Goal: Task Accomplishment & Management: Manage account settings

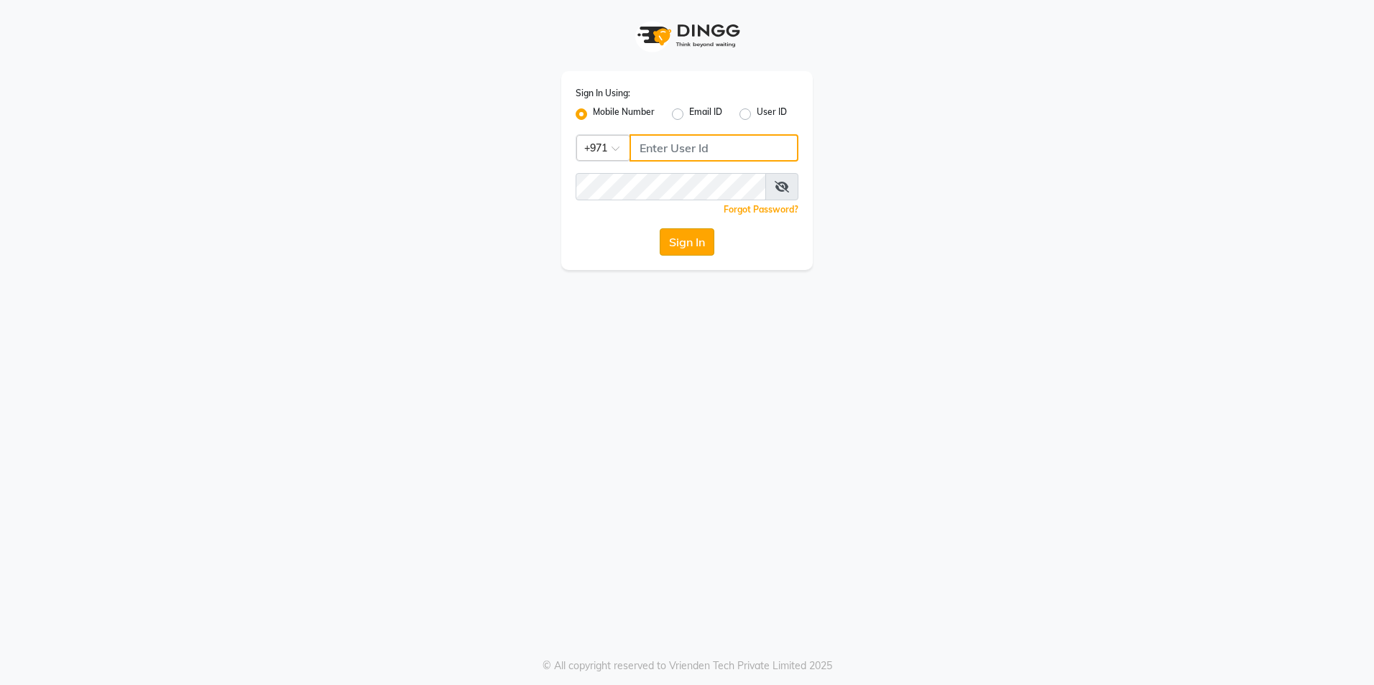
type input "527583087"
click at [695, 233] on button "Sign In" at bounding box center [686, 241] width 55 height 27
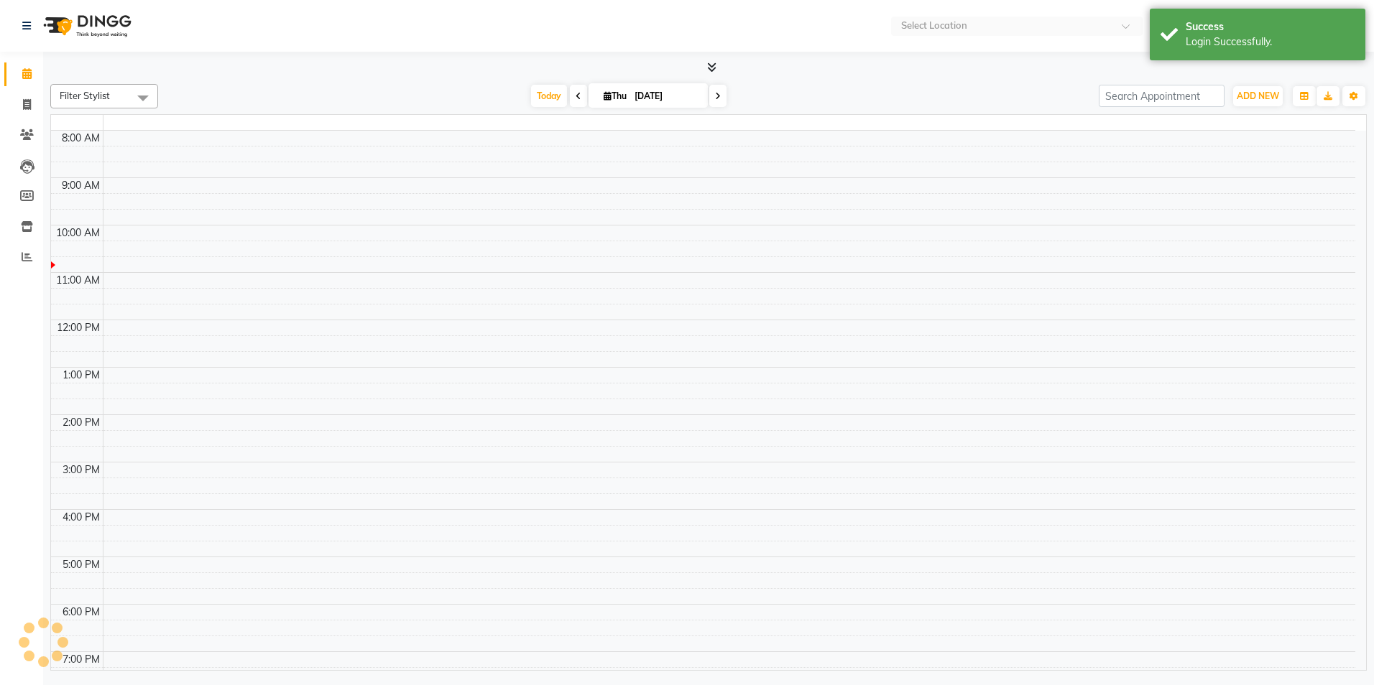
select select "en"
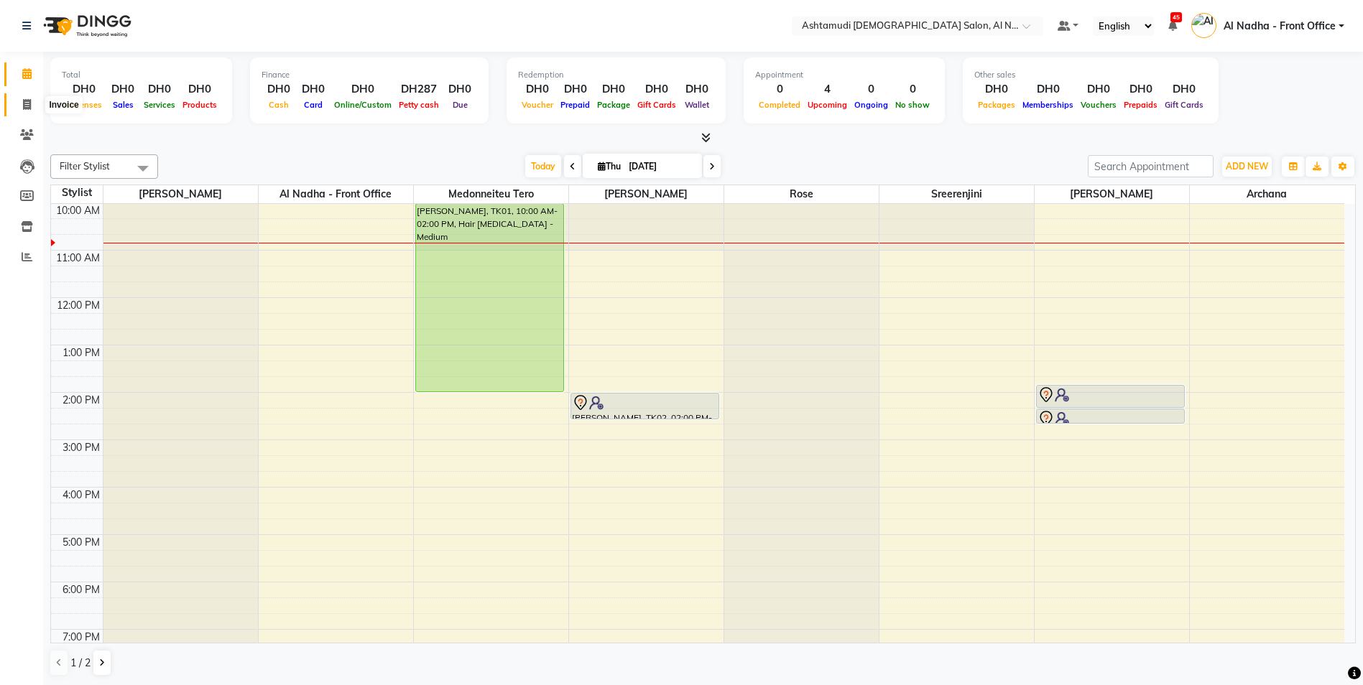
click at [21, 104] on span at bounding box center [26, 105] width 25 height 17
select select "service"
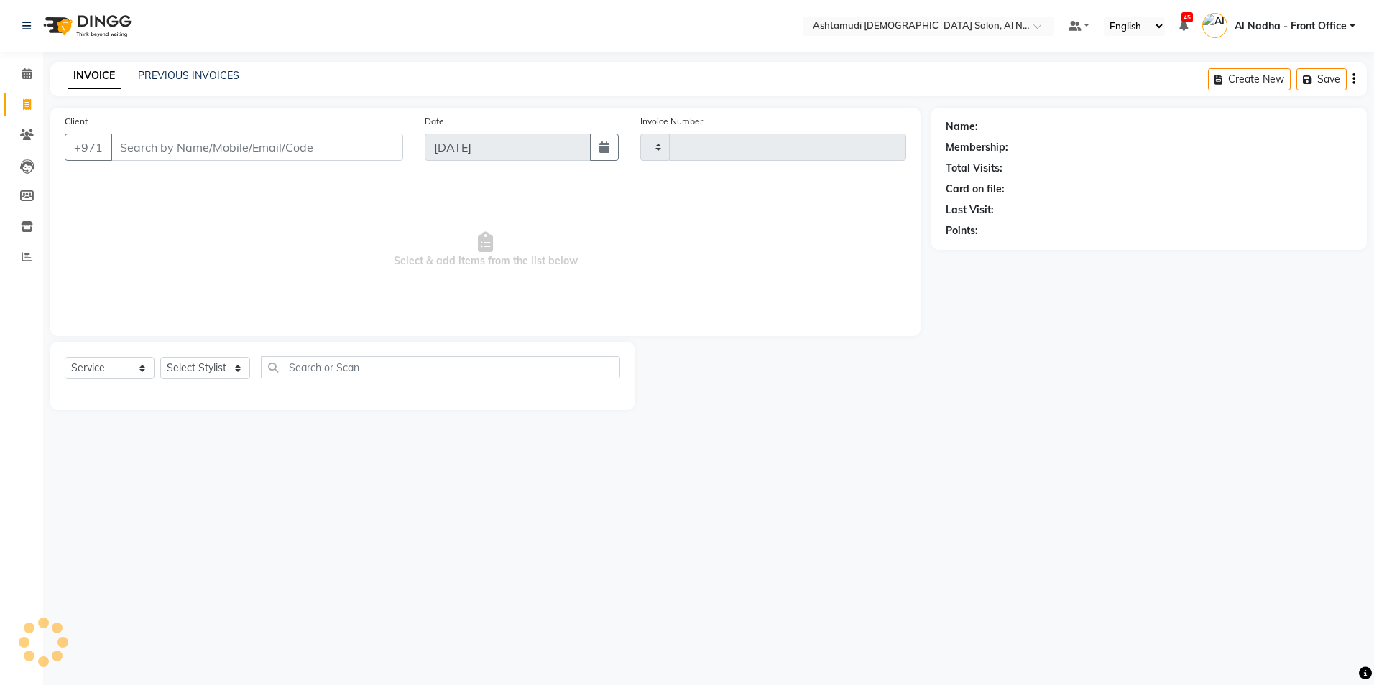
type input "2250"
select select "7088"
click at [199, 144] on input "Client" at bounding box center [257, 147] width 292 height 27
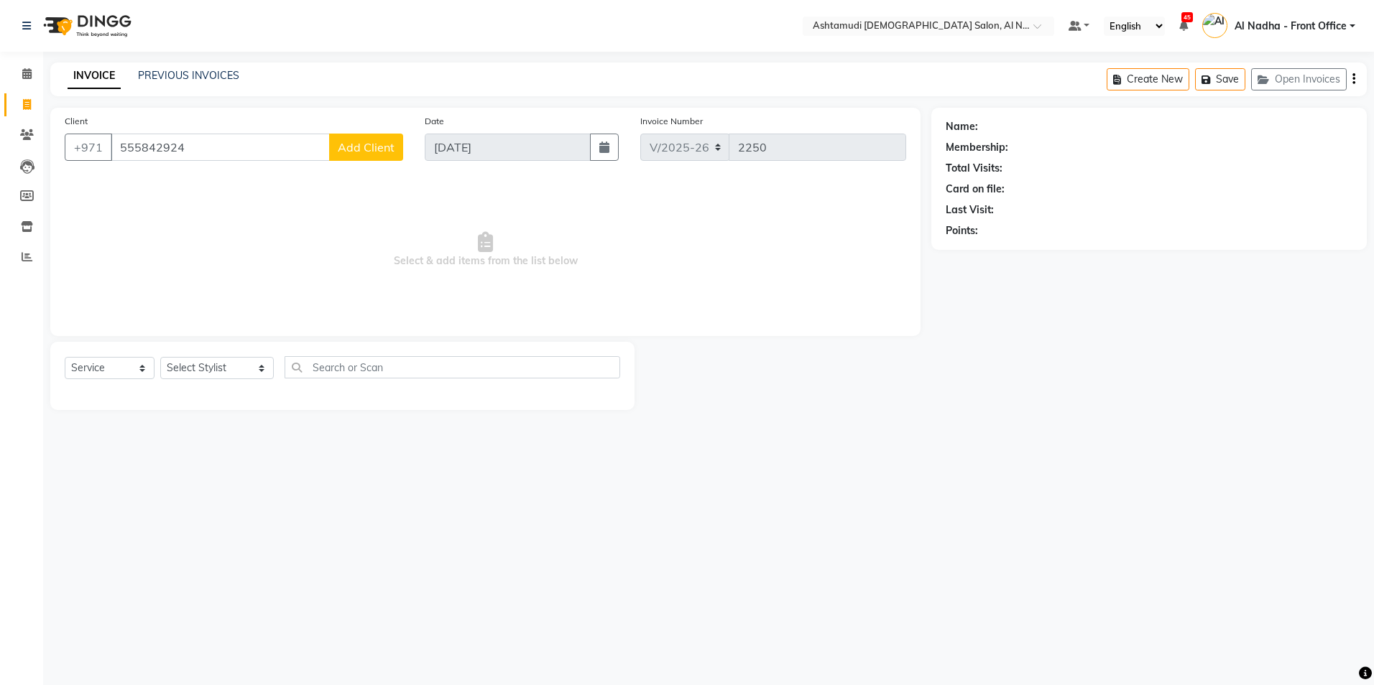
type input "555842924"
click at [392, 152] on span "Add Client" at bounding box center [366, 147] width 57 height 14
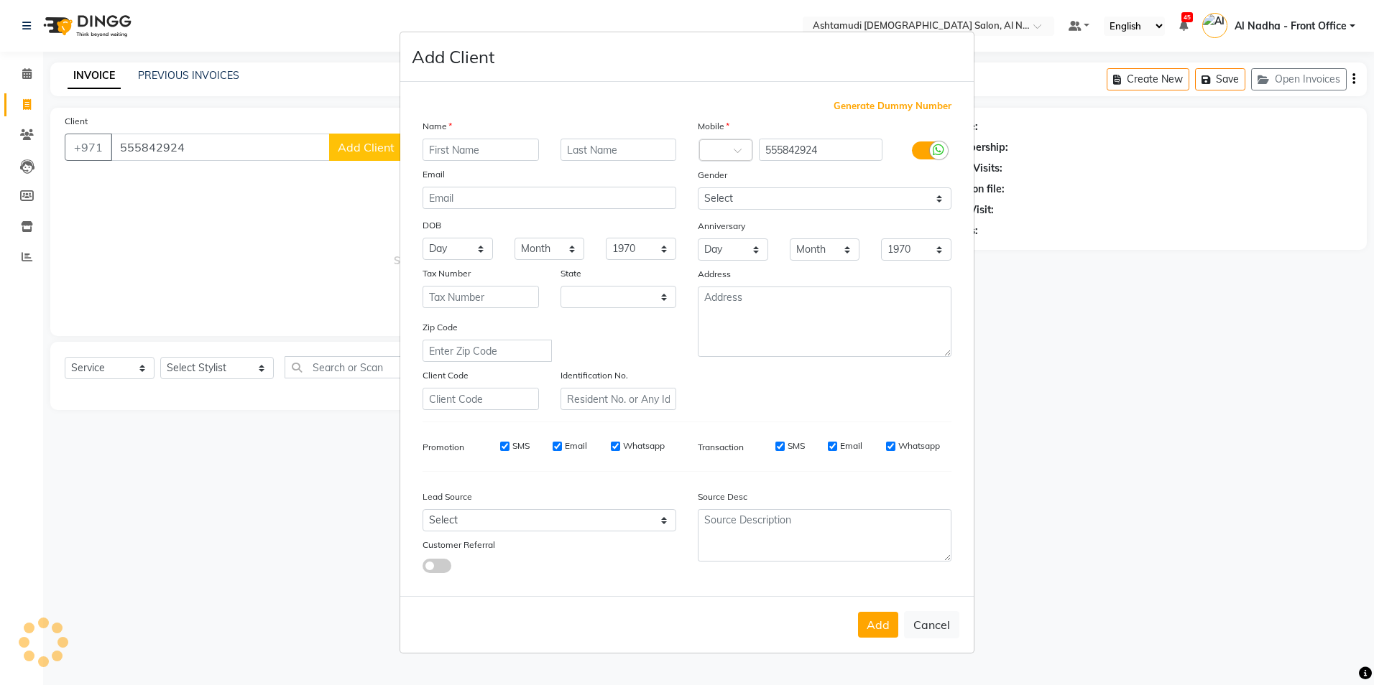
select select "3798"
type input "mishal"
click at [468, 521] on select "Select Walk-in Referral Internet Friend Word of Mouth Advertisement Facebook Ju…" at bounding box center [549, 520] width 254 height 22
select select "49108"
click at [422, 509] on select "Select Walk-in Referral Internet Friend Word of Mouth Advertisement Facebook Ju…" at bounding box center [549, 520] width 254 height 22
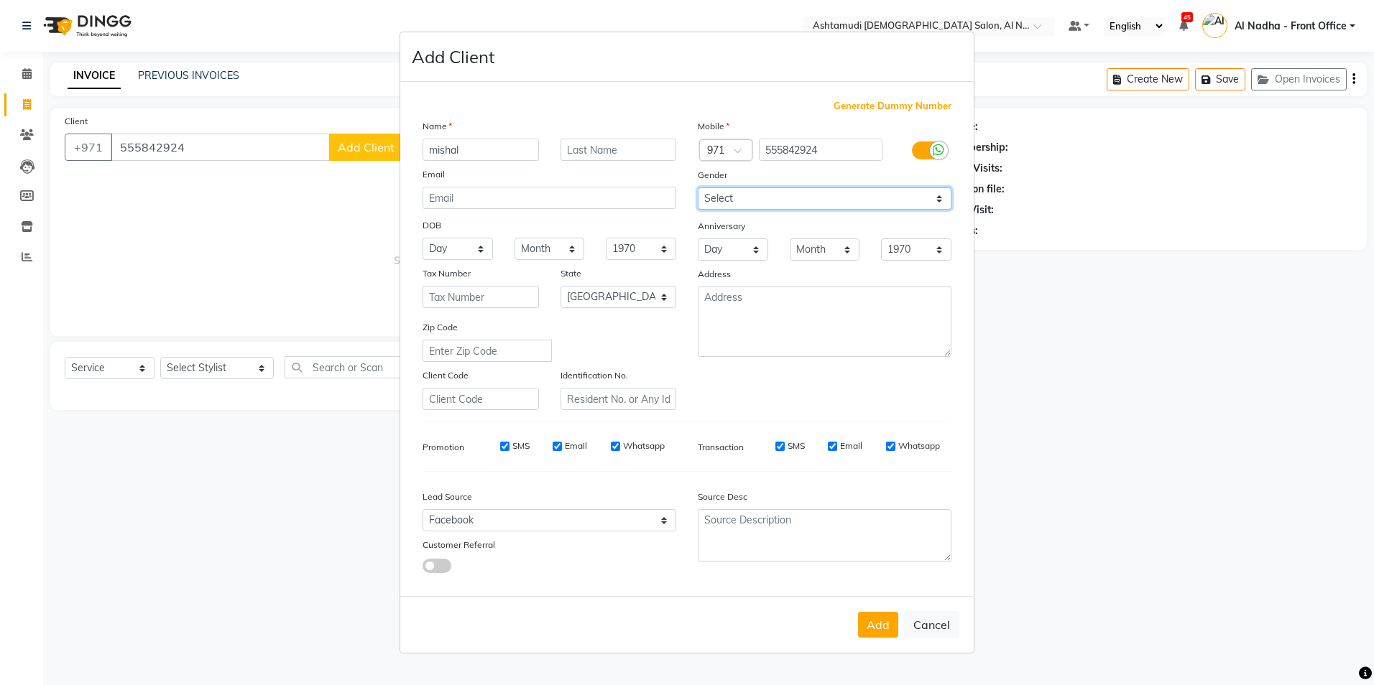
drag, startPoint x: 762, startPoint y: 195, endPoint x: 765, endPoint y: 209, distance: 14.7
click at [763, 195] on select "Select Male Female Other Prefer Not To Say" at bounding box center [825, 198] width 254 height 22
select select "[DEMOGRAPHIC_DATA]"
click at [698, 187] on select "Select Male Female Other Prefer Not To Say" at bounding box center [825, 198] width 254 height 22
click at [871, 626] on button "Add" at bounding box center [878, 625] width 40 height 26
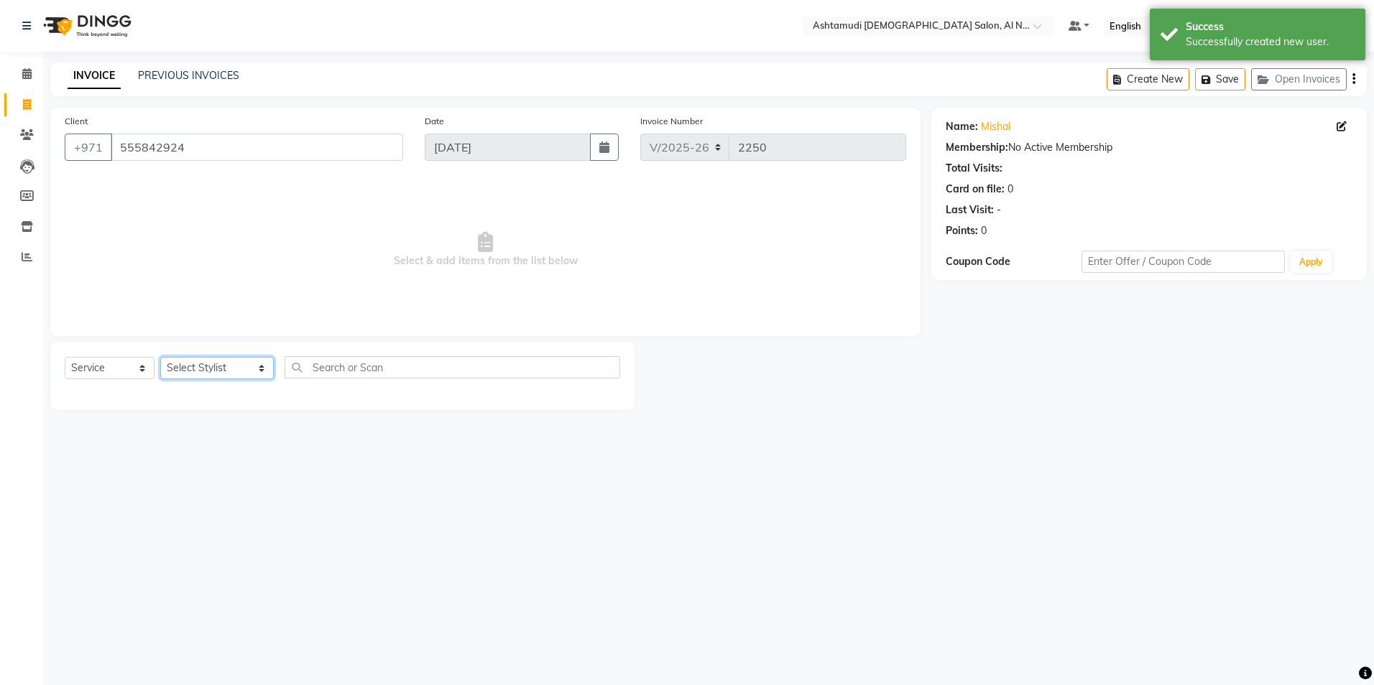
click at [190, 371] on select "Select Stylist Al Nadha - Front Office Archana Medonneiteu Tero Mehwish Mubeen …" at bounding box center [217, 368] width 114 height 22
select select "71437"
click at [160, 357] on select "Select Stylist Al Nadha - Front Office Archana Medonneiteu Tero Mehwish Mubeen …" at bounding box center [217, 368] width 114 height 22
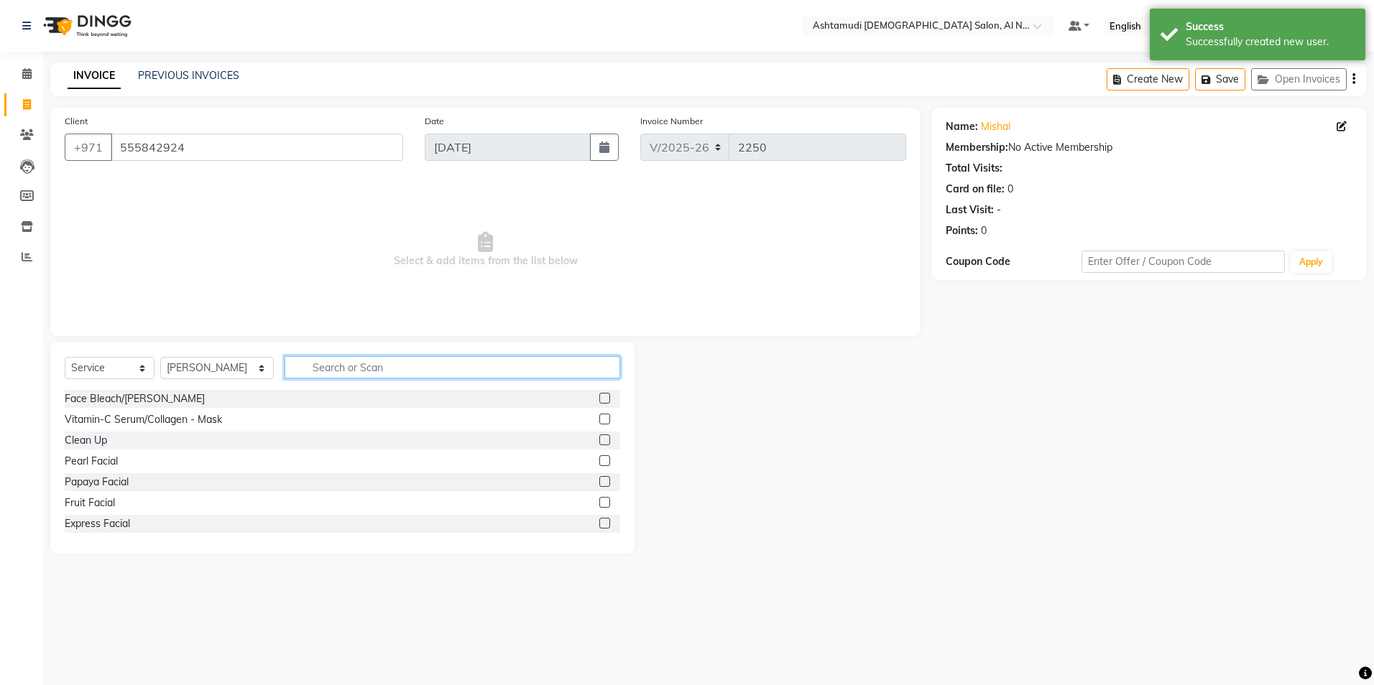
click at [330, 366] on input "text" at bounding box center [451, 367] width 335 height 22
type input "eyeb"
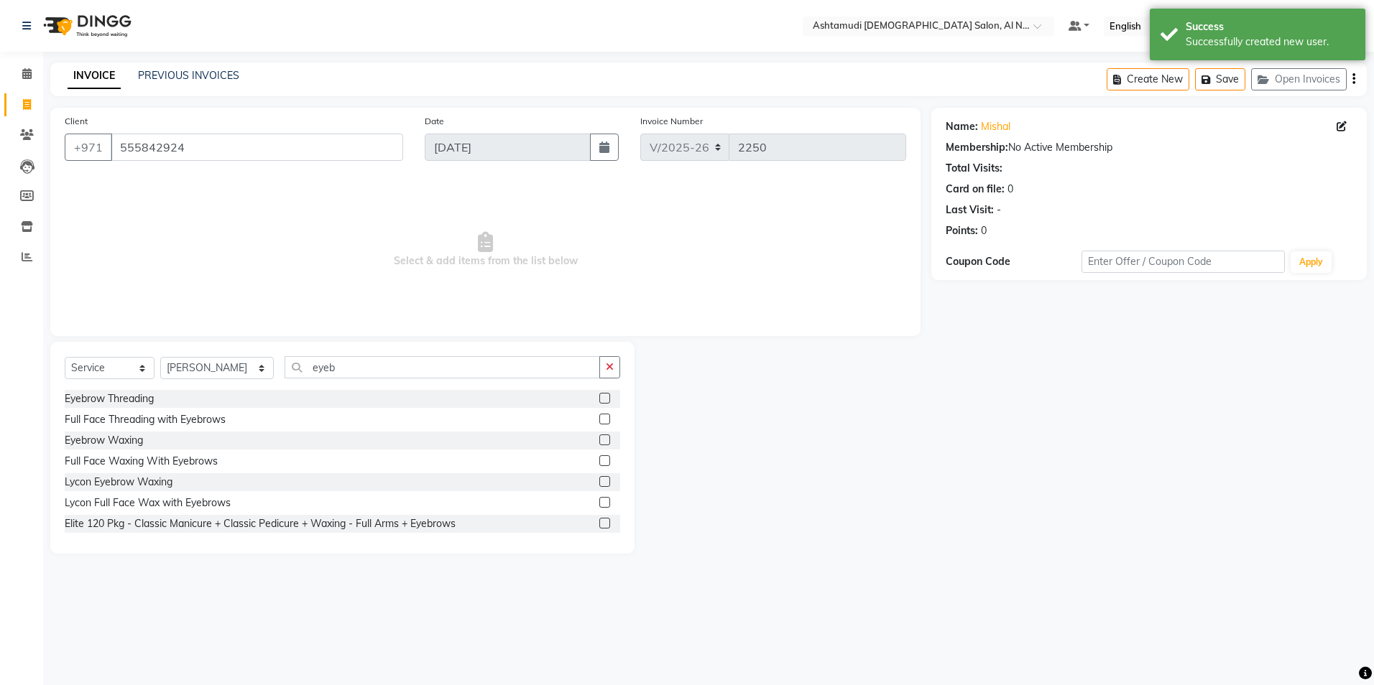
click at [599, 398] on label at bounding box center [604, 398] width 11 height 11
click at [599, 398] on input "checkbox" at bounding box center [603, 398] width 9 height 9
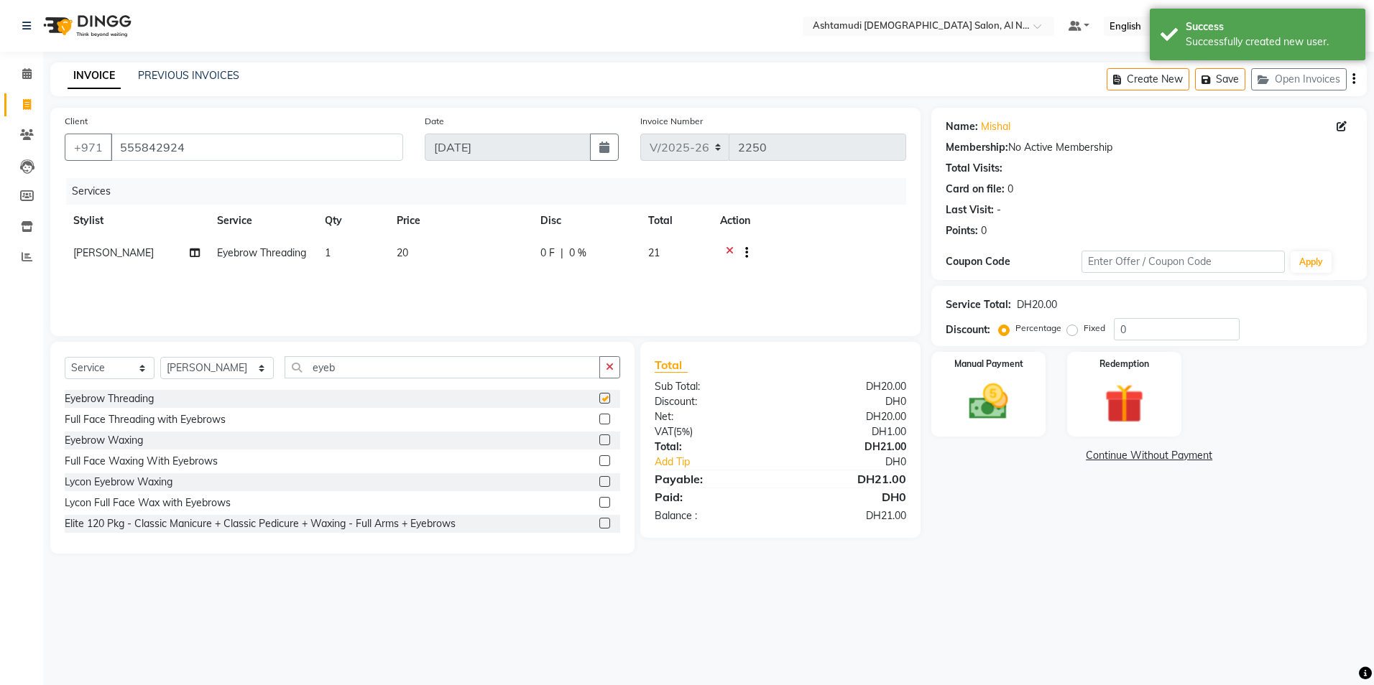
checkbox input "false"
click at [1141, 329] on input "0" at bounding box center [1176, 329] width 126 height 22
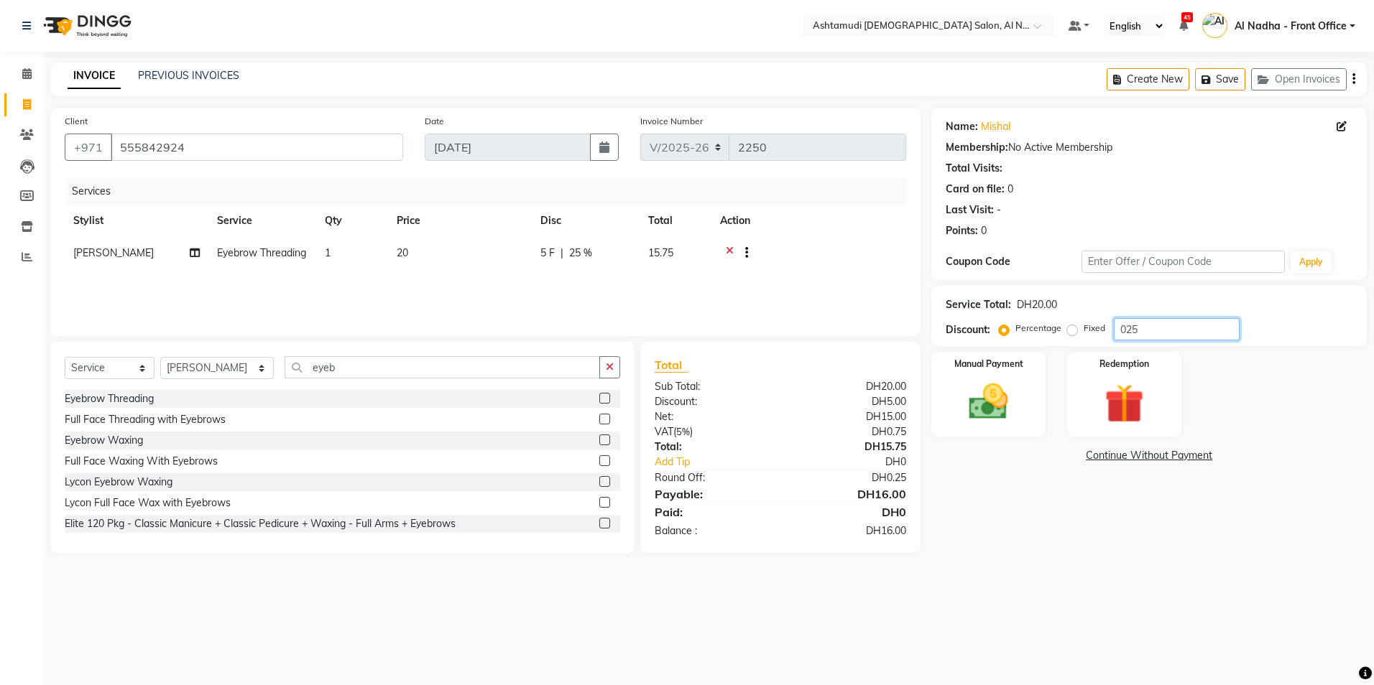
type input "025"
click at [550, 249] on span "5 F" at bounding box center [547, 253] width 14 height 15
select select "71437"
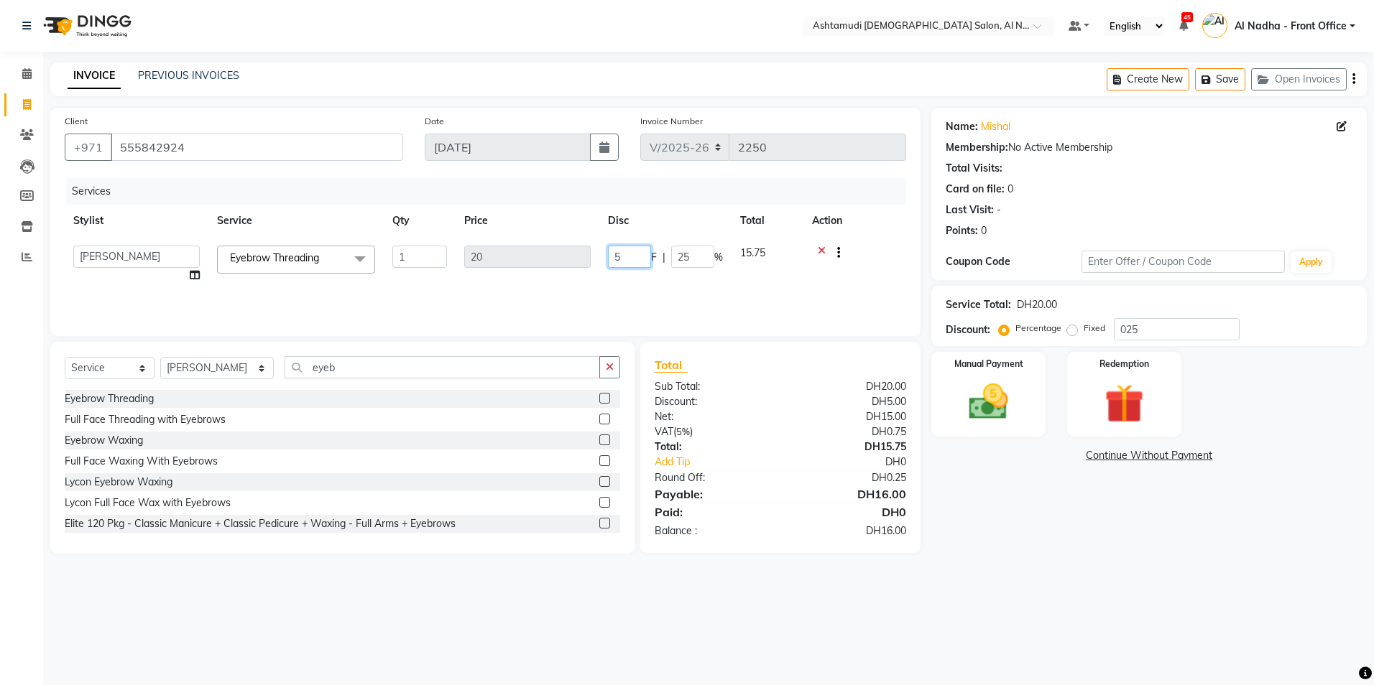
click at [637, 251] on input "5" at bounding box center [629, 257] width 43 height 22
type input "6"
click at [1111, 592] on div "Select Location × Ashtamudi Ladies Salon, Al Nahda Default Panel My Panel Engli…" at bounding box center [687, 342] width 1374 height 685
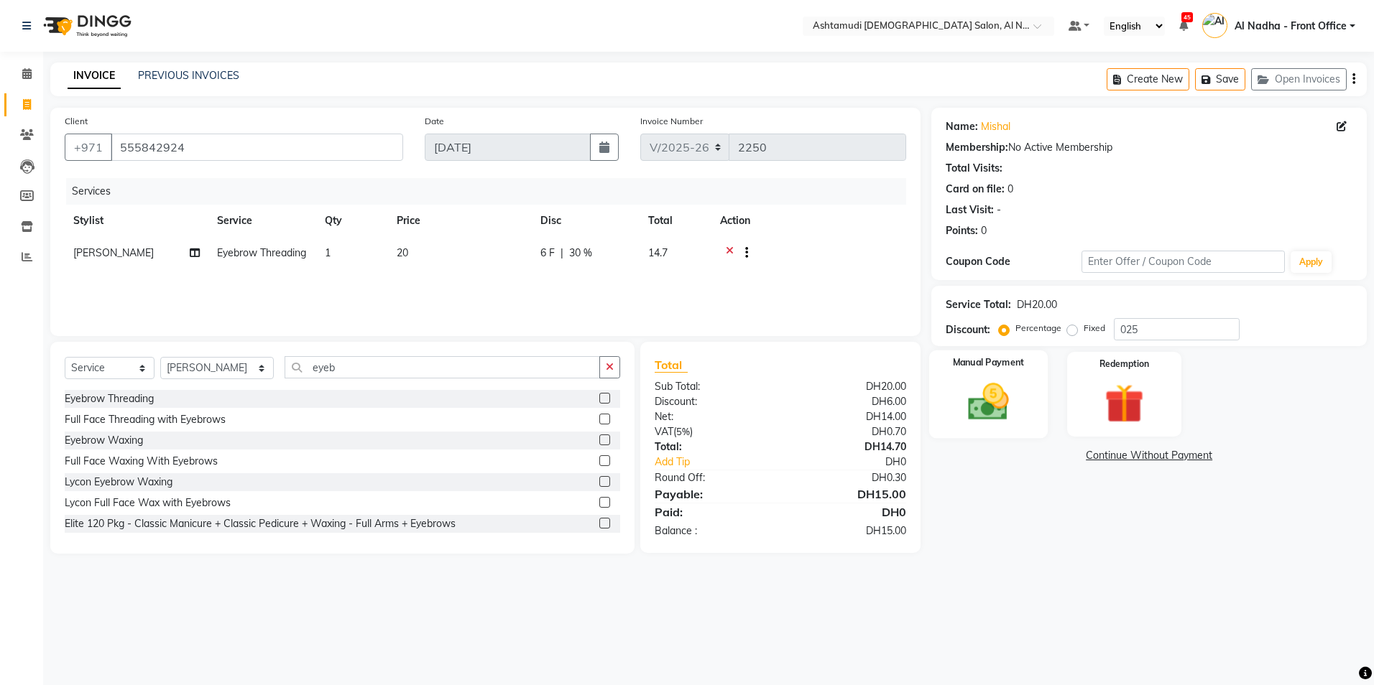
click at [1004, 407] on img at bounding box center [988, 402] width 67 height 47
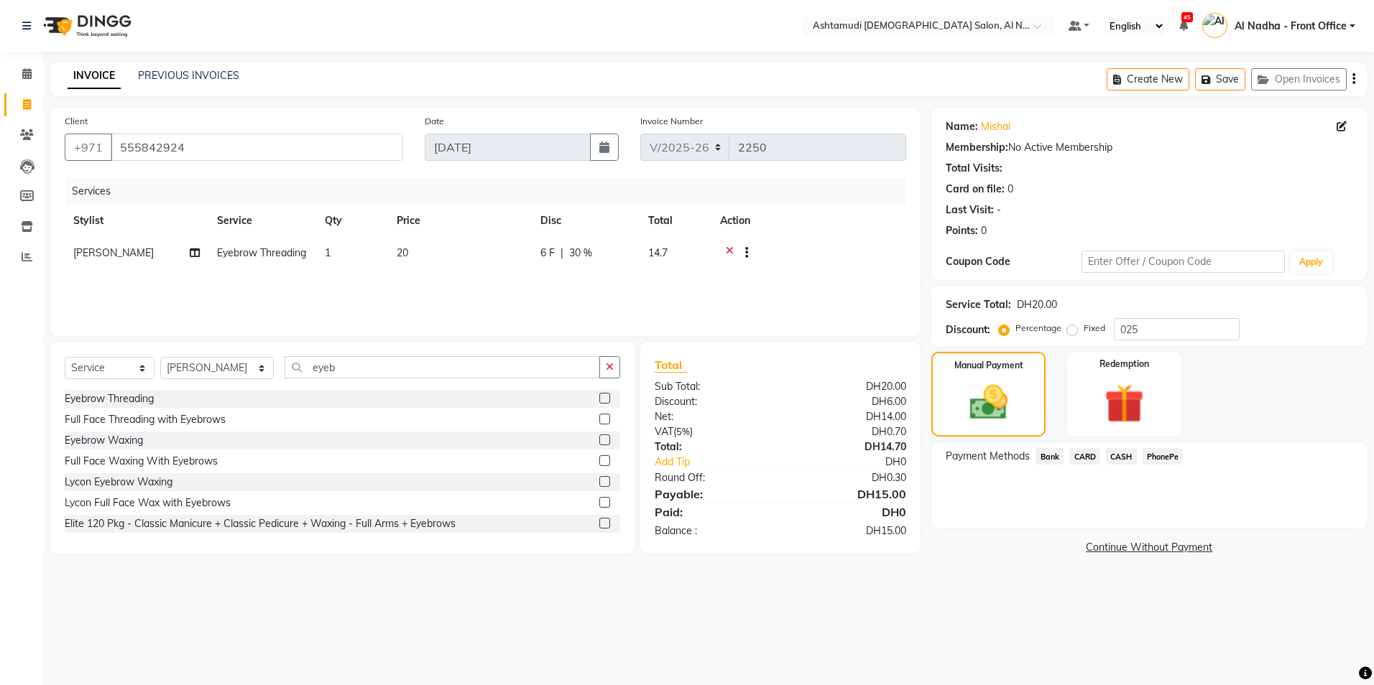
click at [1124, 457] on span "CASH" at bounding box center [1121, 456] width 31 height 17
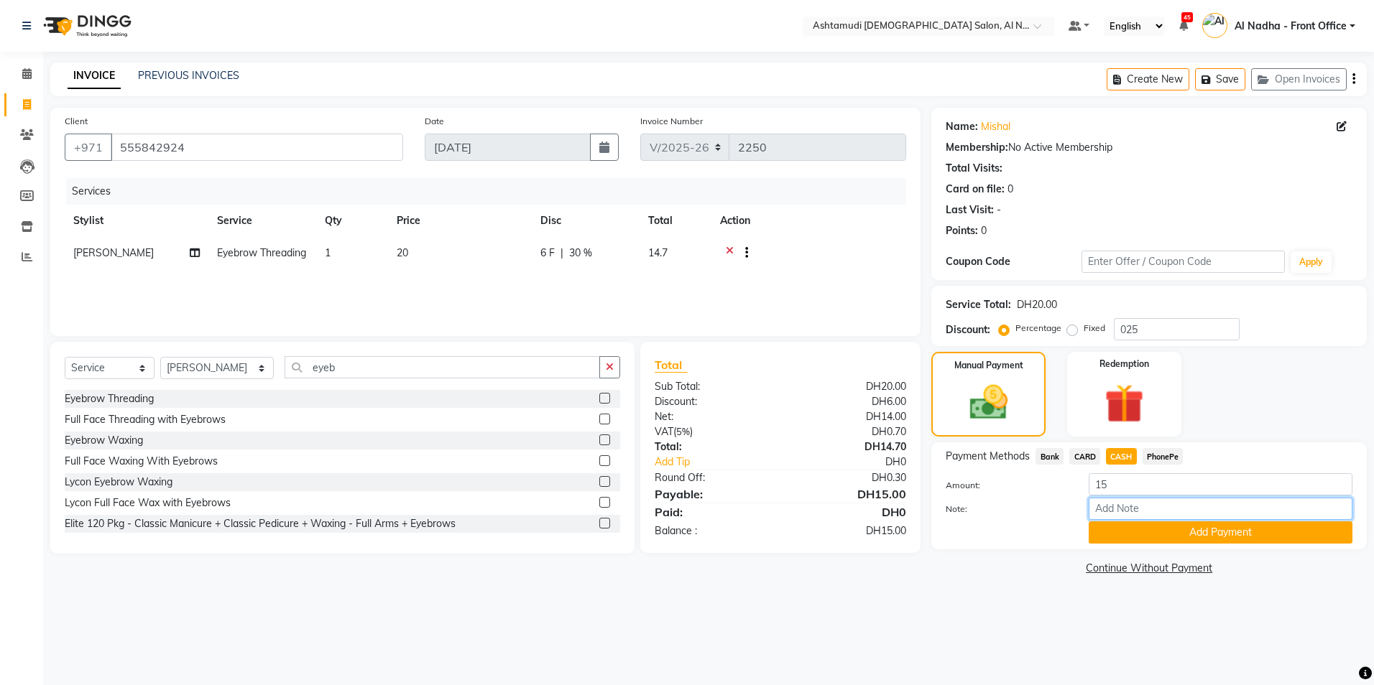
click at [1134, 518] on input "Note:" at bounding box center [1220, 509] width 264 height 22
type input "sreerenjini"
click at [1126, 534] on button "Add Payment" at bounding box center [1220, 533] width 264 height 22
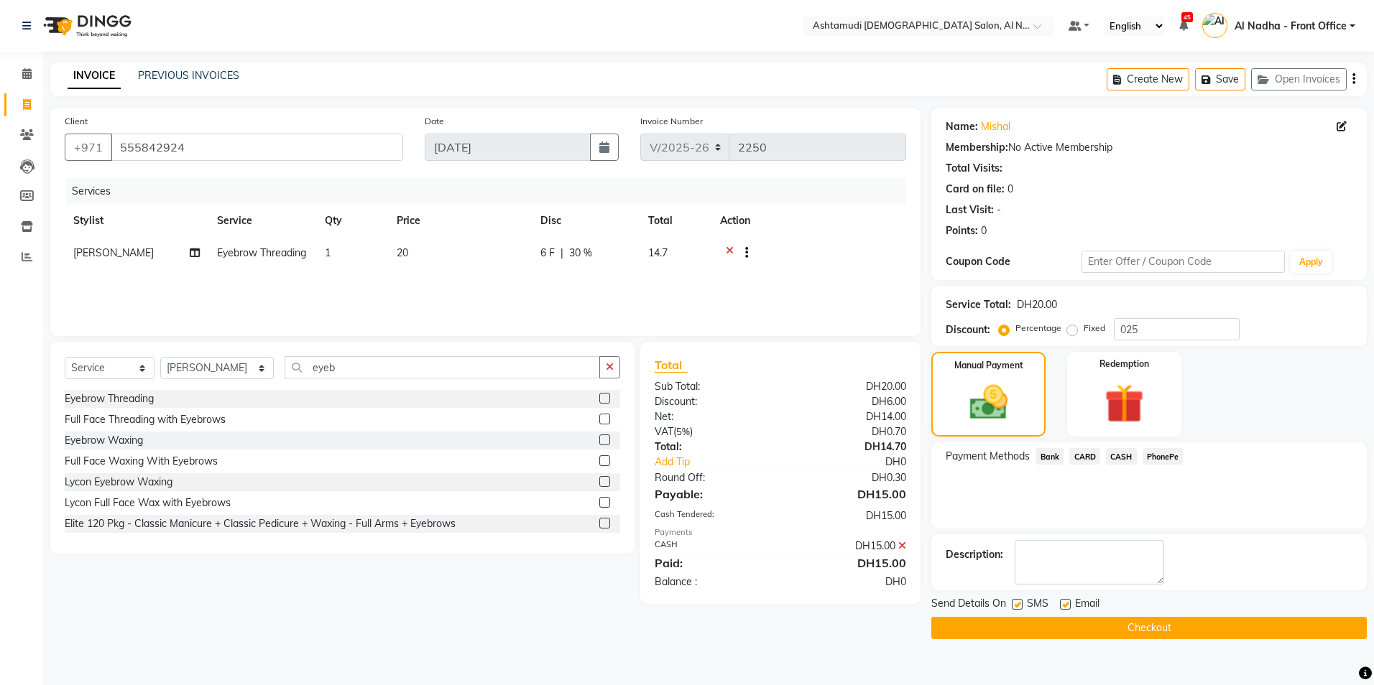
click at [1007, 626] on button "Checkout" at bounding box center [1148, 628] width 435 height 22
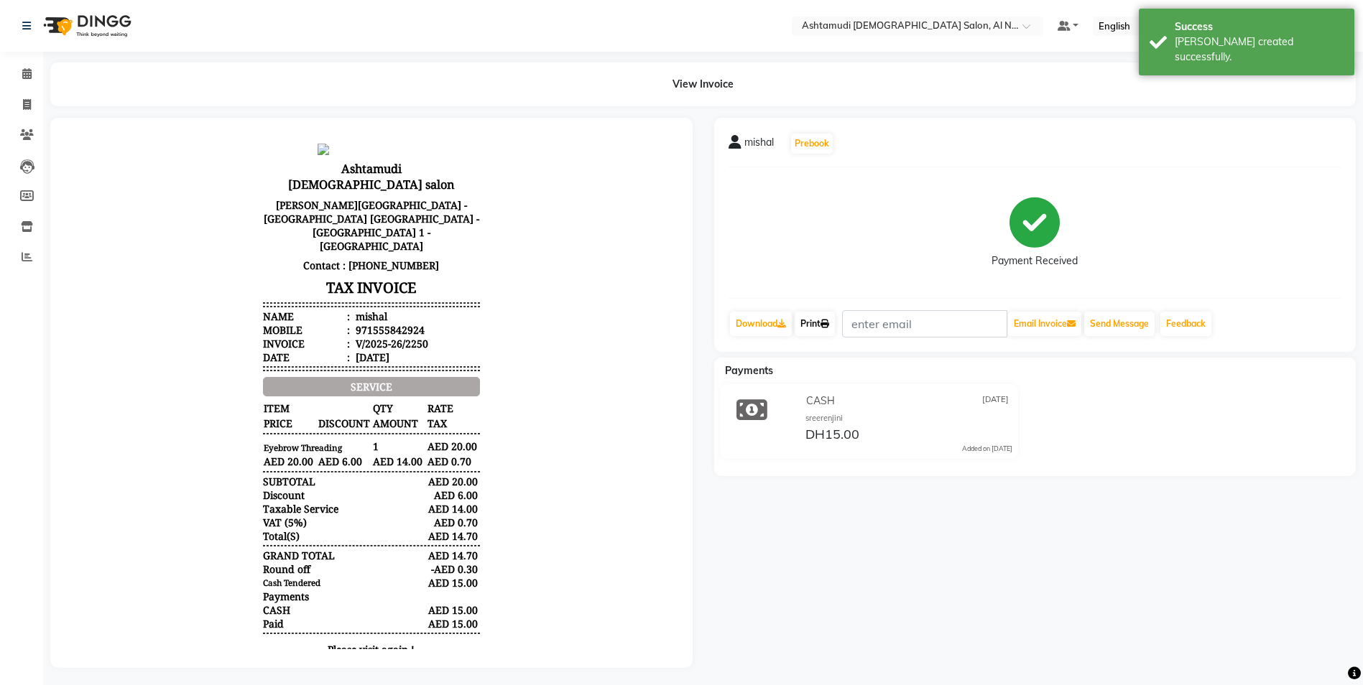
click at [814, 323] on link "Print" at bounding box center [815, 324] width 40 height 24
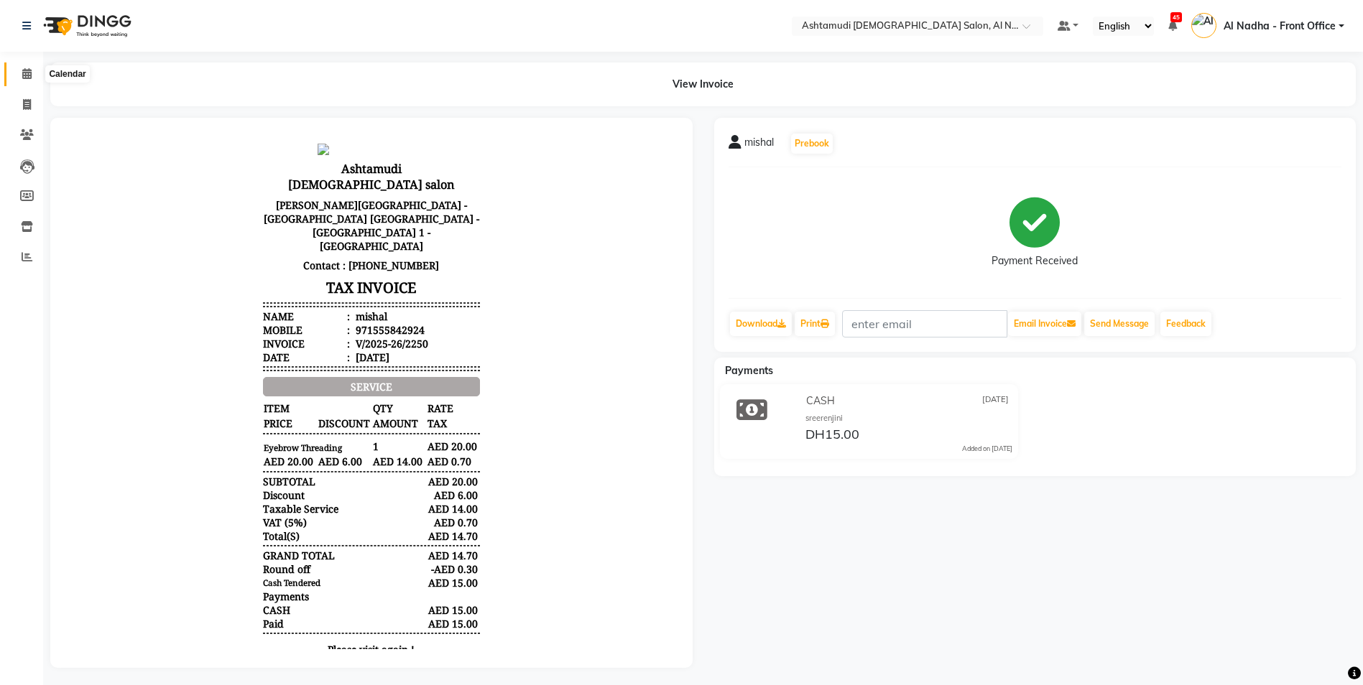
click at [27, 69] on icon at bounding box center [26, 73] width 9 height 11
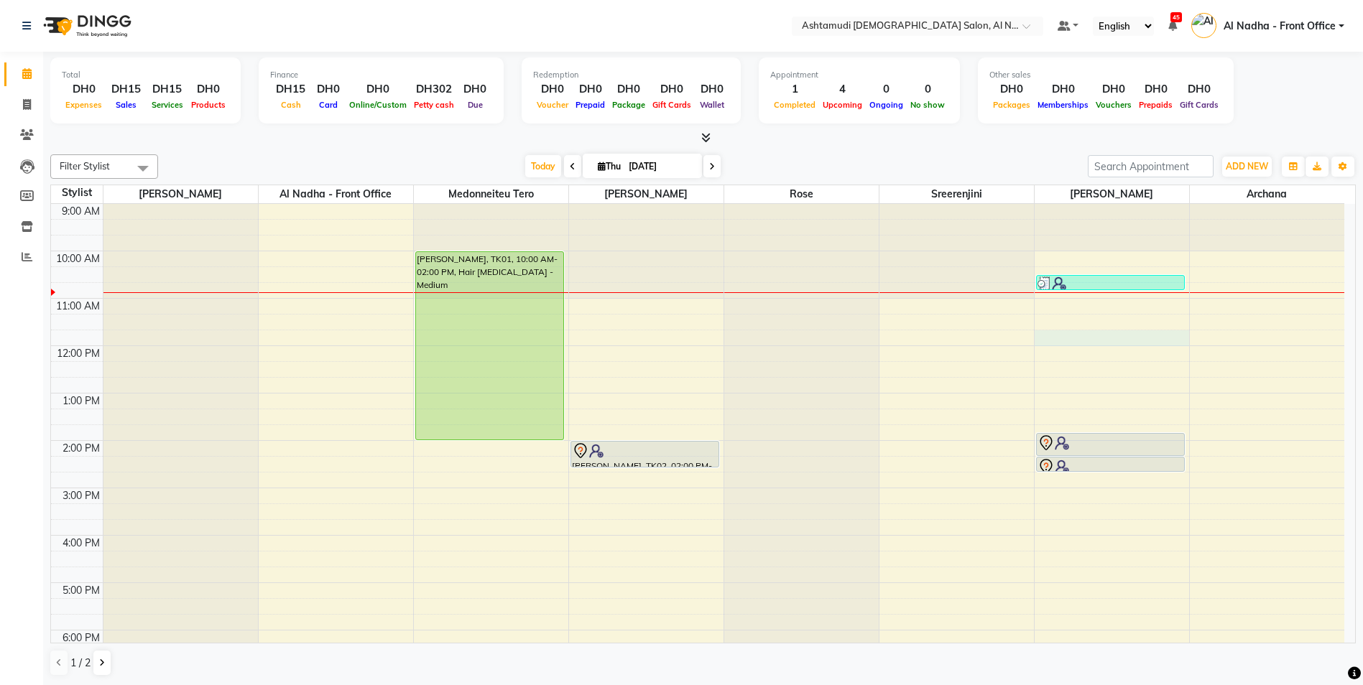
click at [1054, 333] on div "9:00 AM 10:00 AM 11:00 AM 12:00 PM 1:00 PM 2:00 PM 3:00 PM 4:00 PM 5:00 PM 6:00…" at bounding box center [697, 535] width 1293 height 663
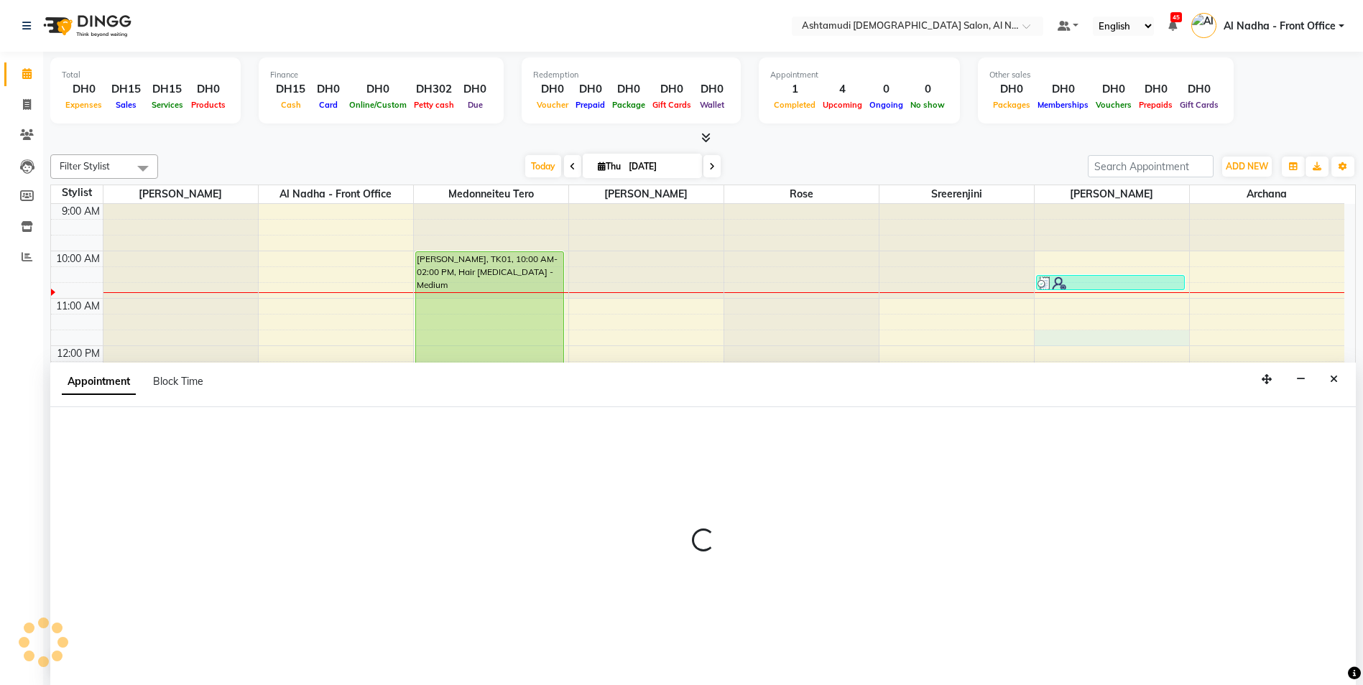
scroll to position [1, 0]
select select "71437"
select select "tentative"
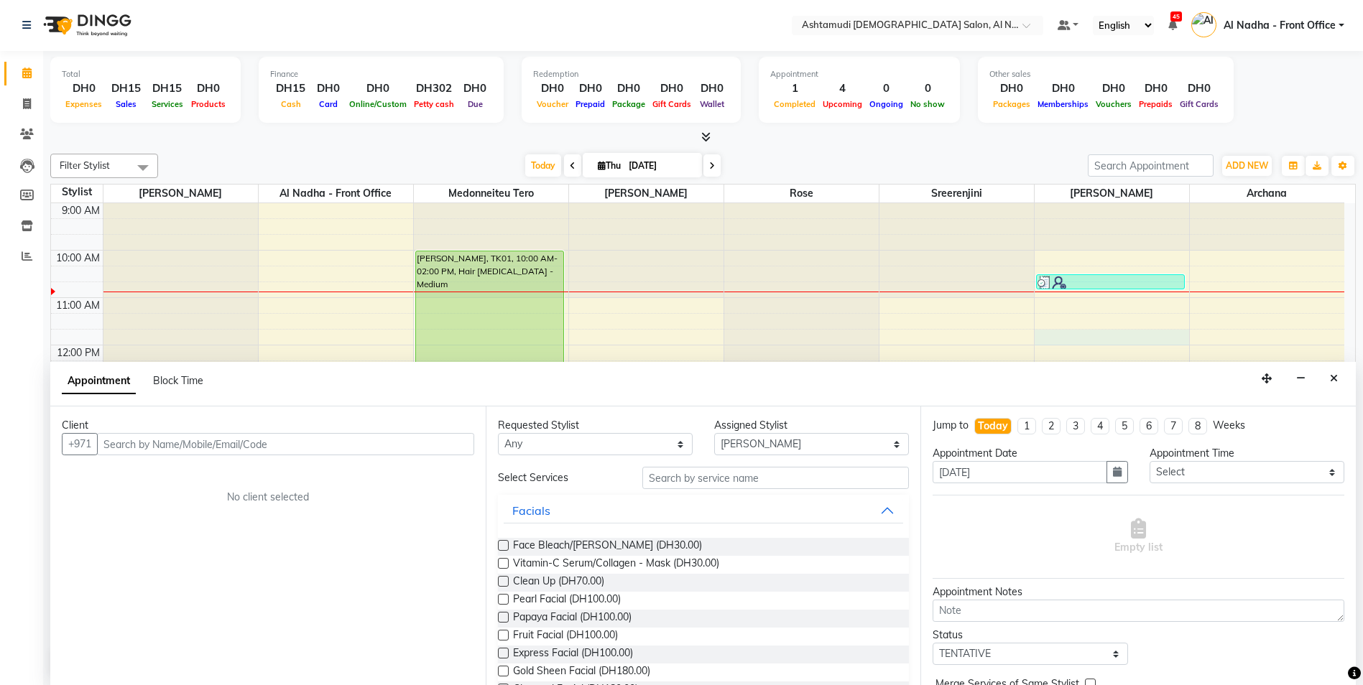
click at [188, 448] on input "text" at bounding box center [285, 444] width 377 height 22
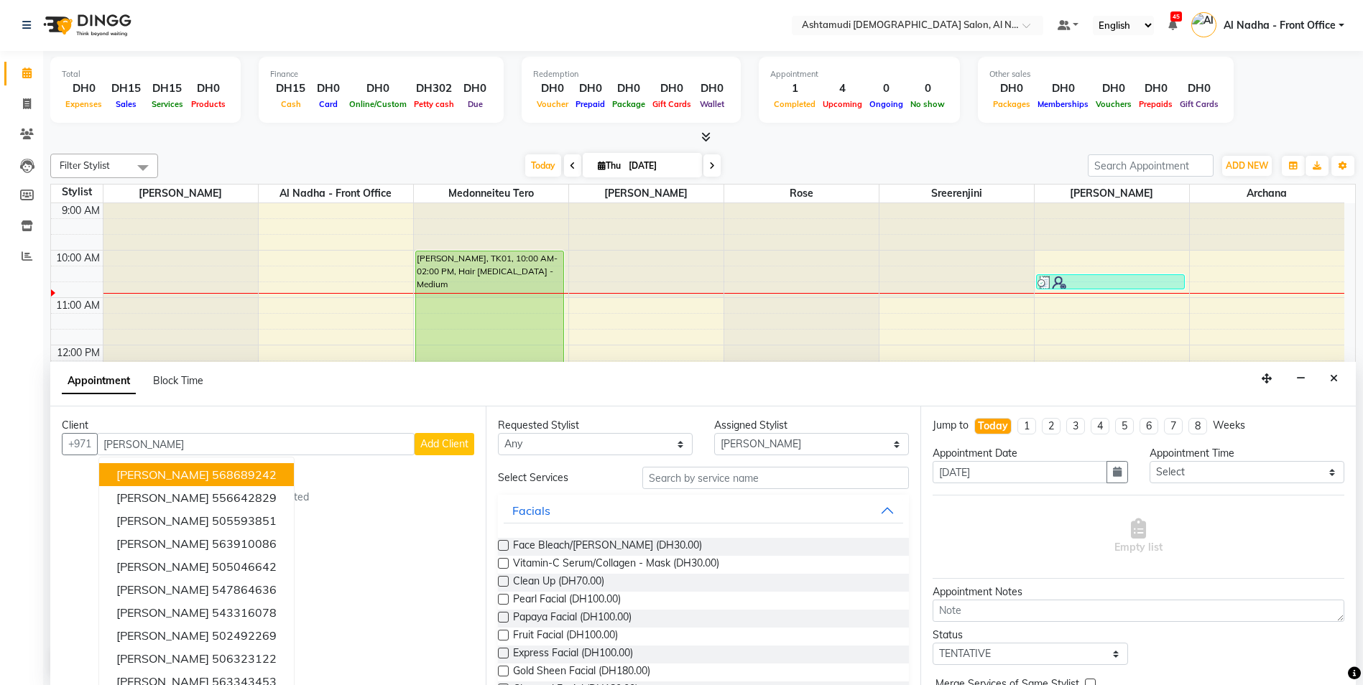
type input "[PERSON_NAME]"
click at [1335, 390] on div "Appointment Block Time" at bounding box center [702, 384] width 1305 height 45
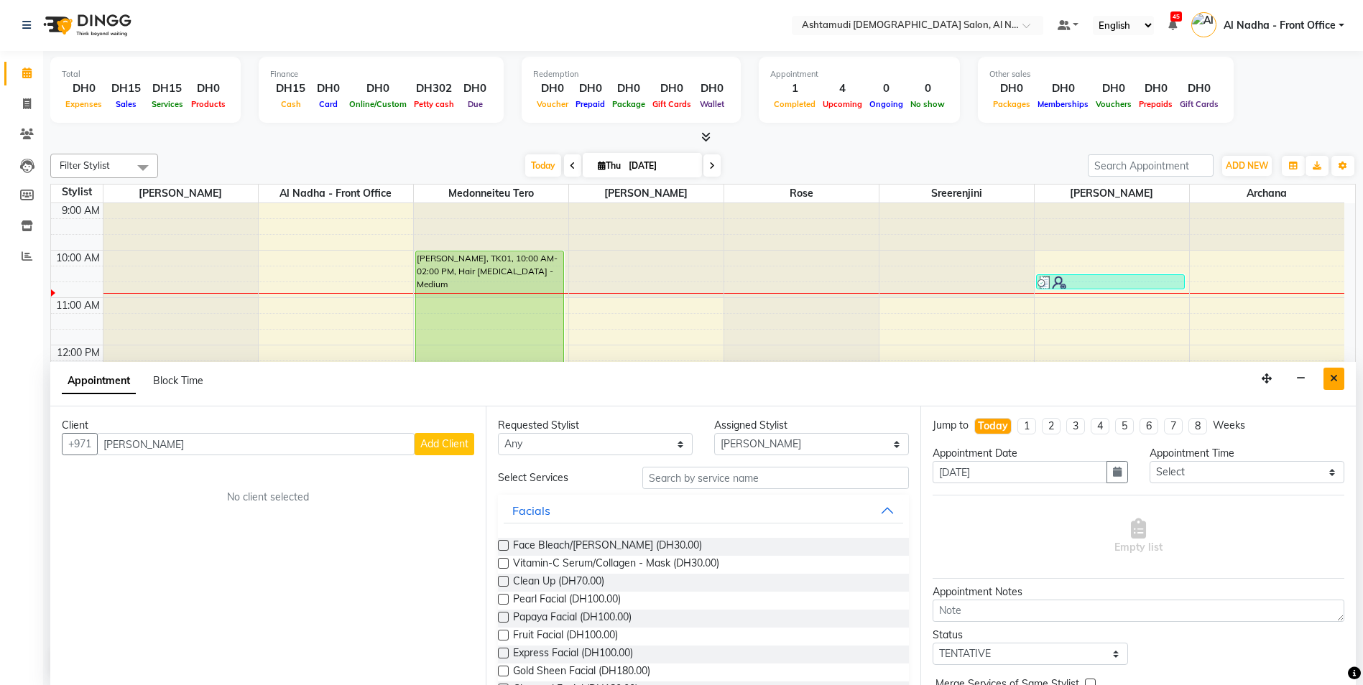
click at [1335, 383] on icon "Close" at bounding box center [1334, 379] width 8 height 10
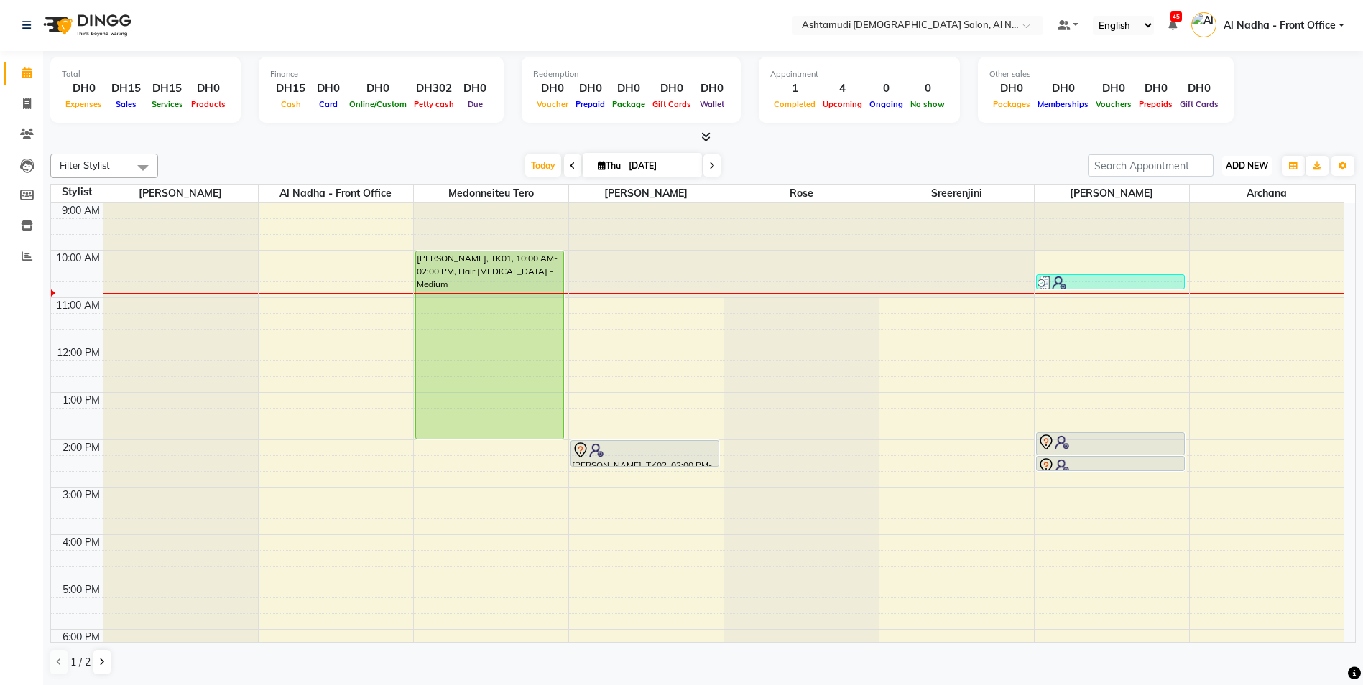
click at [1233, 162] on span "ADD NEW" at bounding box center [1247, 165] width 42 height 11
click at [1238, 251] on link "Add Attendance" at bounding box center [1214, 249] width 114 height 19
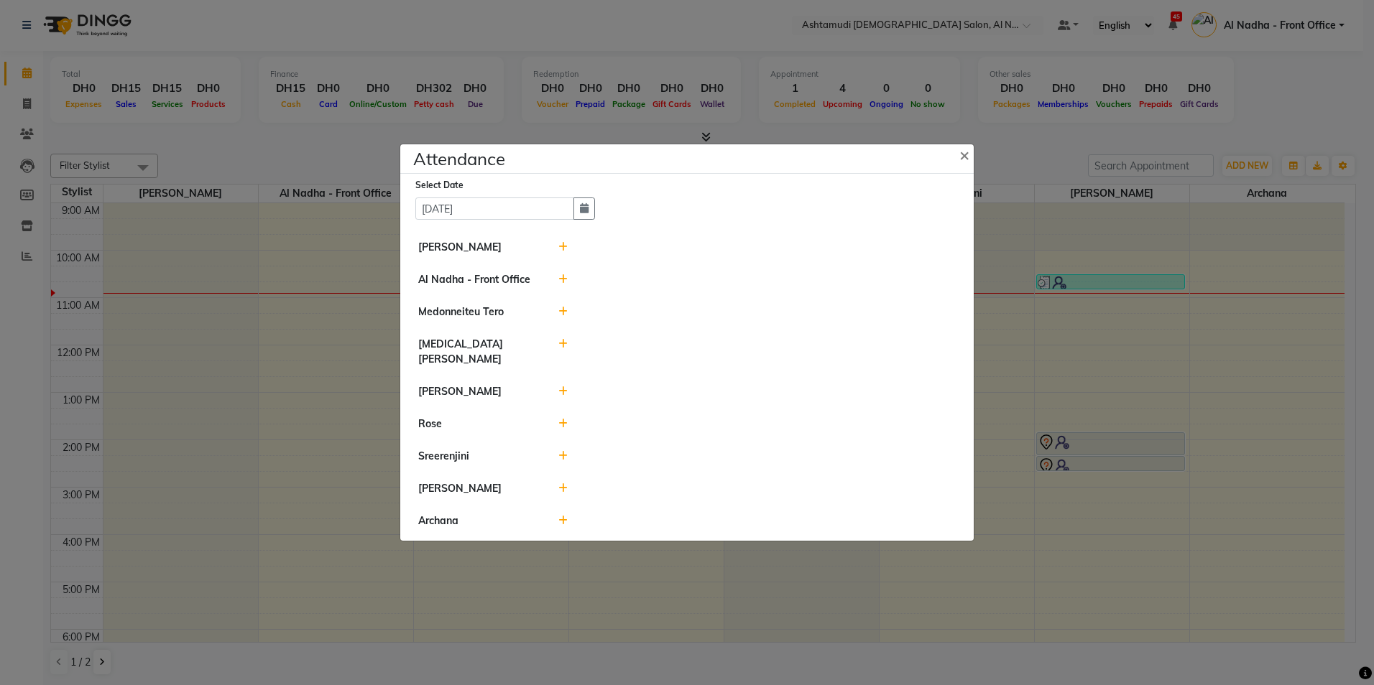
click at [561, 317] on icon at bounding box center [562, 312] width 9 height 10
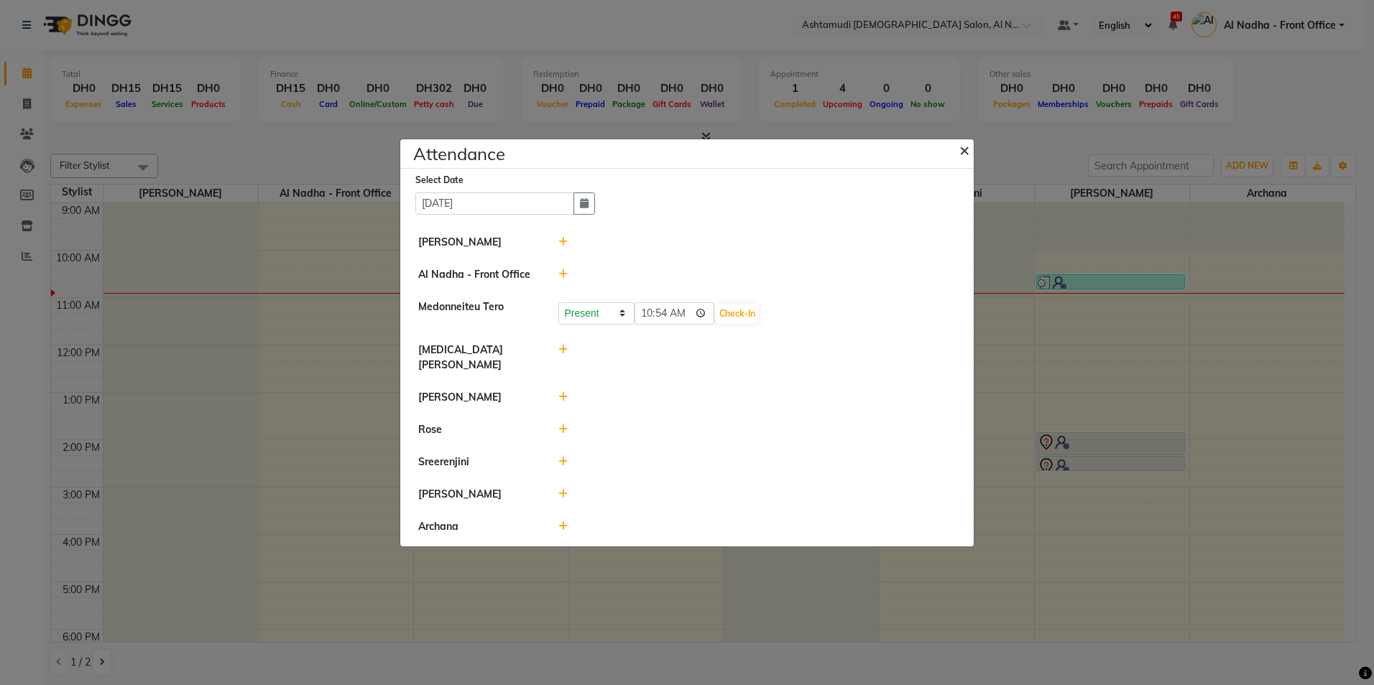
click at [963, 155] on span "×" at bounding box center [964, 150] width 10 height 22
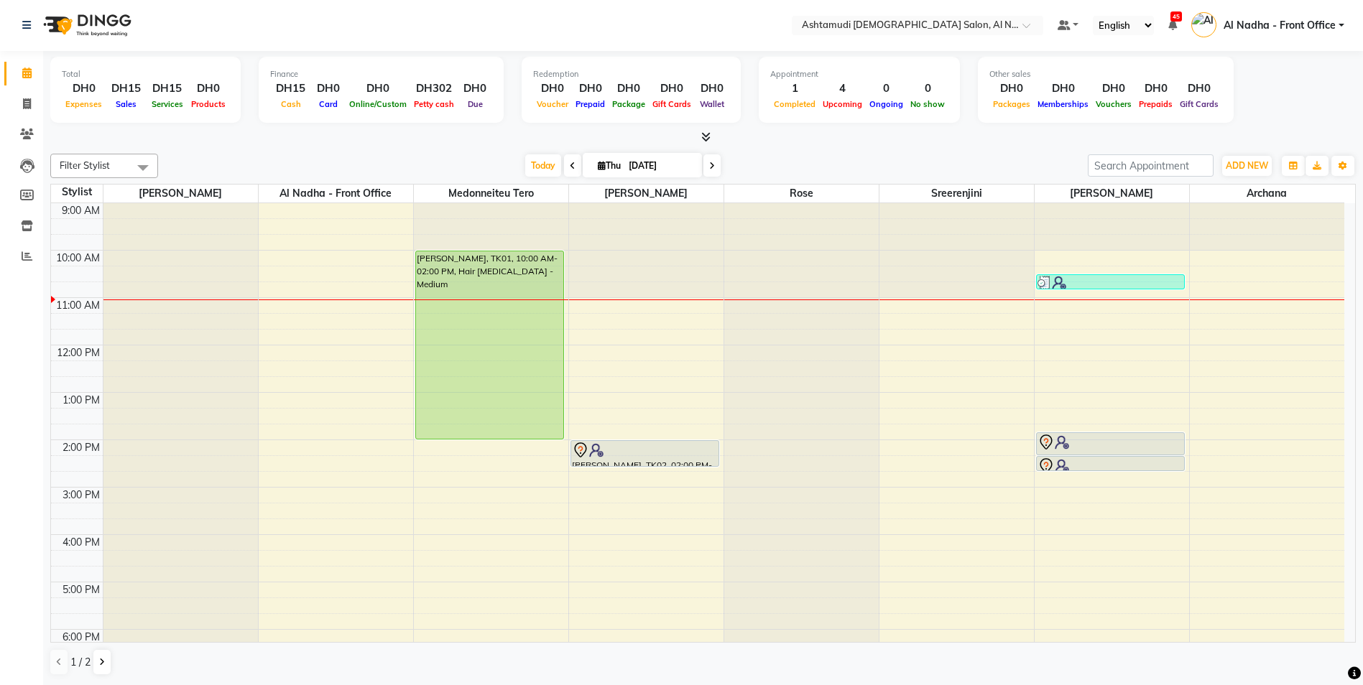
scroll to position [0, 0]
click at [144, 163] on span at bounding box center [143, 167] width 29 height 27
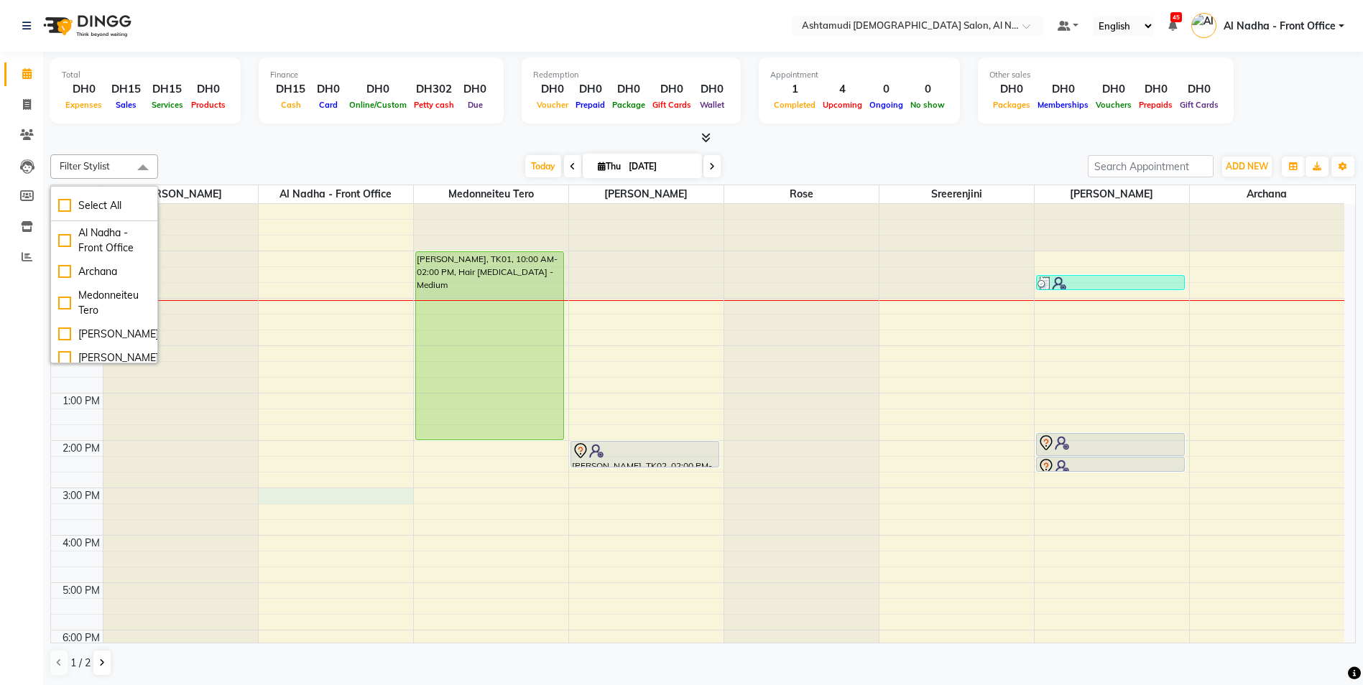
click at [378, 494] on div "9:00 AM 10:00 AM 11:00 AM 12:00 PM 1:00 PM 2:00 PM 3:00 PM 4:00 PM 5:00 PM 6:00…" at bounding box center [697, 535] width 1293 height 663
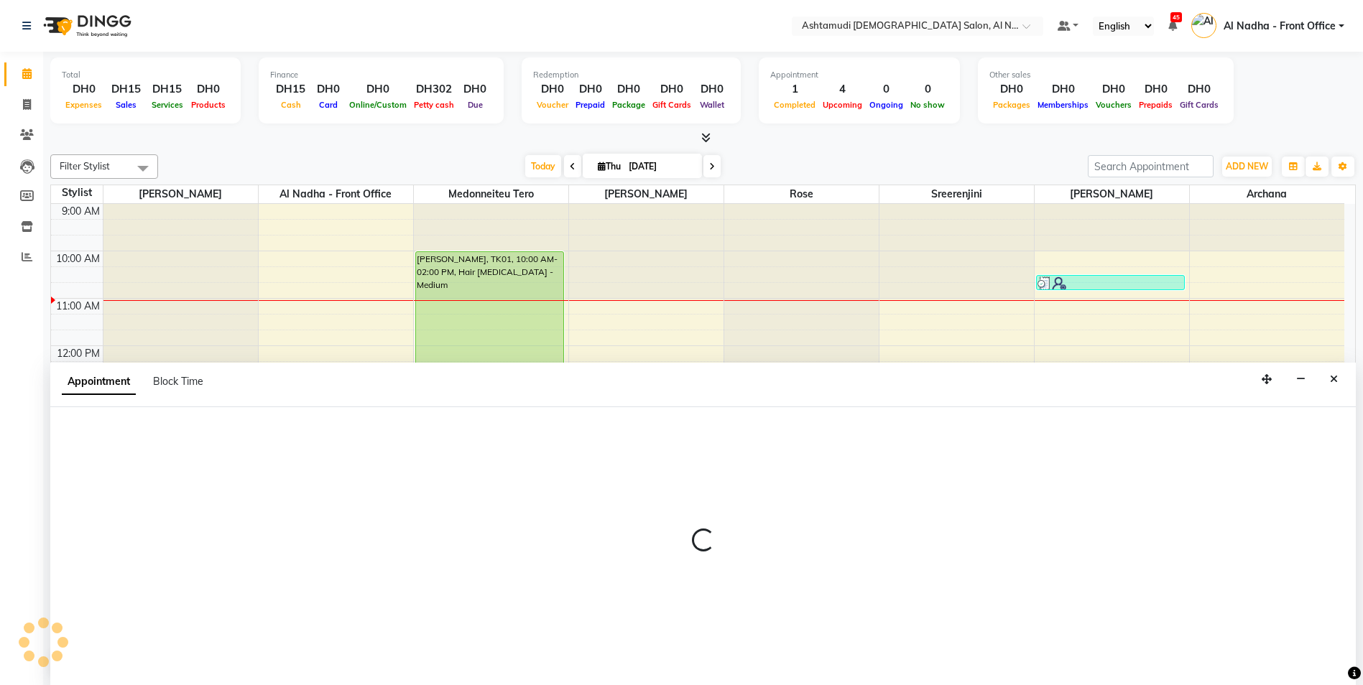
scroll to position [1, 0]
select select "59177"
select select "900"
select select "tentative"
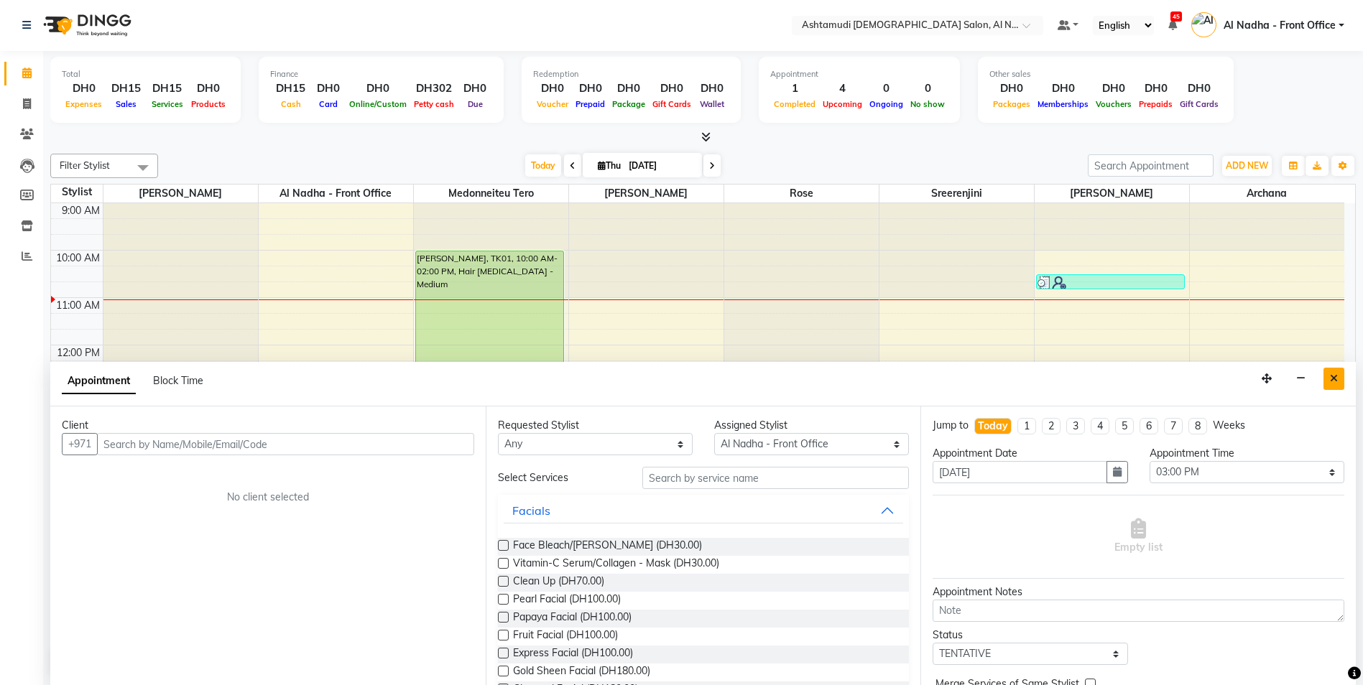
click at [1339, 376] on button "Close" at bounding box center [1333, 379] width 21 height 22
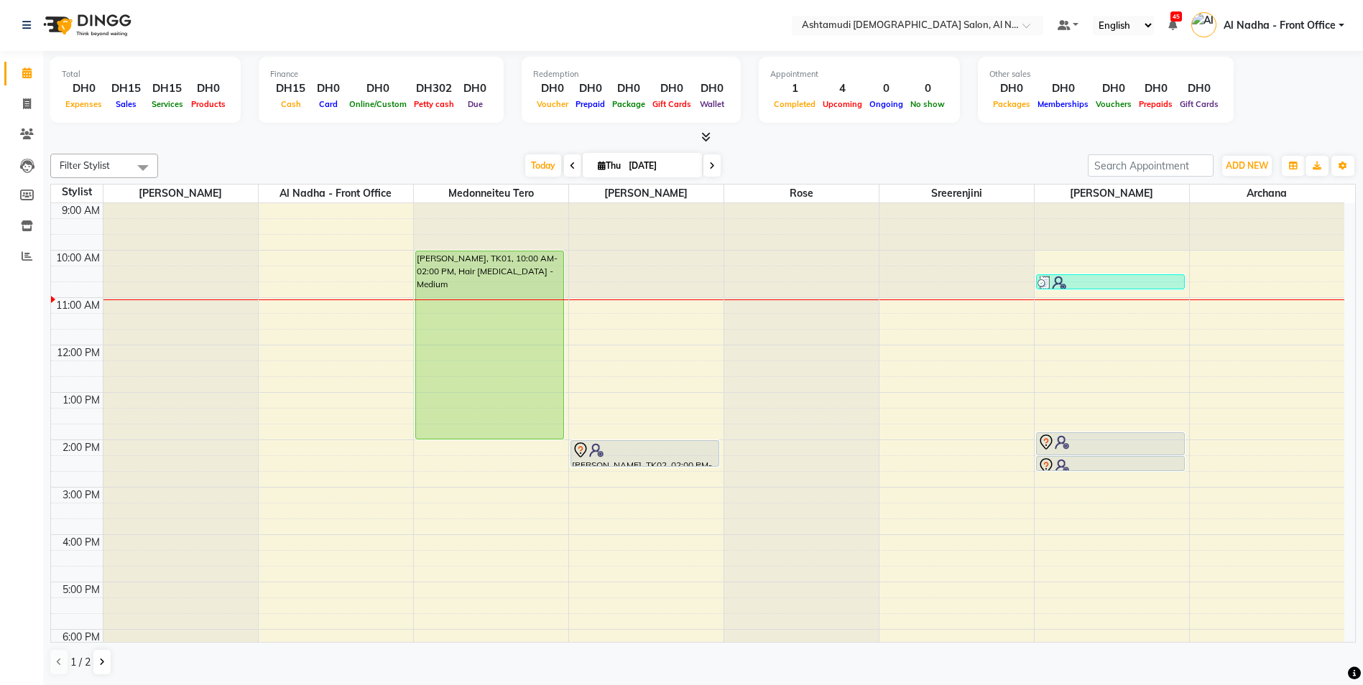
click at [570, 167] on icon at bounding box center [573, 166] width 6 height 9
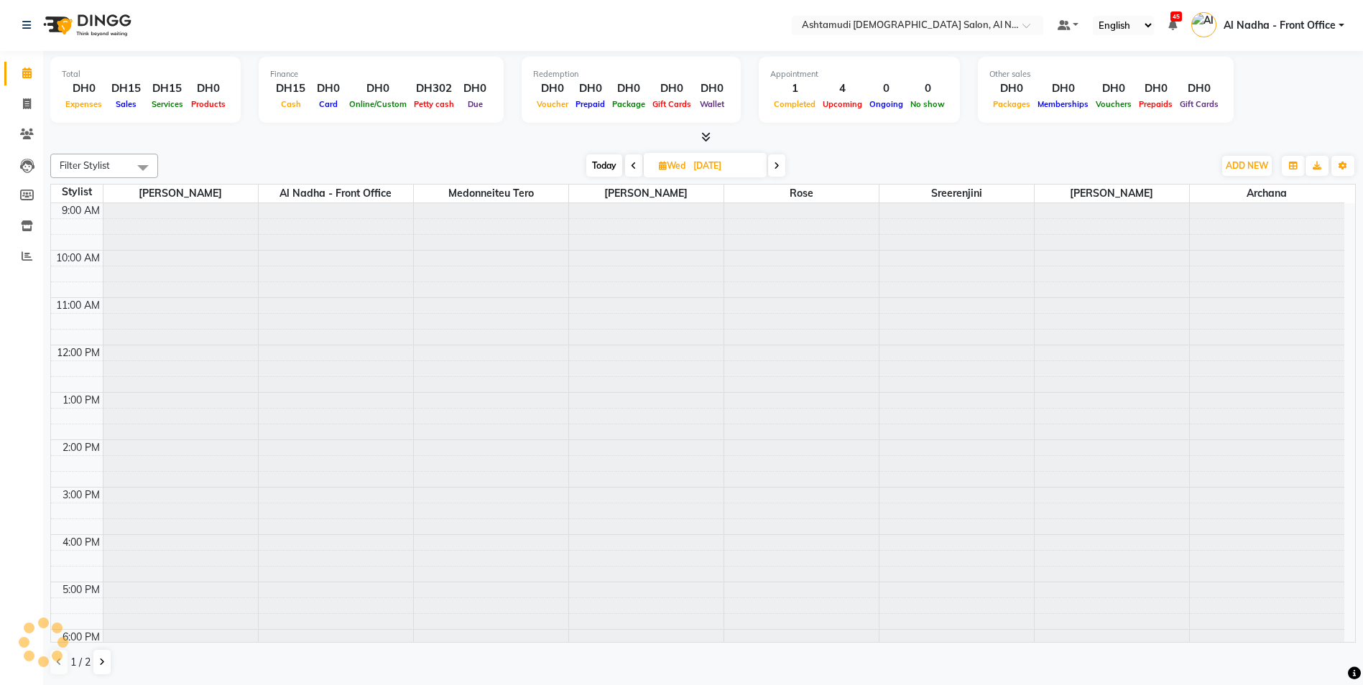
scroll to position [96, 0]
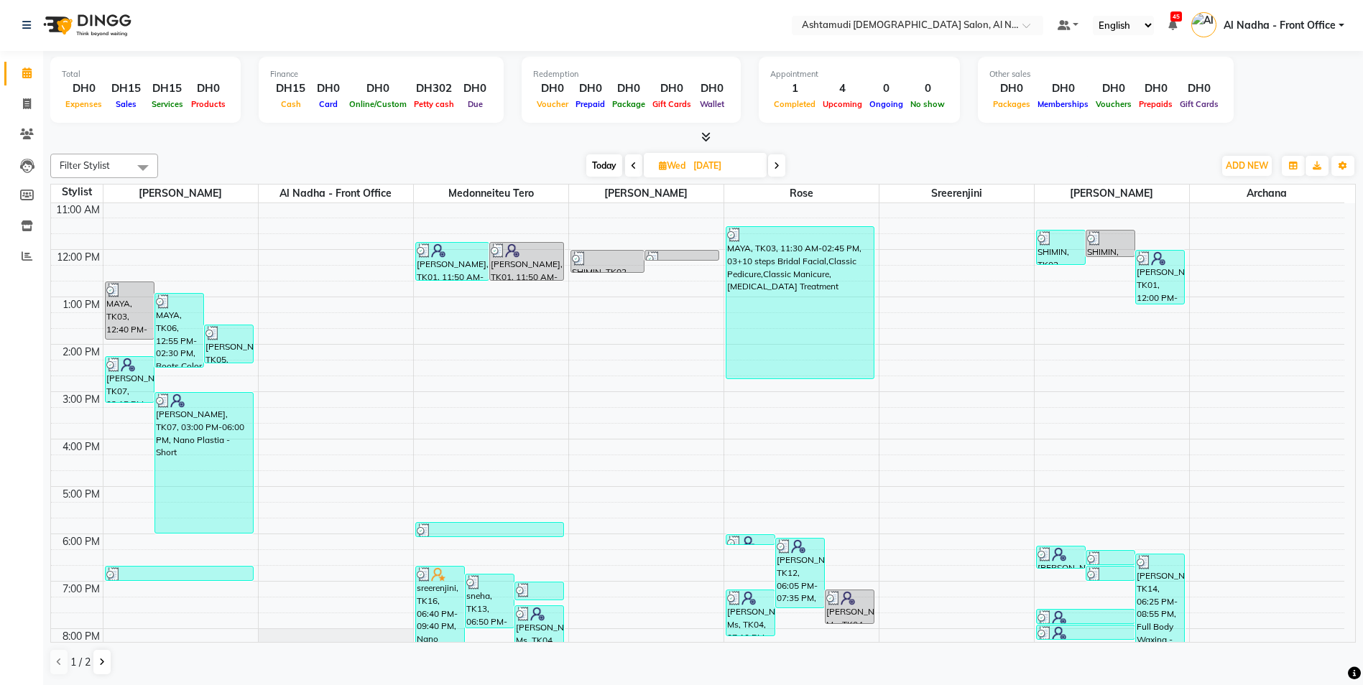
click at [781, 165] on span at bounding box center [776, 165] width 17 height 22
type input "[DATE]"
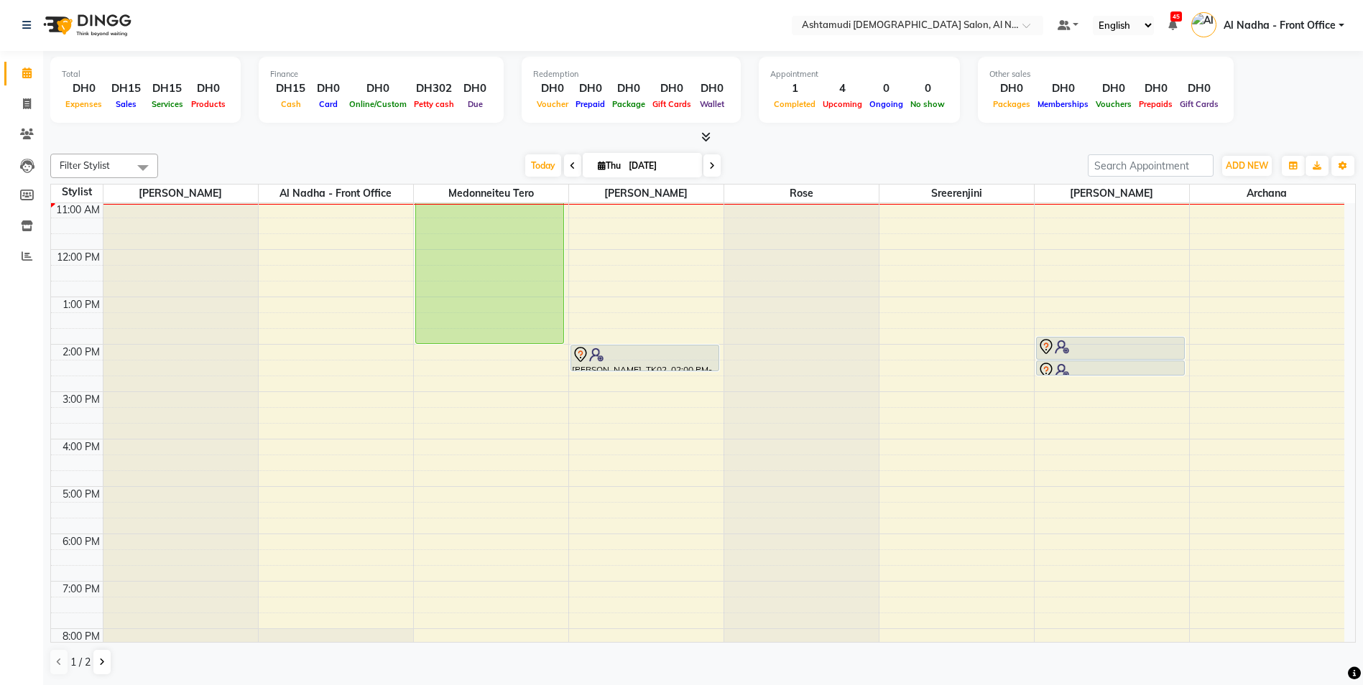
click at [136, 167] on span at bounding box center [143, 167] width 29 height 27
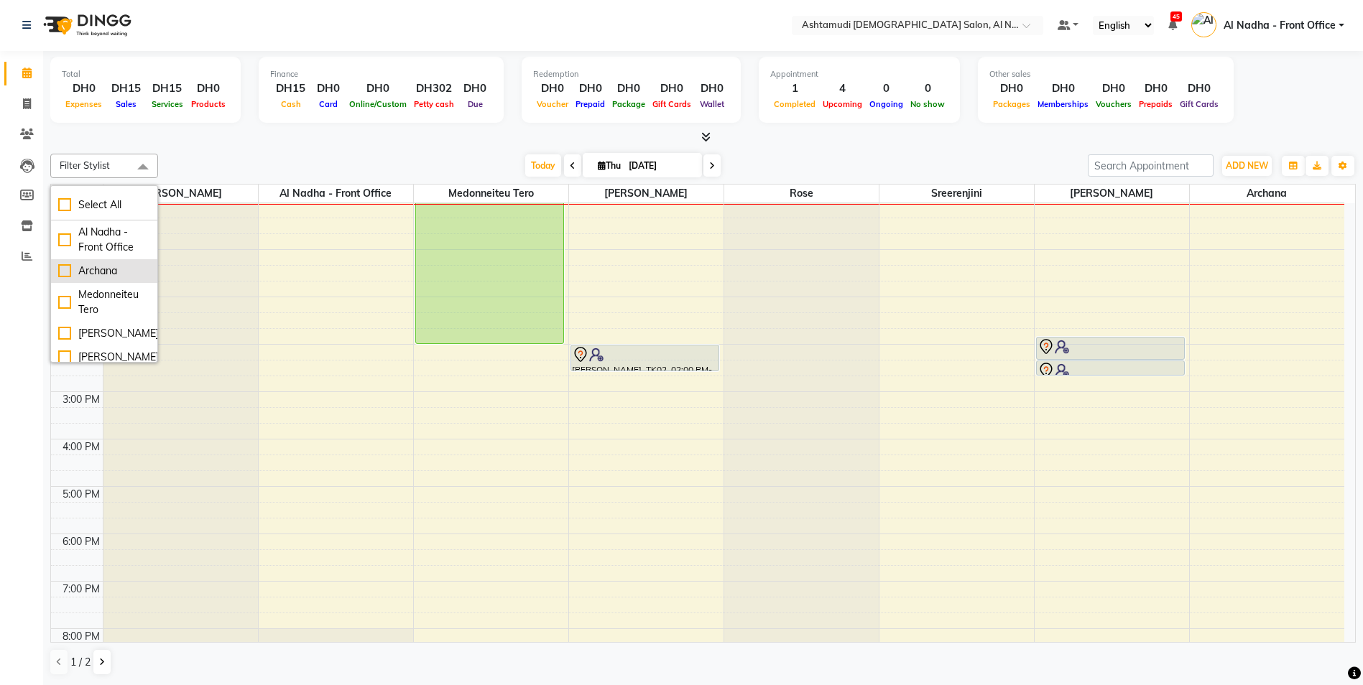
click at [65, 271] on div "Archana" at bounding box center [104, 271] width 92 height 15
checkbox input "true"
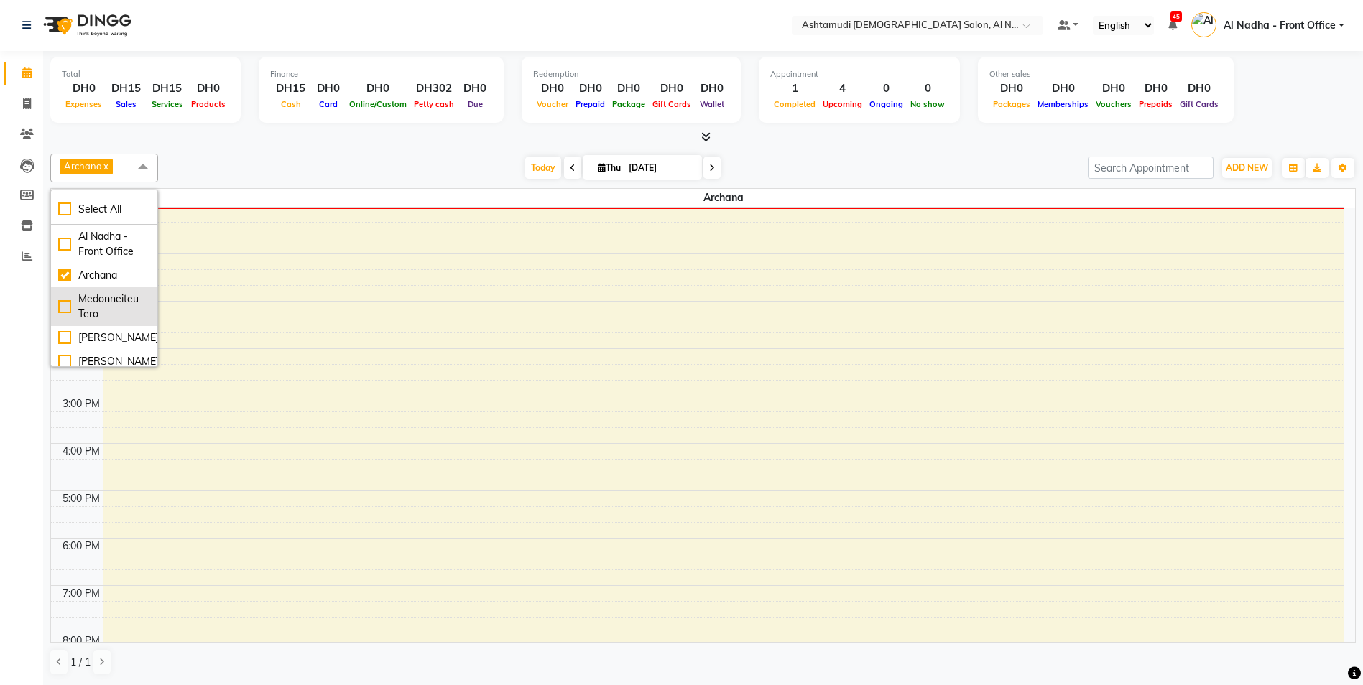
click at [60, 308] on div "Medonneiteu Tero" at bounding box center [104, 307] width 92 height 30
checkbox input "true"
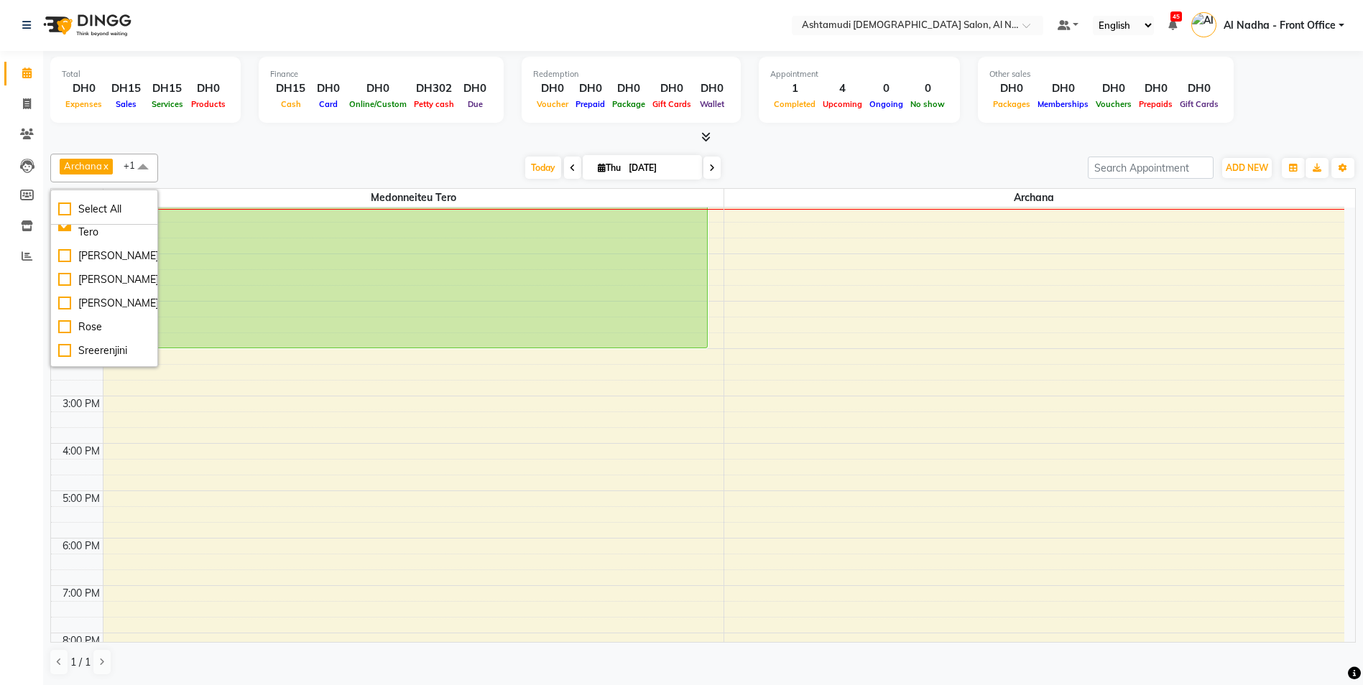
scroll to position [88, 0]
click at [64, 282] on div "[PERSON_NAME]" at bounding box center [104, 274] width 92 height 15
checkbox input "true"
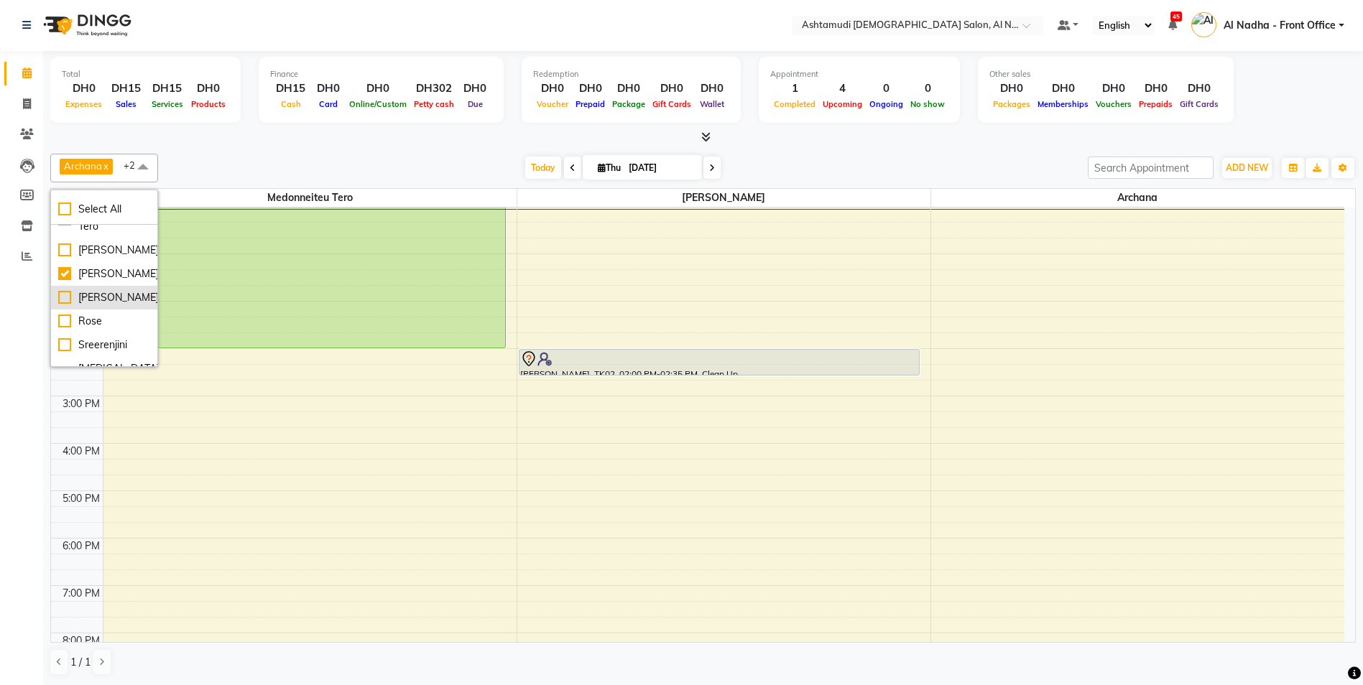
click at [66, 305] on div "[PERSON_NAME]" at bounding box center [104, 297] width 92 height 15
checkbox input "true"
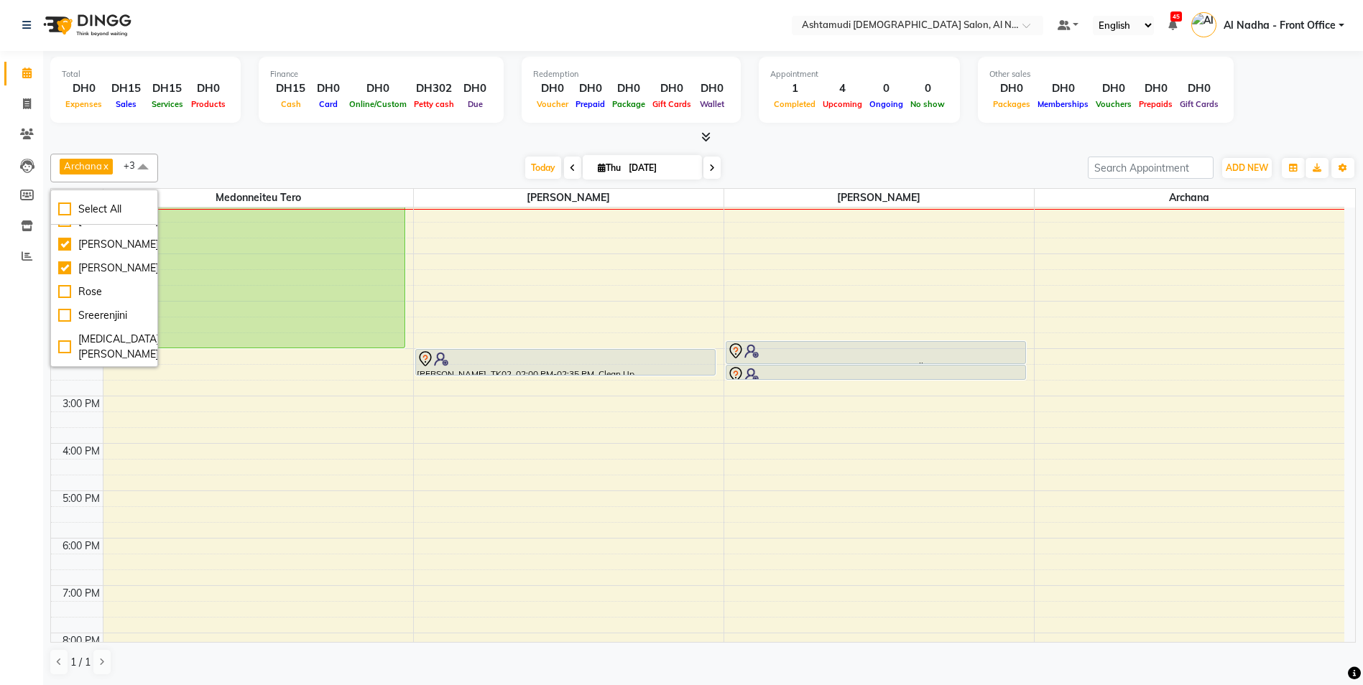
scroll to position [142, 0]
click at [65, 351] on div "[MEDICAL_DATA][PERSON_NAME]" at bounding box center [104, 347] width 92 height 30
checkbox input "true"
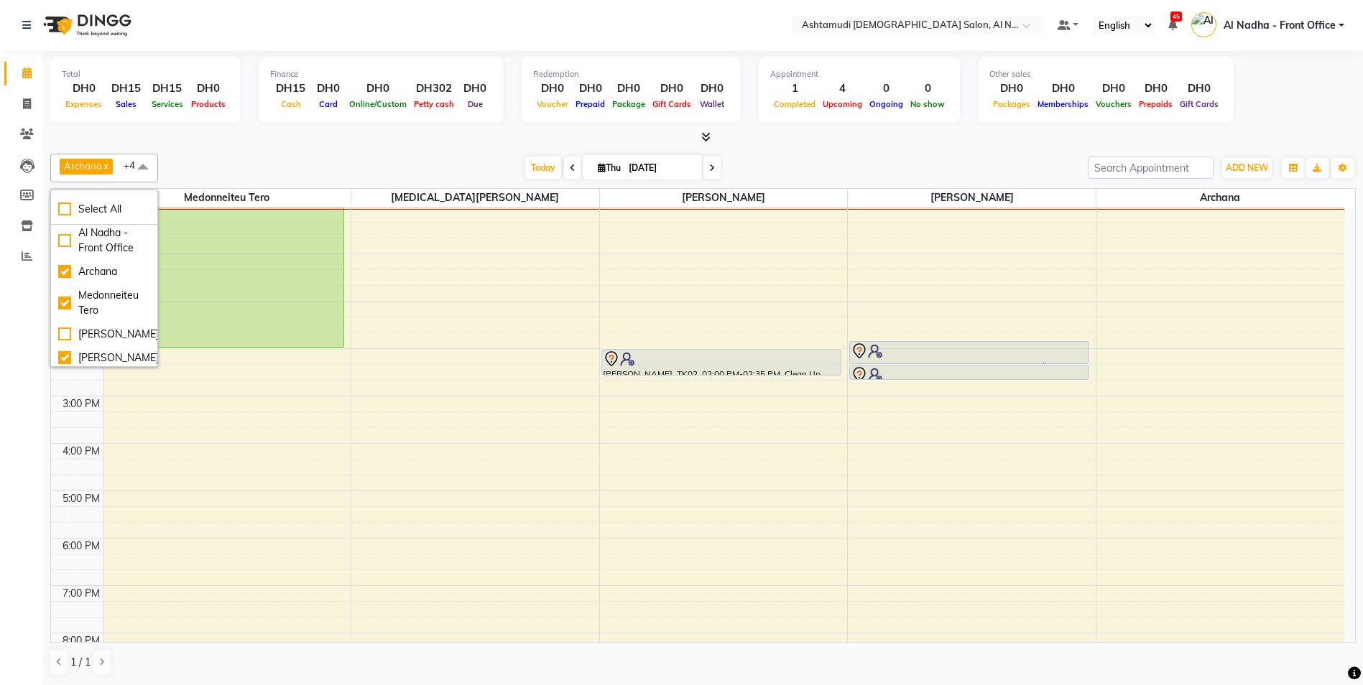
scroll to position [0, 0]
click at [322, 471] on div "9:00 AM 10:00 AM 11:00 AM 12:00 PM 1:00 PM 2:00 PM 3:00 PM 4:00 PM 5:00 PM 6:00…" at bounding box center [697, 443] width 1293 height 663
select select "59179"
select select "tentative"
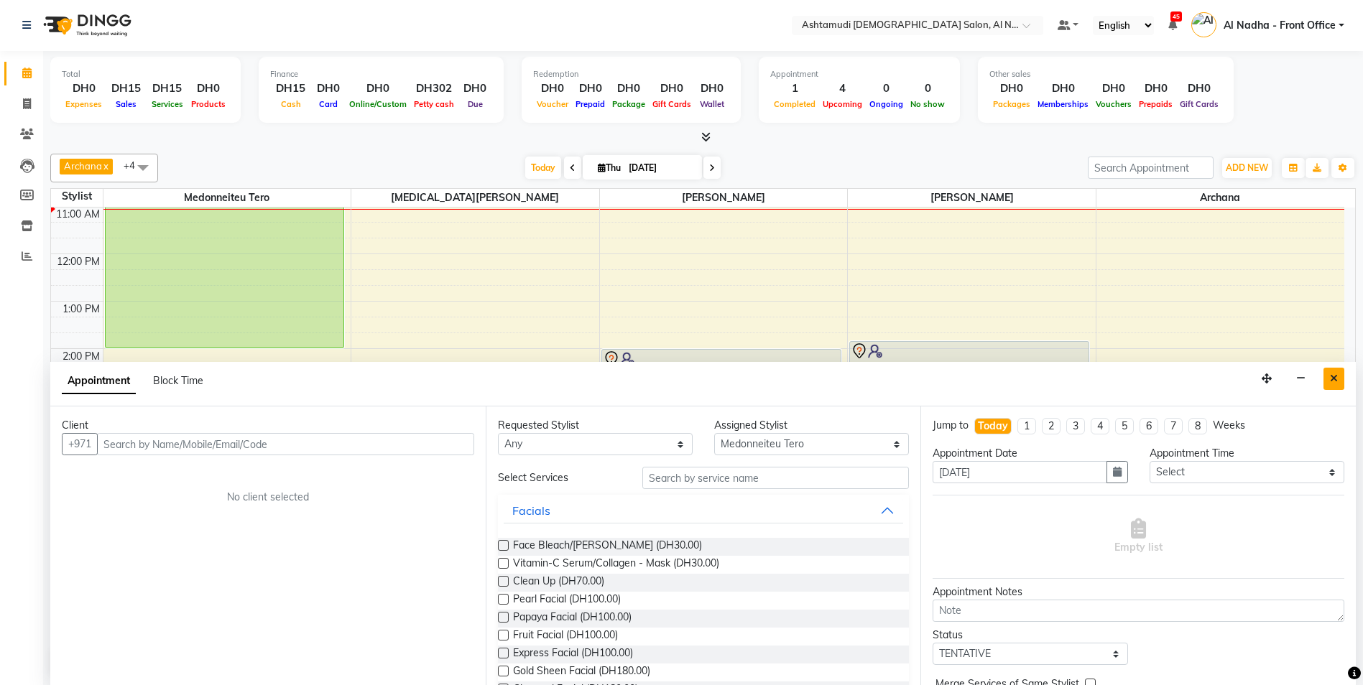
click at [1326, 376] on button "Close" at bounding box center [1333, 379] width 21 height 22
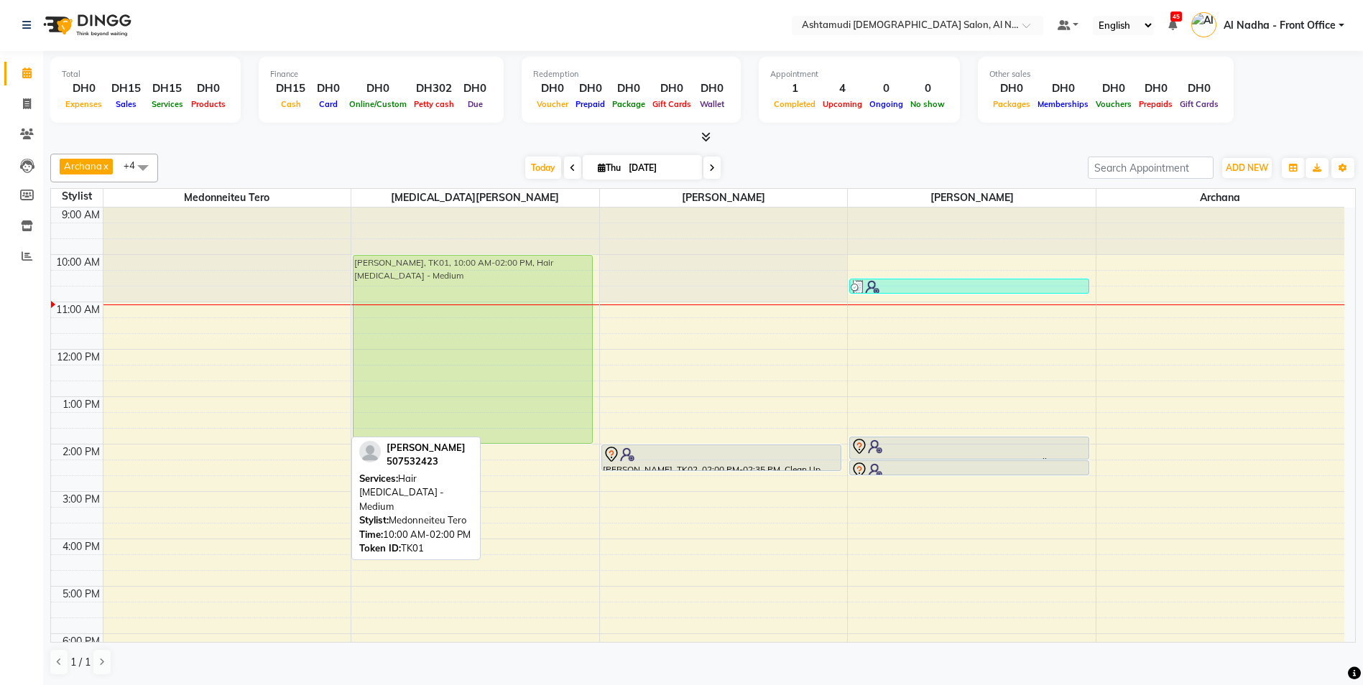
drag, startPoint x: 226, startPoint y: 345, endPoint x: 446, endPoint y: 348, distance: 219.8
click at [446, 348] on tr "Nidhisha Arjundas, TK01, 10:00 AM-02:00 PM, Hair Botox - Medium Nidhisha Arjund…" at bounding box center [697, 539] width 1293 height 663
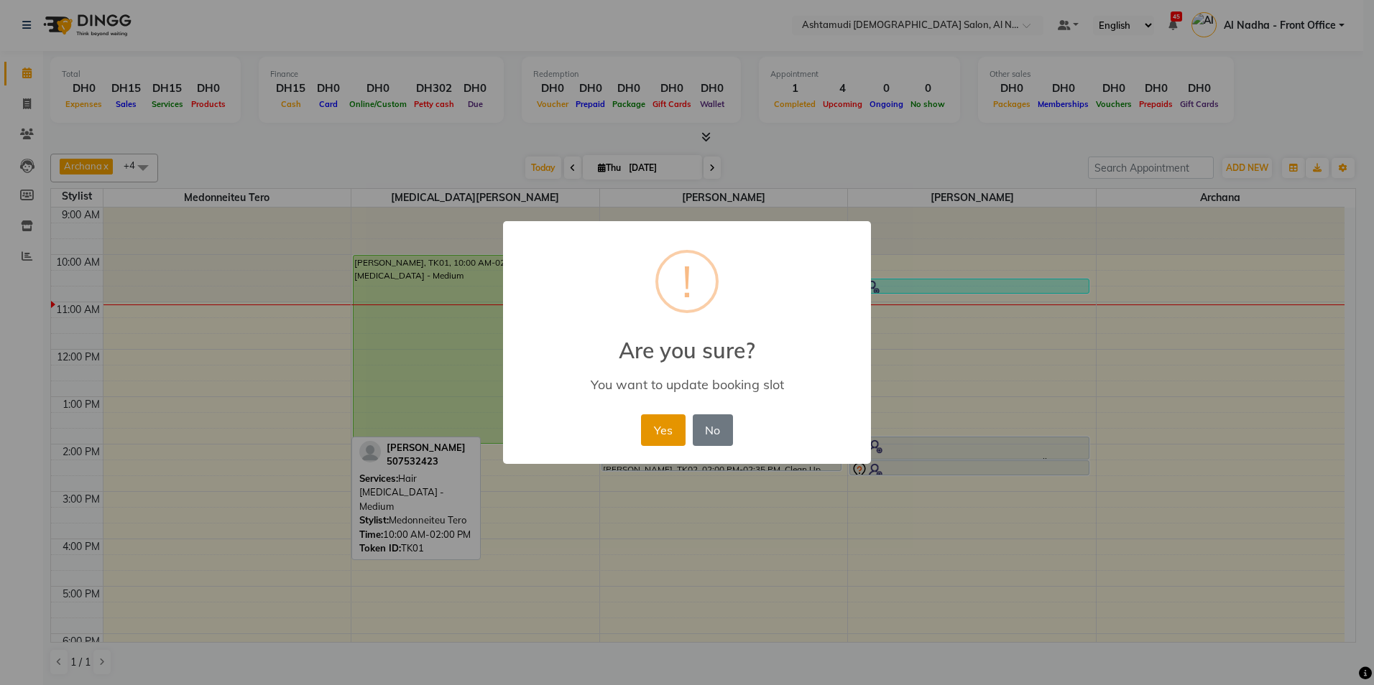
click at [658, 434] on button "Yes" at bounding box center [663, 431] width 44 height 32
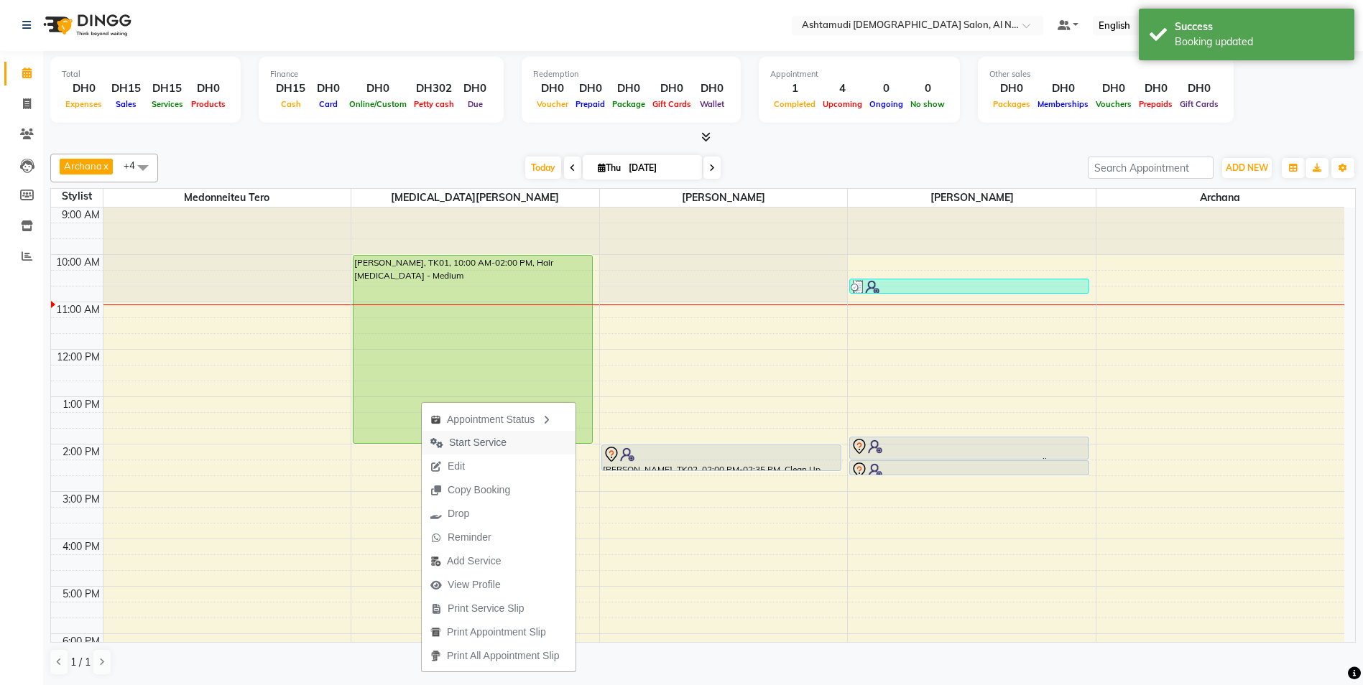
click at [527, 440] on button "Start Service" at bounding box center [499, 443] width 154 height 24
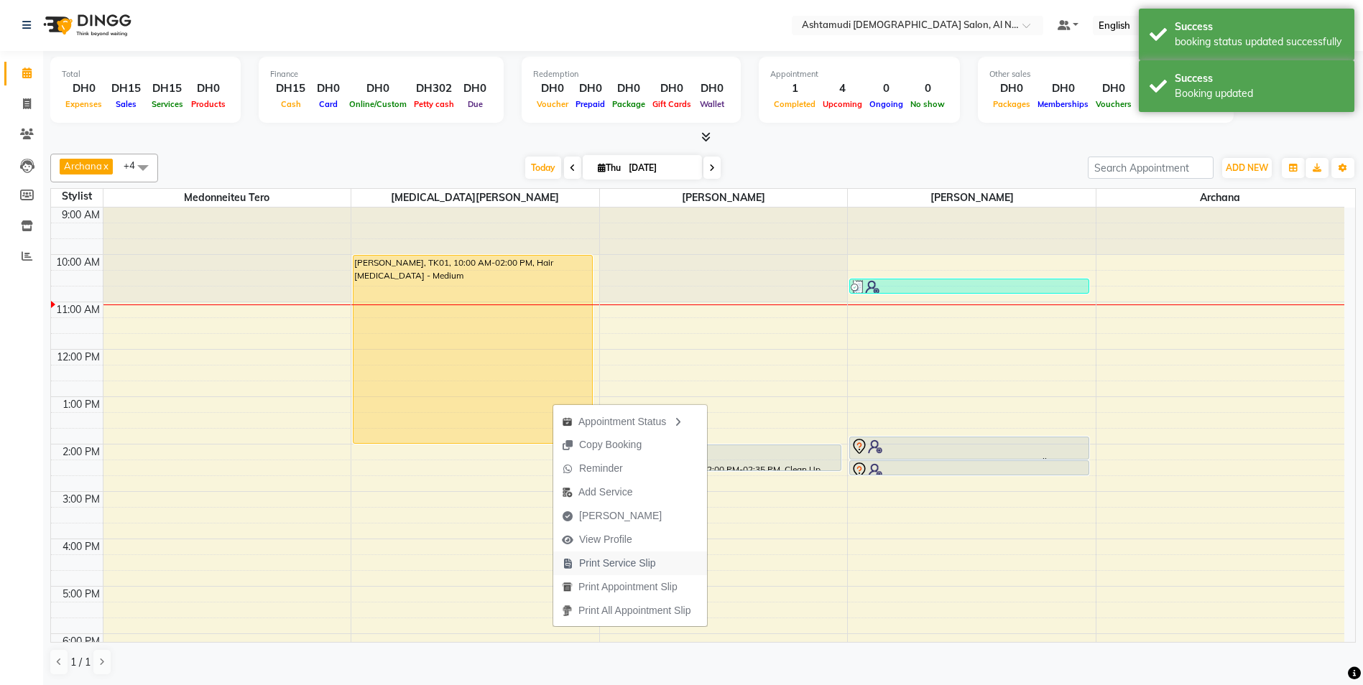
click at [623, 560] on span "Print Service Slip" at bounding box center [617, 563] width 77 height 15
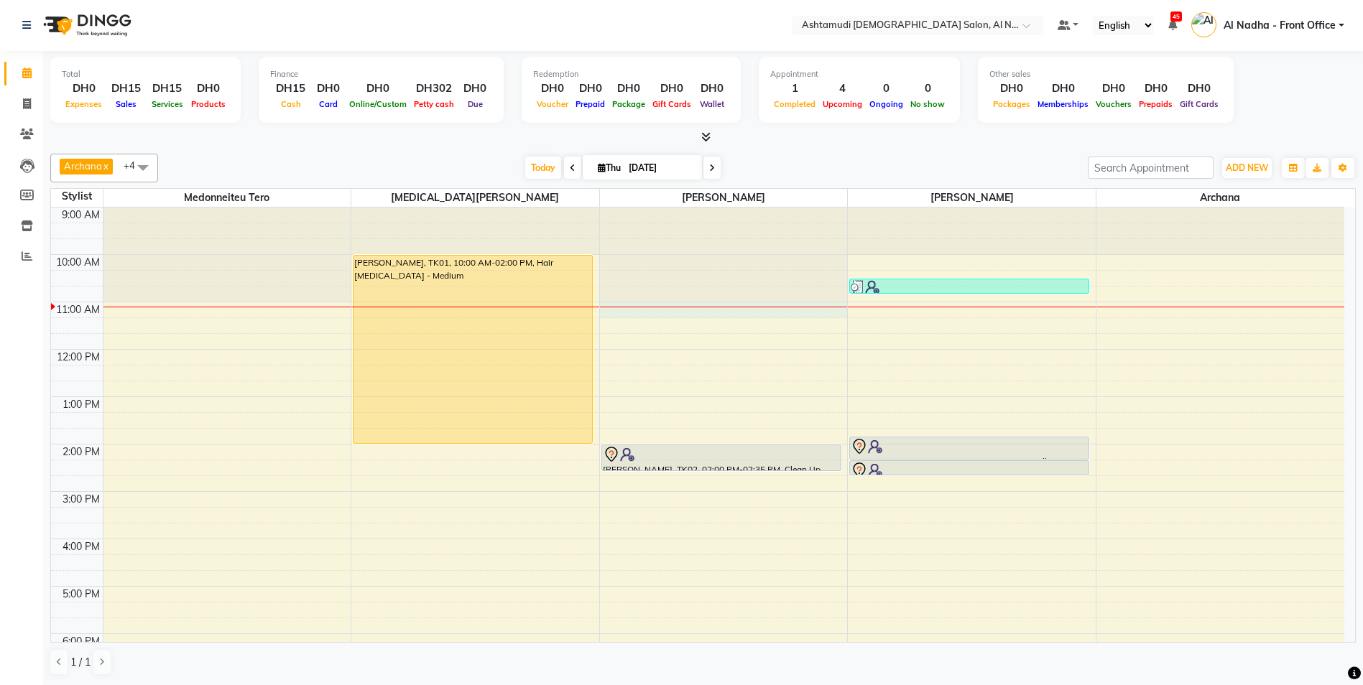
click at [624, 307] on div at bounding box center [724, 307] width 248 height 1
select select "60077"
select select "tentative"
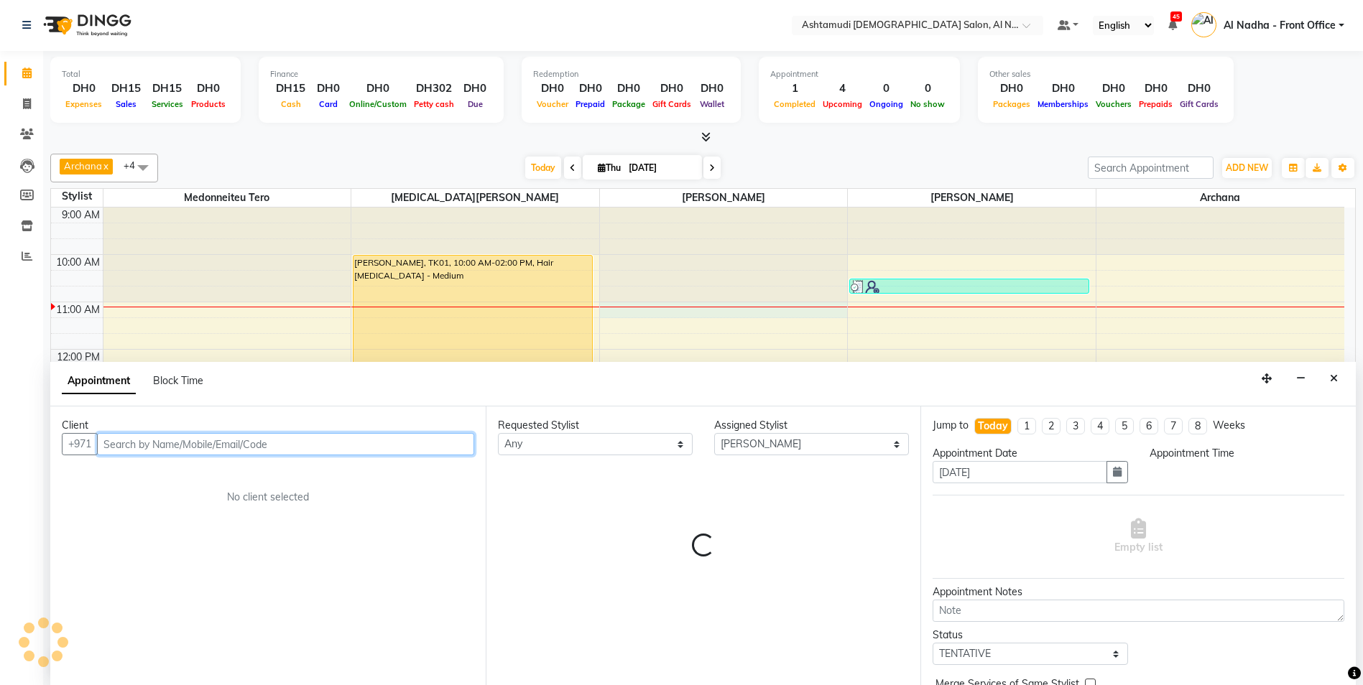
select select "660"
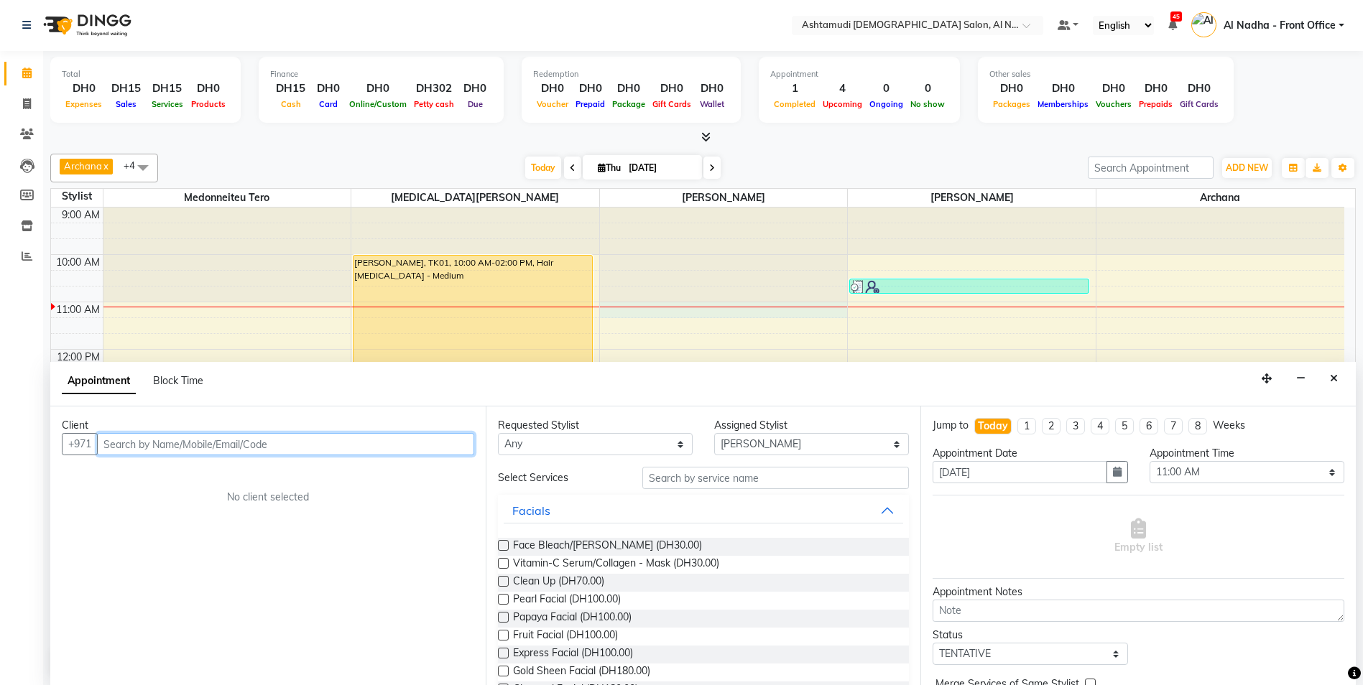
click at [260, 445] on input "text" at bounding box center [285, 444] width 377 height 22
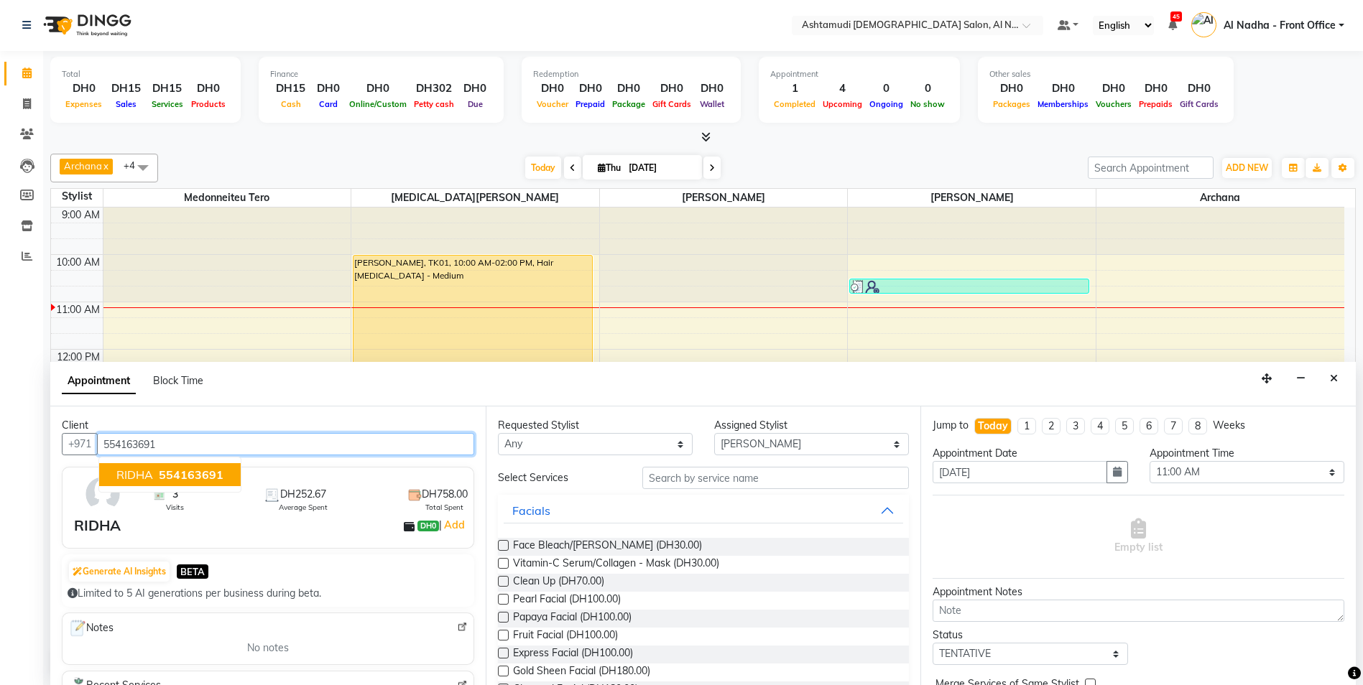
click at [171, 474] on span "554163691" at bounding box center [191, 475] width 65 height 14
type input "554163691"
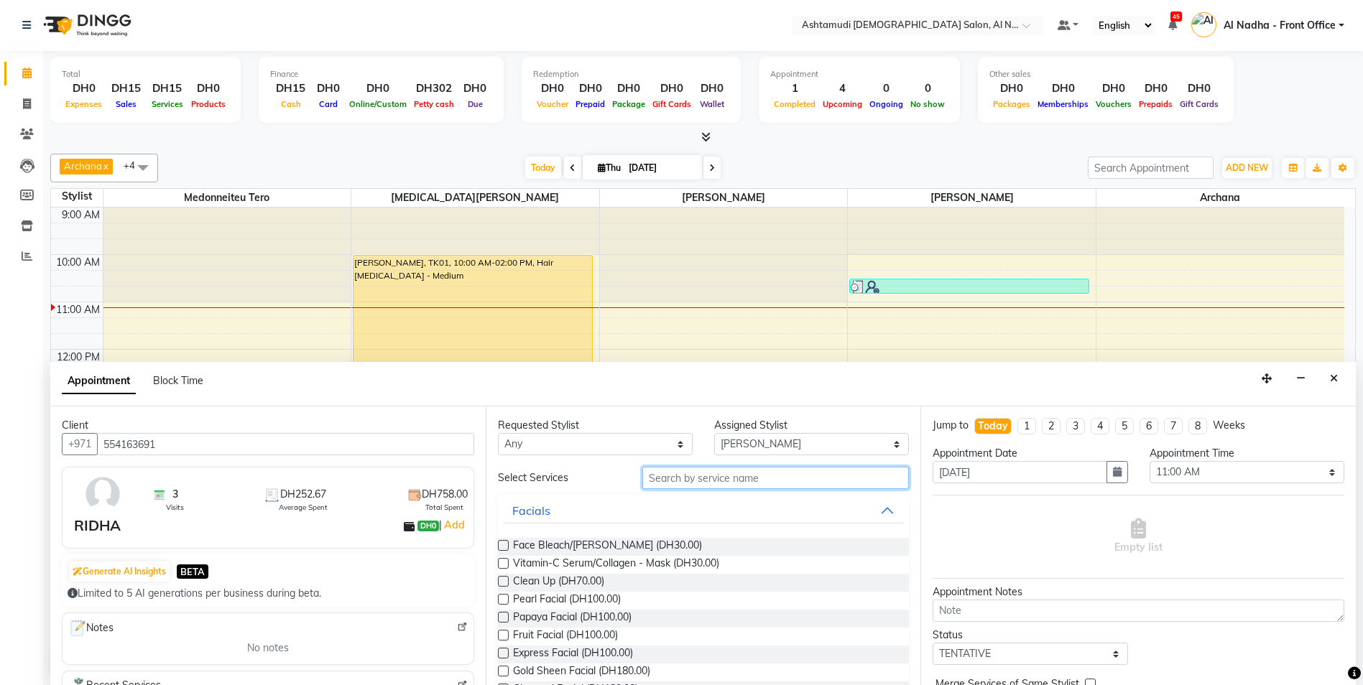
click at [656, 475] on input "text" at bounding box center [775, 478] width 267 height 22
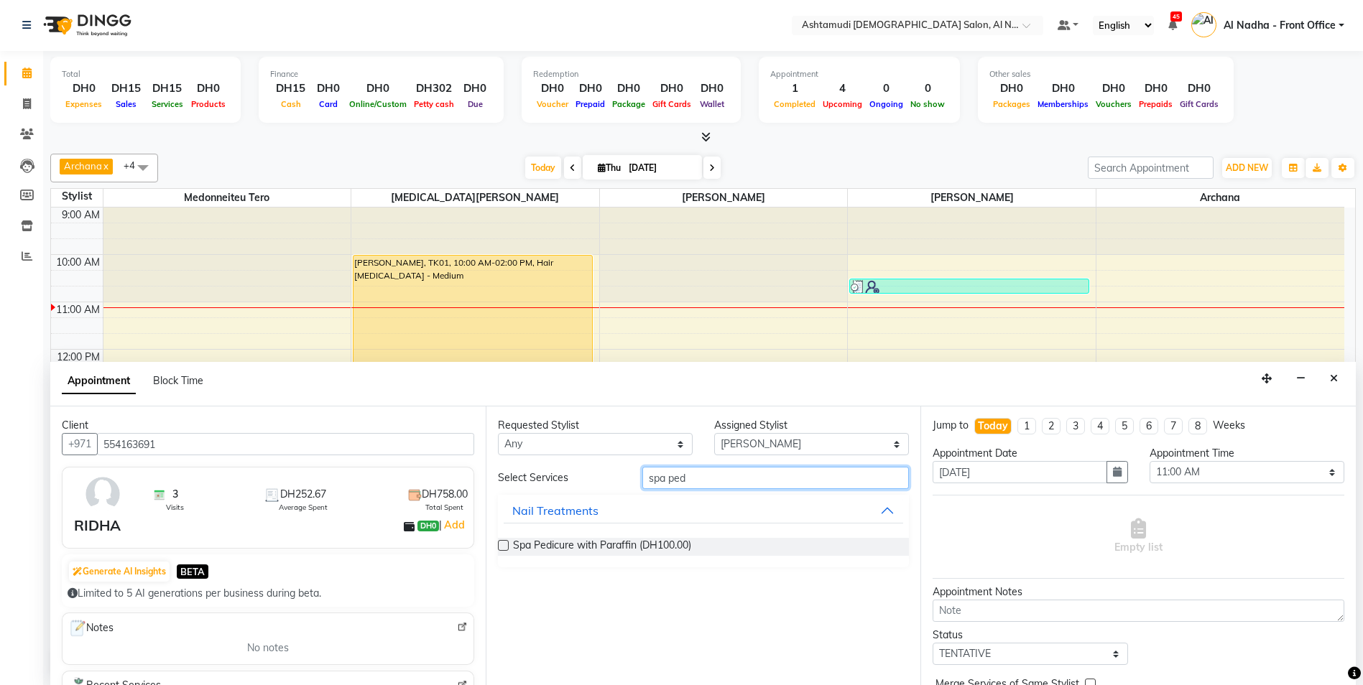
type input "spa ped"
click at [504, 546] on label at bounding box center [503, 545] width 11 height 11
click at [504, 546] on input "checkbox" at bounding box center [502, 546] width 9 height 9
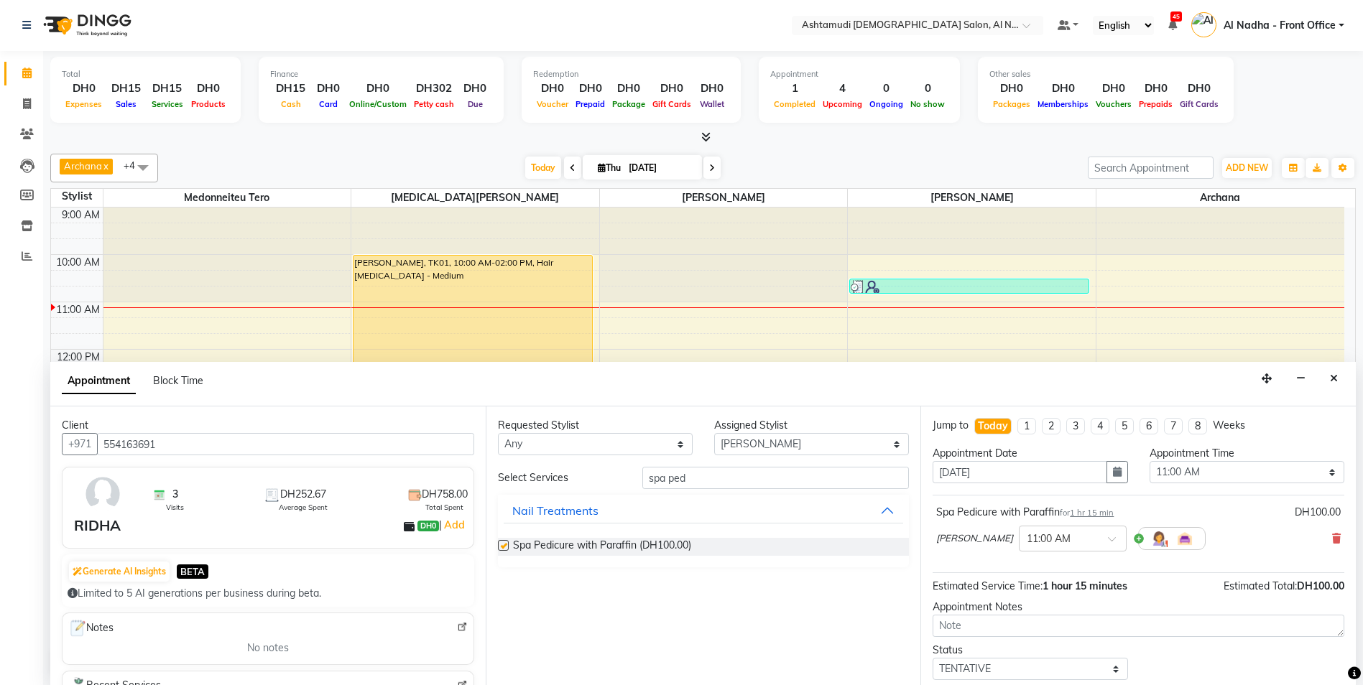
checkbox input "false"
click at [705, 476] on input "spa ped" at bounding box center [775, 478] width 267 height 22
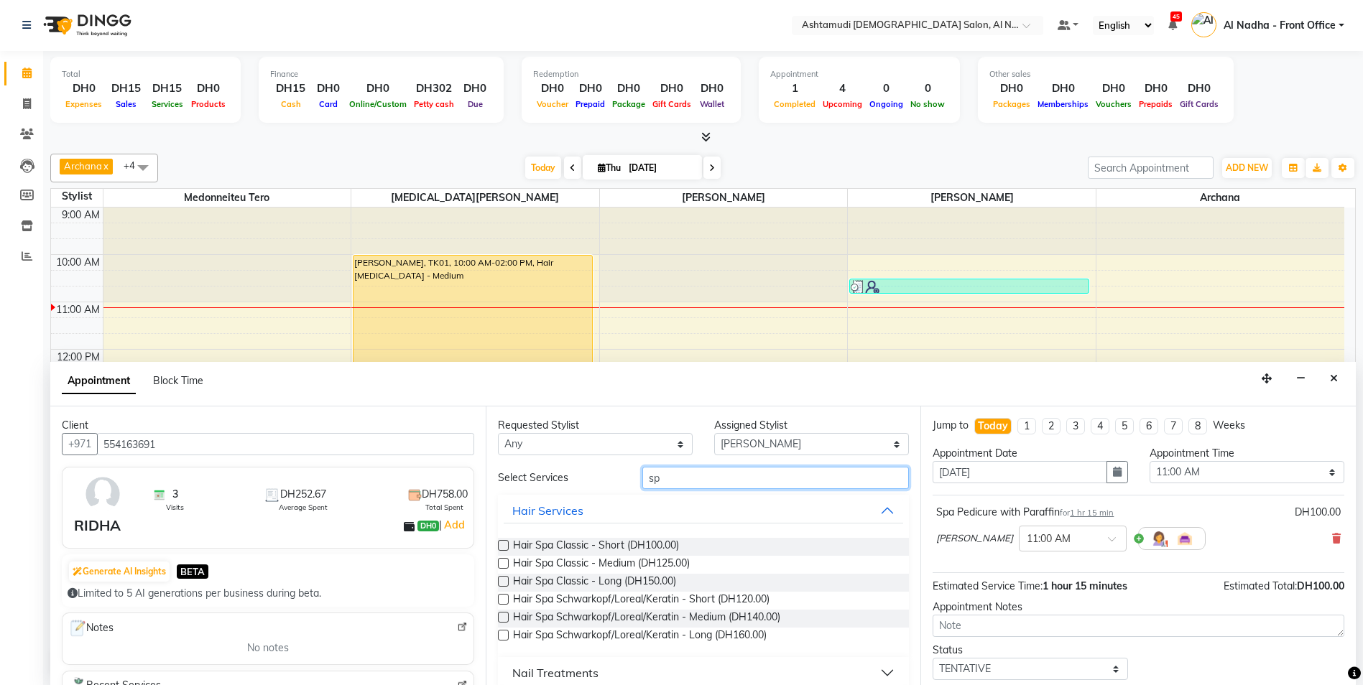
type input "s"
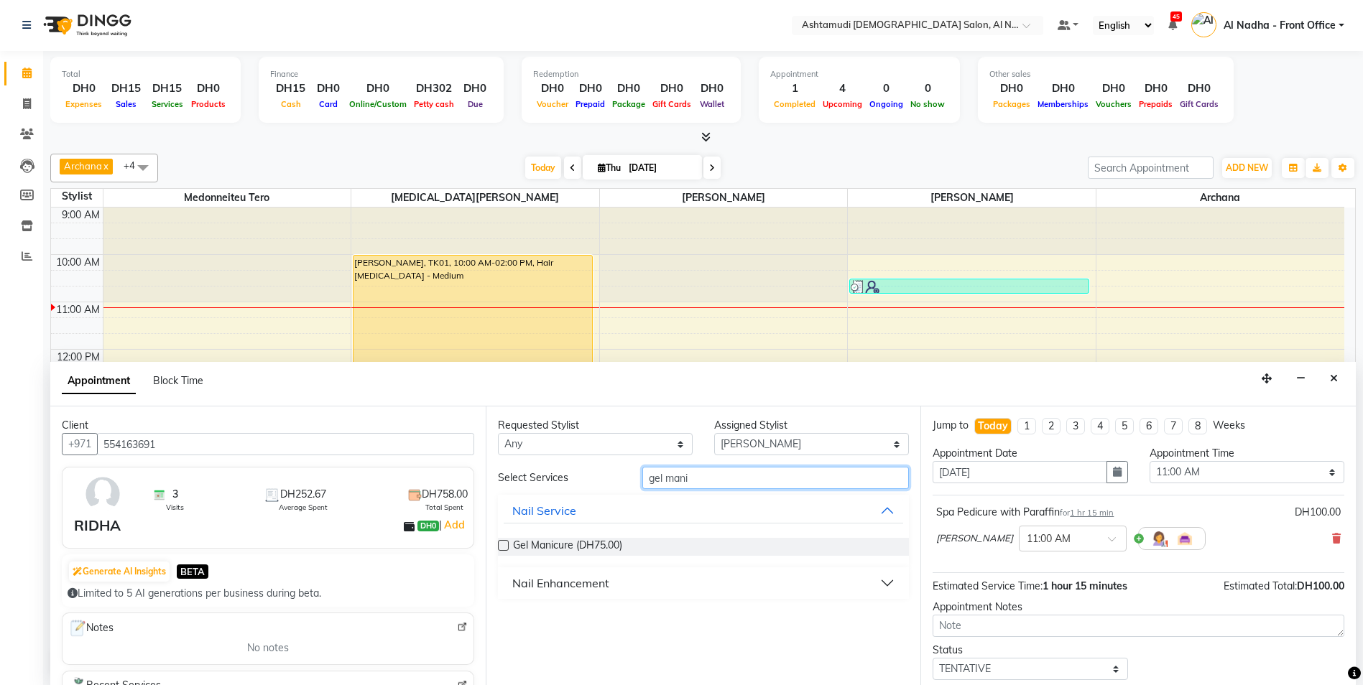
type input "gel mani"
click at [500, 547] on label at bounding box center [503, 545] width 11 height 11
click at [500, 547] on input "checkbox" at bounding box center [502, 546] width 9 height 9
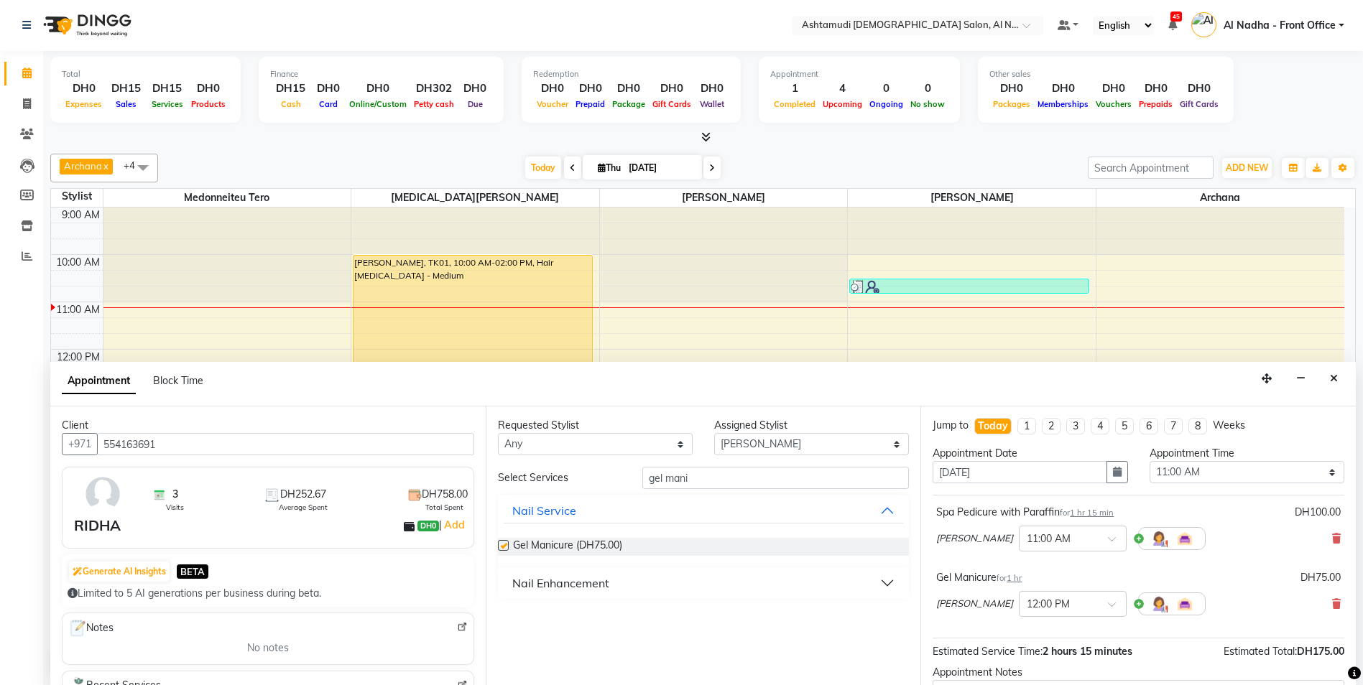
checkbox input "false"
click at [704, 476] on input "gel mani" at bounding box center [775, 478] width 267 height 22
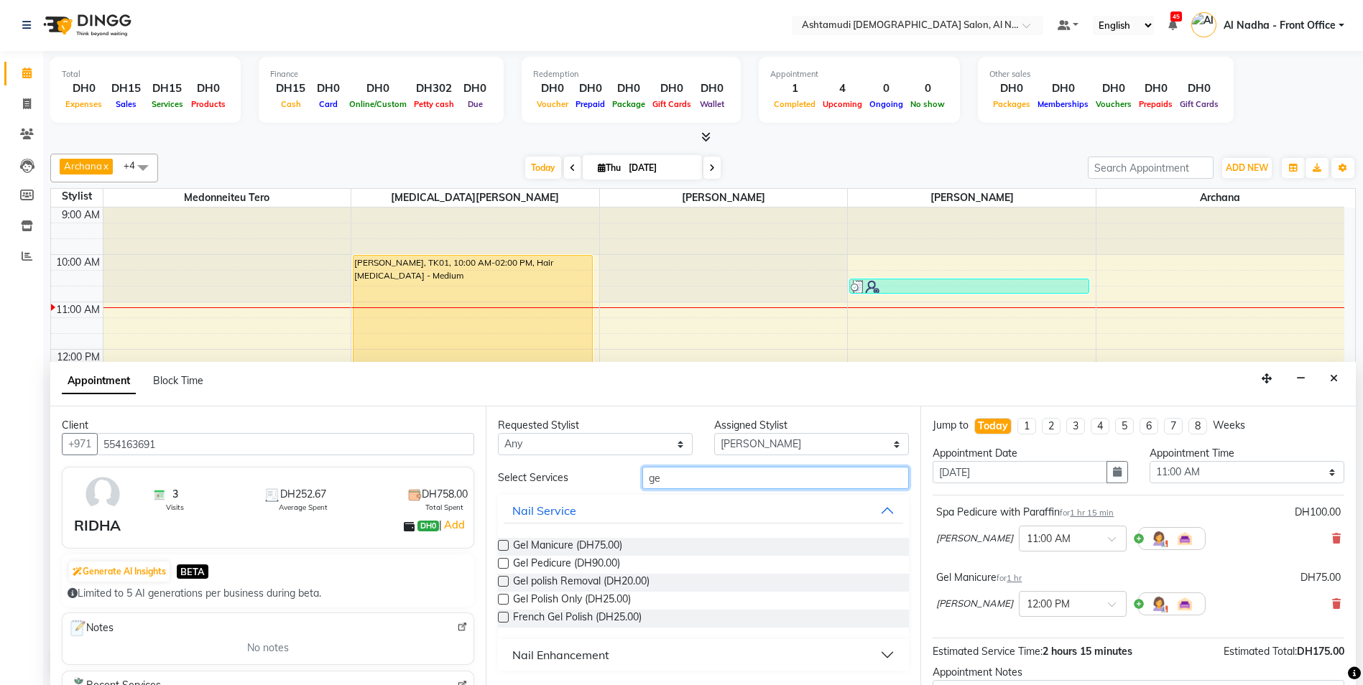
type input "g"
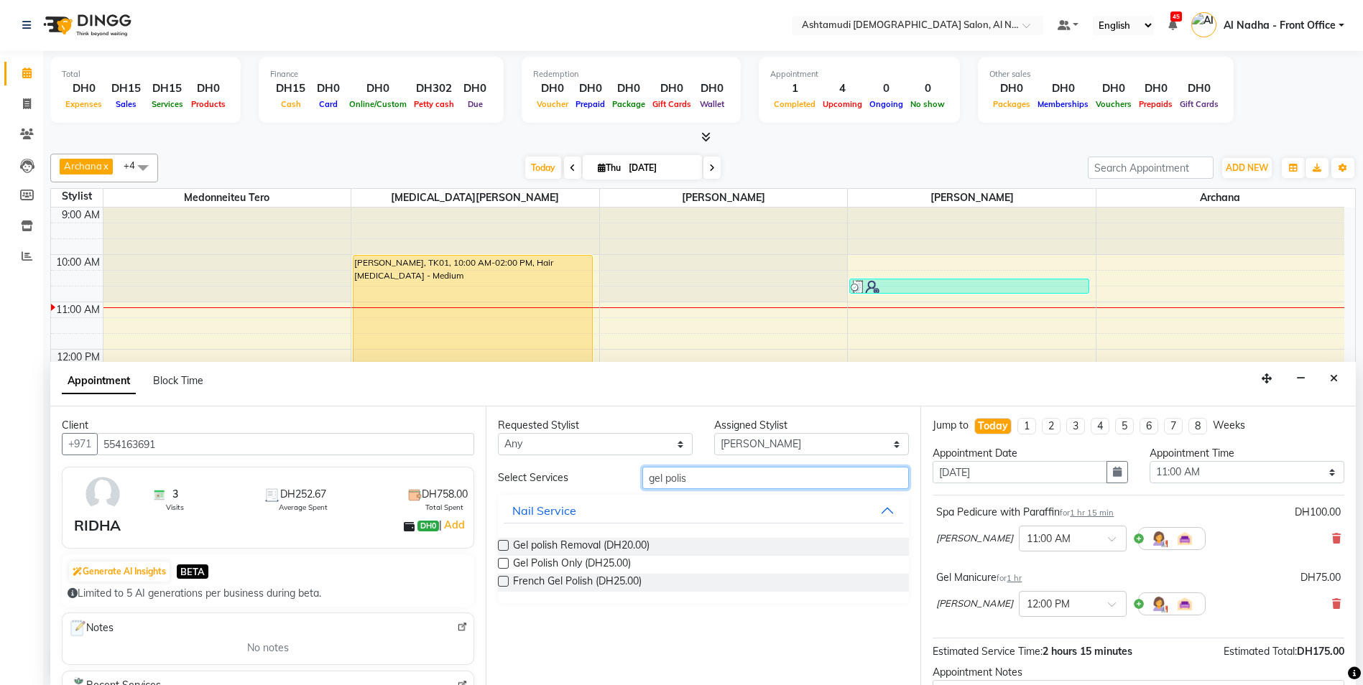
type input "gel polis"
click at [505, 563] on label at bounding box center [503, 563] width 11 height 11
click at [505, 563] on input "checkbox" at bounding box center [502, 564] width 9 height 9
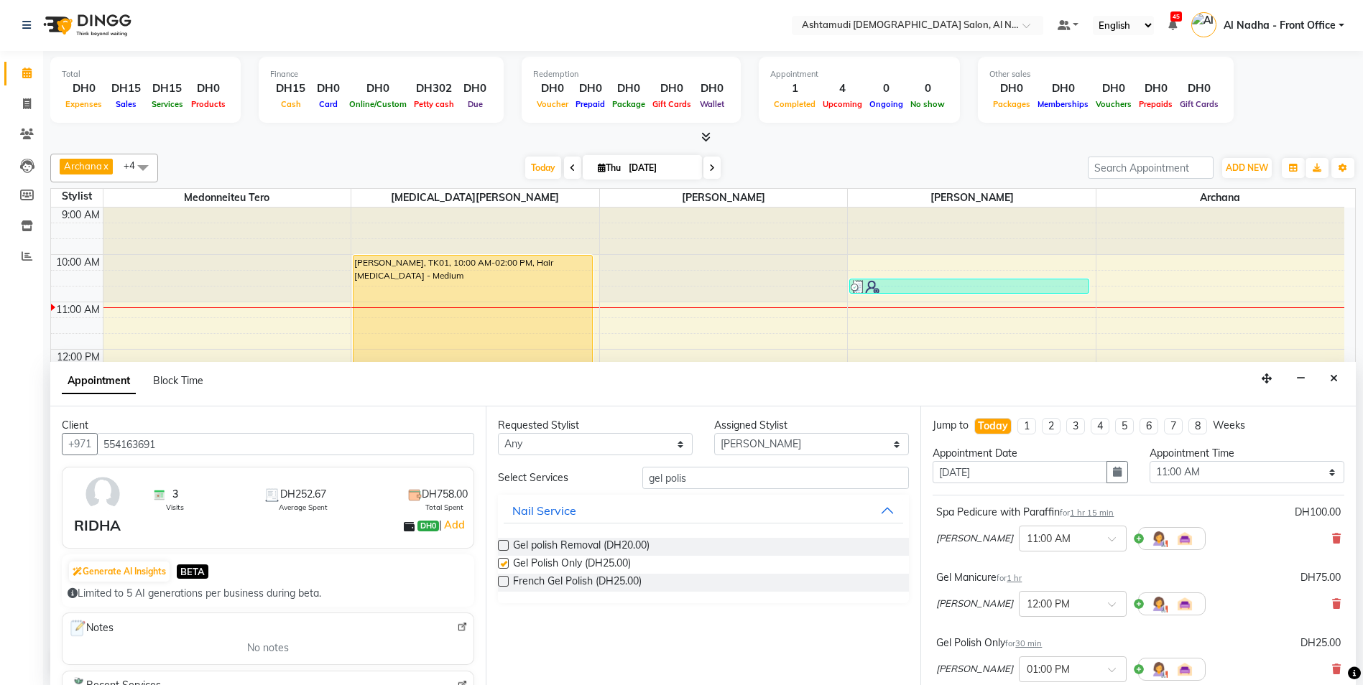
checkbox input "false"
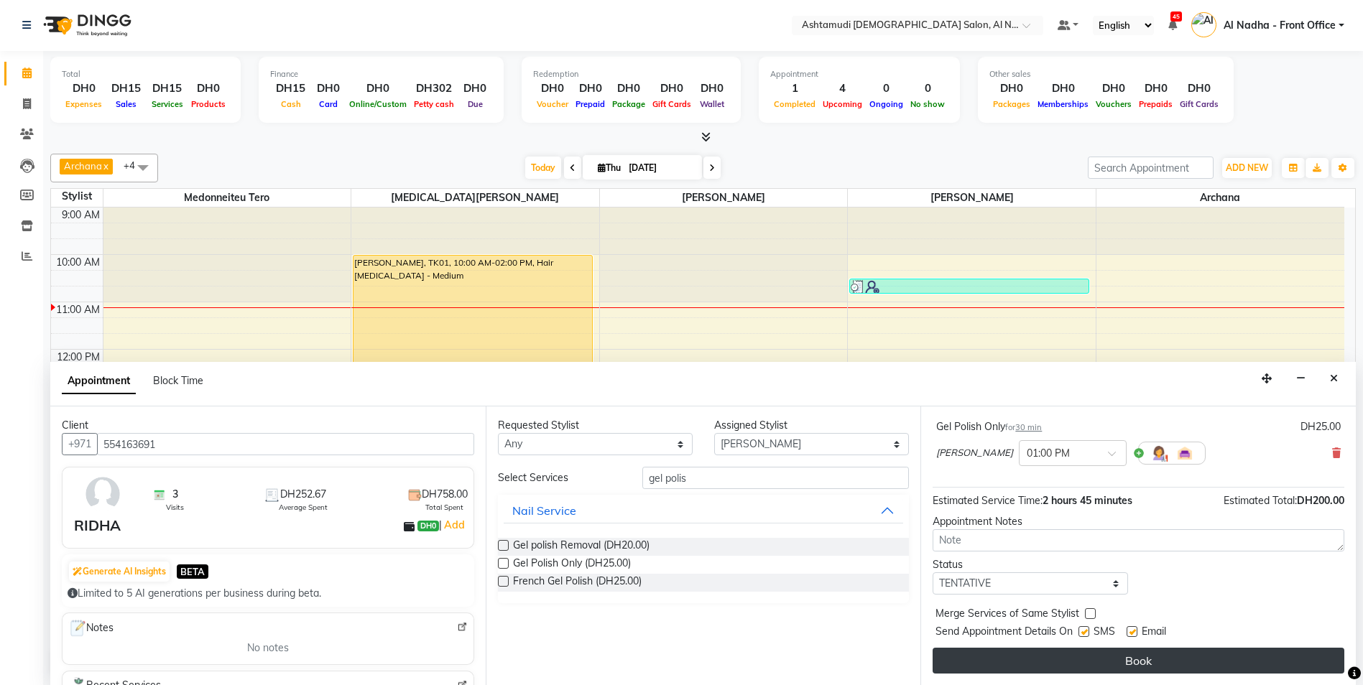
click at [1067, 658] on button "Book" at bounding box center [1138, 661] width 412 height 26
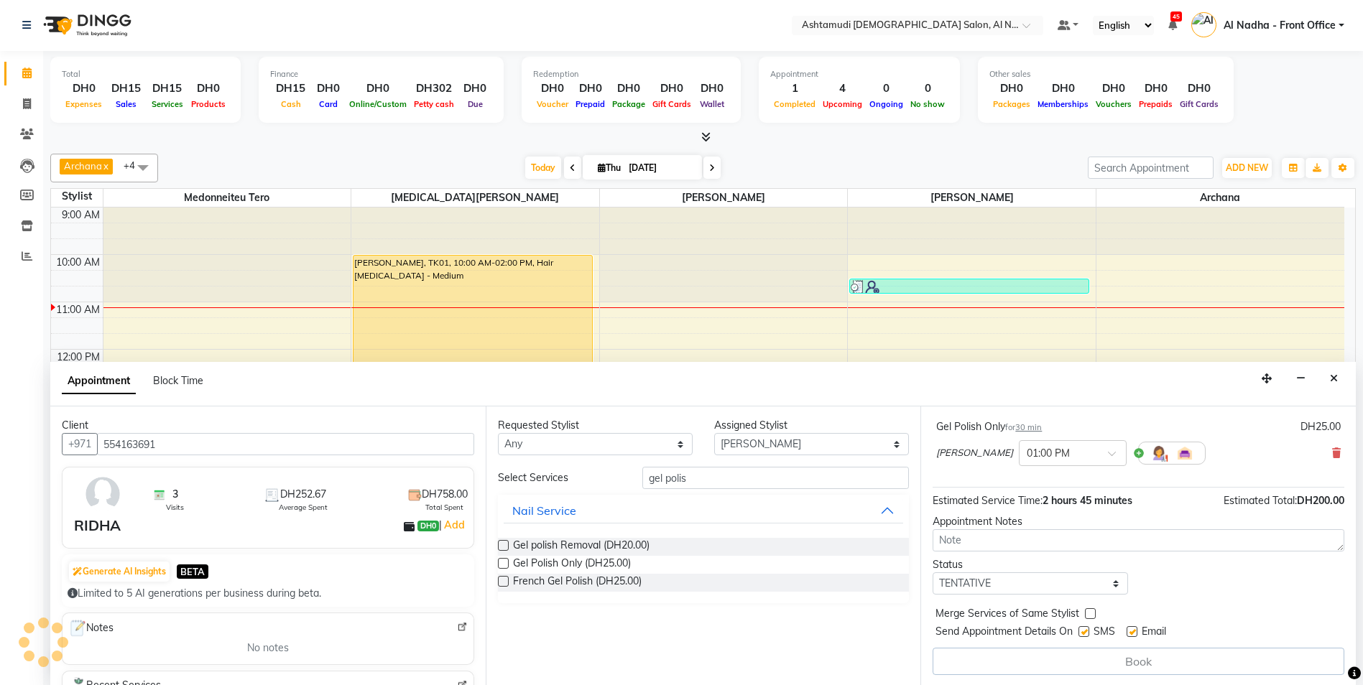
scroll to position [0, 0]
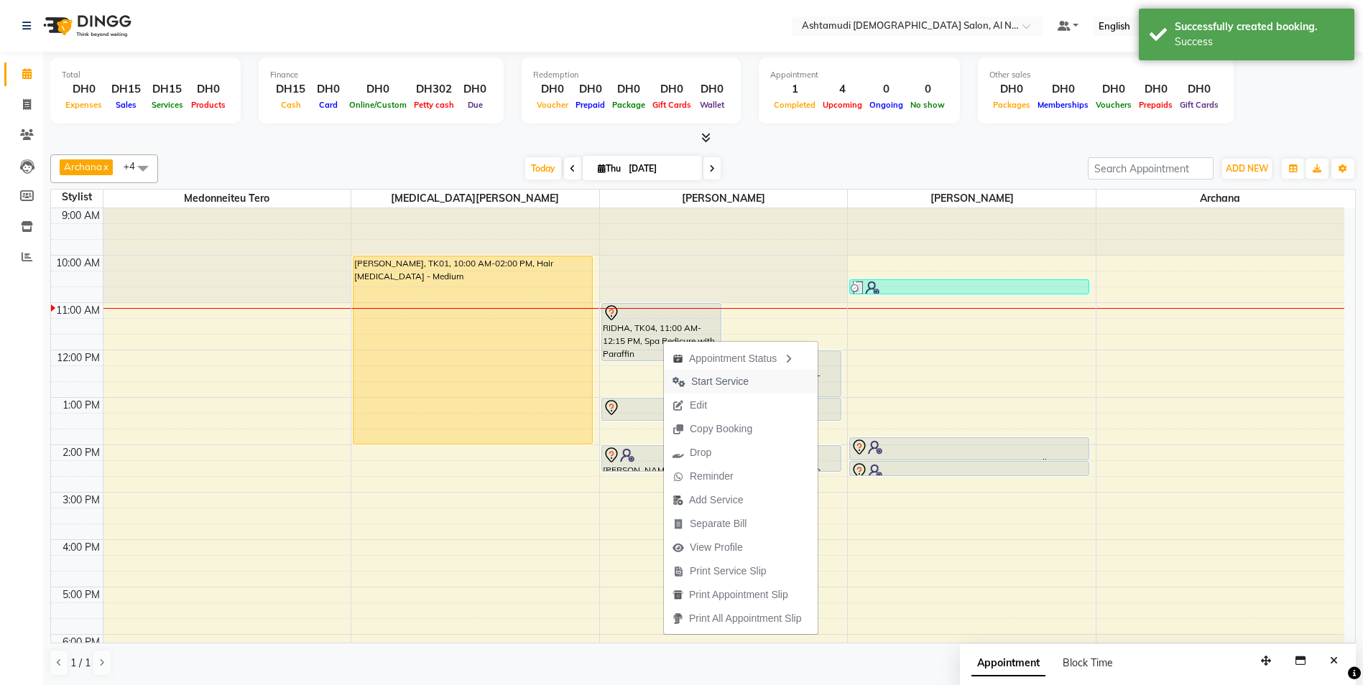
click at [718, 380] on span "Start Service" at bounding box center [719, 381] width 57 height 15
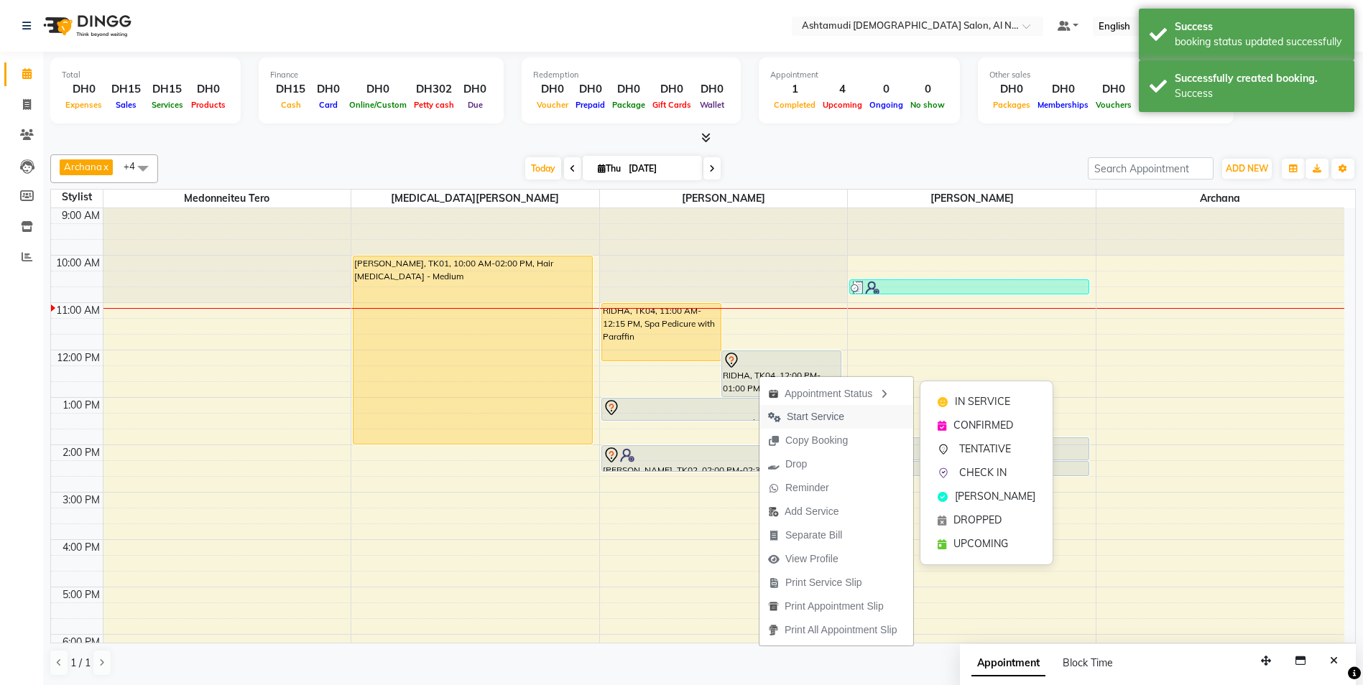
click at [810, 415] on span "Start Service" at bounding box center [815, 416] width 57 height 15
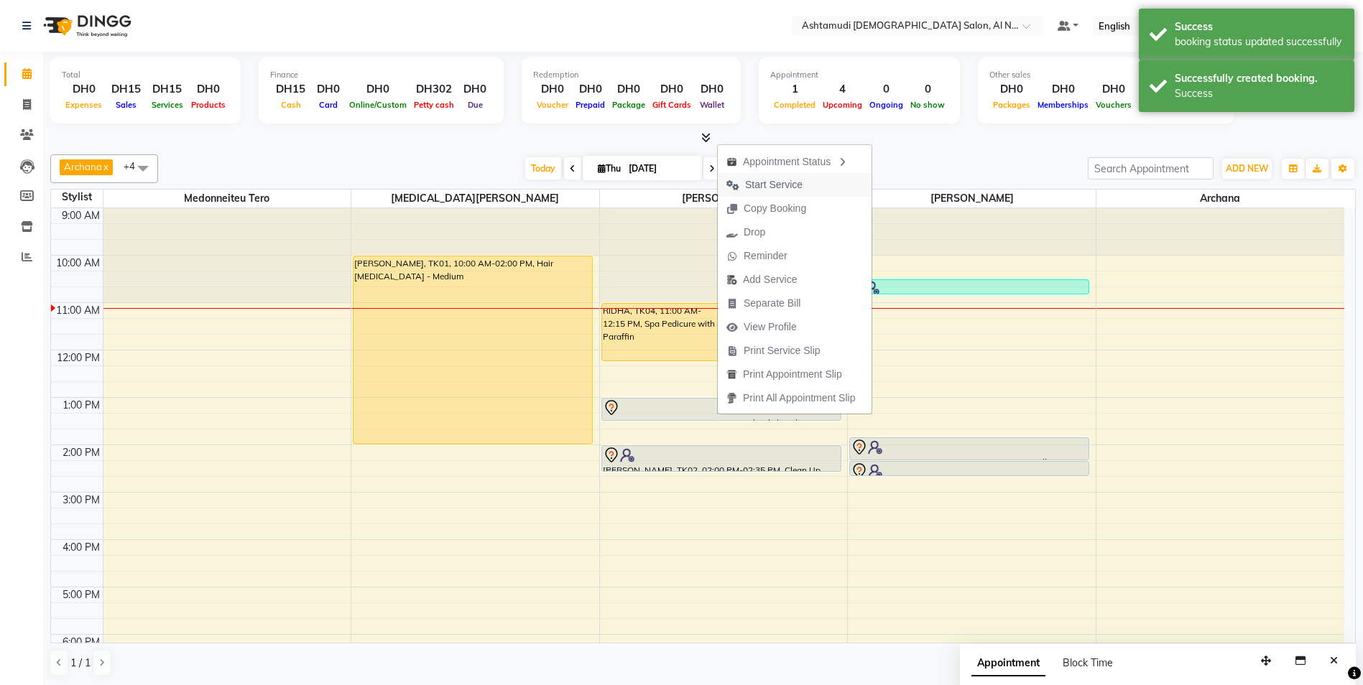
click at [789, 186] on span "Start Service" at bounding box center [773, 184] width 57 height 15
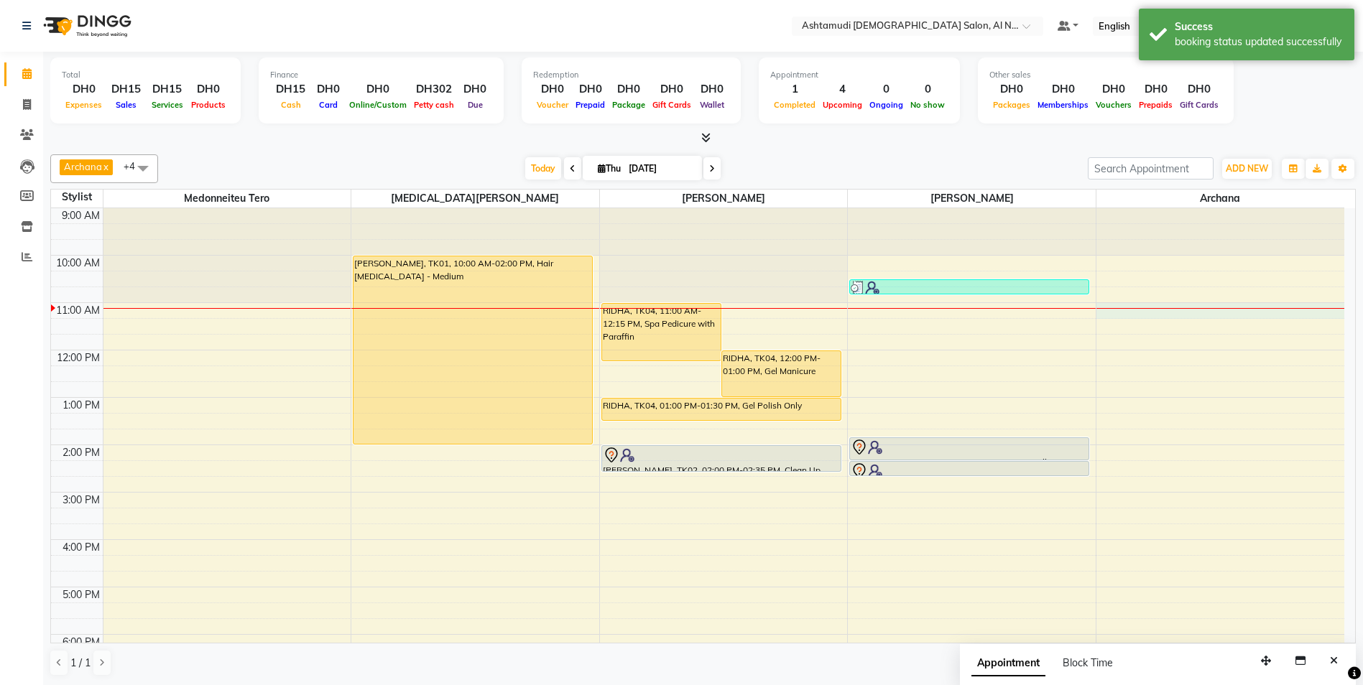
click at [1142, 307] on div "9:00 AM 10:00 AM 11:00 AM 12:00 PM 1:00 PM 2:00 PM 3:00 PM 4:00 PM 5:00 PM 6:00…" at bounding box center [697, 539] width 1293 height 663
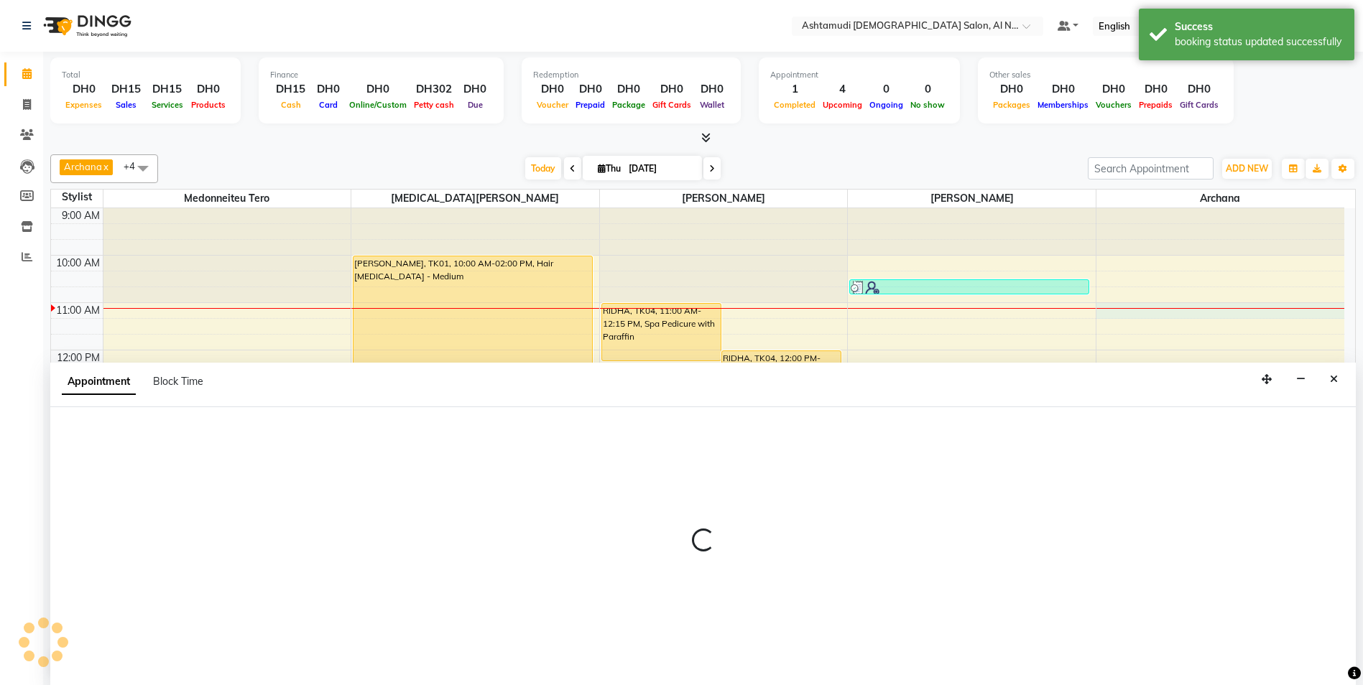
scroll to position [1, 0]
select select "88905"
select select "tentative"
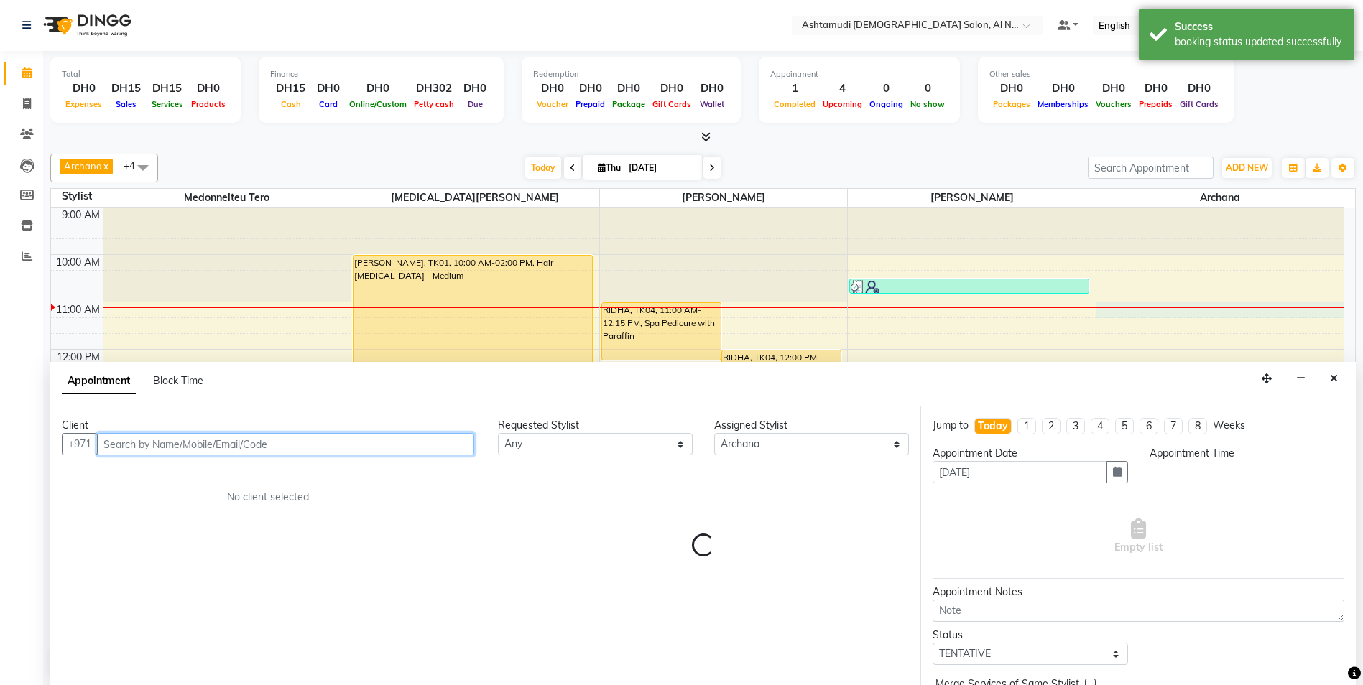
select select "660"
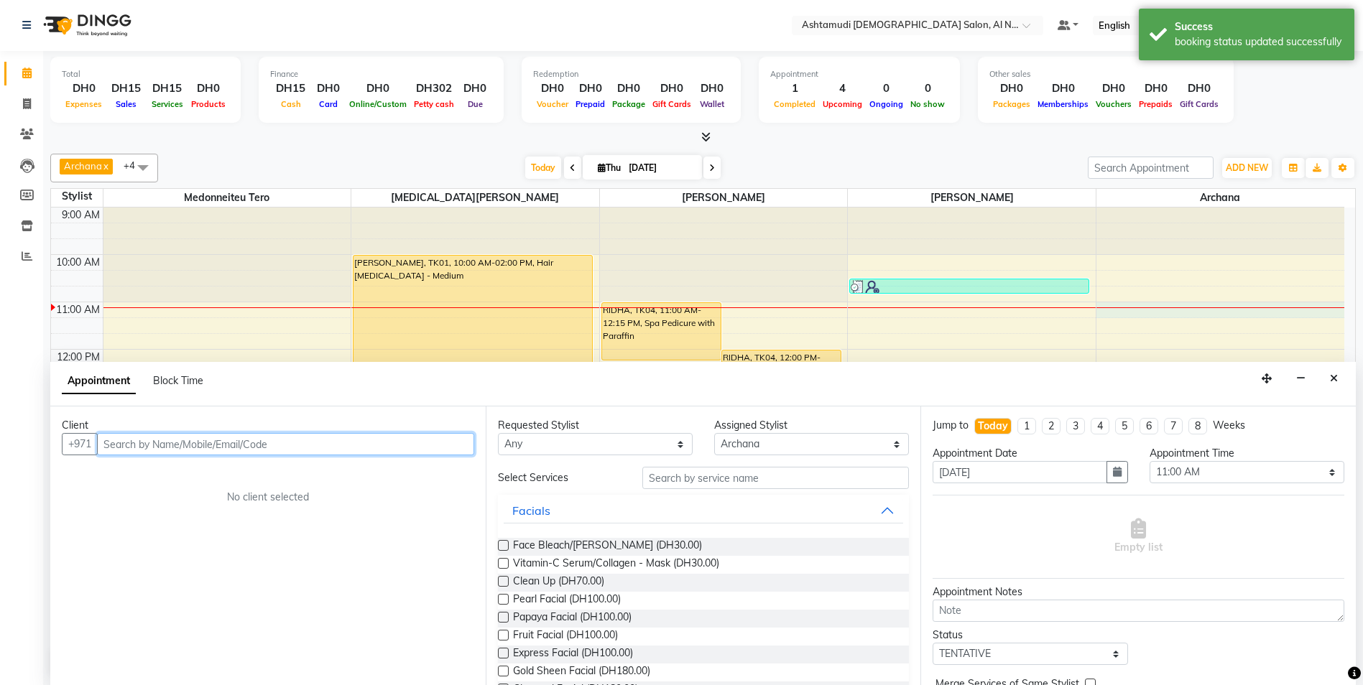
click at [147, 446] on input "text" at bounding box center [285, 444] width 377 height 22
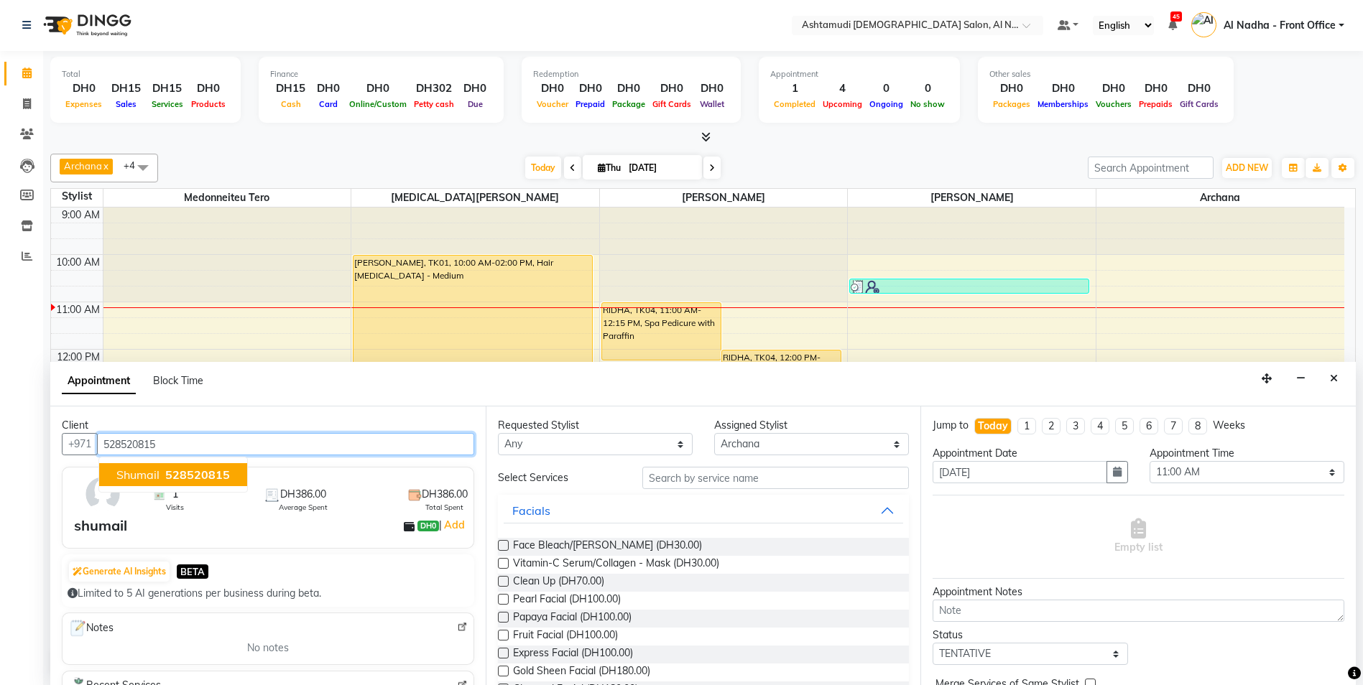
click at [159, 463] on ngb-typeahead-window "shumail 528520815" at bounding box center [172, 475] width 149 height 36
click at [162, 469] on ngb-highlight "528520815" at bounding box center [196, 475] width 68 height 14
type input "528520815"
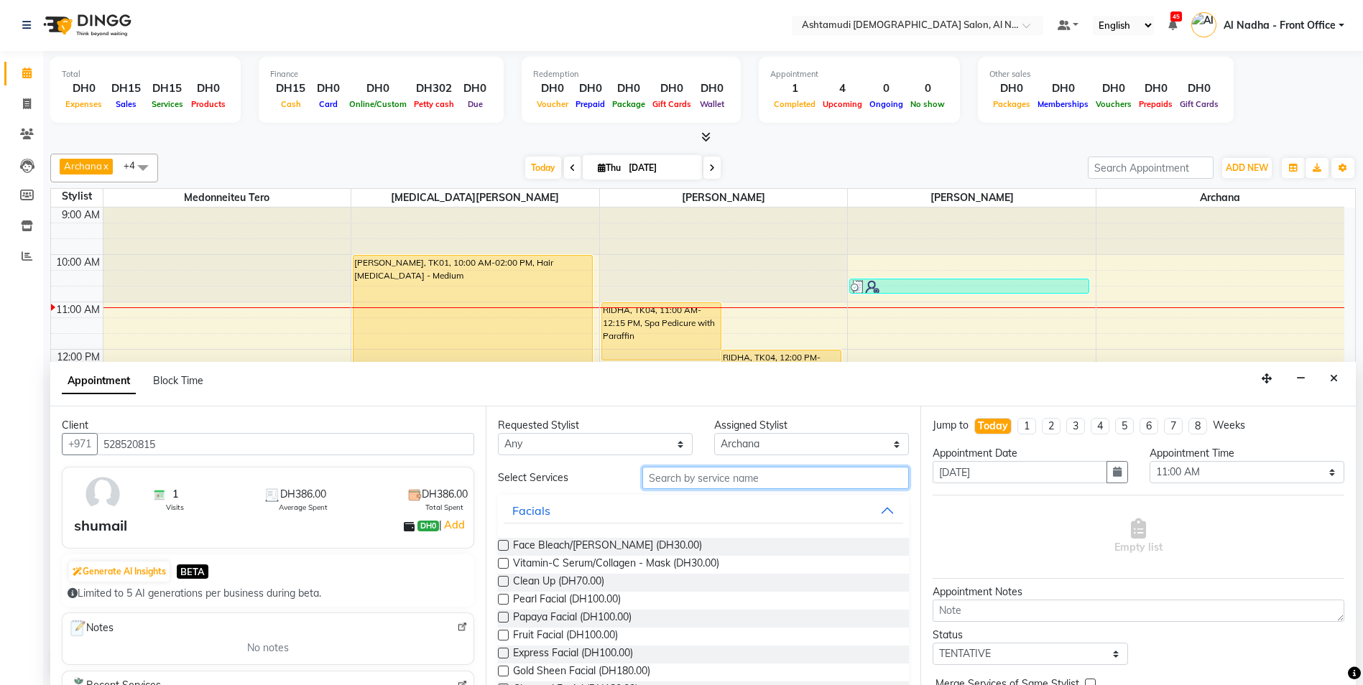
click at [655, 471] on input "text" at bounding box center [775, 478] width 267 height 22
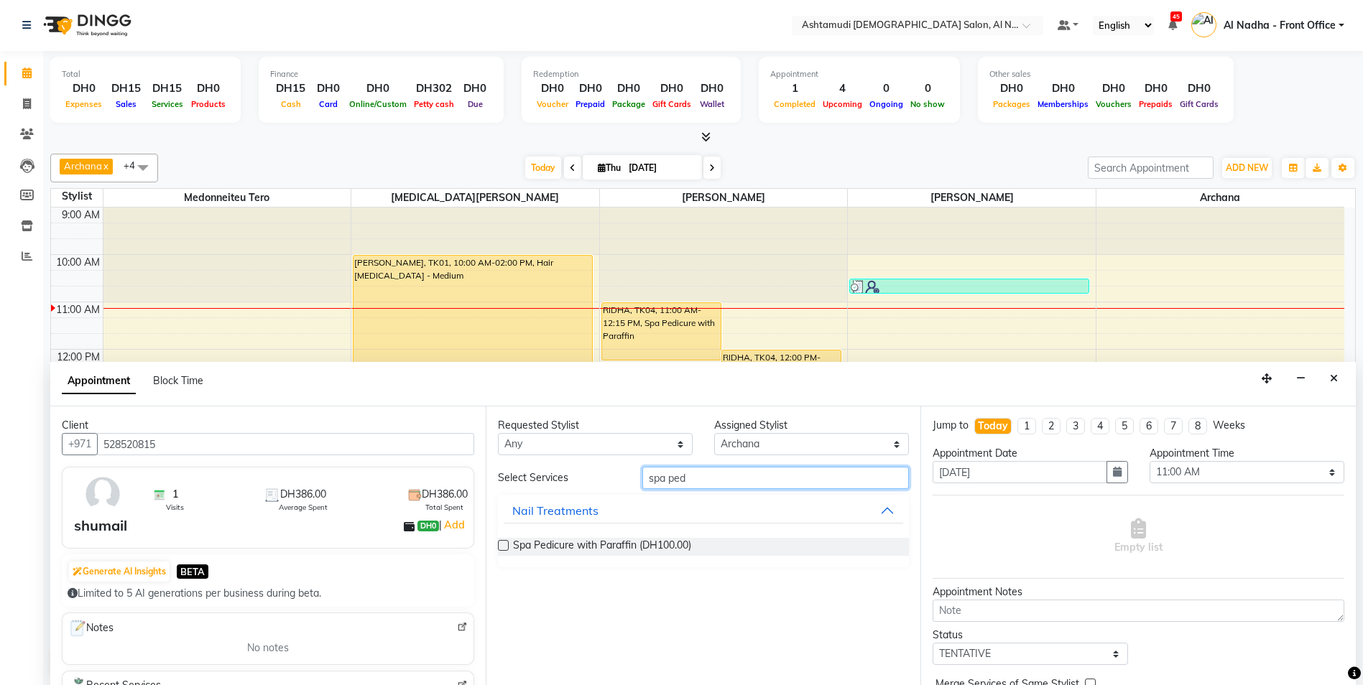
type input "spa ped"
click at [505, 542] on label at bounding box center [503, 545] width 11 height 11
click at [505, 542] on input "checkbox" at bounding box center [502, 546] width 9 height 9
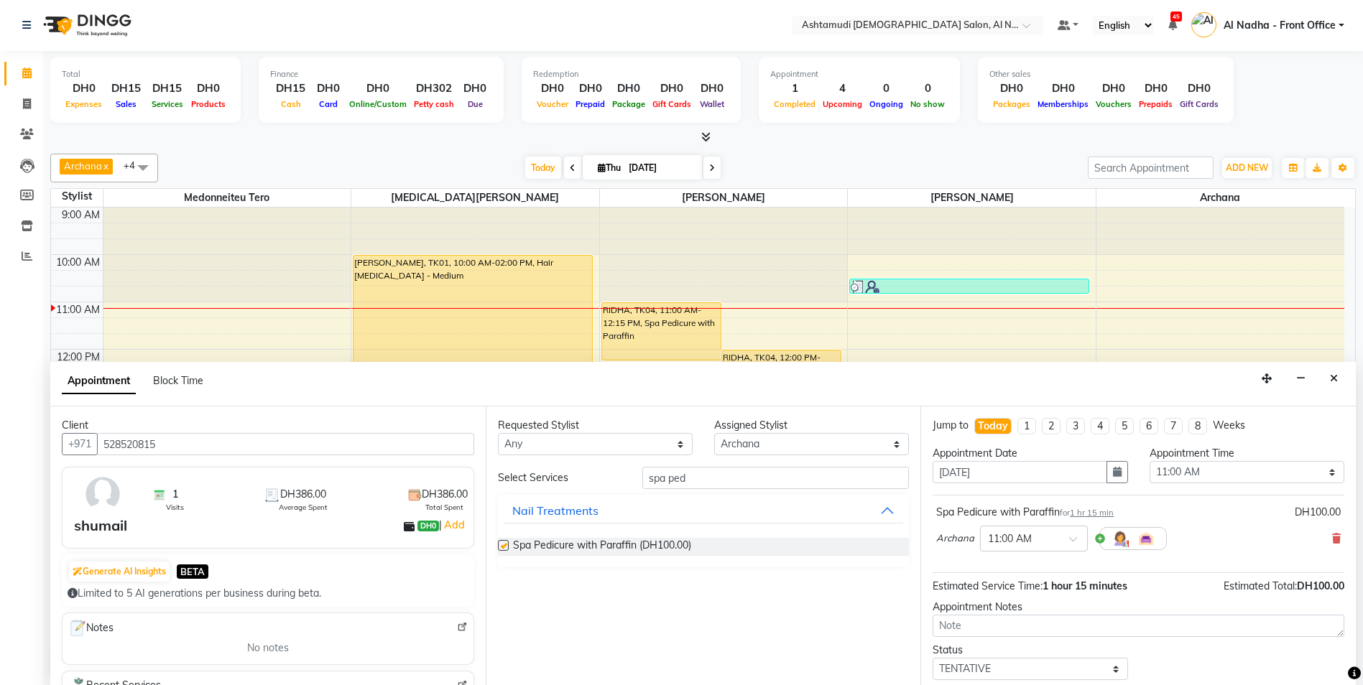
checkbox input "false"
click at [700, 486] on input "spa ped" at bounding box center [775, 478] width 267 height 22
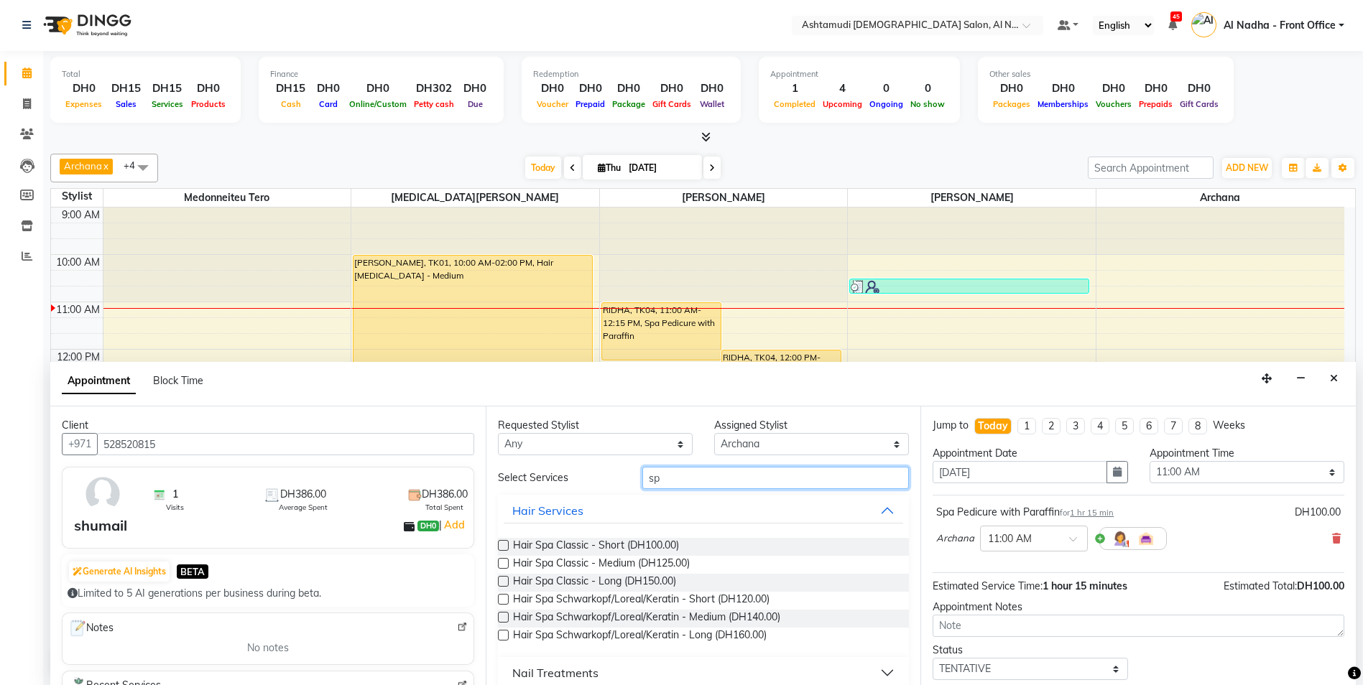
type input "s"
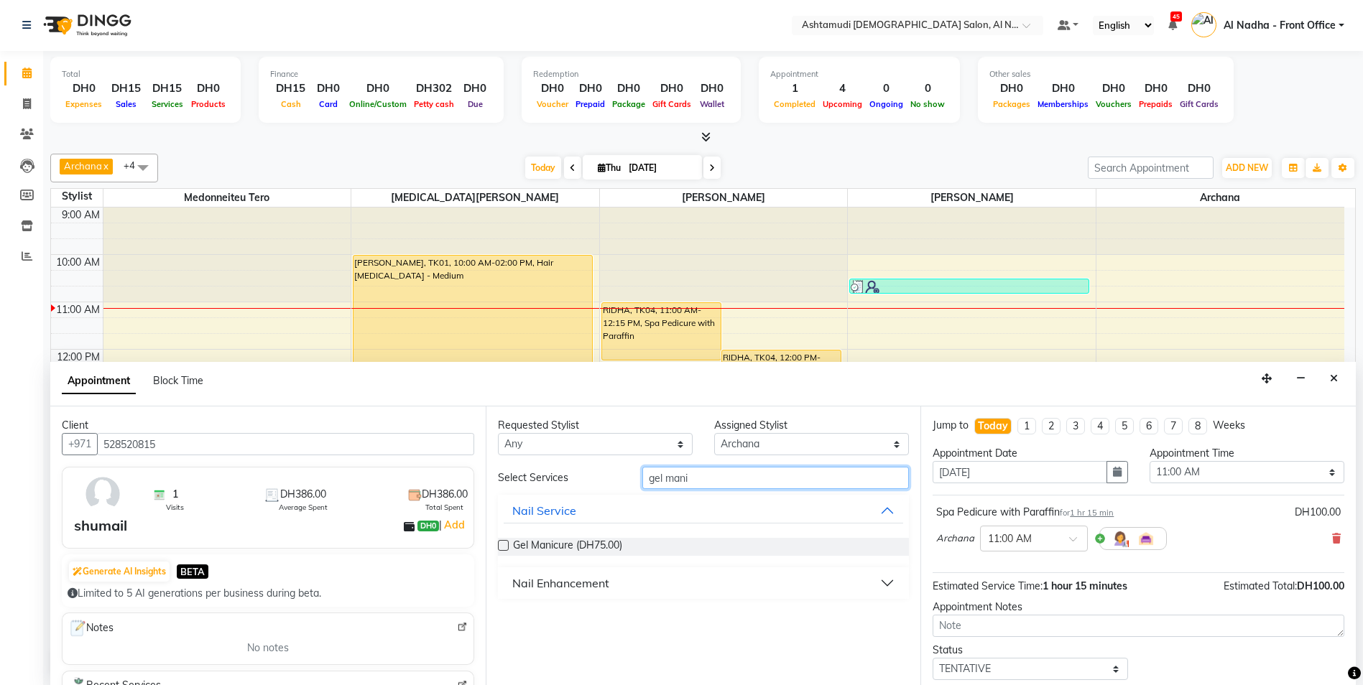
type input "gel mani"
click at [502, 547] on label at bounding box center [503, 545] width 11 height 11
click at [502, 547] on input "checkbox" at bounding box center [502, 546] width 9 height 9
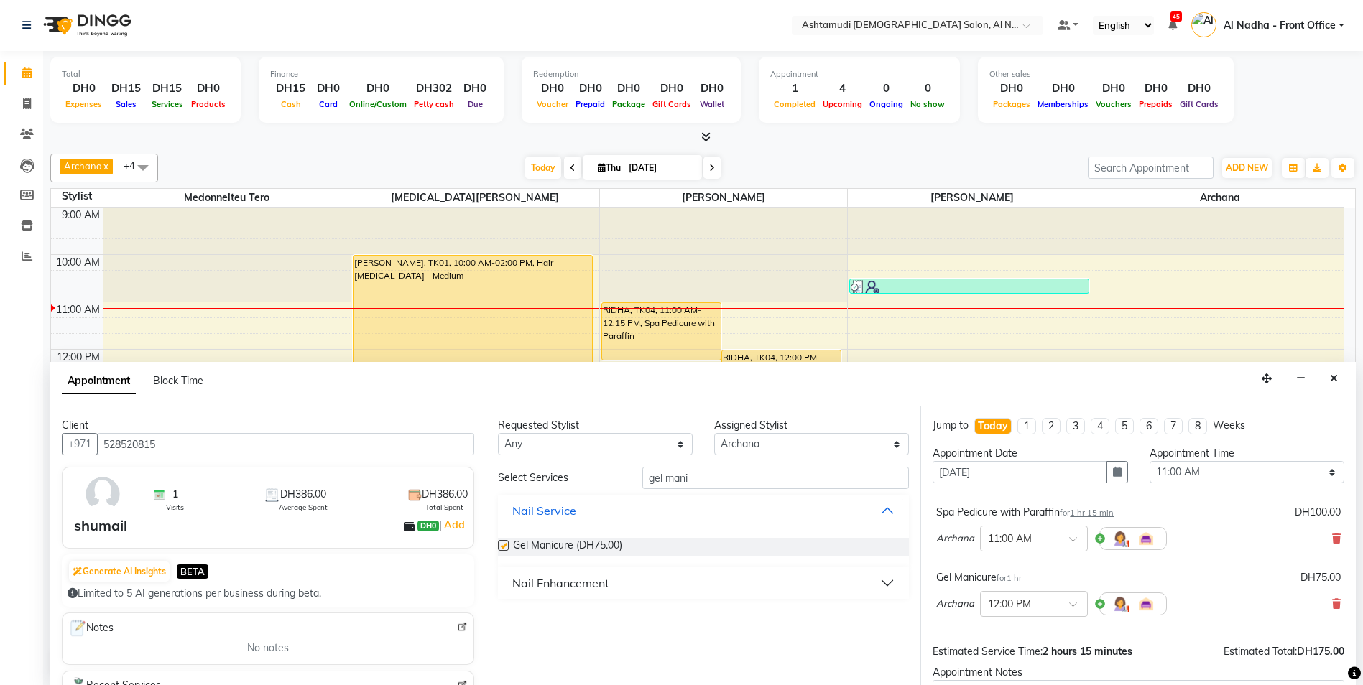
checkbox input "false"
click at [695, 486] on input "gel mani" at bounding box center [775, 478] width 267 height 22
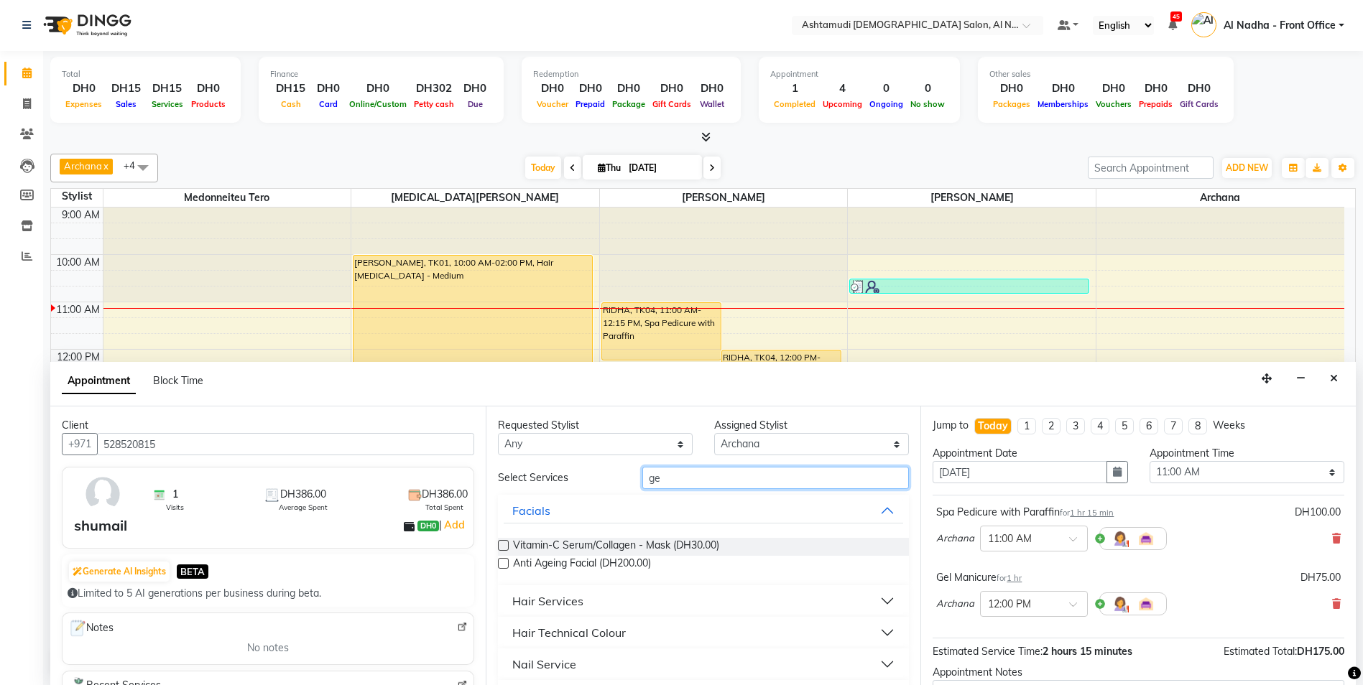
type input "g"
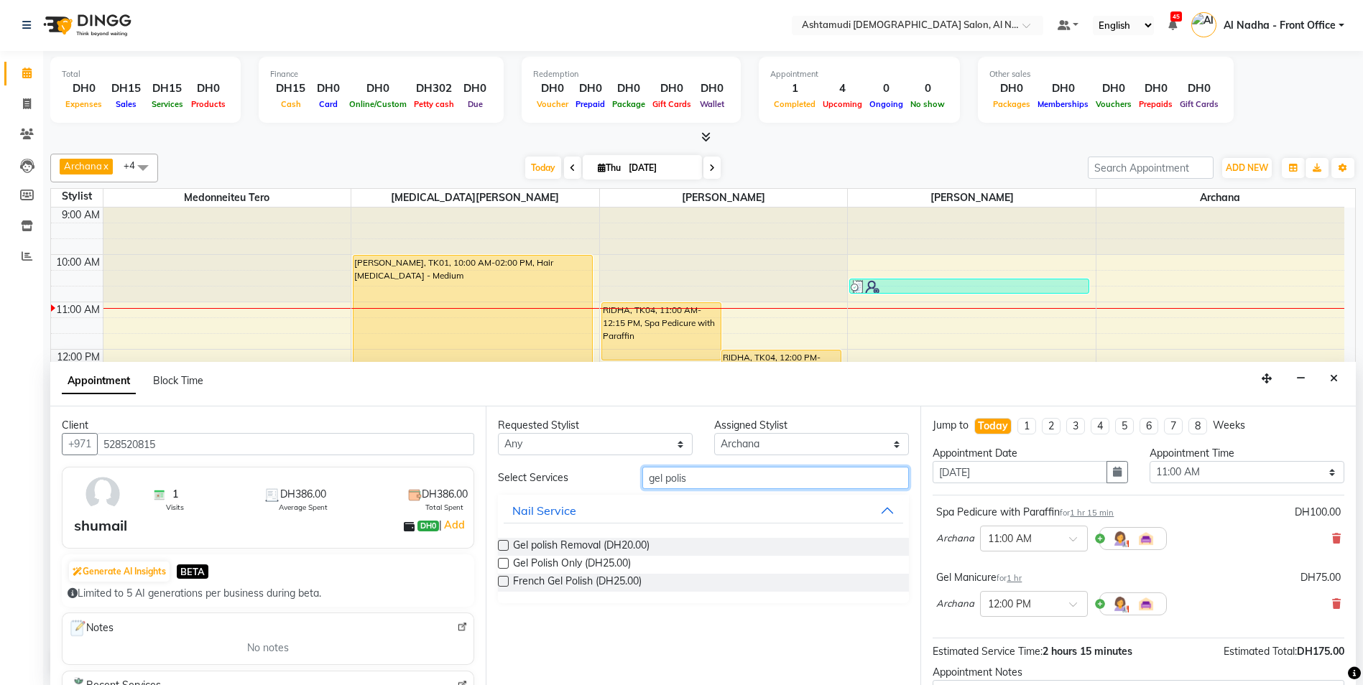
type input "gel polis"
drag, startPoint x: 506, startPoint y: 563, endPoint x: 542, endPoint y: 566, distance: 35.3
click at [507, 563] on label at bounding box center [503, 563] width 11 height 11
click at [507, 563] on input "checkbox" at bounding box center [502, 564] width 9 height 9
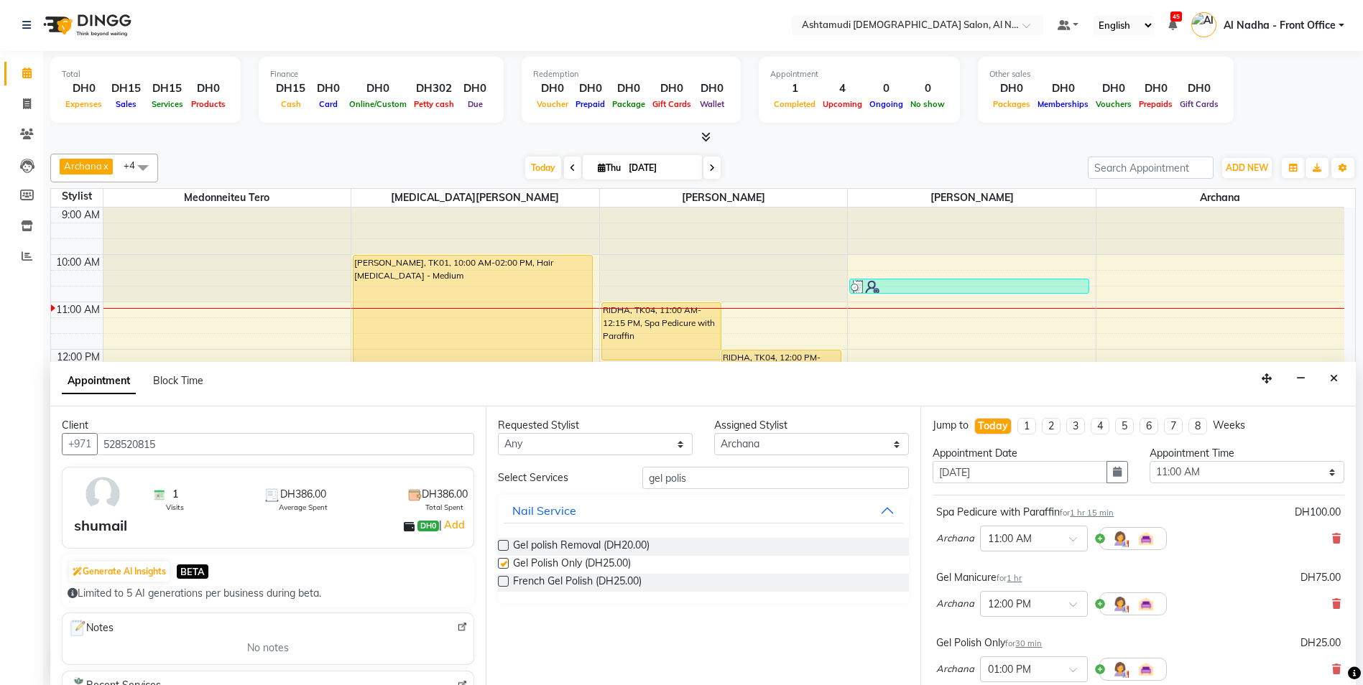
checkbox input "false"
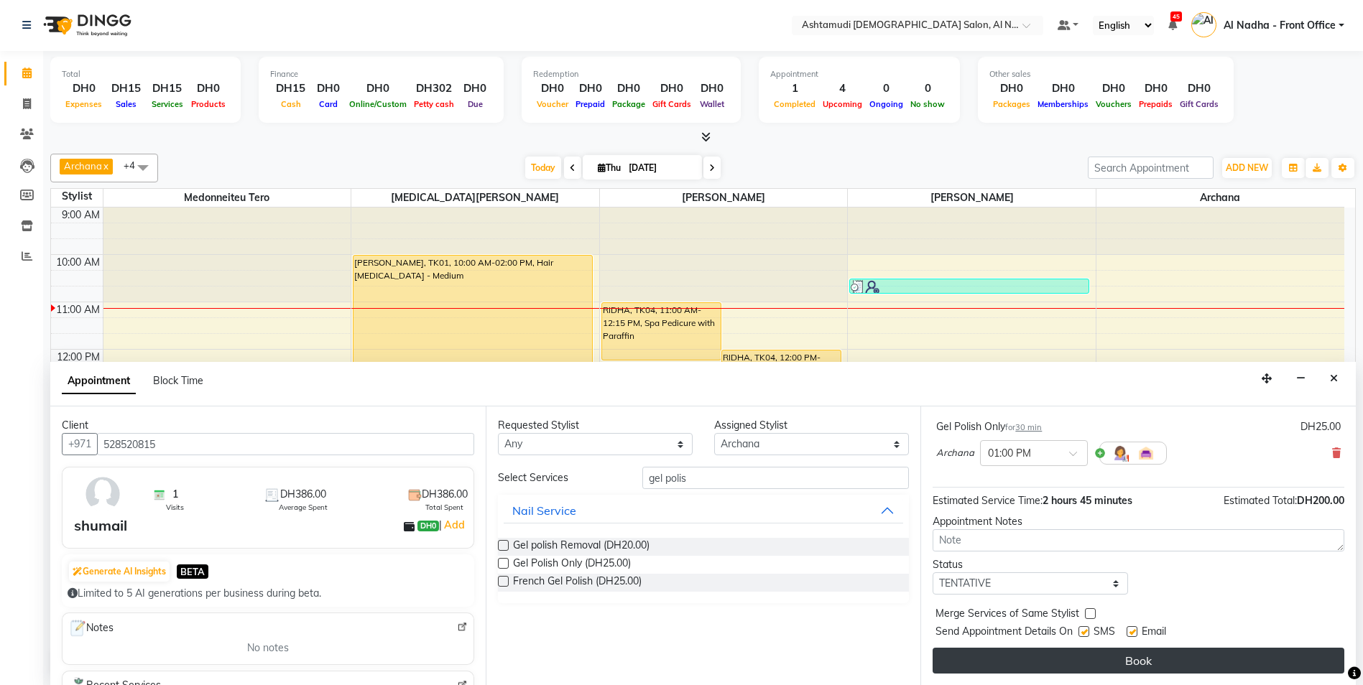
click at [1015, 664] on button "Book" at bounding box center [1138, 661] width 412 height 26
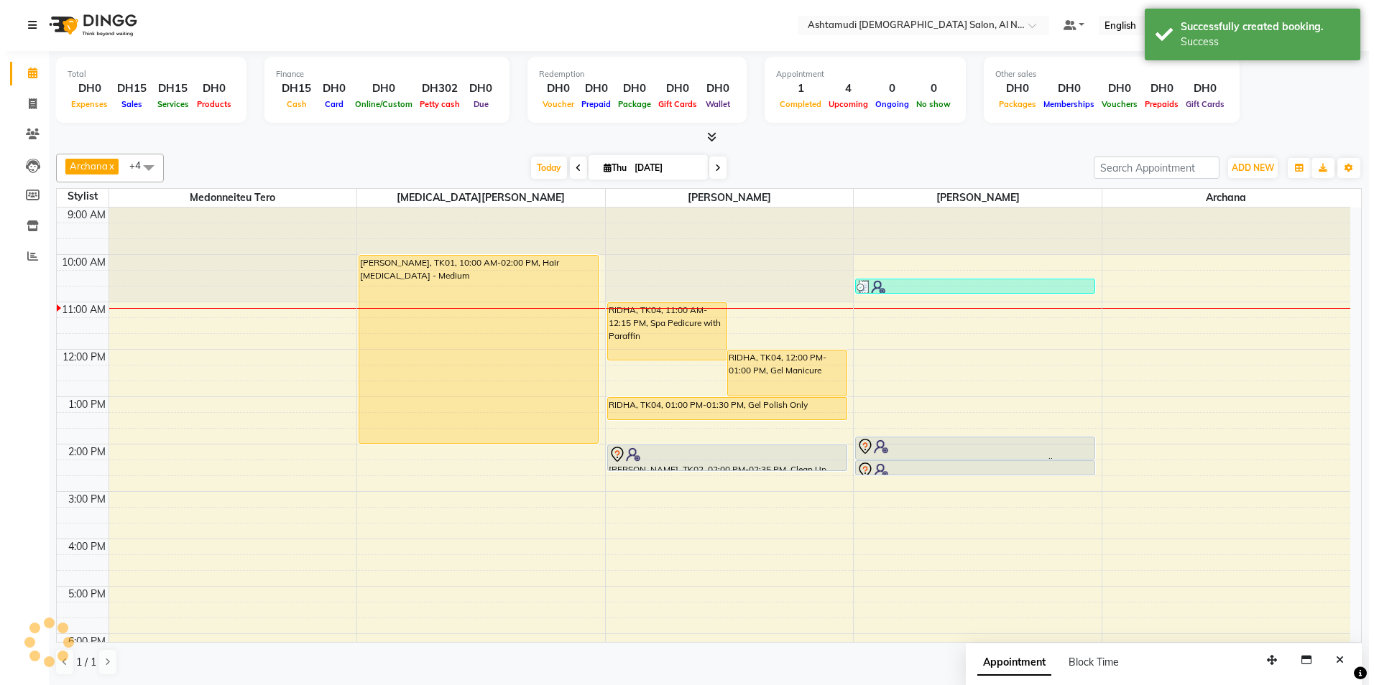
scroll to position [0, 0]
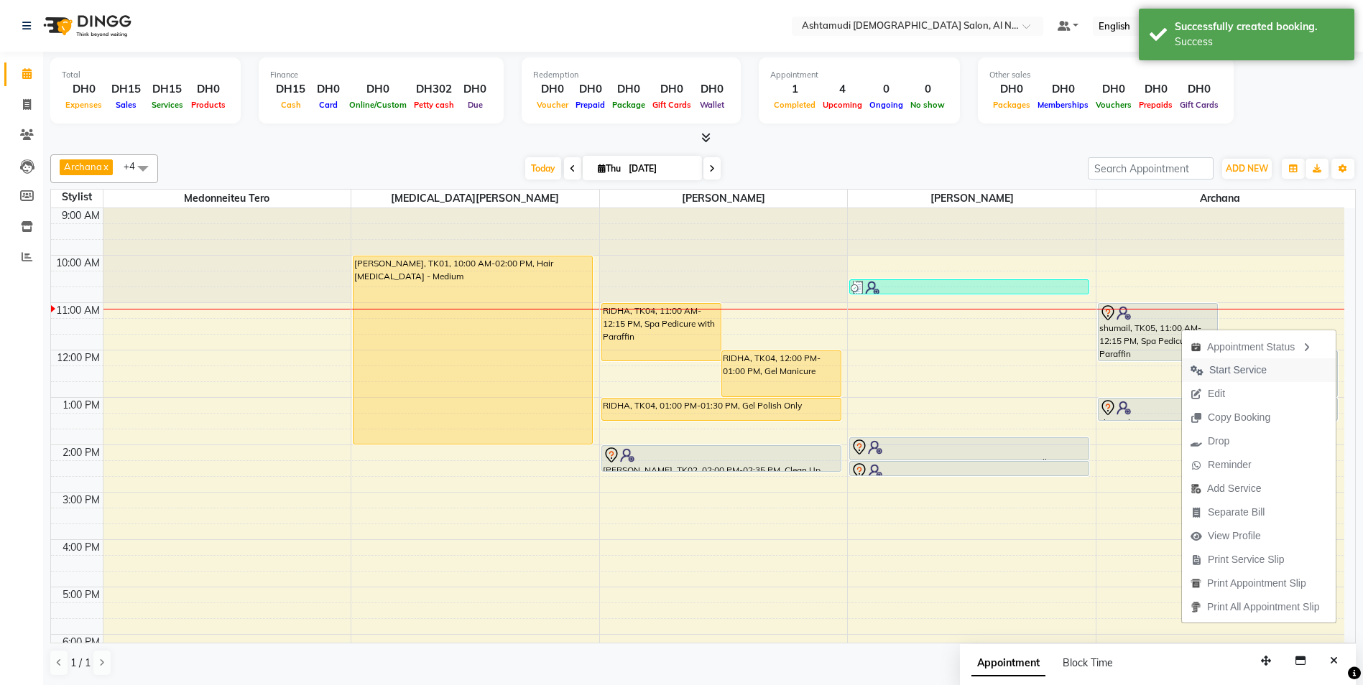
click at [1233, 366] on span "Start Service" at bounding box center [1237, 370] width 57 height 15
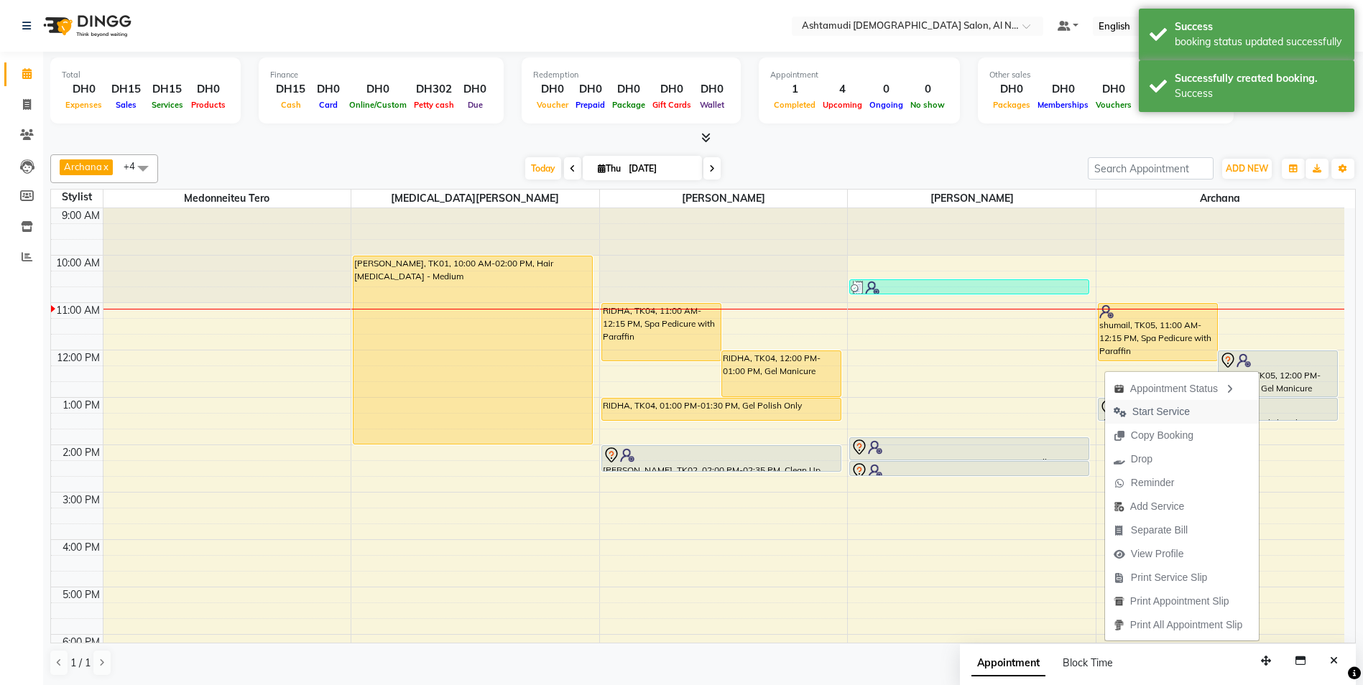
click at [1185, 407] on span "Start Service" at bounding box center [1151, 412] width 93 height 24
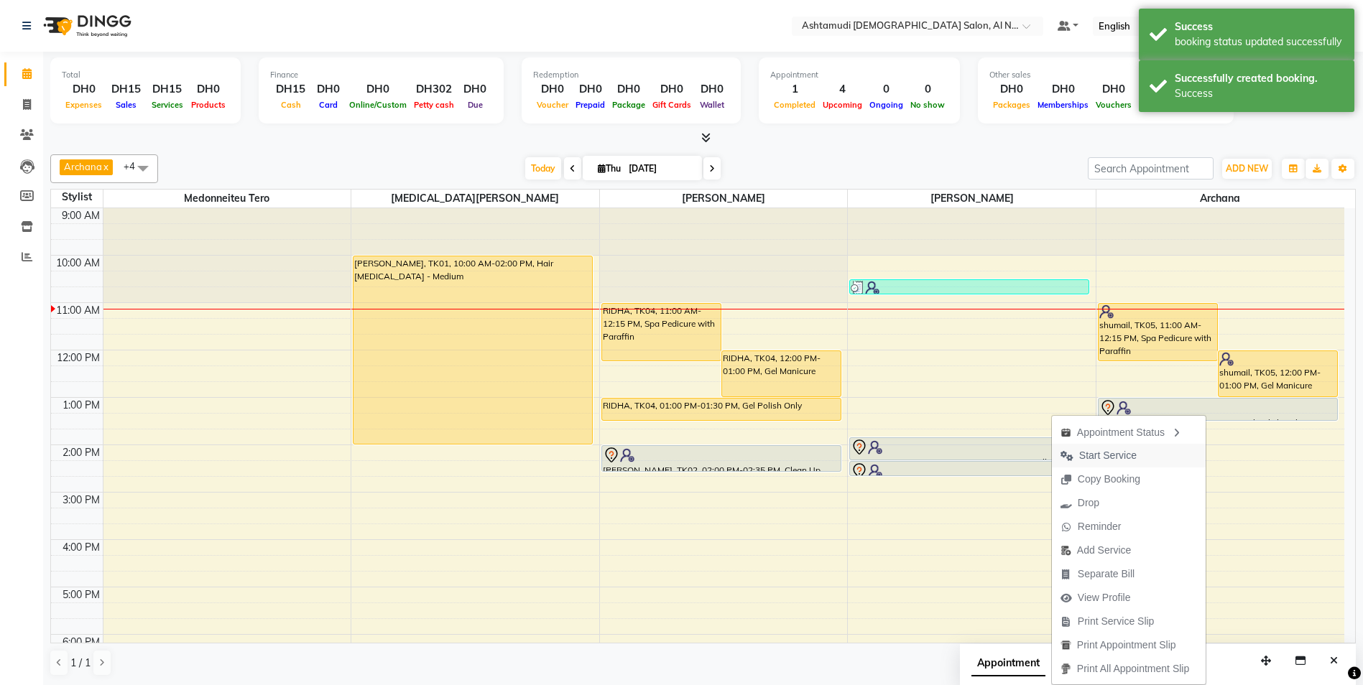
click at [1125, 455] on span "Start Service" at bounding box center [1107, 455] width 57 height 15
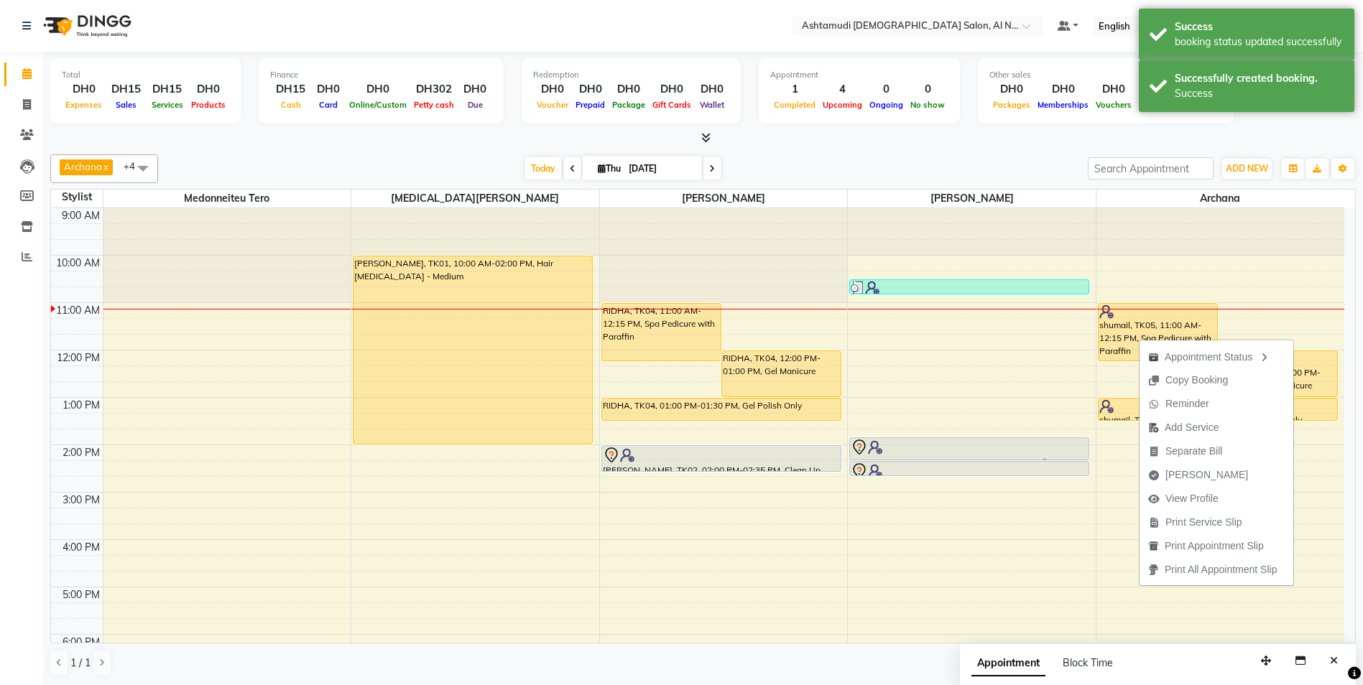
click at [1208, 526] on span "Print Service Slip" at bounding box center [1203, 522] width 77 height 15
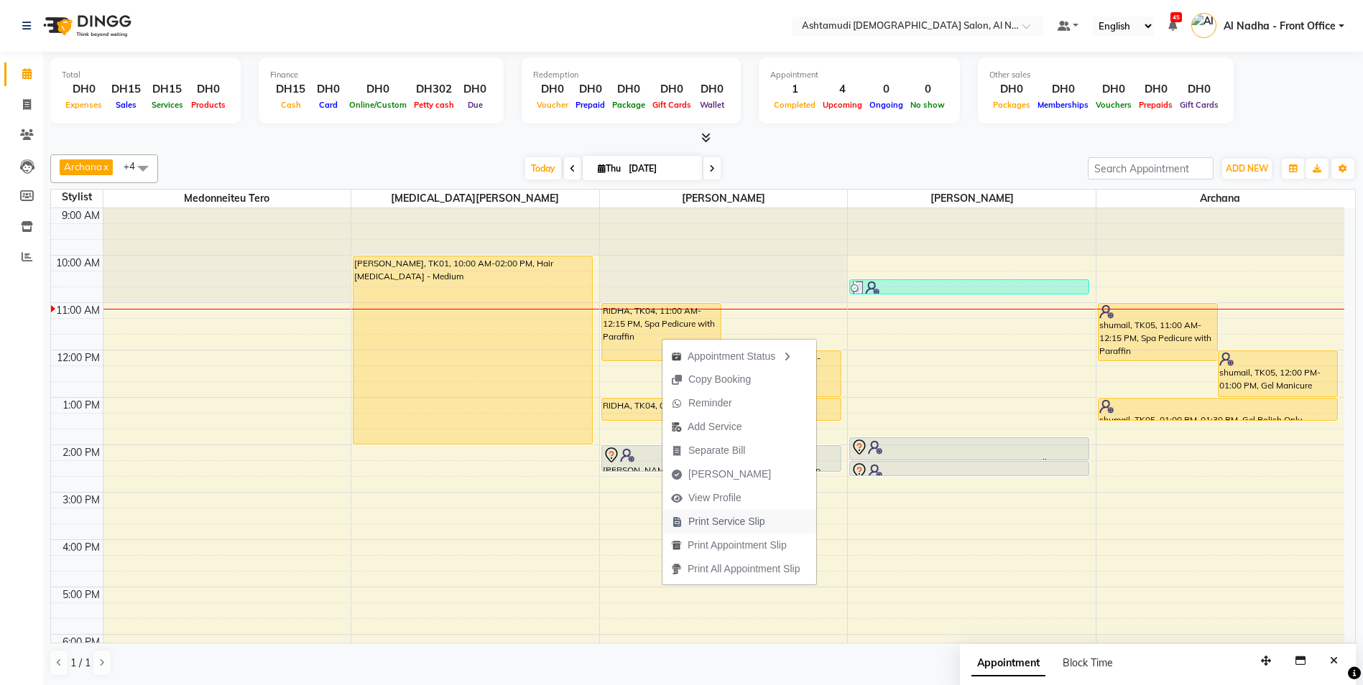
click at [746, 526] on span "Print Service Slip" at bounding box center [726, 521] width 77 height 15
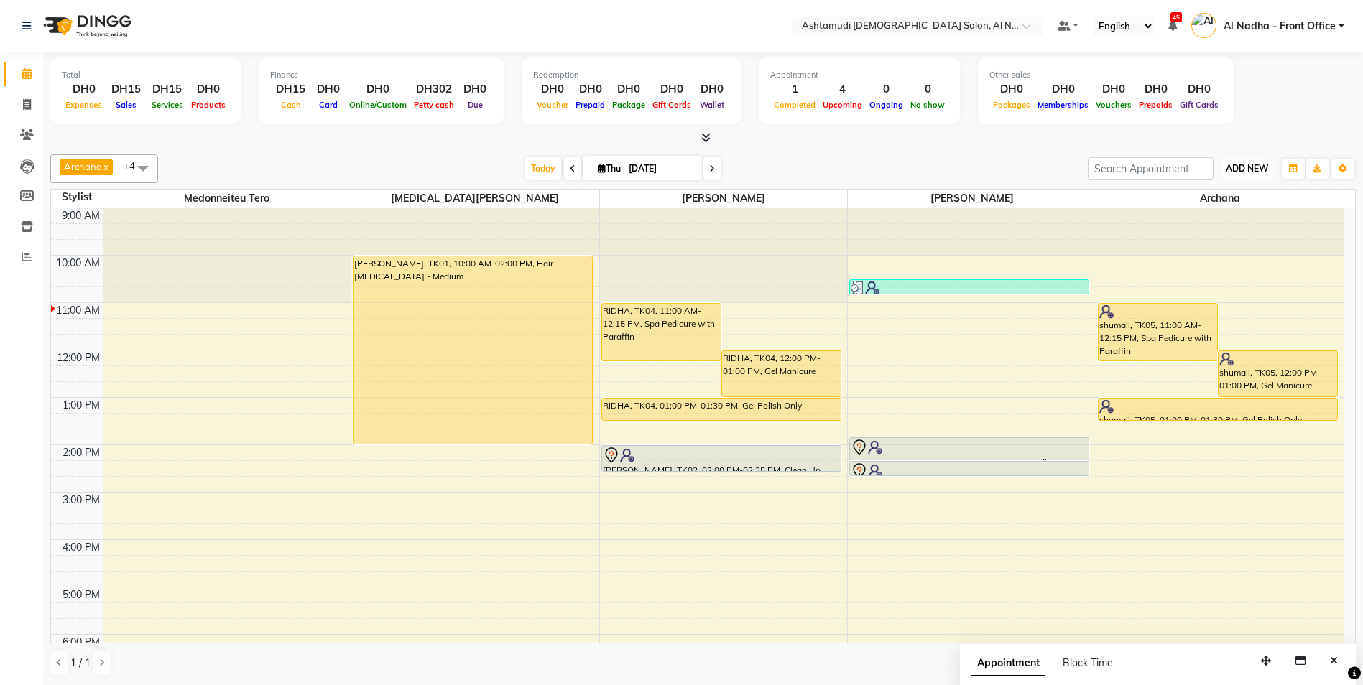
click at [1246, 162] on button "ADD NEW Toggle Dropdown" at bounding box center [1247, 169] width 50 height 20
click at [1225, 244] on link "Add Attendance" at bounding box center [1214, 252] width 114 height 19
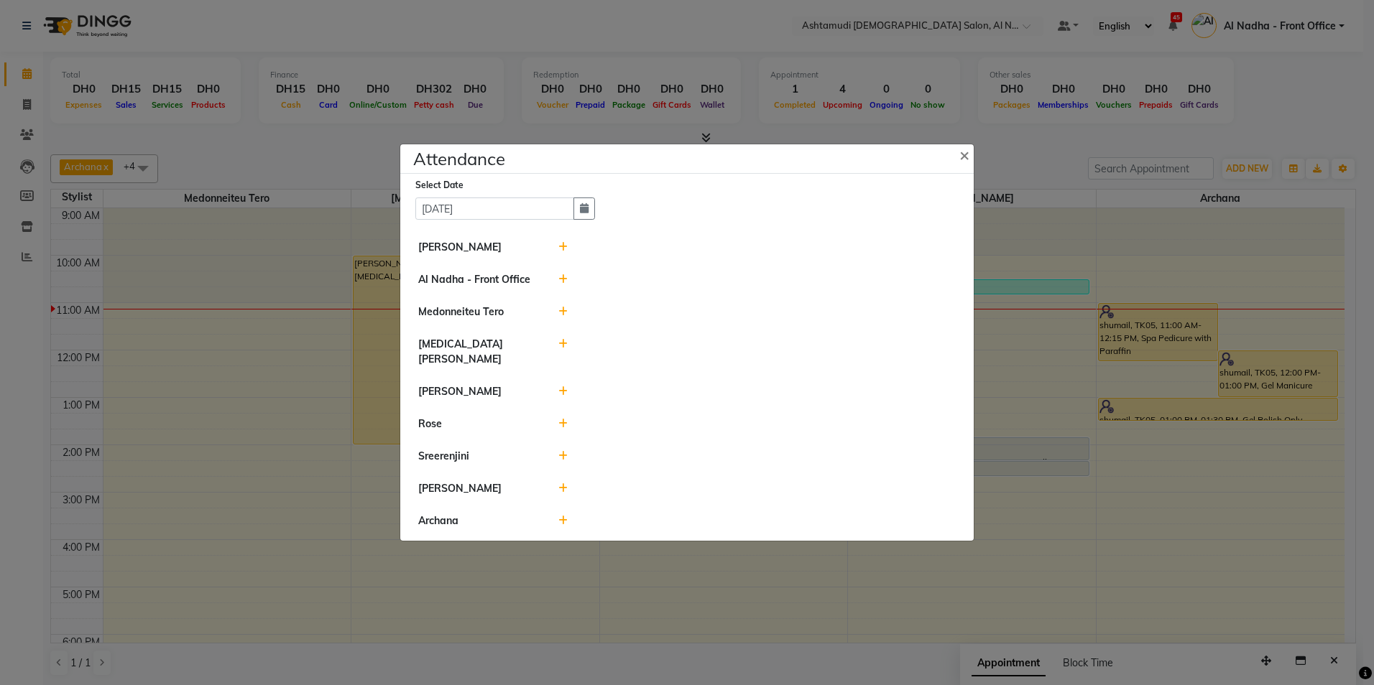
click at [565, 317] on icon at bounding box center [562, 312] width 9 height 10
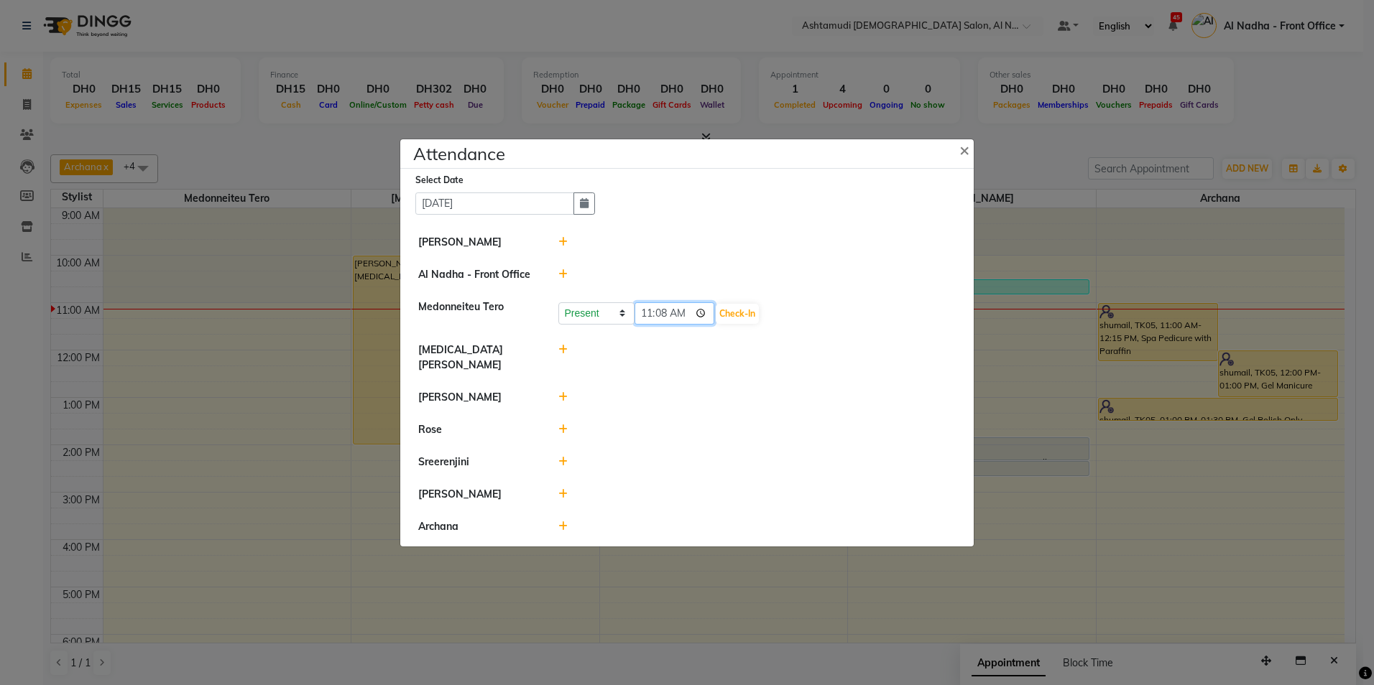
click at [663, 322] on input "11:08" at bounding box center [674, 313] width 80 height 22
type input "11:00"
click at [750, 318] on button "Check-In" at bounding box center [737, 314] width 43 height 20
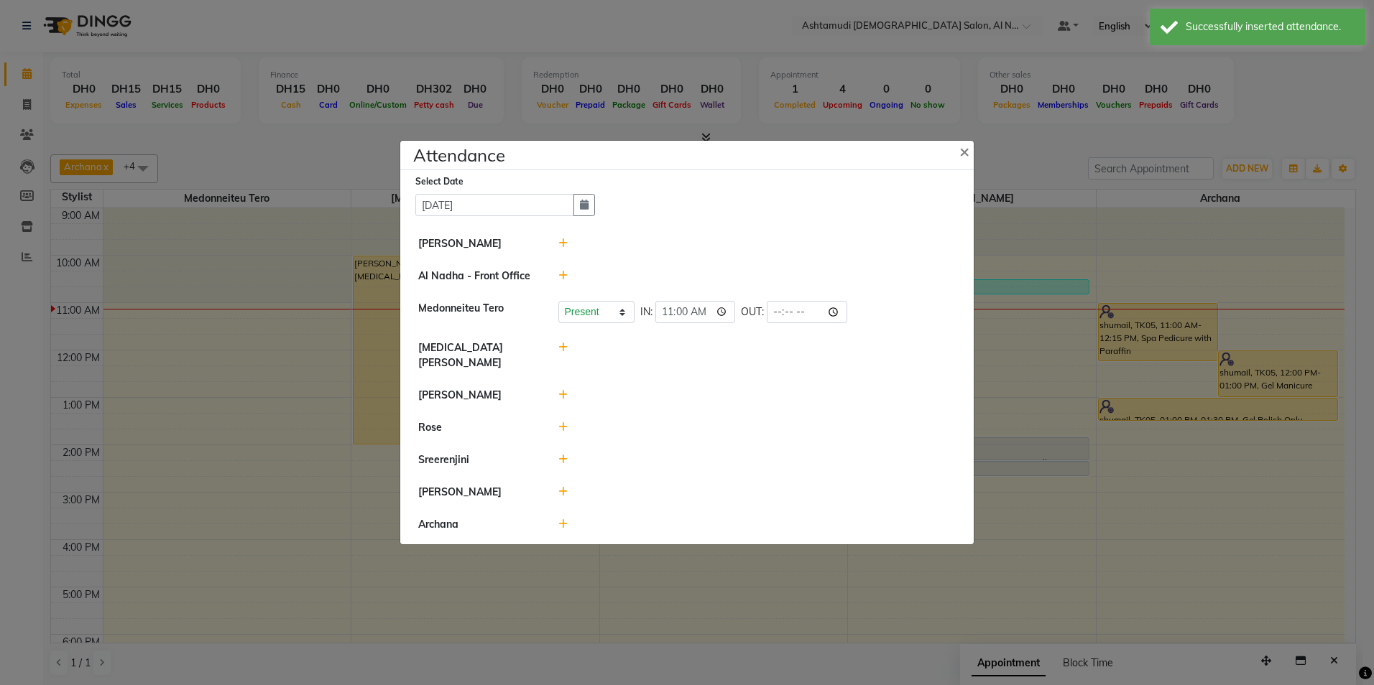
click at [565, 353] on icon at bounding box center [562, 348] width 9 height 10
click at [654, 356] on input "11:08" at bounding box center [674, 354] width 80 height 22
type input "10:00"
drag, startPoint x: 741, startPoint y: 360, endPoint x: 731, endPoint y: 365, distance: 11.9
click at [743, 360] on button "Check-In" at bounding box center [737, 355] width 43 height 20
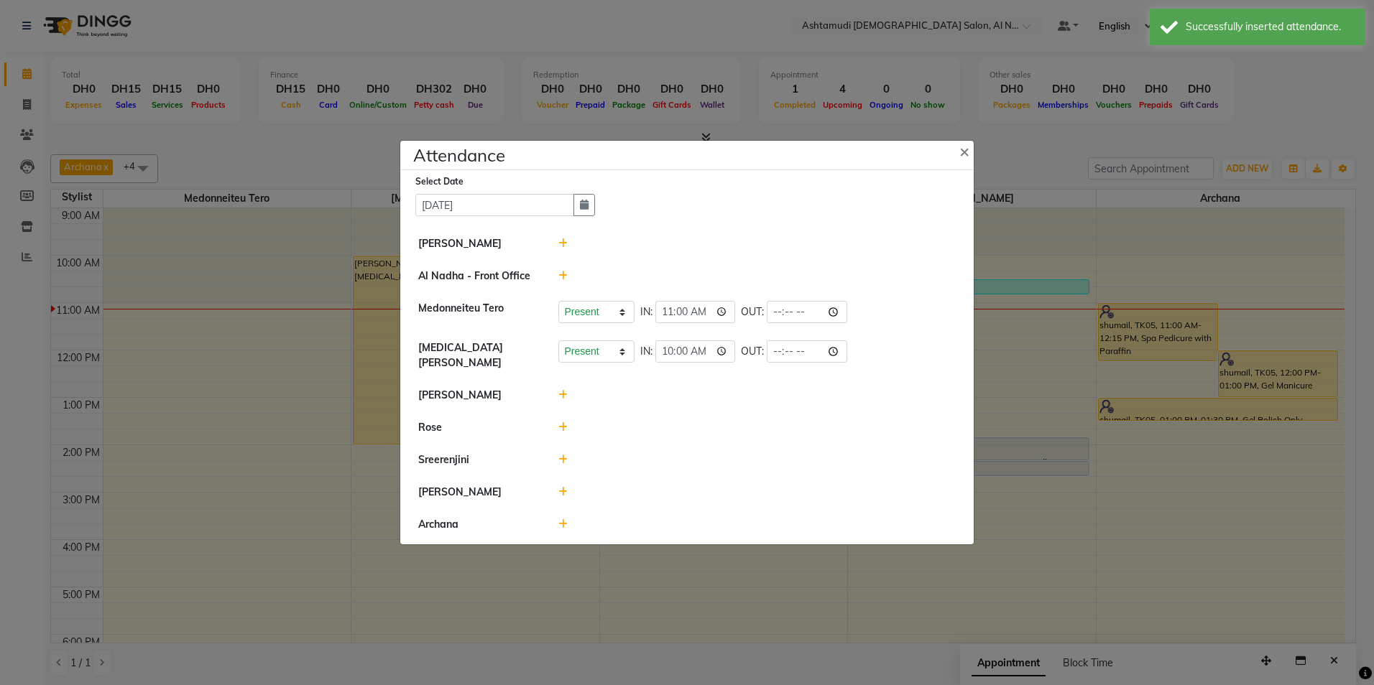
click at [563, 392] on icon at bounding box center [562, 395] width 9 height 10
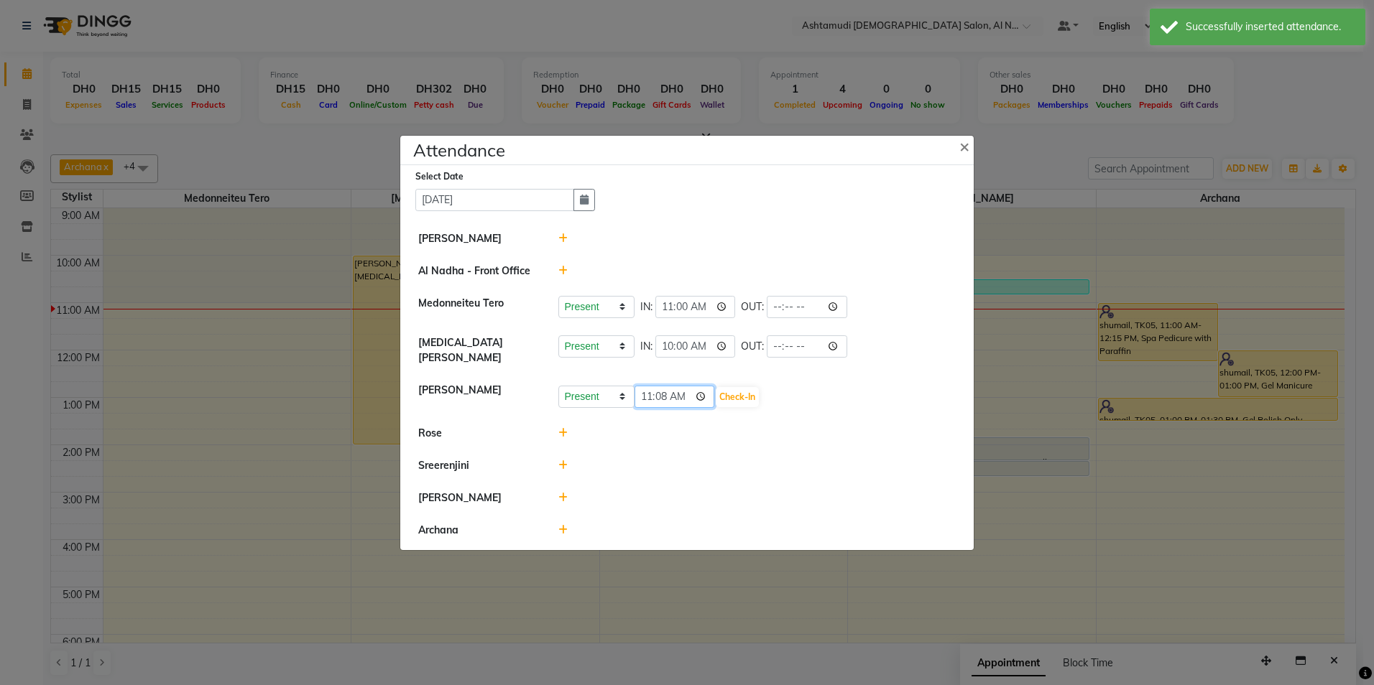
click at [657, 393] on input "11:08" at bounding box center [674, 397] width 80 height 22
type input "11:00"
click at [739, 392] on button "Check-In" at bounding box center [737, 397] width 43 height 20
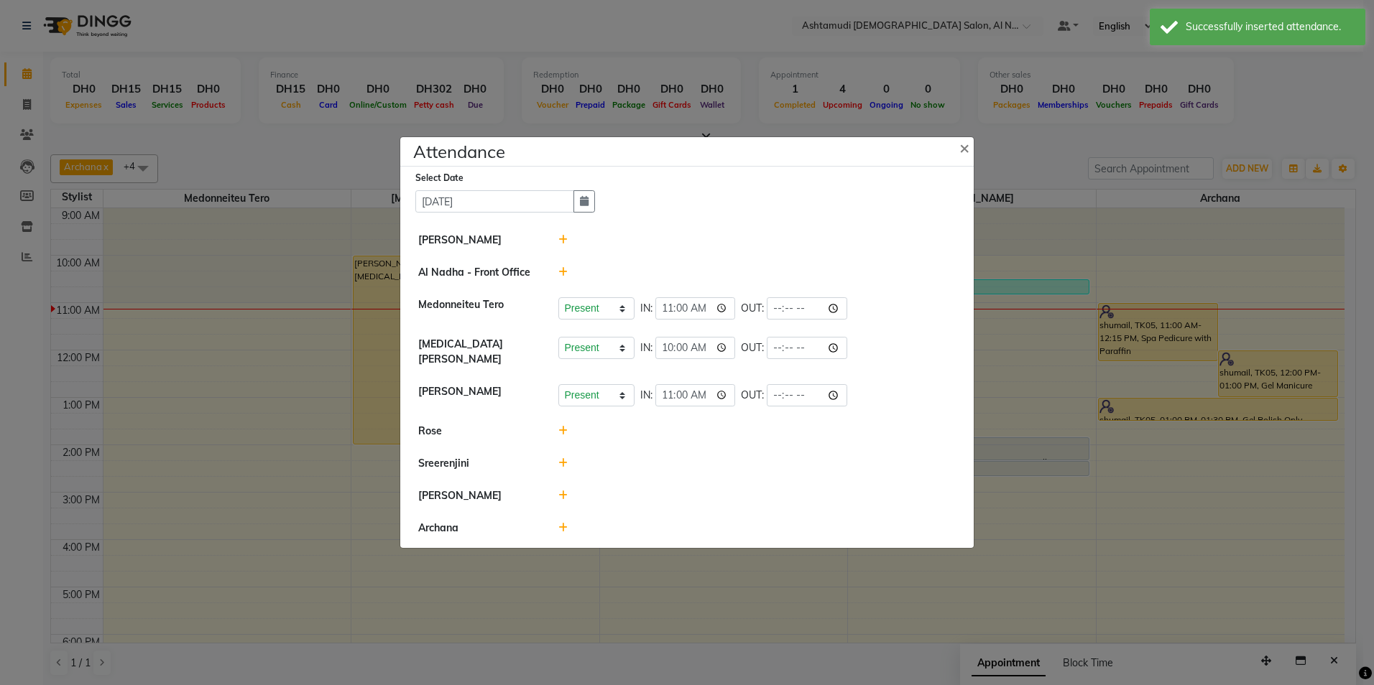
click at [569, 458] on div at bounding box center [757, 463] width 420 height 15
click at [568, 458] on div at bounding box center [757, 463] width 420 height 15
click at [560, 460] on icon at bounding box center [562, 463] width 9 height 10
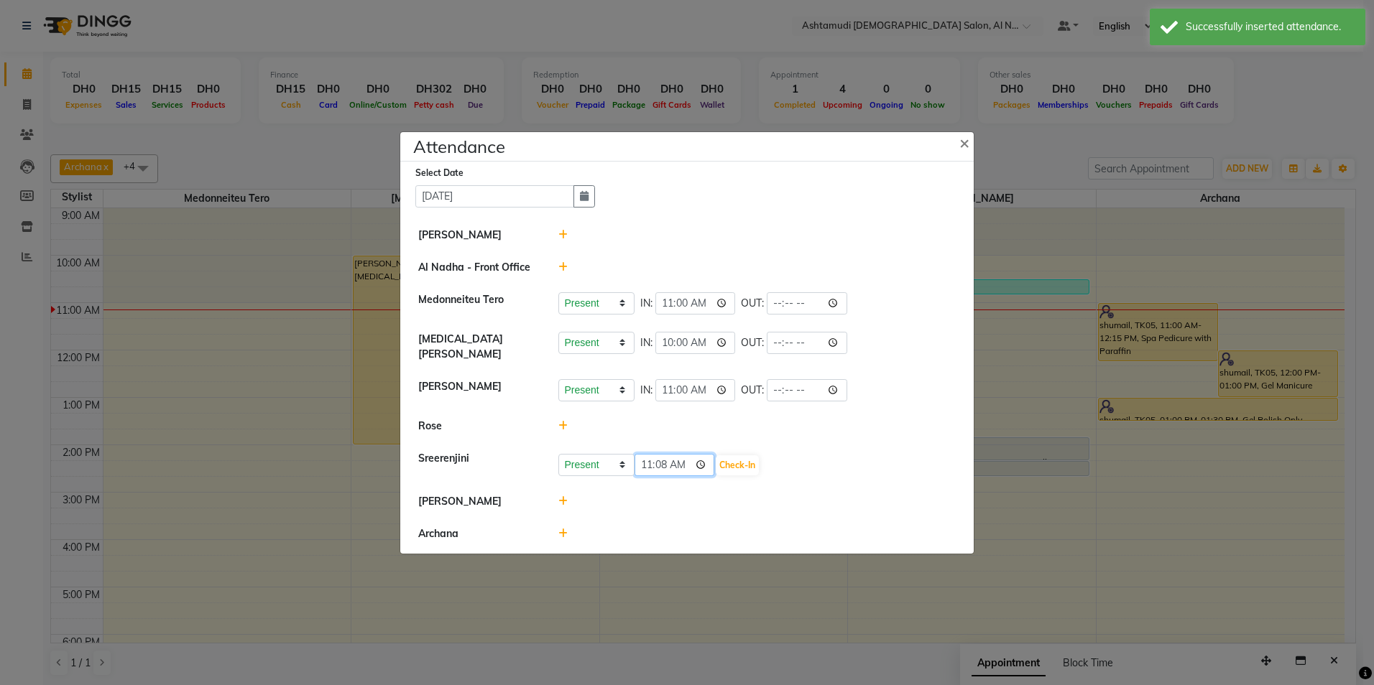
click at [660, 459] on input "11:08" at bounding box center [674, 465] width 80 height 22
type input "11:00"
drag, startPoint x: 748, startPoint y: 458, endPoint x: 717, endPoint y: 460, distance: 30.9
click at [749, 458] on button "Check-In" at bounding box center [737, 465] width 43 height 20
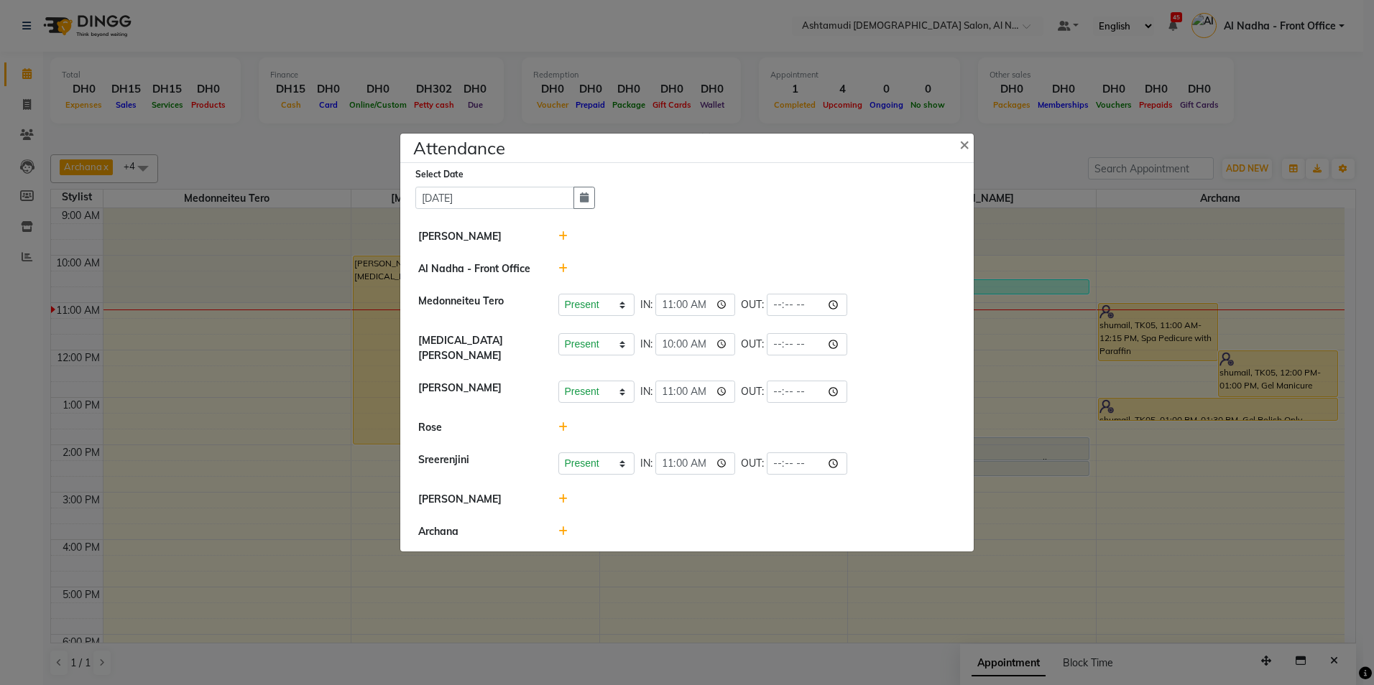
click at [563, 495] on icon at bounding box center [562, 499] width 9 height 10
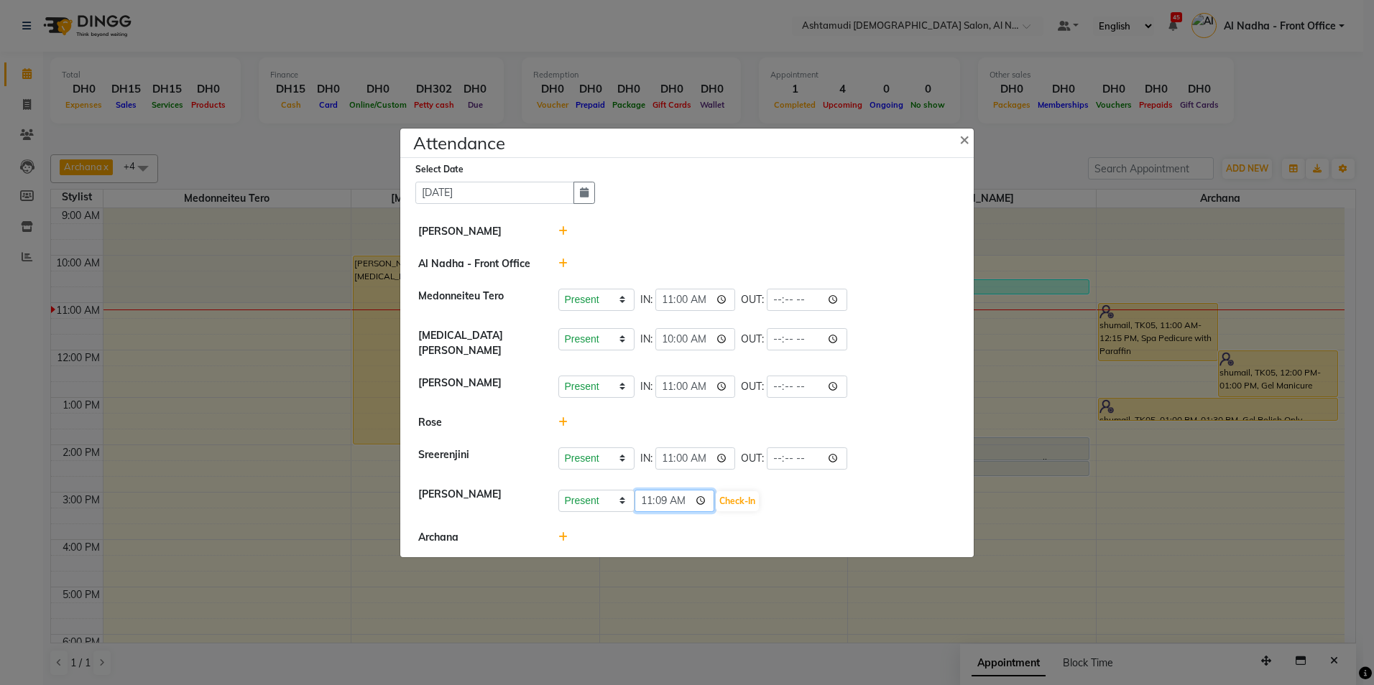
click at [646, 495] on input "11:09" at bounding box center [674, 501] width 80 height 22
type input "10:00"
click at [734, 494] on button "Check-In" at bounding box center [737, 501] width 43 height 20
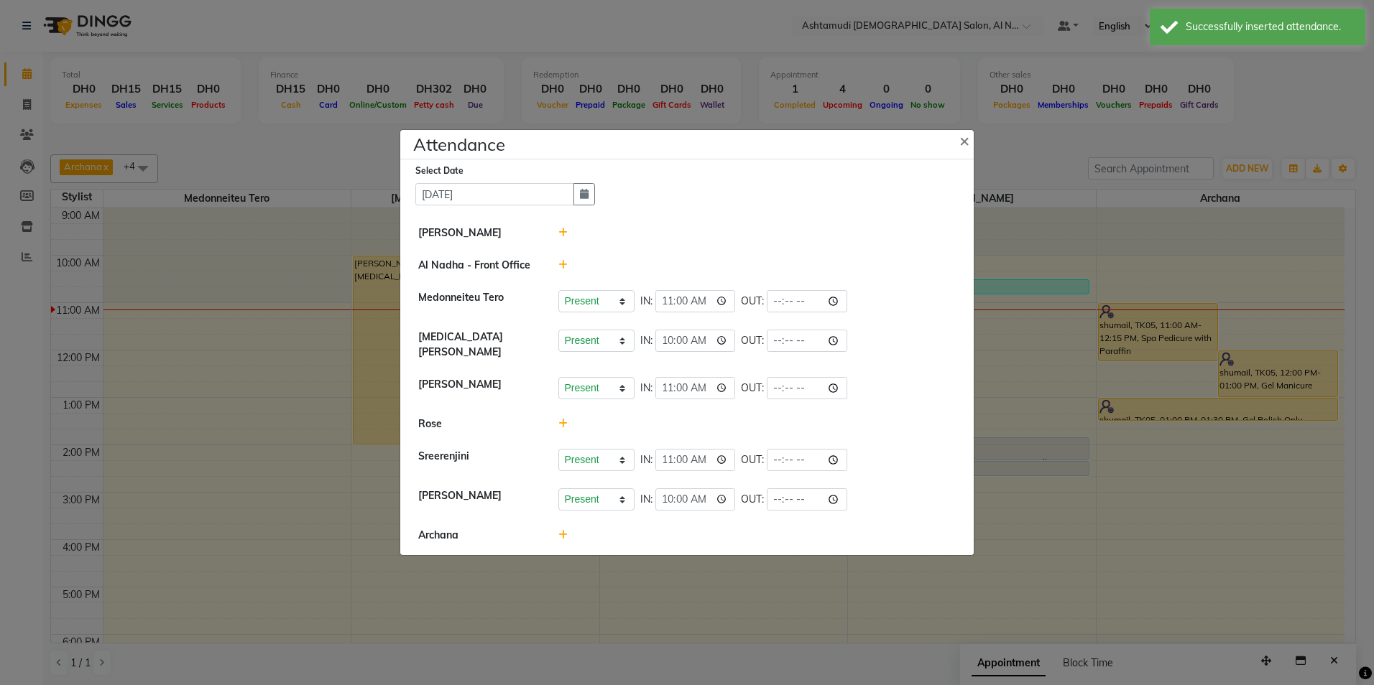
click at [562, 533] on icon at bounding box center [562, 535] width 9 height 10
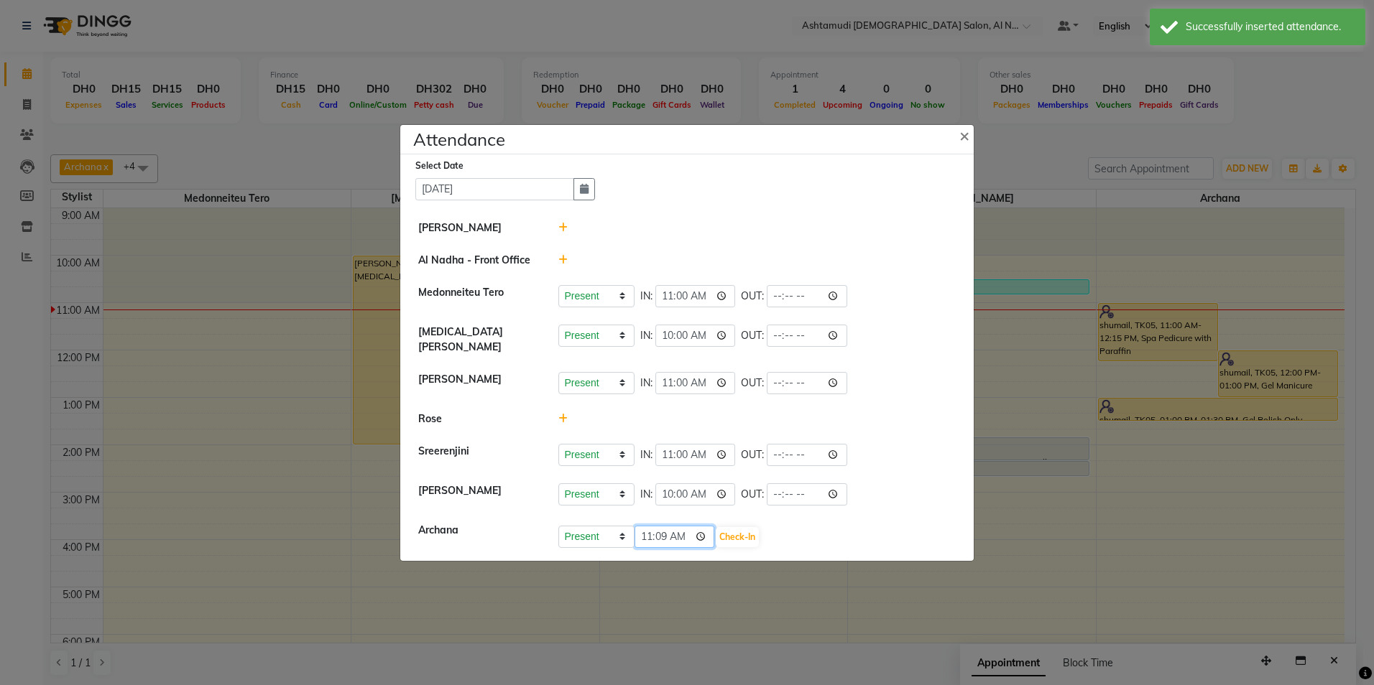
click at [639, 532] on input "11:09" at bounding box center [674, 537] width 80 height 22
type input "10:00"
click at [739, 529] on button "Check-In" at bounding box center [737, 537] width 43 height 20
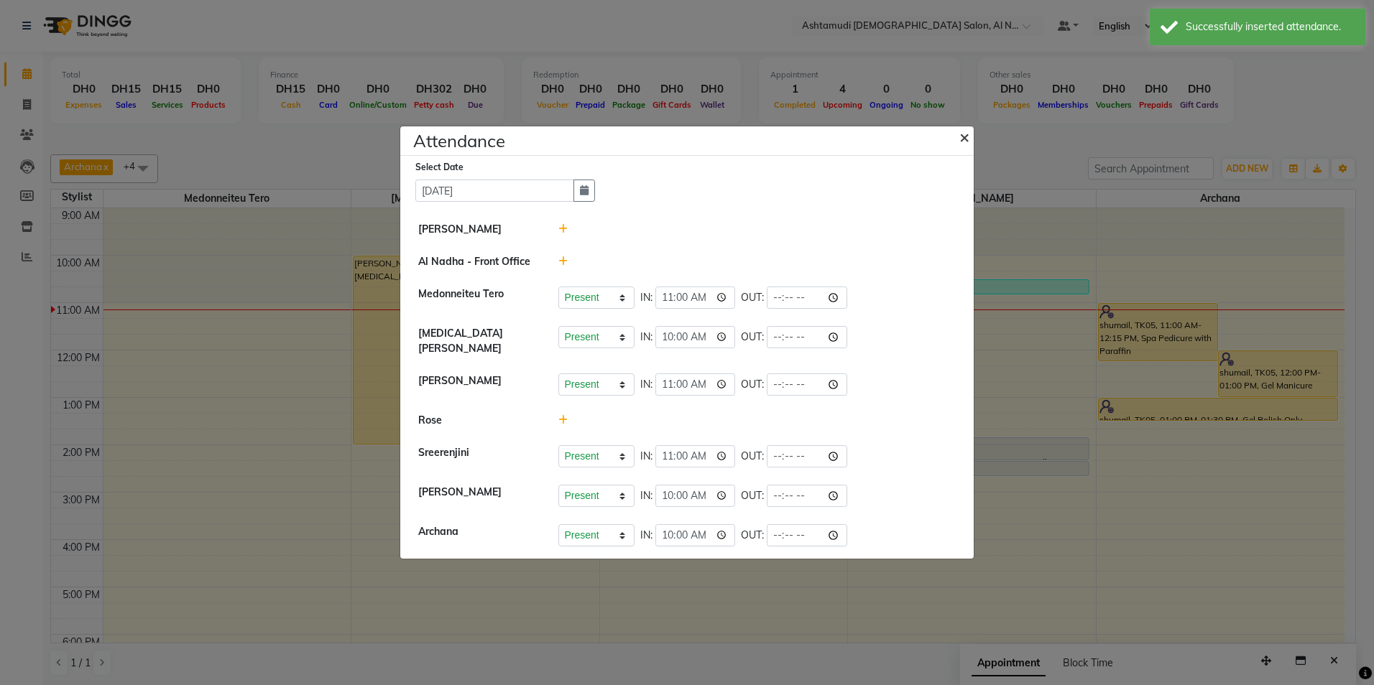
click at [970, 141] on button "×" at bounding box center [966, 136] width 36 height 40
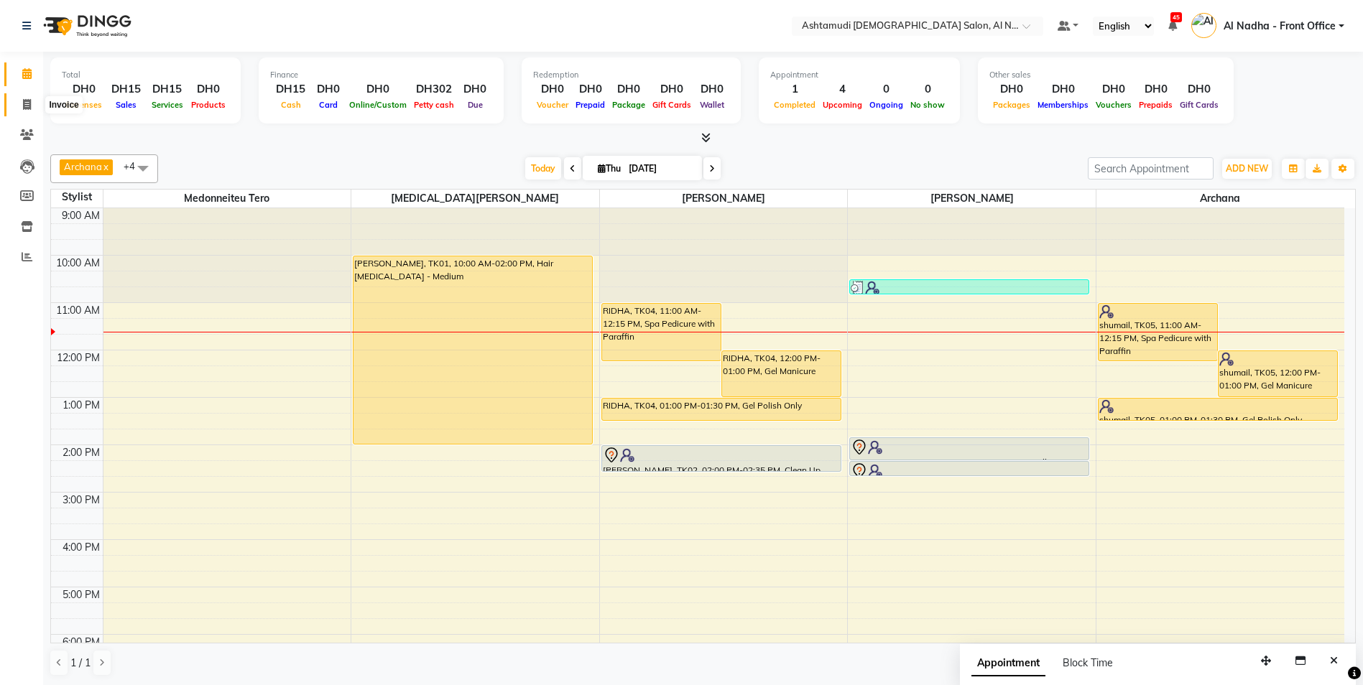
click at [20, 106] on span at bounding box center [26, 105] width 25 height 17
select select "service"
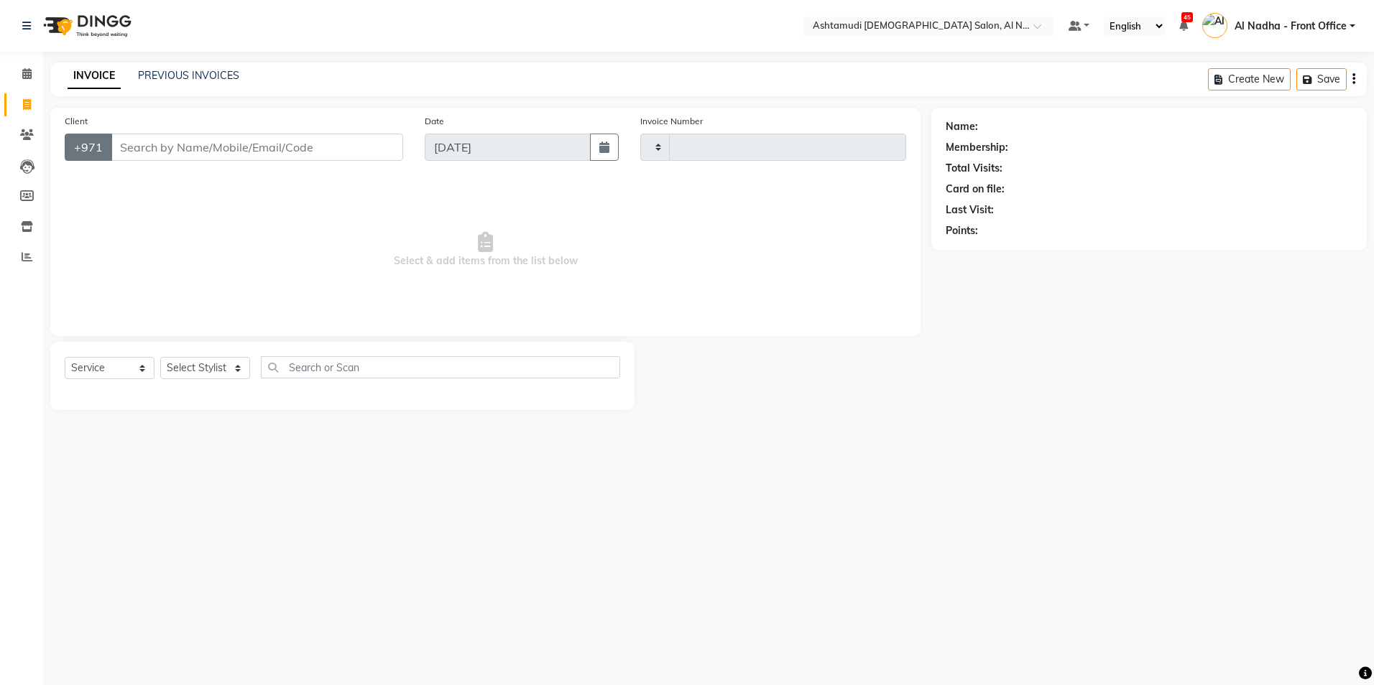
type input "2251"
select select "7088"
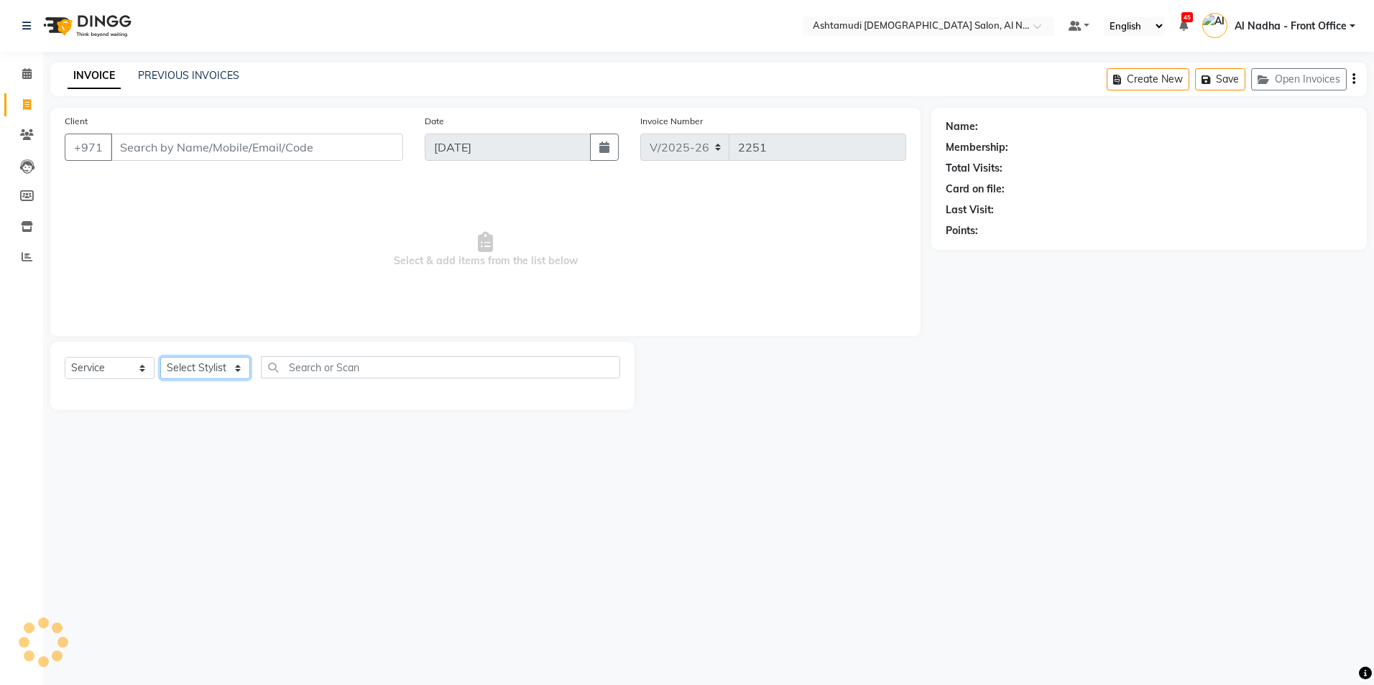
click at [199, 367] on select "Select Stylist" at bounding box center [205, 368] width 90 height 22
click at [221, 513] on div "Select Location × Ashtamudi Ladies Salon, Al Nahda Default Panel My Panel Engli…" at bounding box center [687, 342] width 1374 height 685
click at [193, 367] on select "Select Stylist Al Nadha - Front Office Archana Medonneiteu Tero Mehwish Mubeen …" at bounding box center [217, 368] width 114 height 22
select select "71437"
click at [160, 357] on select "Select Stylist Al Nadha - Front Office Archana Medonneiteu Tero Mehwish Mubeen …" at bounding box center [217, 368] width 114 height 22
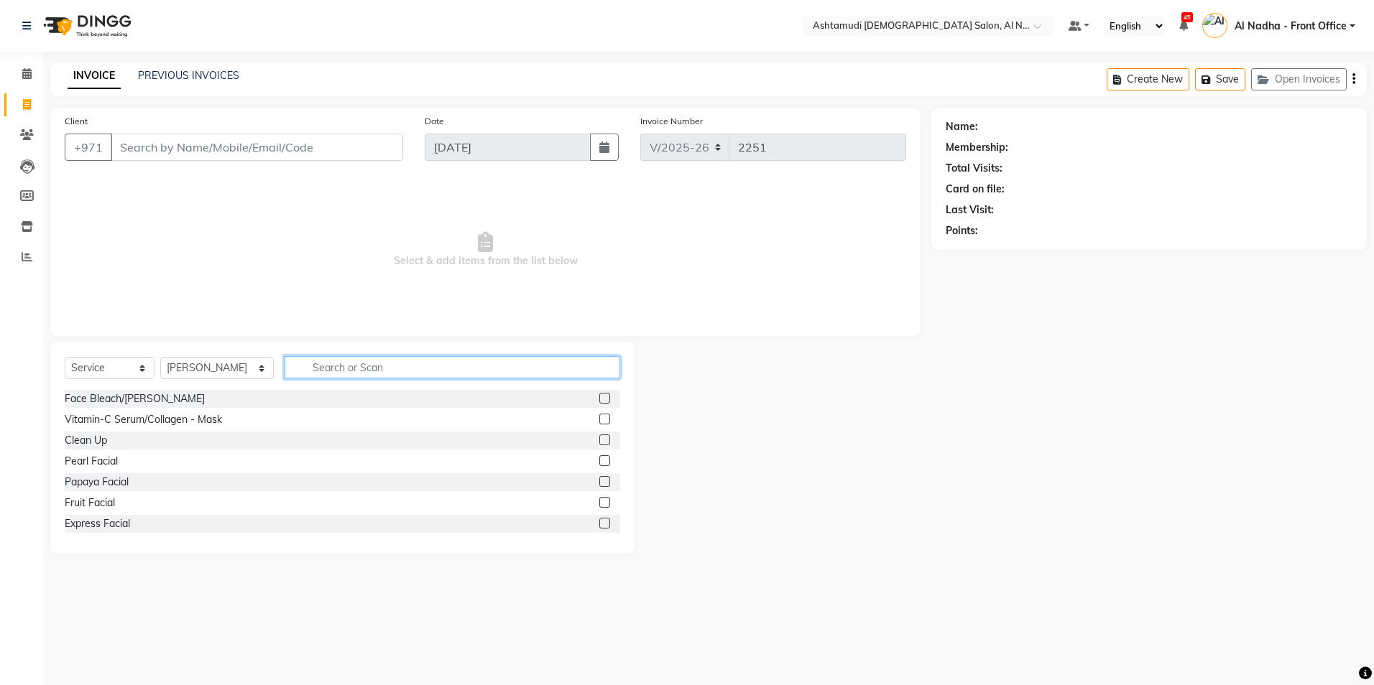
click at [356, 364] on input "text" at bounding box center [451, 367] width 335 height 22
type input "EYEB"
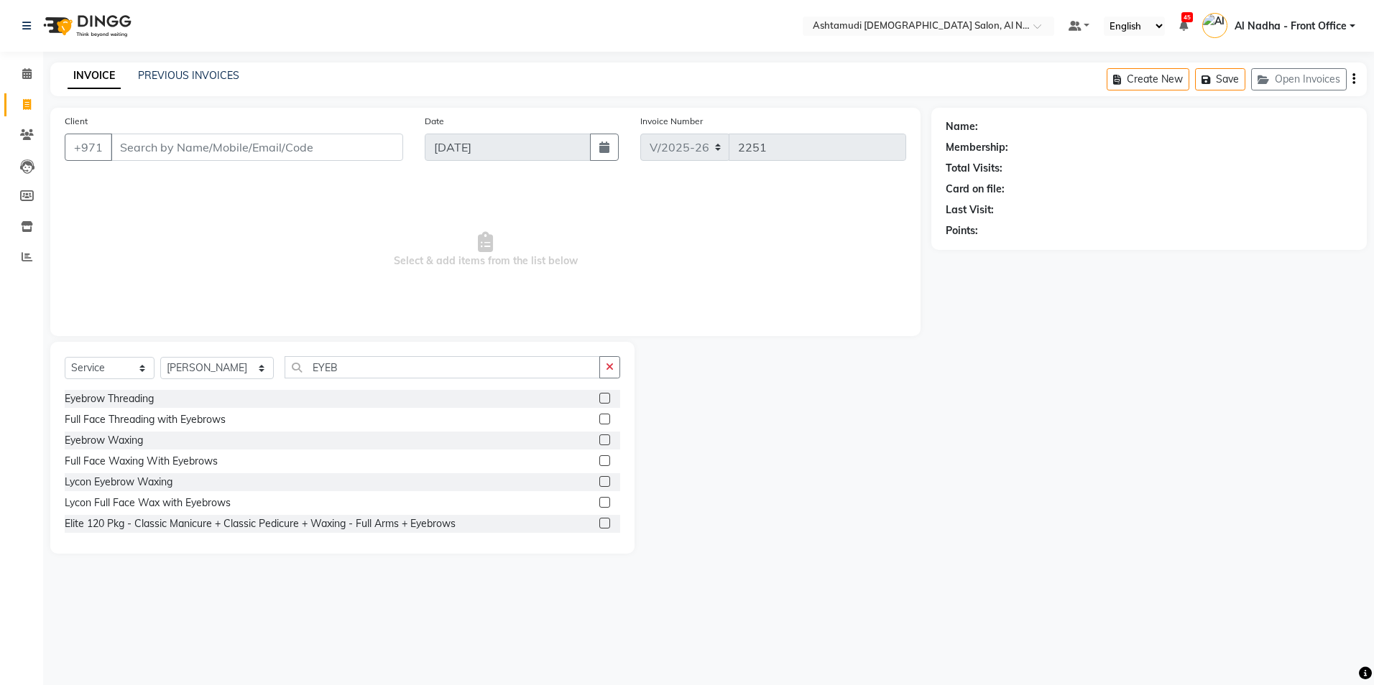
click at [599, 397] on label at bounding box center [604, 398] width 11 height 11
click at [599, 397] on input "checkbox" at bounding box center [603, 398] width 9 height 9
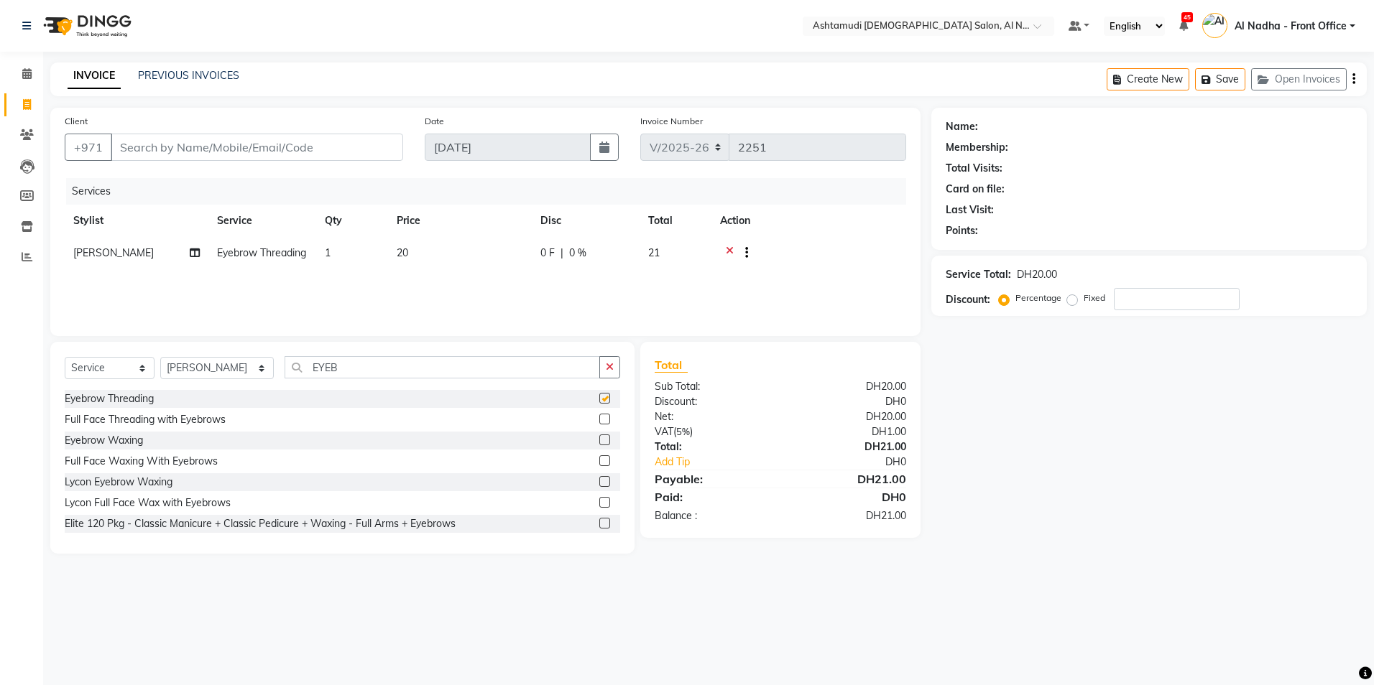
checkbox input "false"
click at [336, 366] on input "EYEB" at bounding box center [441, 367] width 315 height 22
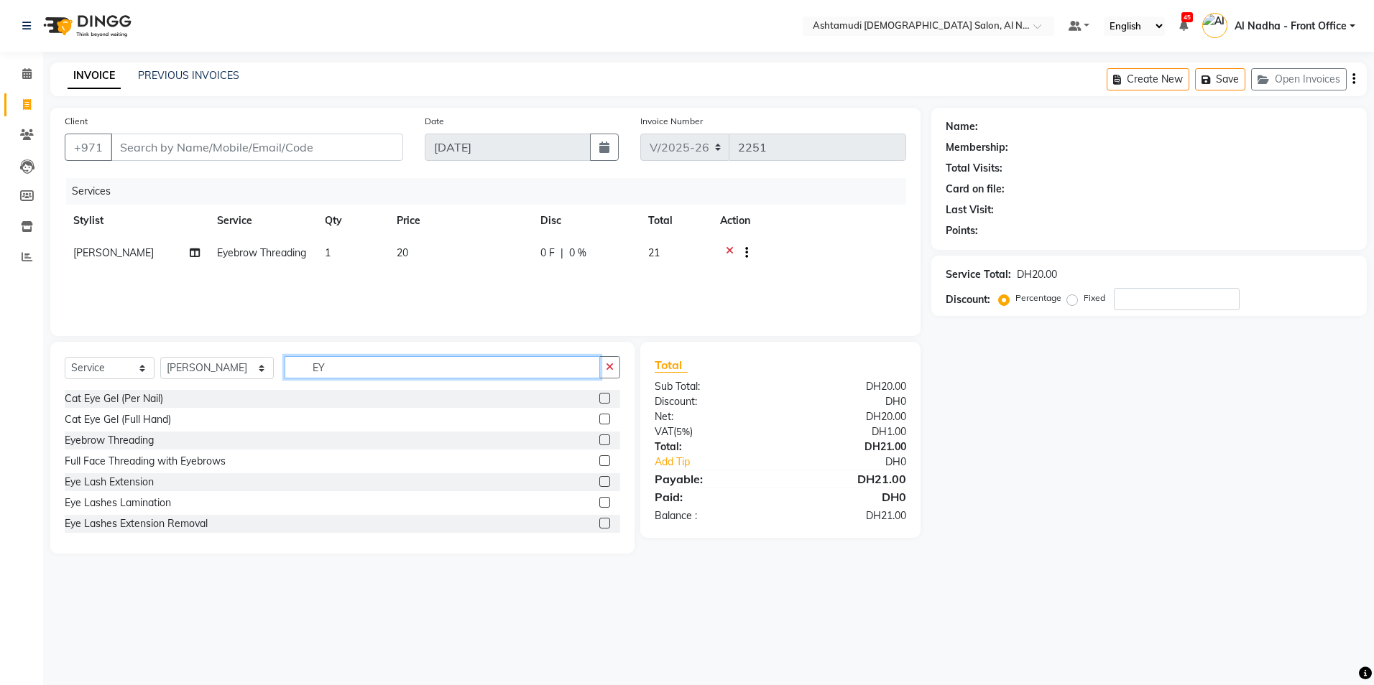
type input "E"
type input "UPPER"
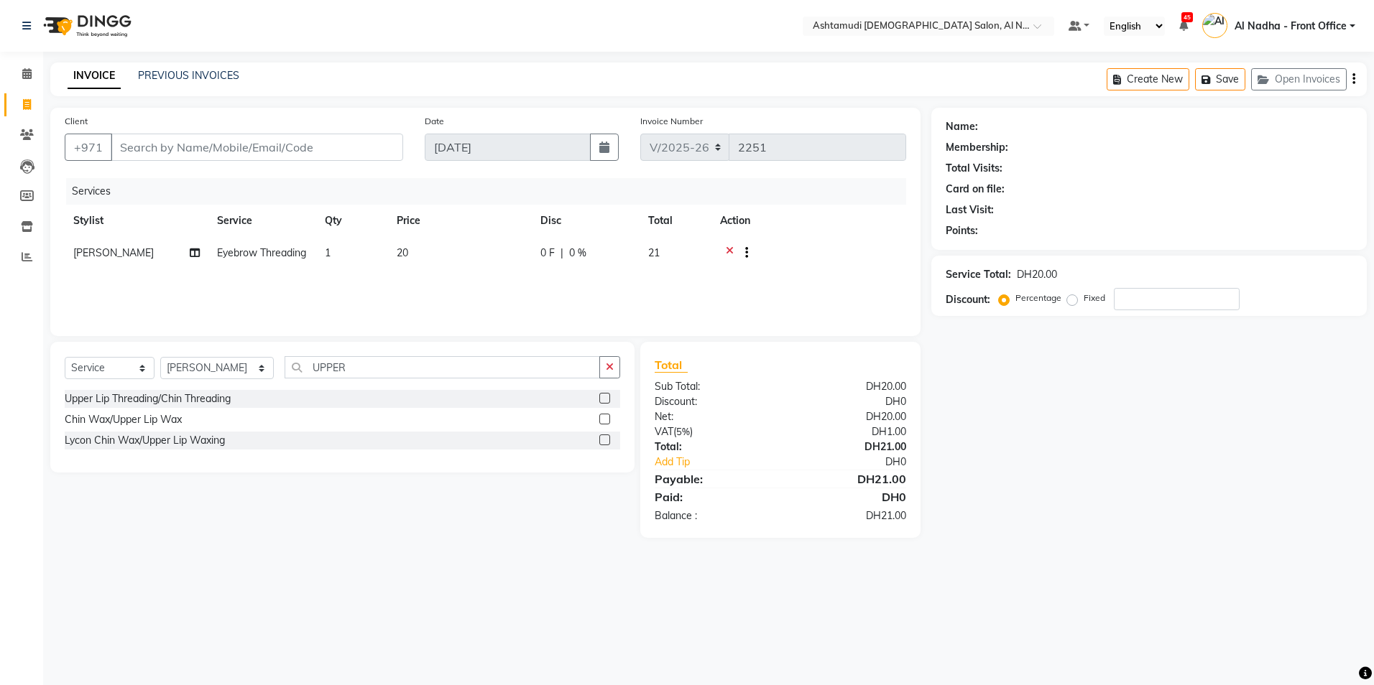
click at [603, 399] on label at bounding box center [604, 398] width 11 height 11
click at [603, 399] on input "checkbox" at bounding box center [603, 398] width 9 height 9
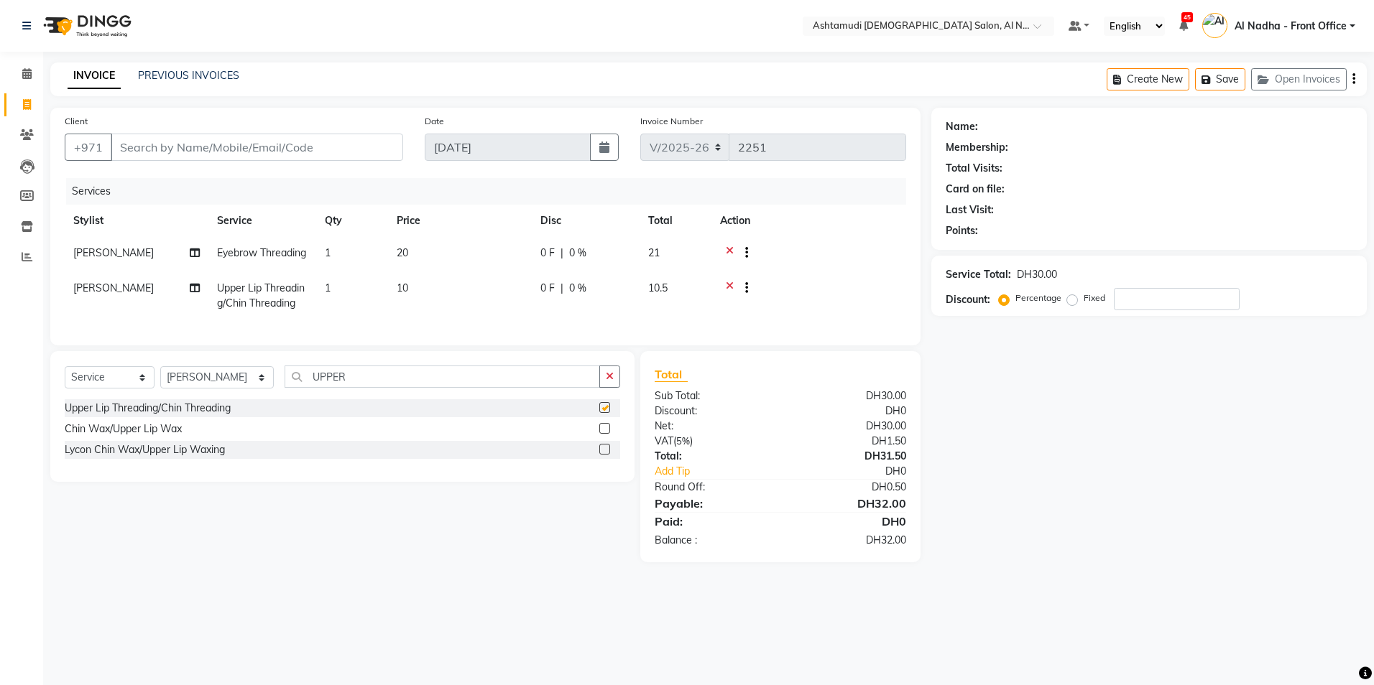
checkbox input "false"
click at [167, 144] on input "Client" at bounding box center [257, 147] width 292 height 27
type input "5"
type input "0"
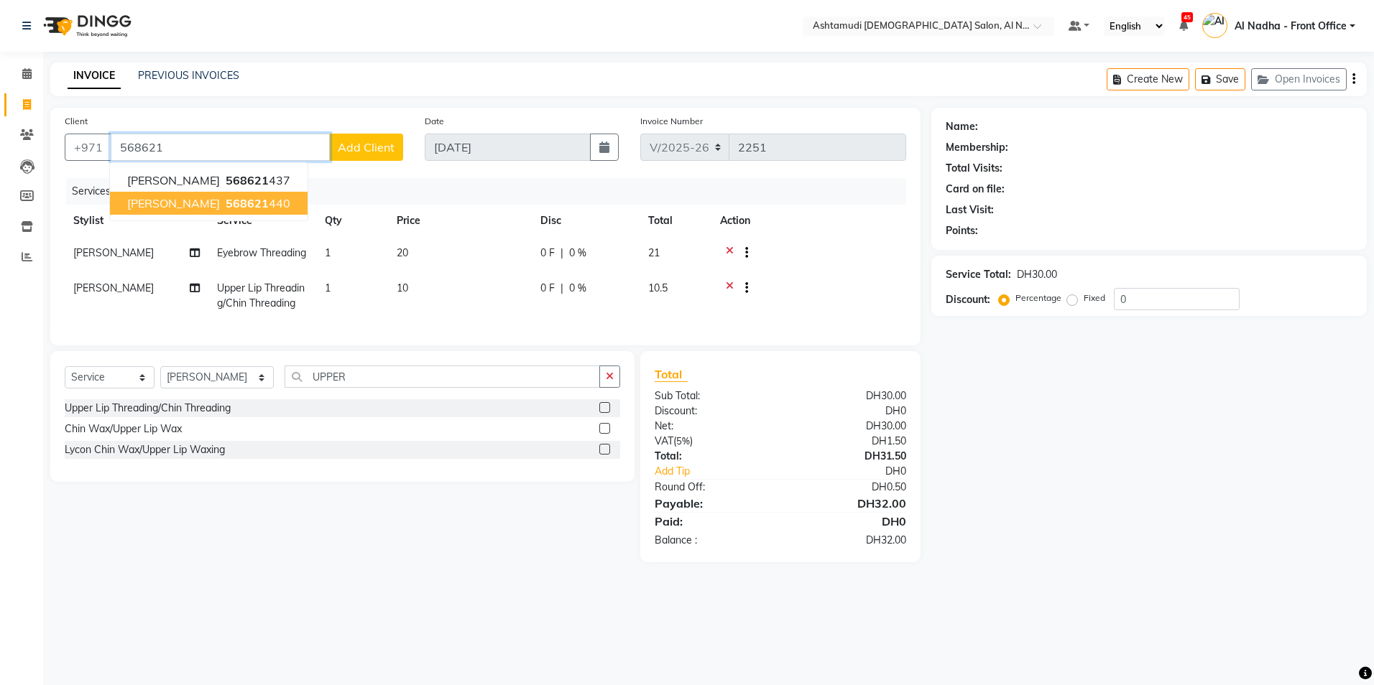
click at [226, 206] on span "568621" at bounding box center [247, 203] width 43 height 14
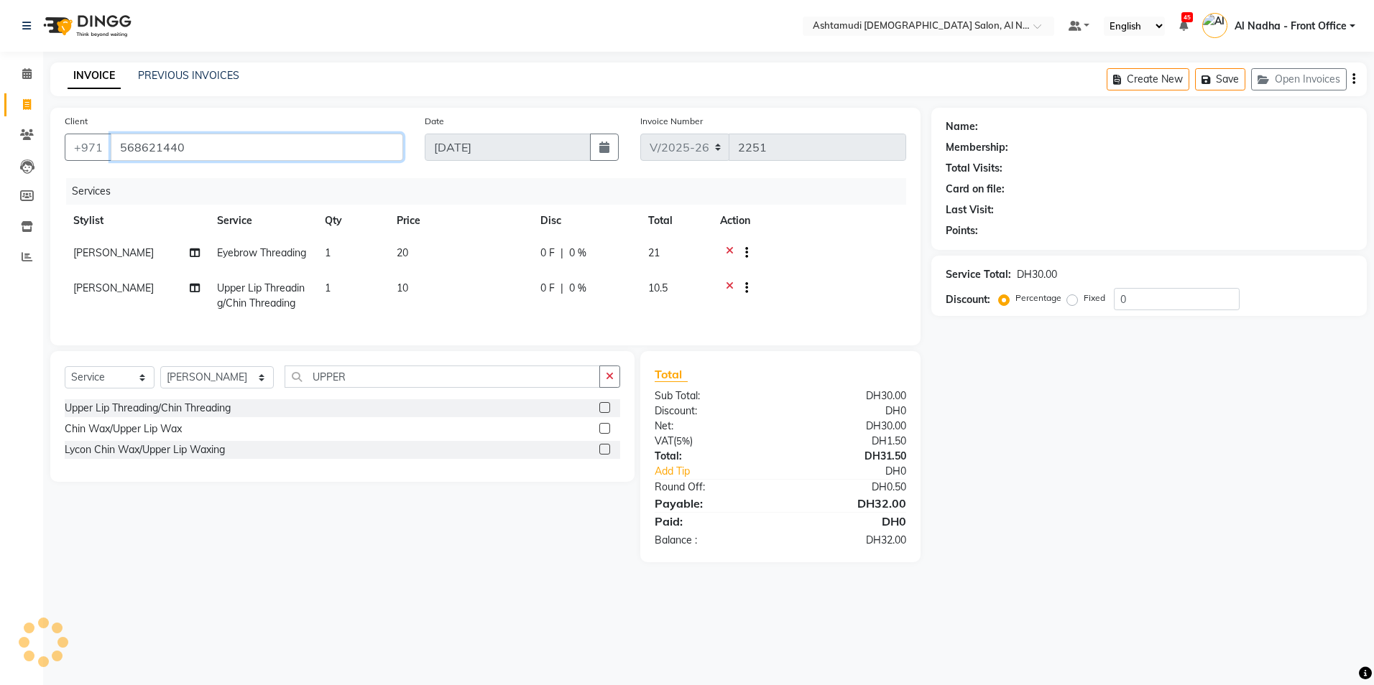
type input "568621440"
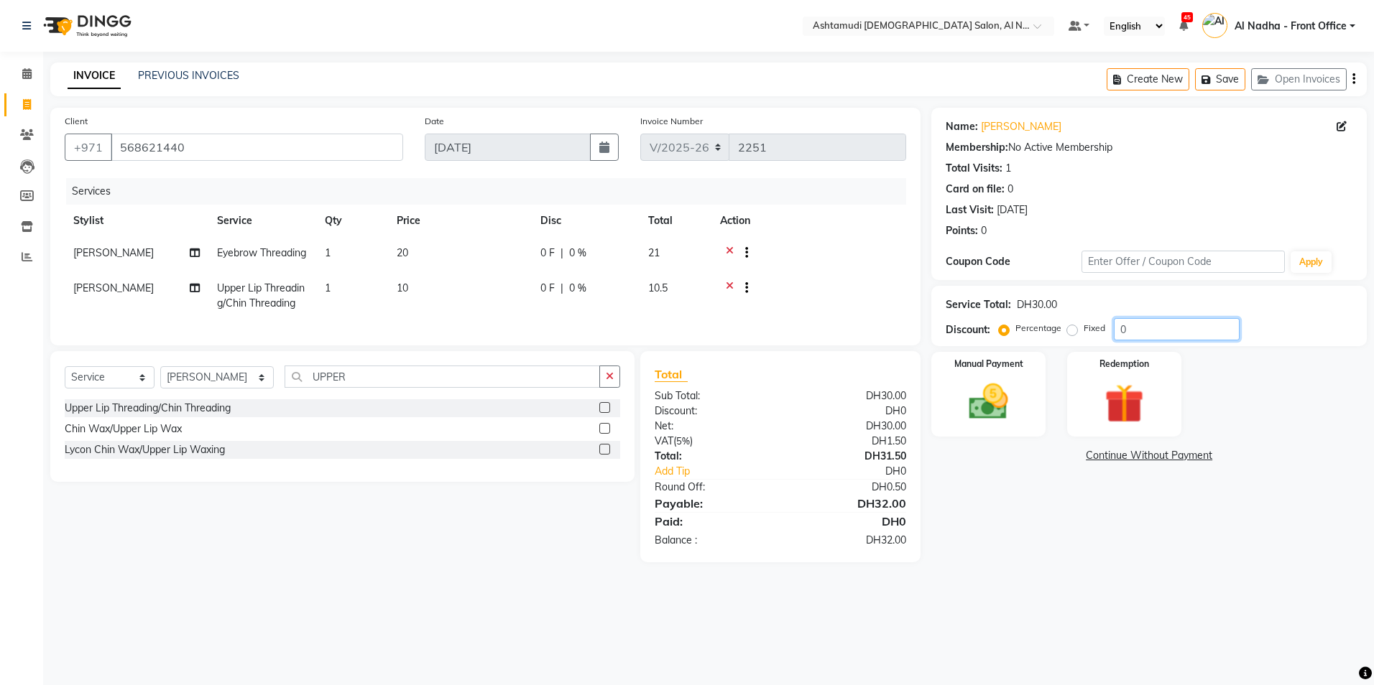
click at [1136, 328] on input "0" at bounding box center [1176, 329] width 126 height 22
type input "025"
click at [1008, 413] on img at bounding box center [988, 402] width 67 height 47
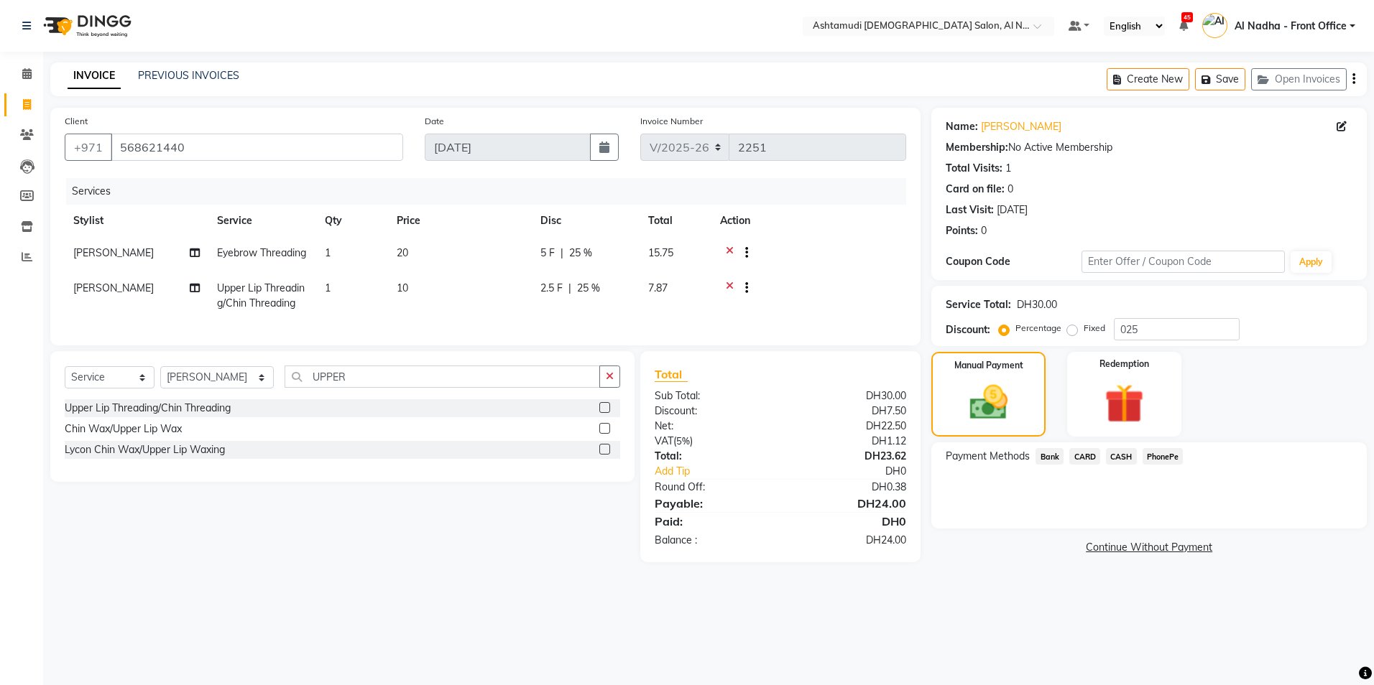
click at [1120, 450] on span "CASH" at bounding box center [1121, 456] width 31 height 17
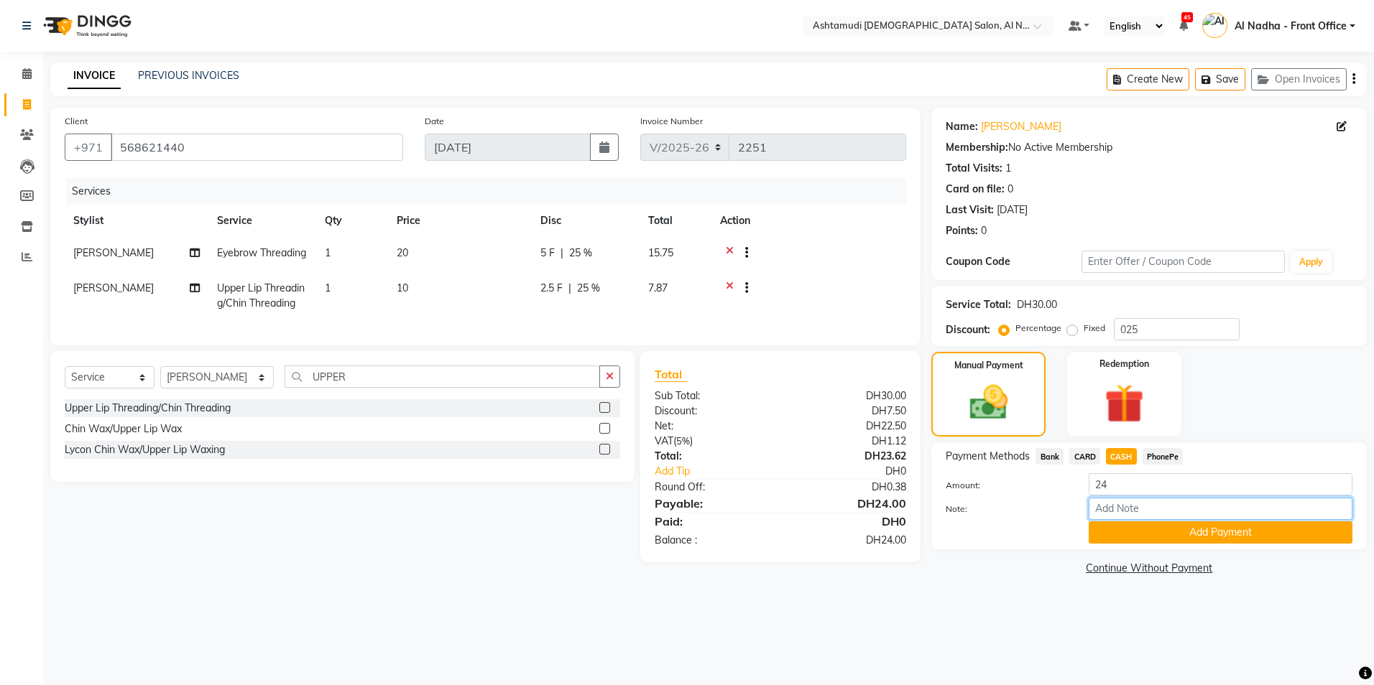
click at [1141, 506] on input "Note:" at bounding box center [1220, 509] width 264 height 22
type input "S"
type input "sreerenjini"
click at [1141, 528] on button "Add Payment" at bounding box center [1220, 533] width 264 height 22
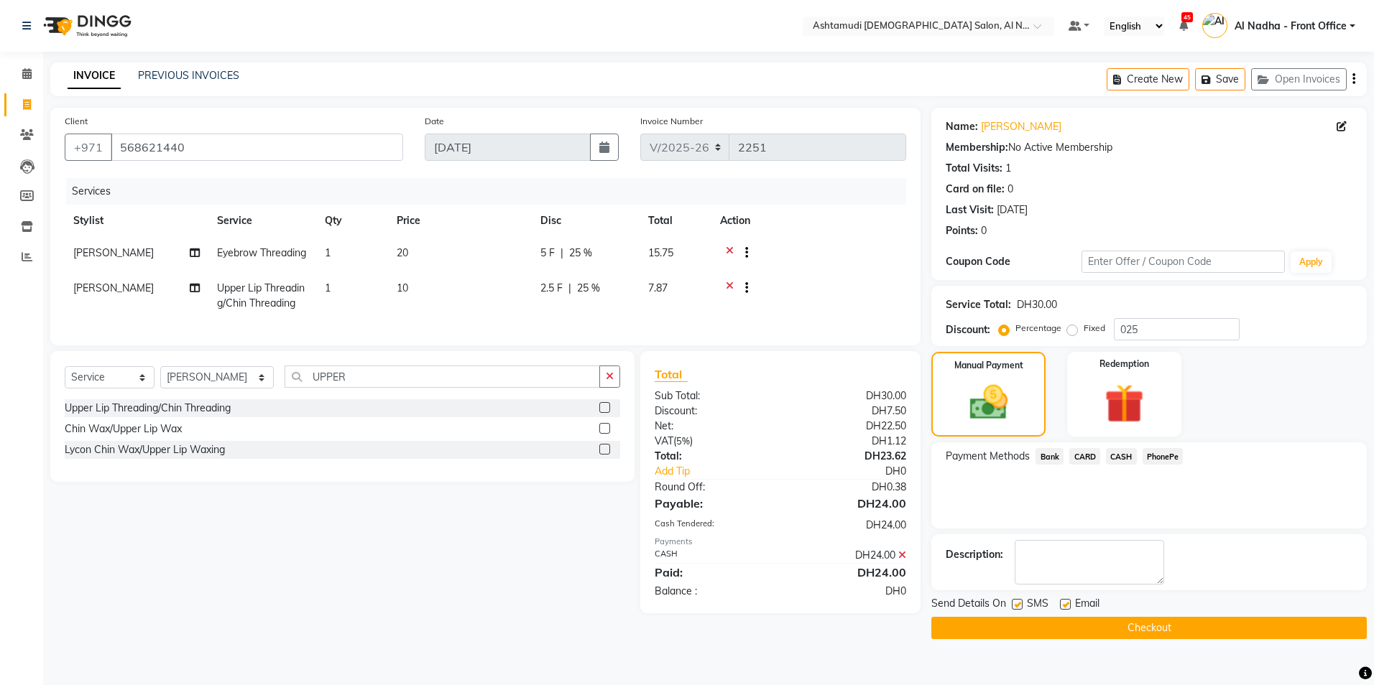
click at [1042, 624] on button "Checkout" at bounding box center [1148, 628] width 435 height 22
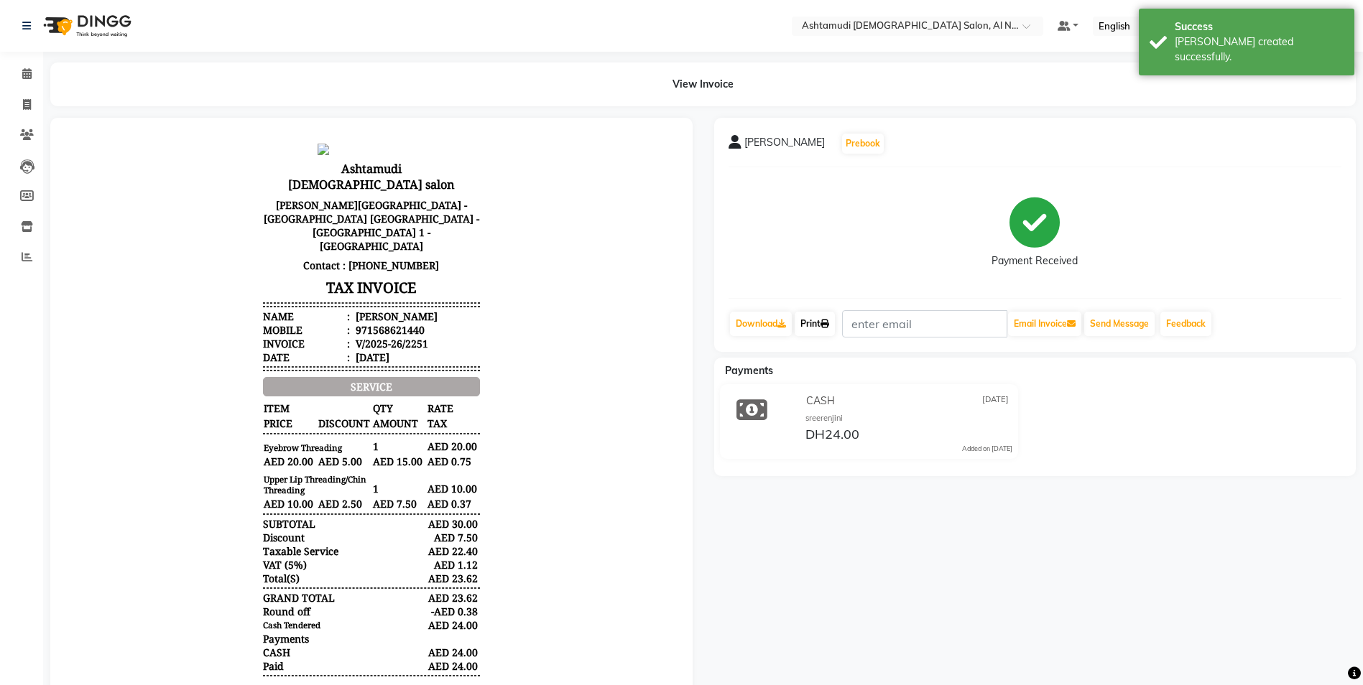
click at [818, 330] on link "Print" at bounding box center [815, 324] width 40 height 24
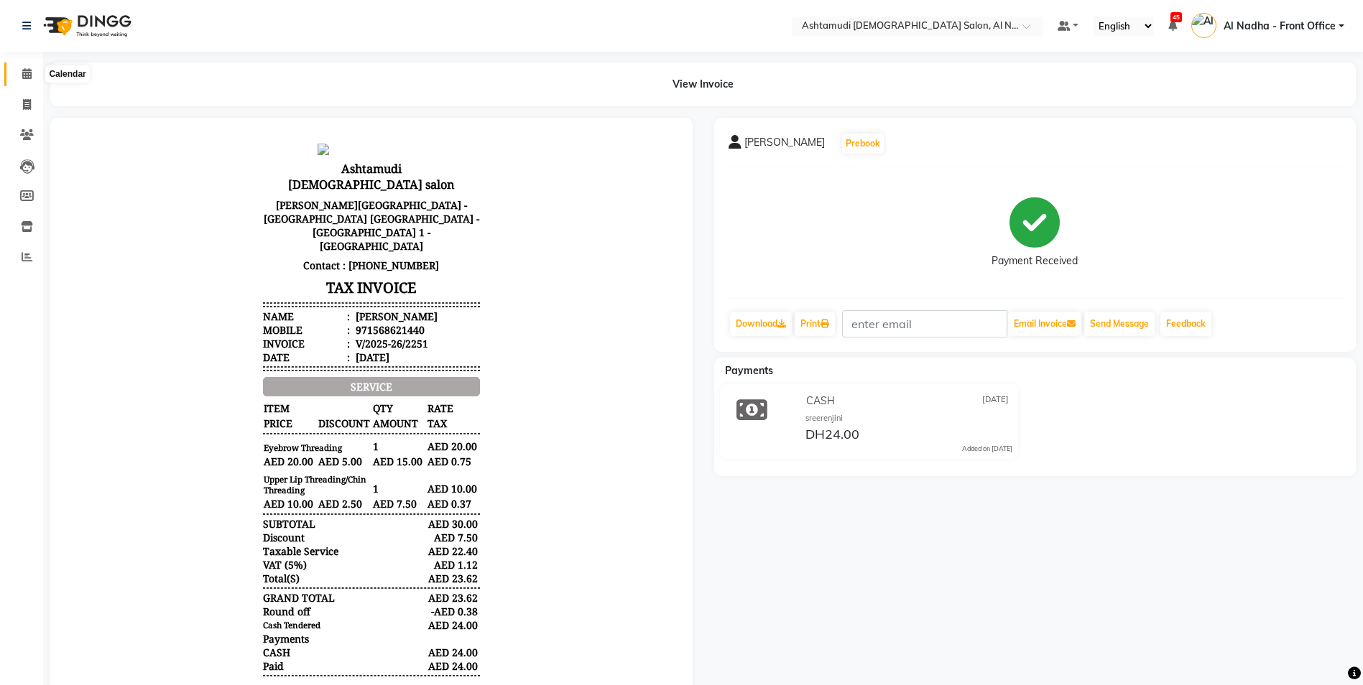
click at [30, 73] on icon at bounding box center [26, 73] width 9 height 11
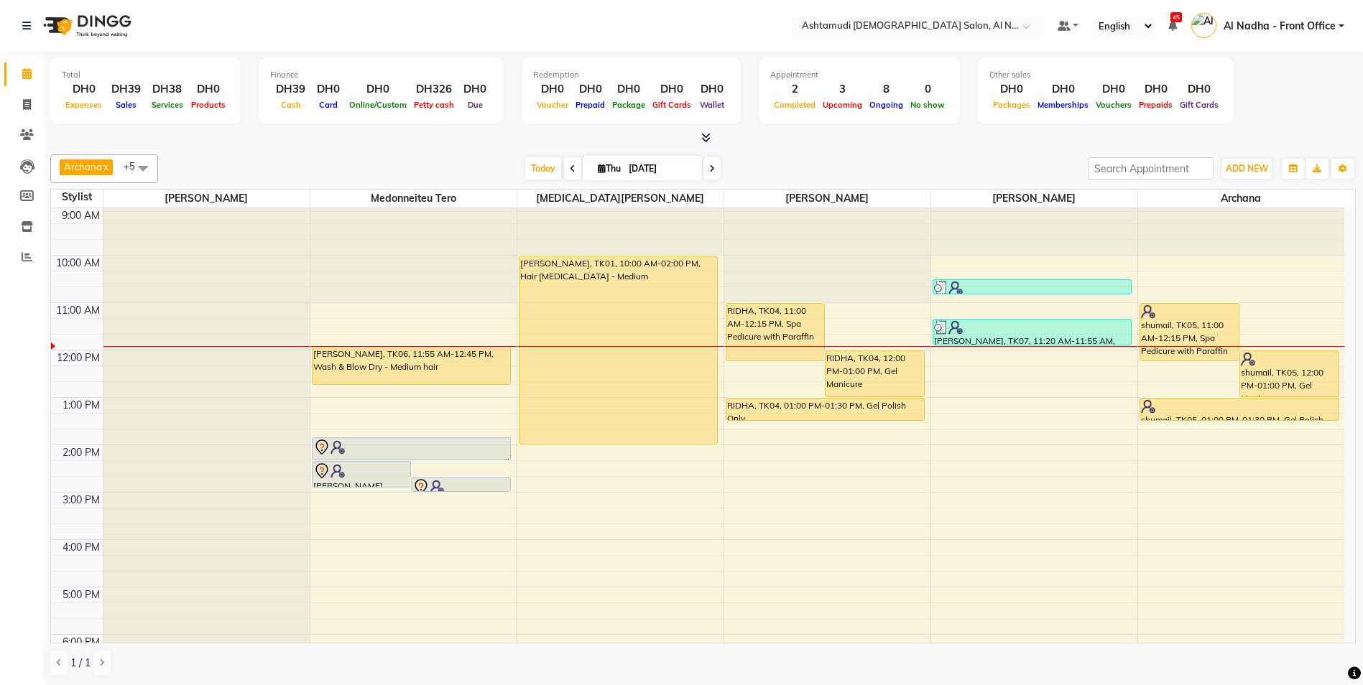
scroll to position [72, 0]
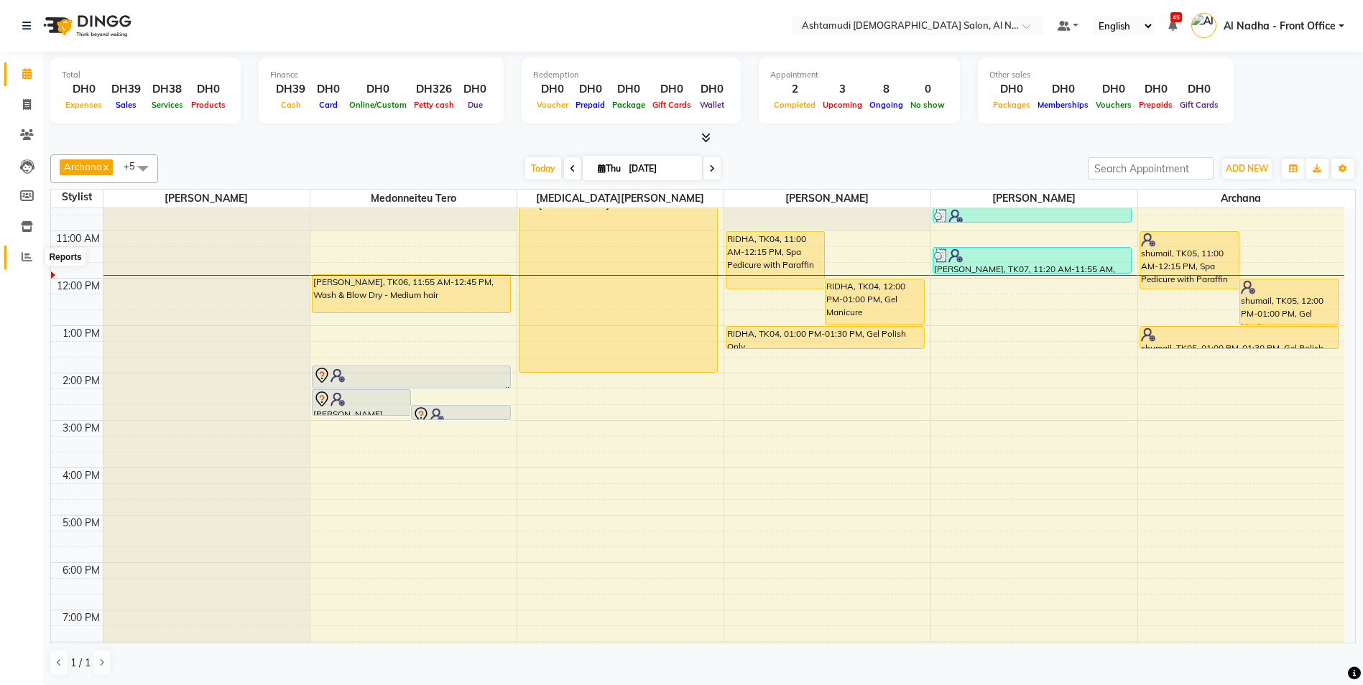
click at [25, 256] on icon at bounding box center [27, 256] width 11 height 11
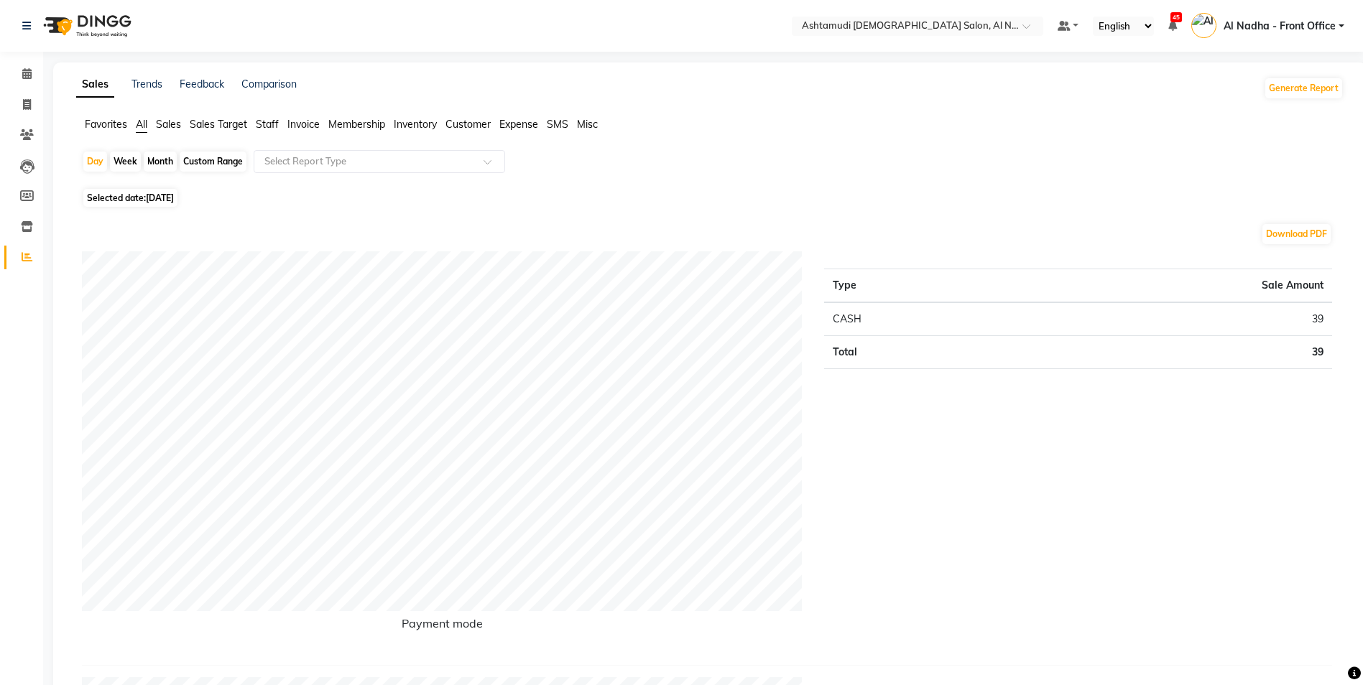
click at [267, 124] on span "Staff" at bounding box center [267, 124] width 23 height 13
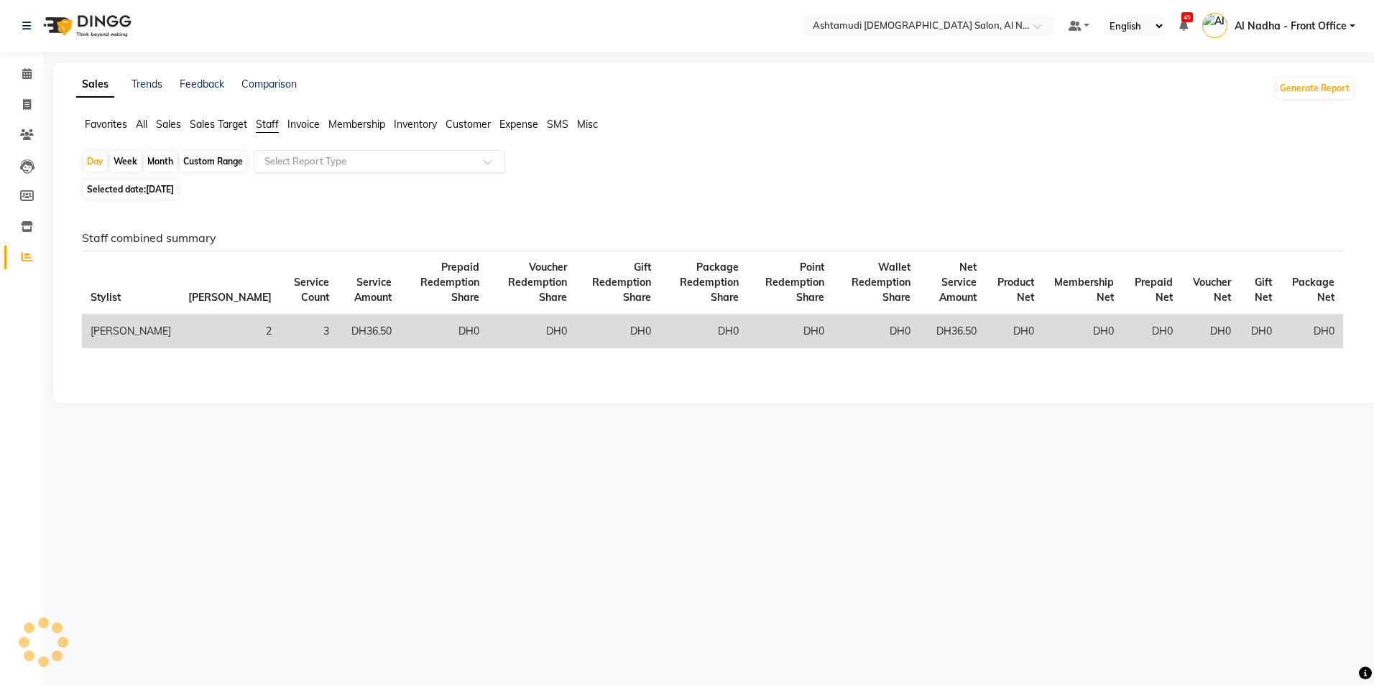
click at [316, 165] on input "text" at bounding box center [364, 161] width 207 height 14
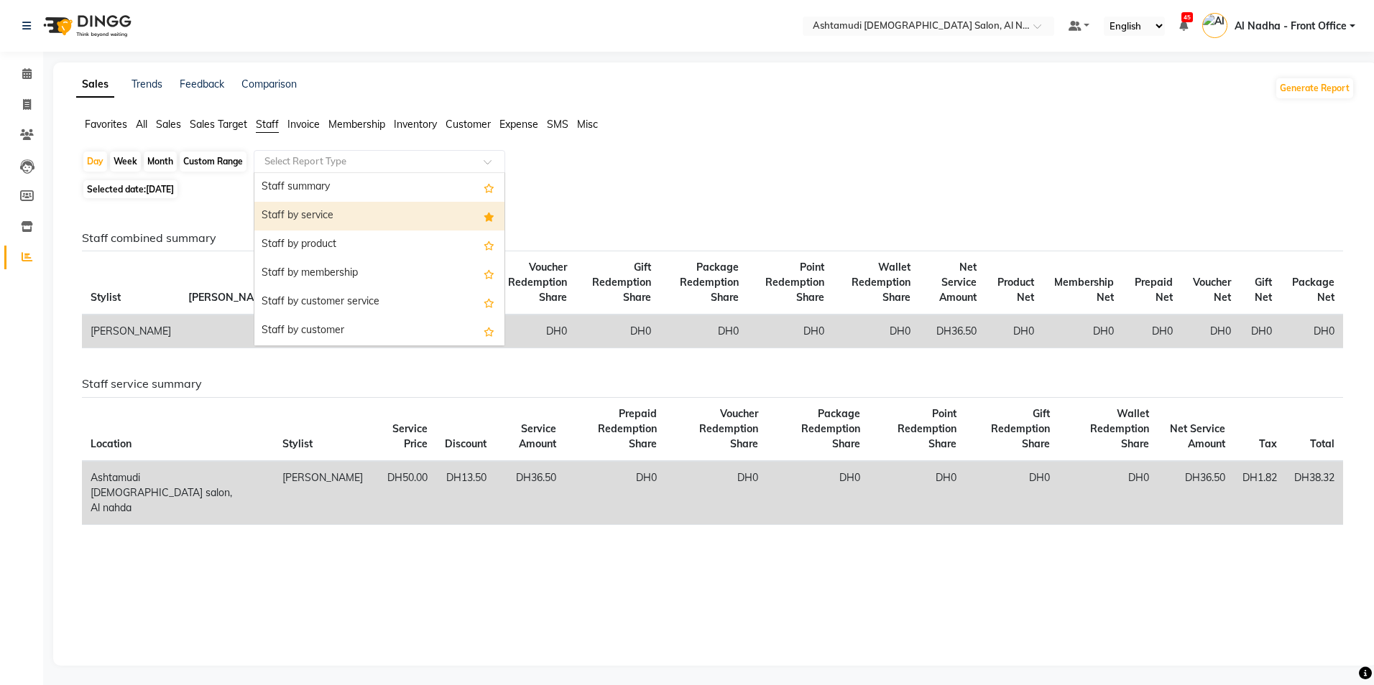
click at [363, 221] on div "Staff by service" at bounding box center [379, 216] width 250 height 29
select select "full_report"
select select "csv"
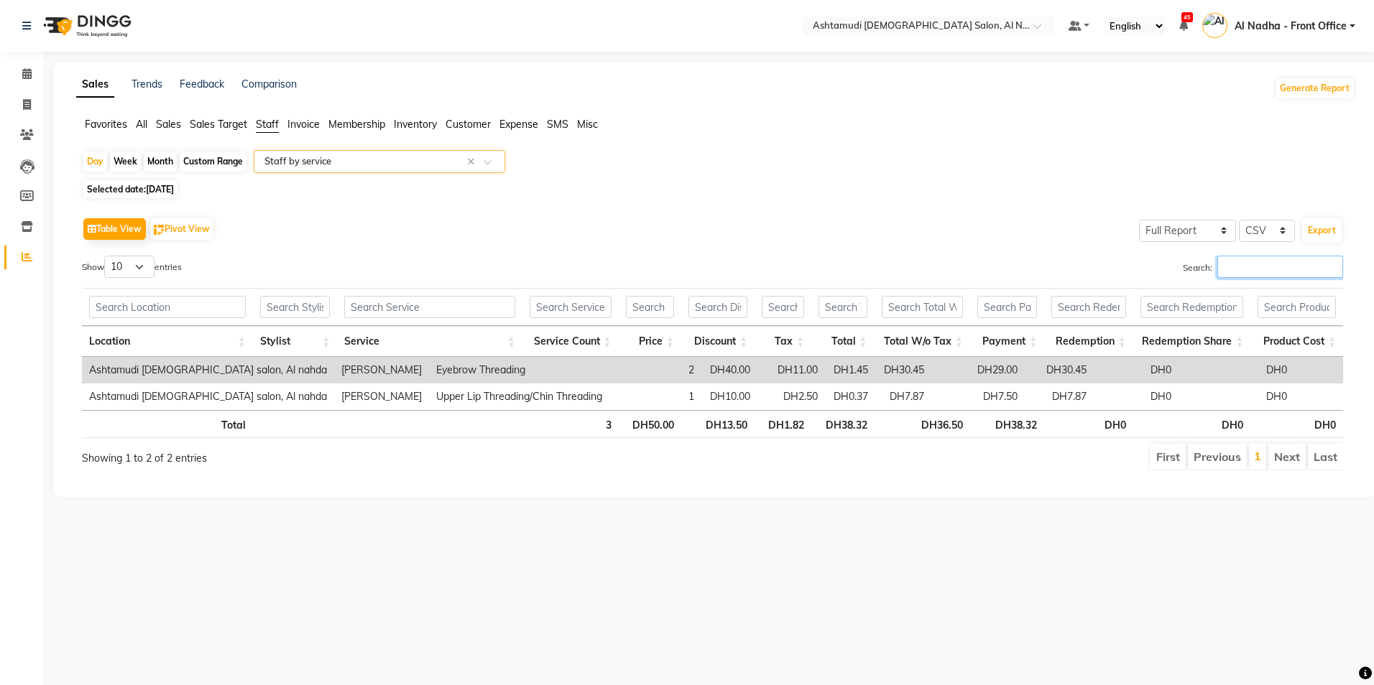
click at [1259, 274] on input "Search:" at bounding box center [1280, 267] width 126 height 22
type input "MUMTAZ"
click at [21, 72] on span at bounding box center [26, 74] width 25 height 17
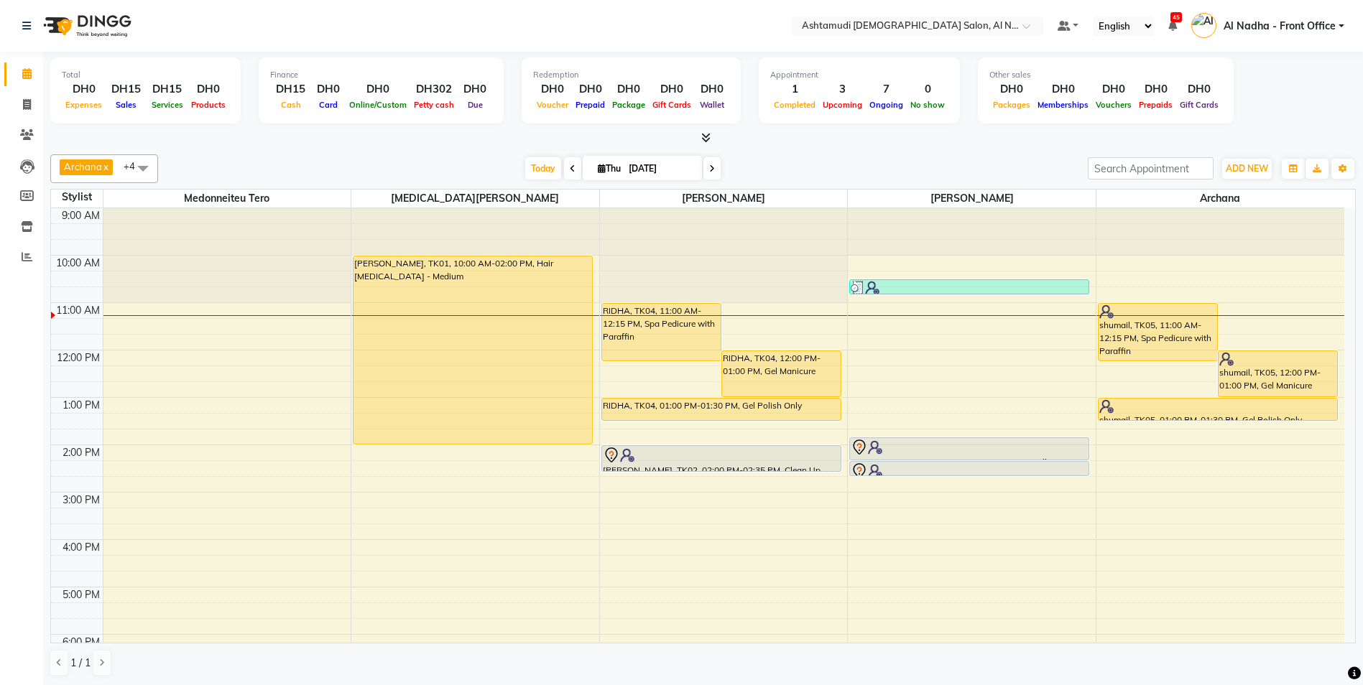
click at [573, 167] on span at bounding box center [572, 168] width 17 height 22
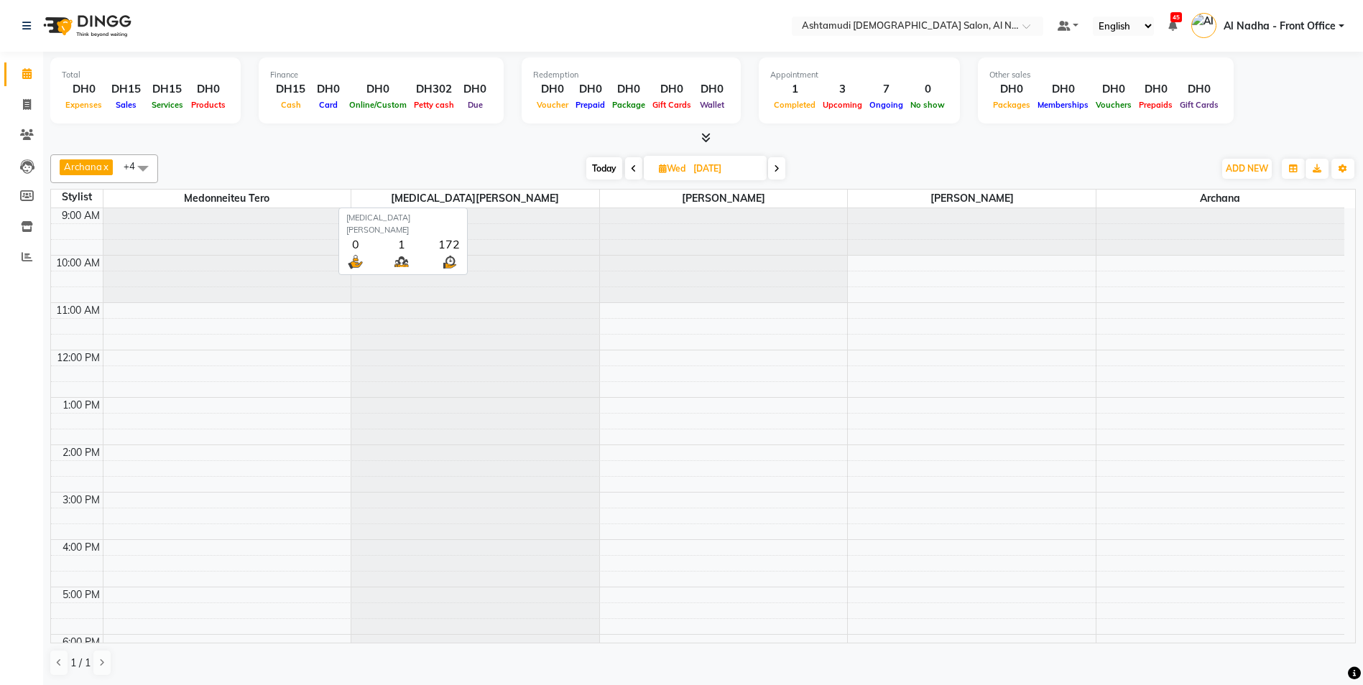
scroll to position [96, 0]
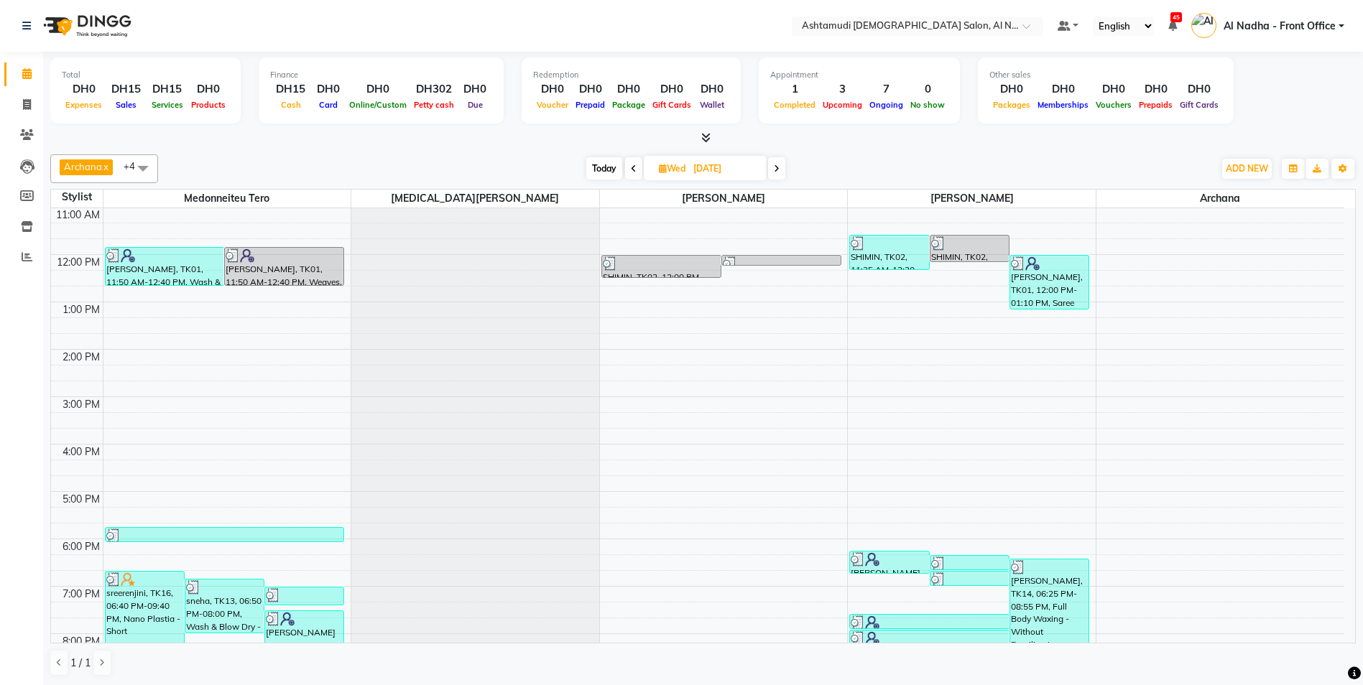
click at [634, 169] on icon at bounding box center [634, 169] width 6 height 9
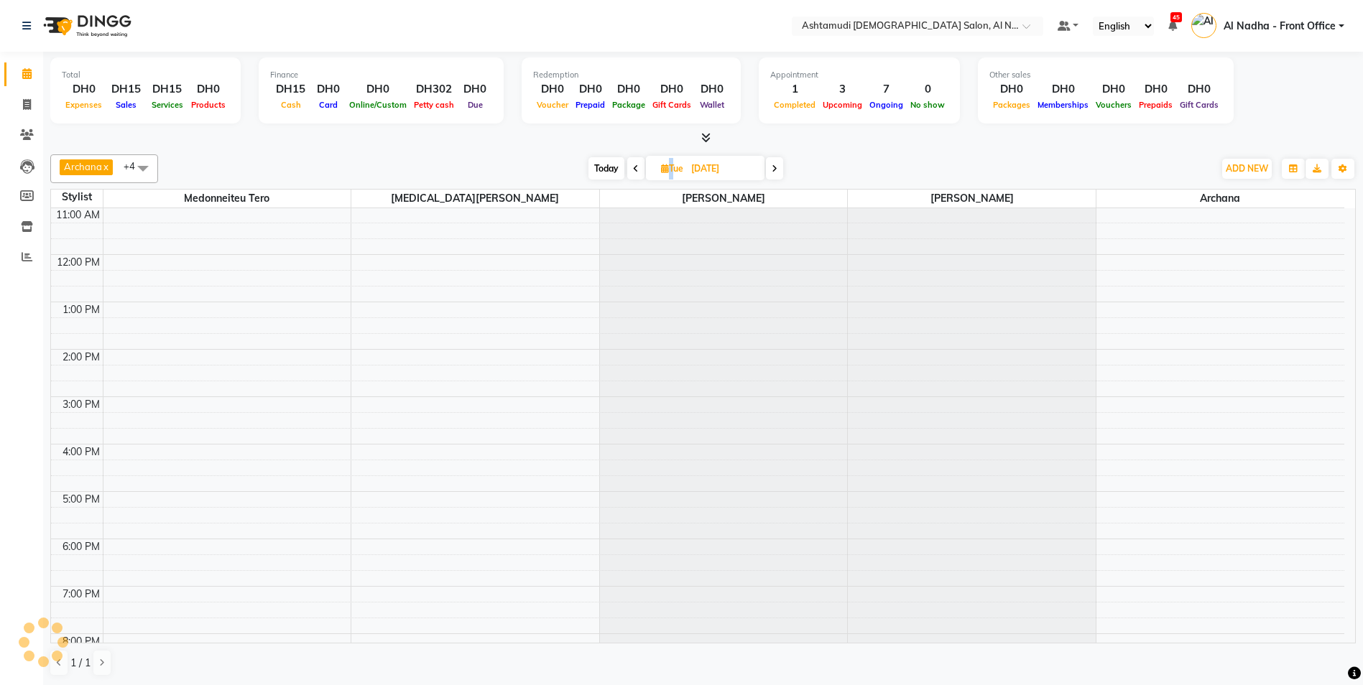
click at [634, 169] on icon at bounding box center [636, 169] width 6 height 9
type input "01-09-2025"
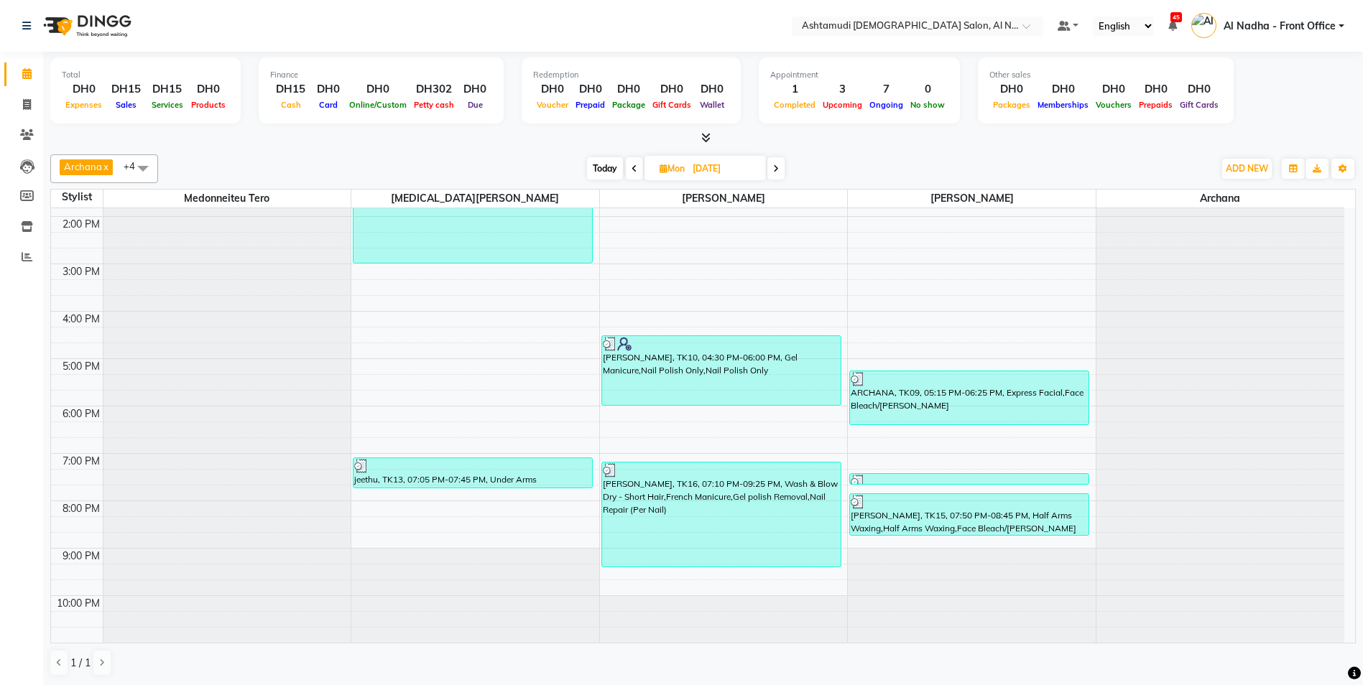
scroll to position [157, 0]
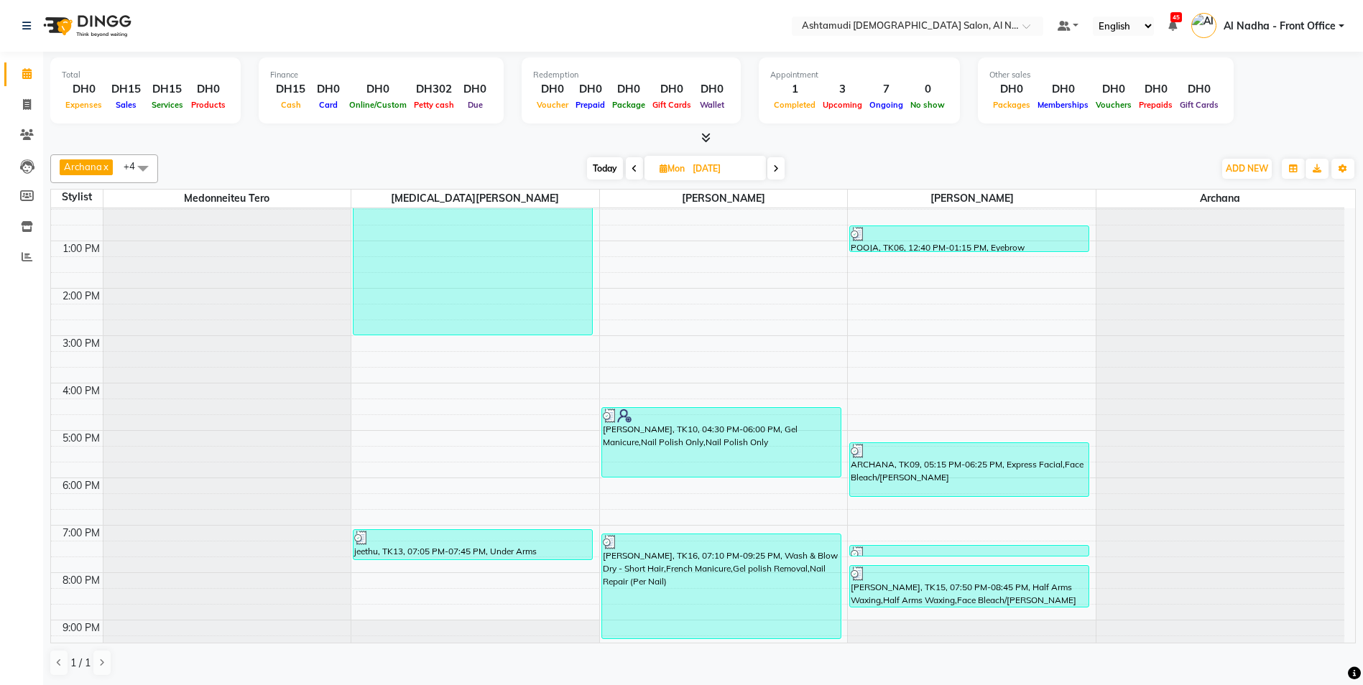
click at [142, 165] on span at bounding box center [143, 167] width 29 height 27
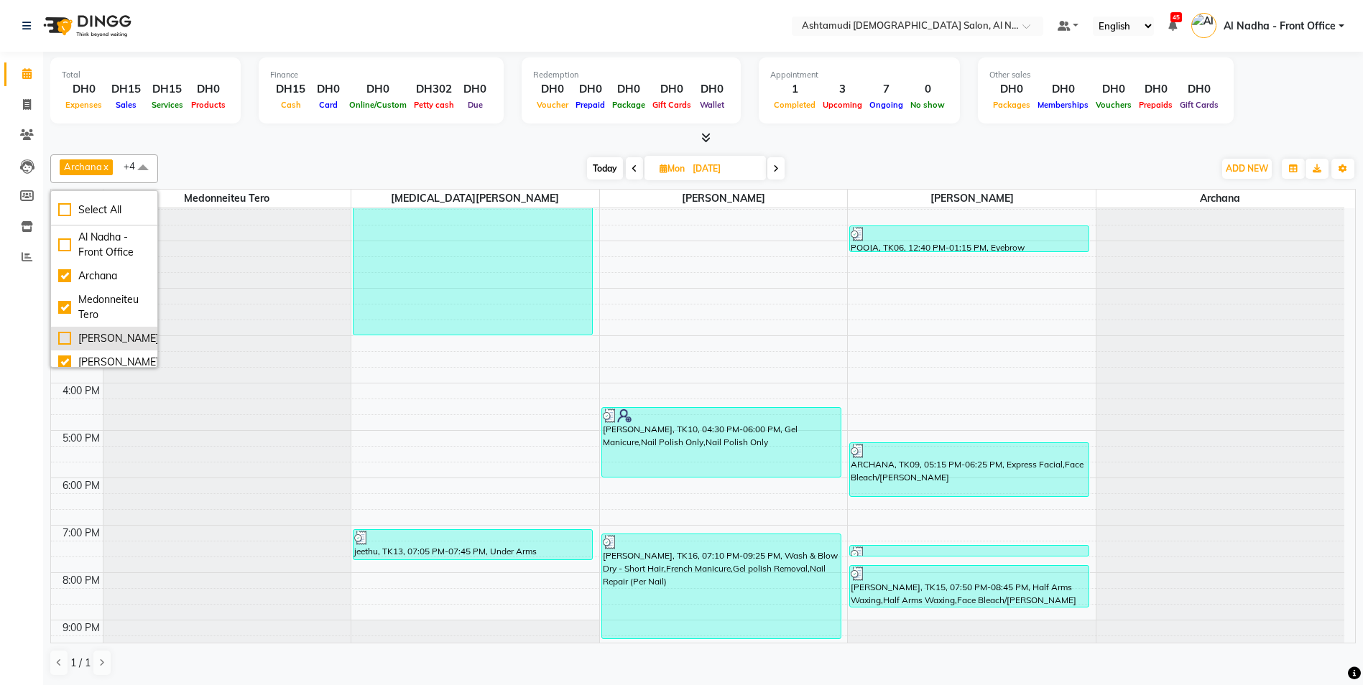
click at [65, 345] on div "[PERSON_NAME]" at bounding box center [104, 338] width 92 height 15
checkbox input "true"
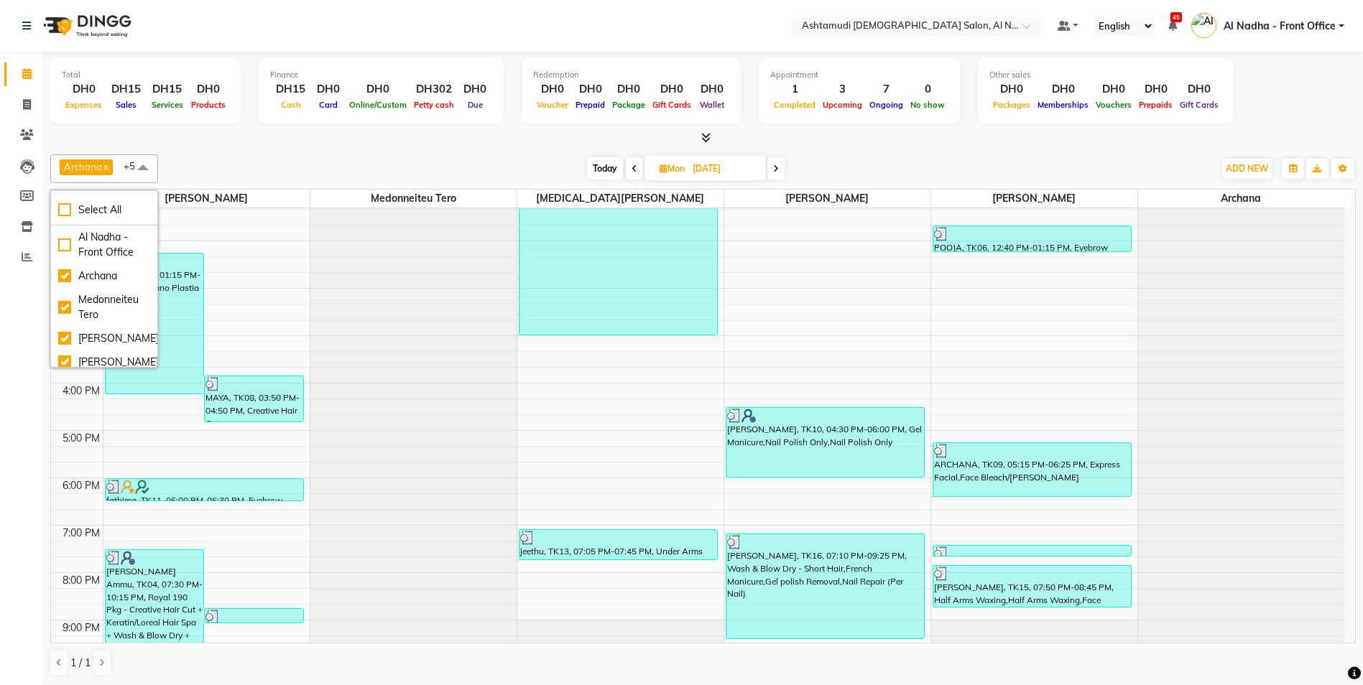
scroll to position [85, 0]
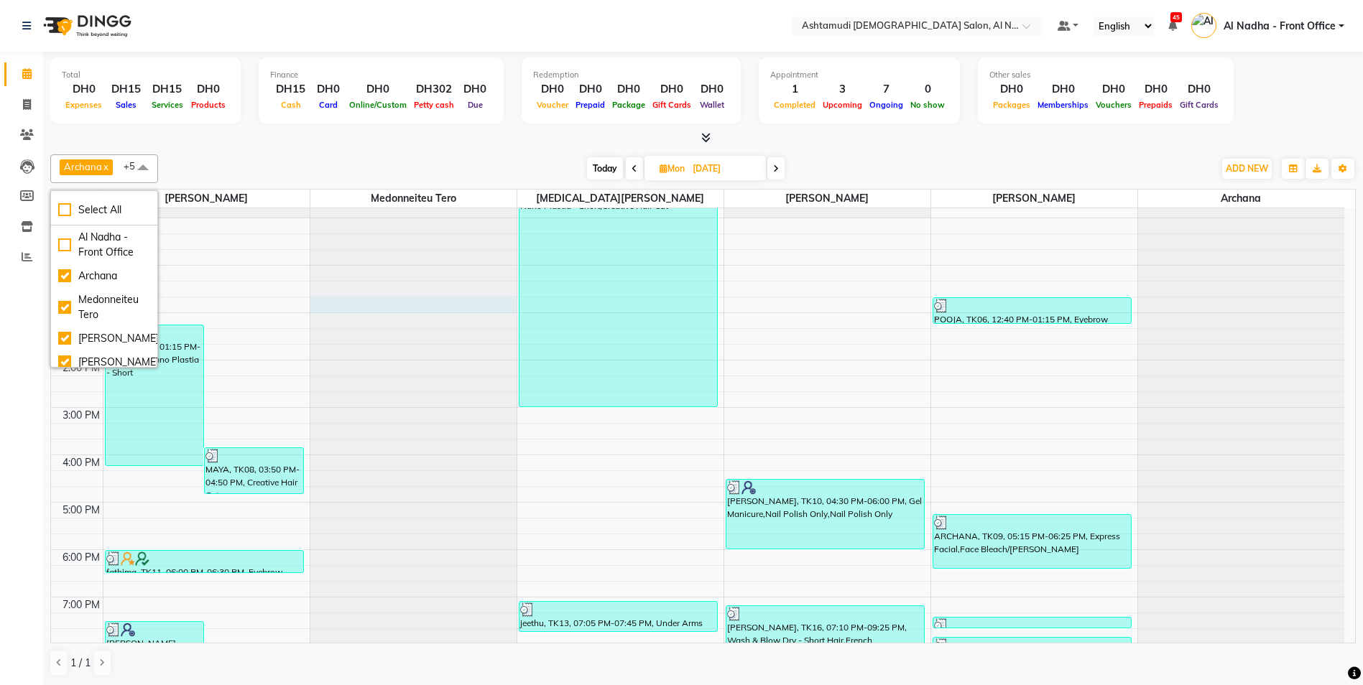
drag, startPoint x: 375, startPoint y: 303, endPoint x: 385, endPoint y: 304, distance: 10.1
click at [375, 124] on div at bounding box center [413, 124] width 206 height 0
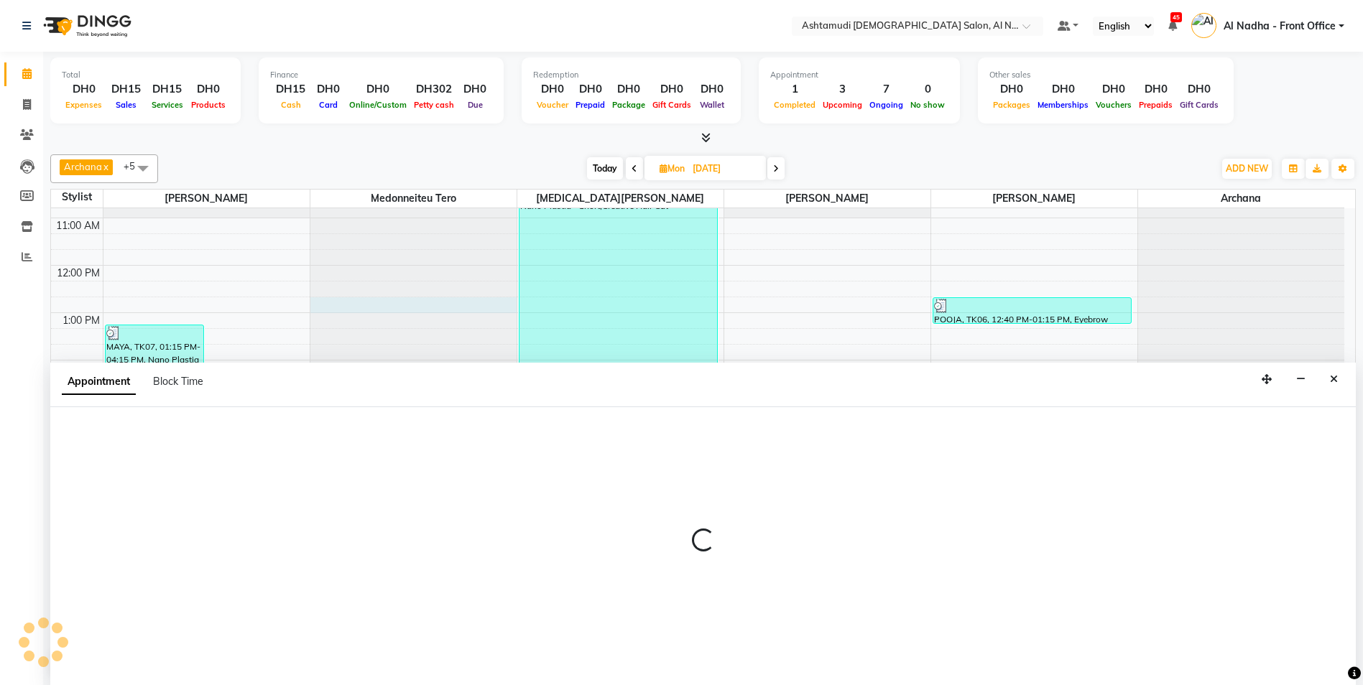
scroll to position [1, 0]
select select "59179"
select select "tentative"
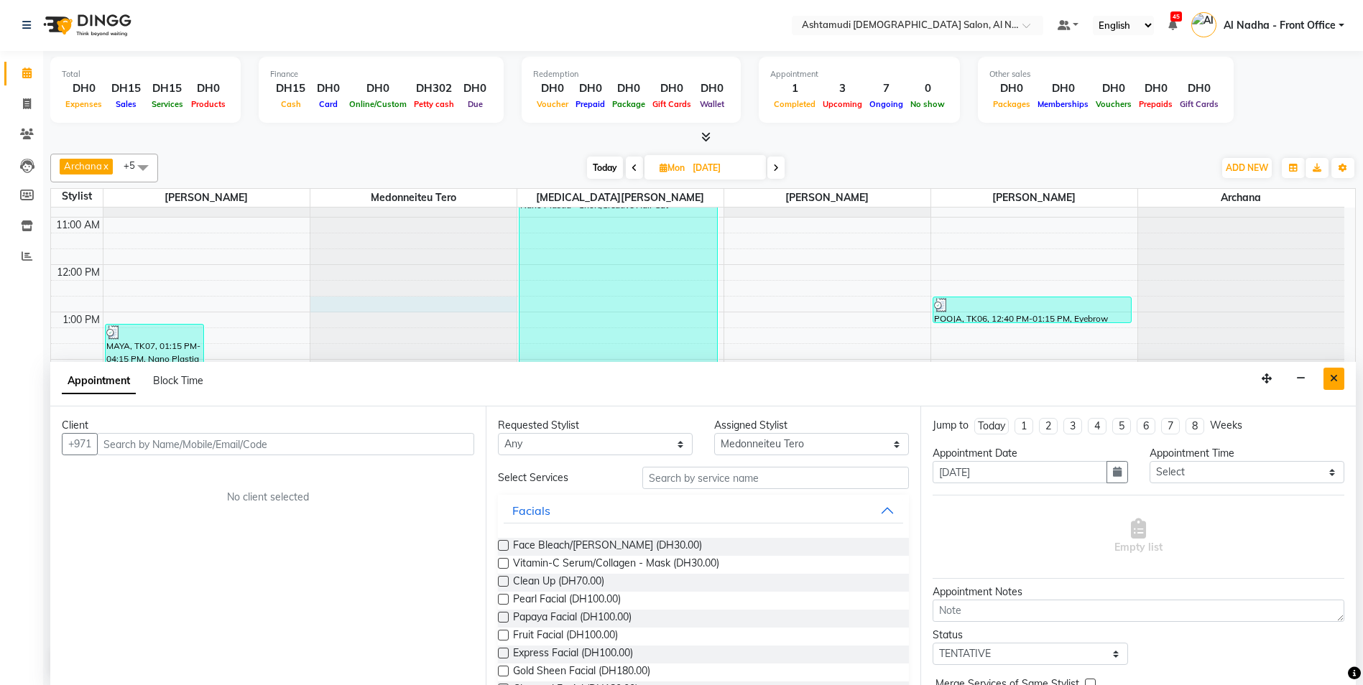
click at [1333, 378] on icon "Close" at bounding box center [1334, 379] width 8 height 10
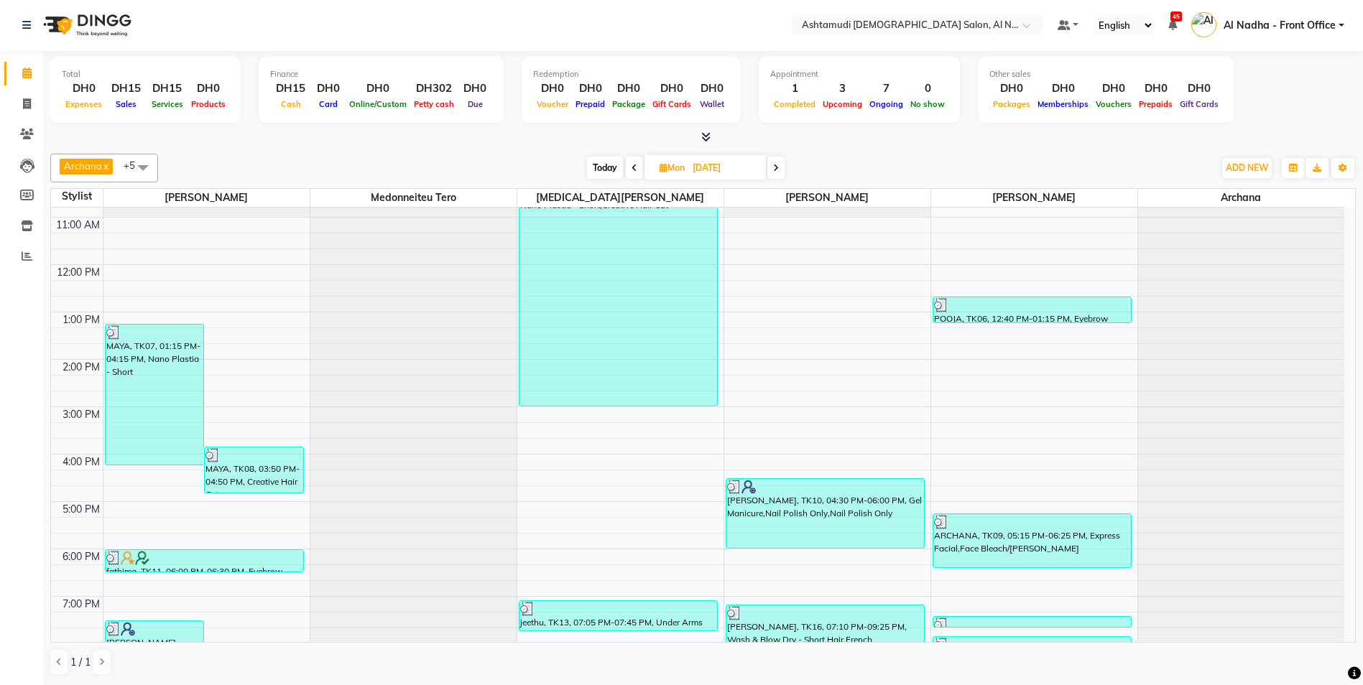
scroll to position [228, 0]
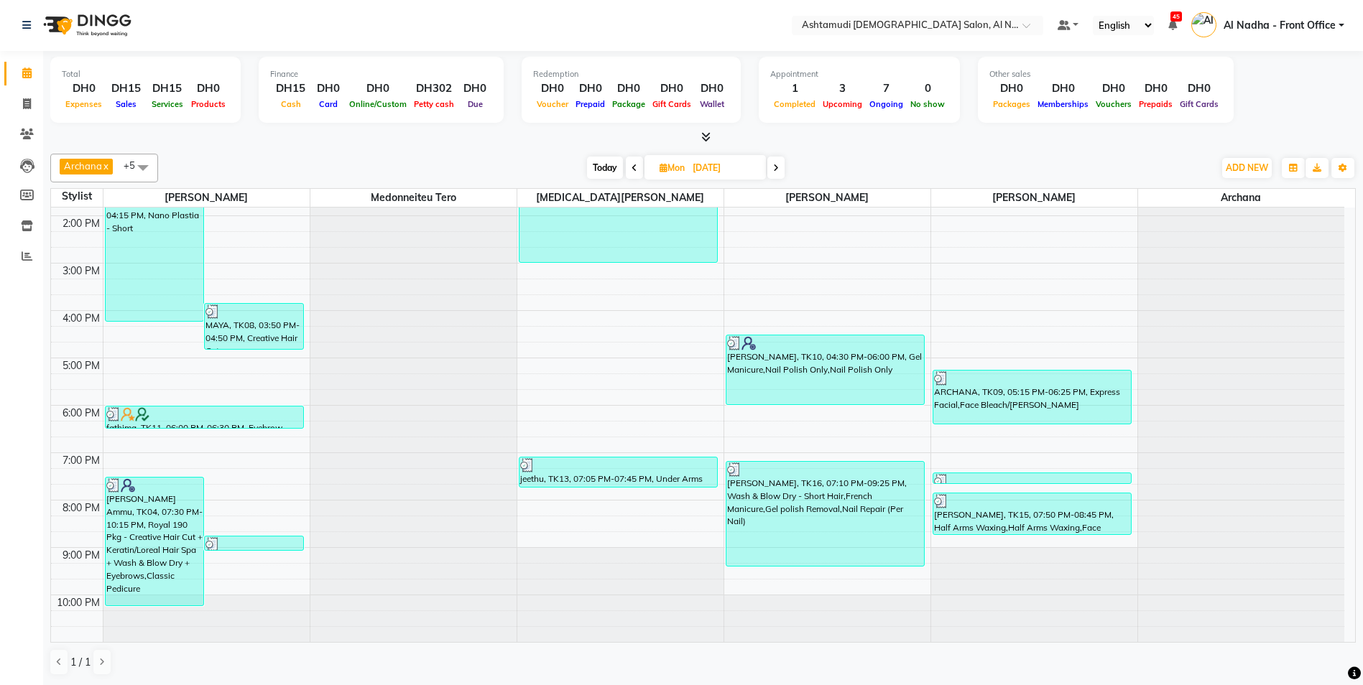
click at [784, 165] on span at bounding box center [775, 168] width 17 height 22
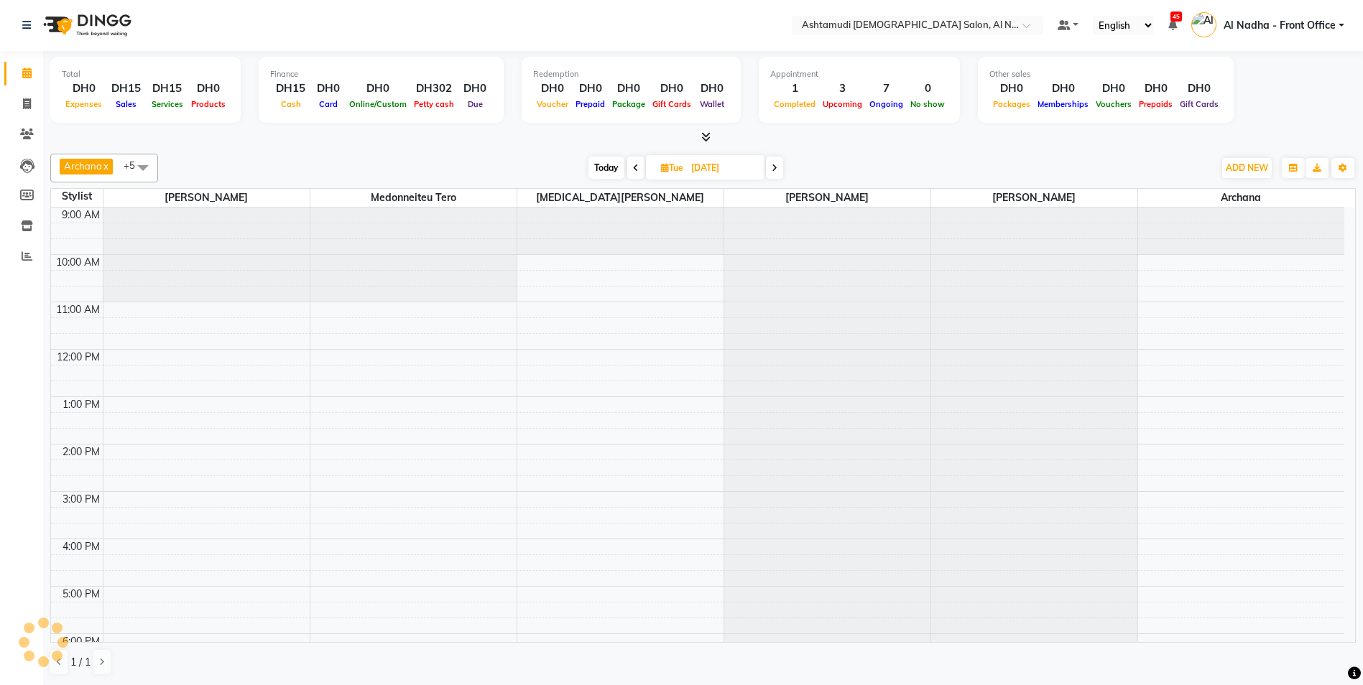
scroll to position [96, 0]
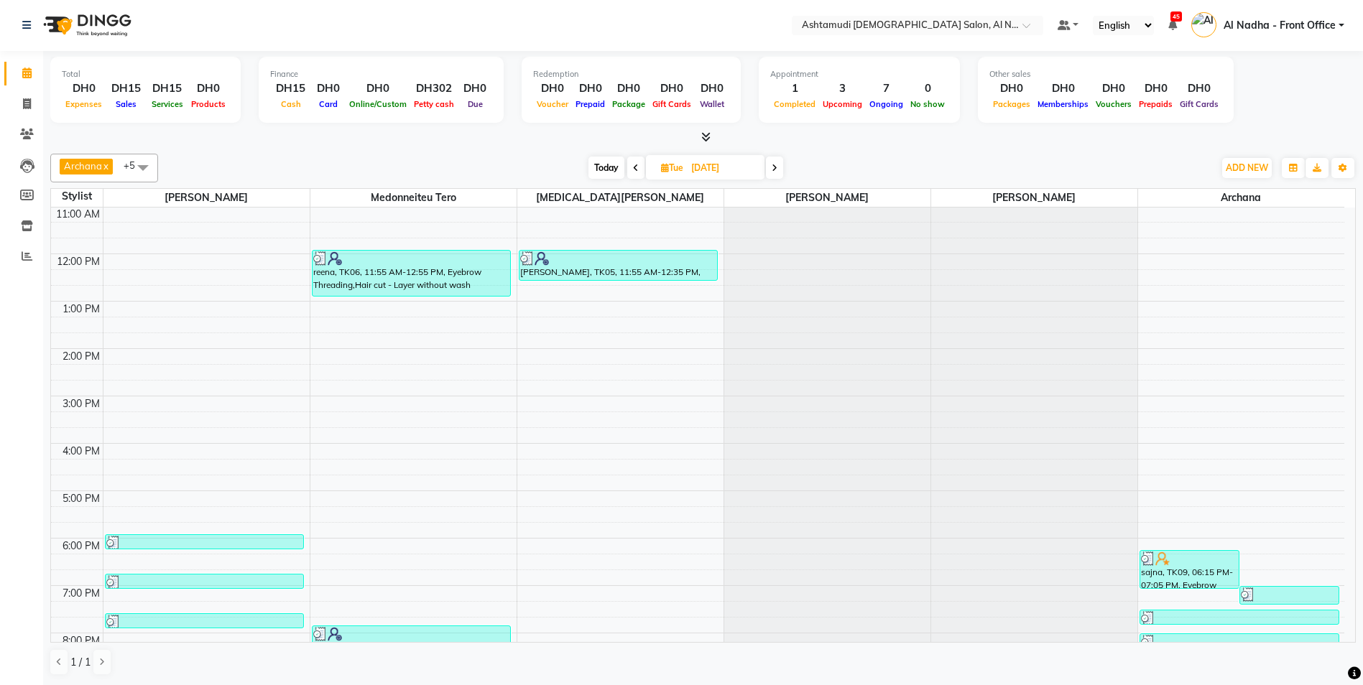
click at [630, 171] on span at bounding box center [635, 168] width 17 height 22
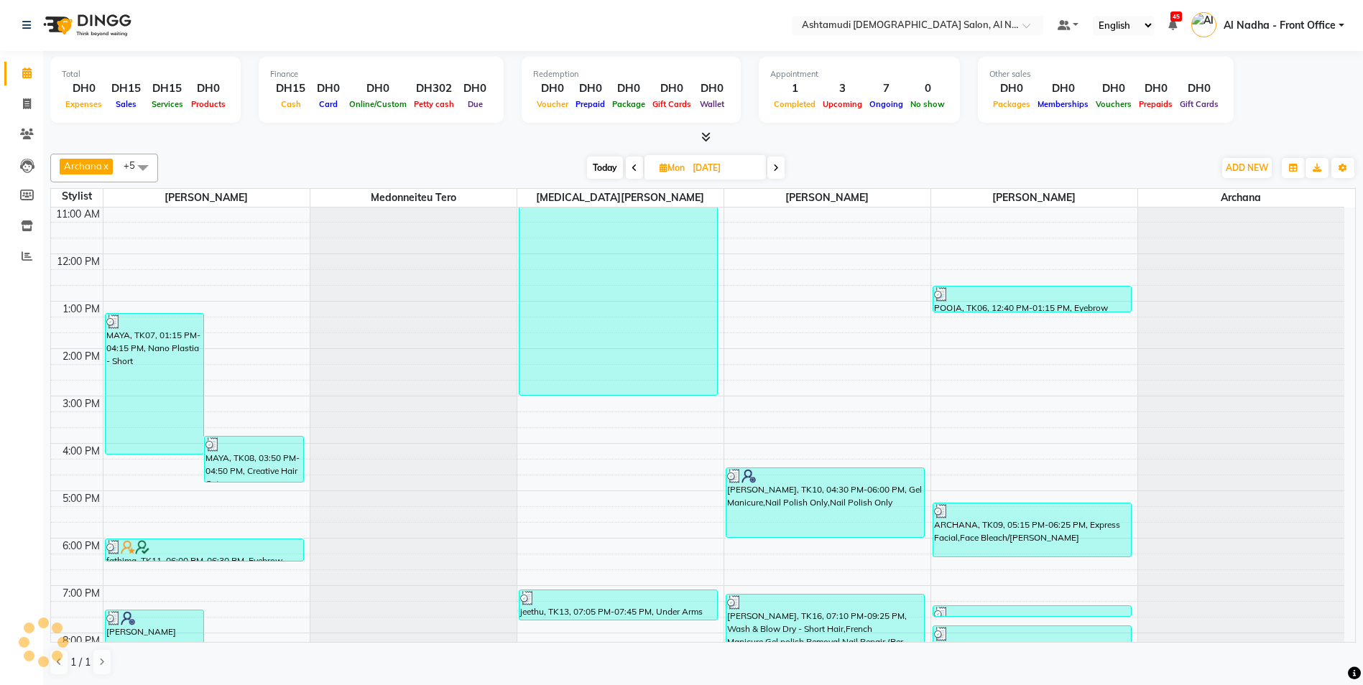
scroll to position [228, 0]
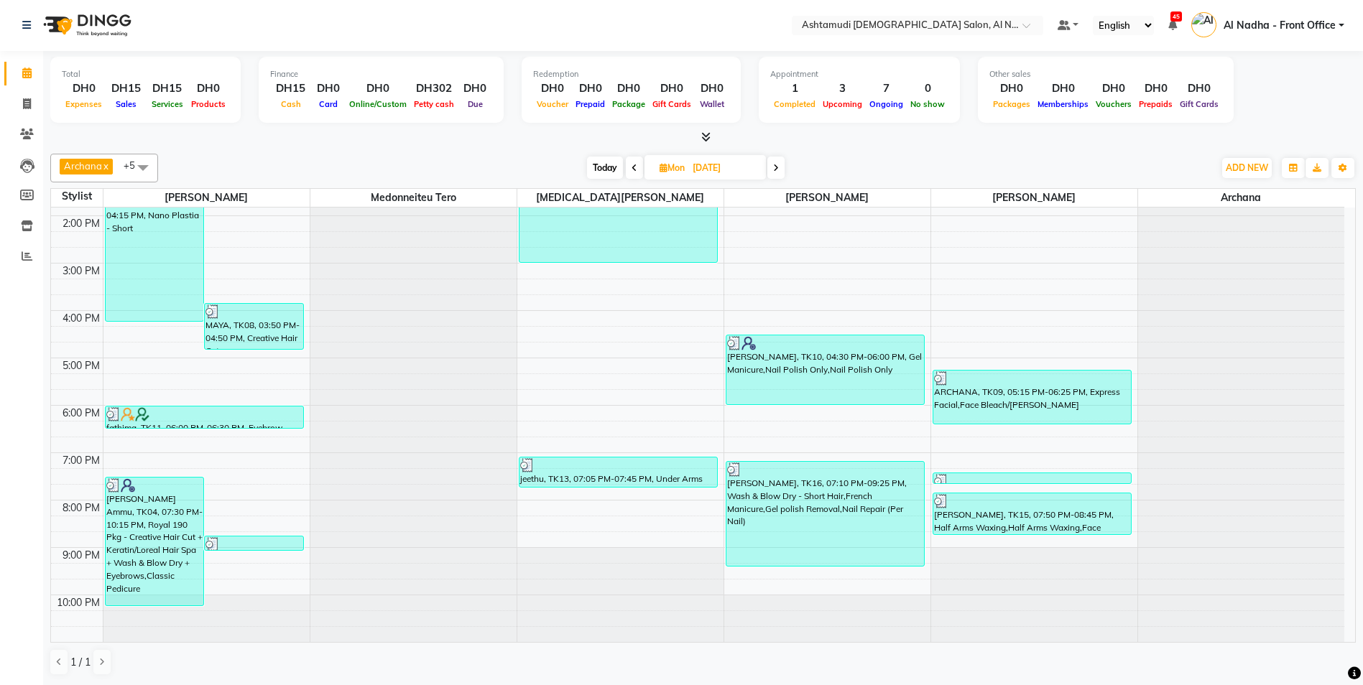
click at [782, 167] on span at bounding box center [775, 168] width 17 height 22
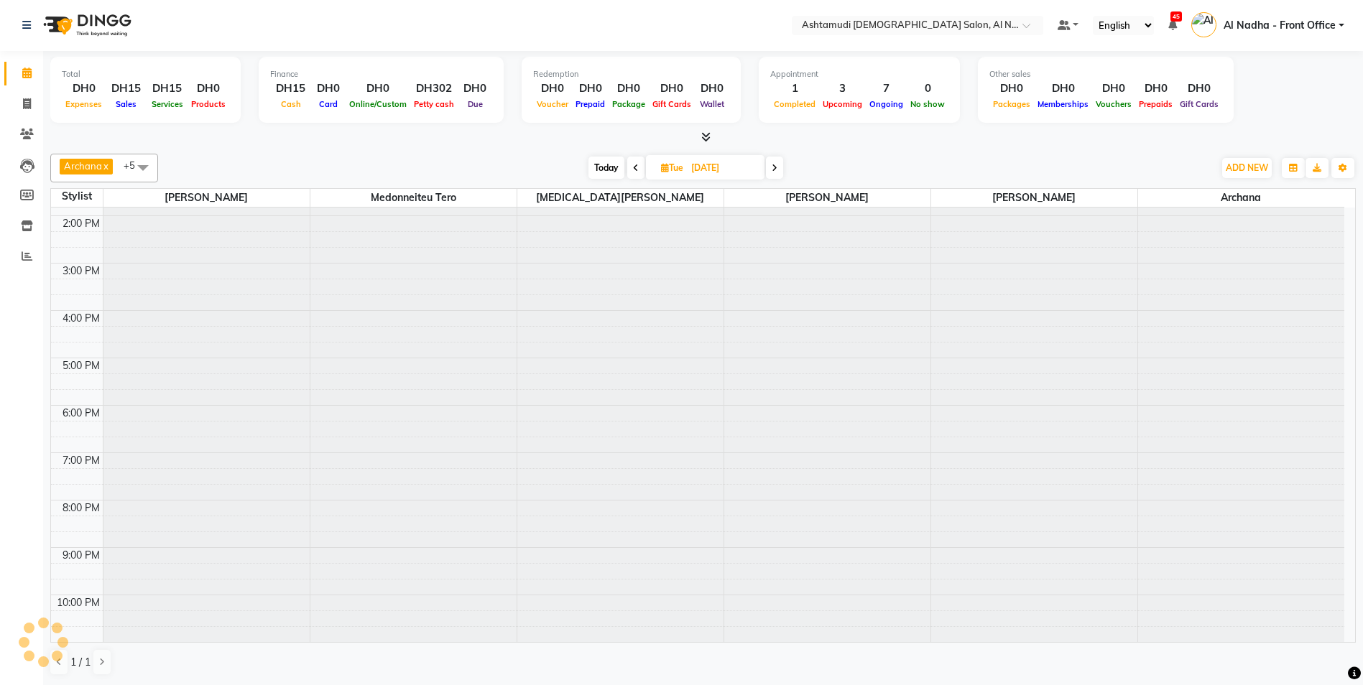
scroll to position [96, 0]
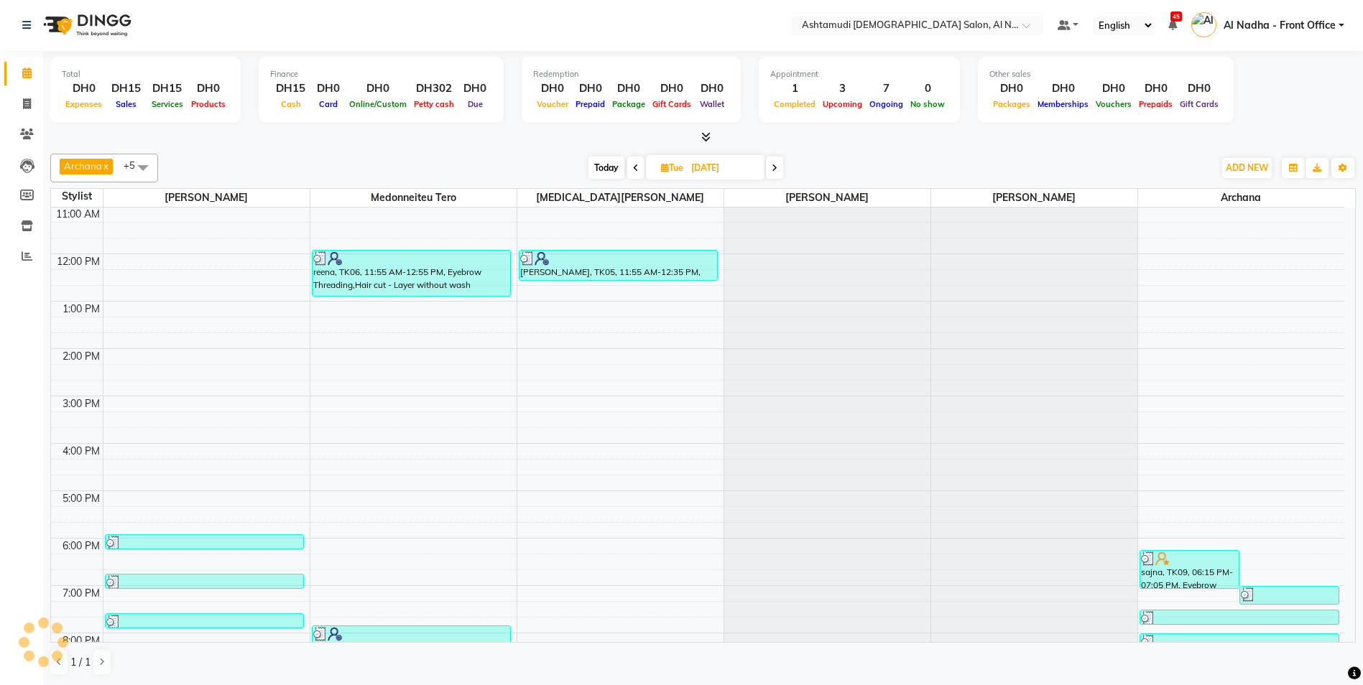
click at [782, 167] on span at bounding box center [774, 168] width 17 height 22
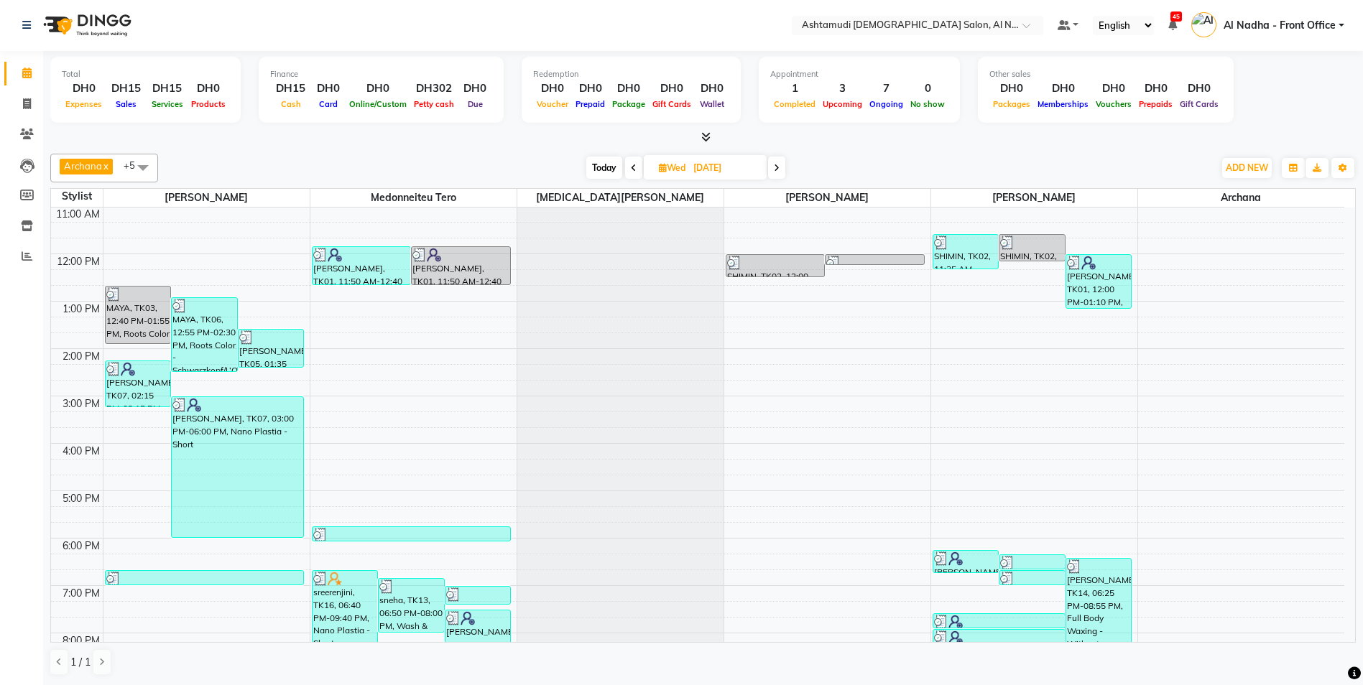
click at [775, 167] on icon at bounding box center [777, 168] width 6 height 9
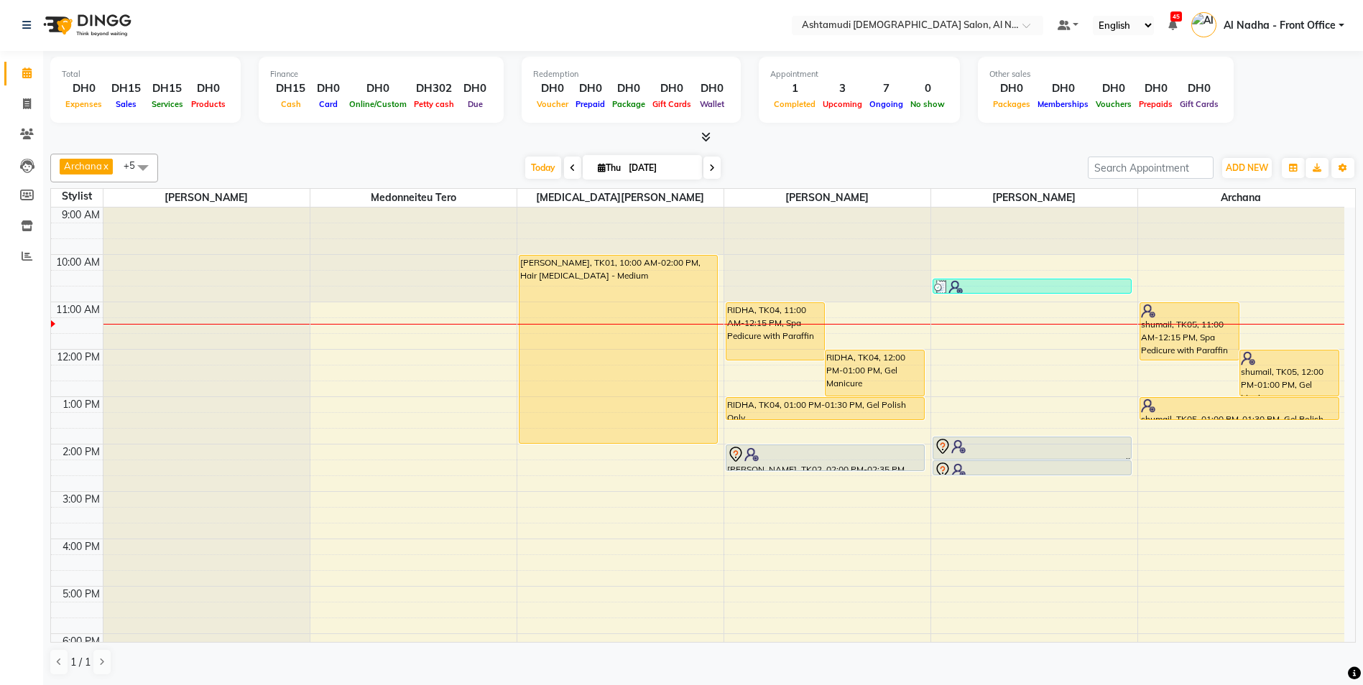
click at [570, 164] on icon at bounding box center [573, 168] width 6 height 9
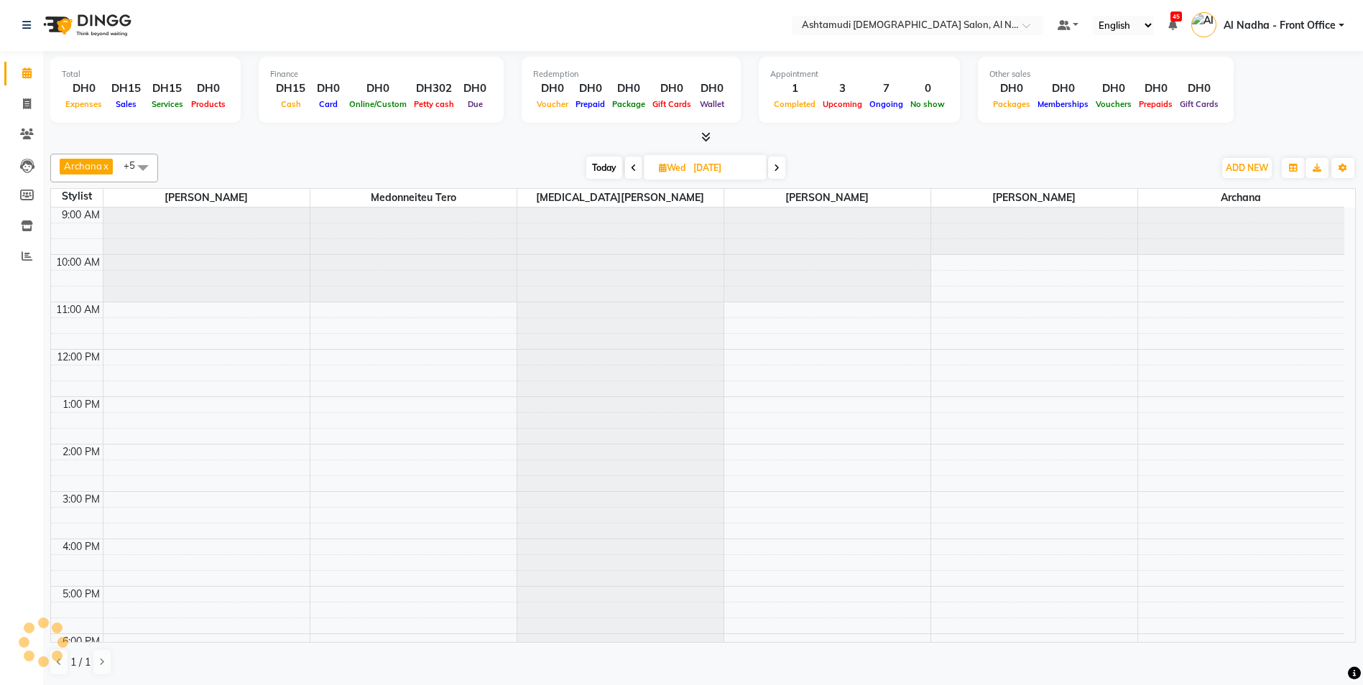
scroll to position [96, 0]
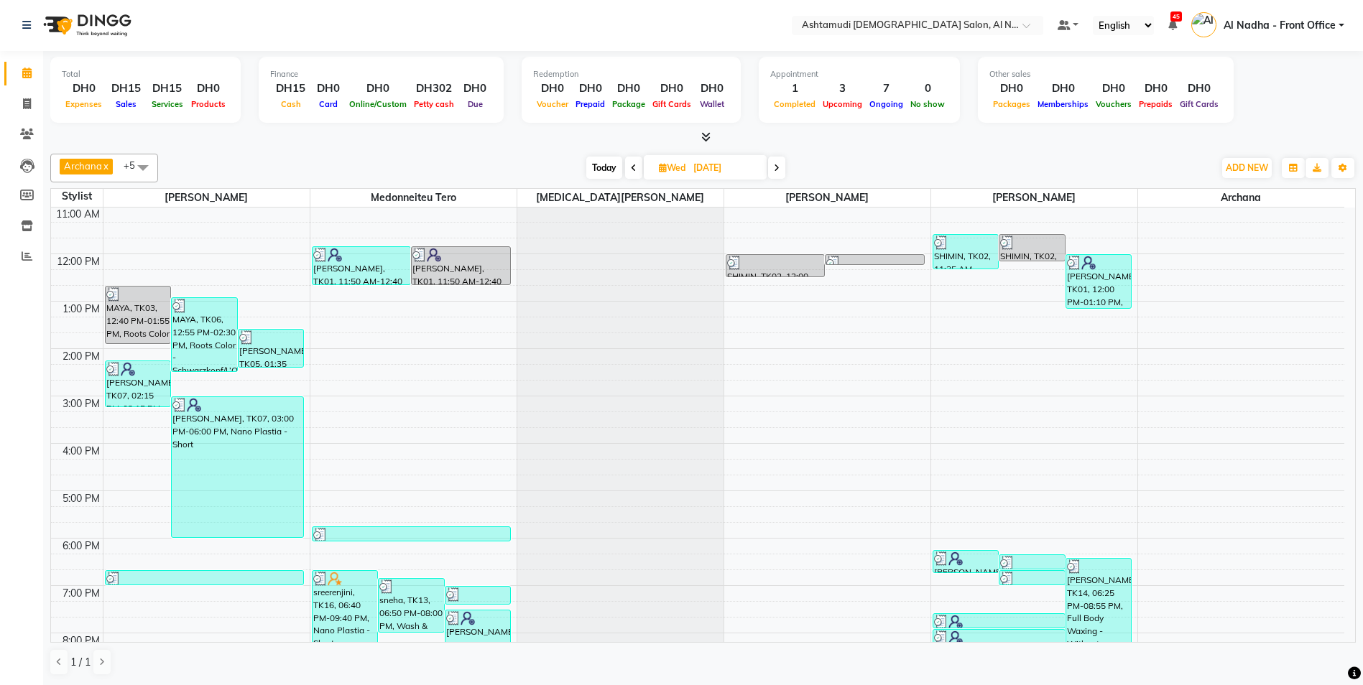
click at [772, 162] on span at bounding box center [776, 168] width 17 height 22
type input "[DATE]"
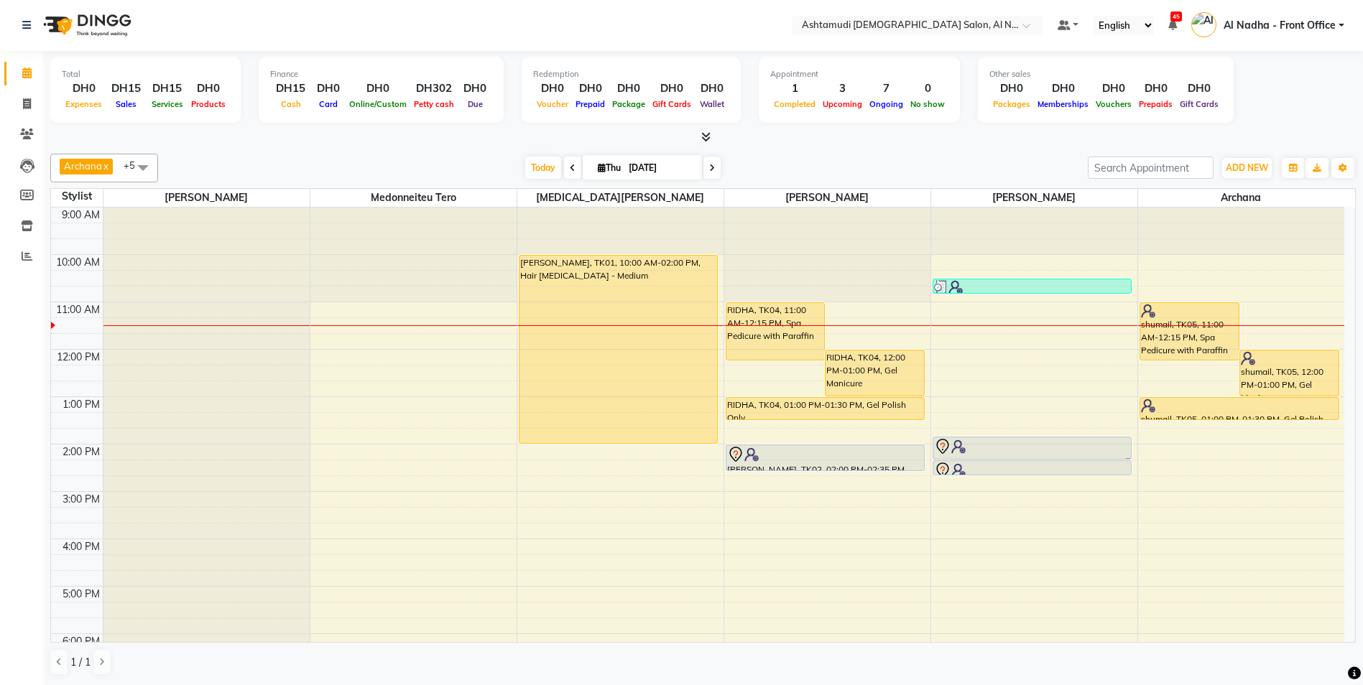
scroll to position [0, 0]
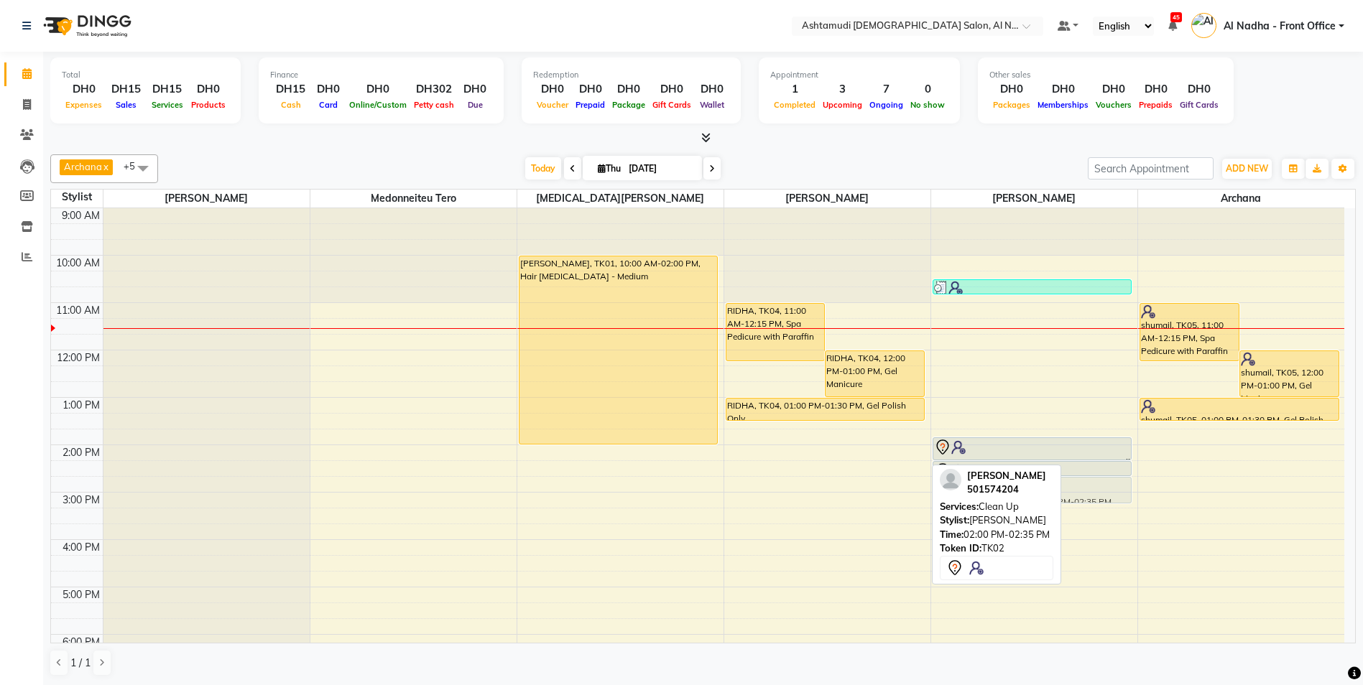
drag, startPoint x: 863, startPoint y: 456, endPoint x: 1050, endPoint y: 490, distance: 189.8
click at [1050, 490] on div "Archana x Medonneiteu Tero x Minu Khati x Mumtaz Khan x Yasmin Akthar x Mehwish…" at bounding box center [702, 416] width 1305 height 534
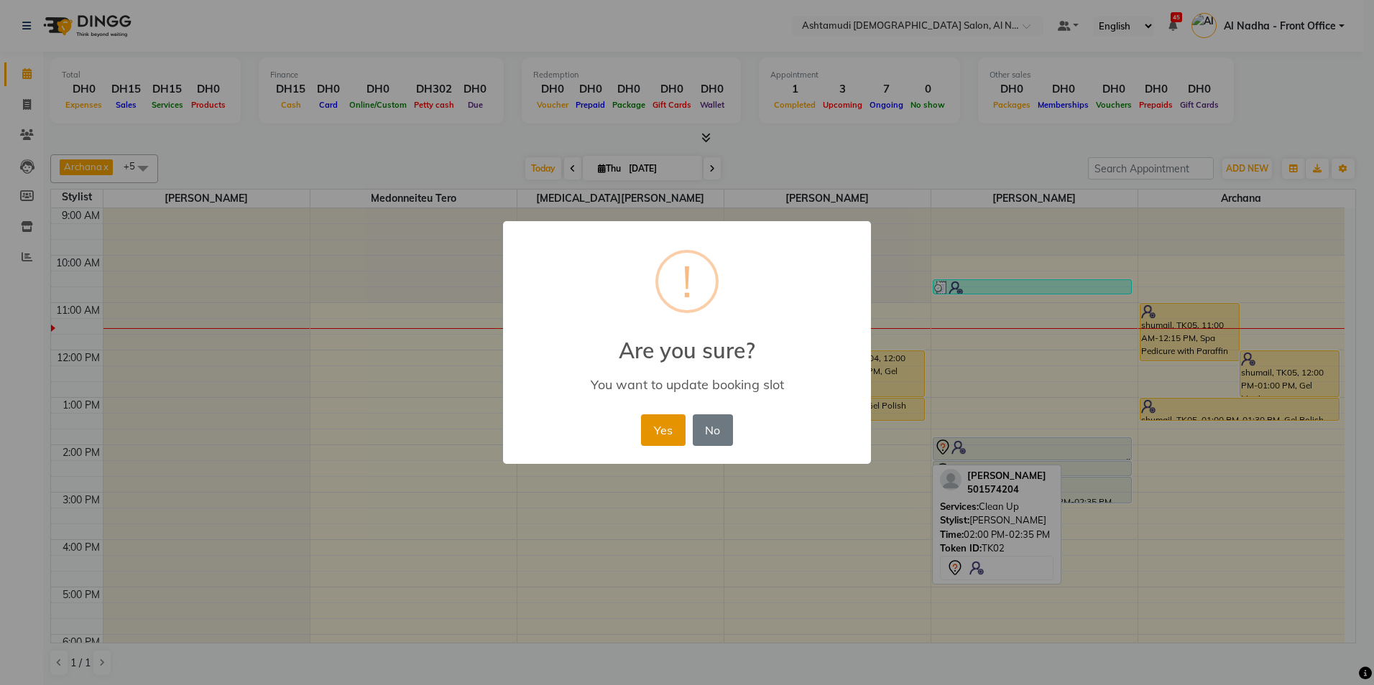
click at [668, 443] on button "Yes" at bounding box center [663, 431] width 44 height 32
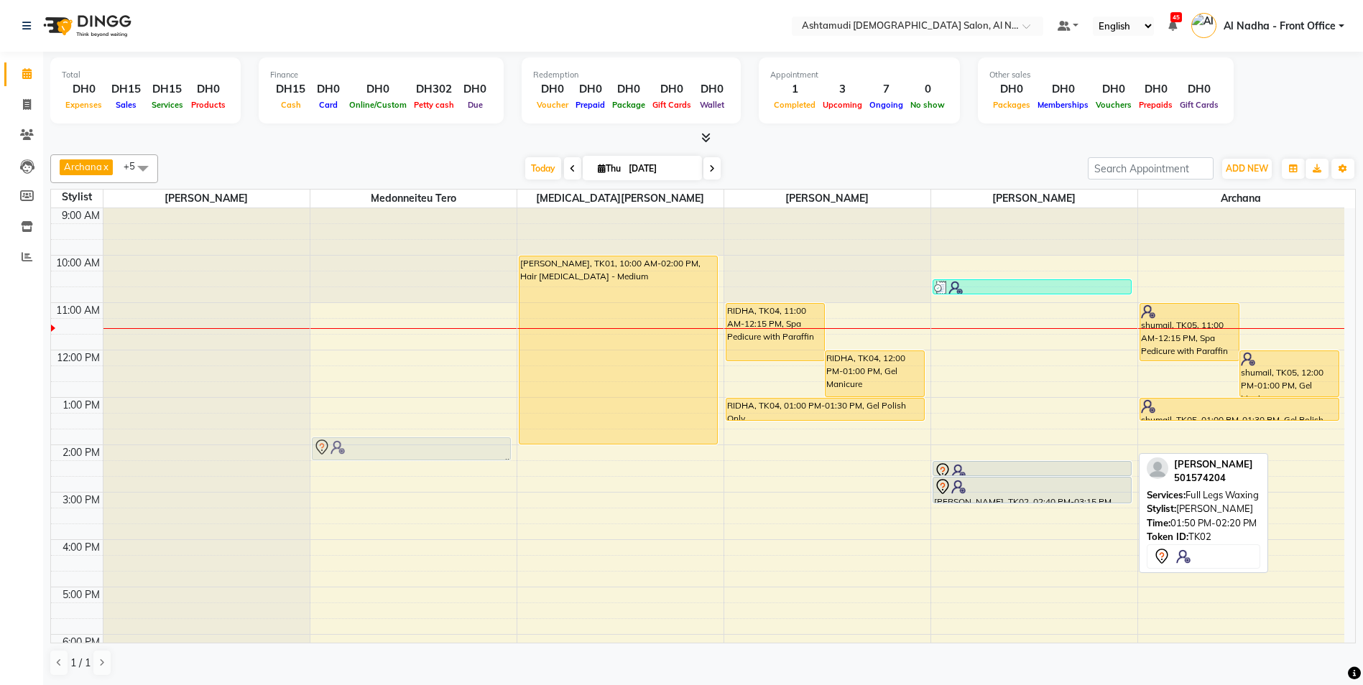
drag, startPoint x: 1009, startPoint y: 450, endPoint x: 446, endPoint y: 455, distance: 562.5
click at [442, 457] on tr "akhila, TK02, 01:50 PM-02:20 PM, Full Legs Waxing Nidhisha Arjundas, TK01, 10:0…" at bounding box center [697, 539] width 1293 height 663
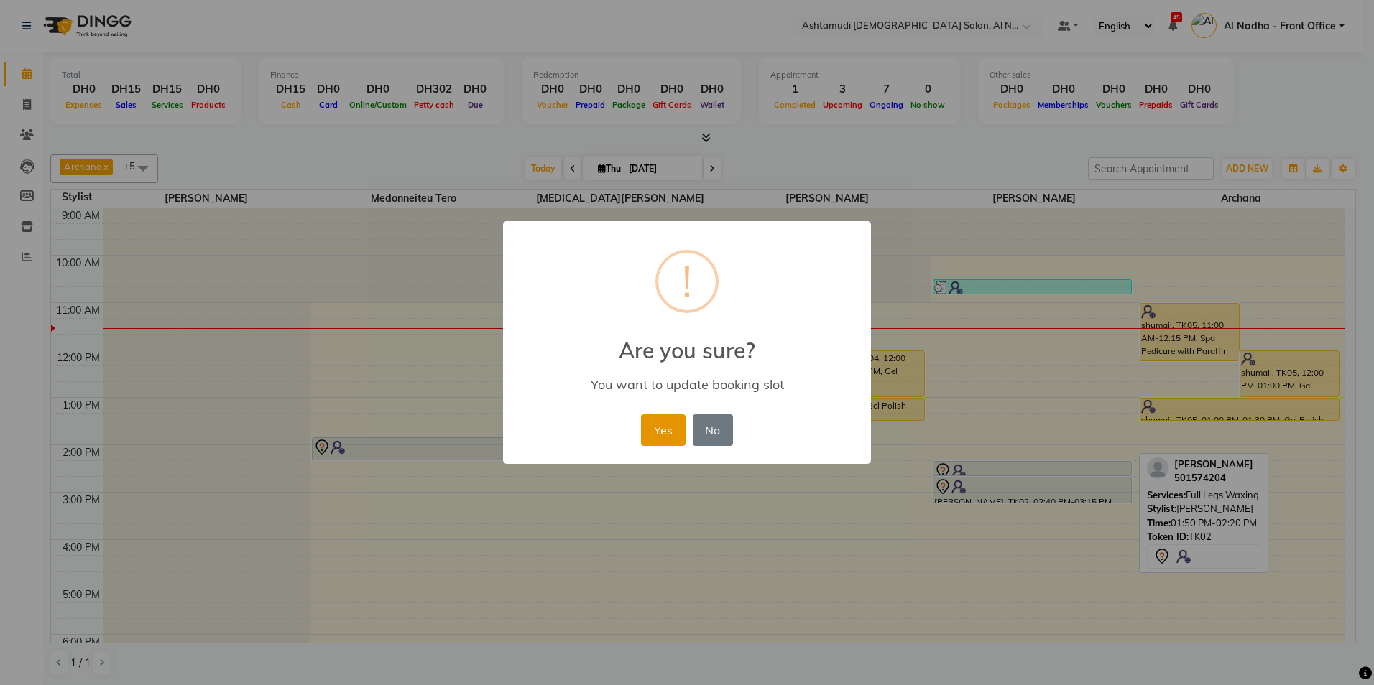
click at [679, 435] on button "Yes" at bounding box center [663, 431] width 44 height 32
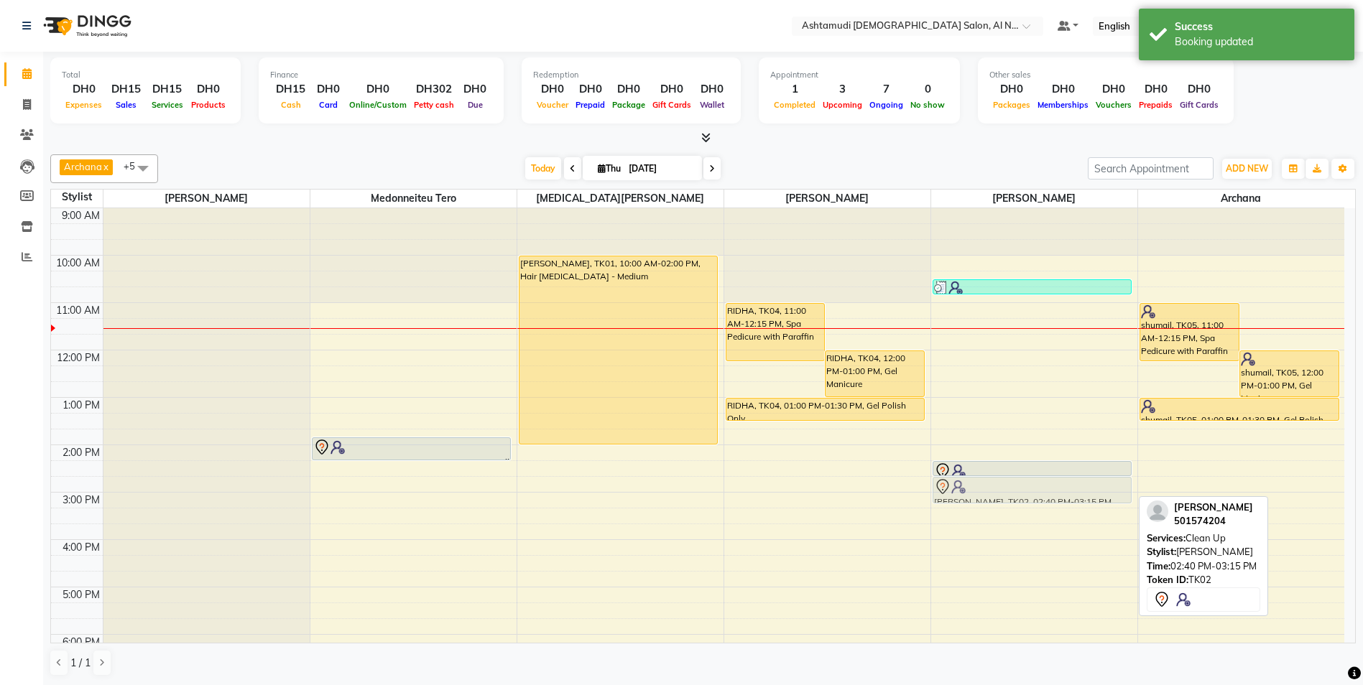
drag, startPoint x: 1034, startPoint y: 489, endPoint x: 971, endPoint y: 486, distance: 64.0
click at [971, 486] on div "mishal, TK03, 10:30 AM-10:50 AM, Eyebrow Threading akhila, TK02, 02:20 PM-02:40…" at bounding box center [1034, 539] width 206 height 663
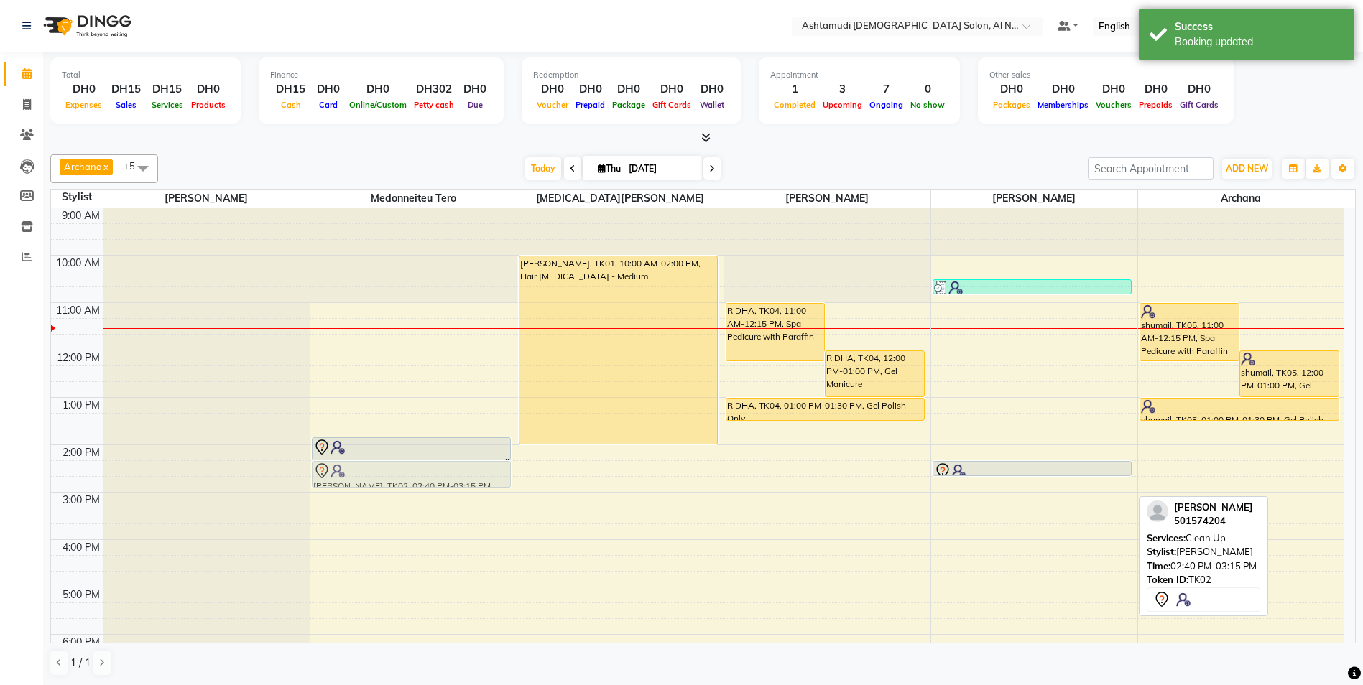
drag, startPoint x: 1029, startPoint y: 491, endPoint x: 338, endPoint y: 476, distance: 691.2
click at [338, 476] on tr "akhila, TK02, 01:50 PM-02:20 PM, Full Legs Waxing akhila, TK02, 02:40 PM-03:15 …" at bounding box center [697, 539] width 1293 height 663
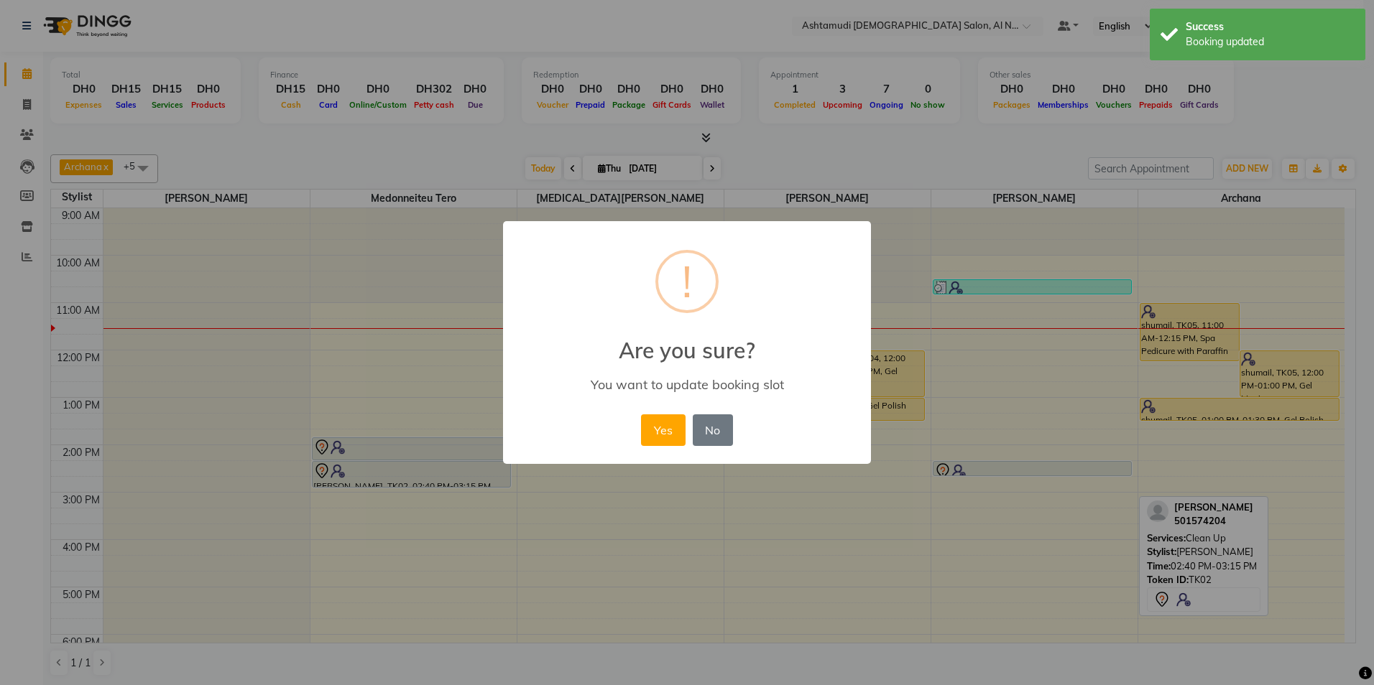
drag, startPoint x: 659, startPoint y: 427, endPoint x: 668, endPoint y: 427, distance: 9.4
click at [659, 427] on button "Yes" at bounding box center [663, 431] width 44 height 32
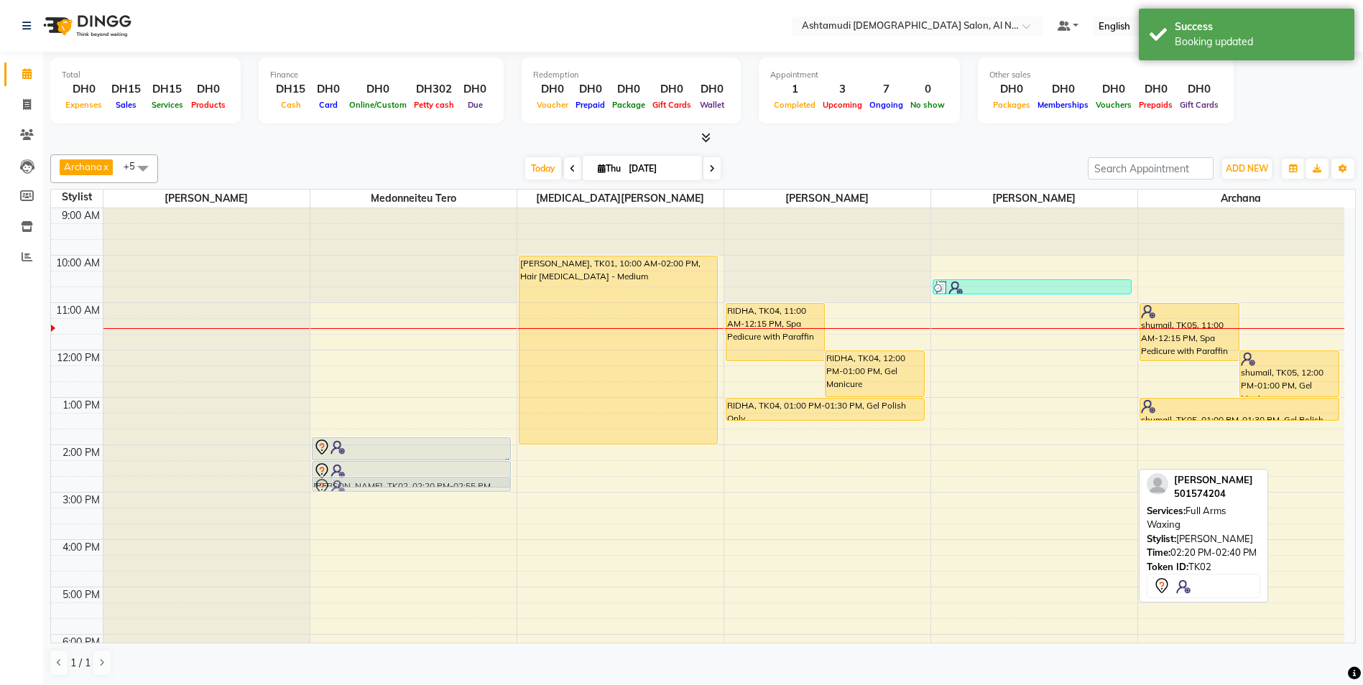
drag, startPoint x: 977, startPoint y: 471, endPoint x: 366, endPoint y: 493, distance: 611.7
click at [366, 493] on tr "akhila, TK02, 01:50 PM-02:20 PM, Full Legs Waxing akhila, TK02, 02:20 PM-02:55 …" at bounding box center [697, 539] width 1293 height 663
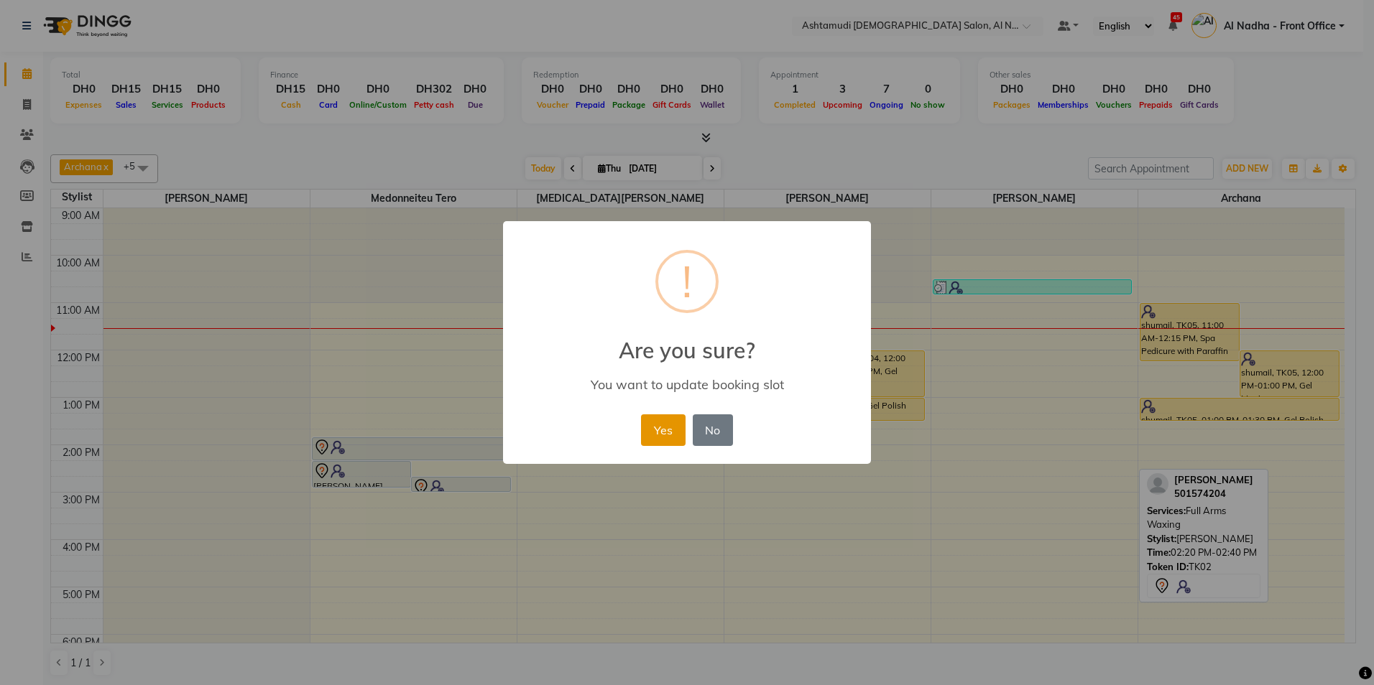
click at [646, 435] on button "Yes" at bounding box center [663, 431] width 44 height 32
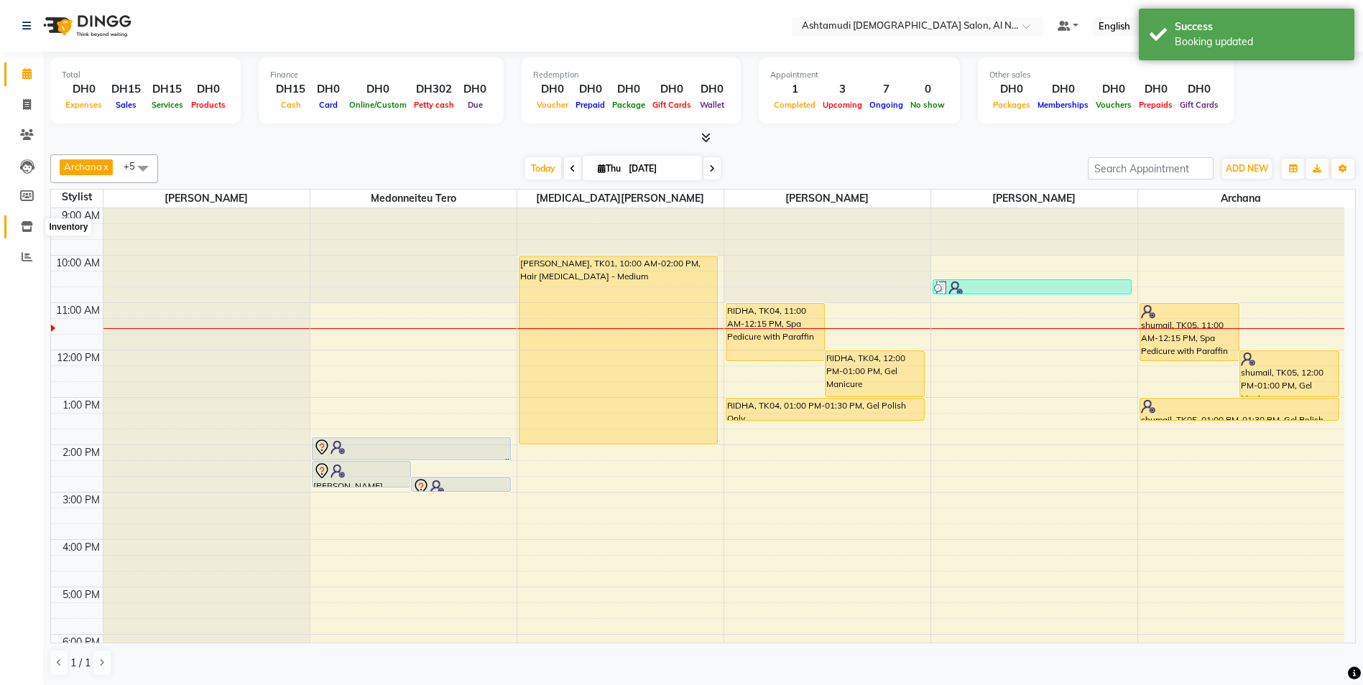
drag, startPoint x: 24, startPoint y: 226, endPoint x: 31, endPoint y: 223, distance: 7.4
click at [24, 226] on icon at bounding box center [27, 226] width 12 height 11
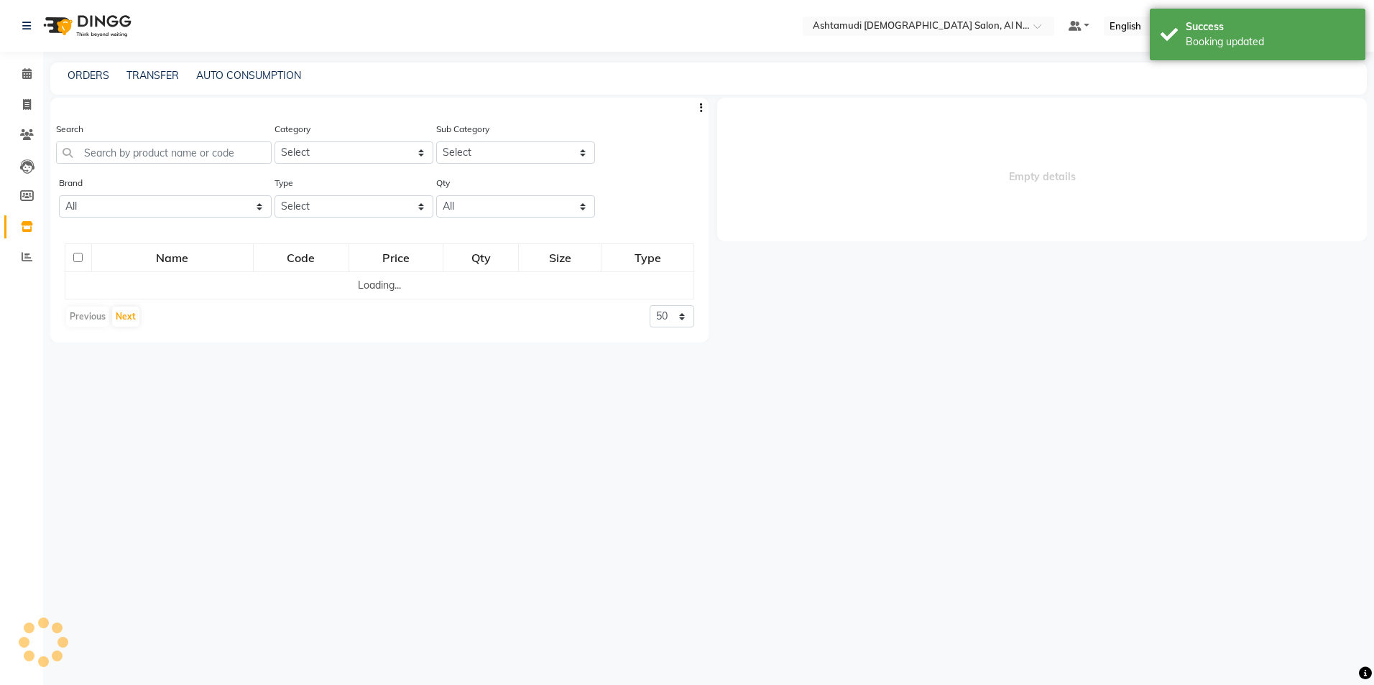
select select
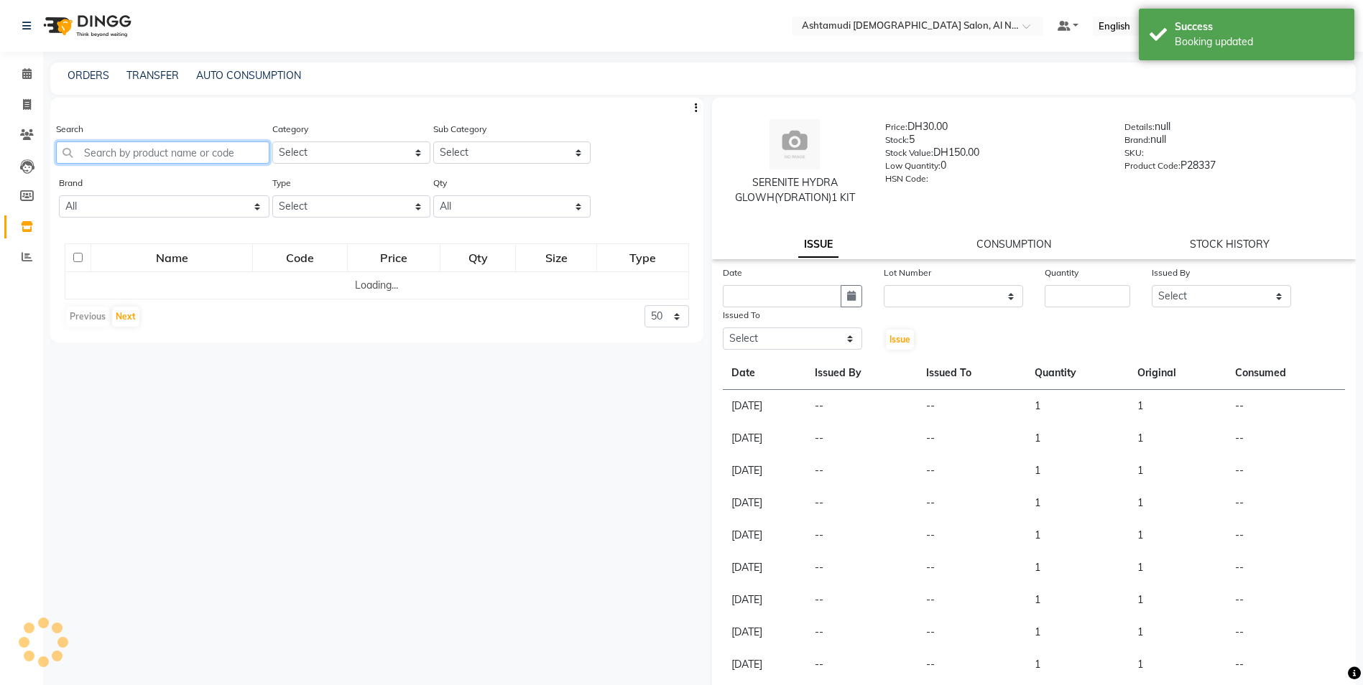
click at [144, 149] on input "text" at bounding box center [162, 153] width 213 height 22
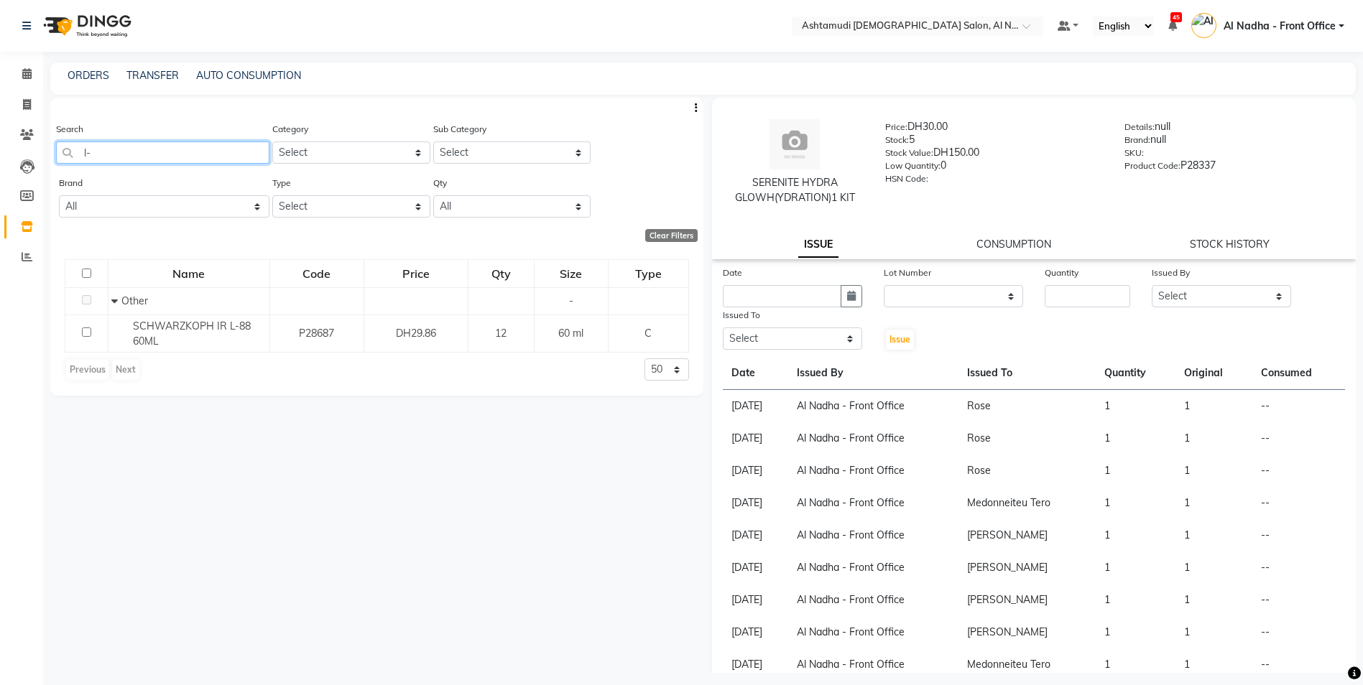
type input "l"
drag, startPoint x: 86, startPoint y: 333, endPoint x: 172, endPoint y: 184, distance: 172.1
click at [171, 205] on div "Search L-88 Category Select Hair Skin Makeup Personal Care Appliances Beard Wax…" at bounding box center [376, 247] width 653 height 298
click at [152, 157] on input "L-88" at bounding box center [162, 153] width 213 height 22
type input "L"
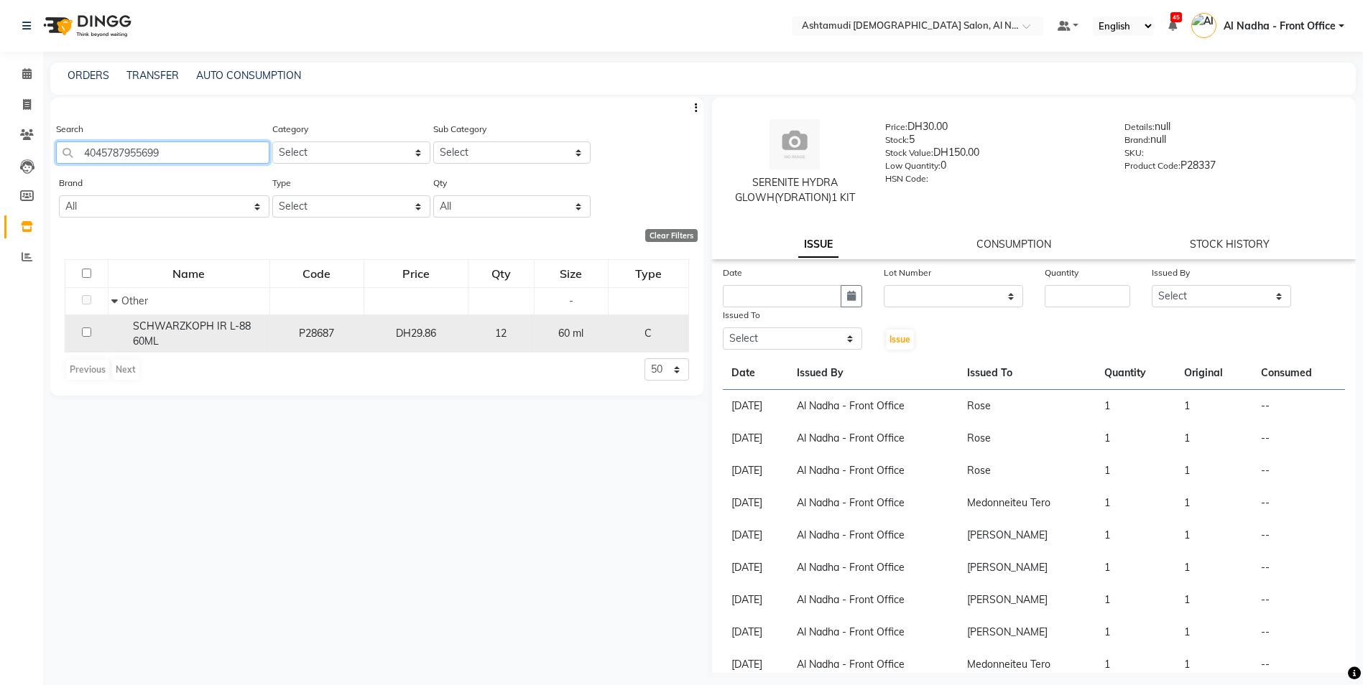
type input "4045787955699"
click at [85, 330] on input "checkbox" at bounding box center [86, 332] width 9 height 9
checkbox input "true"
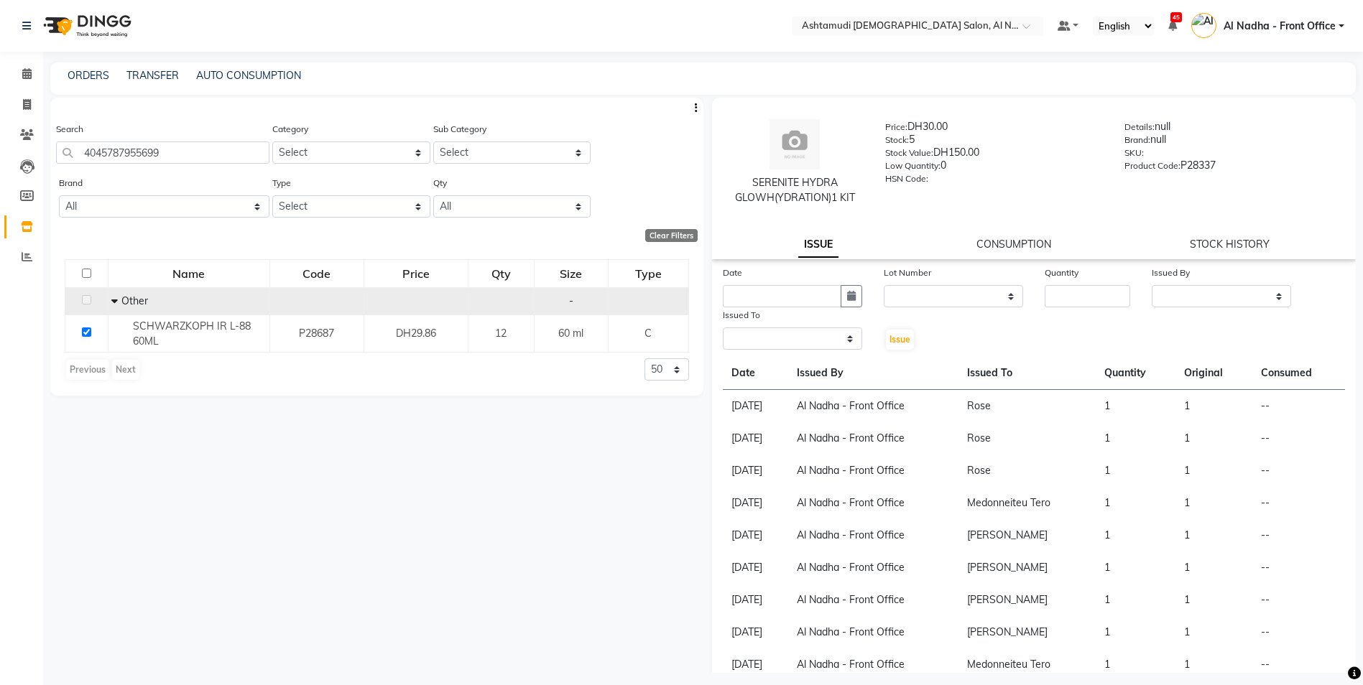
select select
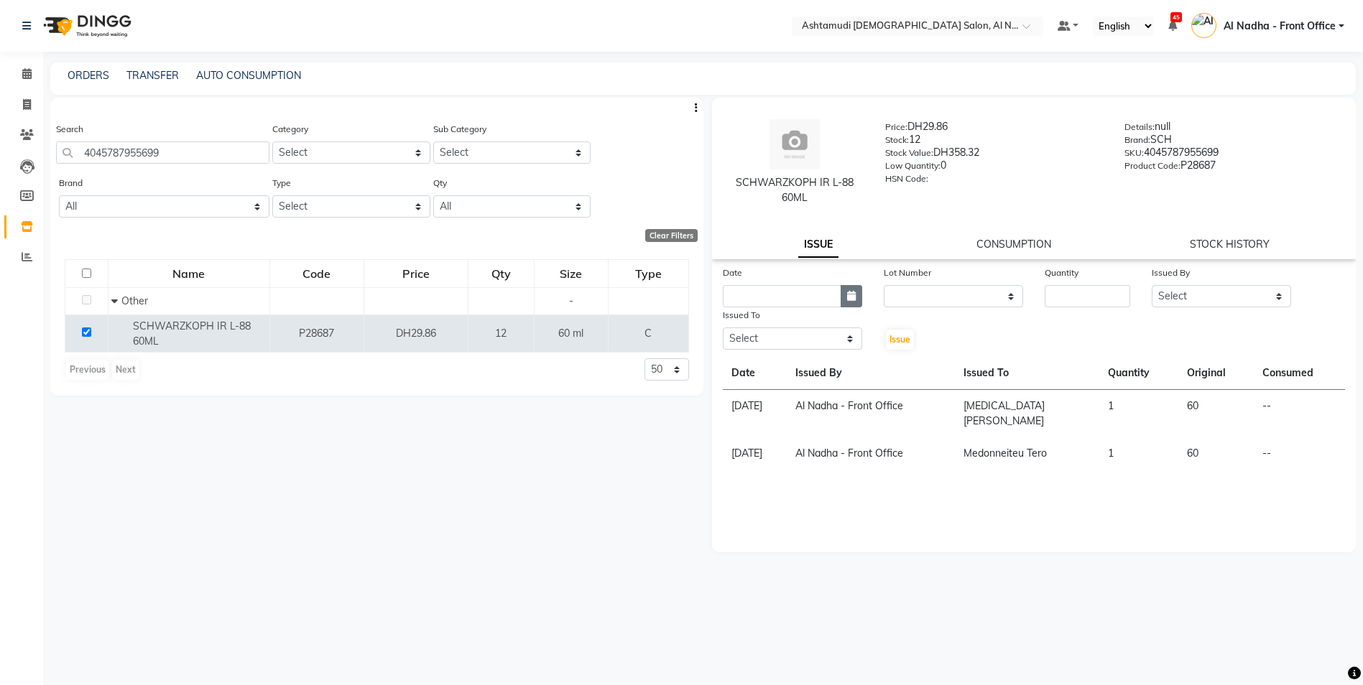
click at [856, 295] on button "button" at bounding box center [852, 296] width 22 height 22
select select "9"
select select "2025"
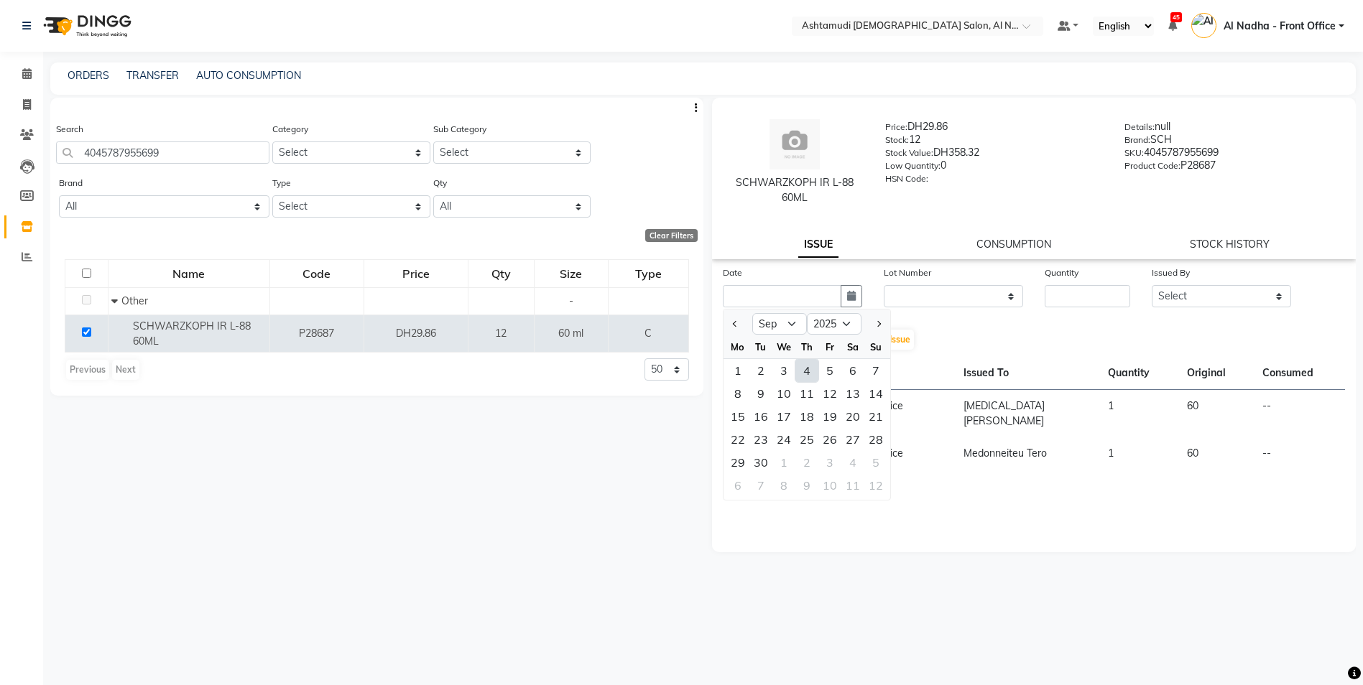
click at [809, 369] on div "4" at bounding box center [806, 370] width 23 height 23
type input "[DATE]"
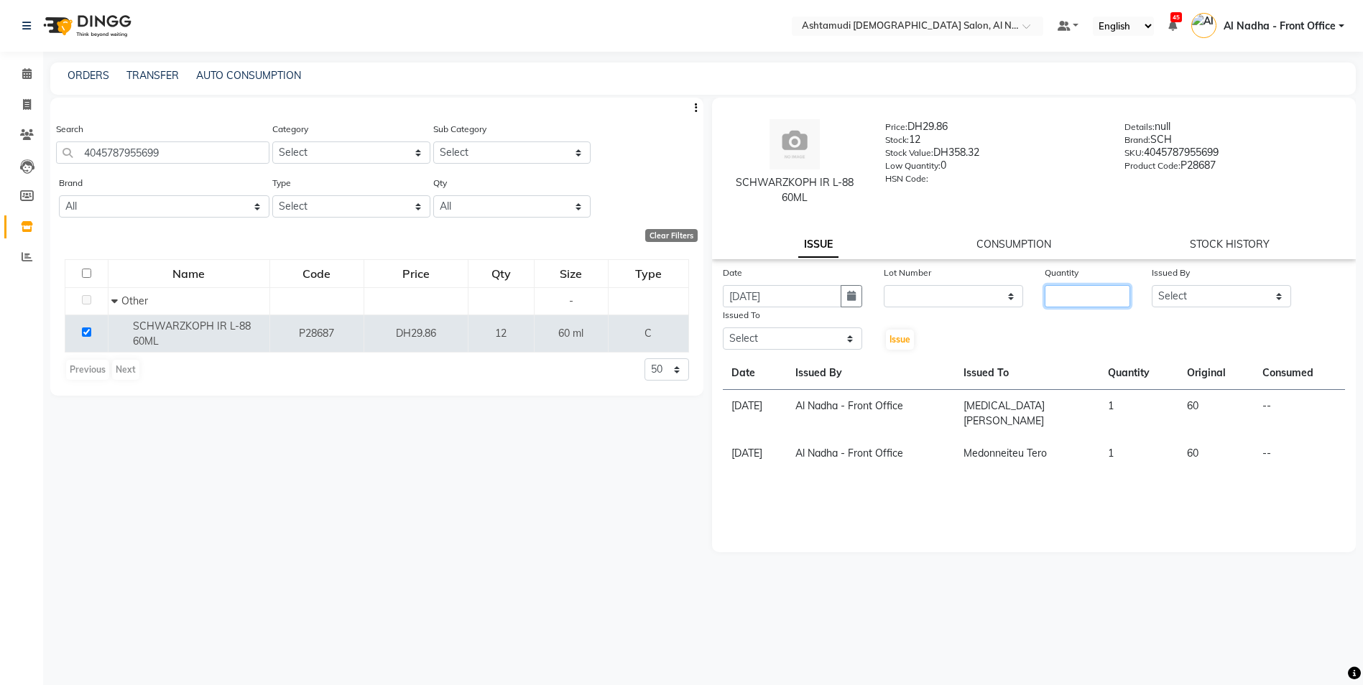
click at [1061, 294] on input "number" at bounding box center [1087, 296] width 85 height 22
type input "1"
click at [1206, 292] on select "Select Al Nadha - Front Office Archana Medonneiteu Tero Mehwish Mubeen Minu Kha…" at bounding box center [1221, 296] width 139 height 22
select select "59177"
click at [1152, 285] on select "Select Al Nadha - Front Office Archana Medonneiteu Tero Mehwish Mubeen Minu Kha…" at bounding box center [1221, 296] width 139 height 22
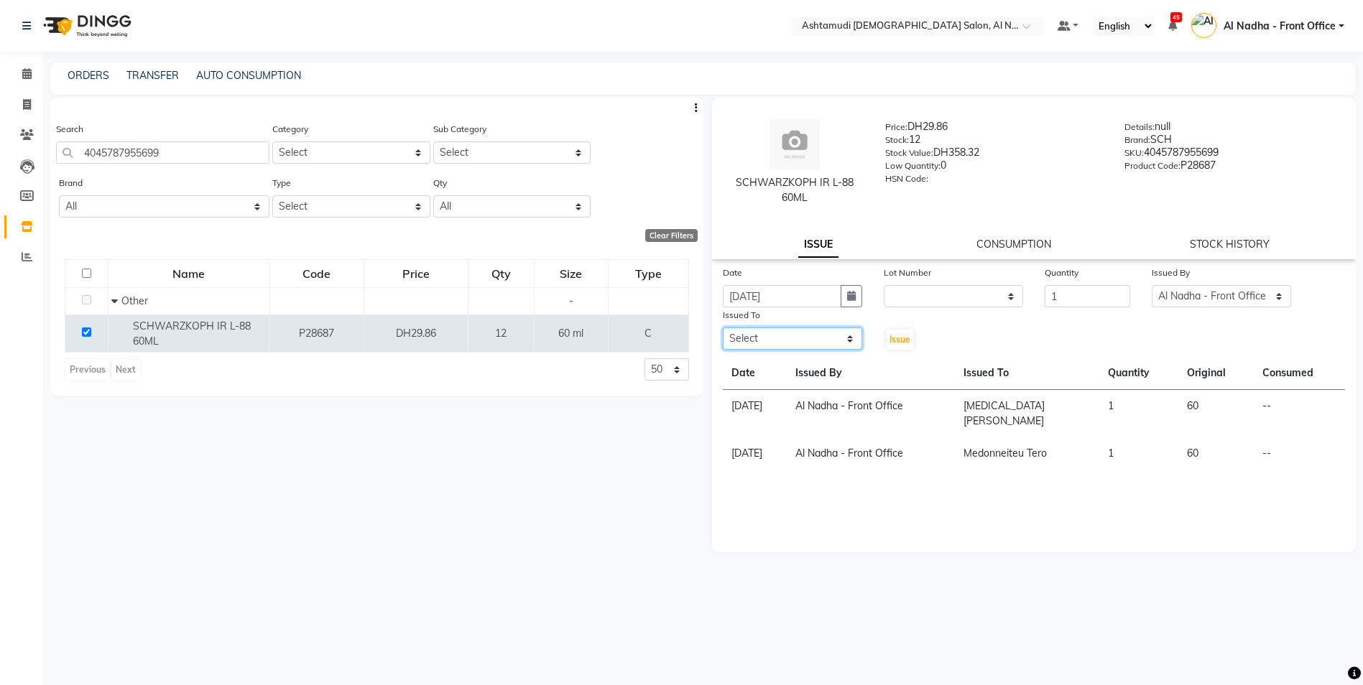
click at [790, 343] on select "Select Al Nadha - Front Office Archana Medonneiteu Tero Mehwish Mubeen Minu Kha…" at bounding box center [792, 339] width 139 height 22
select select "60031"
click at [723, 328] on select "Select Al Nadha - Front Office Archana Medonneiteu Tero Mehwish Mubeen Minu Kha…" at bounding box center [792, 339] width 139 height 22
click at [901, 346] on button "Issue" at bounding box center [900, 340] width 28 height 20
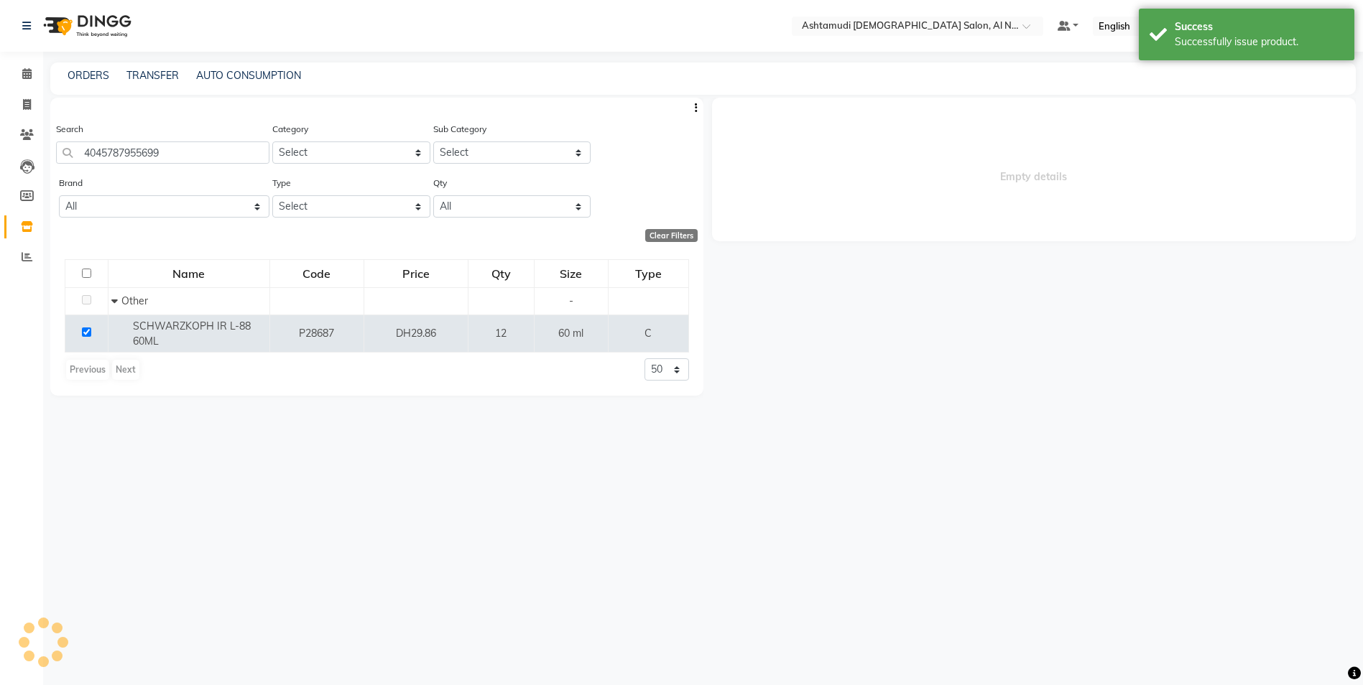
select select
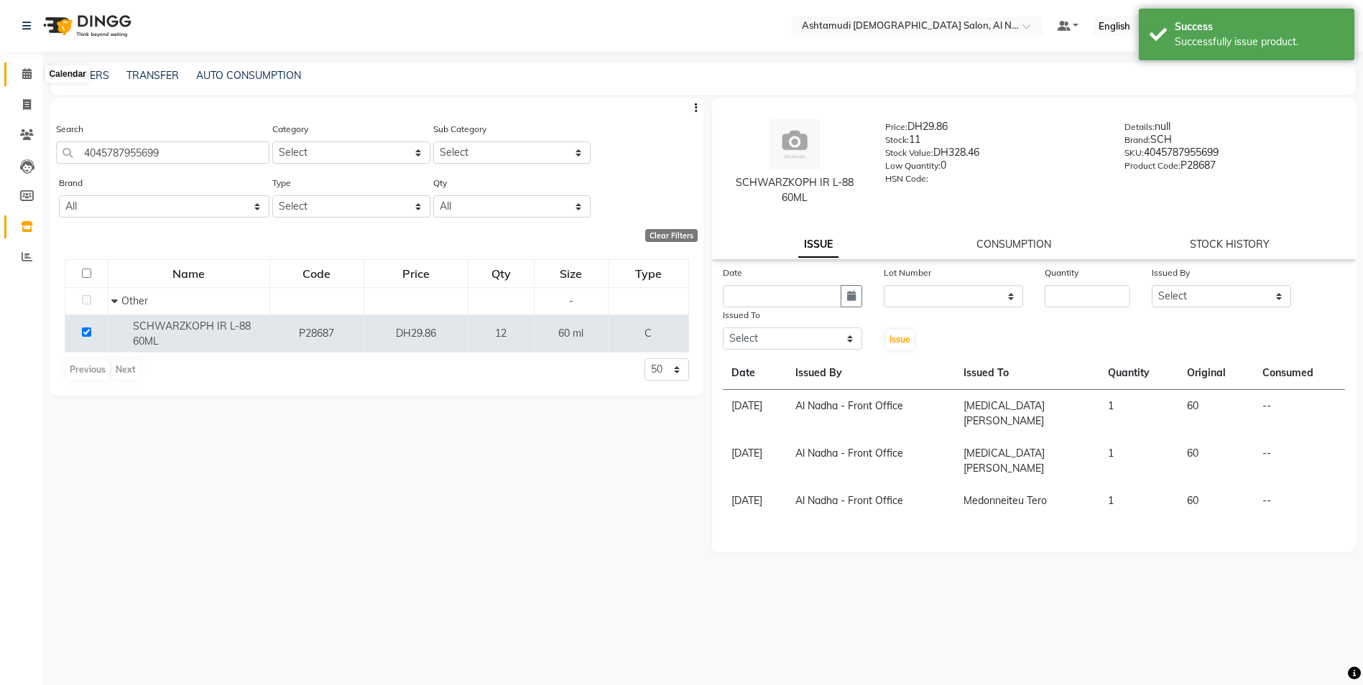
click at [21, 70] on span at bounding box center [26, 74] width 25 height 17
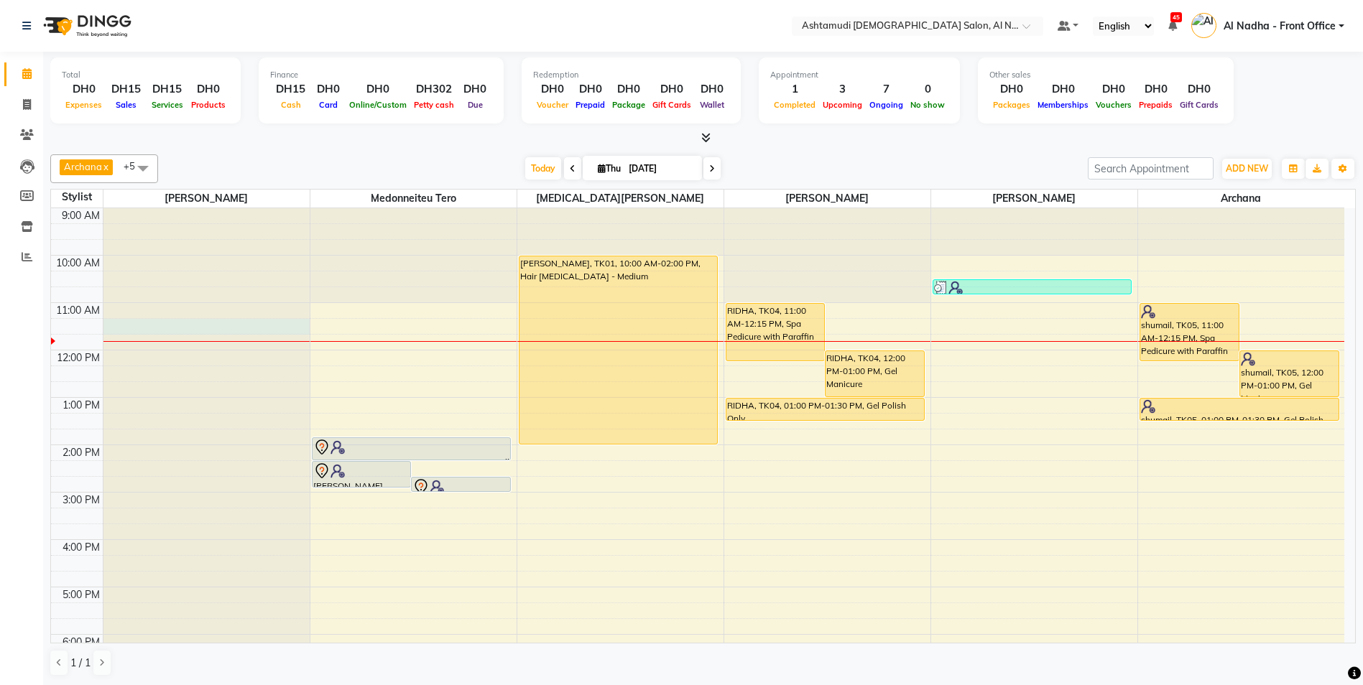
click at [128, 208] on div at bounding box center [206, 208] width 206 height 0
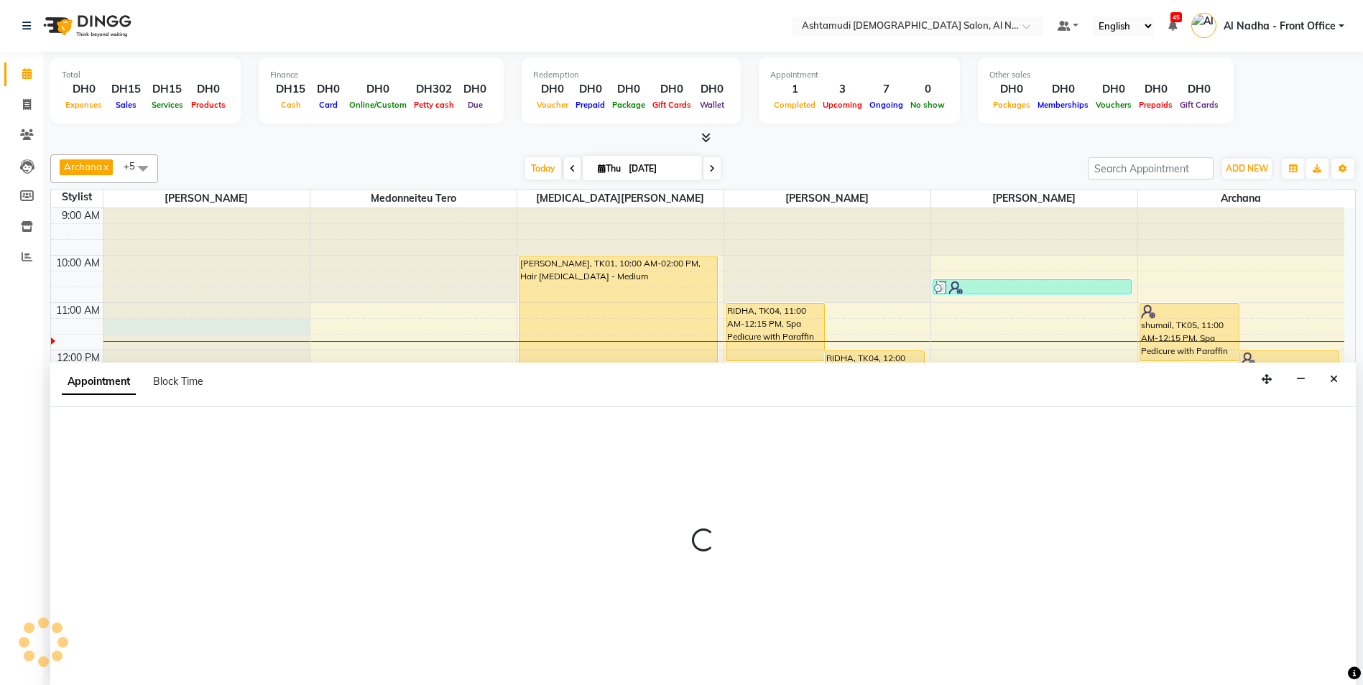
scroll to position [1, 0]
select select "59093"
select select "tentative"
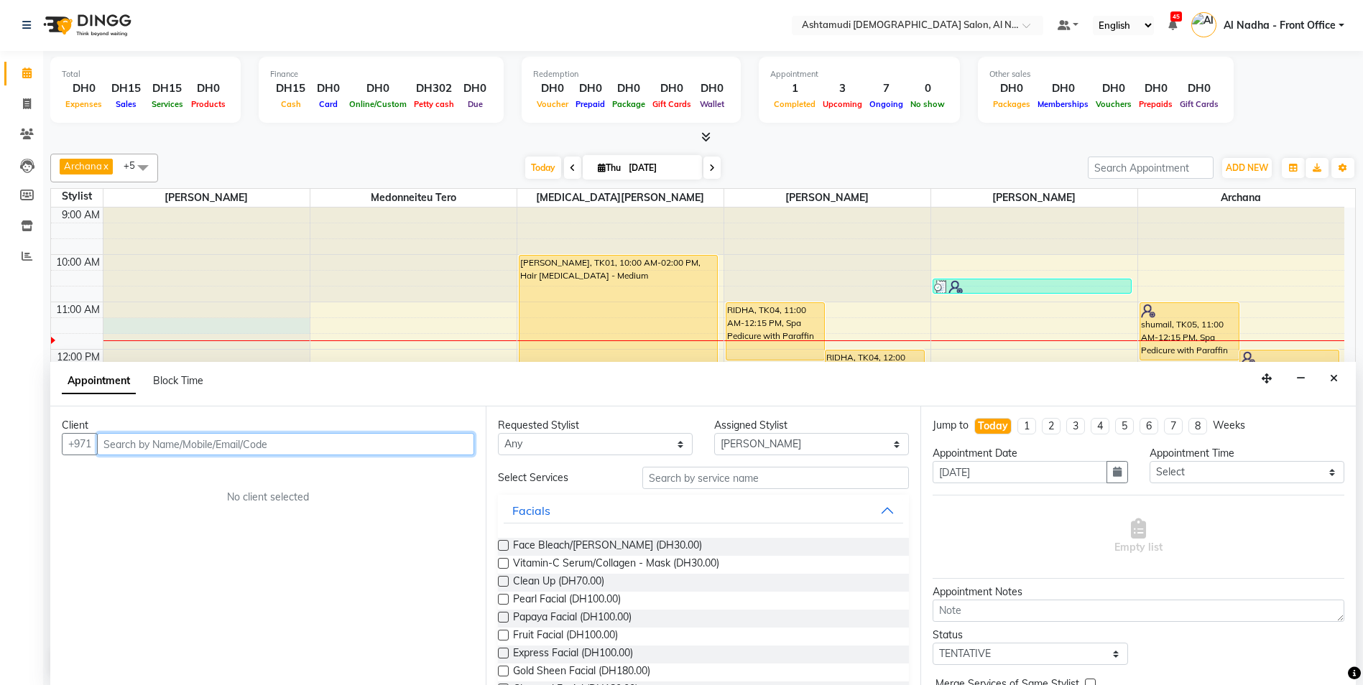
click at [174, 445] on input "text" at bounding box center [285, 444] width 377 height 22
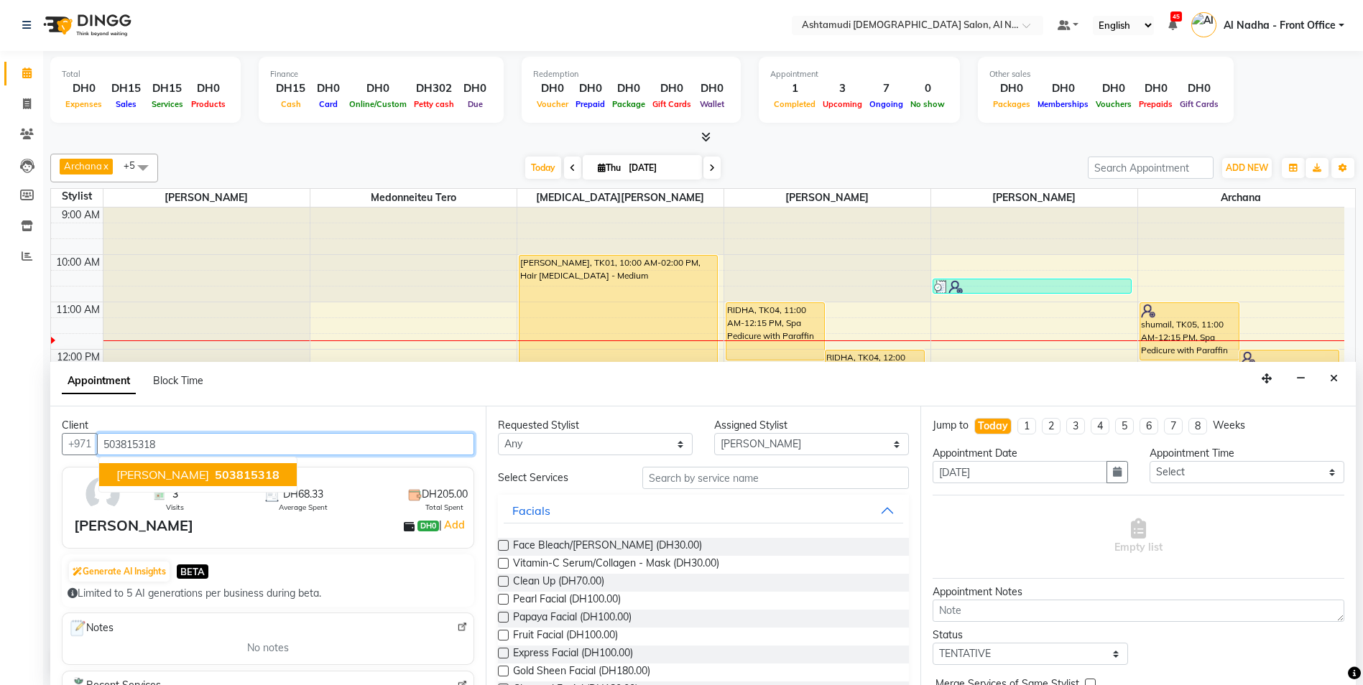
click at [227, 471] on span "503815318" at bounding box center [247, 475] width 65 height 14
type input "503815318"
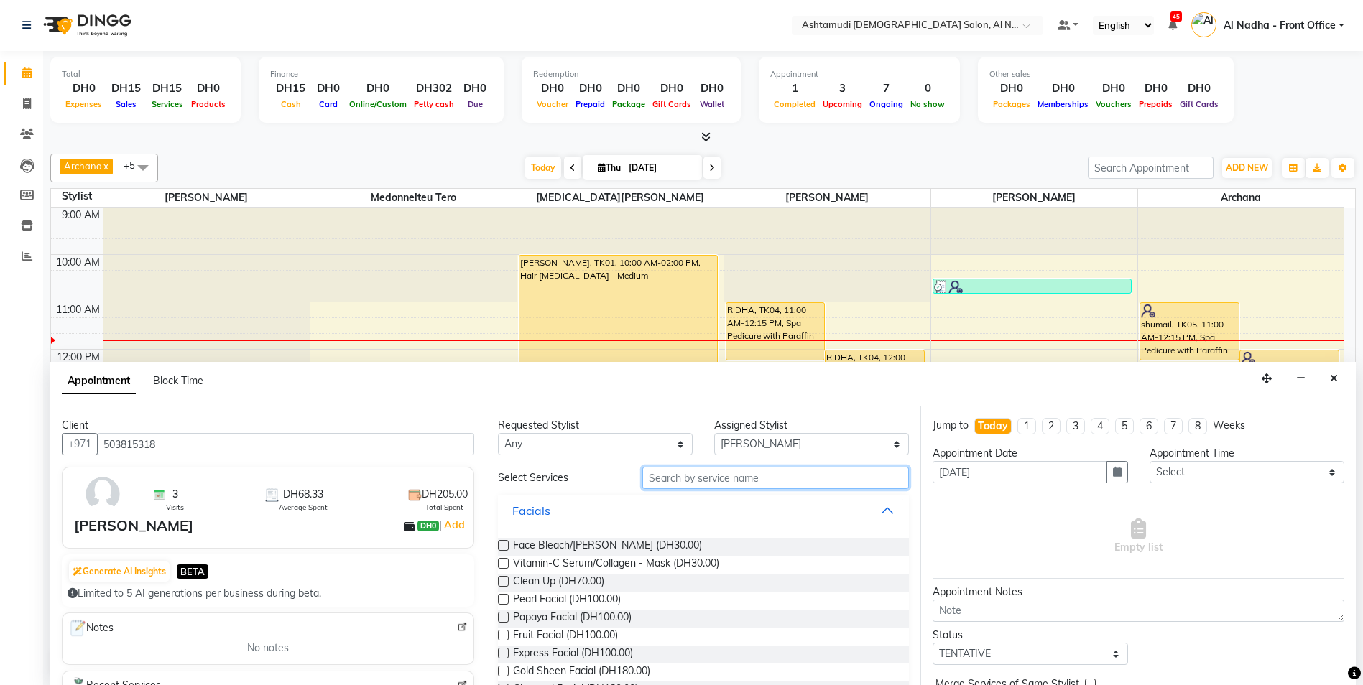
click at [659, 476] on input "text" at bounding box center [775, 478] width 267 height 22
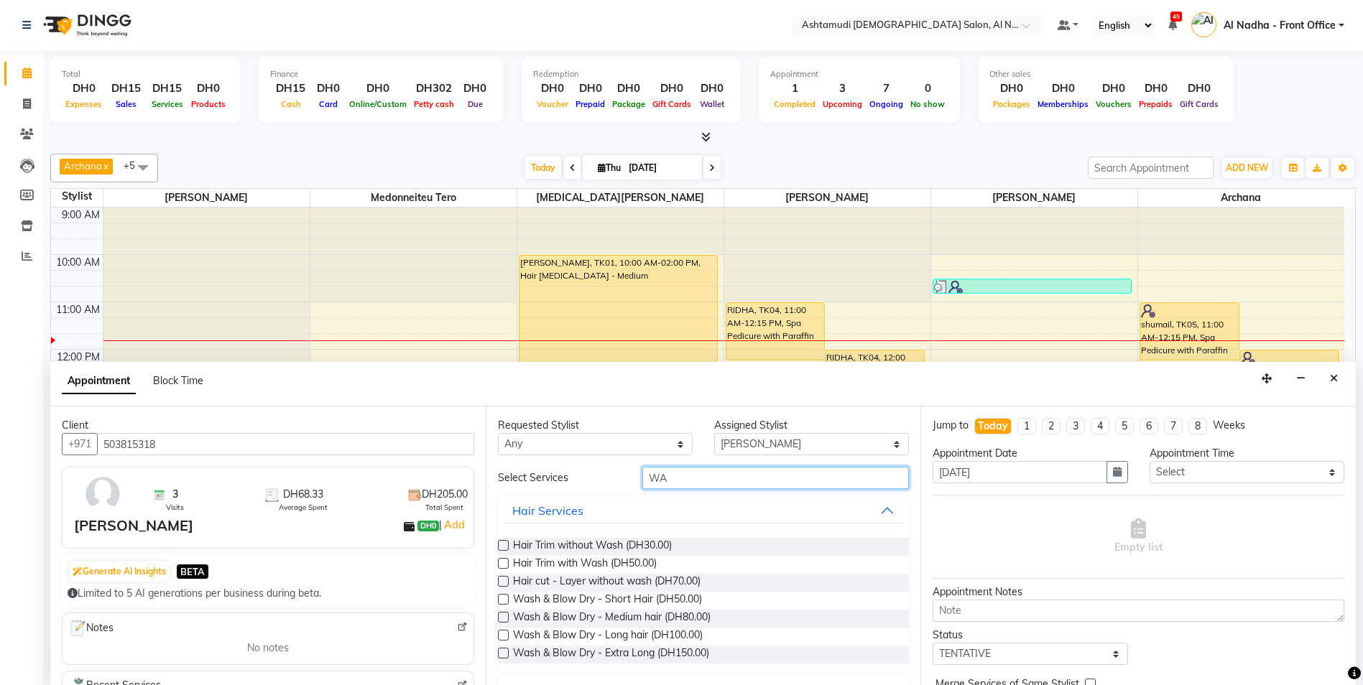
type input "W"
type input "BLOW"
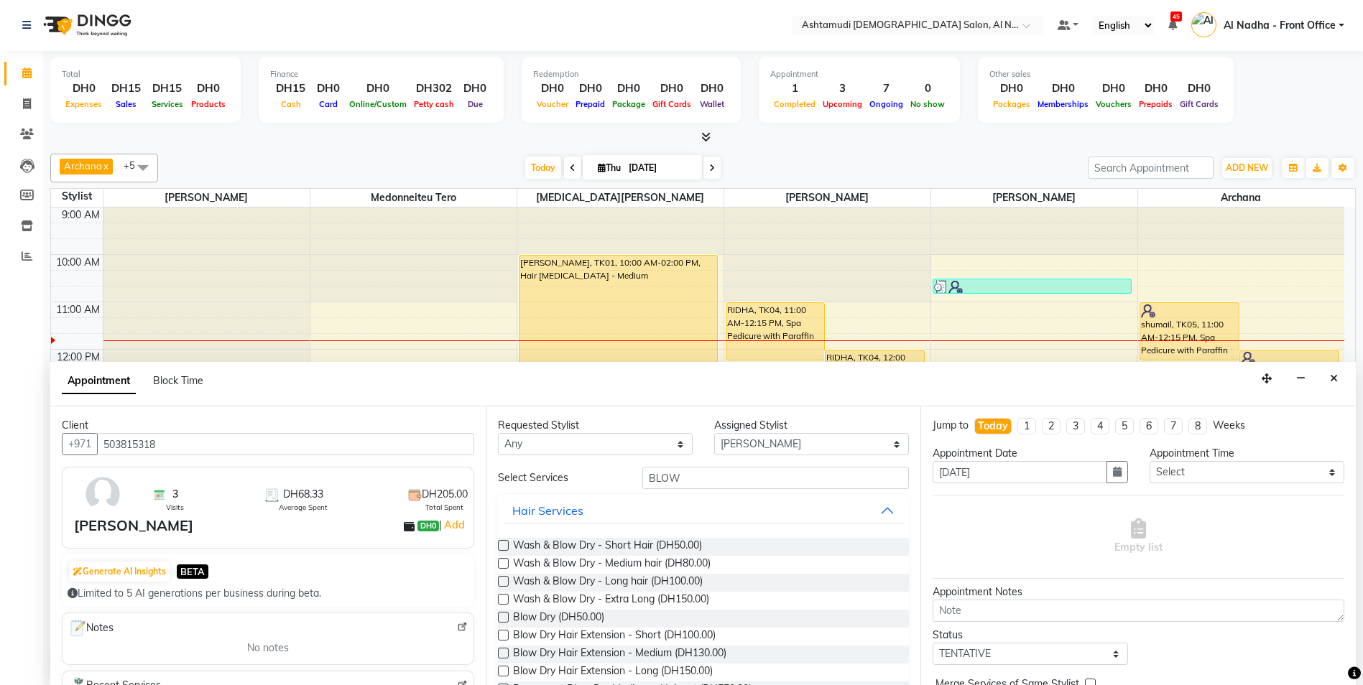
click at [503, 566] on label at bounding box center [503, 563] width 11 height 11
click at [503, 566] on input "checkbox" at bounding box center [502, 564] width 9 height 9
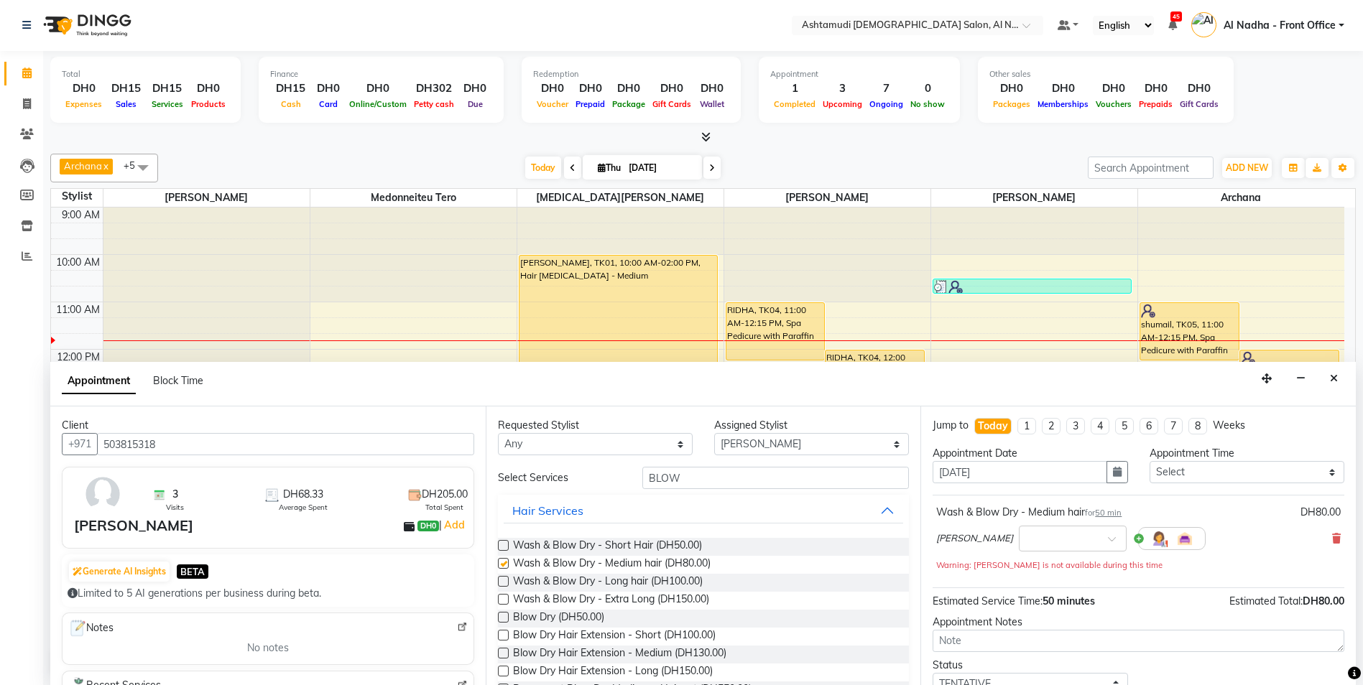
checkbox input "false"
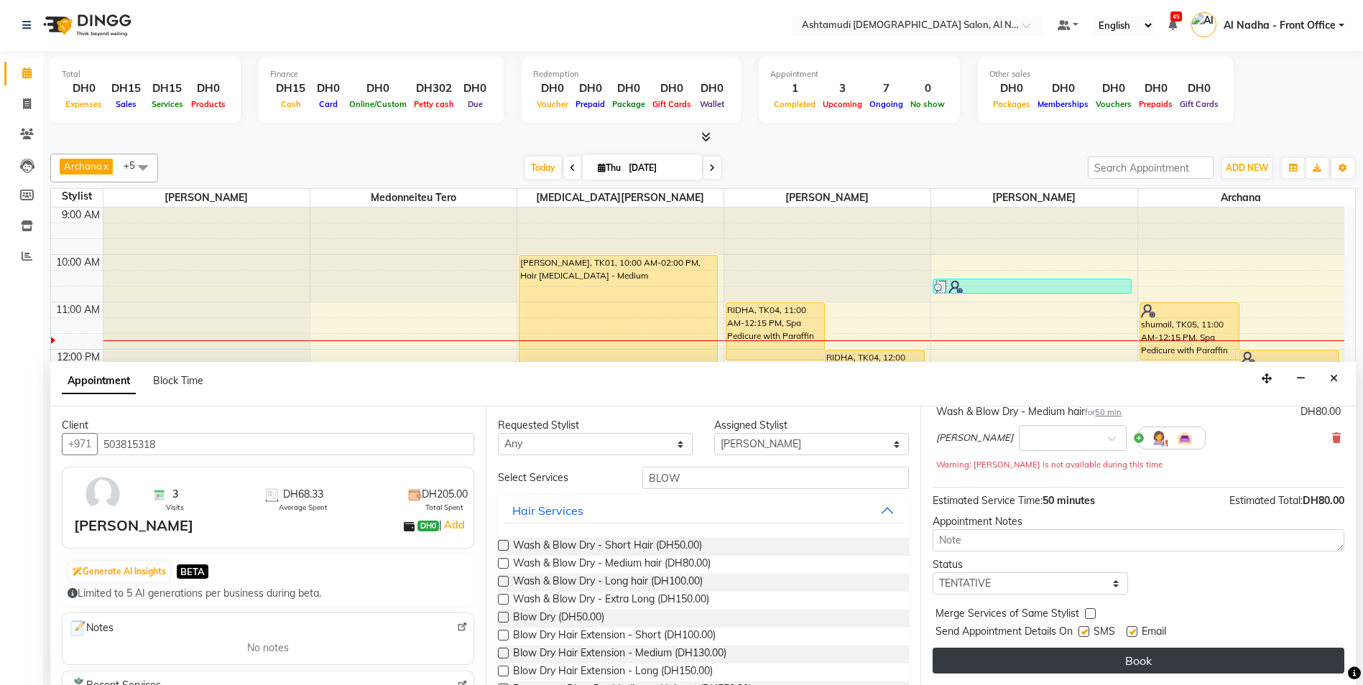
click at [1035, 654] on button "Book" at bounding box center [1138, 661] width 412 height 26
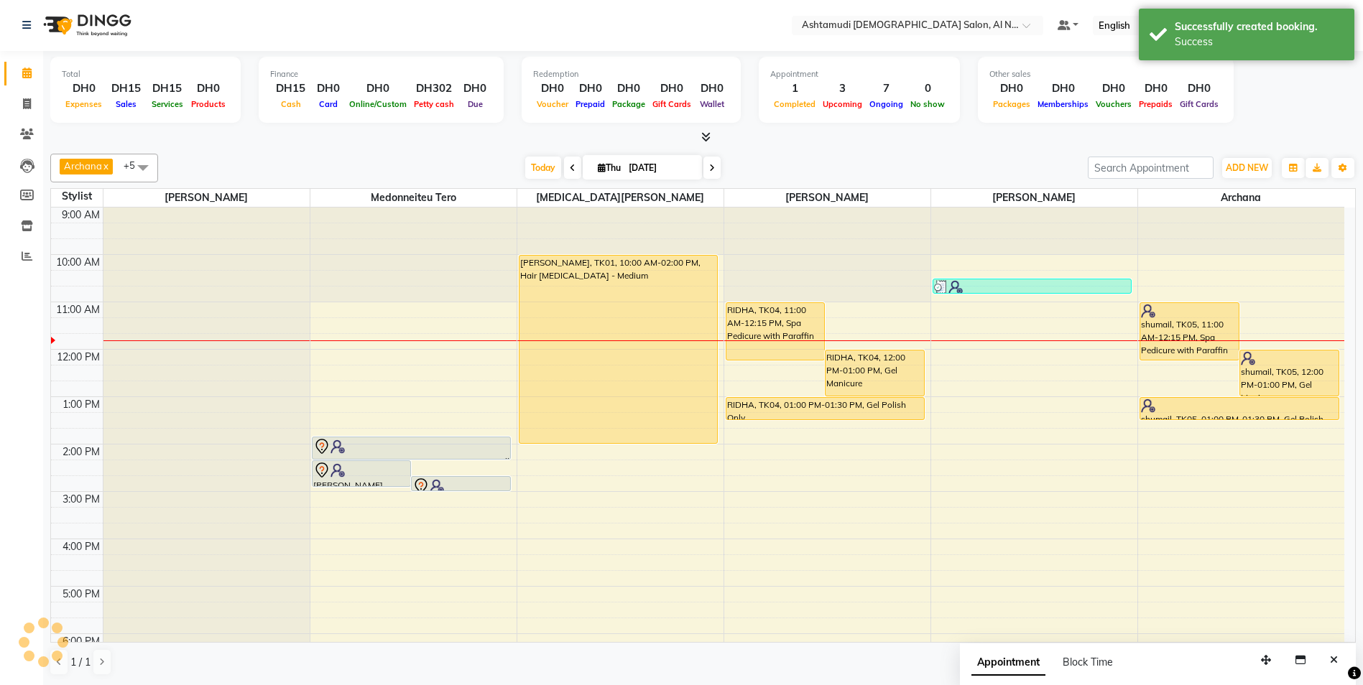
scroll to position [0, 0]
drag, startPoint x: 165, startPoint y: 338, endPoint x: 170, endPoint y: 366, distance: 27.8
click at [170, 366] on div "vineetha, TK06, 11:15 AM-12:05 PM, Wash & Blow Dry - Medium hair vineetha, TK06…" at bounding box center [206, 539] width 206 height 663
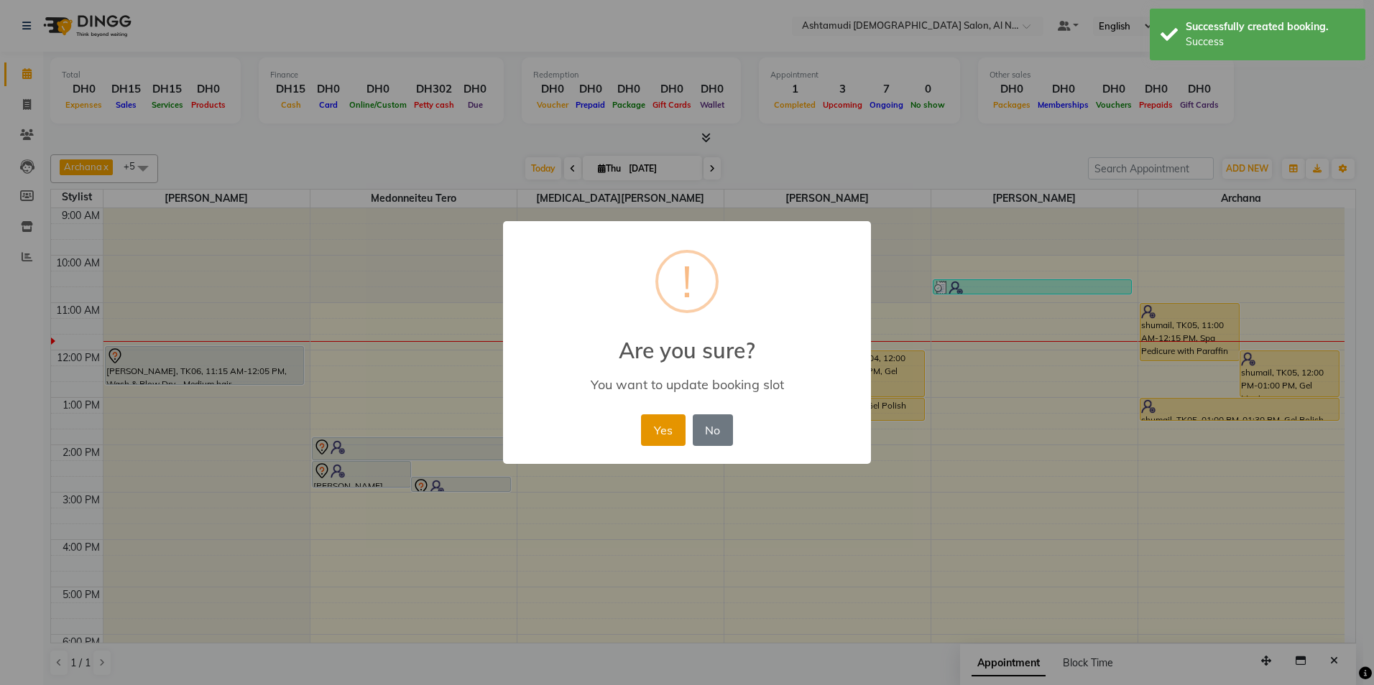
click at [644, 426] on button "Yes" at bounding box center [663, 431] width 44 height 32
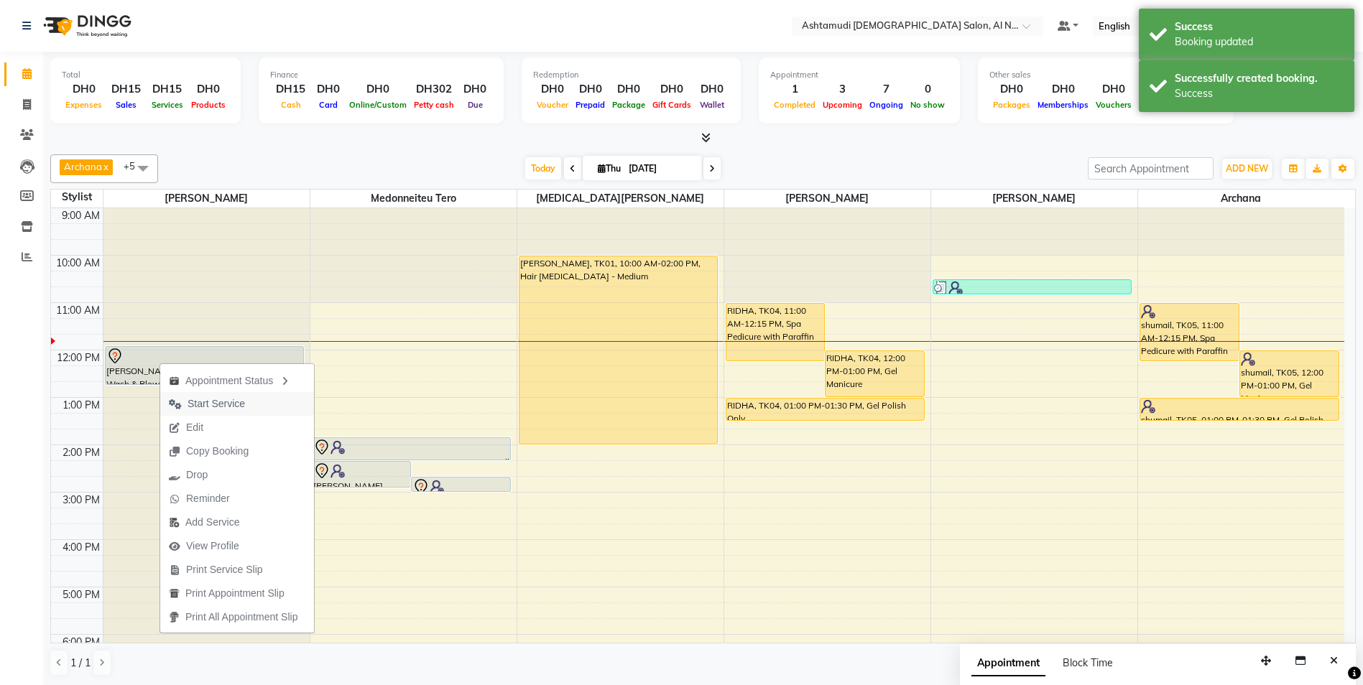
click at [231, 402] on span "Start Service" at bounding box center [215, 404] width 57 height 15
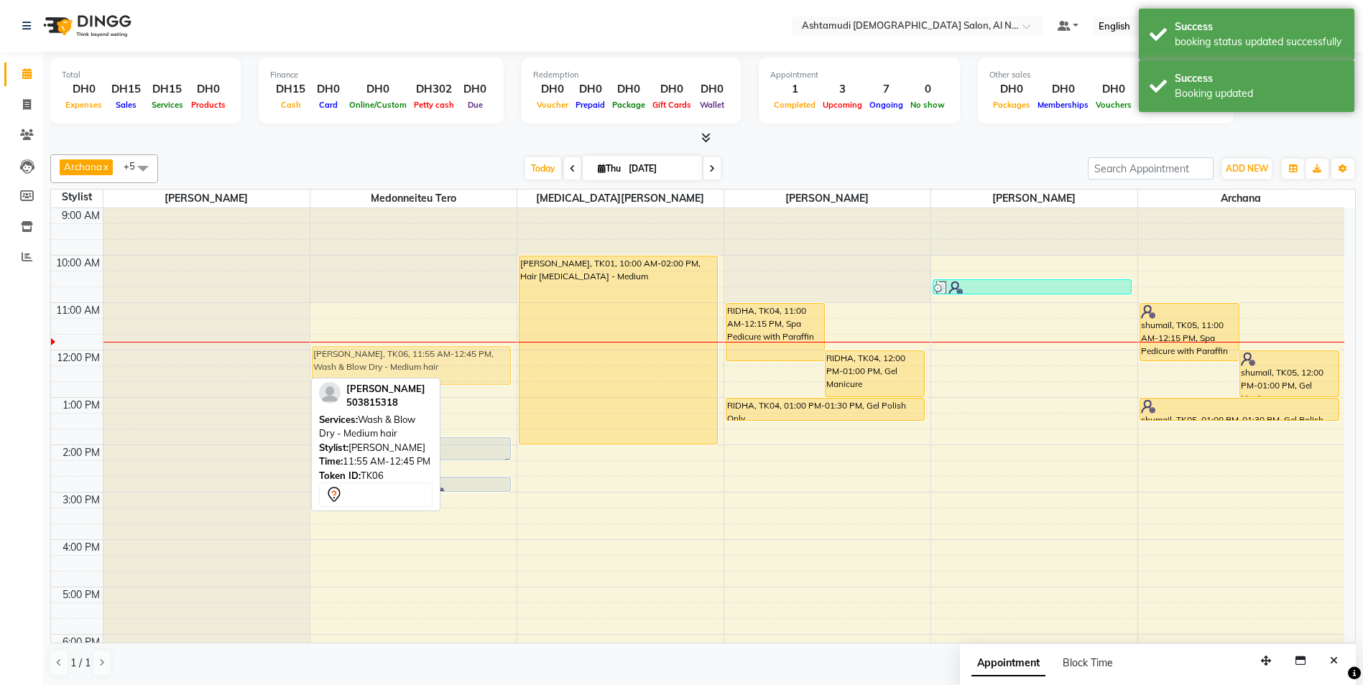
drag, startPoint x: 205, startPoint y: 369, endPoint x: 400, endPoint y: 362, distance: 195.5
click at [400, 362] on tr "vineetha, TK06, 11:55 AM-12:45 PM, Wash & Blow Dry - Medium hair akhila, TK02, …" at bounding box center [697, 539] width 1293 height 663
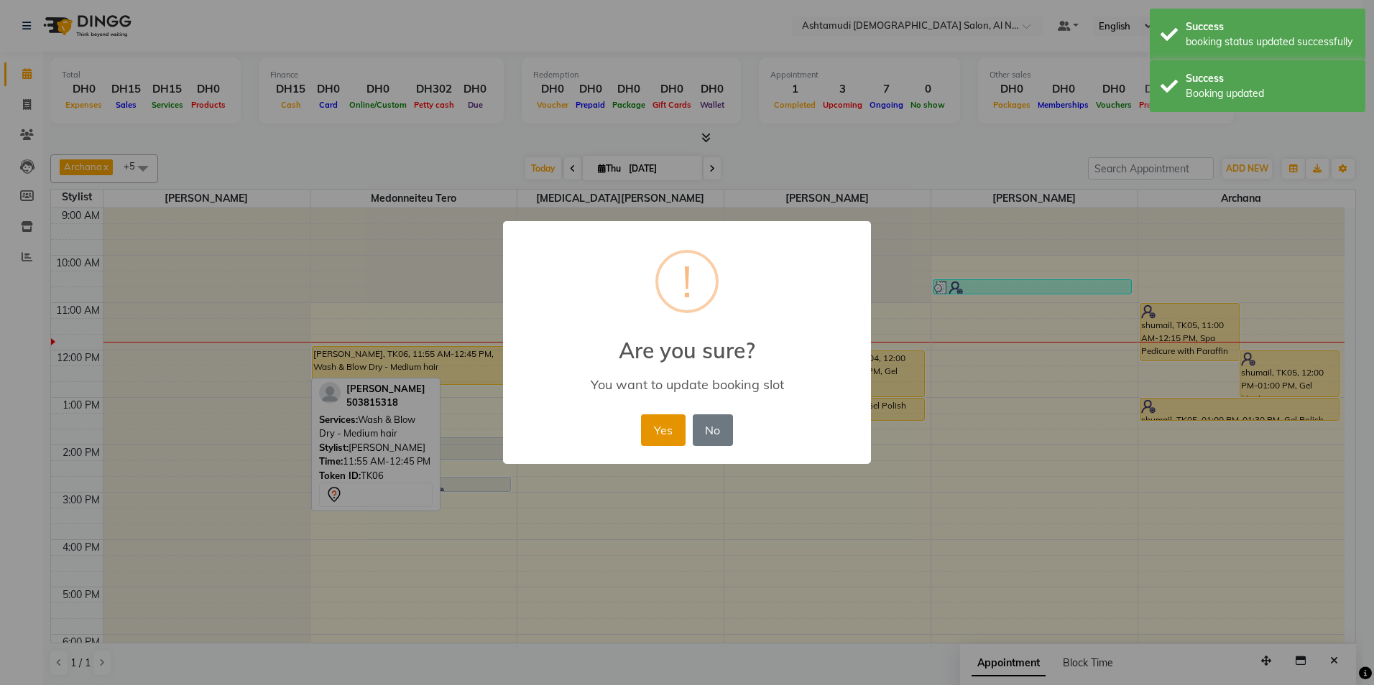
click at [665, 435] on button "Yes" at bounding box center [663, 431] width 44 height 32
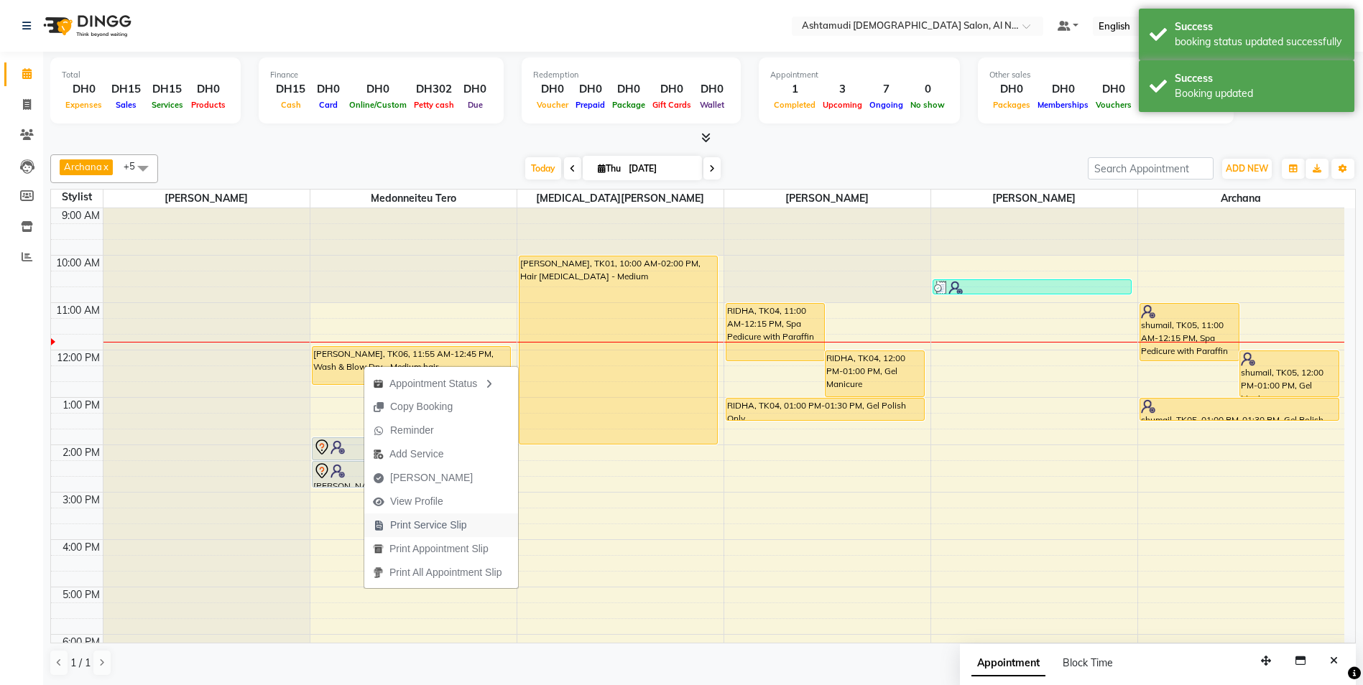
click at [460, 528] on span "Print Service Slip" at bounding box center [428, 525] width 77 height 15
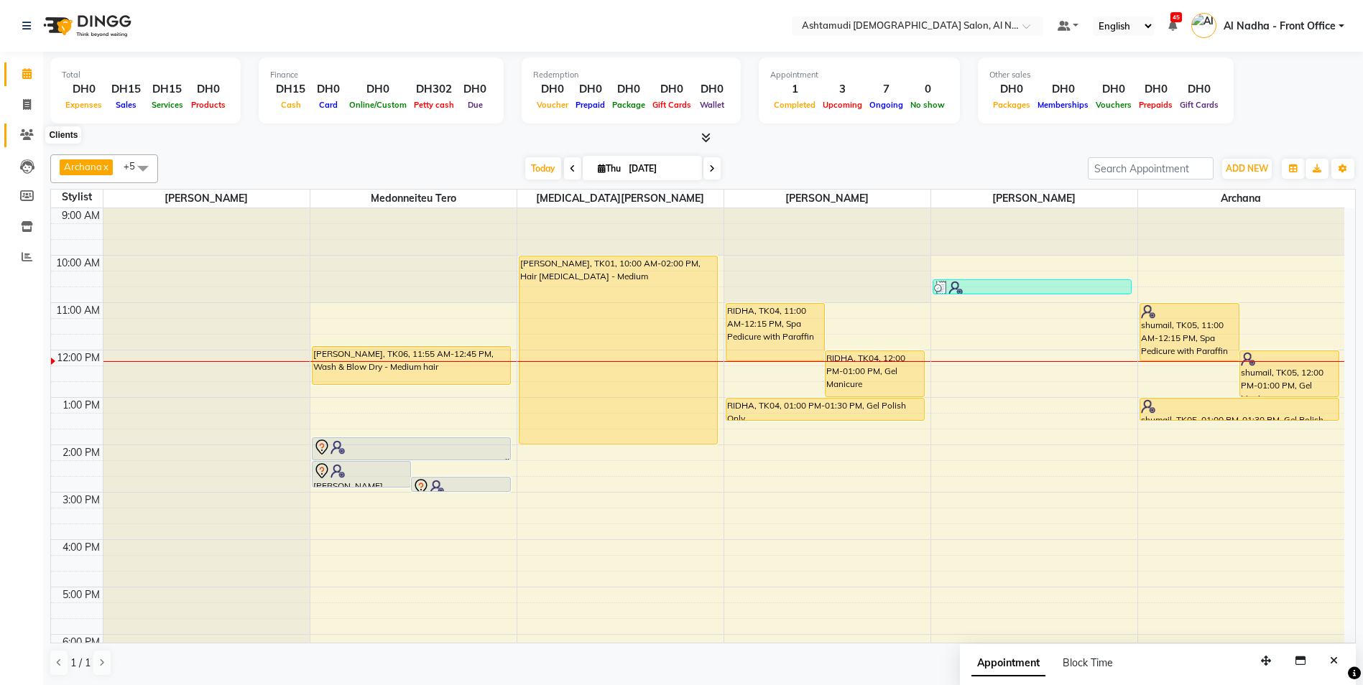
click at [20, 131] on icon at bounding box center [27, 134] width 14 height 11
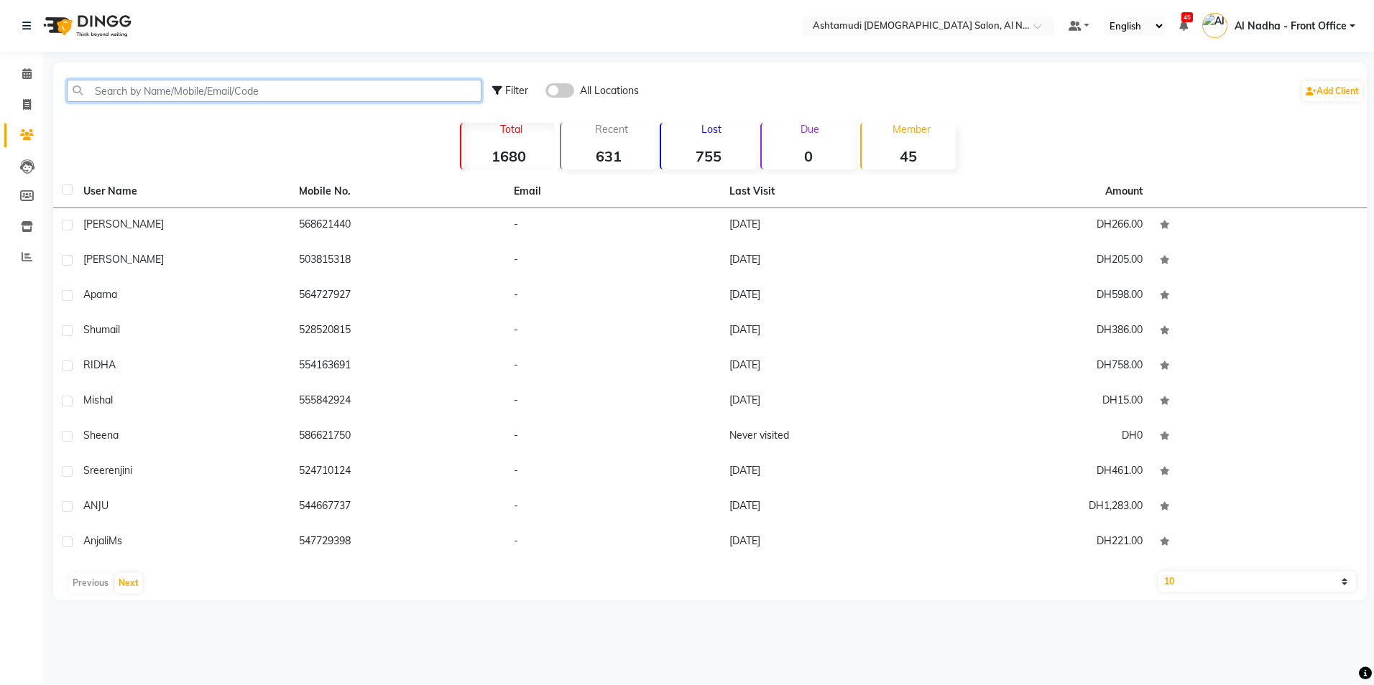
paste input "507532423"
click at [183, 98] on input "507532423" at bounding box center [274, 91] width 415 height 22
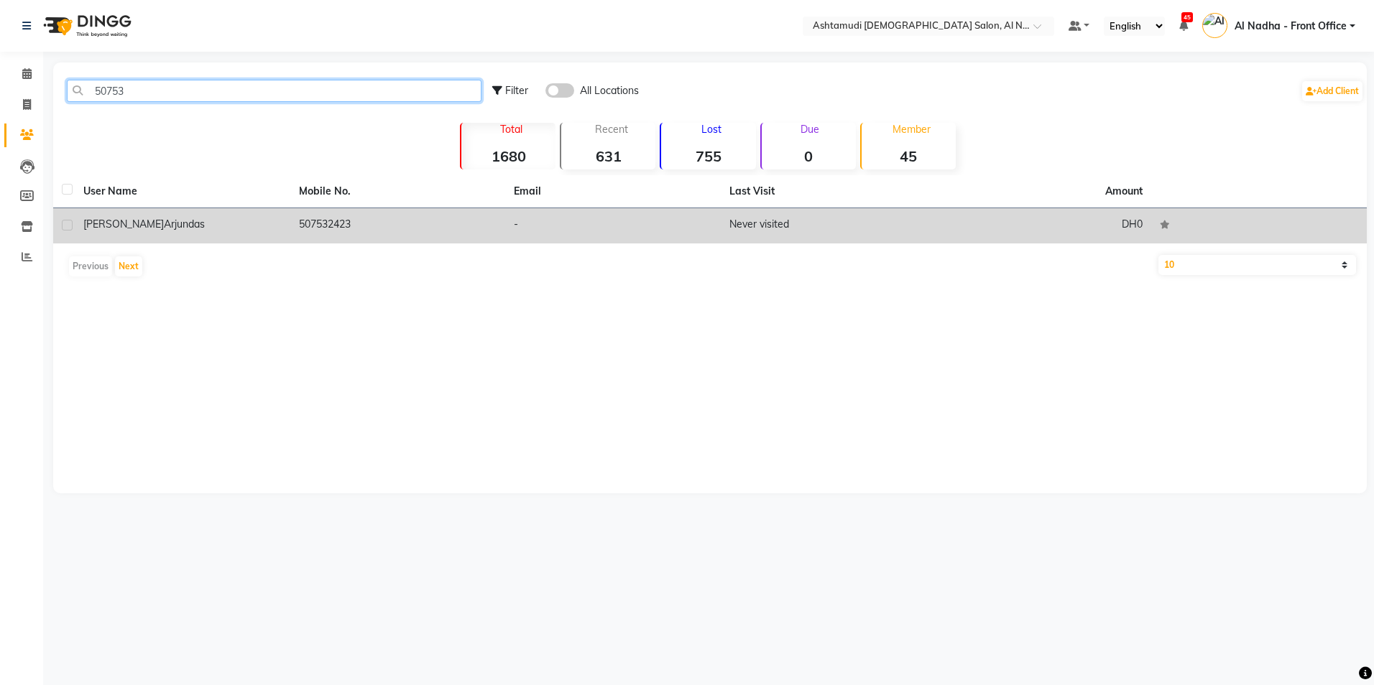
type input "50753"
click at [63, 222] on label at bounding box center [67, 225] width 11 height 11
click at [63, 222] on input "checkbox" at bounding box center [66, 225] width 9 height 9
checkbox input "true"
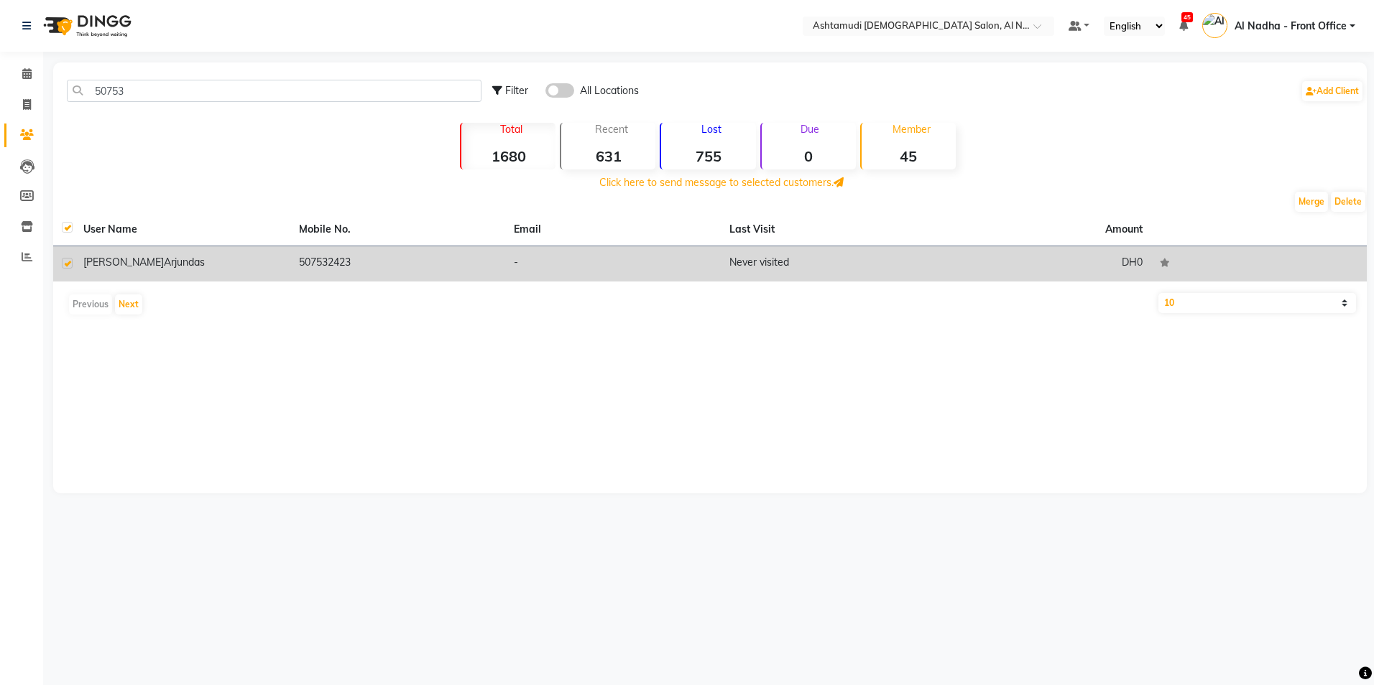
click at [221, 272] on td "Nidhisha Arjundas" at bounding box center [183, 263] width 216 height 35
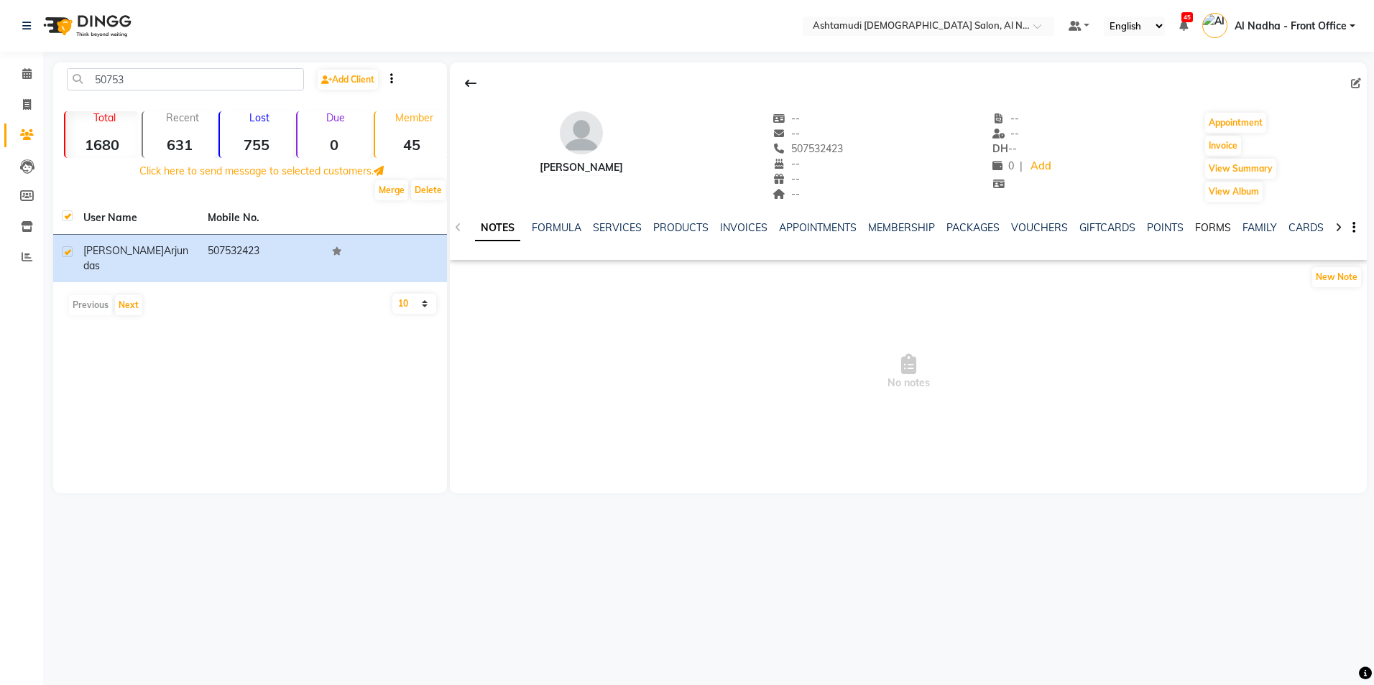
drag, startPoint x: 1210, startPoint y: 231, endPoint x: 1217, endPoint y: 248, distance: 18.4
click at [1210, 231] on link "FORMS" at bounding box center [1213, 227] width 36 height 13
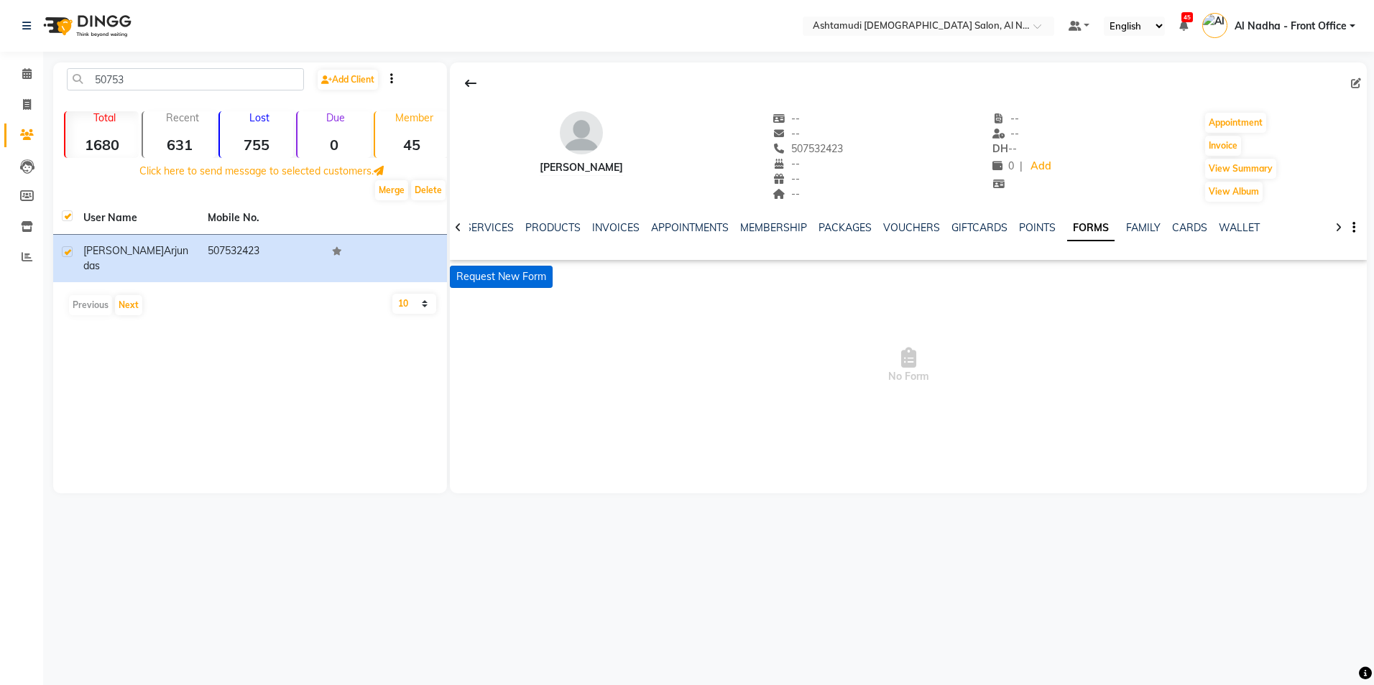
click at [539, 285] on button "Request New Form" at bounding box center [501, 277] width 103 height 22
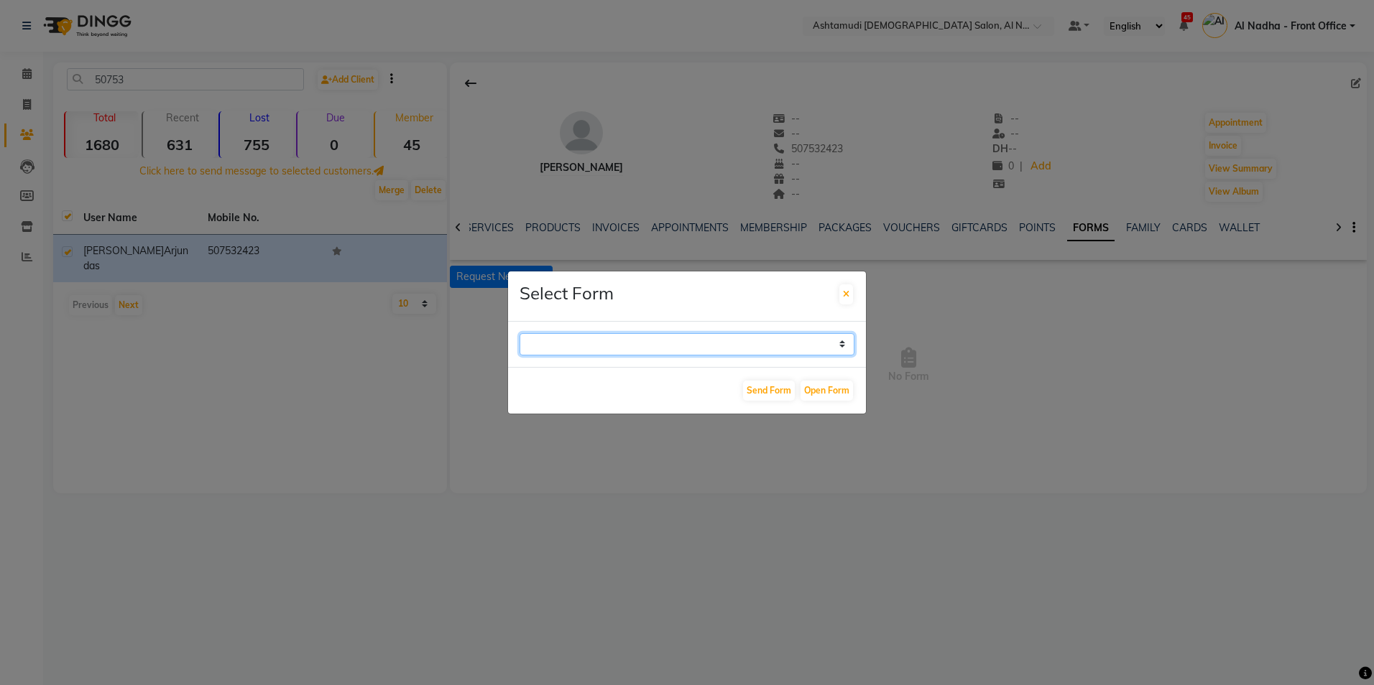
click at [845, 348] on select "WAXING CLIENT CONSULTATION FORM FACIAL-CLIENT CONSULTATION FORM HAIR TREATMENT …" at bounding box center [686, 344] width 335 height 22
select select "263"
click at [519, 333] on select "WAXING CLIENT CONSULTATION FORM FACIAL-CLIENT CONSULTATION FORM HAIR TREATMENT …" at bounding box center [686, 344] width 335 height 22
click at [820, 390] on button "Open Form" at bounding box center [826, 391] width 52 height 20
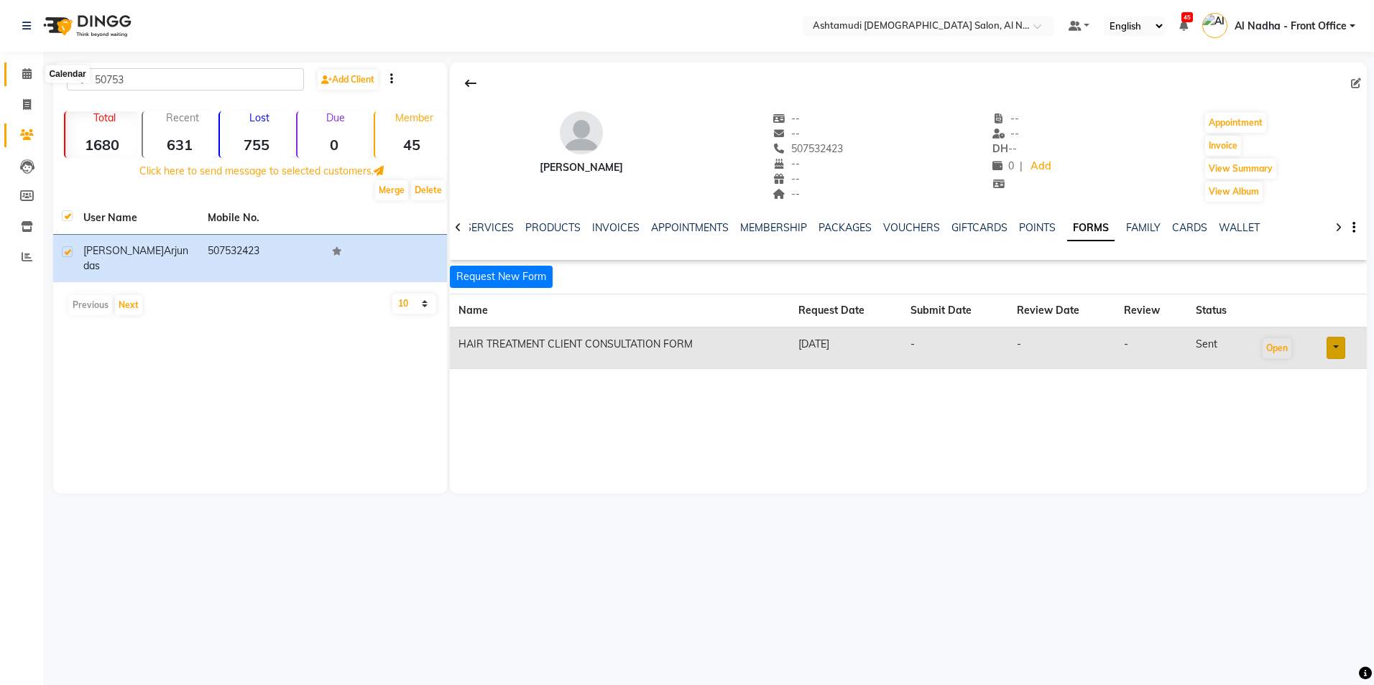
click at [24, 73] on icon at bounding box center [26, 73] width 9 height 11
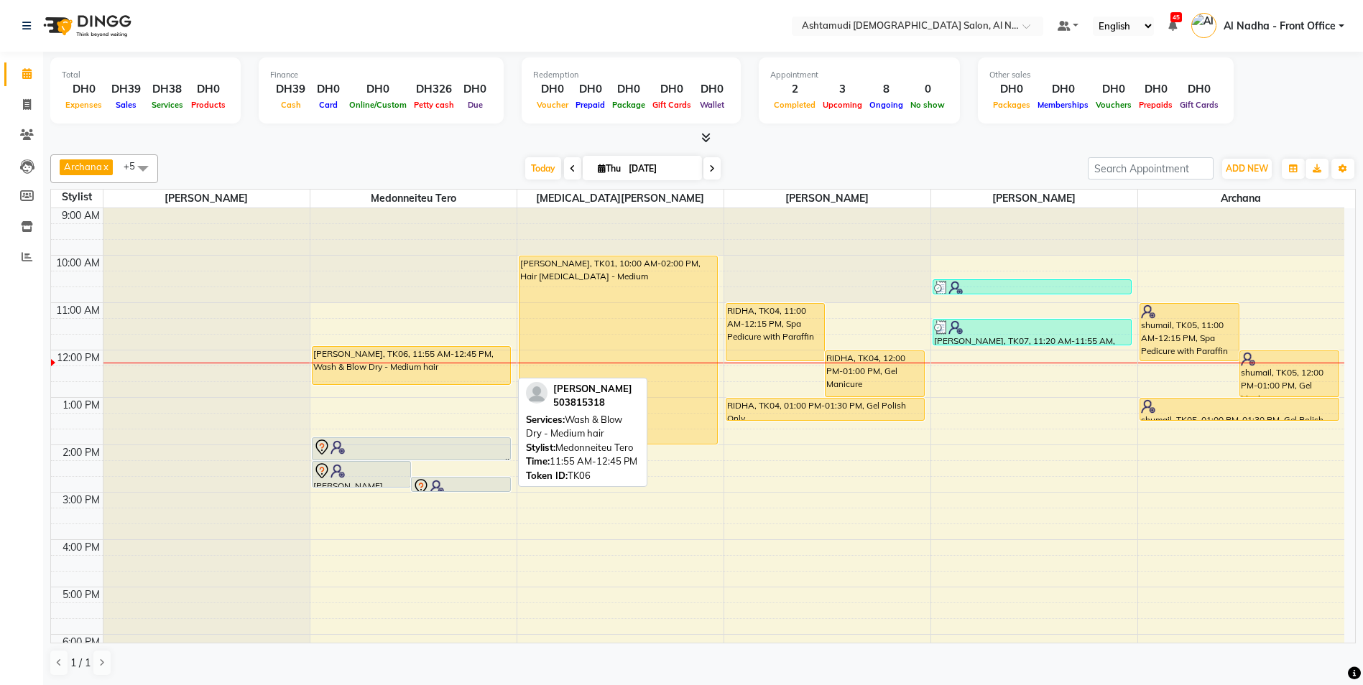
click at [411, 369] on div "vineetha, TK06, 11:55 AM-12:45 PM, Wash & Blow Dry - Medium hair" at bounding box center [411, 365] width 198 height 37
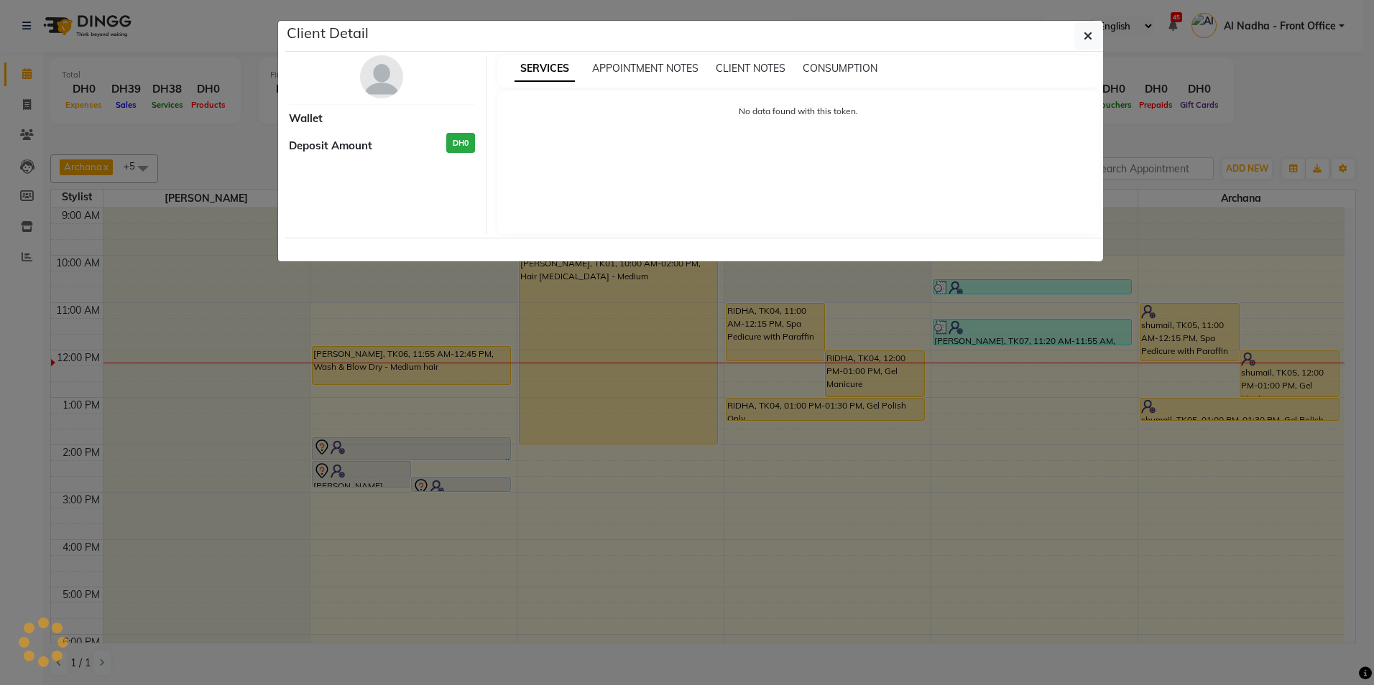
select select "1"
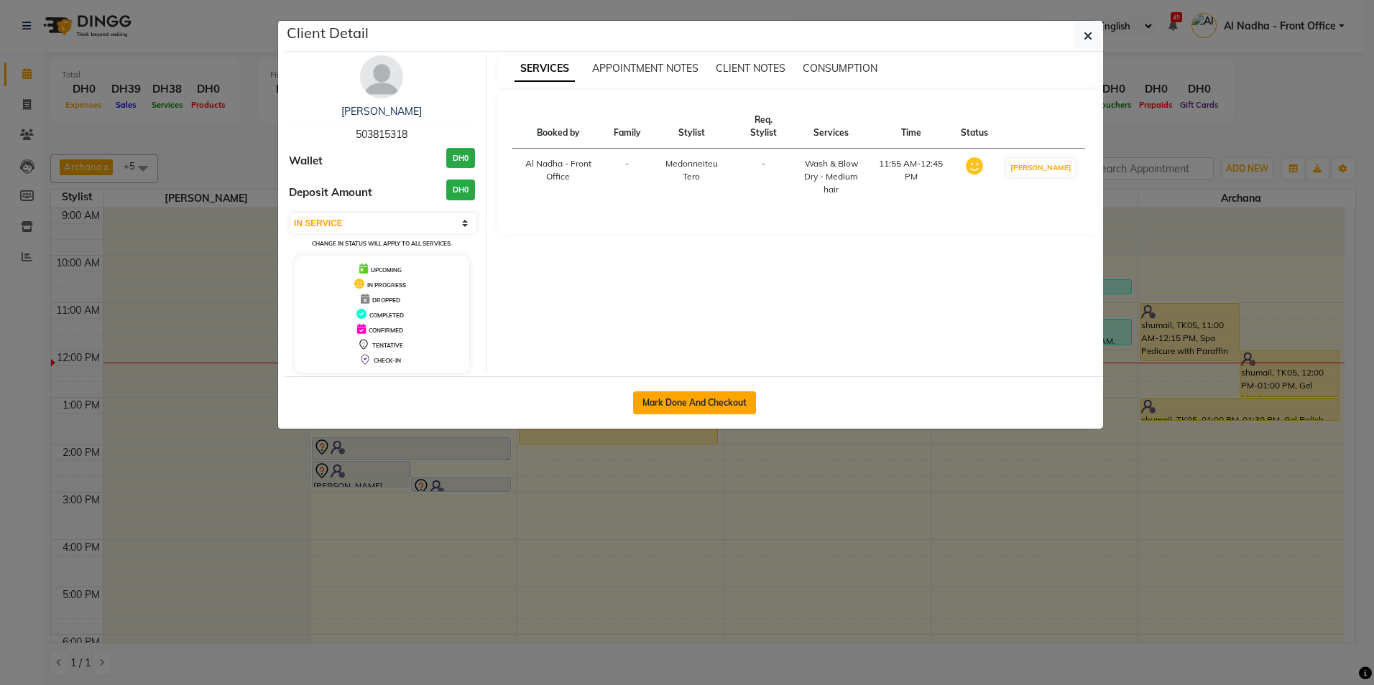
click at [662, 394] on button "Mark Done And Checkout" at bounding box center [694, 403] width 123 height 23
select select "service"
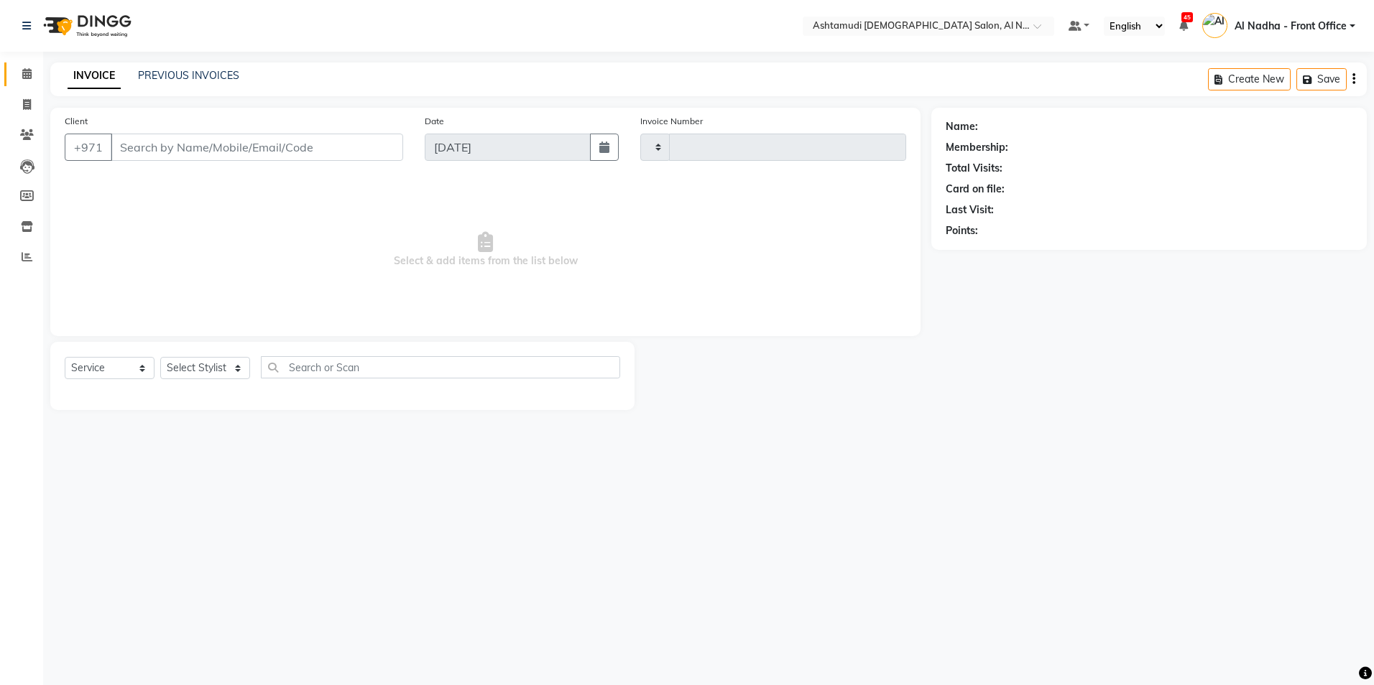
type input "2252"
select select "7088"
type input "503815318"
select select "59179"
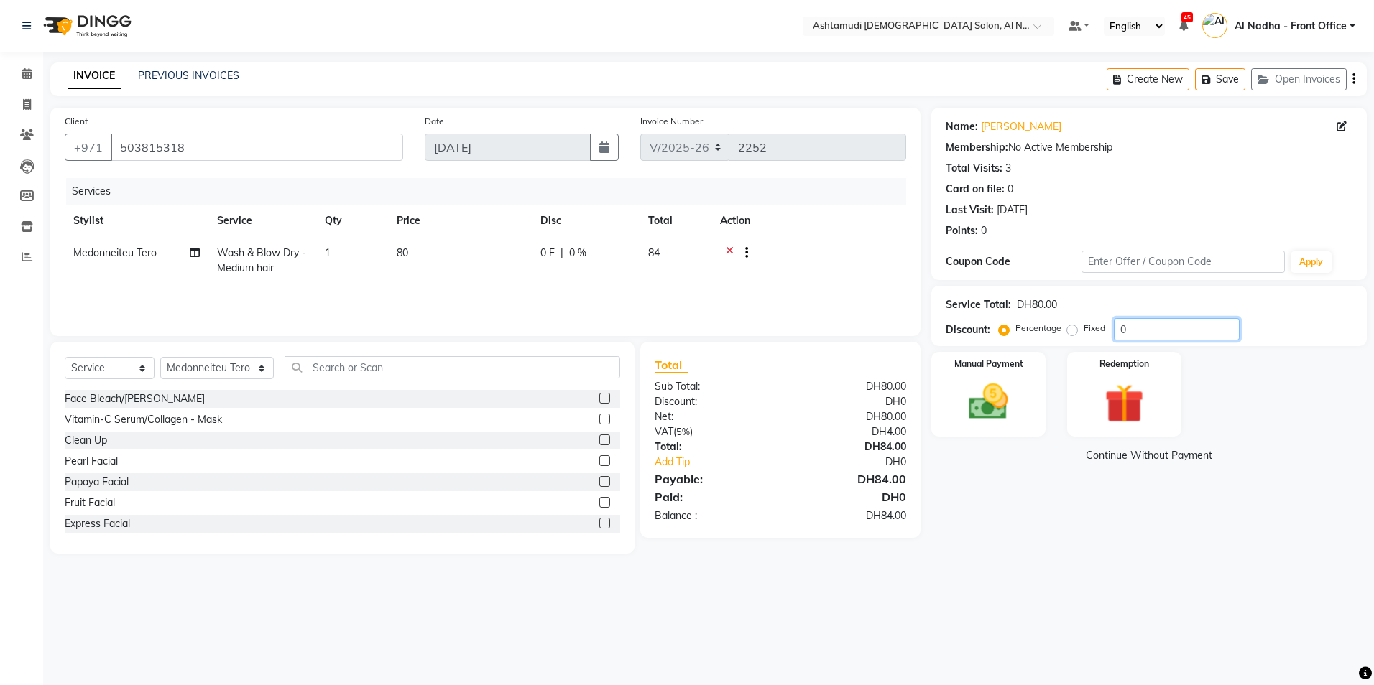
click at [1167, 332] on input "0" at bounding box center [1176, 329] width 126 height 22
type input "025"
click at [729, 249] on icon at bounding box center [730, 255] width 8 height 18
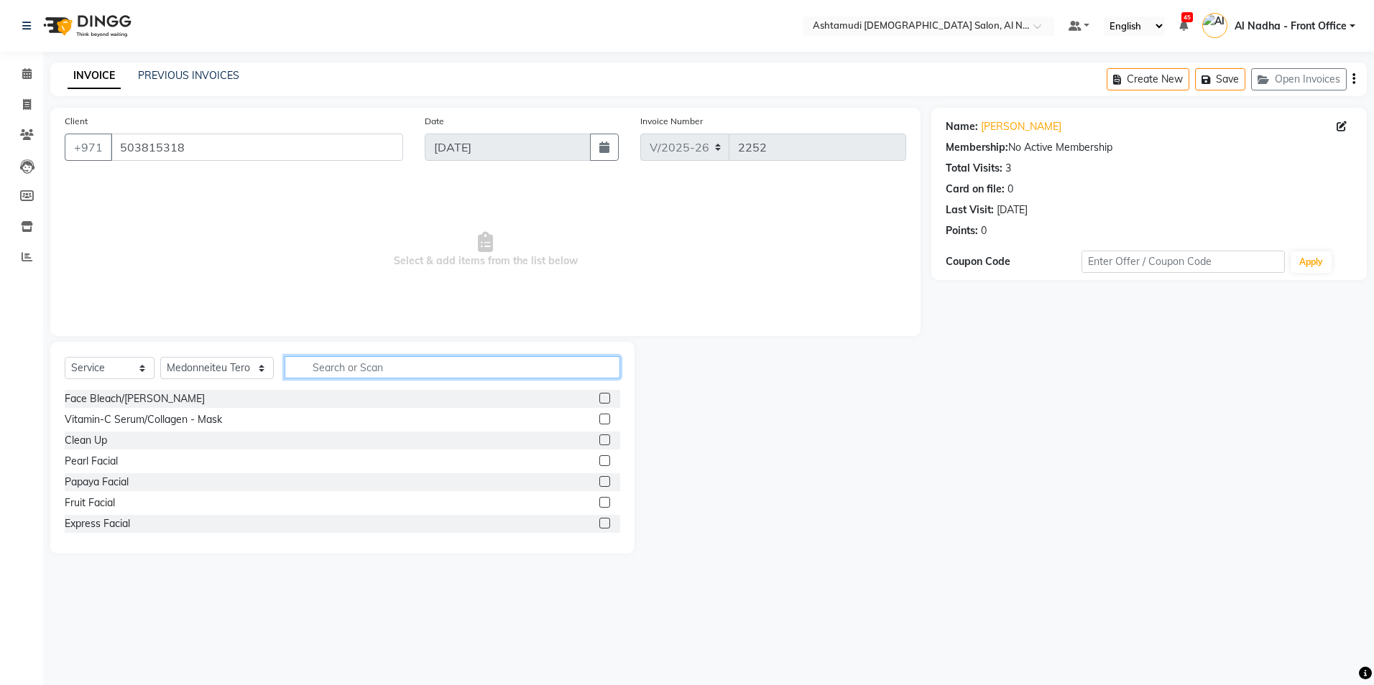
click at [295, 364] on input "text" at bounding box center [451, 367] width 335 height 22
type input "WASH"
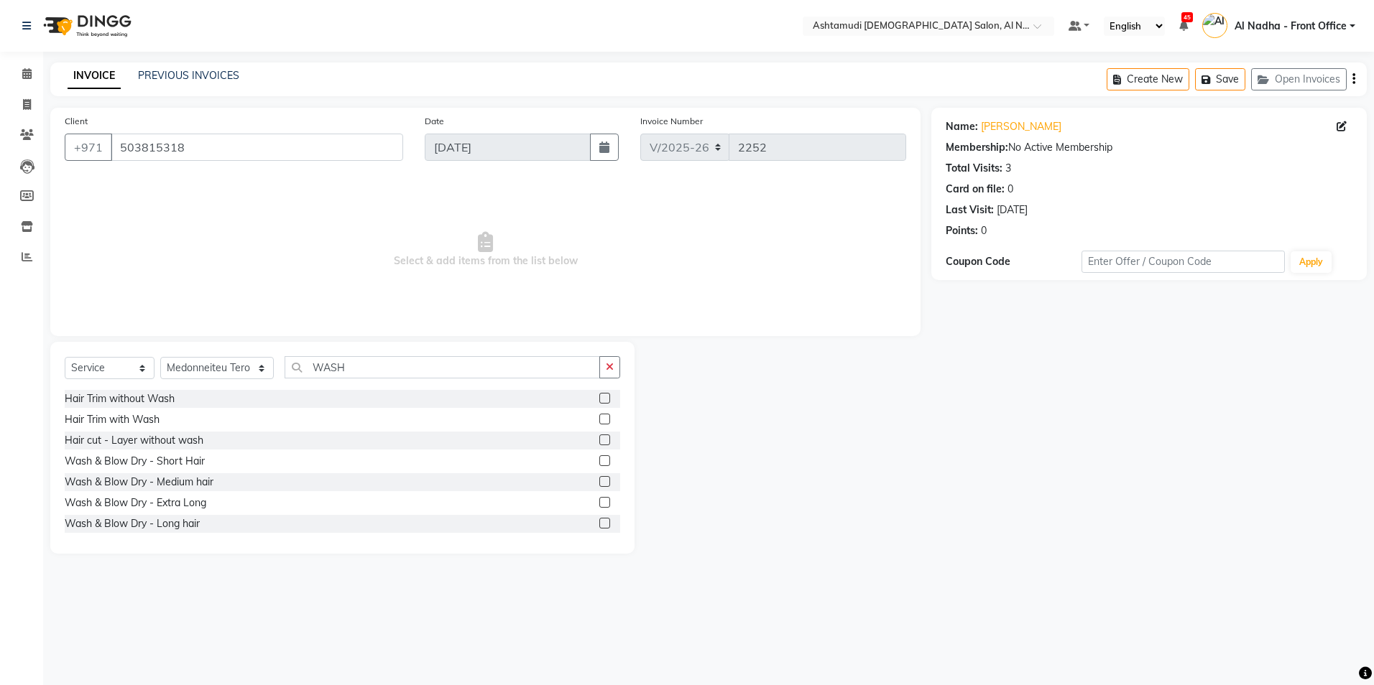
click at [599, 519] on label at bounding box center [604, 523] width 11 height 11
click at [599, 519] on input "checkbox" at bounding box center [603, 523] width 9 height 9
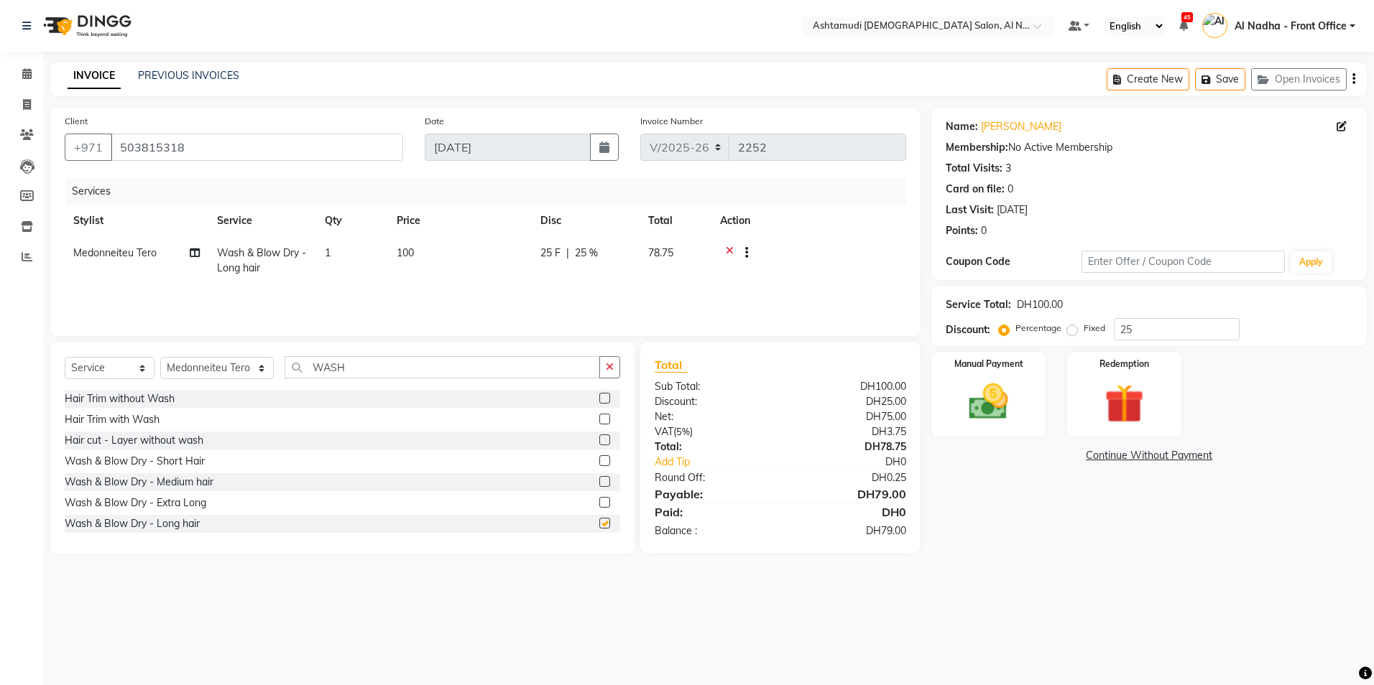
checkbox input "false"
click at [993, 398] on img at bounding box center [988, 402] width 67 height 47
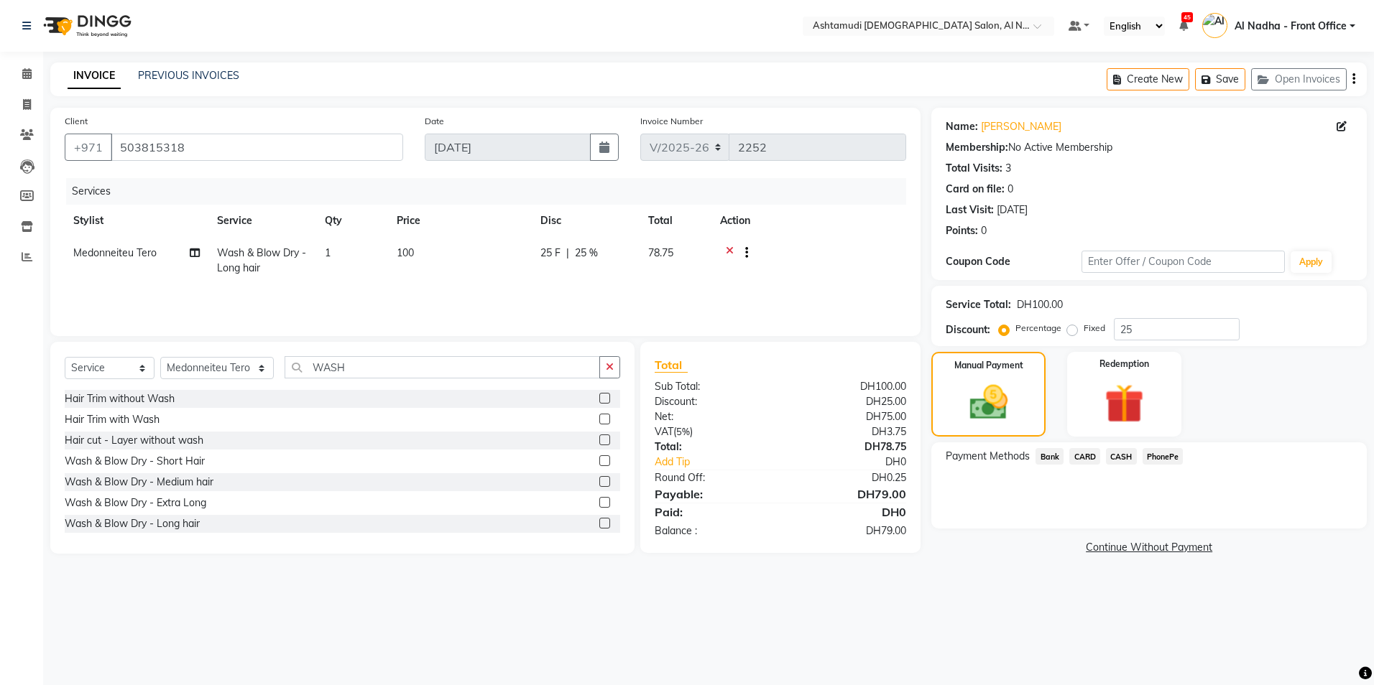
click at [1091, 457] on span "CARD" at bounding box center [1084, 456] width 31 height 17
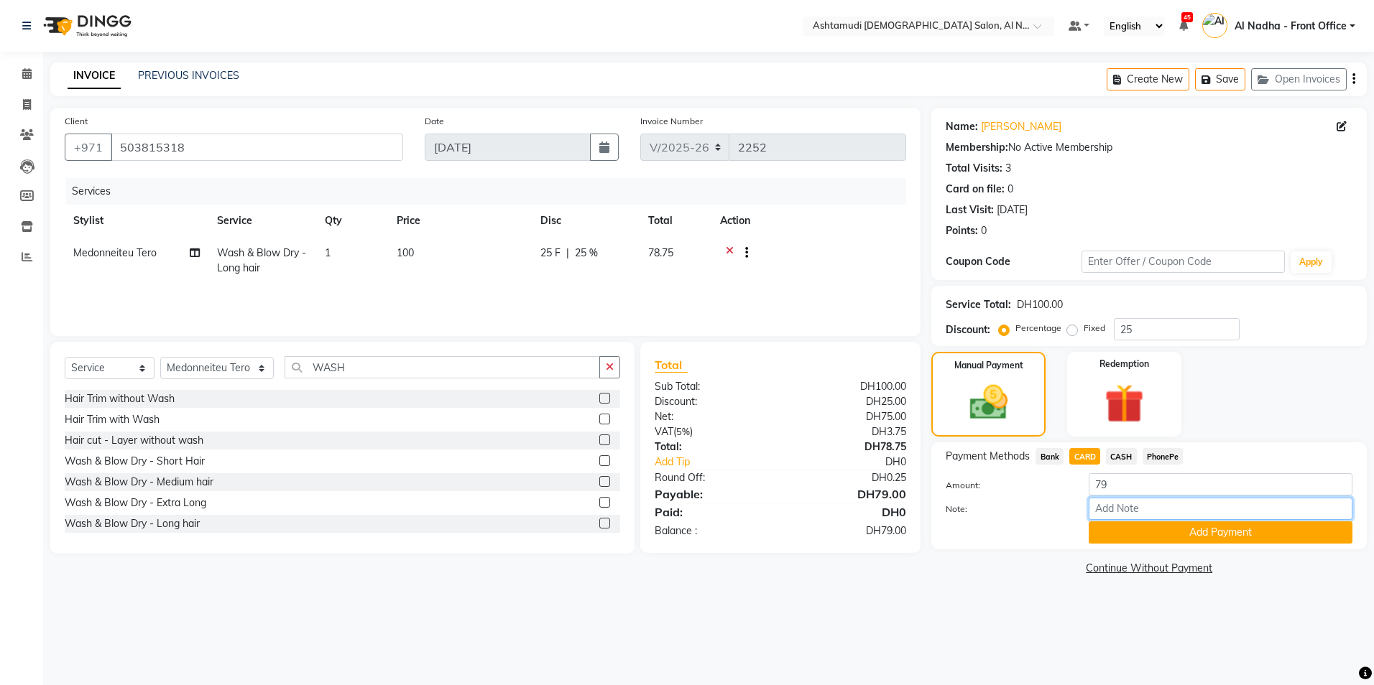
click at [1124, 506] on input "Note:" at bounding box center [1220, 509] width 264 height 22
type input "sreerenjini"
click at [1167, 537] on button "Add Payment" at bounding box center [1220, 533] width 264 height 22
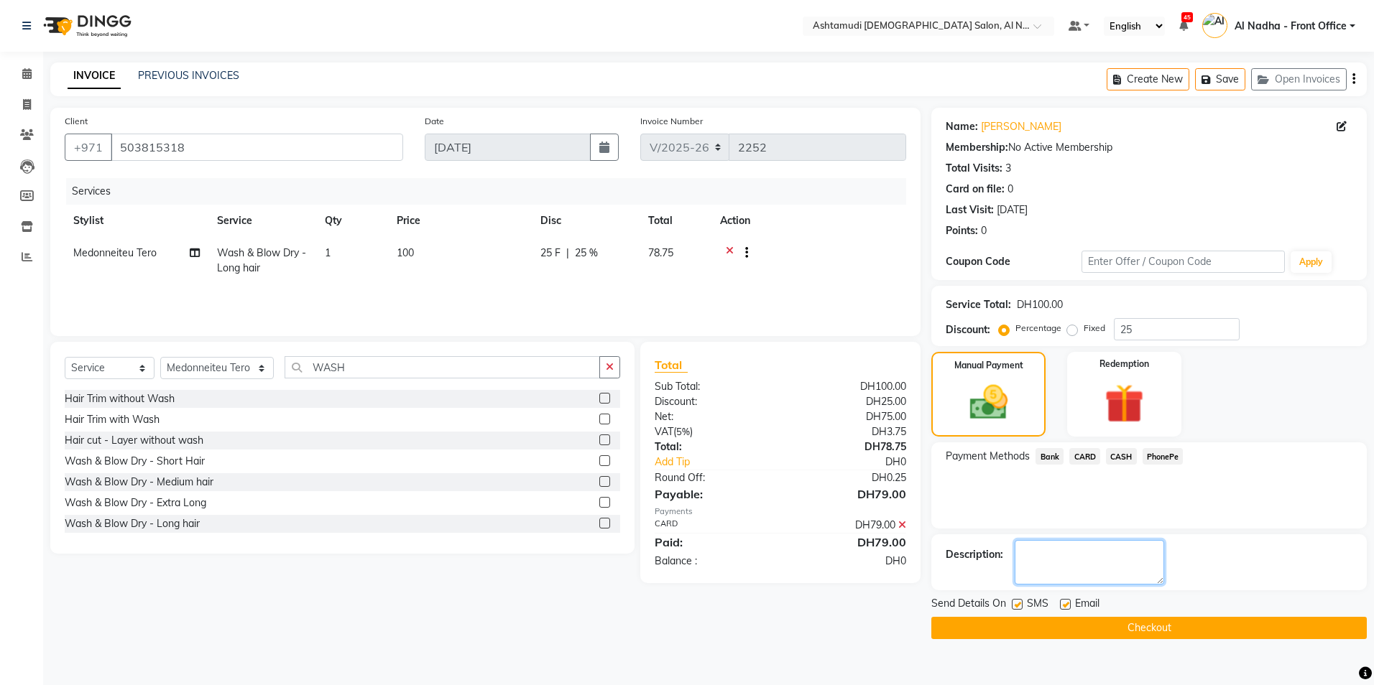
click at [1090, 551] on textarea at bounding box center [1088, 562] width 149 height 45
type textarea "6601"
click at [1065, 626] on button "Checkout" at bounding box center [1148, 628] width 435 height 22
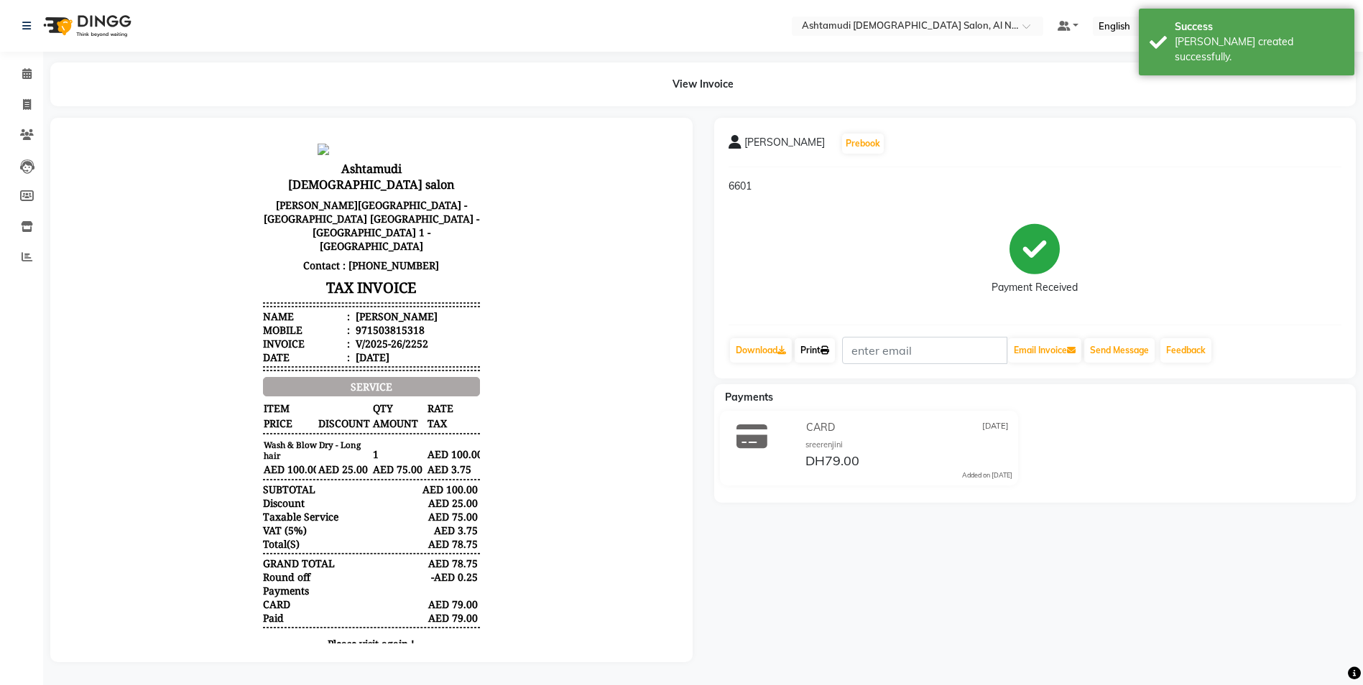
click at [821, 351] on link "Print" at bounding box center [815, 350] width 40 height 24
click at [21, 72] on span at bounding box center [26, 74] width 25 height 17
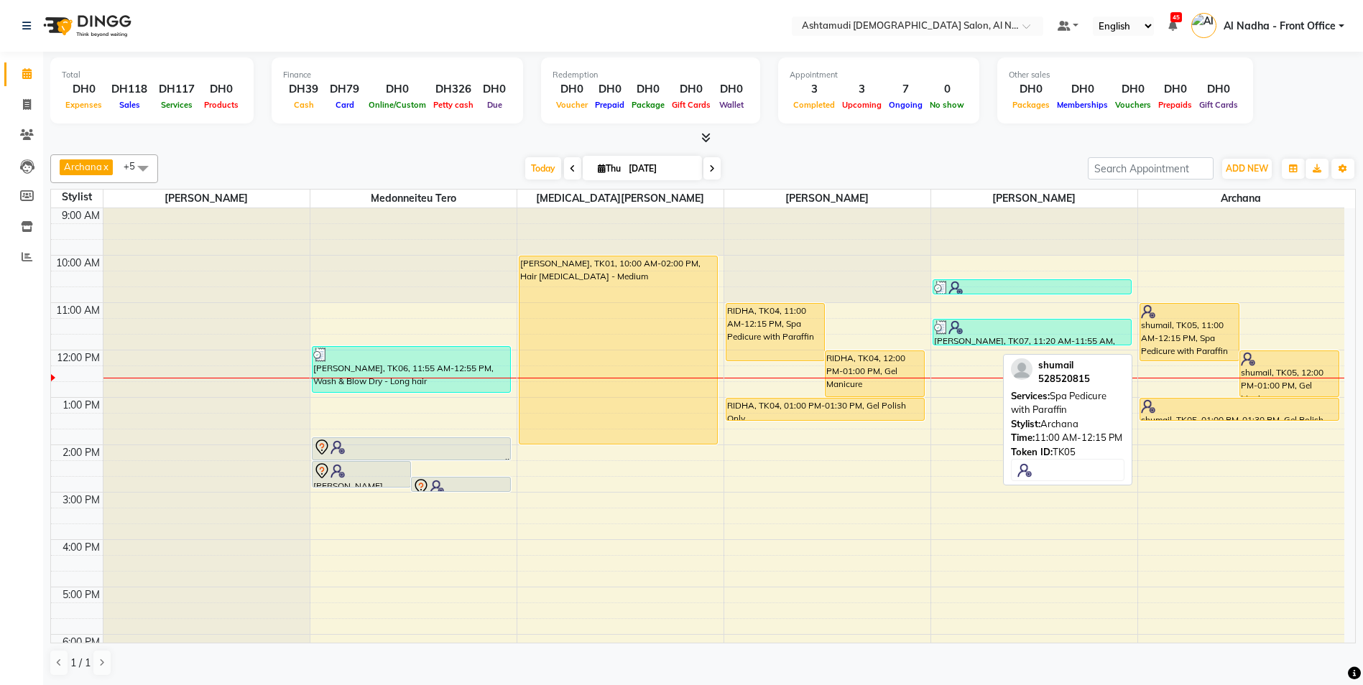
click at [1195, 342] on div "shumail, TK05, 11:00 AM-12:15 PM, Spa Pedicure with Paraffin" at bounding box center [1189, 332] width 98 height 57
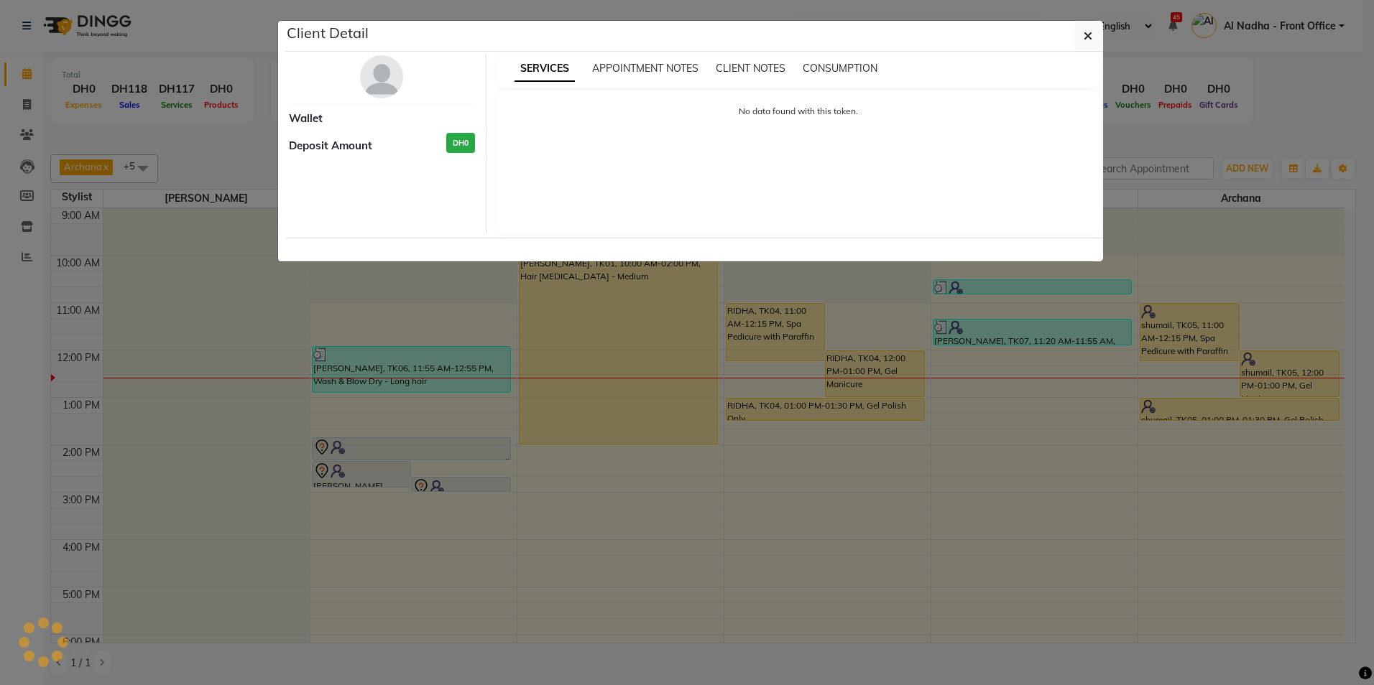
select select "1"
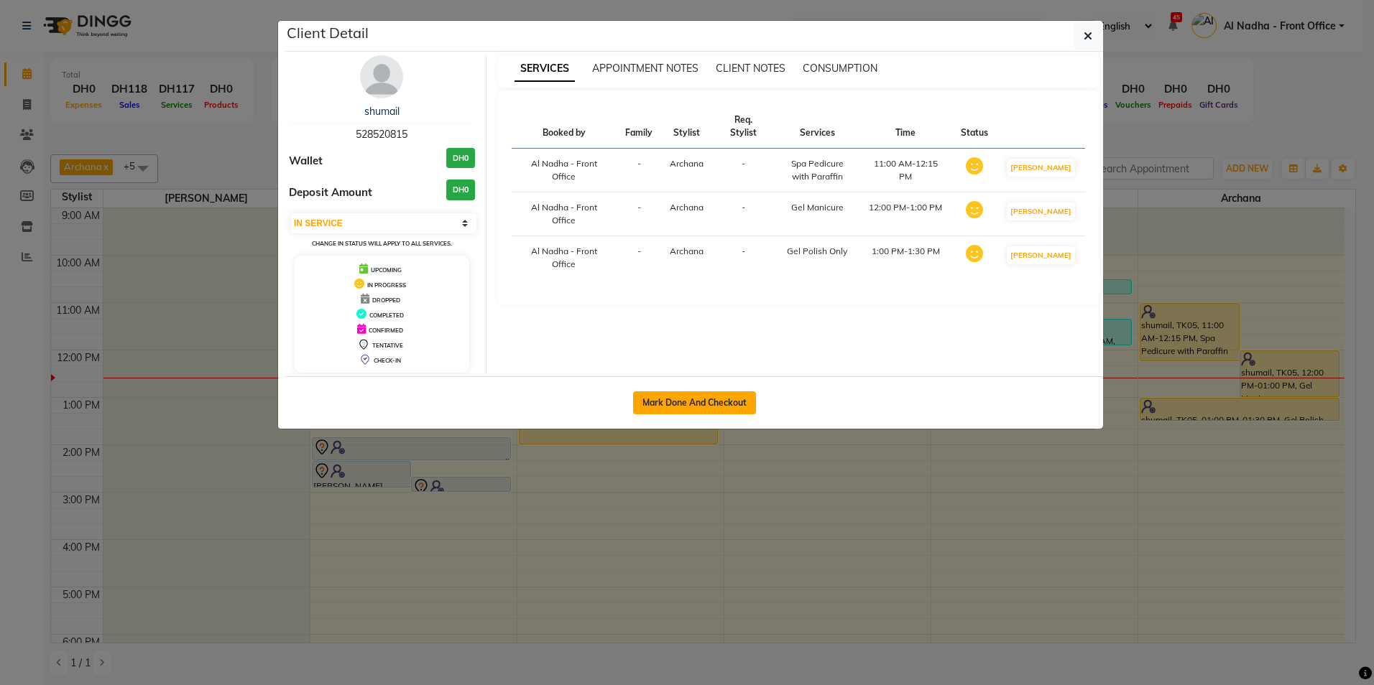
click at [718, 401] on button "Mark Done And Checkout" at bounding box center [694, 403] width 123 height 23
select select "service"
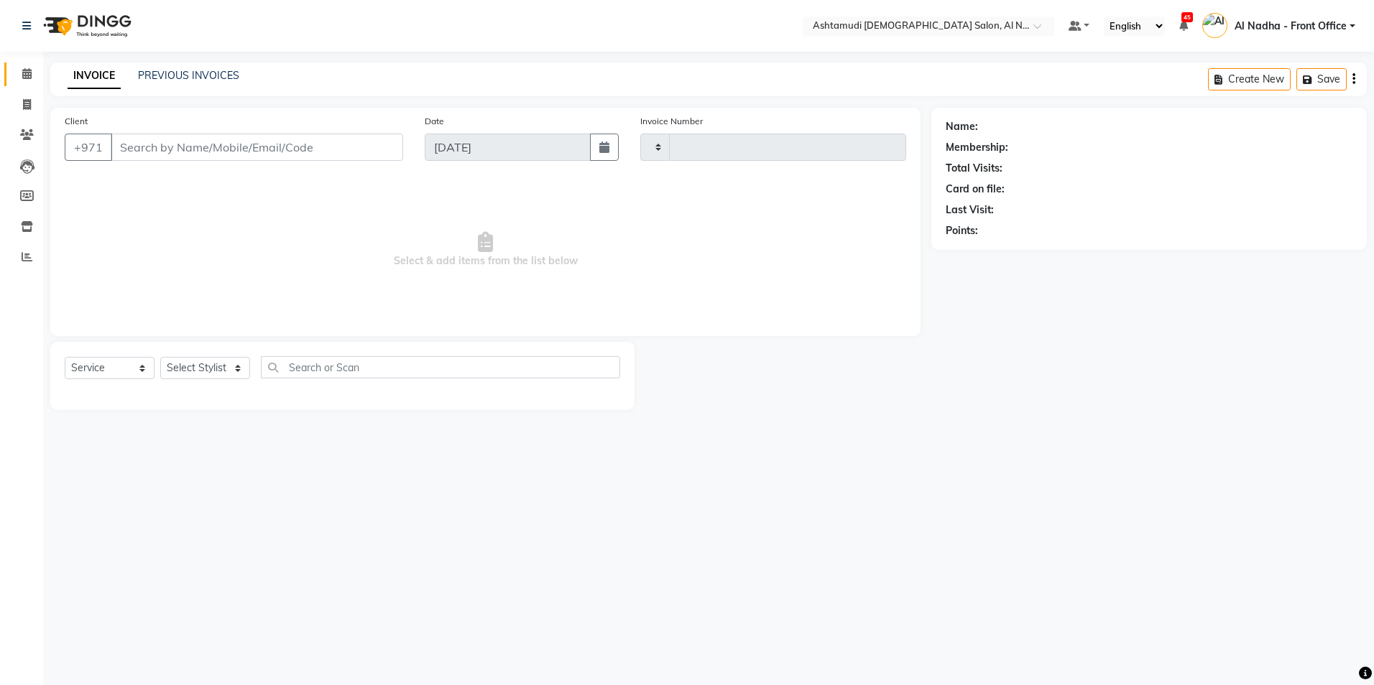
type input "2253"
select select "7088"
type input "528520815"
select select "88905"
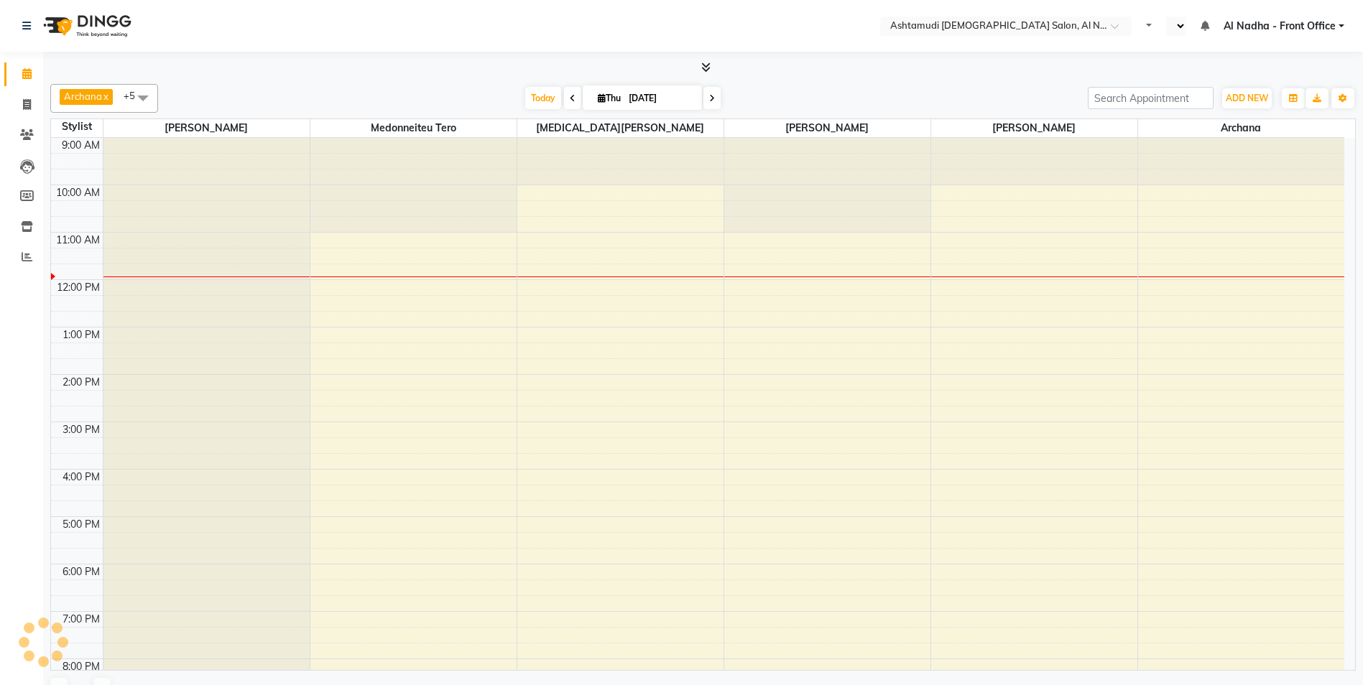
select select "en"
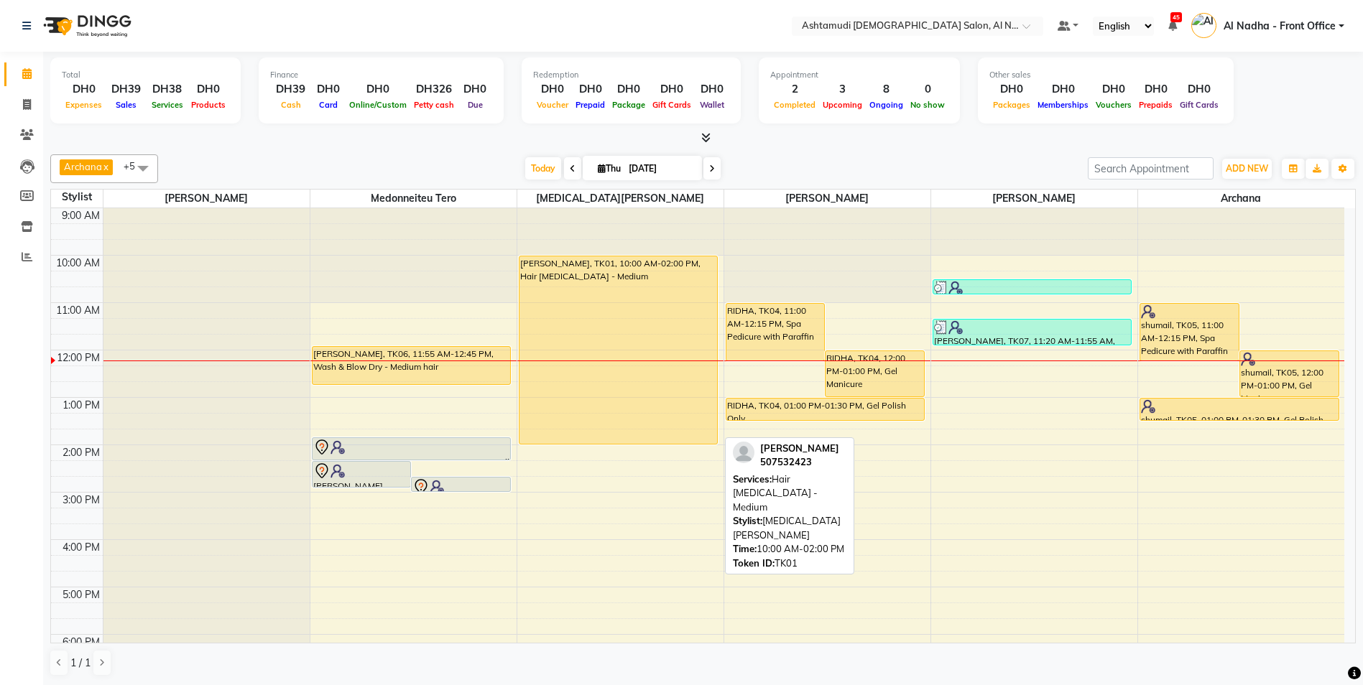
click at [570, 272] on div "[PERSON_NAME], TK01, 10:00 AM-02:00 PM, Hair [MEDICAL_DATA] - Medium" at bounding box center [618, 349] width 198 height 187
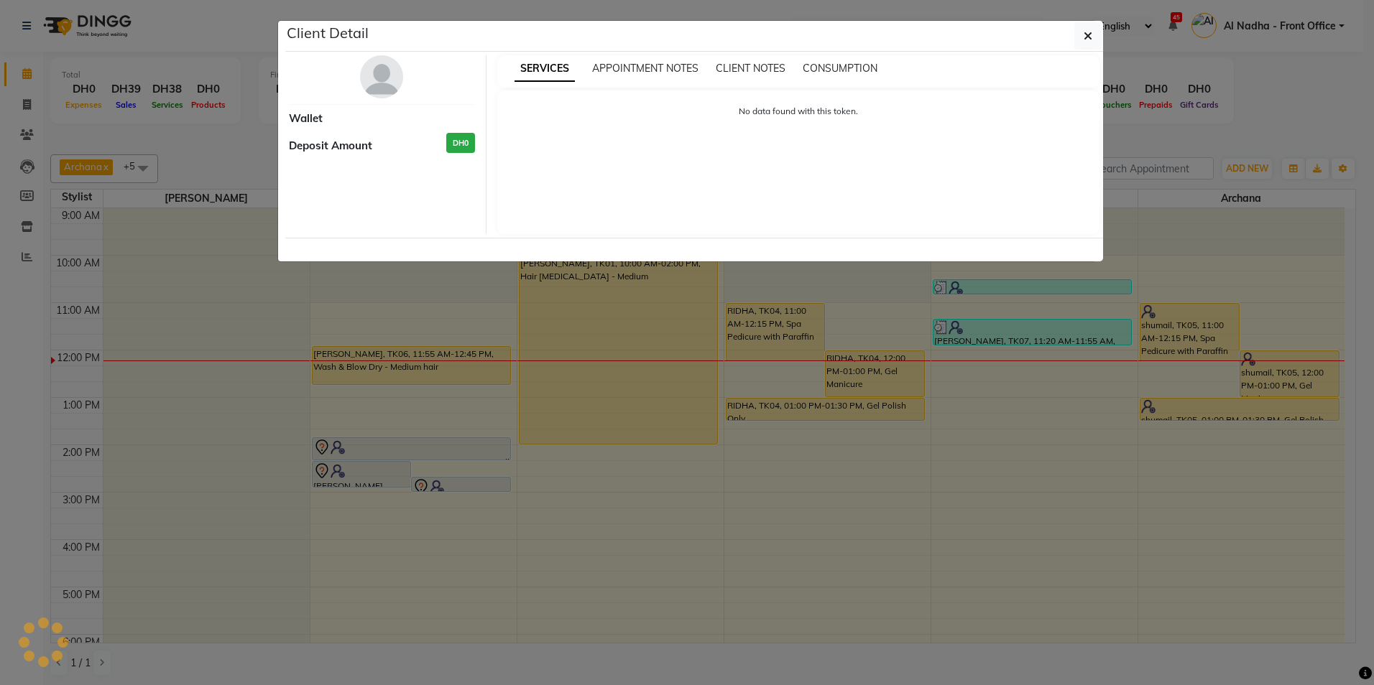
select select "1"
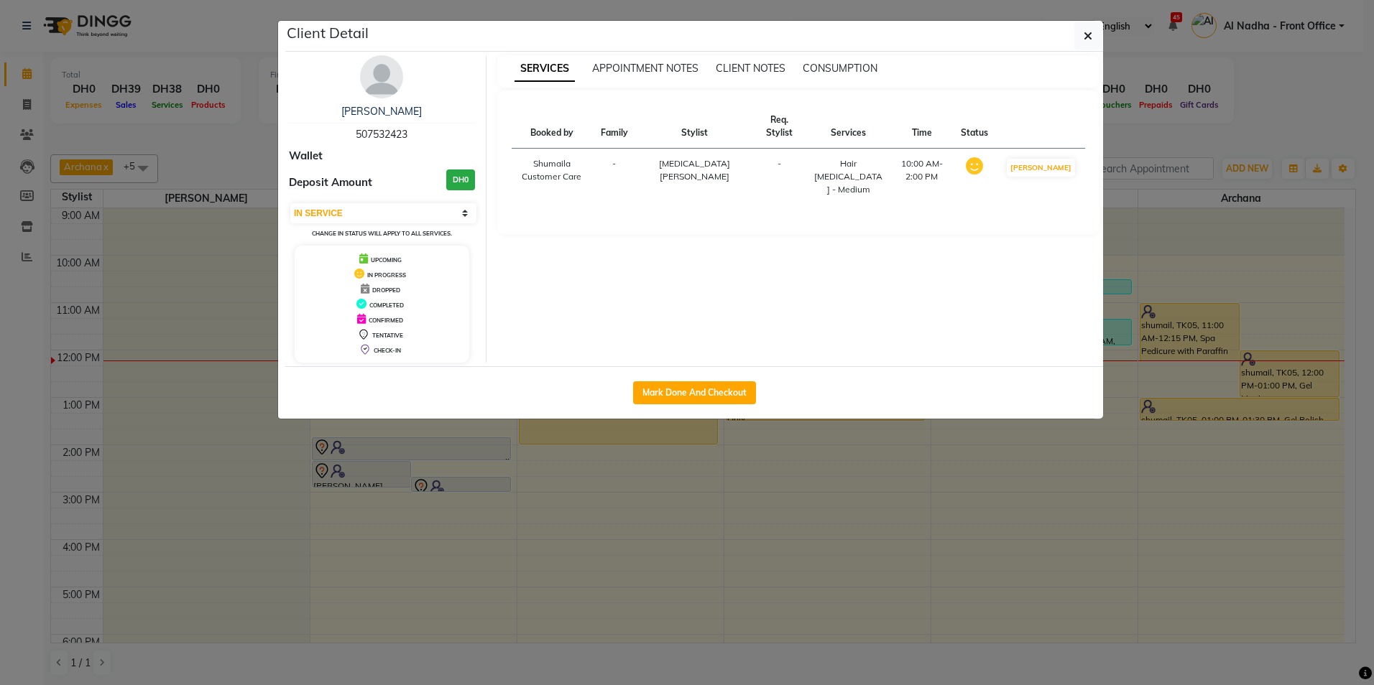
click at [353, 134] on div "Nidhisha Arjundas 507532423" at bounding box center [382, 123] width 186 height 38
drag, startPoint x: 356, startPoint y: 135, endPoint x: 413, endPoint y: 135, distance: 57.5
click at [413, 135] on div "Nidhisha Arjundas 507532423" at bounding box center [382, 123] width 186 height 38
drag, startPoint x: 413, startPoint y: 135, endPoint x: 397, endPoint y: 130, distance: 17.3
copy span "507532423"
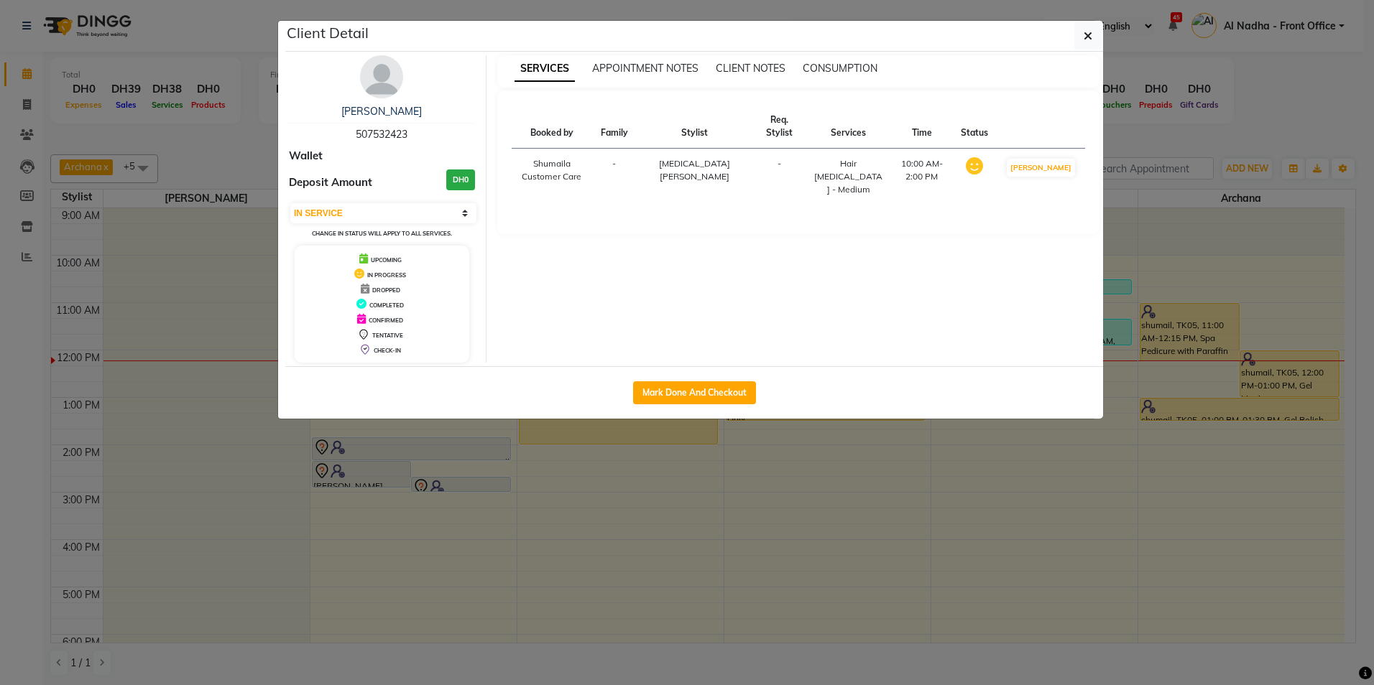
click at [1085, 29] on button "button" at bounding box center [1087, 35] width 27 height 27
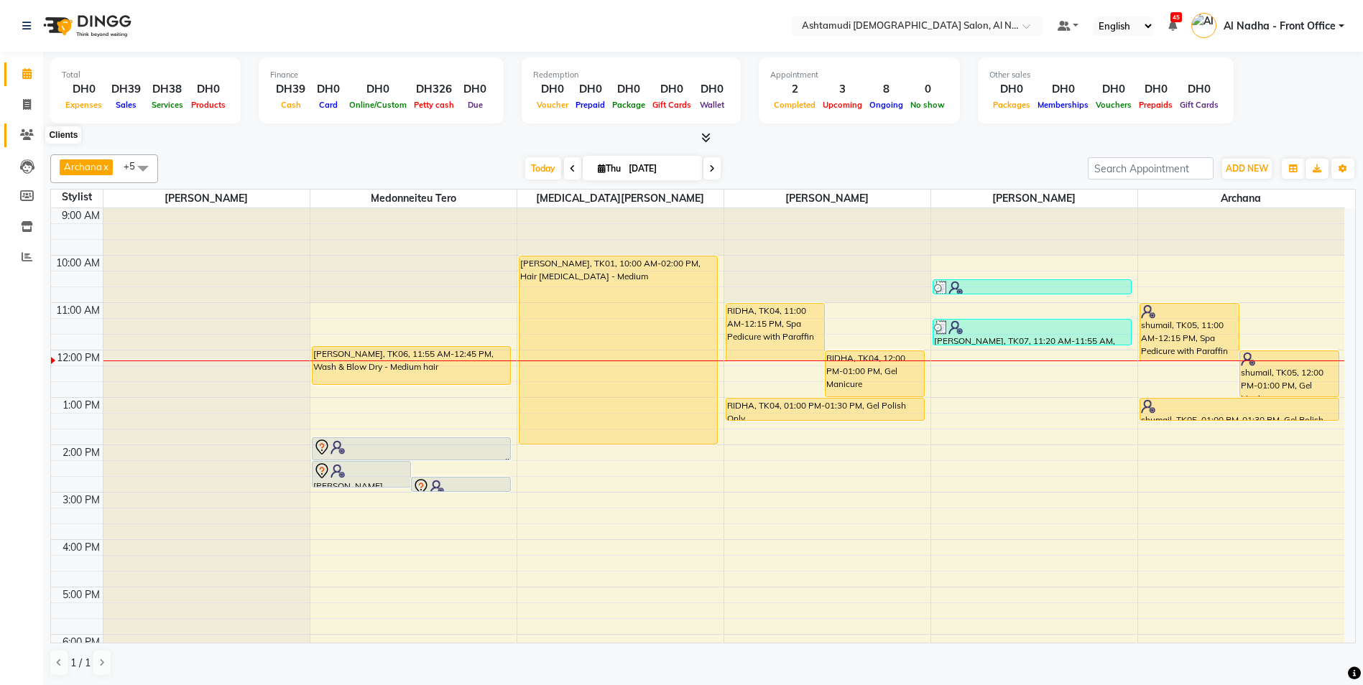
click at [22, 137] on icon at bounding box center [27, 134] width 14 height 11
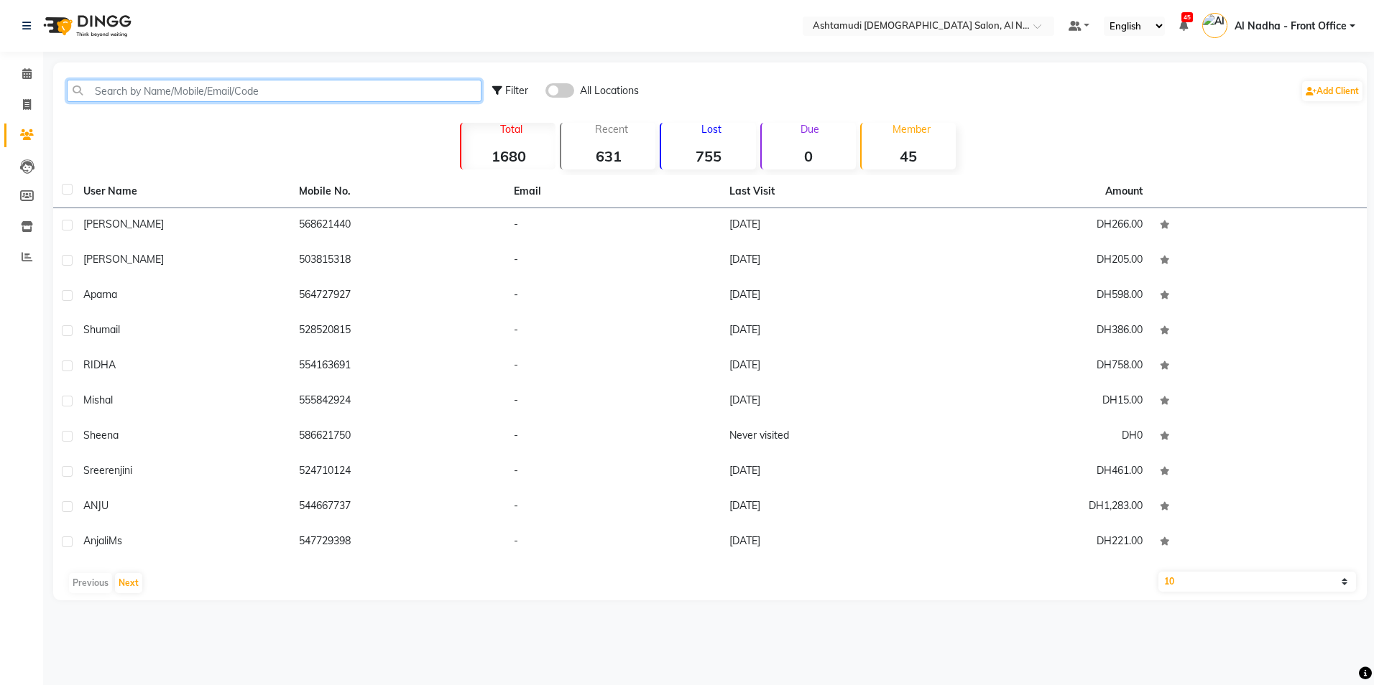
paste input "507532423"
type input "507532423"
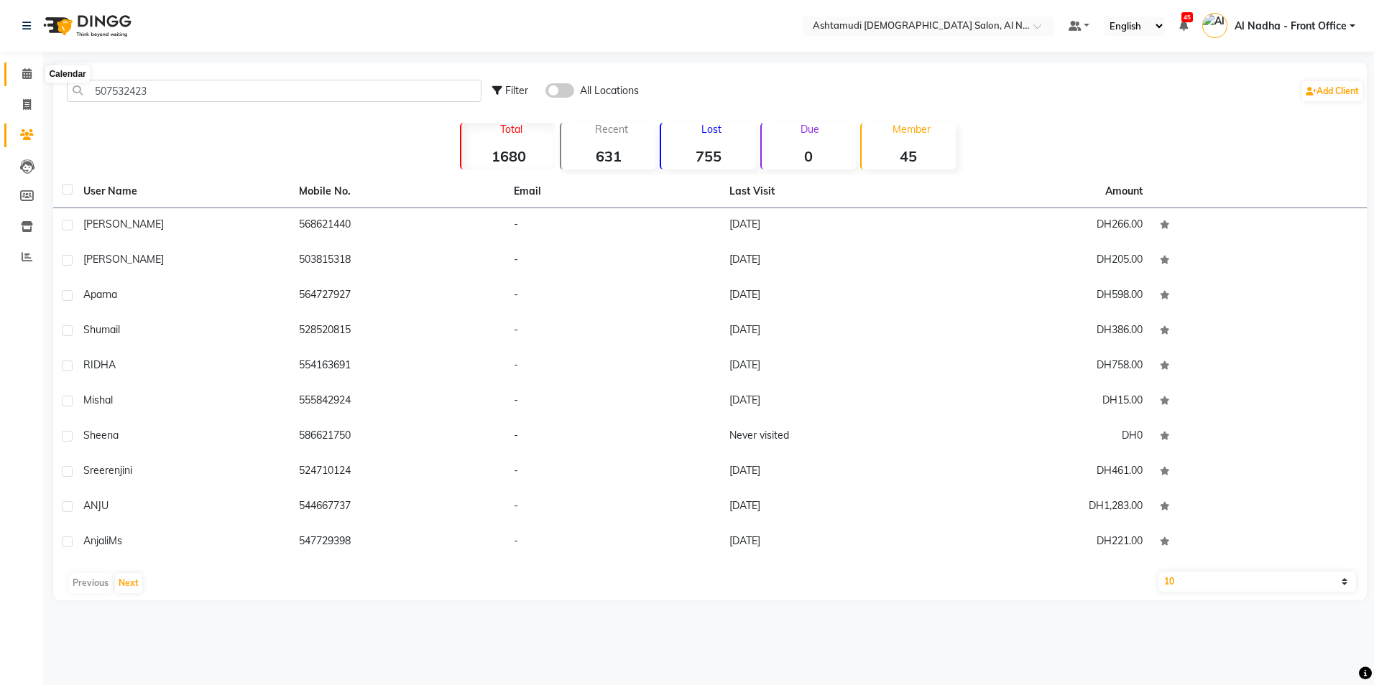
click at [29, 72] on icon at bounding box center [26, 73] width 9 height 11
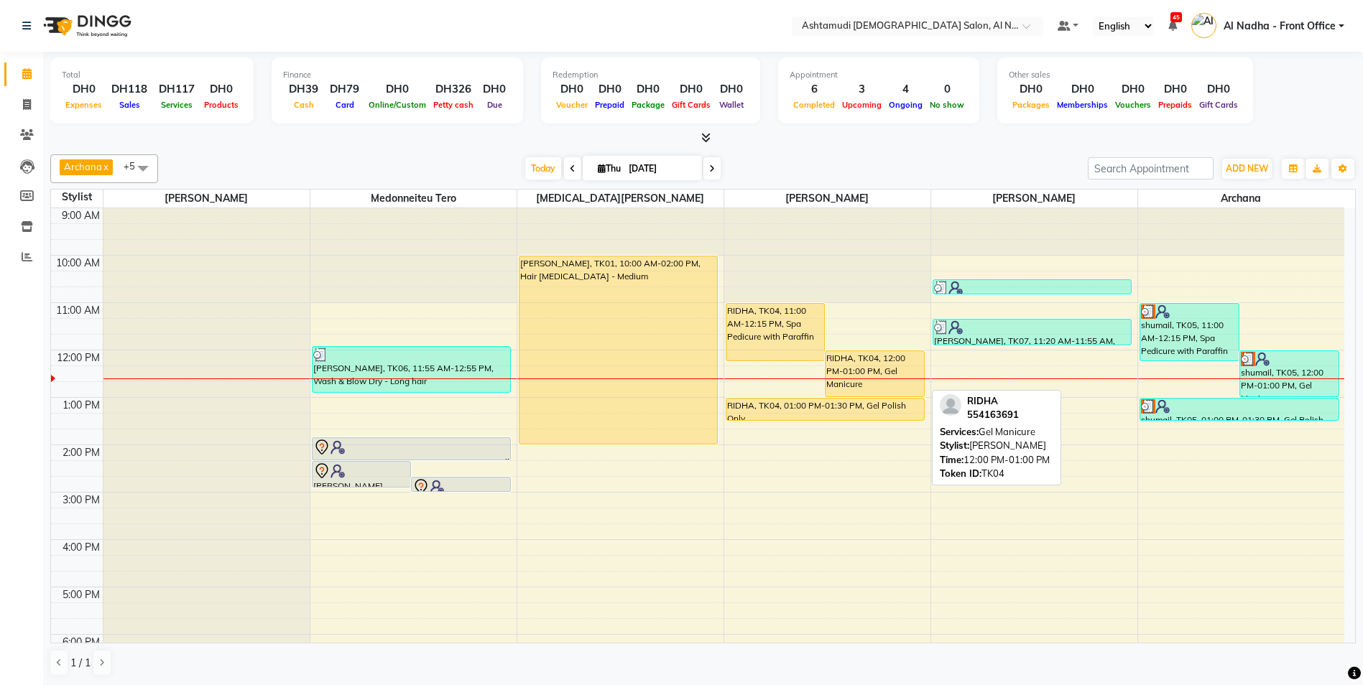
click at [858, 380] on div "RIDHA, TK04, 12:00 PM-01:00 PM, Gel Manicure" at bounding box center [874, 373] width 98 height 45
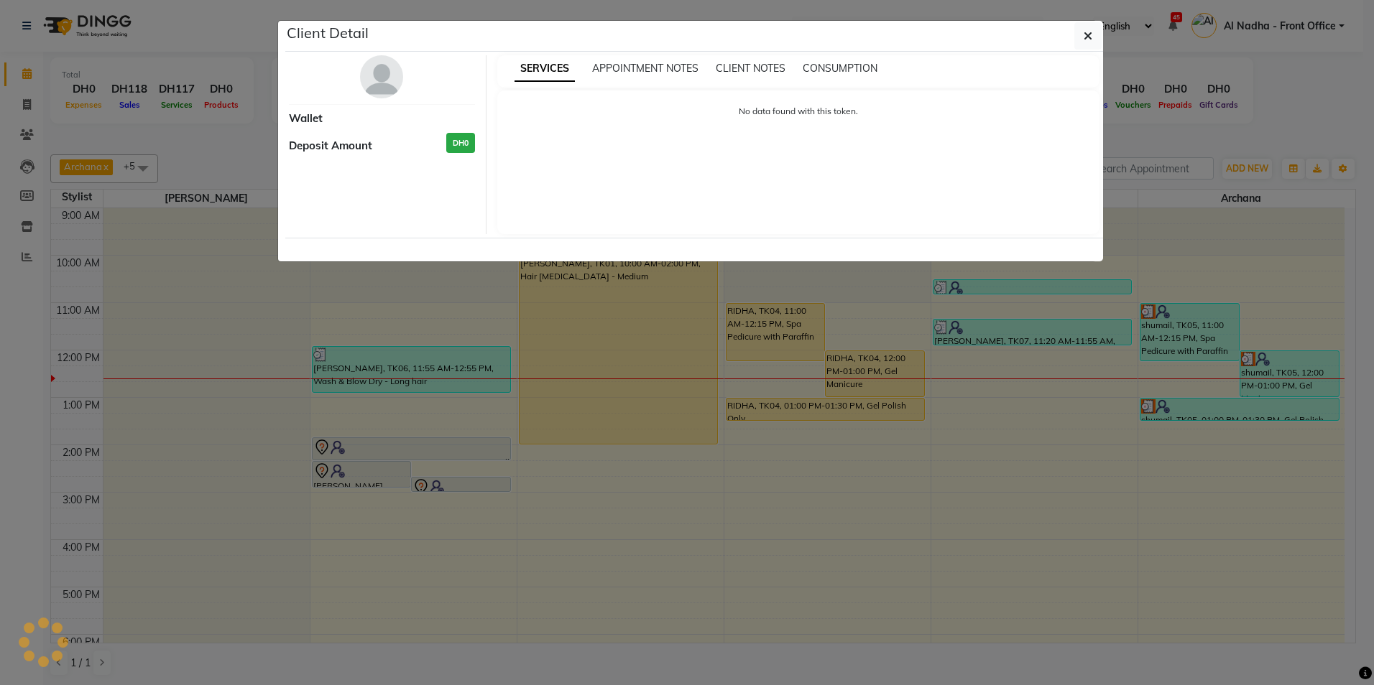
select select "1"
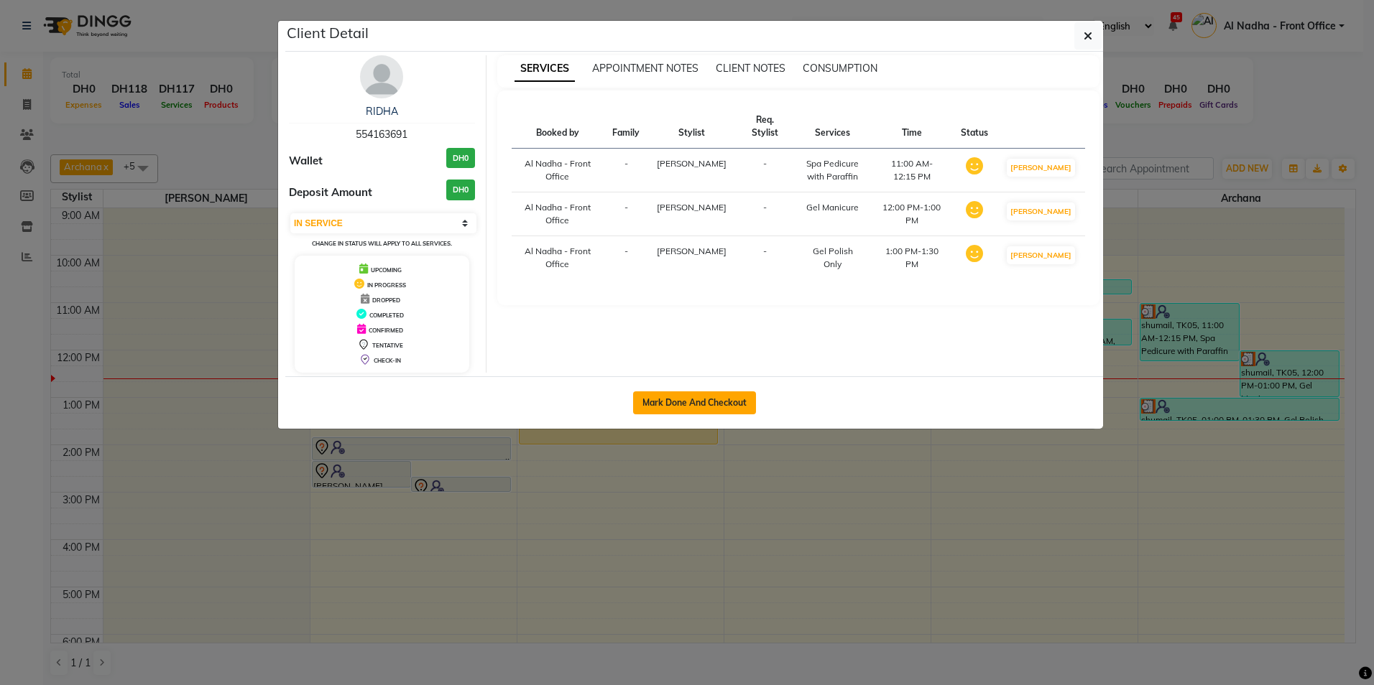
click at [663, 399] on button "Mark Done And Checkout" at bounding box center [694, 403] width 123 height 23
select select "service"
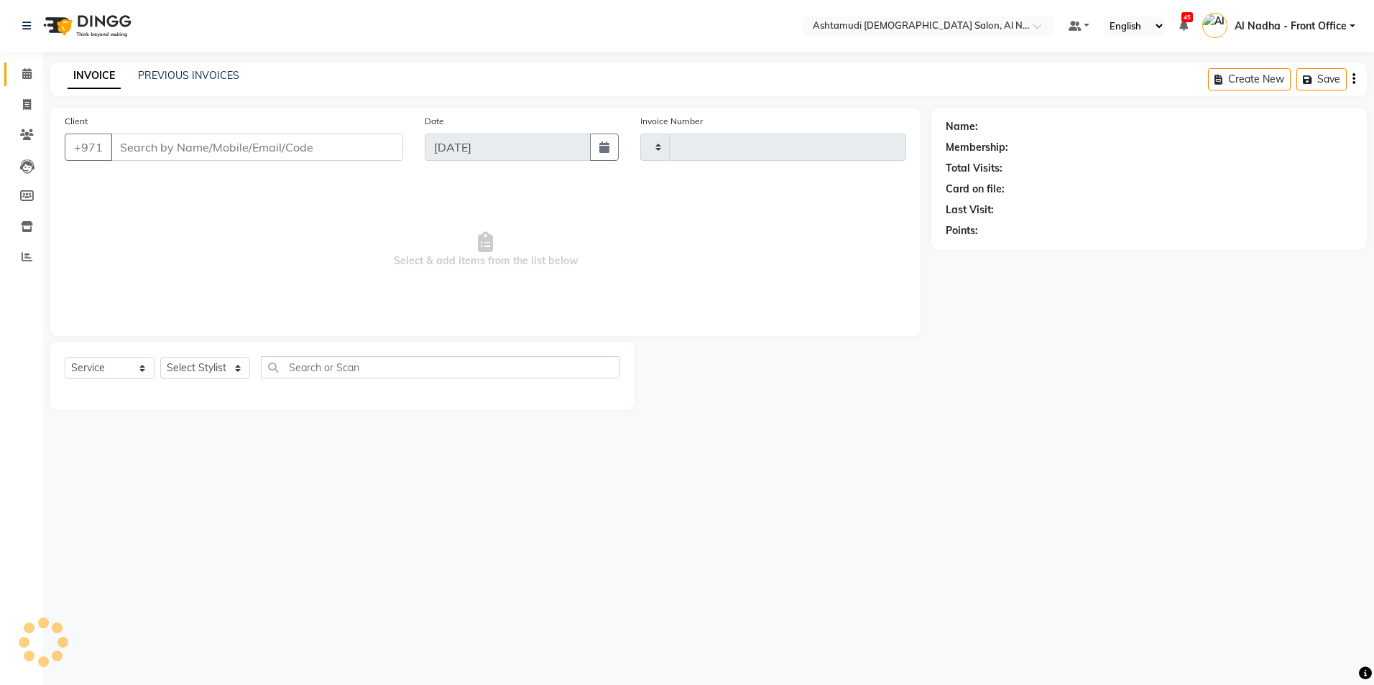
type input "2253"
select select "7088"
type input "554163691"
select select "60077"
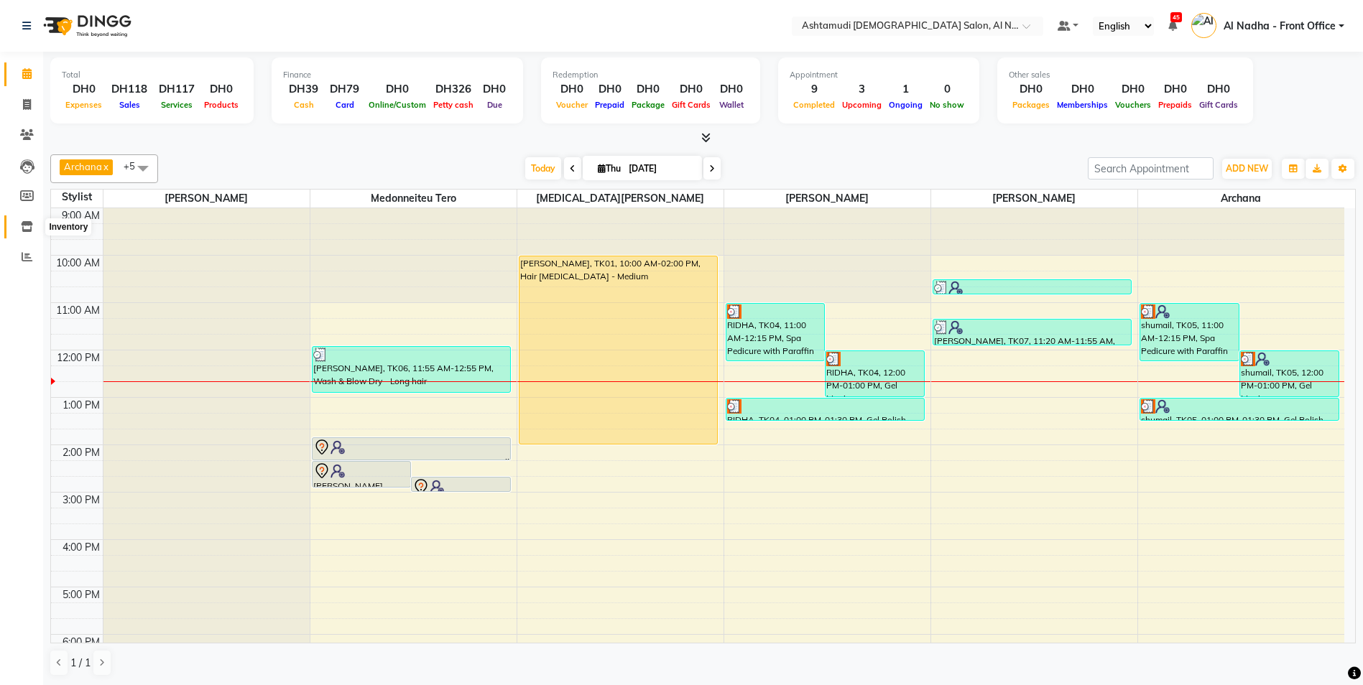
click at [24, 228] on icon at bounding box center [27, 226] width 12 height 11
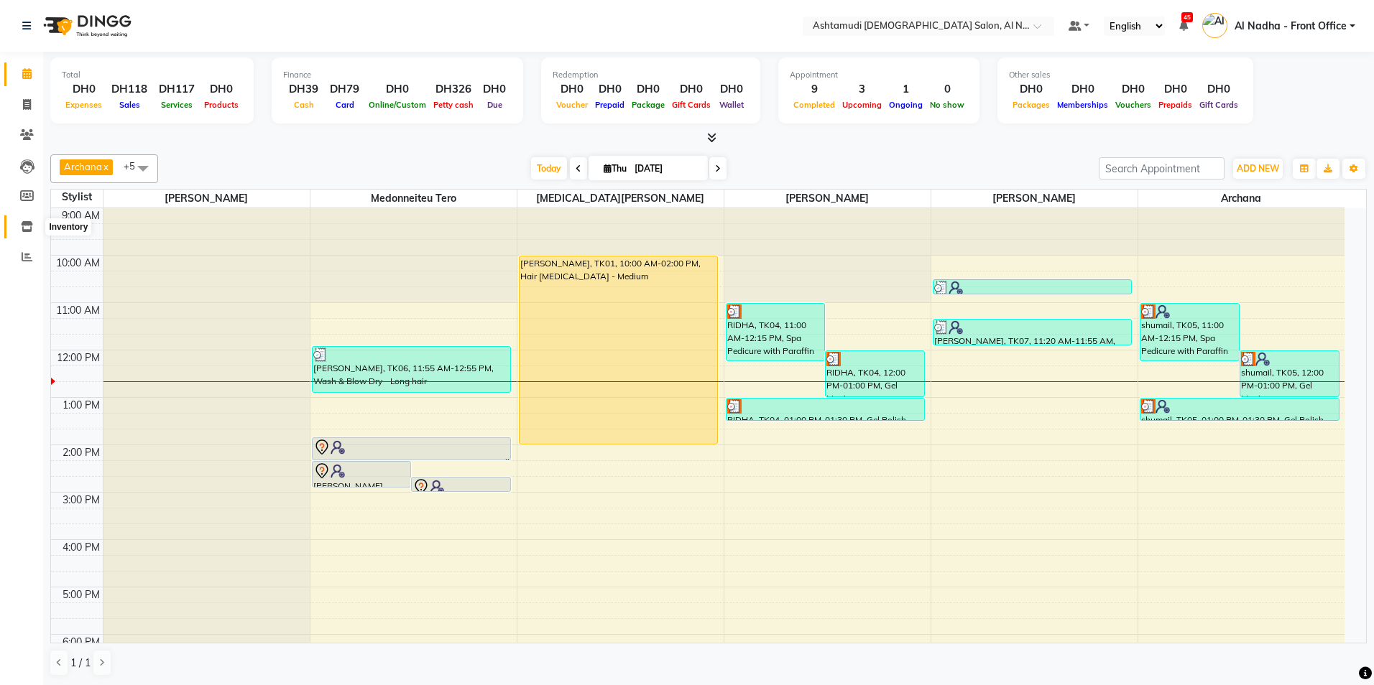
select select
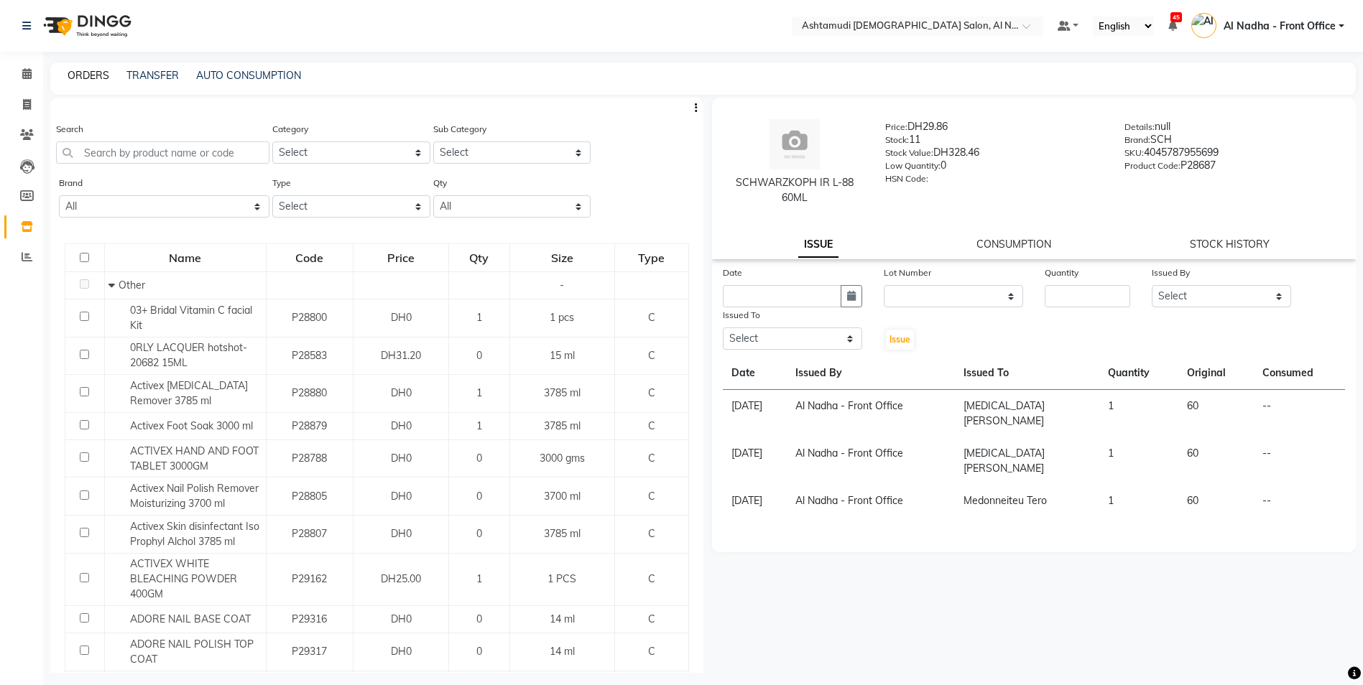
click at [98, 71] on link "ORDERS" at bounding box center [89, 75] width 42 height 13
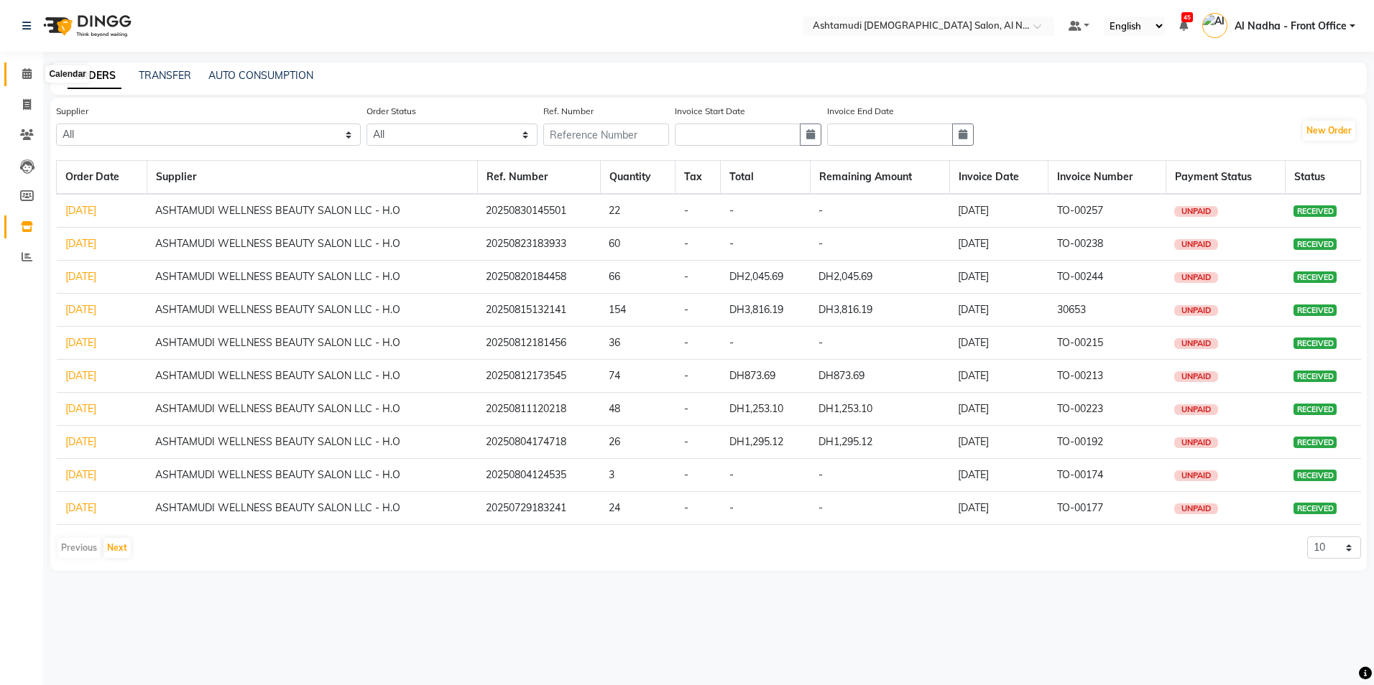
click at [24, 70] on icon at bounding box center [26, 73] width 9 height 11
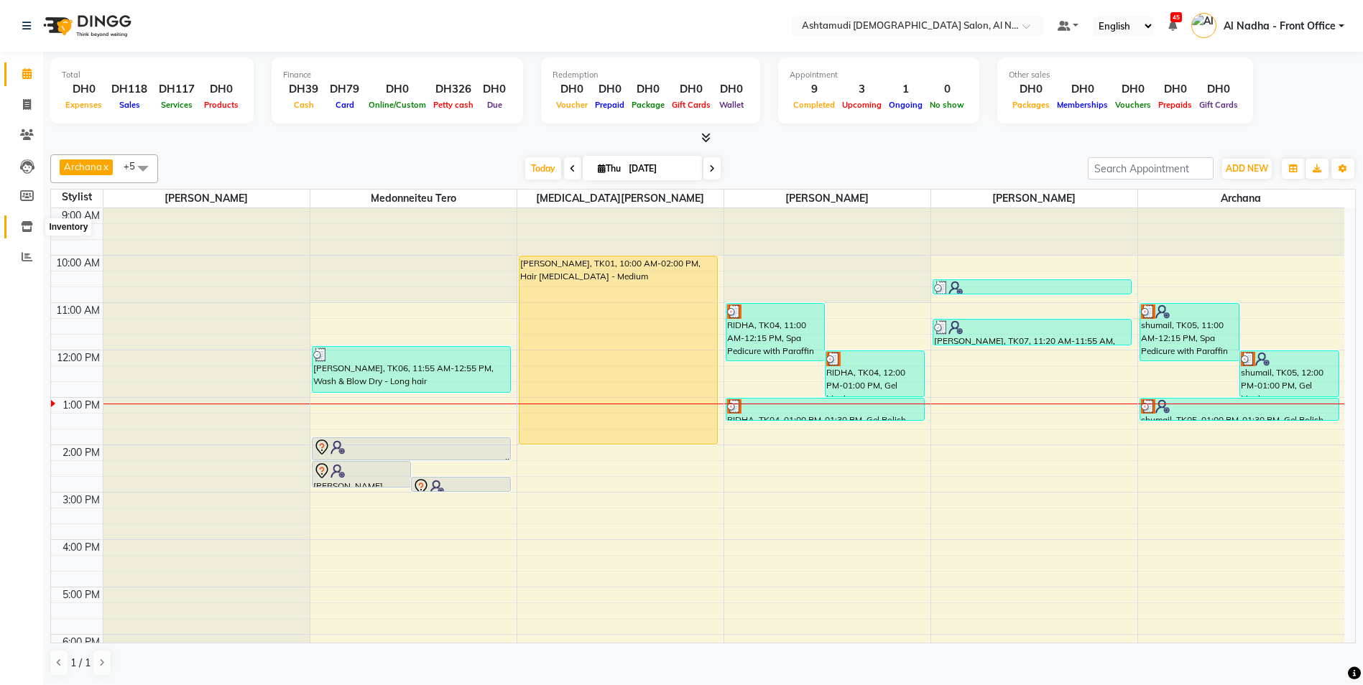
click at [26, 229] on icon at bounding box center [27, 226] width 12 height 11
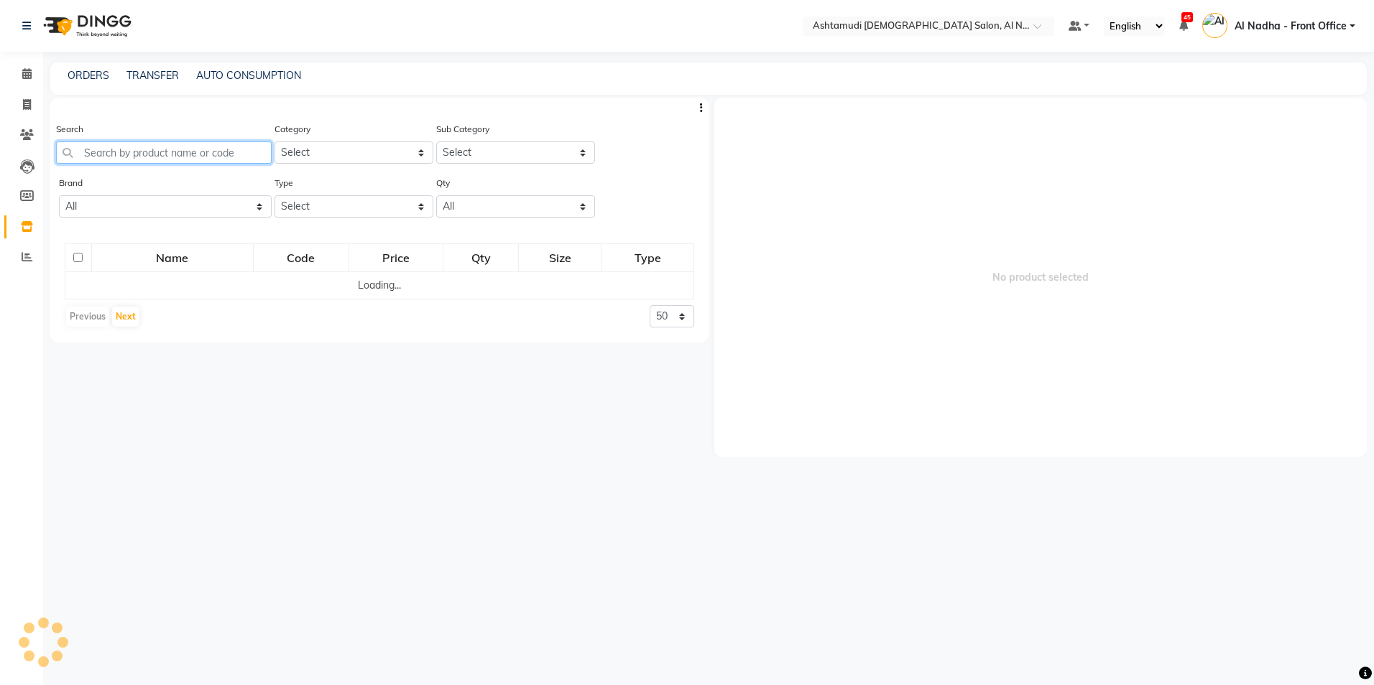
click at [177, 157] on input "text" at bounding box center [164, 153] width 216 height 22
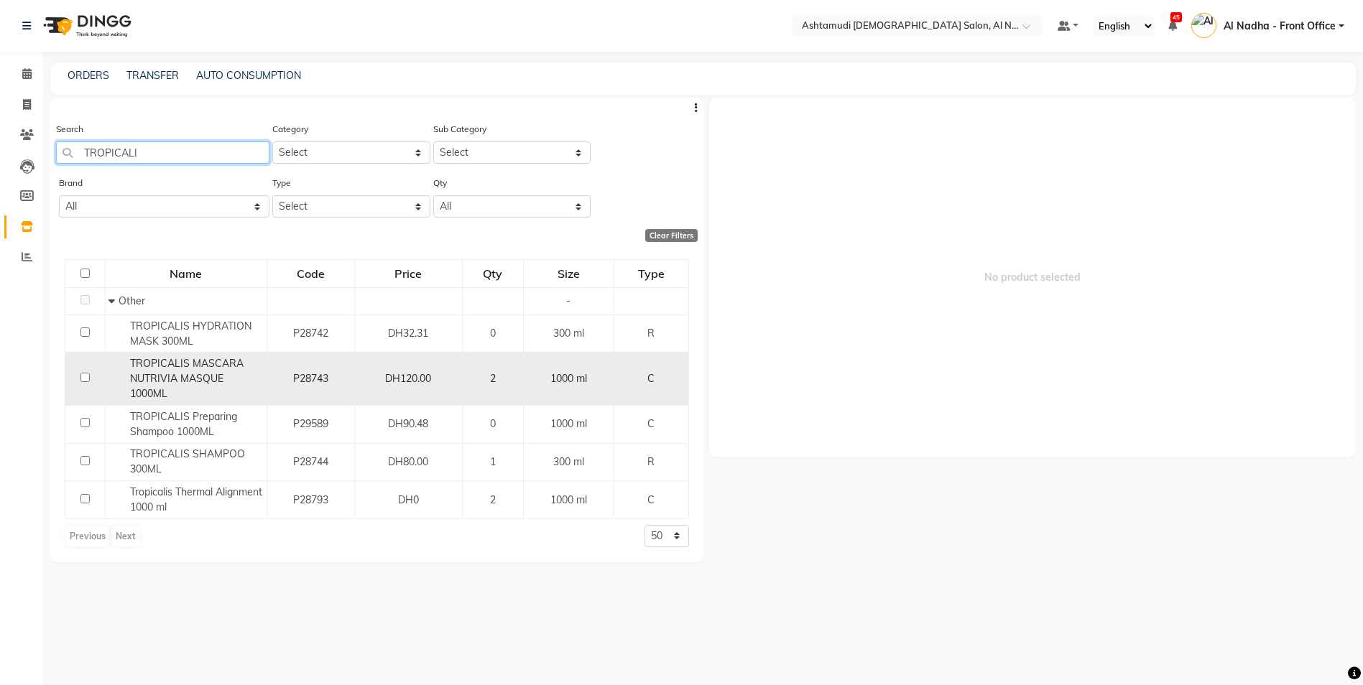
type input "TROPICALI"
click at [83, 376] on input "checkbox" at bounding box center [84, 377] width 9 height 9
checkbox input "true"
select select
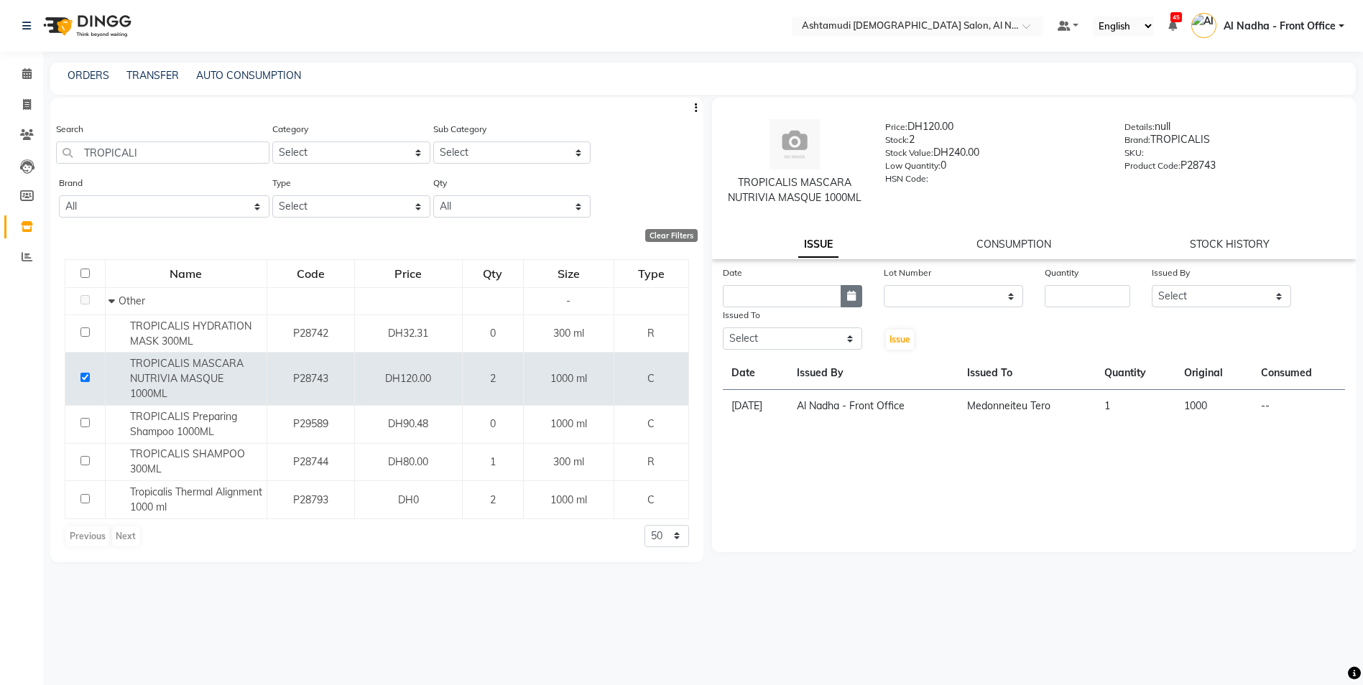
click at [851, 298] on icon "button" at bounding box center [851, 296] width 9 height 10
select select "9"
select select "2025"
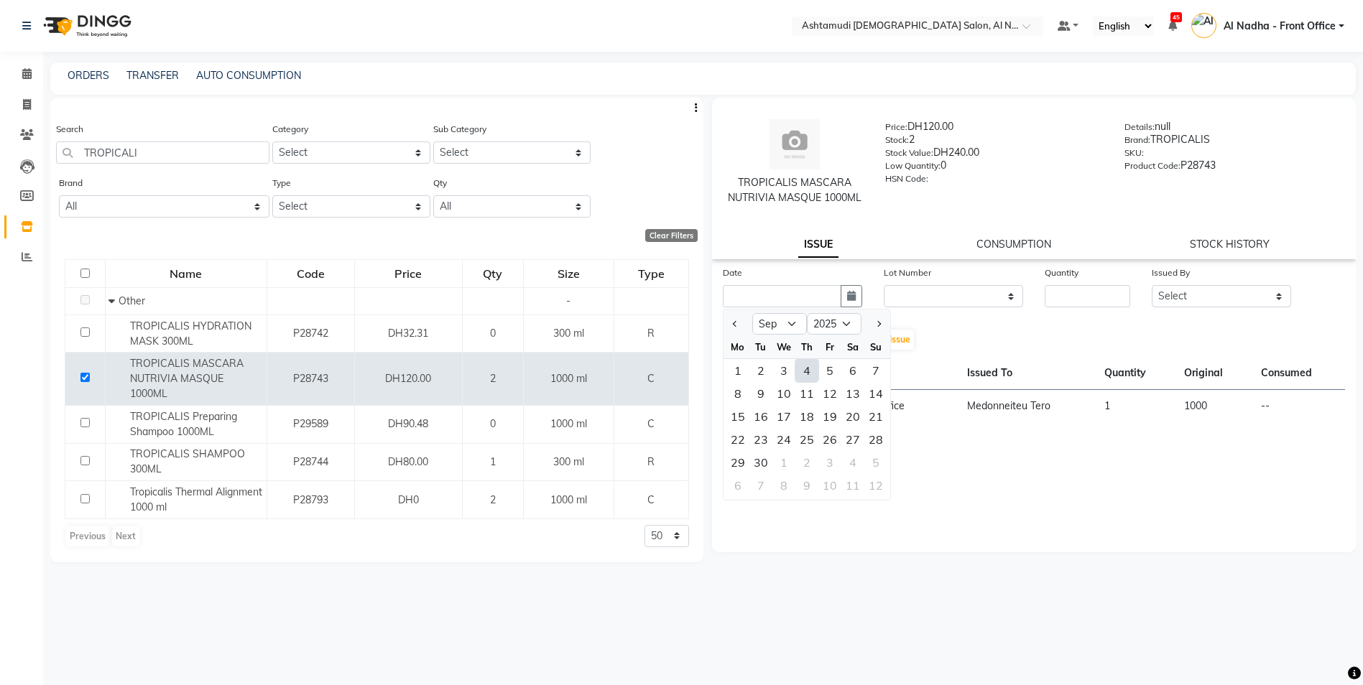
click at [802, 369] on div "4" at bounding box center [806, 370] width 23 height 23
type input "[DATE]"
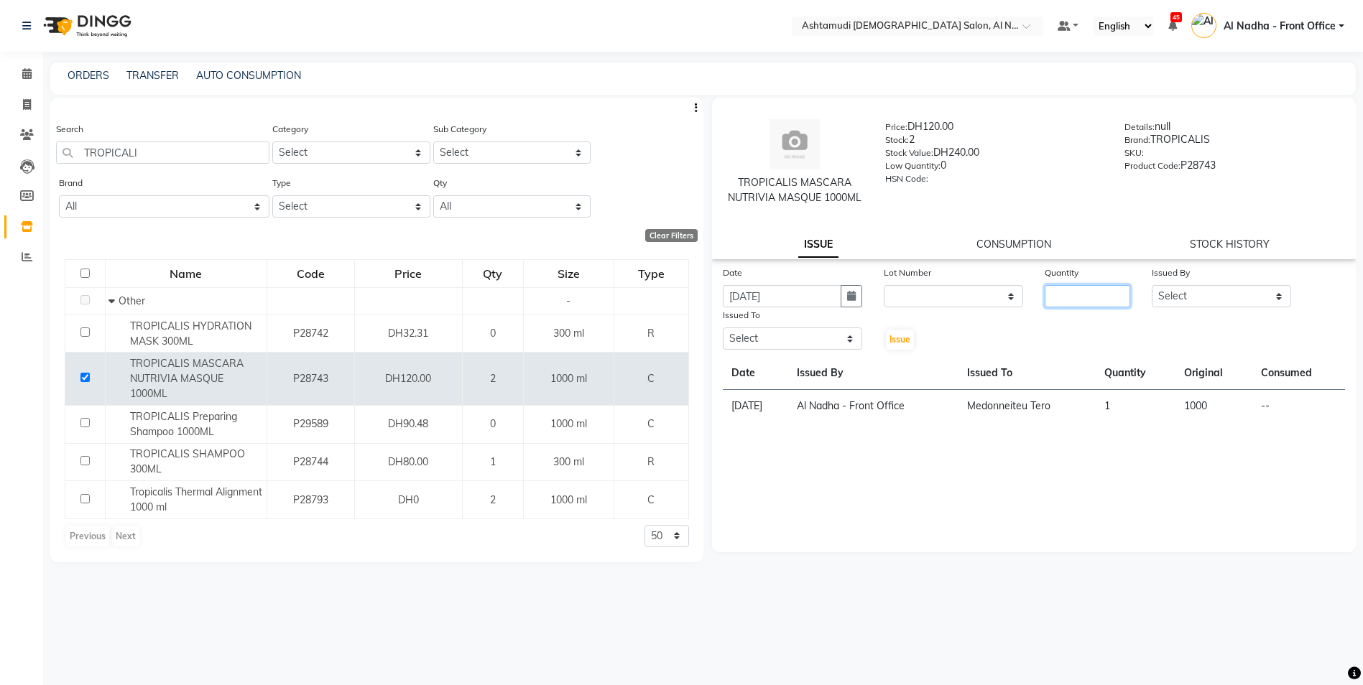
click at [1092, 295] on input "number" at bounding box center [1087, 296] width 85 height 22
type input "1"
click at [1157, 297] on select "Select Al Nadha - Front Office Archana Medonneiteu Tero [PERSON_NAME] [PERSON_N…" at bounding box center [1221, 296] width 139 height 22
select select "59177"
click at [1152, 285] on select "Select Al Nadha - Front Office Archana Medonneiteu Tero [PERSON_NAME] [PERSON_N…" at bounding box center [1221, 296] width 139 height 22
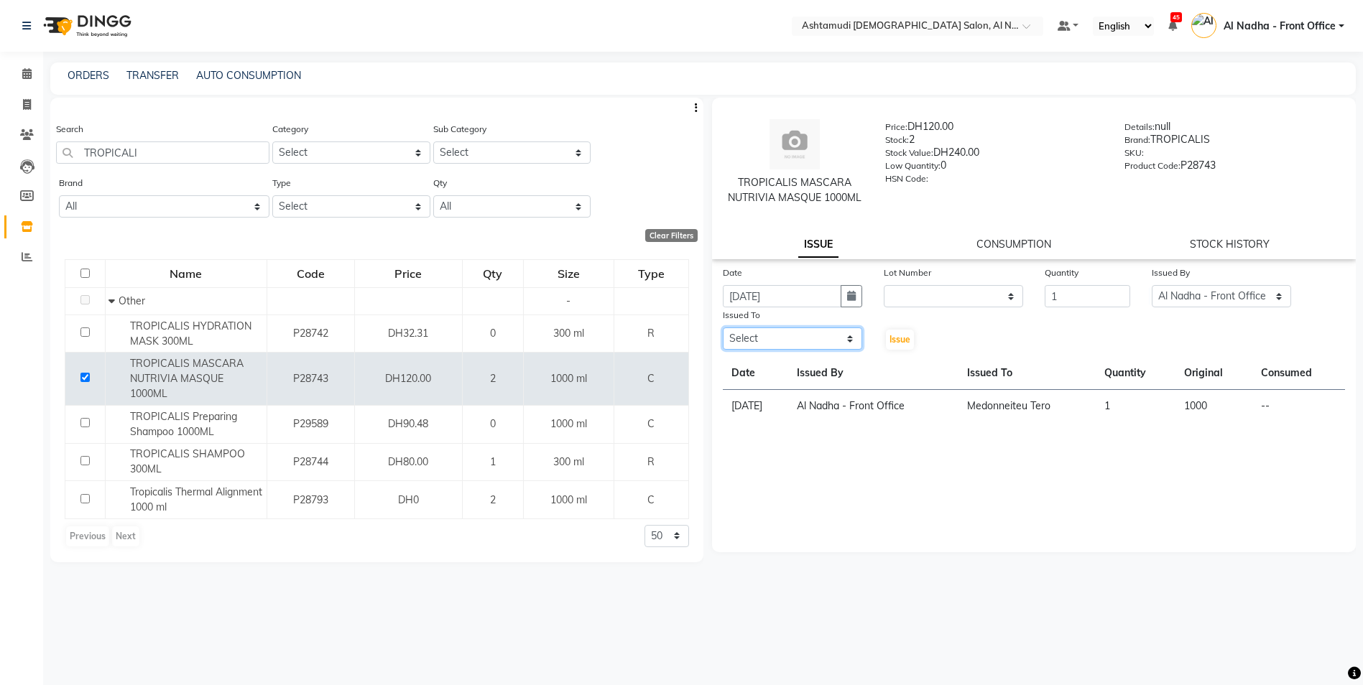
click at [791, 332] on select "Select Al Nadha - Front Office Archana Medonneiteu Tero [PERSON_NAME] [PERSON_N…" at bounding box center [792, 339] width 139 height 22
click at [723, 328] on select "Select Al Nadha - Front Office Archana Medonneiteu Tero [PERSON_NAME] [PERSON_N…" at bounding box center [792, 339] width 139 height 22
click at [779, 332] on select "Select Al Nadha - Front Office Archana Medonneiteu Tero [PERSON_NAME] [PERSON_N…" at bounding box center [792, 339] width 139 height 22
select select "59179"
click at [723, 328] on select "Select Al Nadha - Front Office Archana Medonneiteu Tero [PERSON_NAME] [PERSON_N…" at bounding box center [792, 339] width 139 height 22
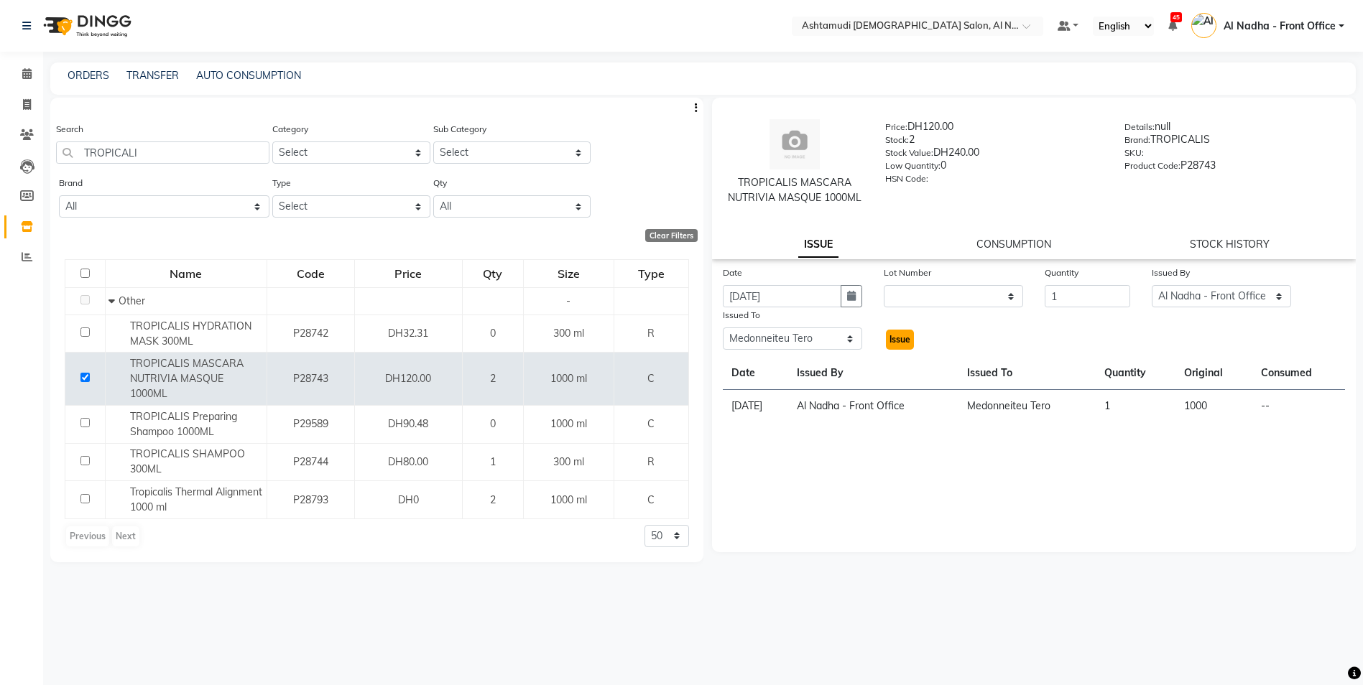
click at [901, 342] on span "Issue" at bounding box center [899, 339] width 21 height 11
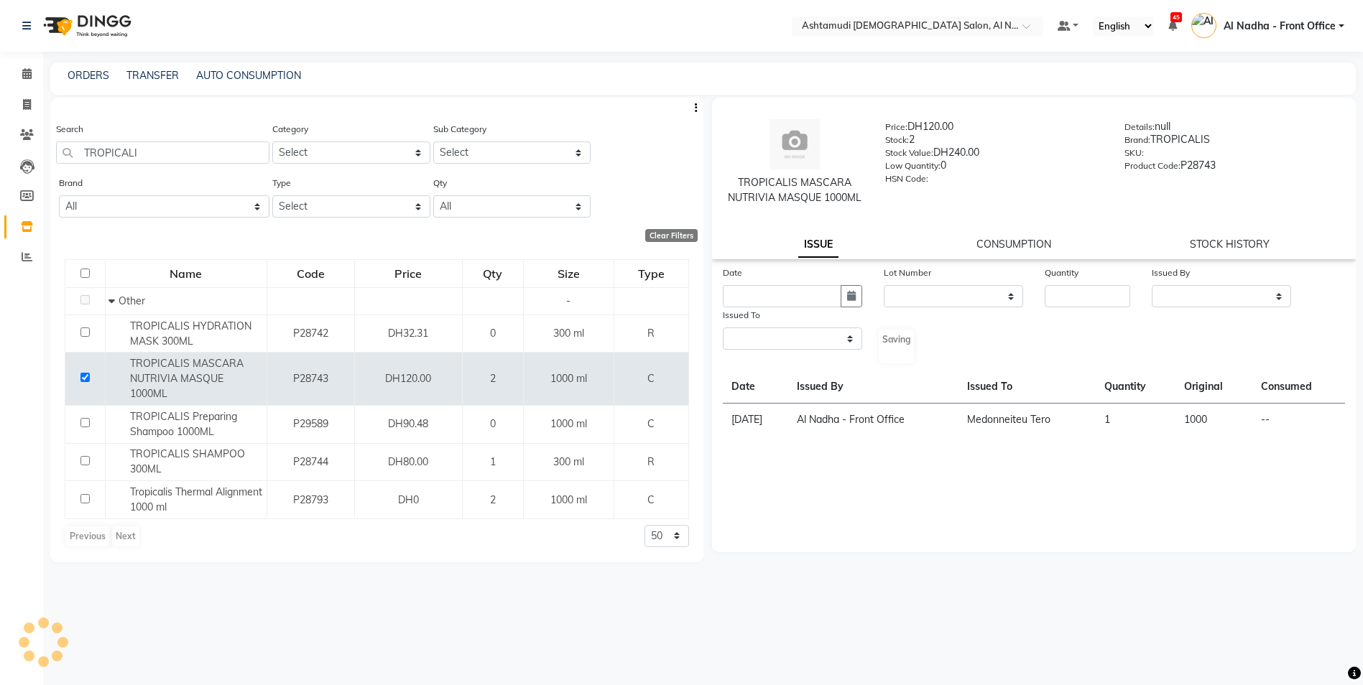
select select
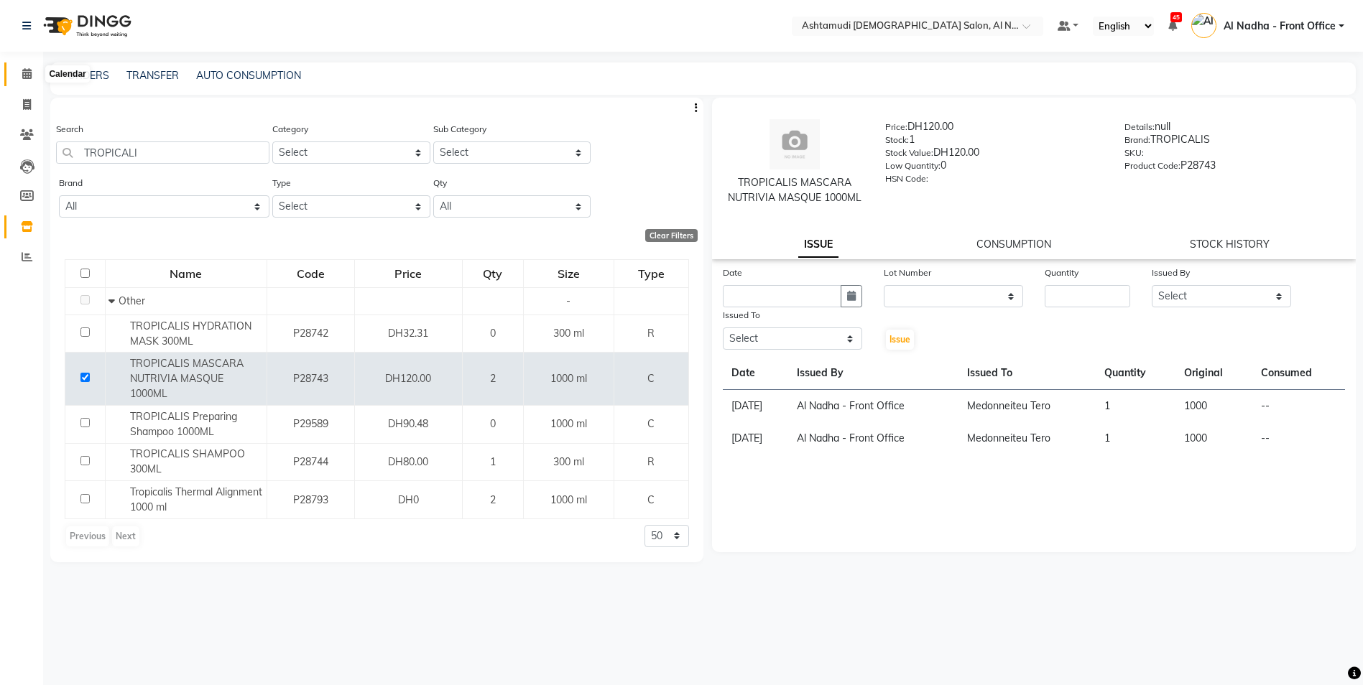
click at [25, 72] on icon at bounding box center [26, 73] width 9 height 11
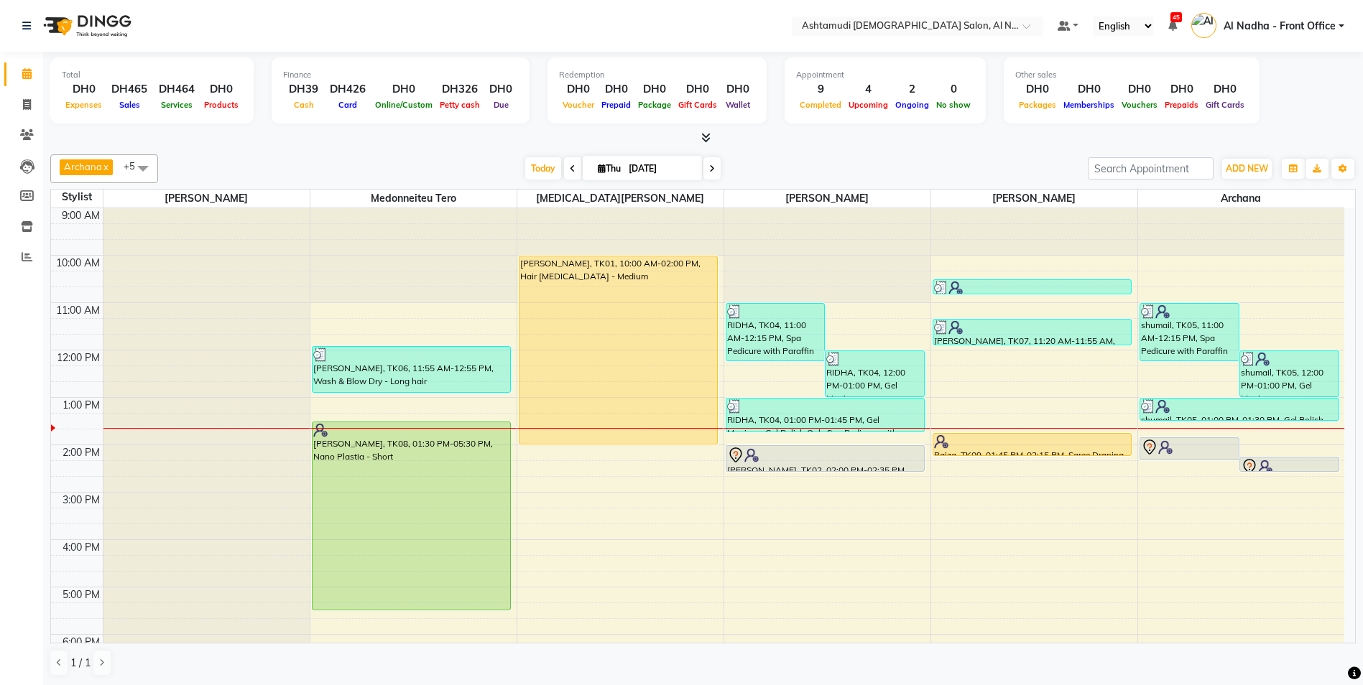
scroll to position [216, 0]
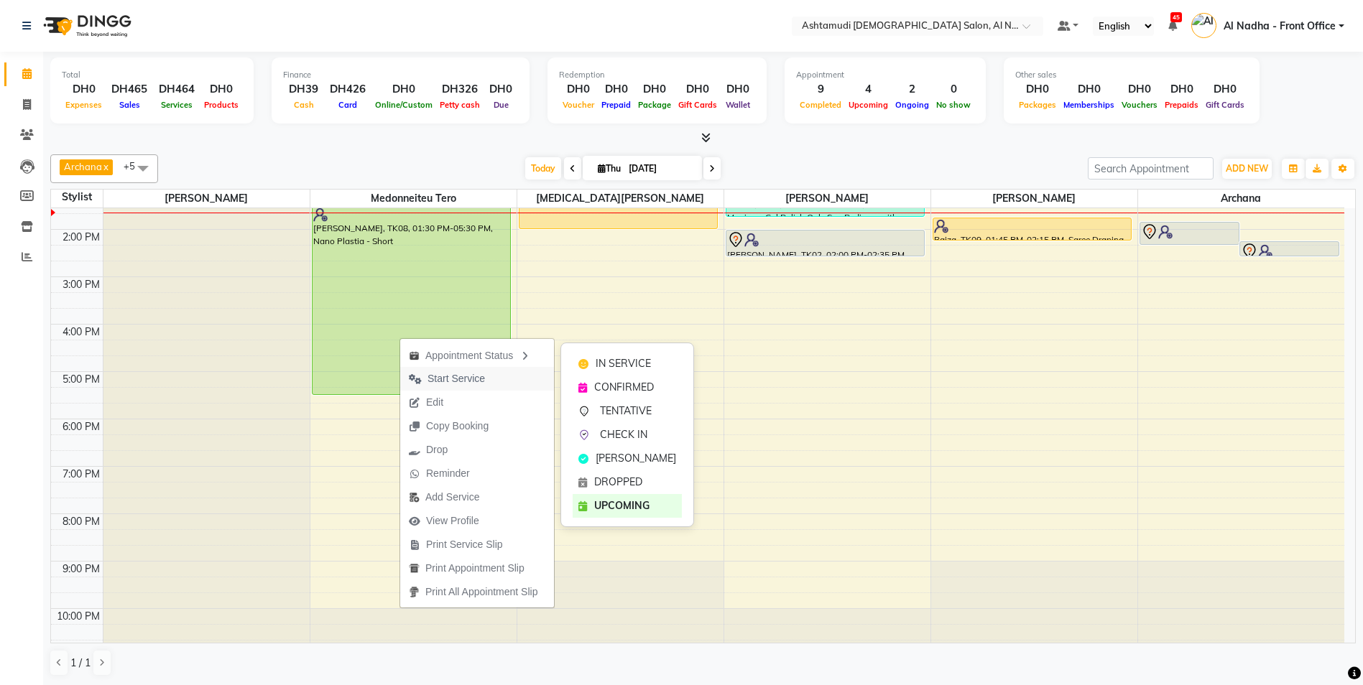
click at [448, 376] on span "Start Service" at bounding box center [455, 378] width 57 height 15
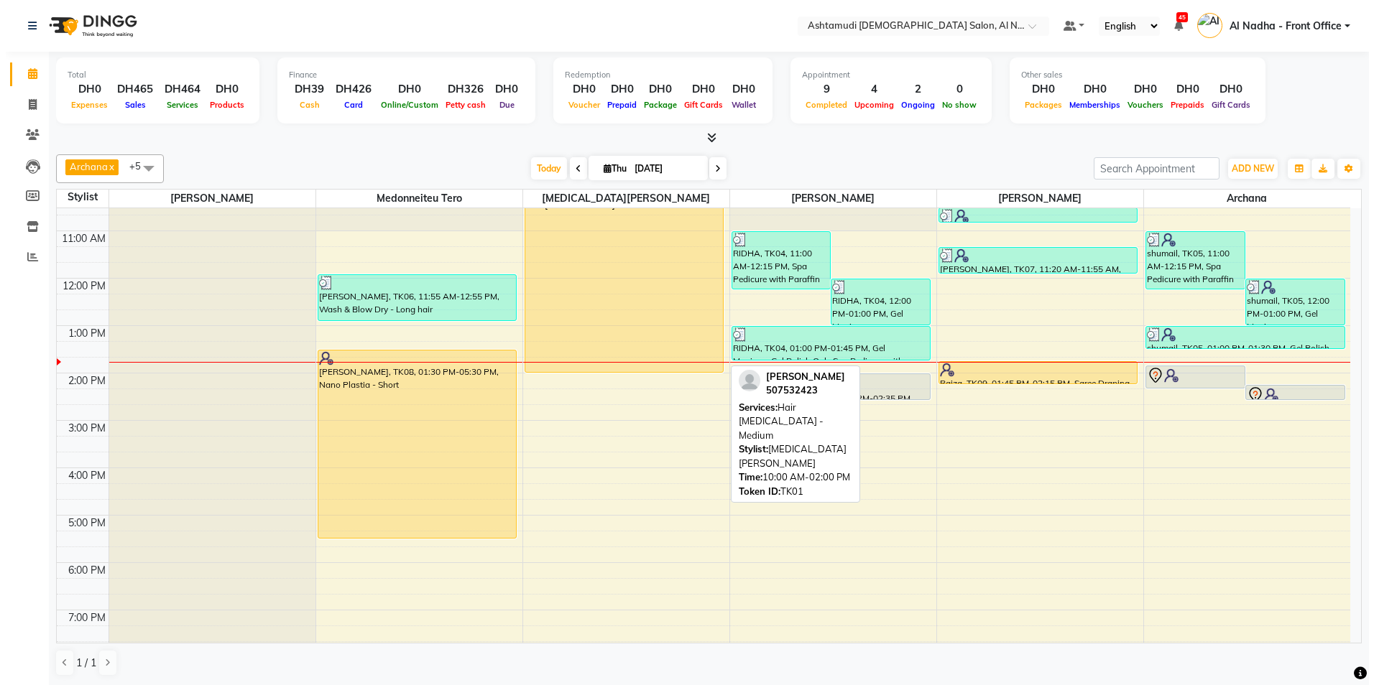
scroll to position [0, 0]
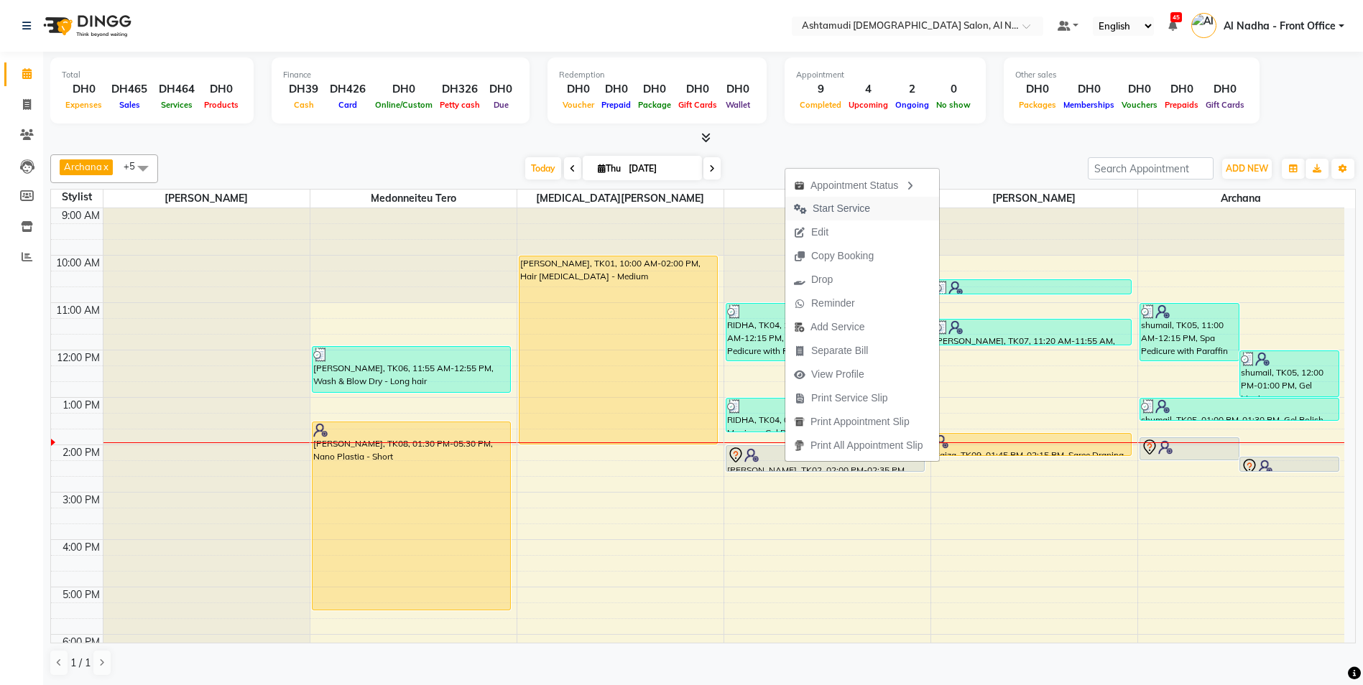
click at [844, 210] on span "Start Service" at bounding box center [840, 208] width 57 height 15
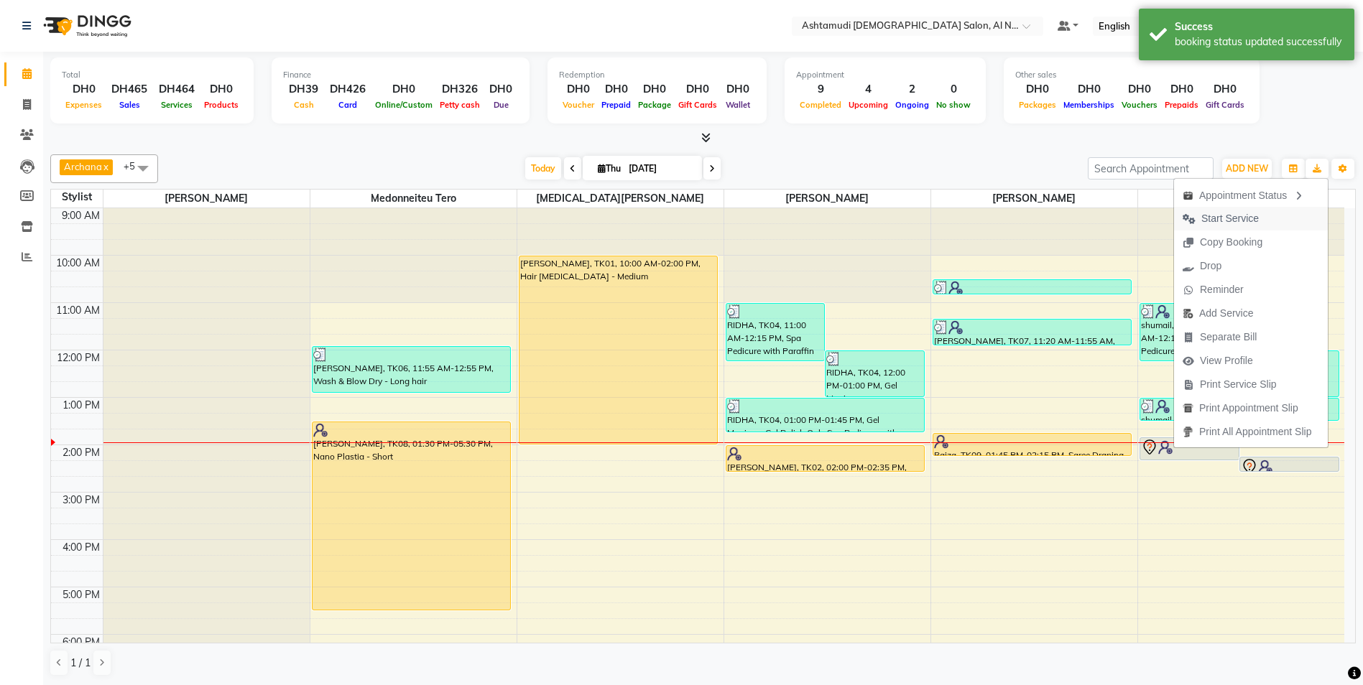
click at [1230, 216] on span "Start Service" at bounding box center [1229, 218] width 57 height 15
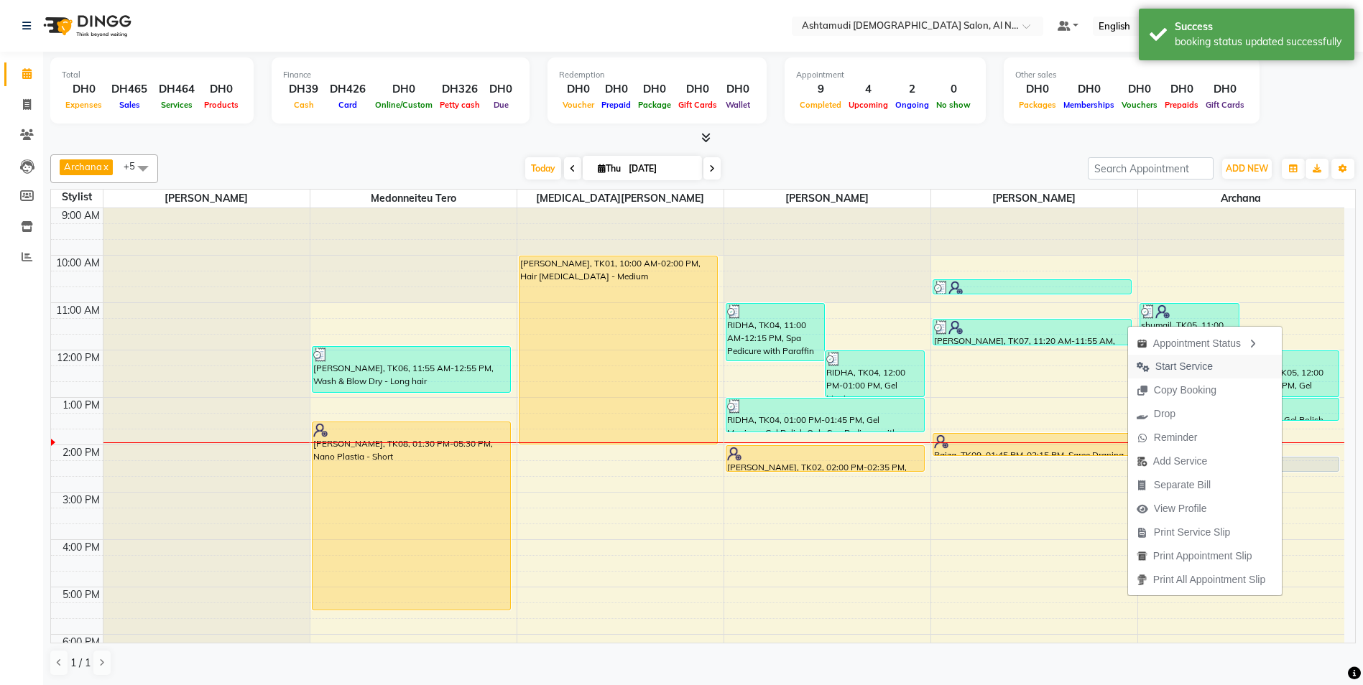
click at [1204, 370] on span "Start Service" at bounding box center [1183, 366] width 57 height 15
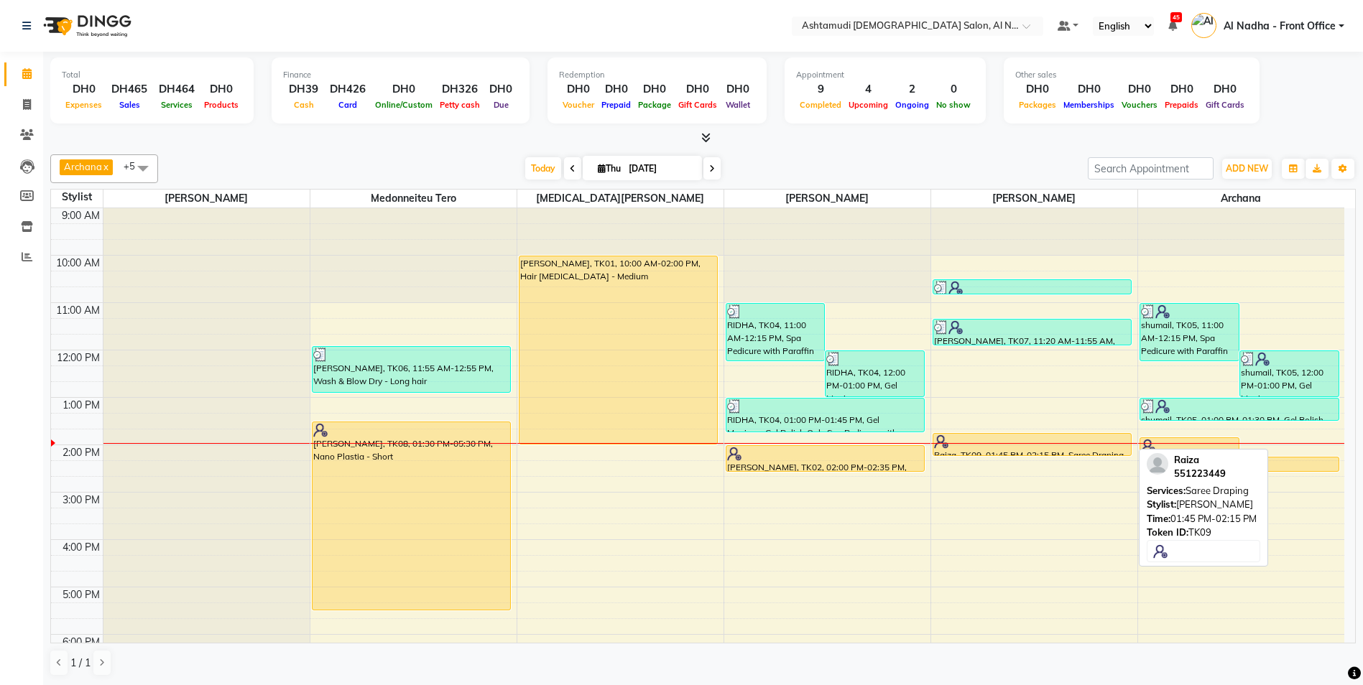
click at [1034, 449] on div "Raiza, TK09, 01:45 PM-02:15 PM, Saree Draping" at bounding box center [1032, 445] width 198 height 22
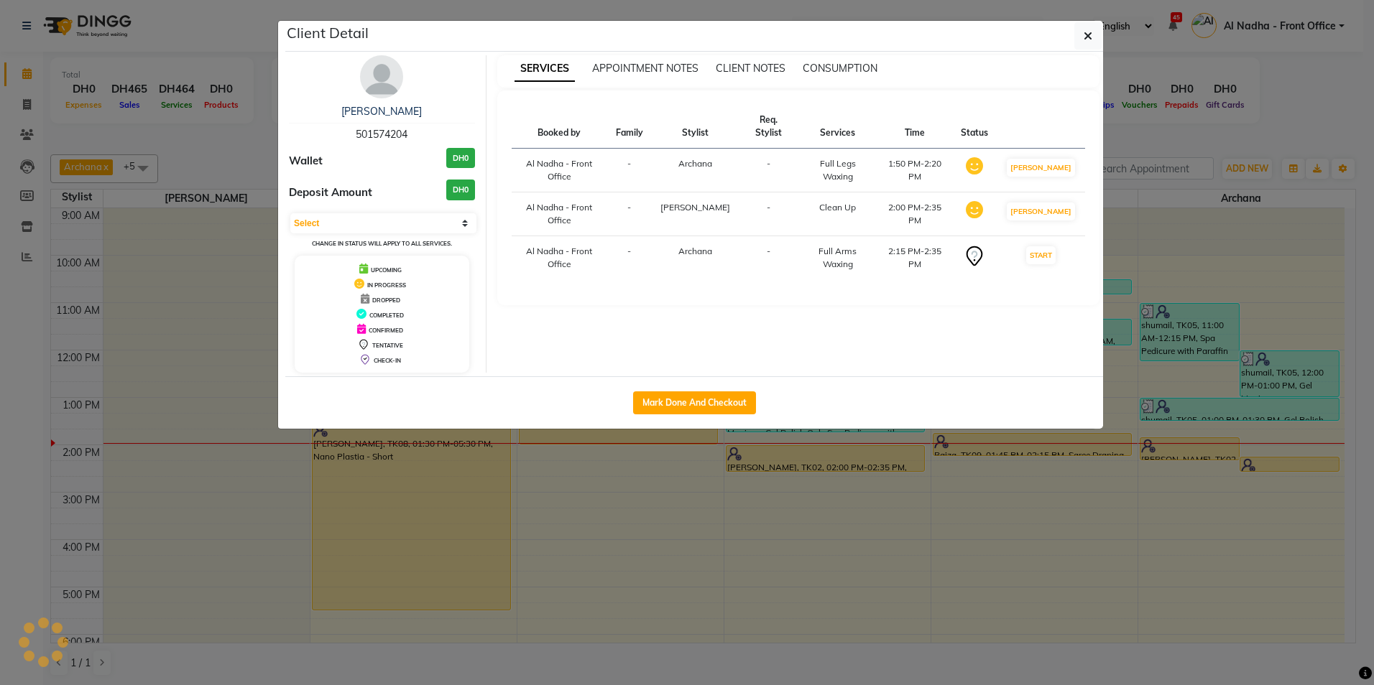
select select "1"
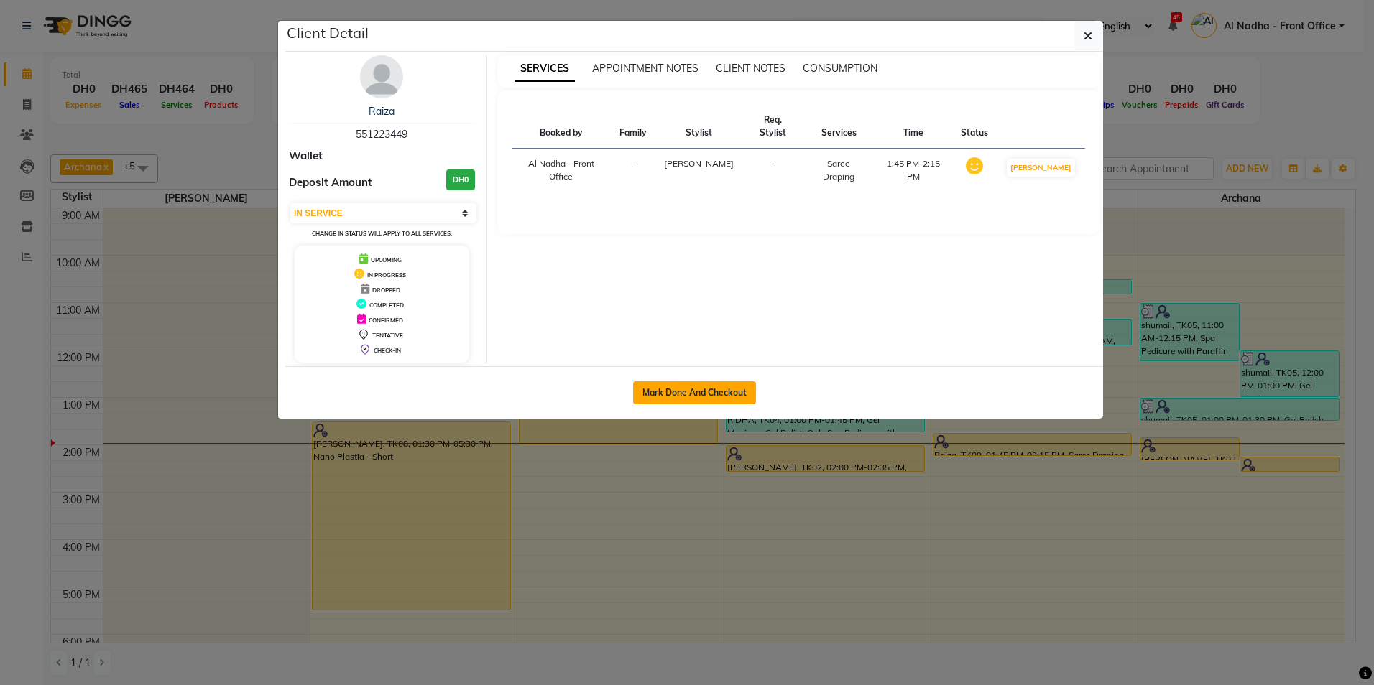
click at [700, 398] on button "Mark Done And Checkout" at bounding box center [694, 392] width 123 height 23
select select "service"
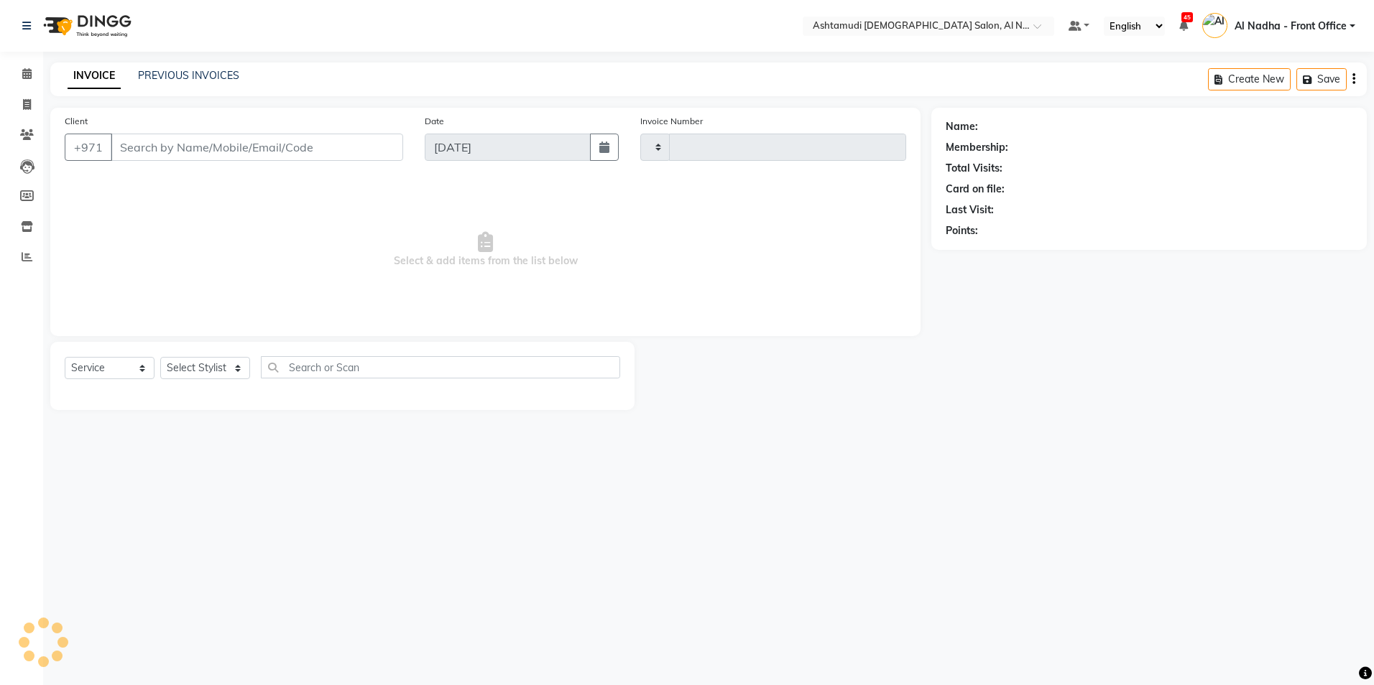
type input "2255"
select select "7088"
type input "551223449"
select select "71437"
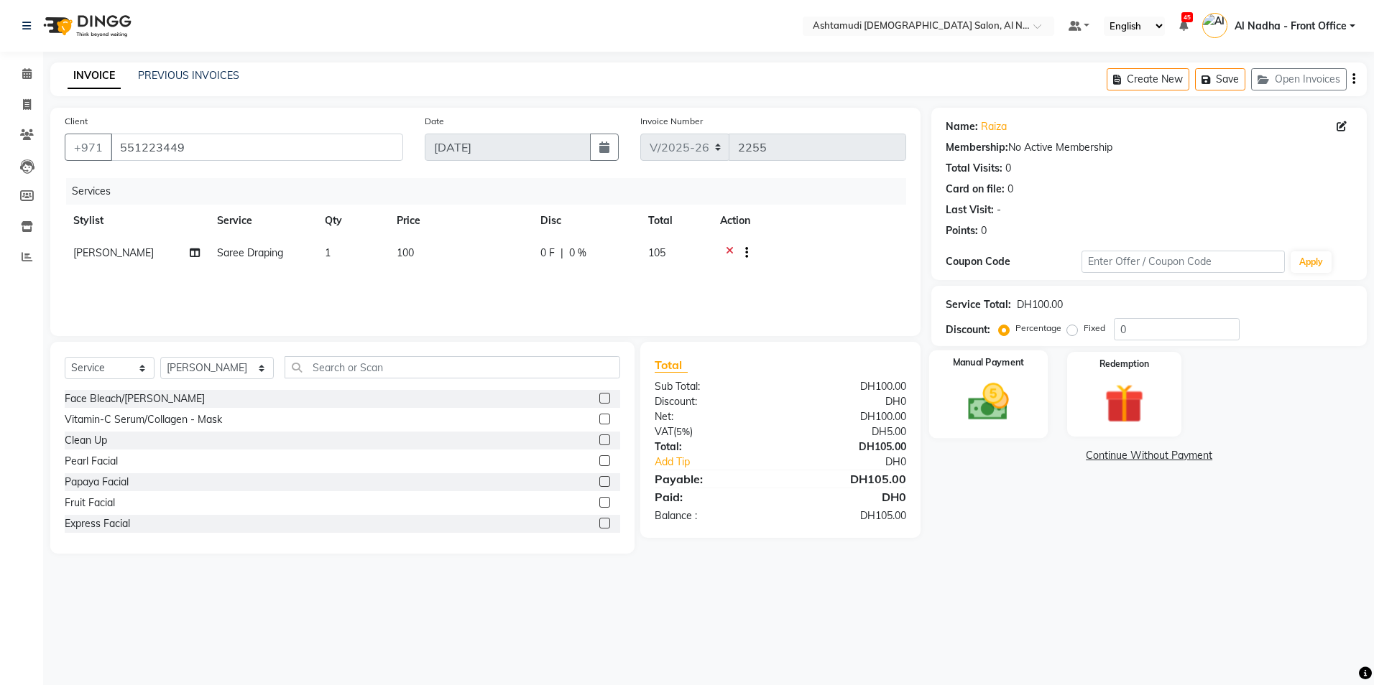
click at [978, 417] on img at bounding box center [988, 402] width 67 height 47
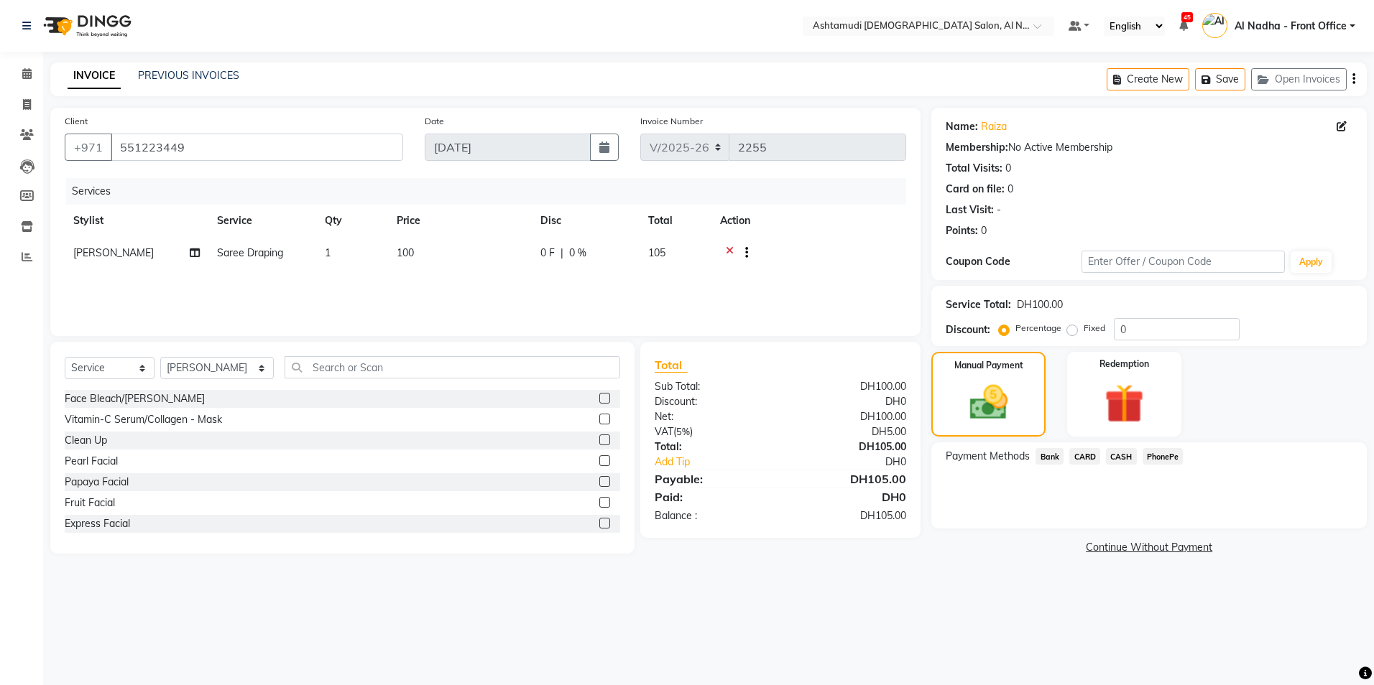
click at [1091, 458] on span "CARD" at bounding box center [1084, 456] width 31 height 17
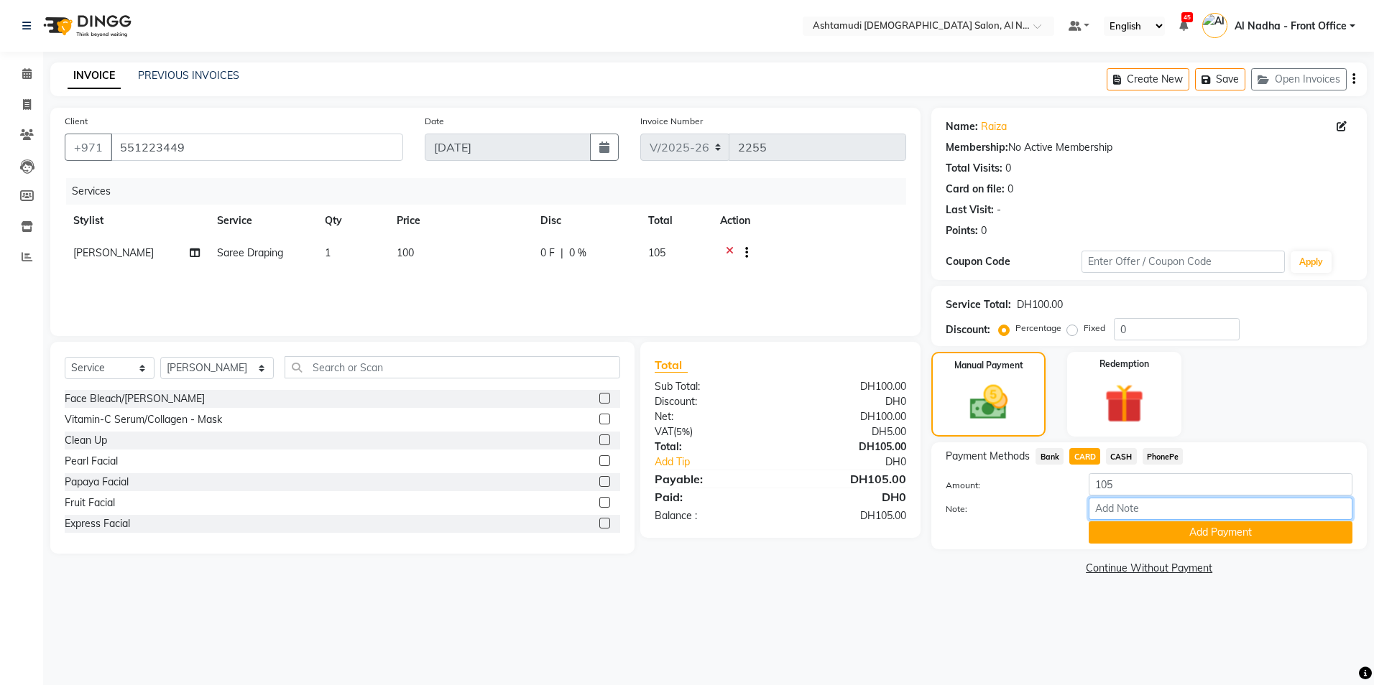
click at [1119, 519] on input "Note:" at bounding box center [1220, 509] width 264 height 22
type input "A"
type input "sreerenjini"
click at [1138, 534] on button "Add Payment" at bounding box center [1220, 533] width 264 height 22
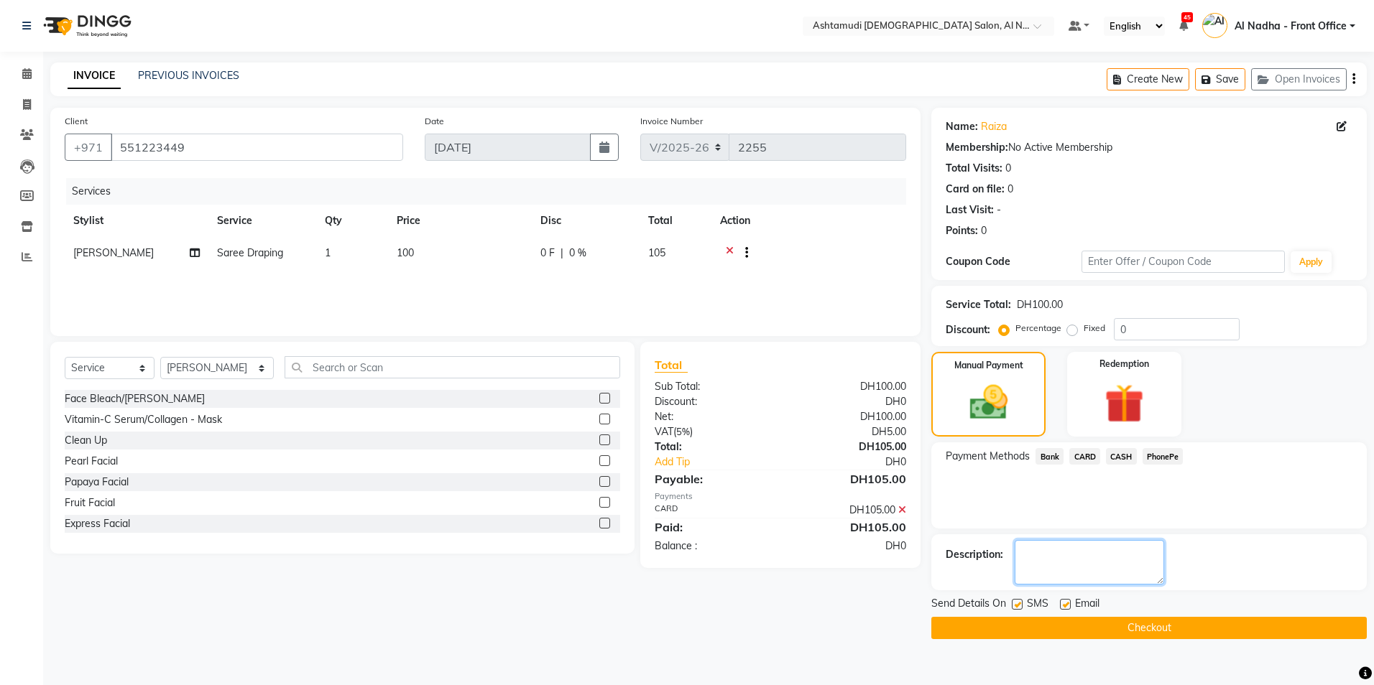
click at [1041, 573] on textarea at bounding box center [1088, 562] width 149 height 45
type textarea "0007"
click at [1081, 628] on button "Checkout" at bounding box center [1148, 628] width 435 height 22
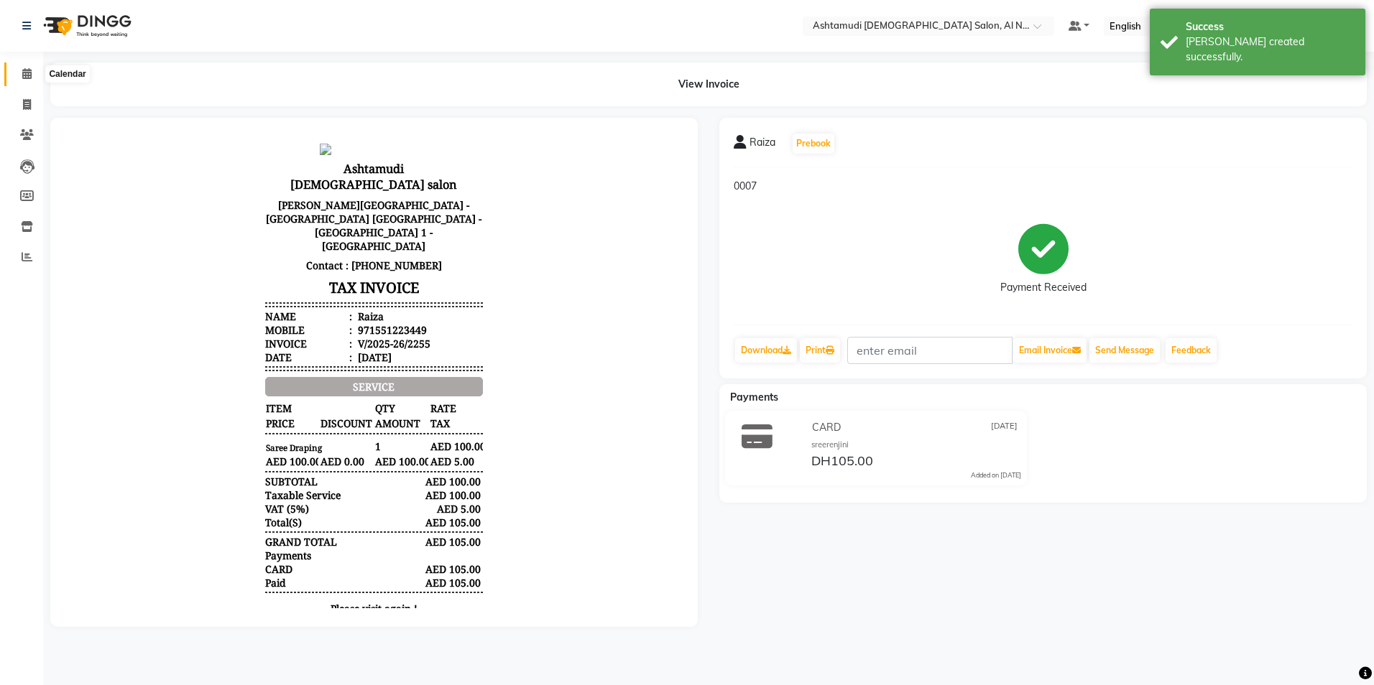
click at [27, 73] on icon at bounding box center [26, 73] width 9 height 11
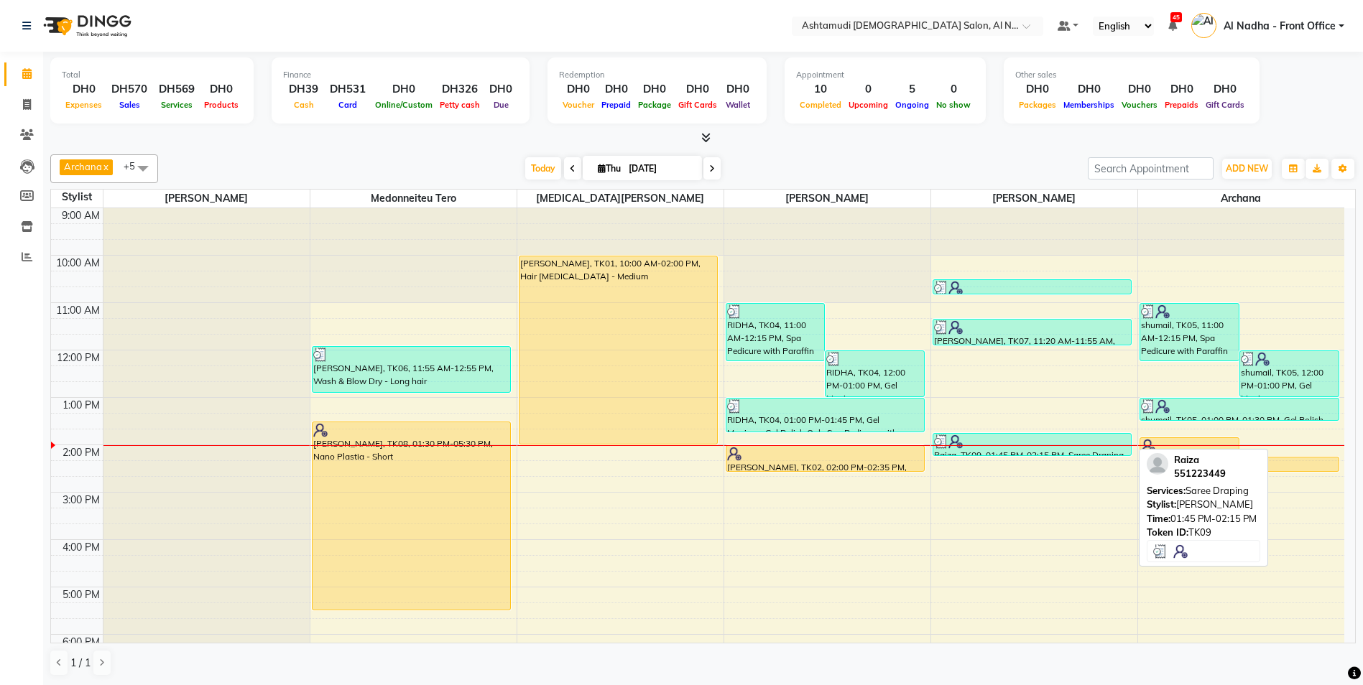
click at [945, 445] on img at bounding box center [941, 442] width 14 height 14
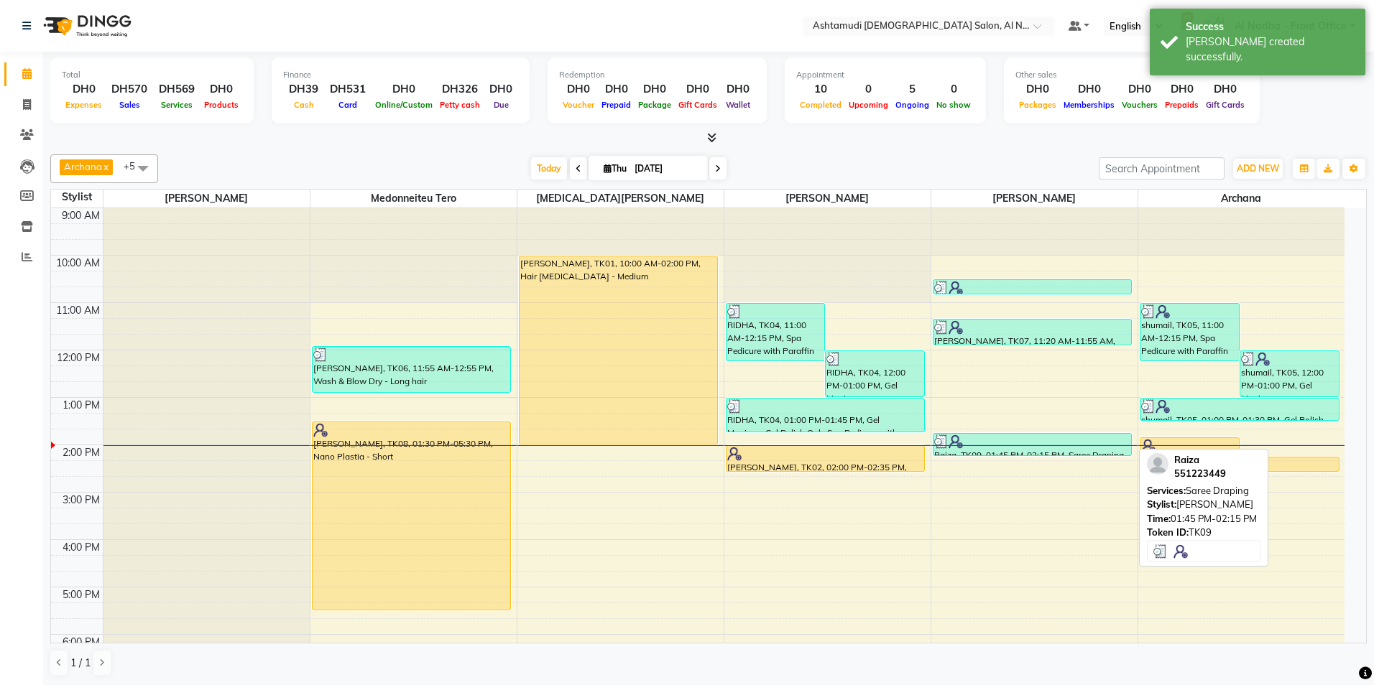
select select "3"
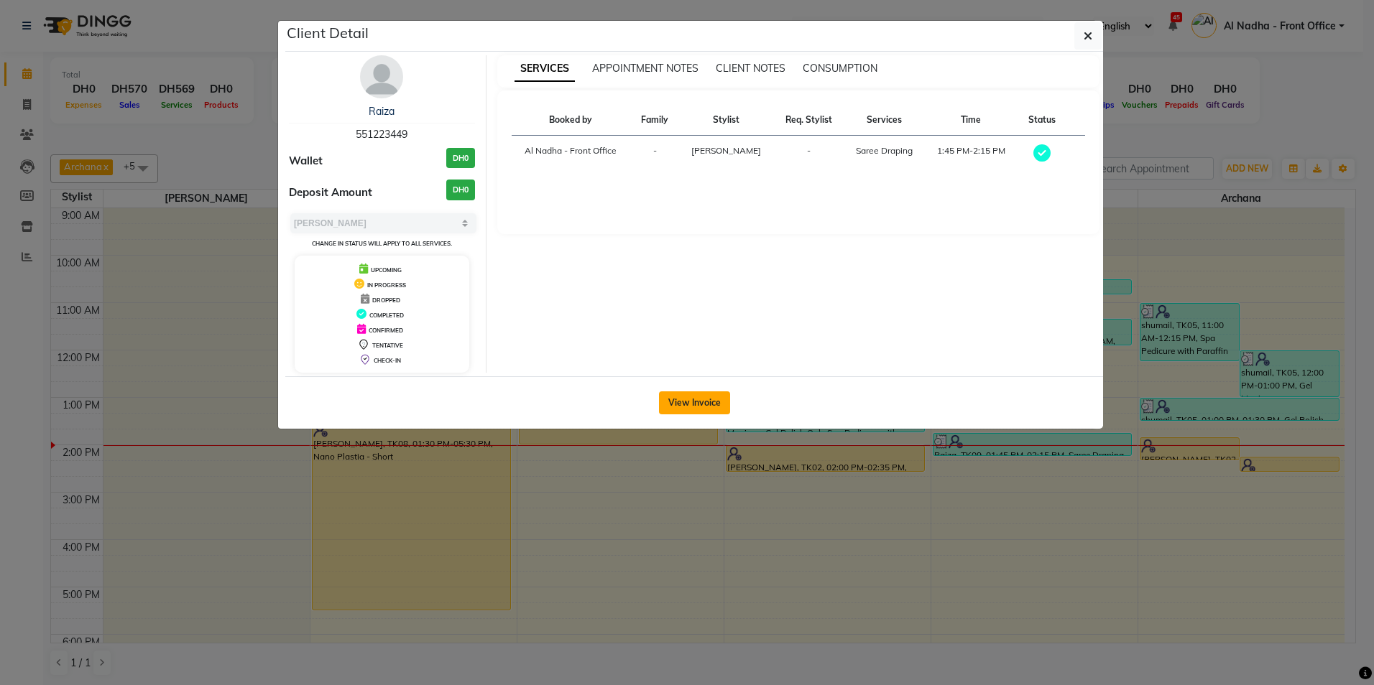
click at [684, 397] on button "View Invoice" at bounding box center [694, 403] width 71 height 23
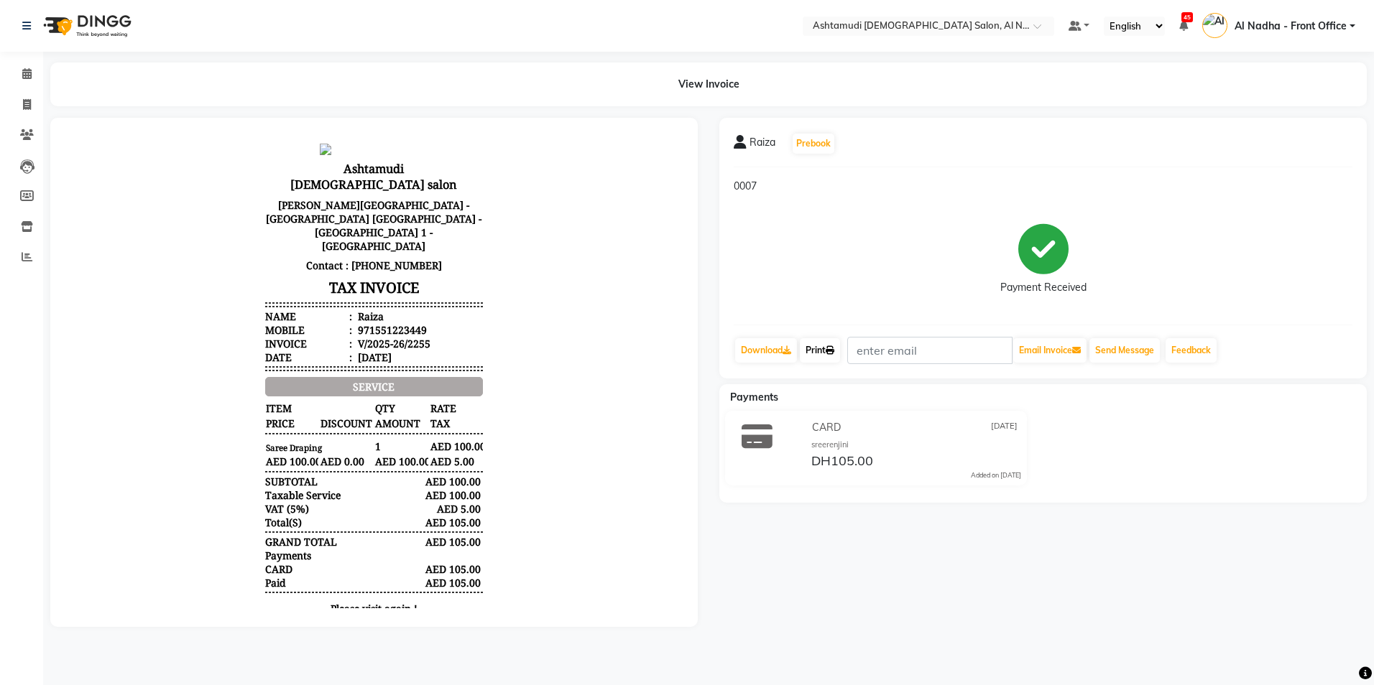
click at [818, 348] on link "Print" at bounding box center [820, 350] width 40 height 24
click at [24, 73] on icon at bounding box center [26, 73] width 9 height 11
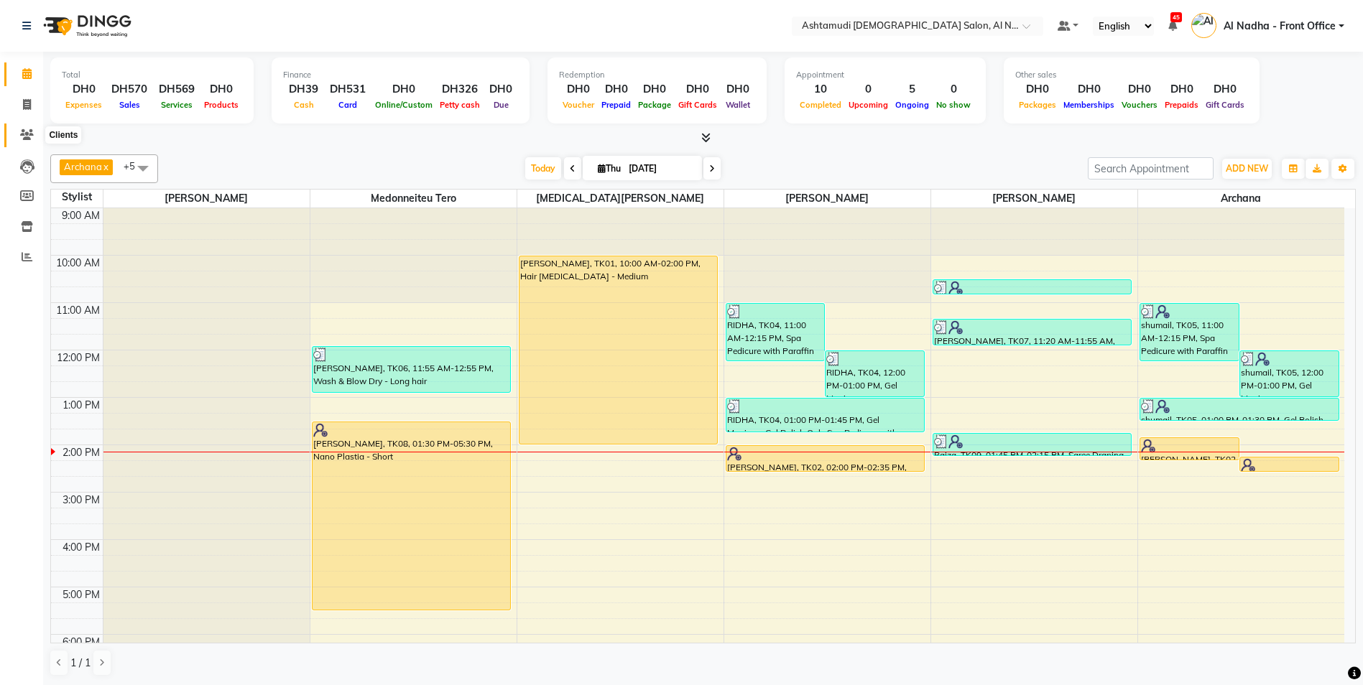
click at [30, 136] on icon at bounding box center [27, 134] width 14 height 11
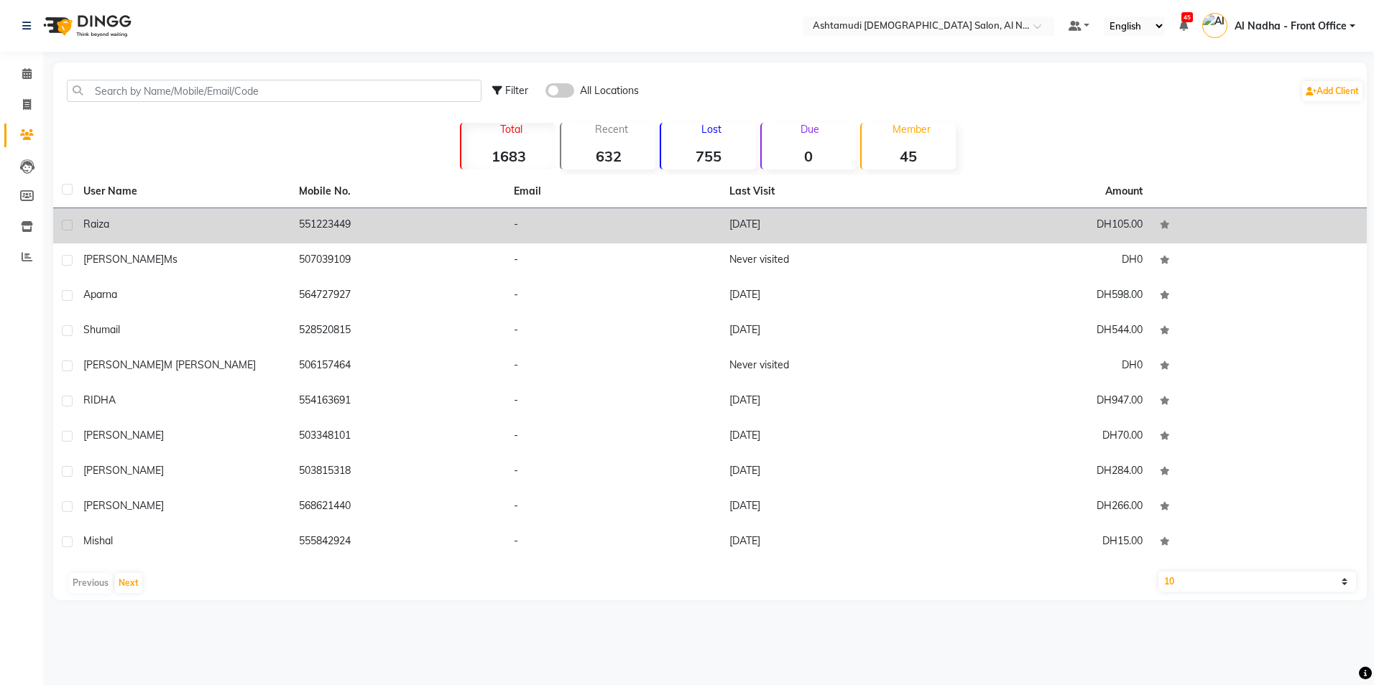
click at [124, 213] on td "Raiza" at bounding box center [183, 225] width 216 height 35
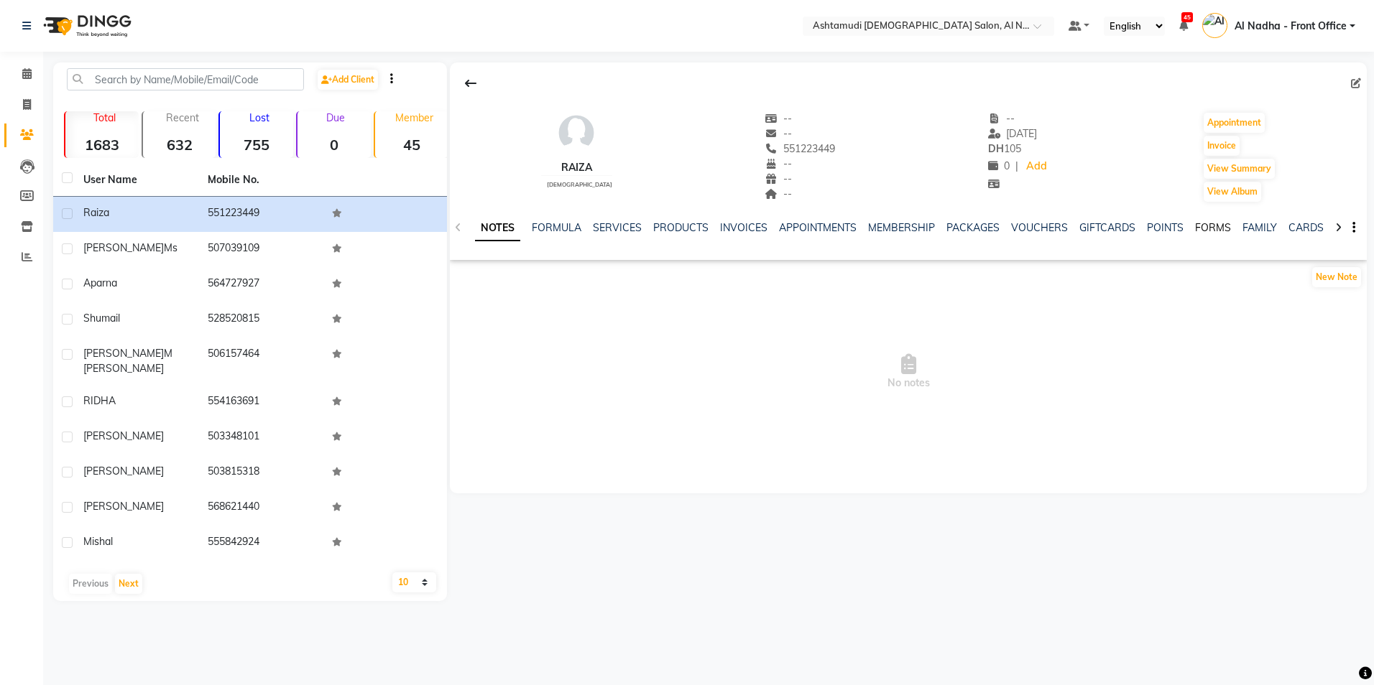
click at [1213, 223] on link "FORMS" at bounding box center [1213, 227] width 36 height 13
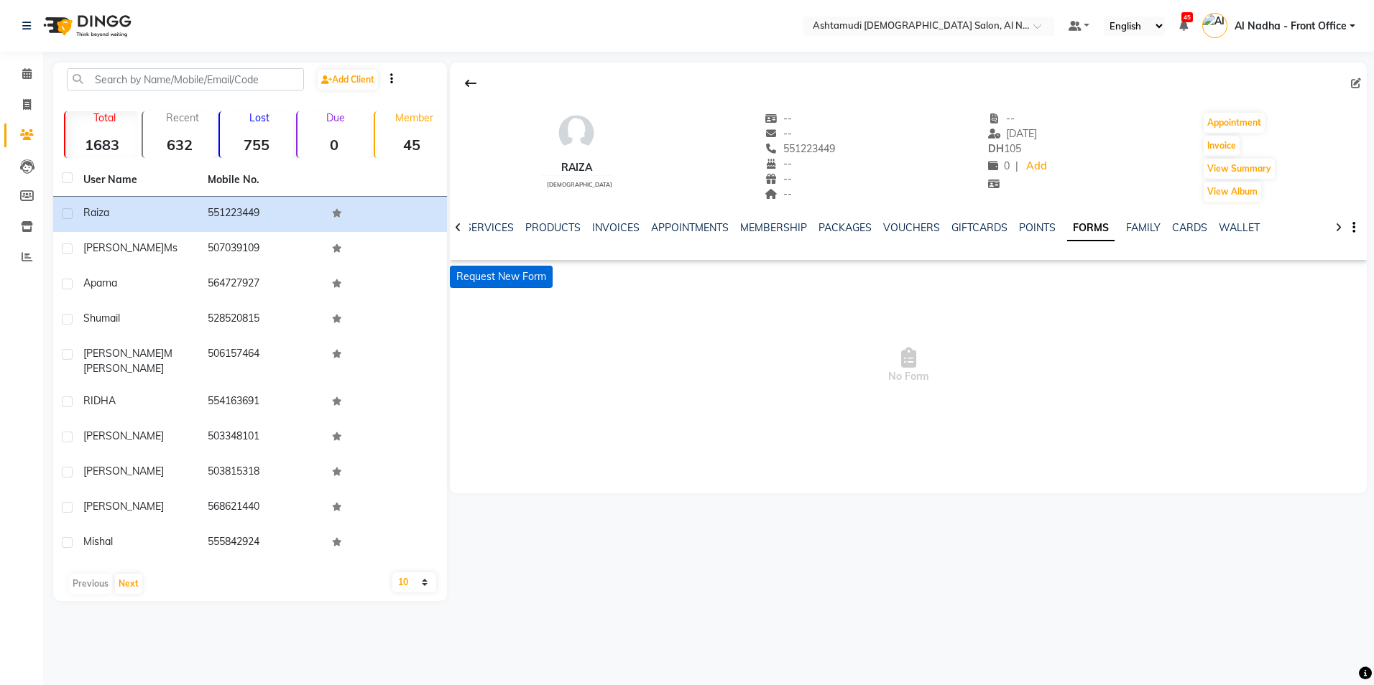
click at [511, 284] on button "Request New Form" at bounding box center [501, 277] width 103 height 22
select select
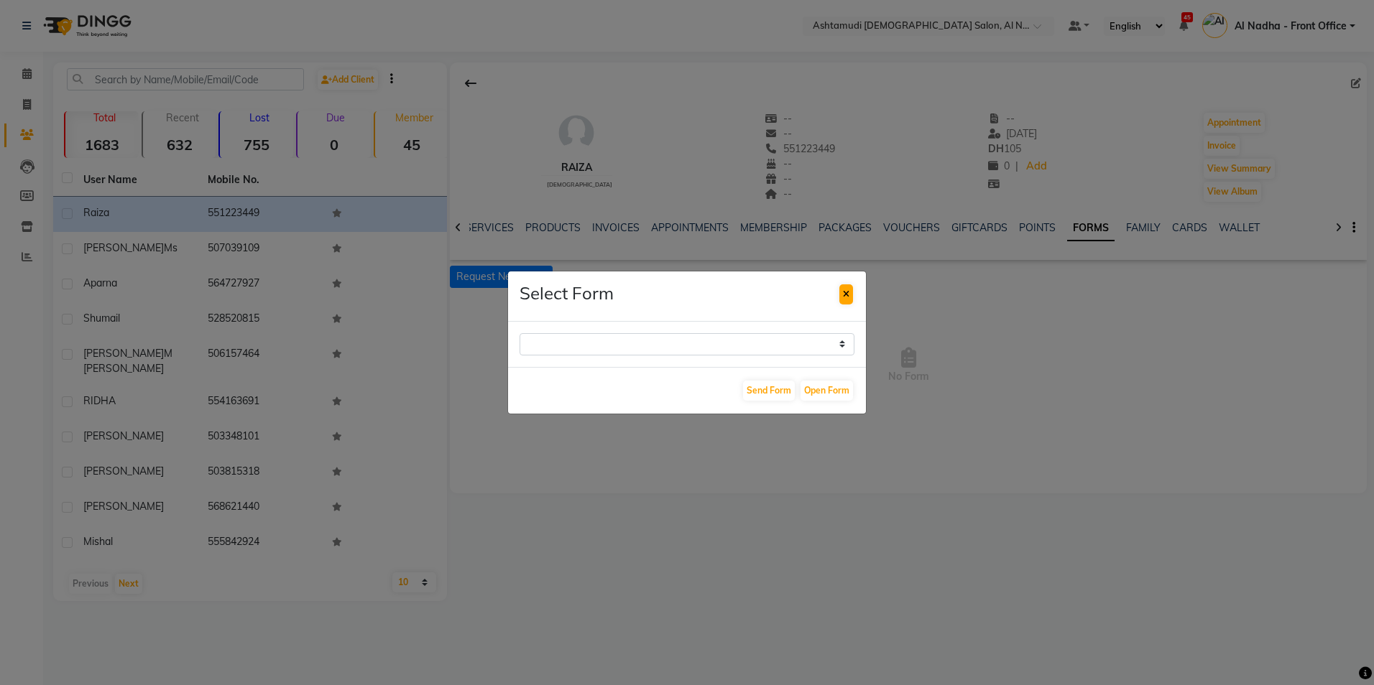
click at [843, 290] on icon at bounding box center [846, 294] width 6 height 9
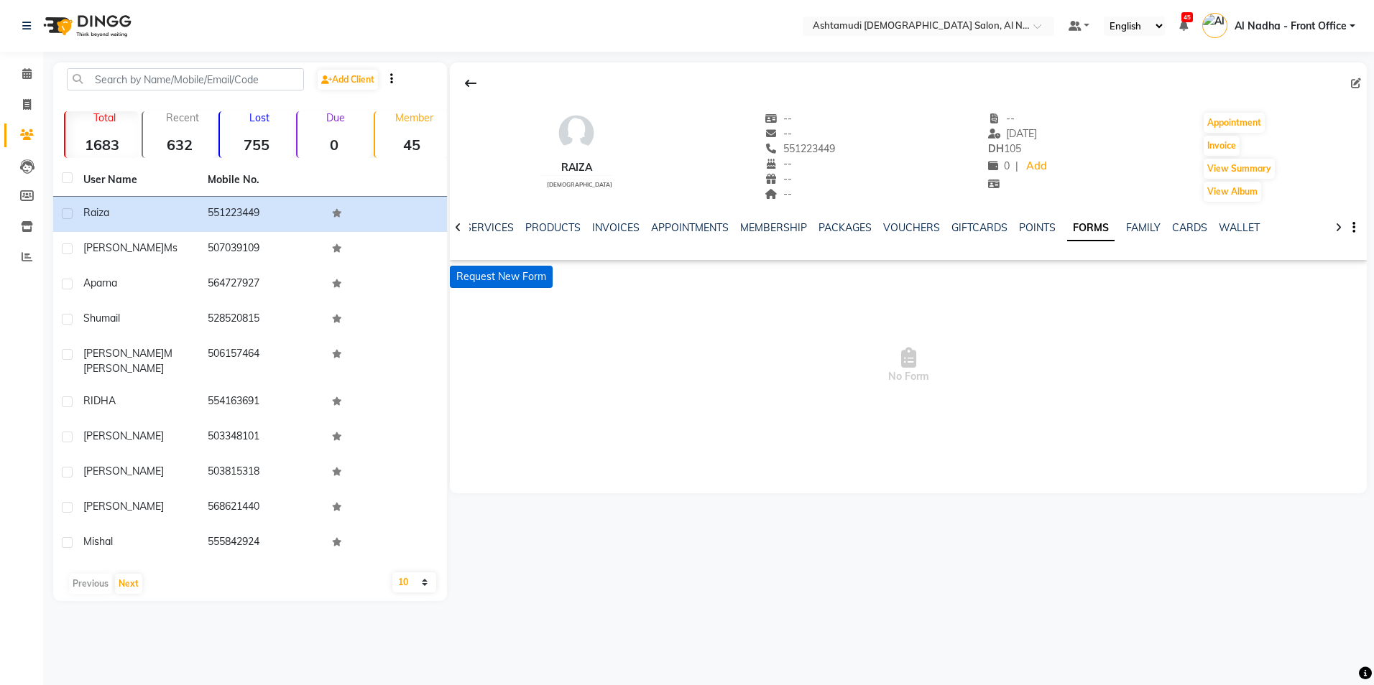
click at [545, 279] on button "Request New Form" at bounding box center [501, 277] width 103 height 22
select select
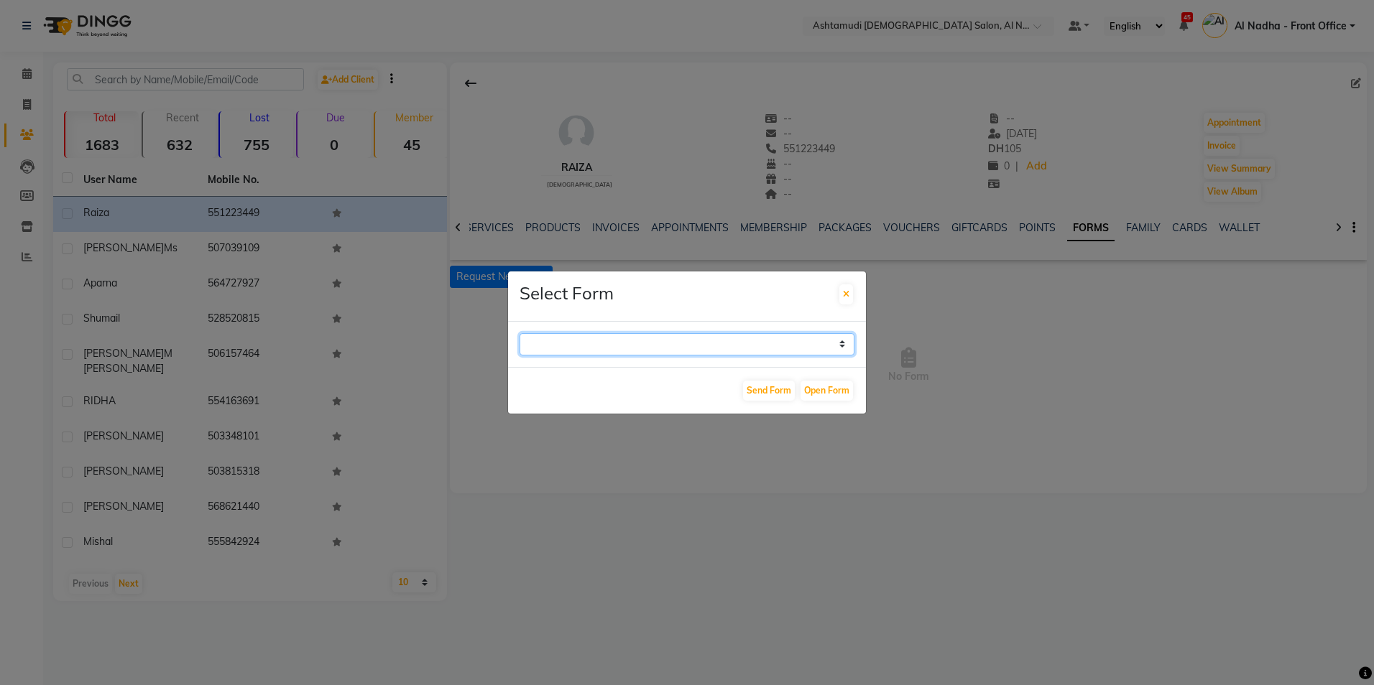
click at [843, 341] on select "WAXING CLIENT CONSULTATION FORM FACIAL-CLIENT CONSULTATION FORM HAIR TREATMENT …" at bounding box center [686, 344] width 335 height 22
click at [537, 505] on ngb-modal-window "Select Form WAXING CLIENT CONSULTATION FORM FACIAL-CLIENT CONSULTATION FORM HAI…" at bounding box center [687, 342] width 1374 height 685
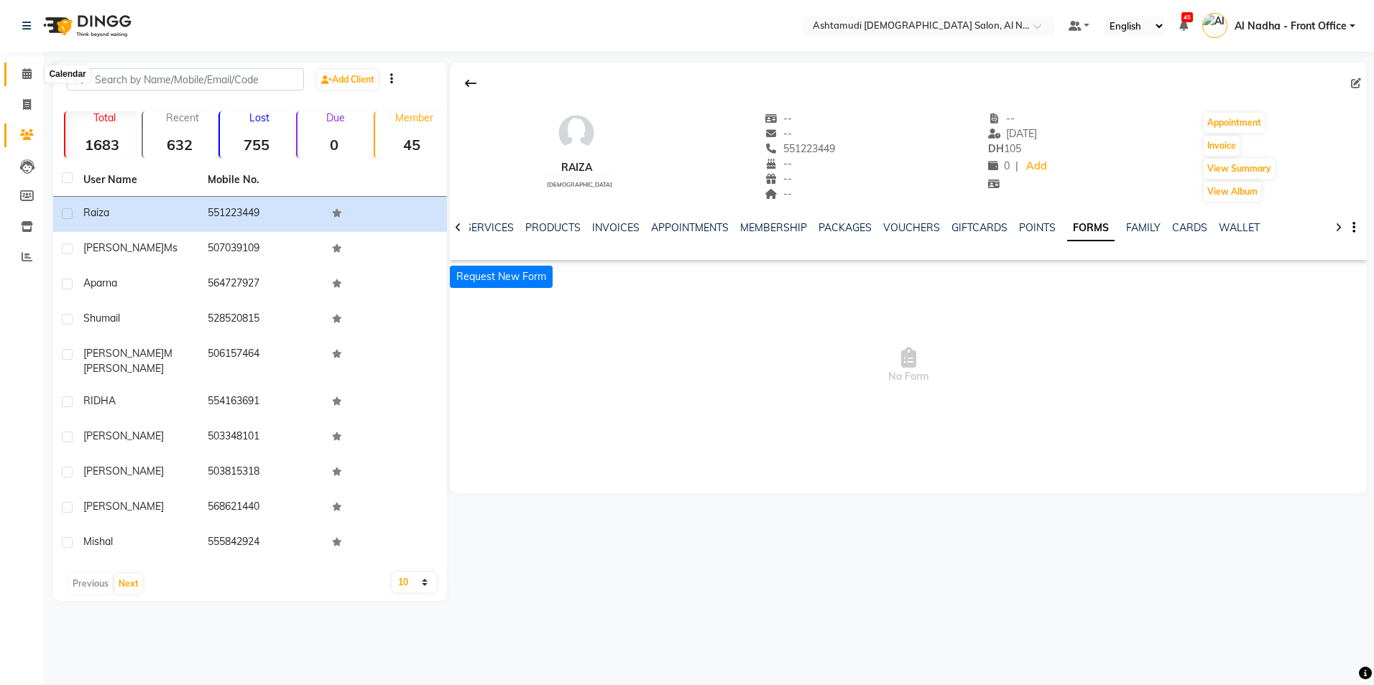
click at [28, 73] on icon at bounding box center [26, 73] width 9 height 11
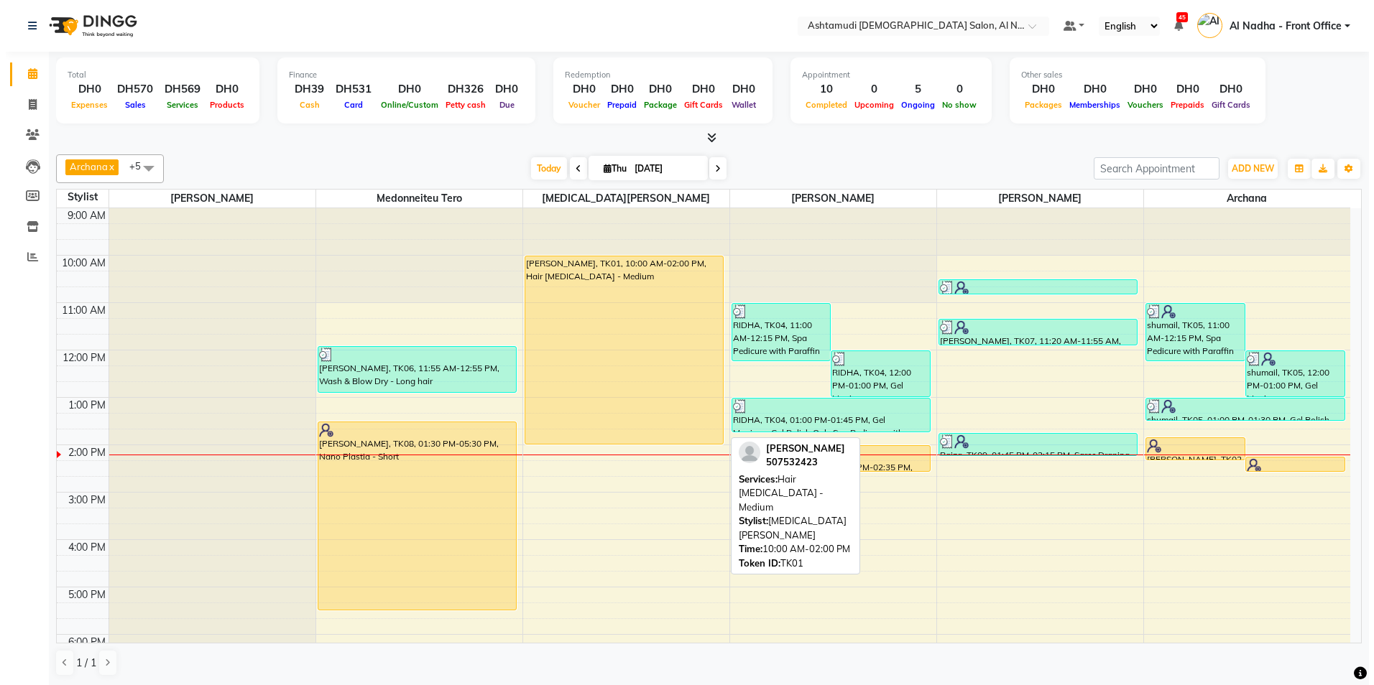
scroll to position [216, 0]
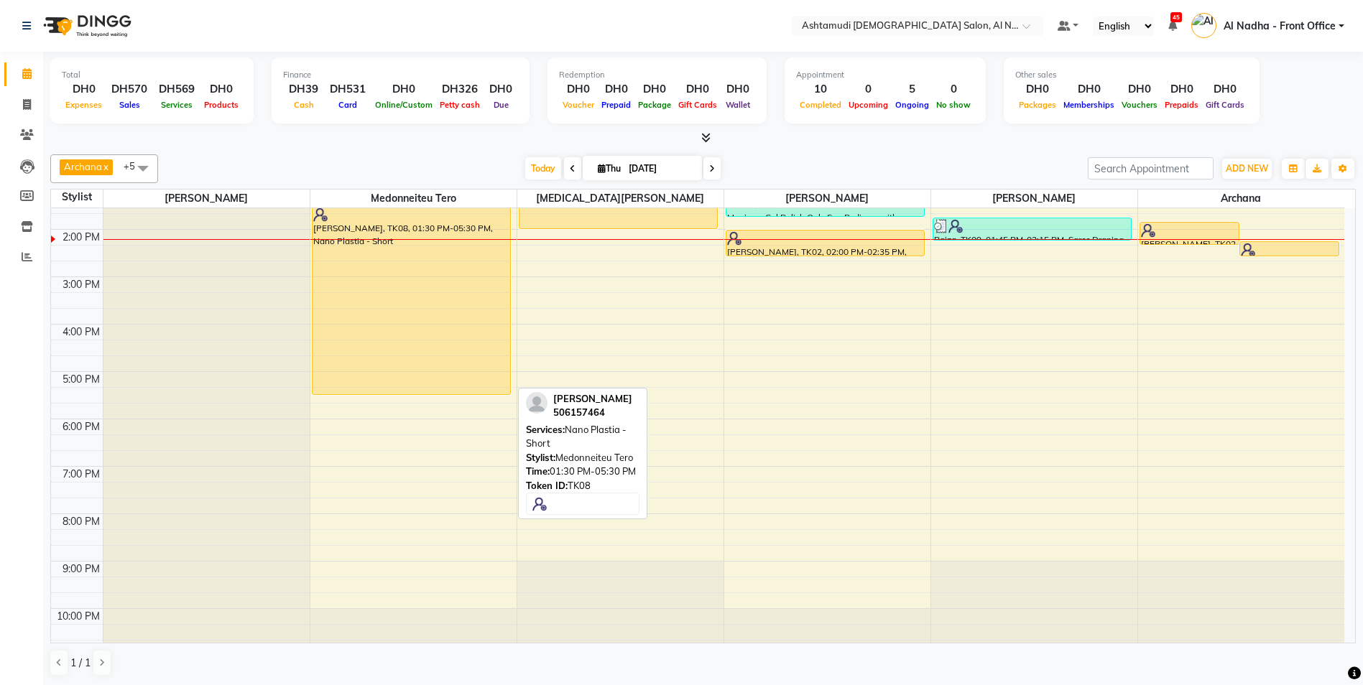
click at [429, 332] on div "[PERSON_NAME], TK08, 01:30 PM-05:30 PM, Nano Plastia - Short" at bounding box center [411, 300] width 198 height 187
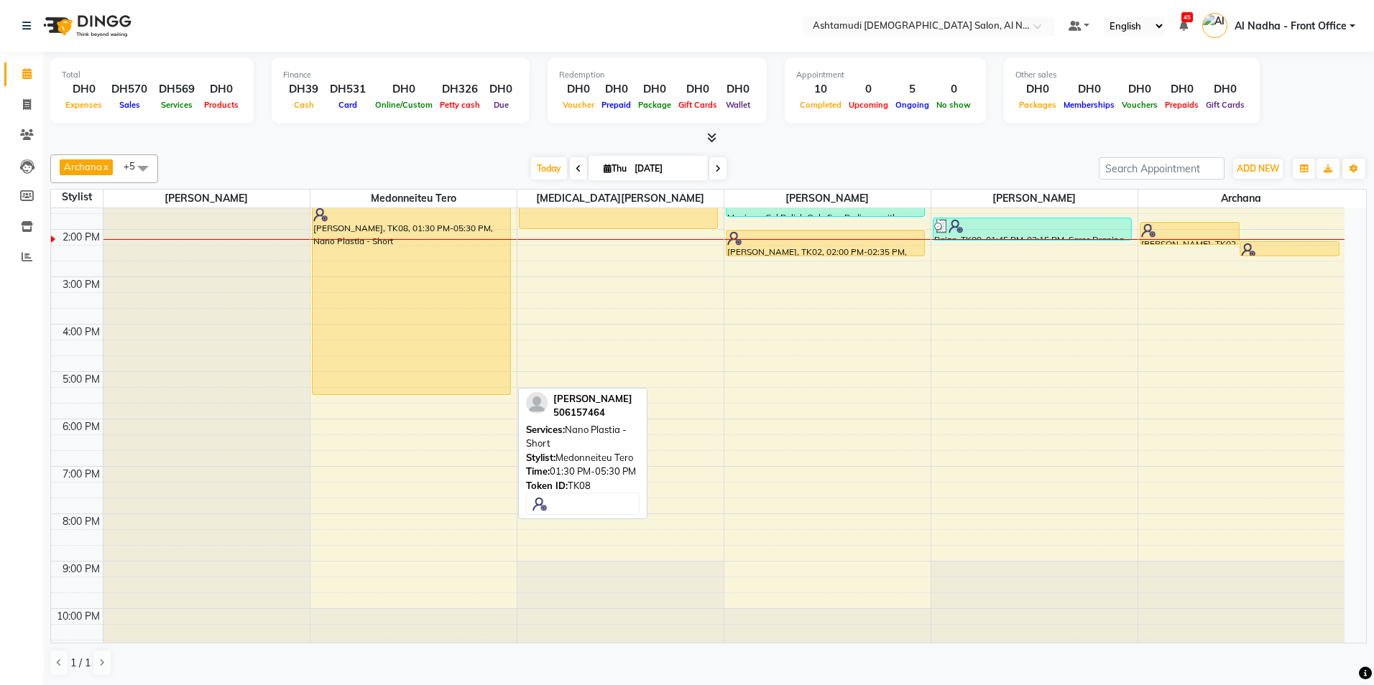
select select "1"
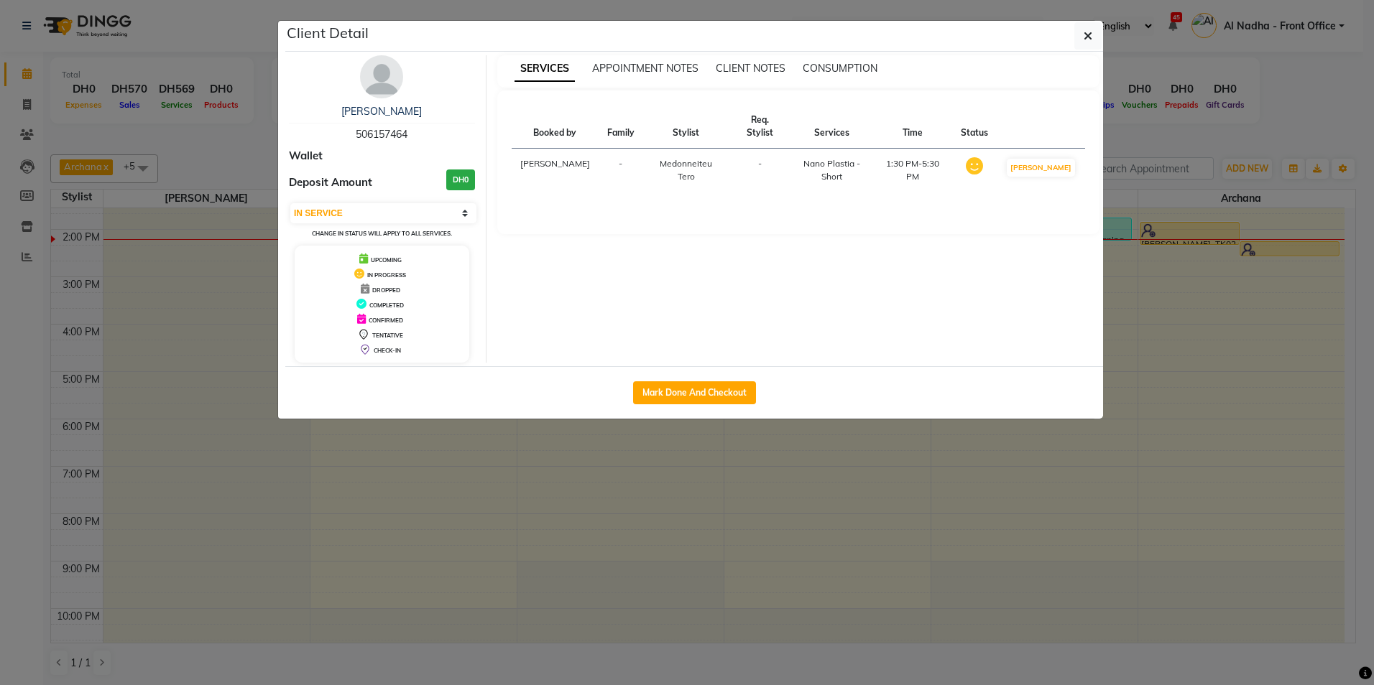
drag, startPoint x: 355, startPoint y: 131, endPoint x: 415, endPoint y: 124, distance: 60.9
click at [415, 124] on div "[PERSON_NAME] 506157464" at bounding box center [382, 123] width 186 height 38
drag, startPoint x: 415, startPoint y: 124, endPoint x: 398, endPoint y: 131, distance: 18.7
copy span "506157464"
click at [1085, 42] on span "button" at bounding box center [1087, 36] width 9 height 14
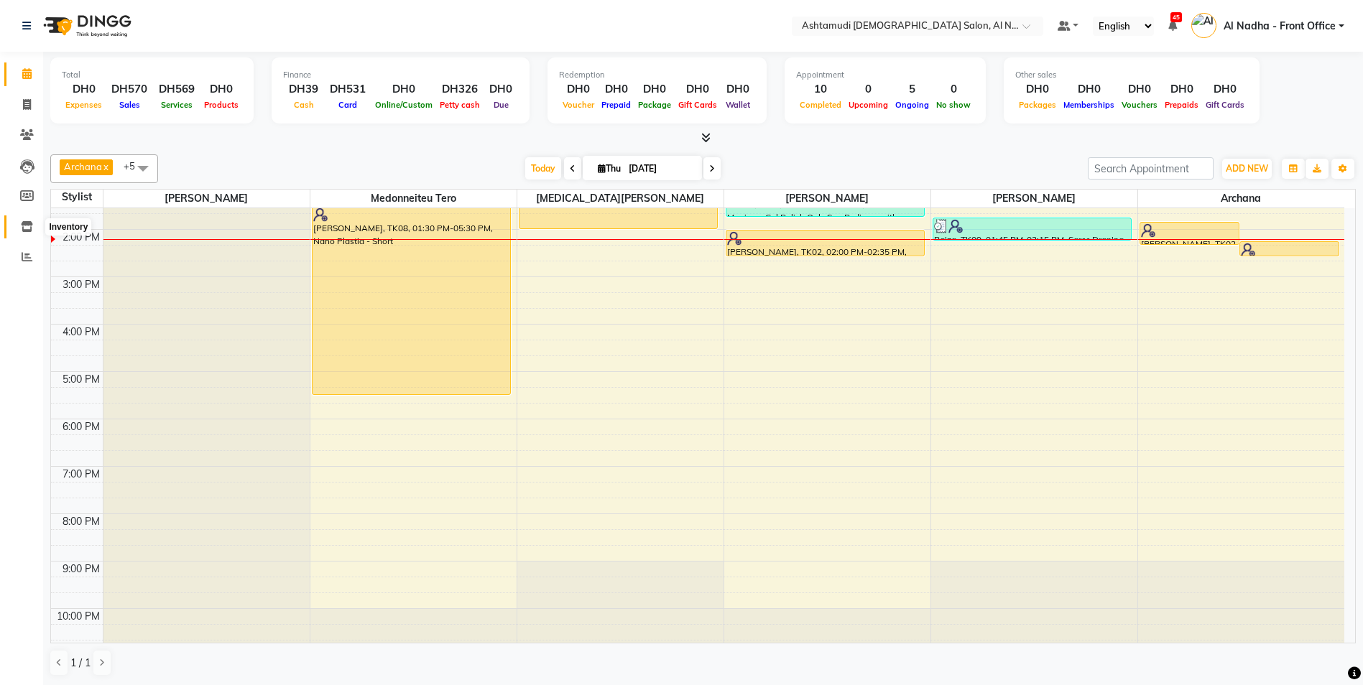
click at [27, 228] on icon at bounding box center [27, 226] width 12 height 11
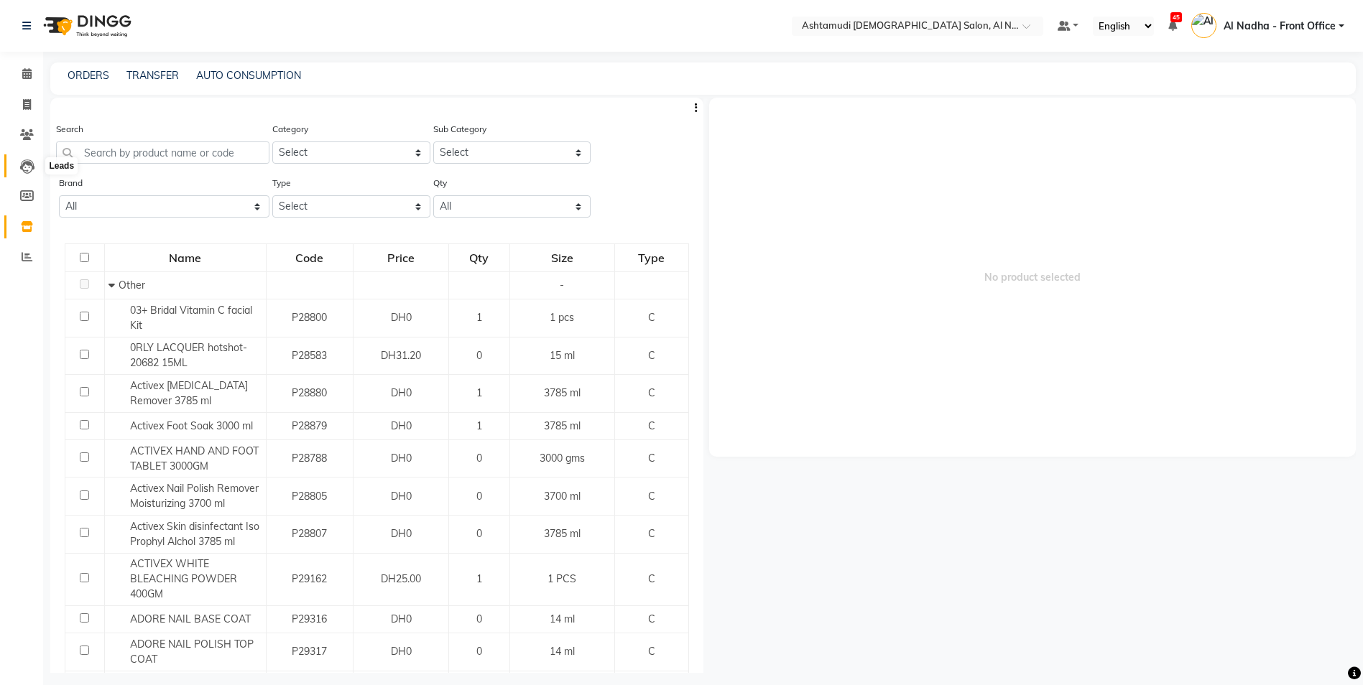
click at [28, 166] on icon at bounding box center [27, 166] width 14 height 14
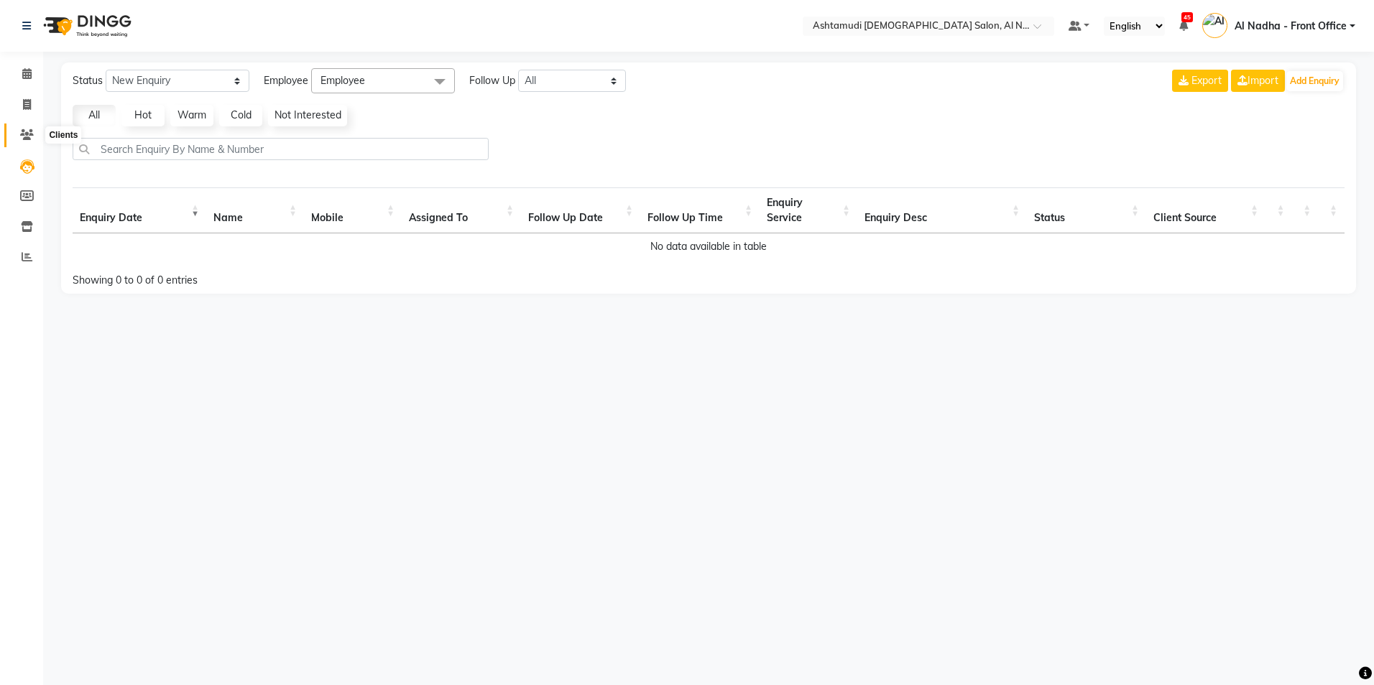
click at [30, 134] on icon at bounding box center [27, 134] width 14 height 11
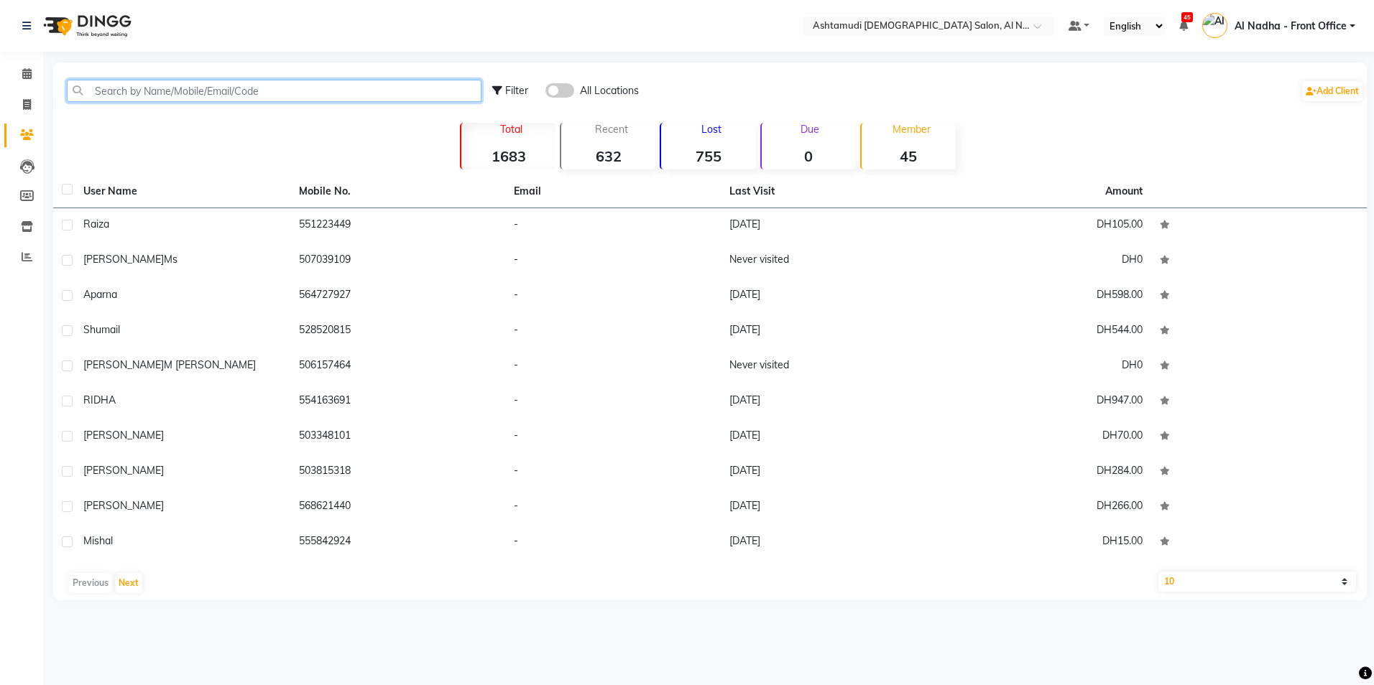
paste input "506157464"
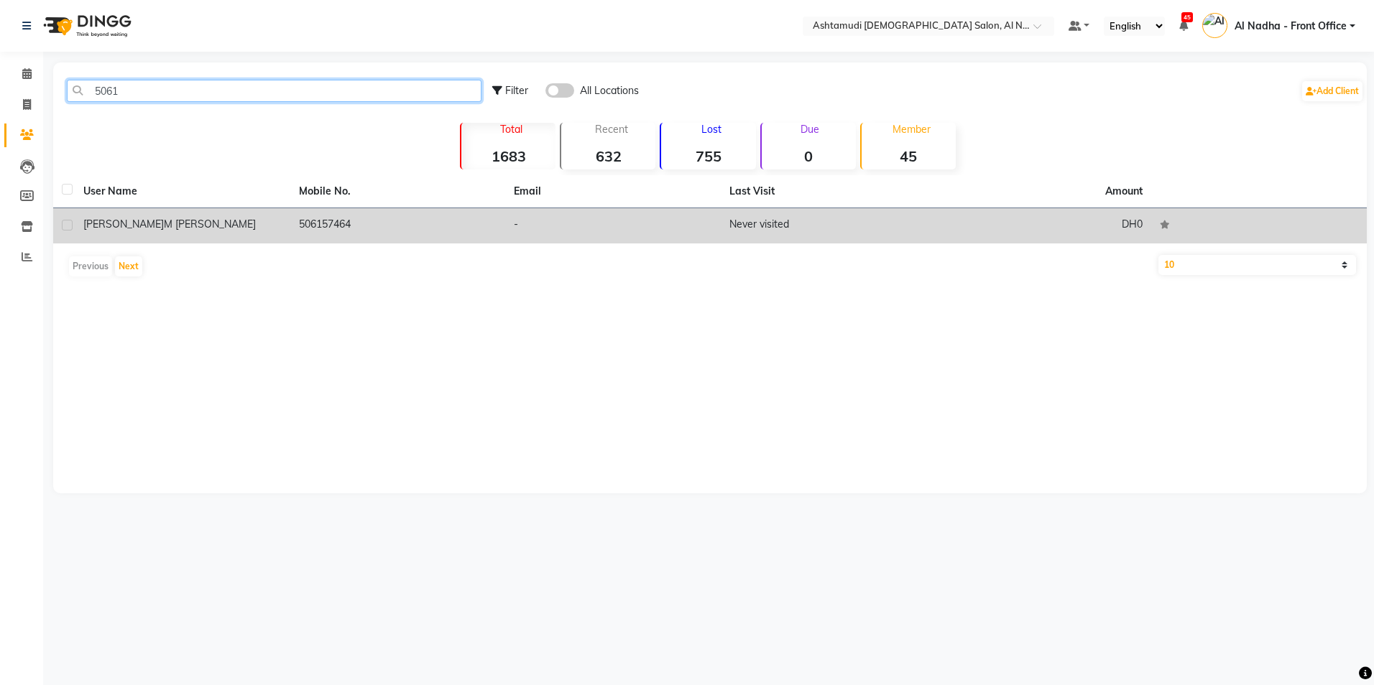
type input "5061"
click at [312, 232] on td "506157464" at bounding box center [398, 225] width 216 height 35
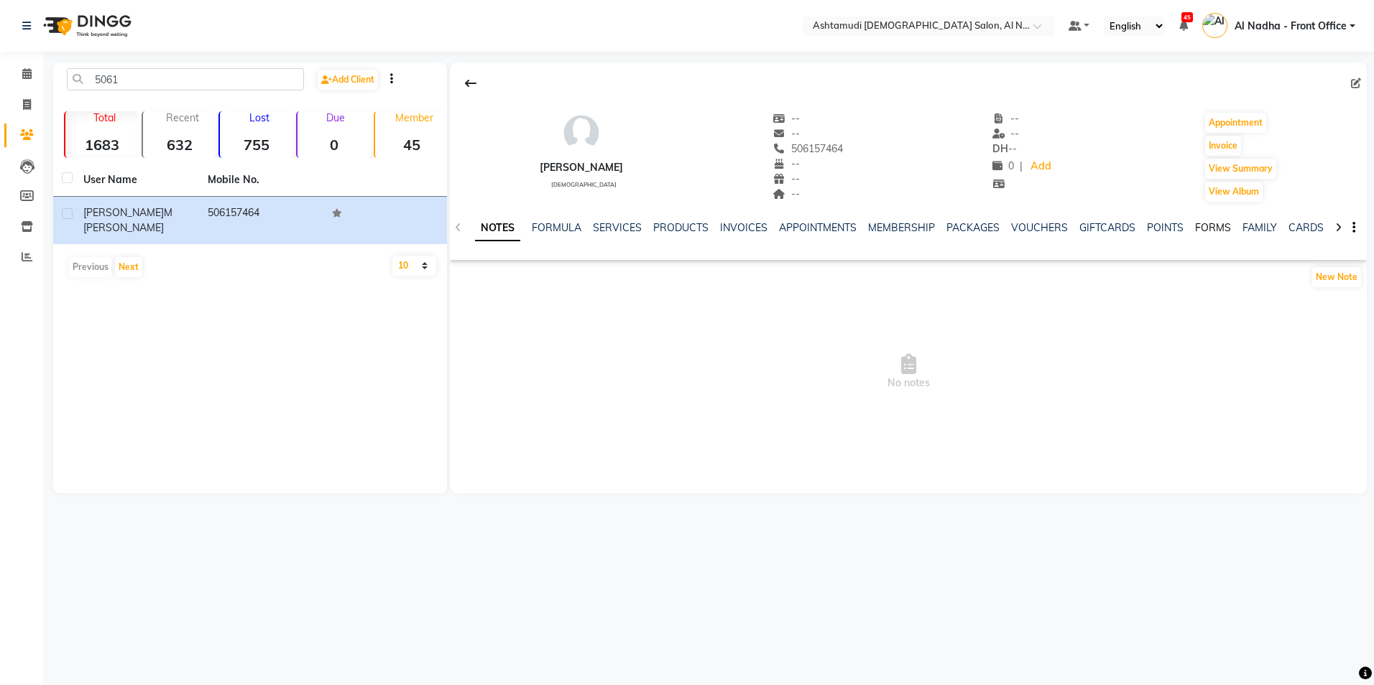
click at [1212, 228] on link "FORMS" at bounding box center [1213, 227] width 36 height 13
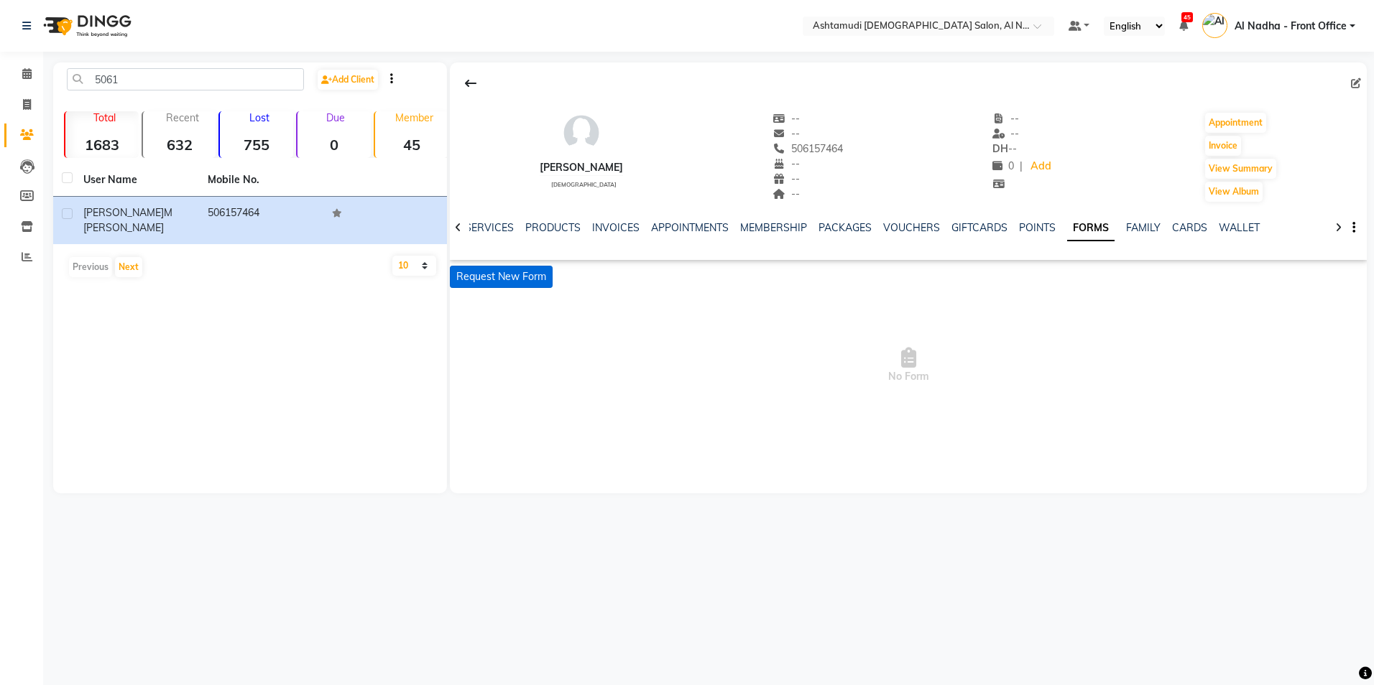
click at [510, 282] on button "Request New Form" at bounding box center [501, 277] width 103 height 22
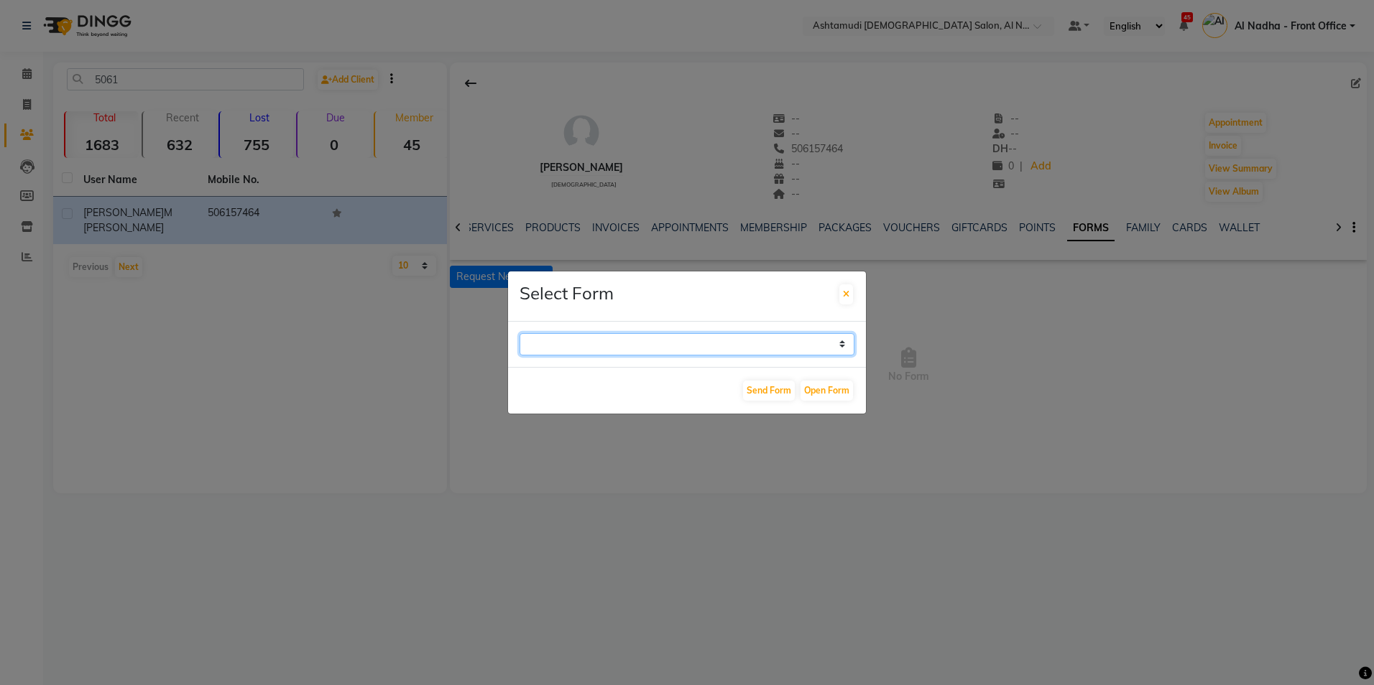
drag, startPoint x: 839, startPoint y: 346, endPoint x: 836, endPoint y: 357, distance: 11.8
click at [839, 346] on select "WAXING CLIENT CONSULTATION FORM FACIAL-CLIENT CONSULTATION FORM HAIR TREATMENT …" at bounding box center [686, 344] width 335 height 22
select select "263"
click at [519, 333] on select "WAXING CLIENT CONSULTATION FORM FACIAL-CLIENT CONSULTATION FORM HAIR TREATMENT …" at bounding box center [686, 344] width 335 height 22
click at [817, 389] on button "Open Form" at bounding box center [826, 391] width 52 height 20
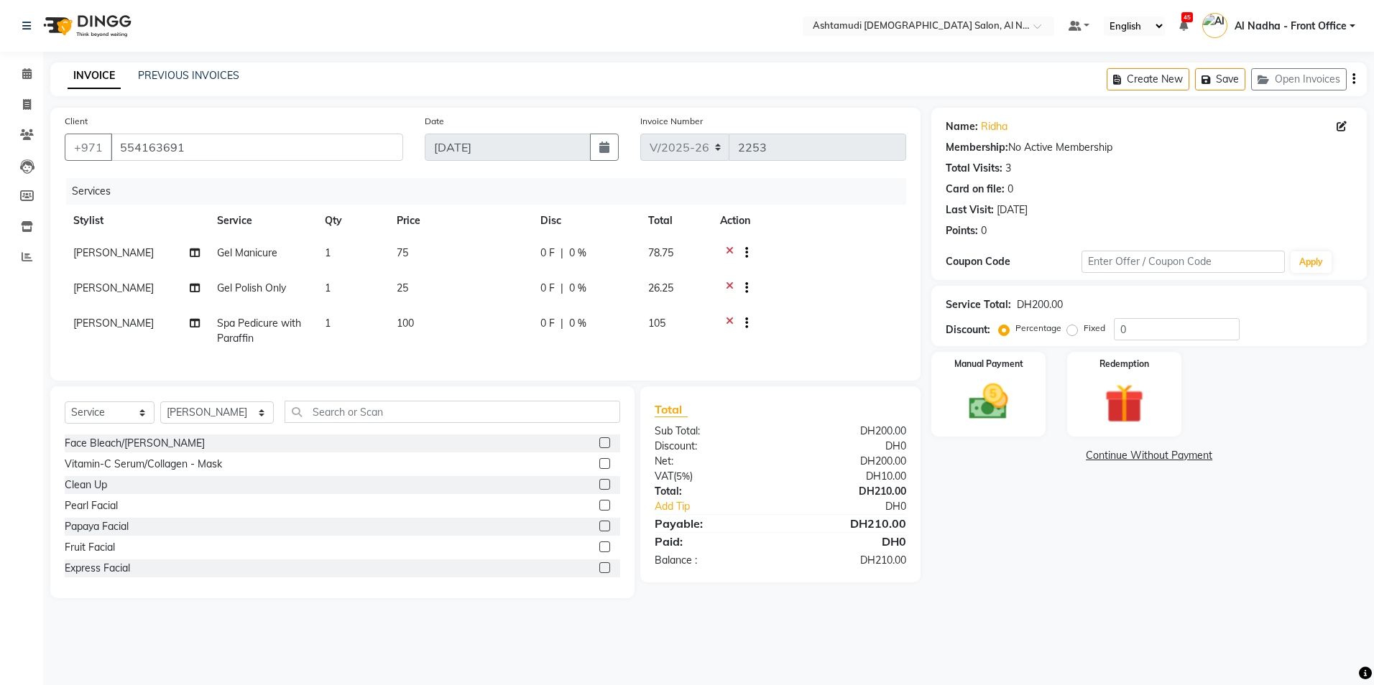
select select "7088"
select select "service"
select select "60077"
click at [333, 419] on input "text" at bounding box center [451, 412] width 335 height 22
type input "H"
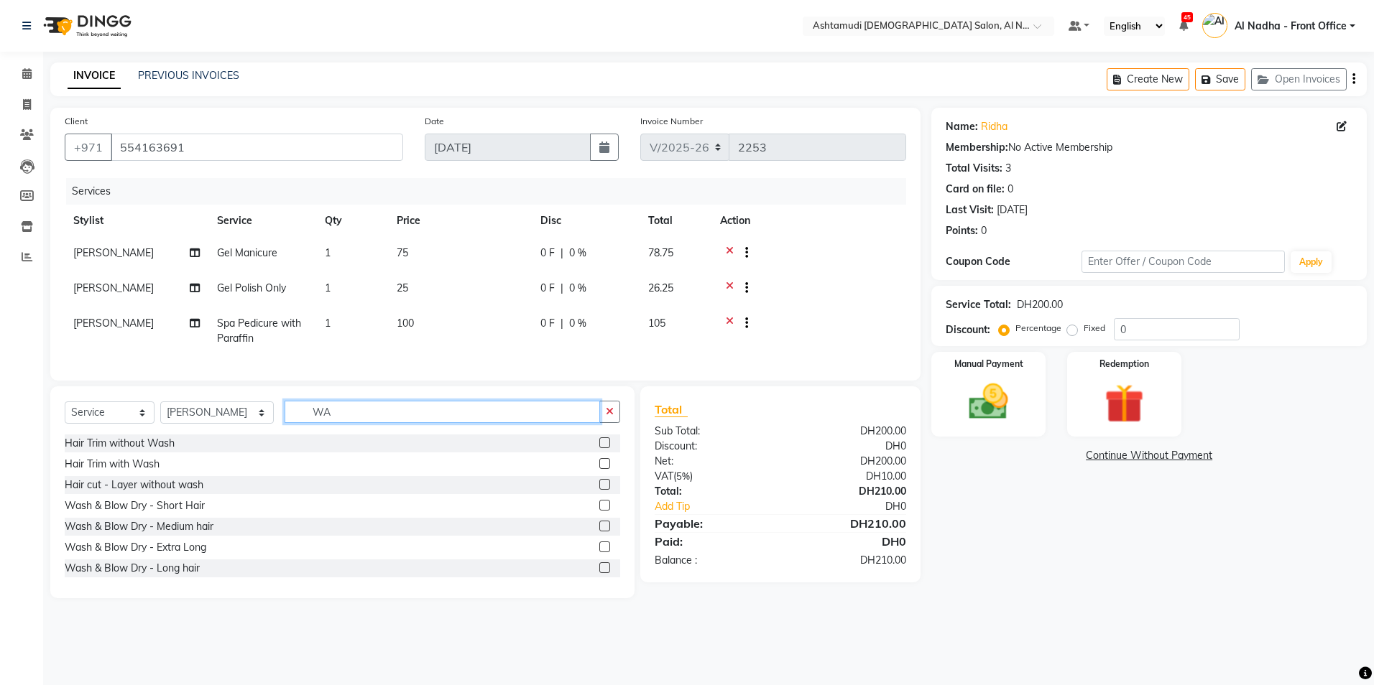
type input "W"
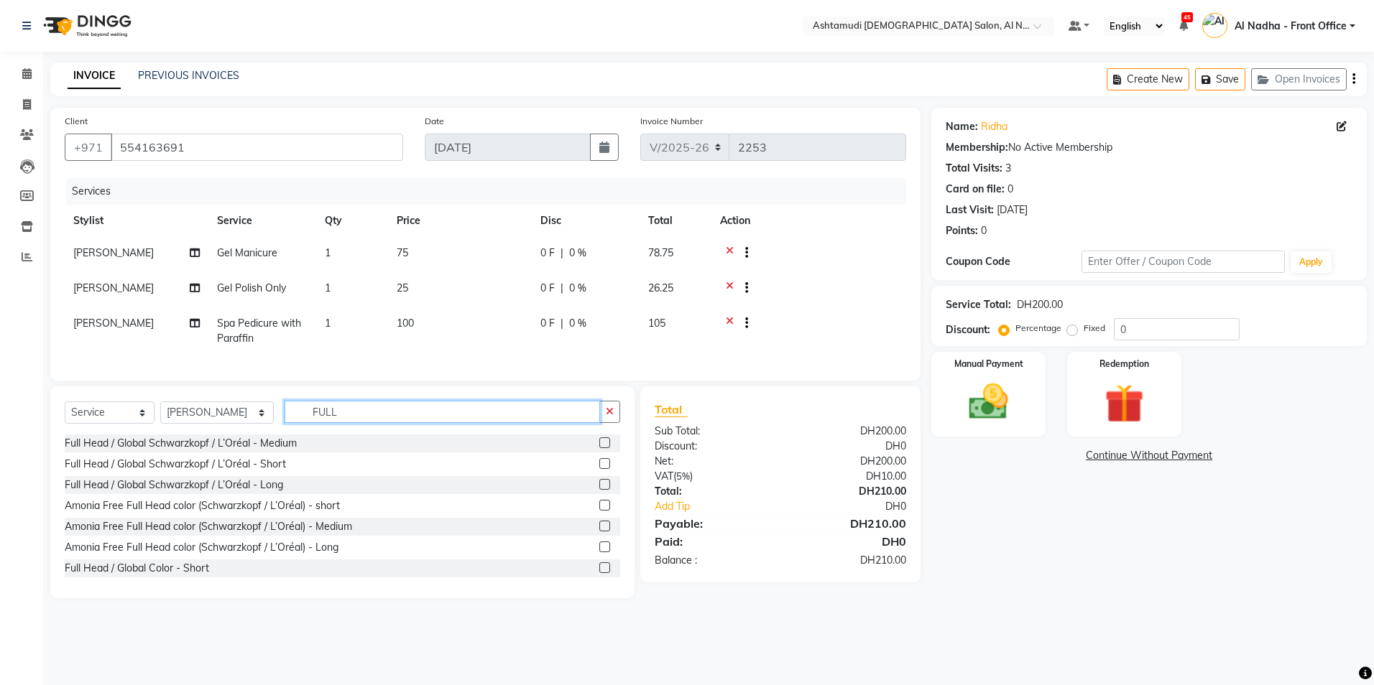
scroll to position [287, 0]
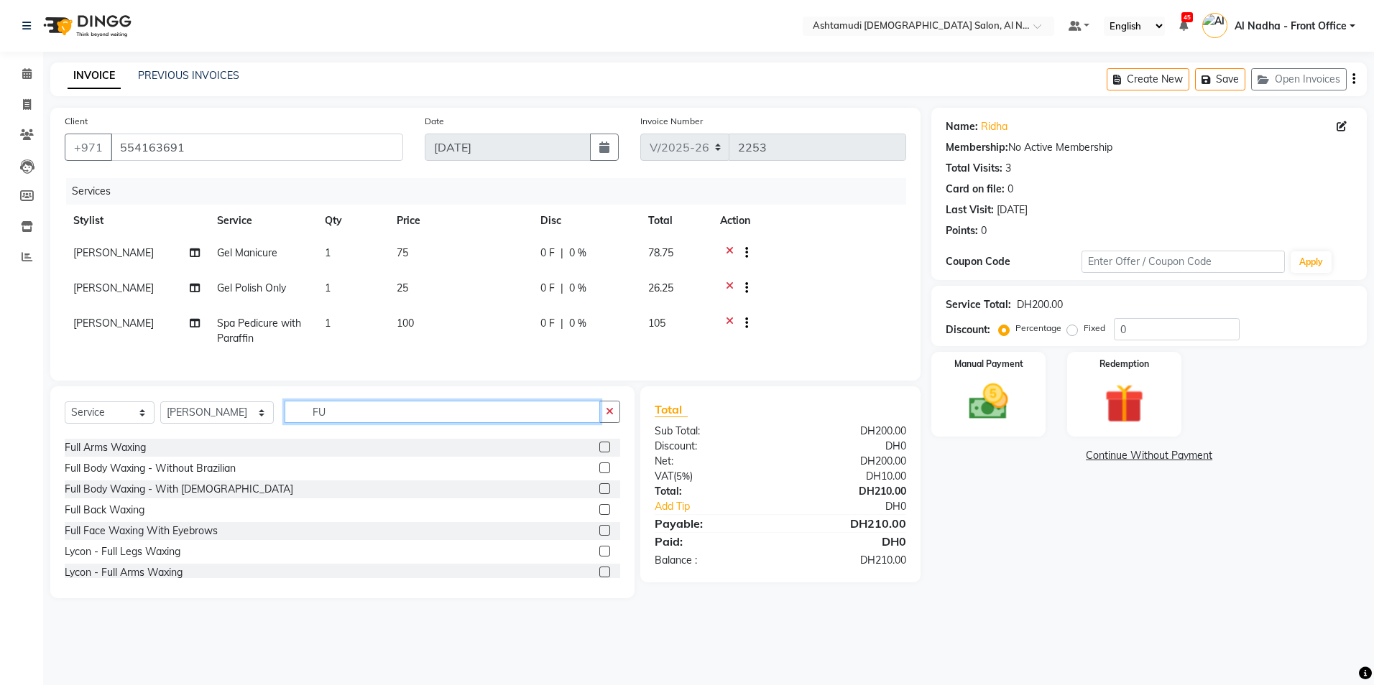
type input "F"
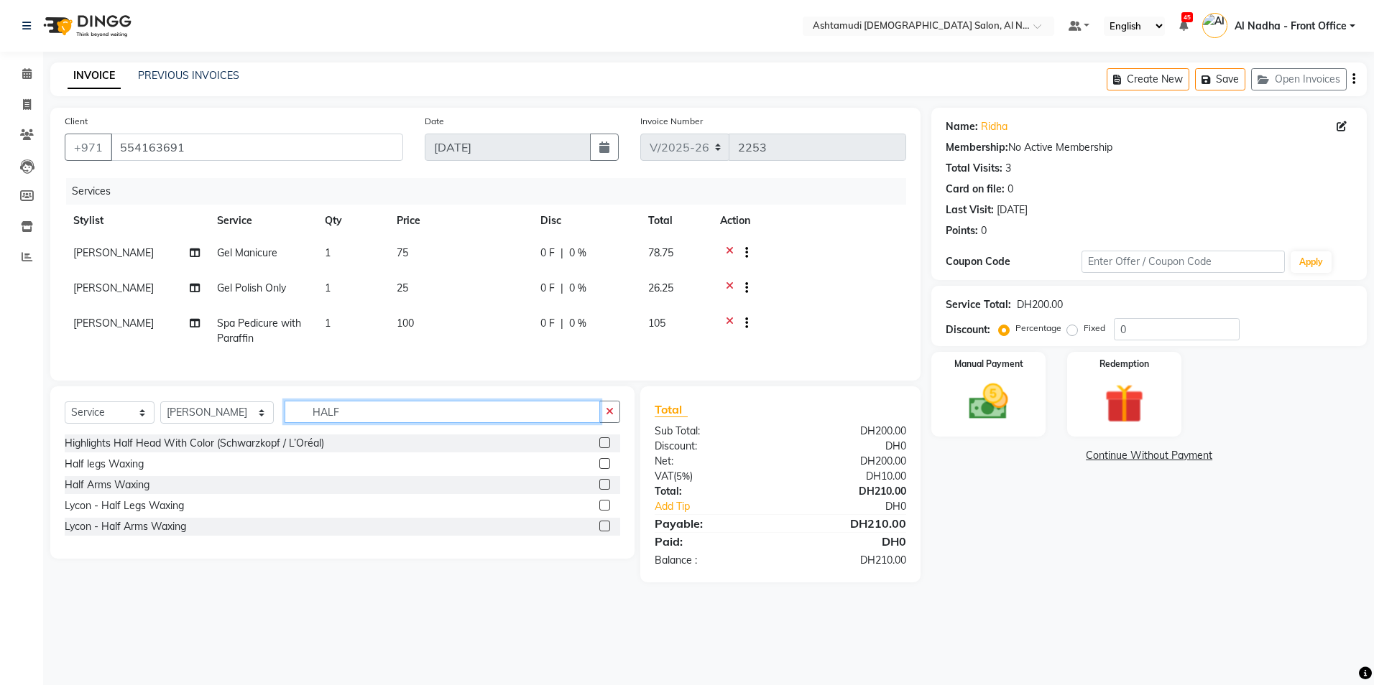
type input "HALF"
click at [607, 490] on label at bounding box center [604, 484] width 11 height 11
click at [607, 490] on input "checkbox" at bounding box center [603, 485] width 9 height 9
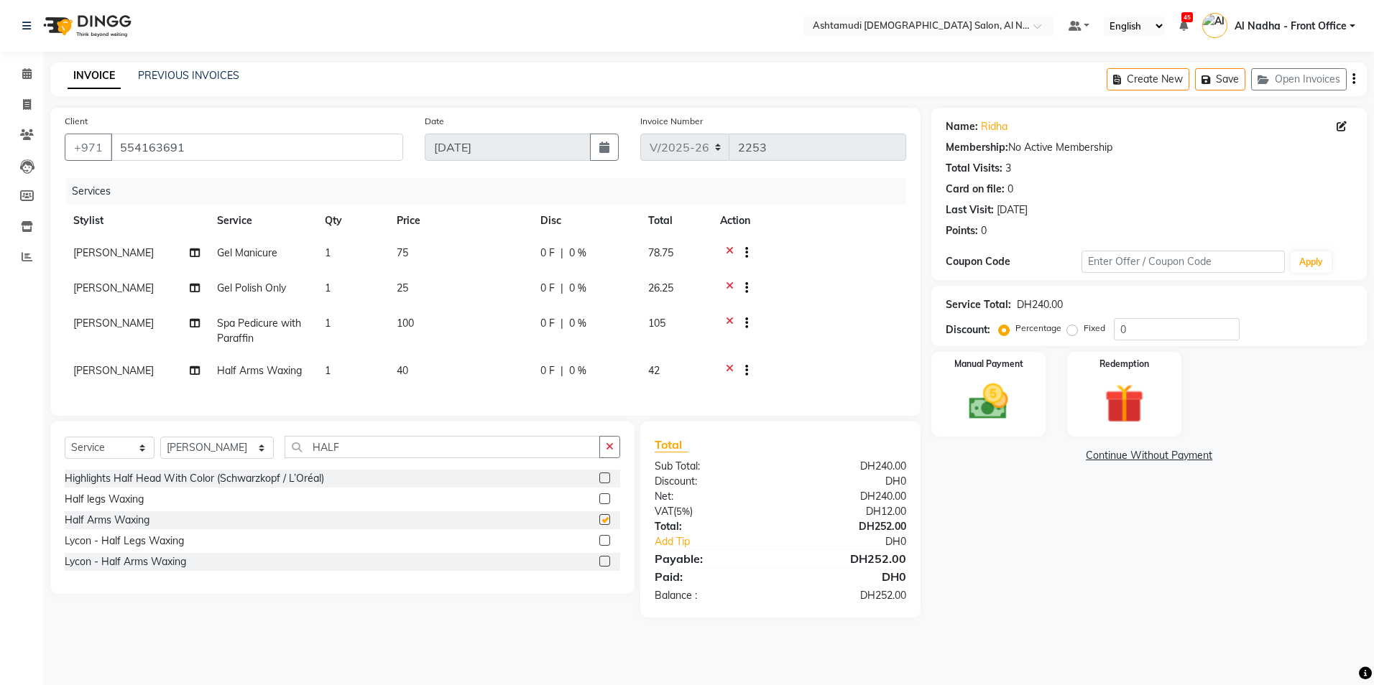
checkbox input "false"
click at [730, 368] on icon at bounding box center [730, 372] width 8 height 18
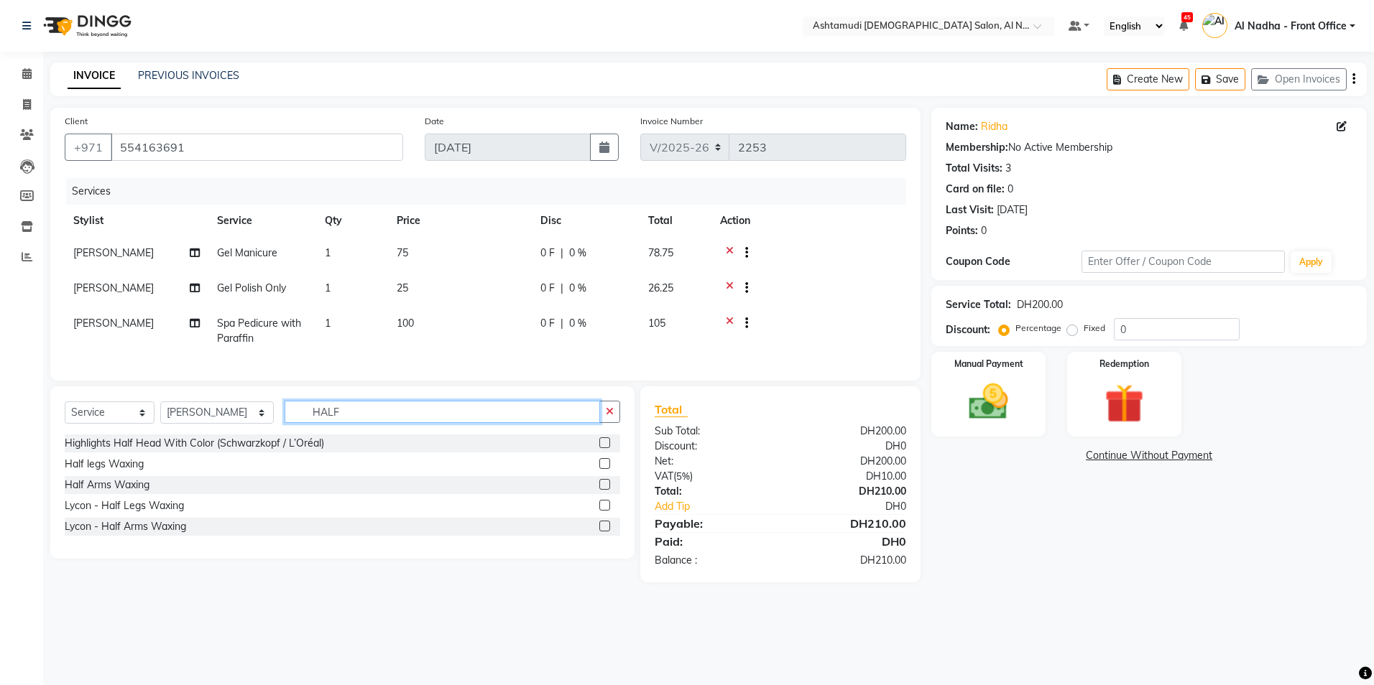
click at [408, 423] on input "HALF" at bounding box center [441, 412] width 315 height 22
type input "H"
type input "F"
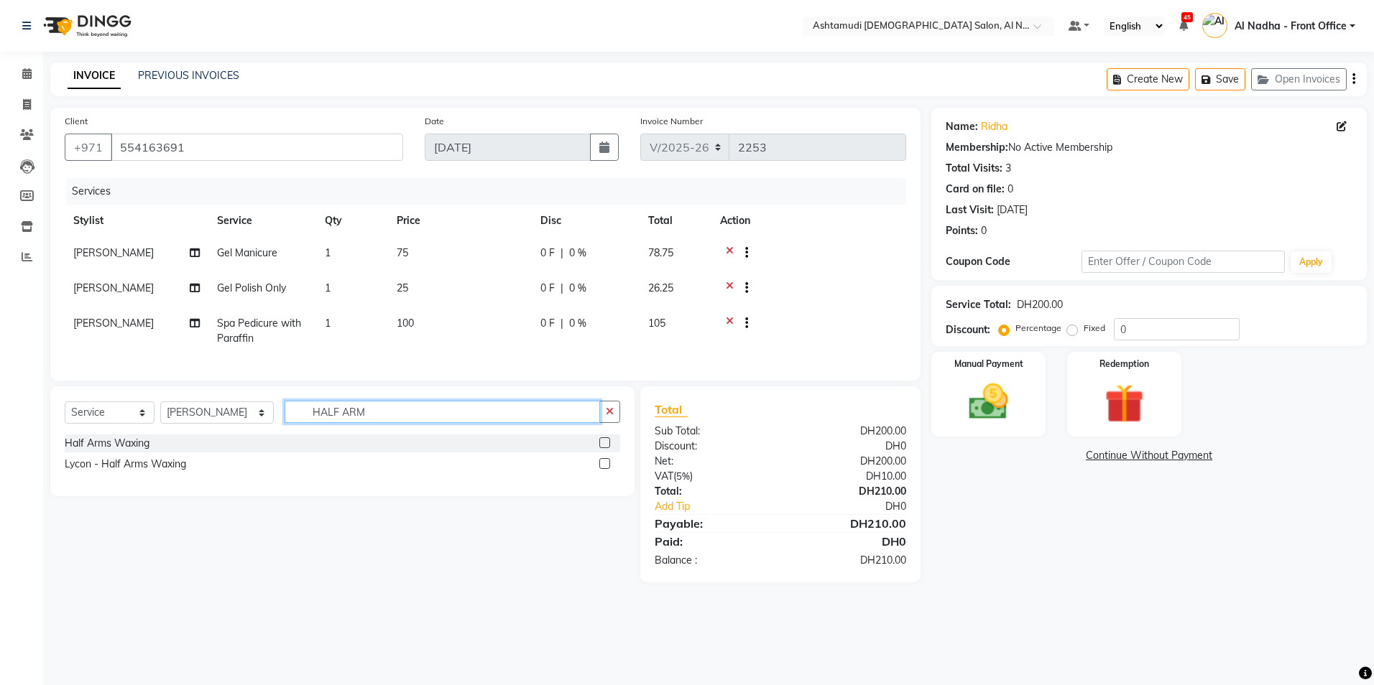
type input "HALF ARM"
click at [604, 448] on label at bounding box center [604, 442] width 11 height 11
click at [604, 448] on input "checkbox" at bounding box center [603, 443] width 9 height 9
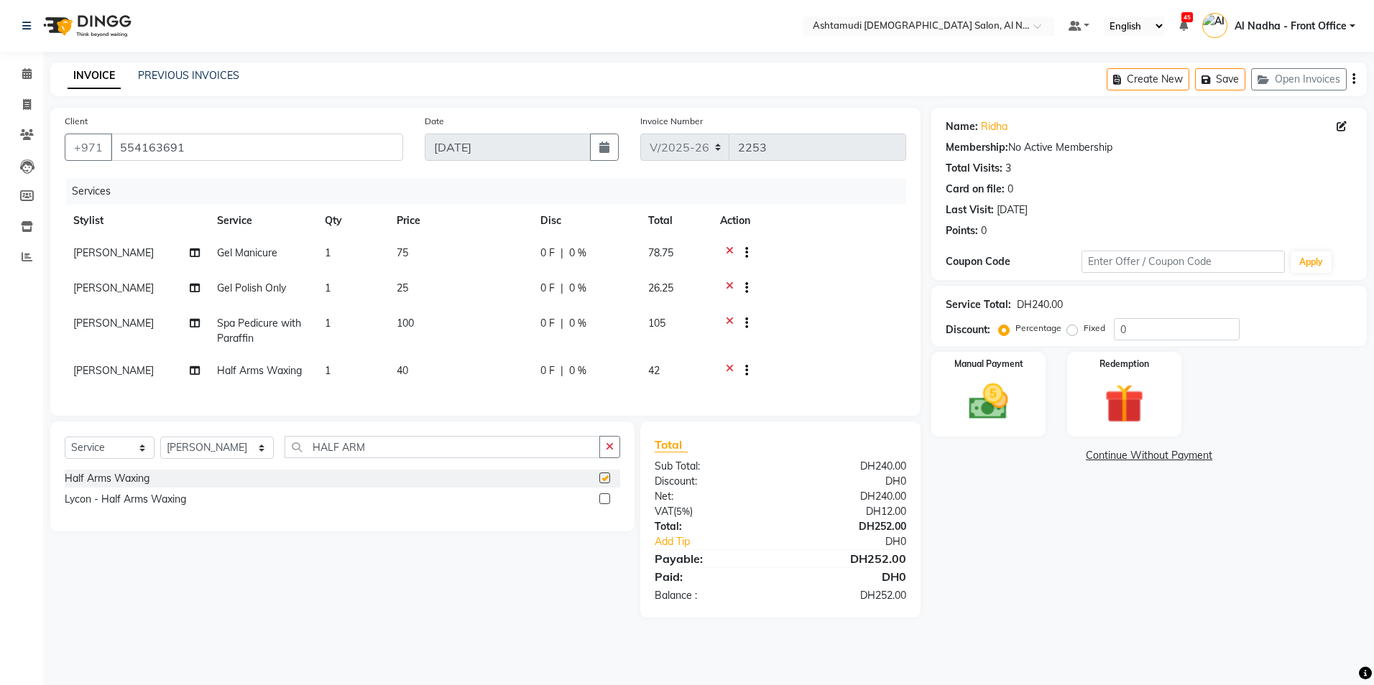
checkbox input "false"
drag, startPoint x: 1154, startPoint y: 340, endPoint x: 1039, endPoint y: 354, distance: 115.8
click at [1154, 339] on input "0" at bounding box center [1176, 329] width 126 height 22
type input "025"
click at [1014, 418] on img at bounding box center [988, 402] width 67 height 47
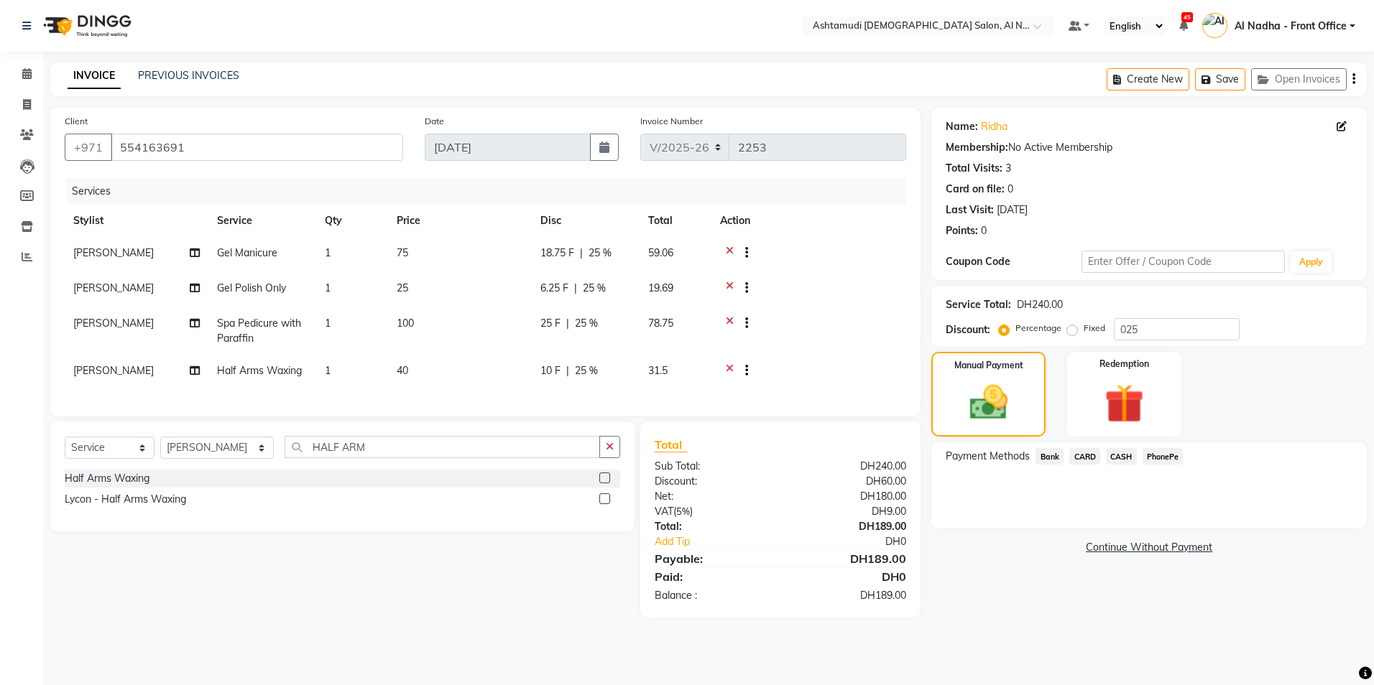
click at [1090, 459] on span "CARD" at bounding box center [1084, 456] width 31 height 17
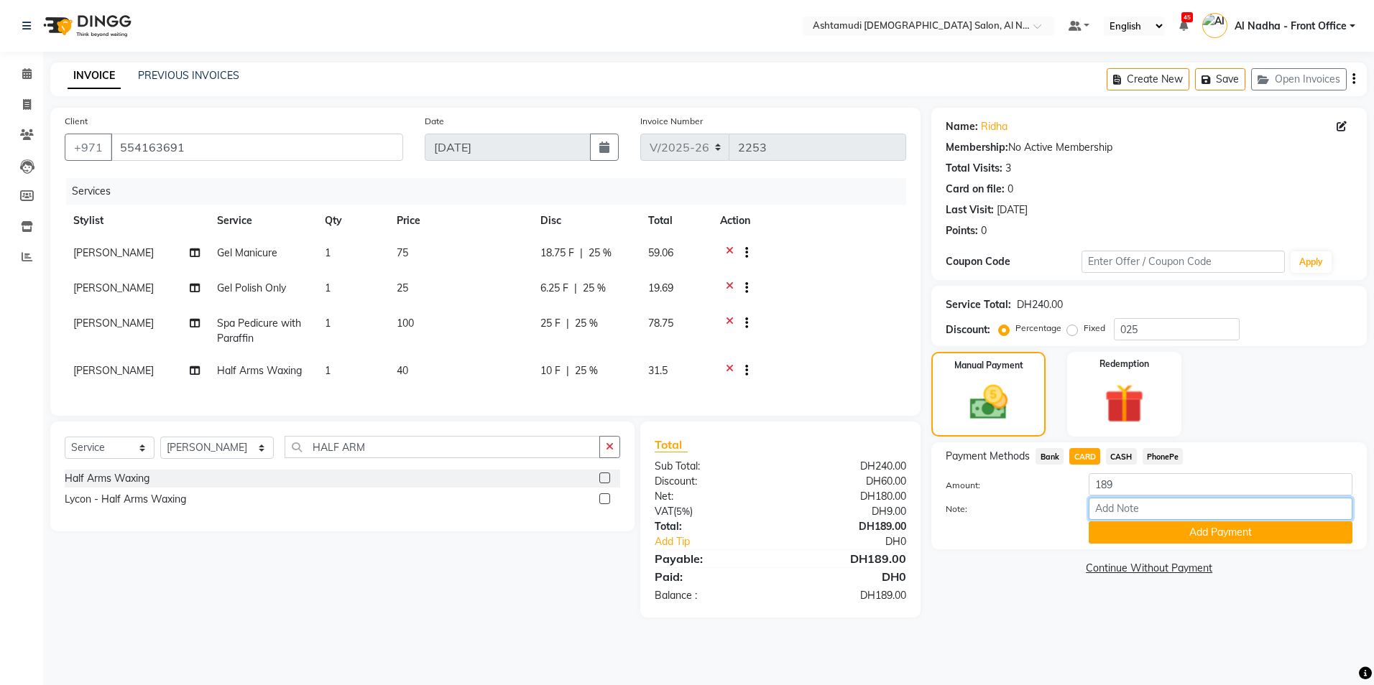
click at [1124, 508] on input "Note:" at bounding box center [1220, 509] width 264 height 22
type input "S"
type input "sreerenjini"
click at [1132, 528] on button "Add Payment" at bounding box center [1220, 533] width 264 height 22
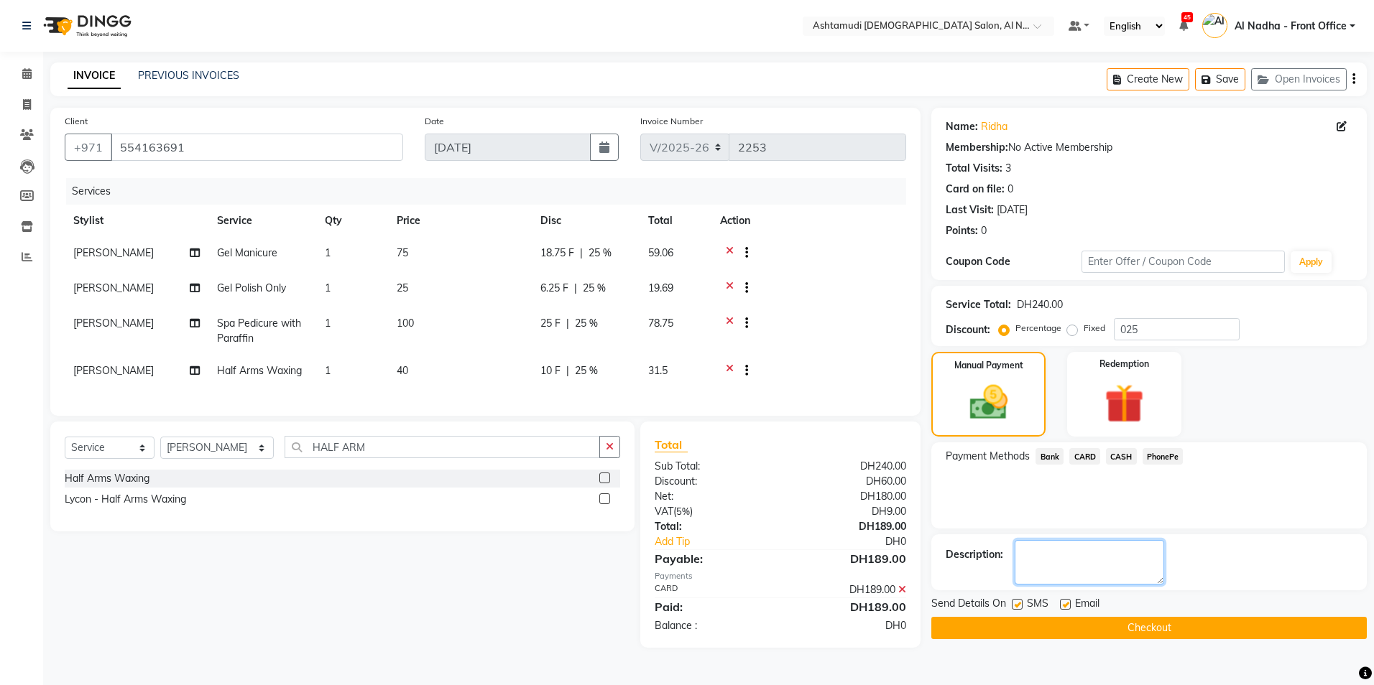
click at [1069, 566] on textarea at bounding box center [1088, 562] width 149 height 45
type textarea "7917"
click at [963, 624] on button "Checkout" at bounding box center [1148, 628] width 435 height 22
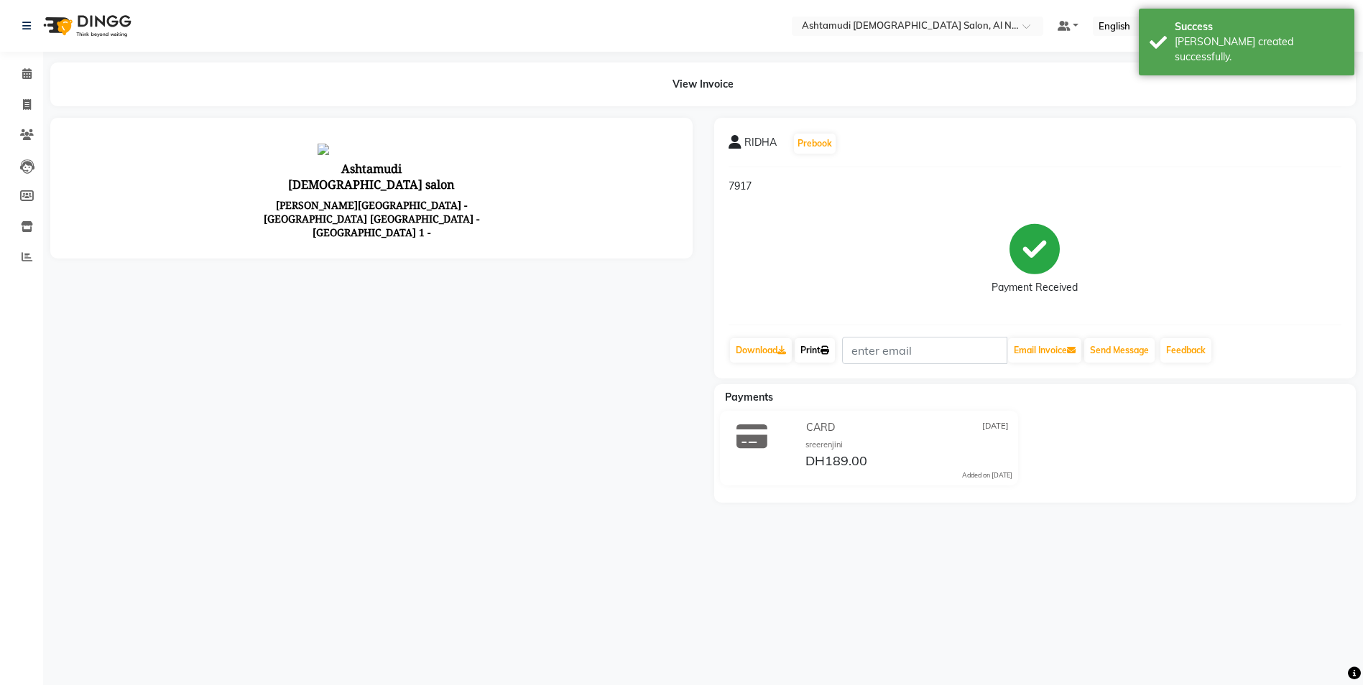
click at [828, 351] on icon at bounding box center [824, 350] width 9 height 9
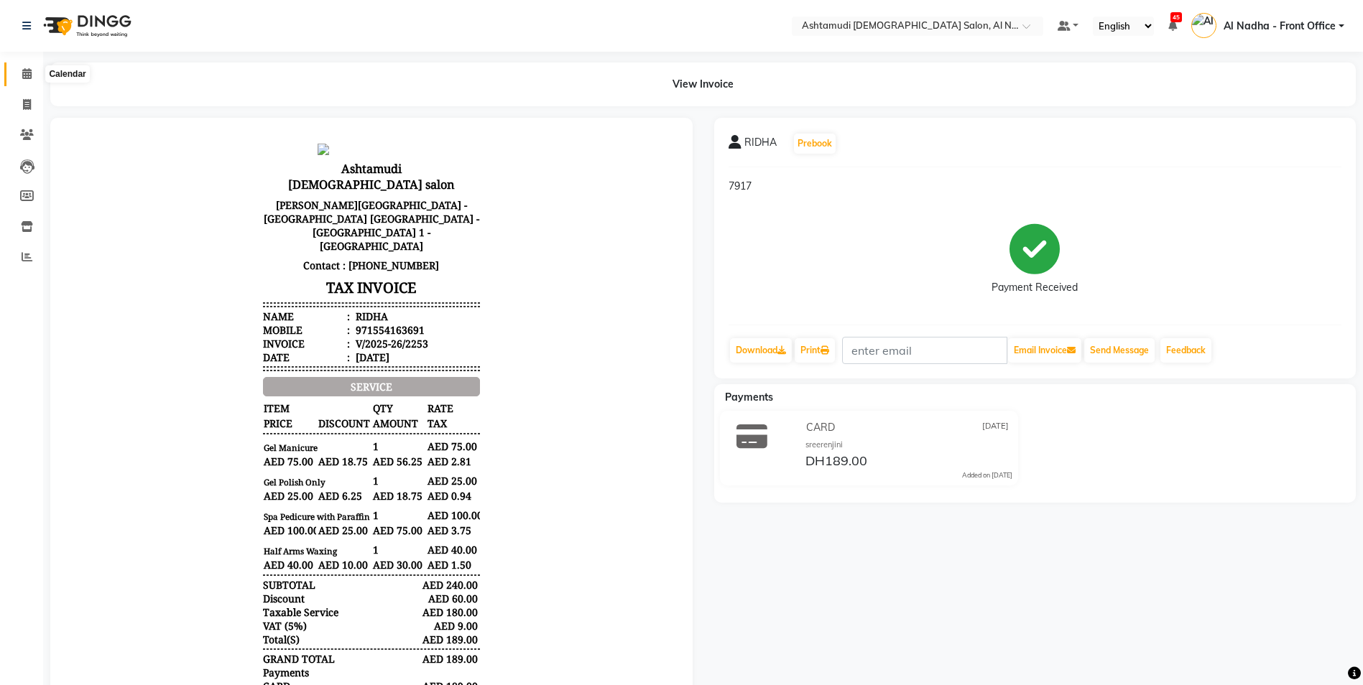
click at [24, 73] on icon at bounding box center [26, 73] width 9 height 11
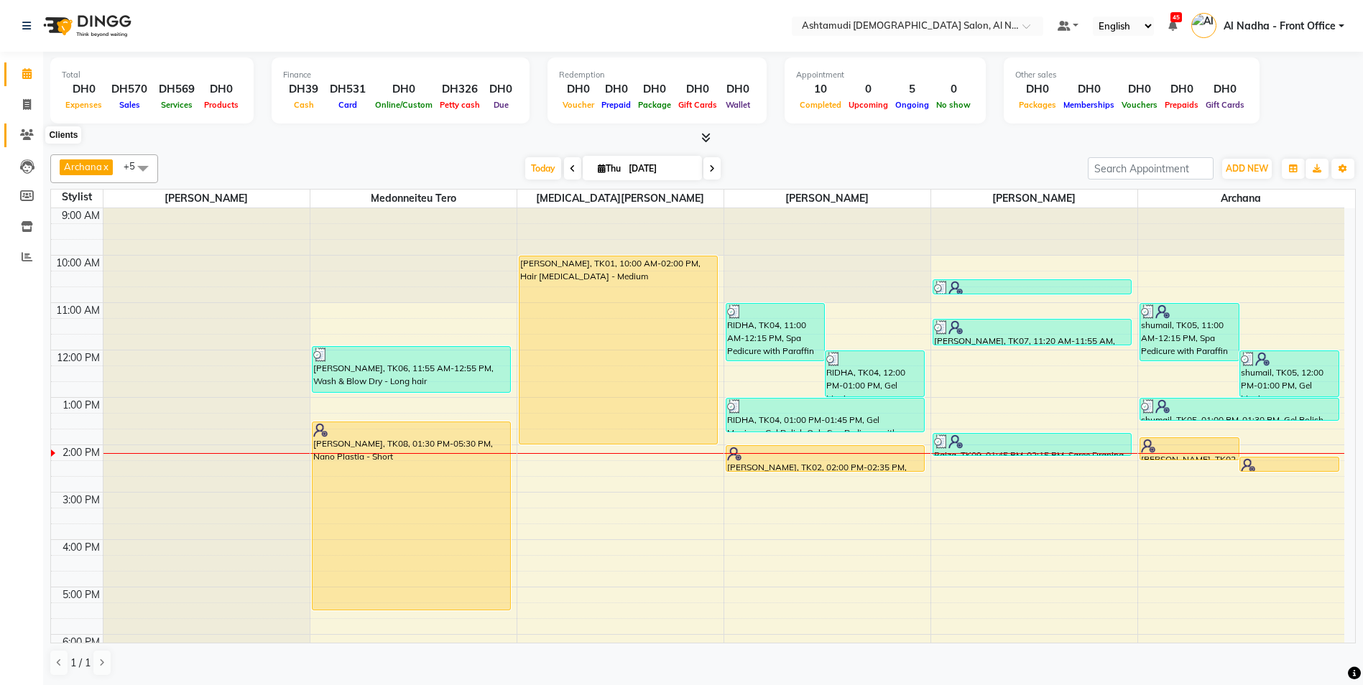
click at [30, 133] on icon at bounding box center [27, 134] width 14 height 11
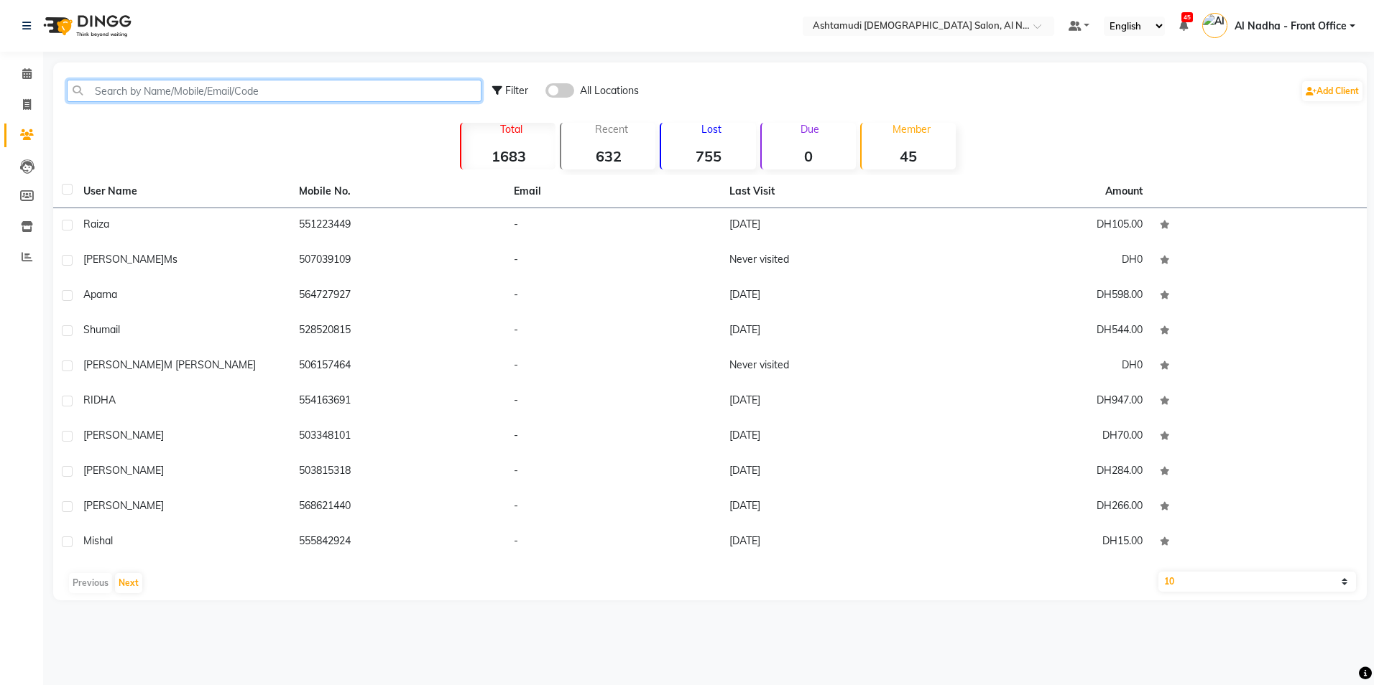
paste input "50 157 4204"
type input "5"
paste input "50 157 4204"
type input "5"
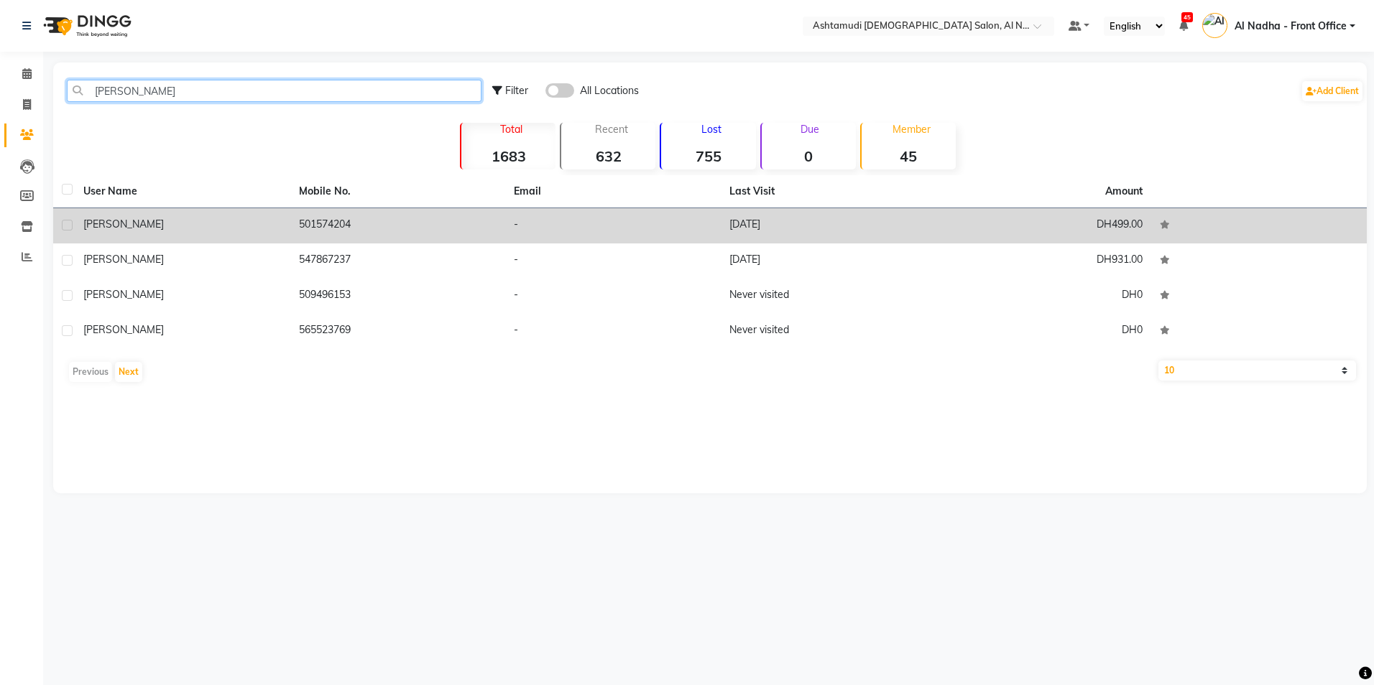
type input "[PERSON_NAME]"
click at [287, 227] on td "[PERSON_NAME]" at bounding box center [183, 225] width 216 height 35
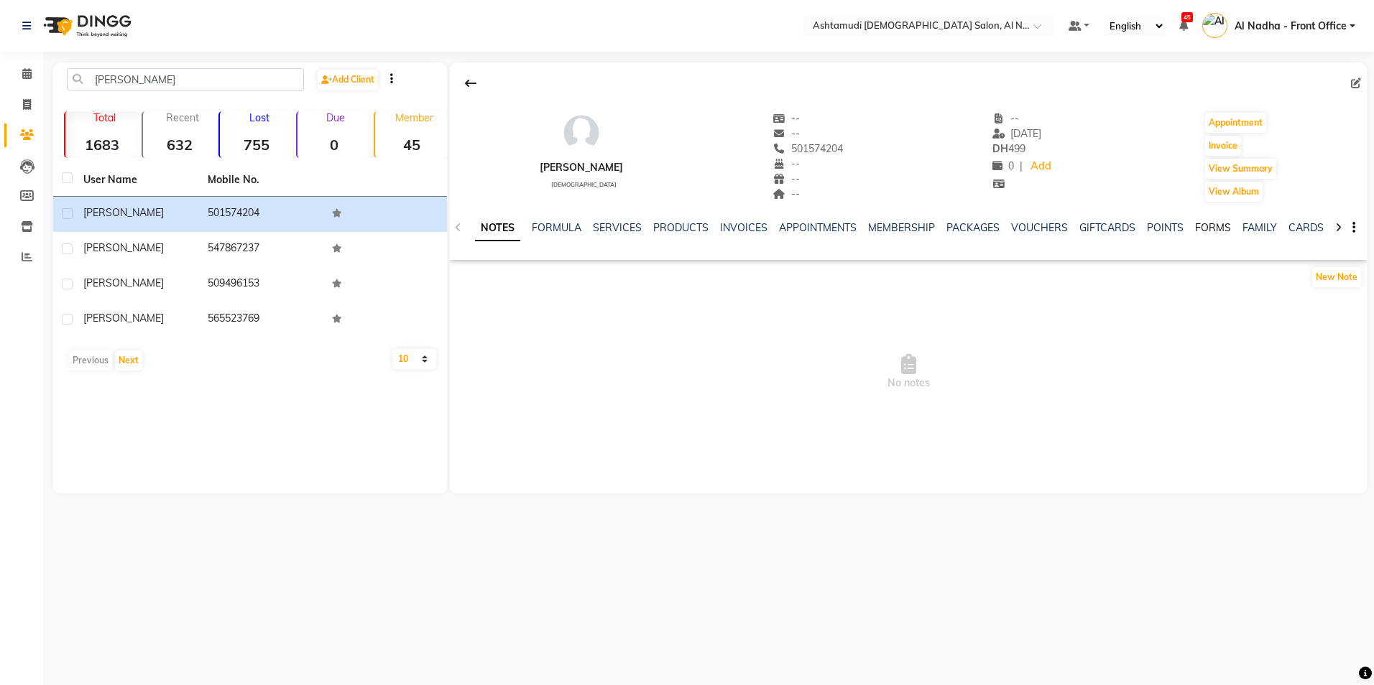
click at [1195, 228] on link "FORMS" at bounding box center [1213, 227] width 36 height 13
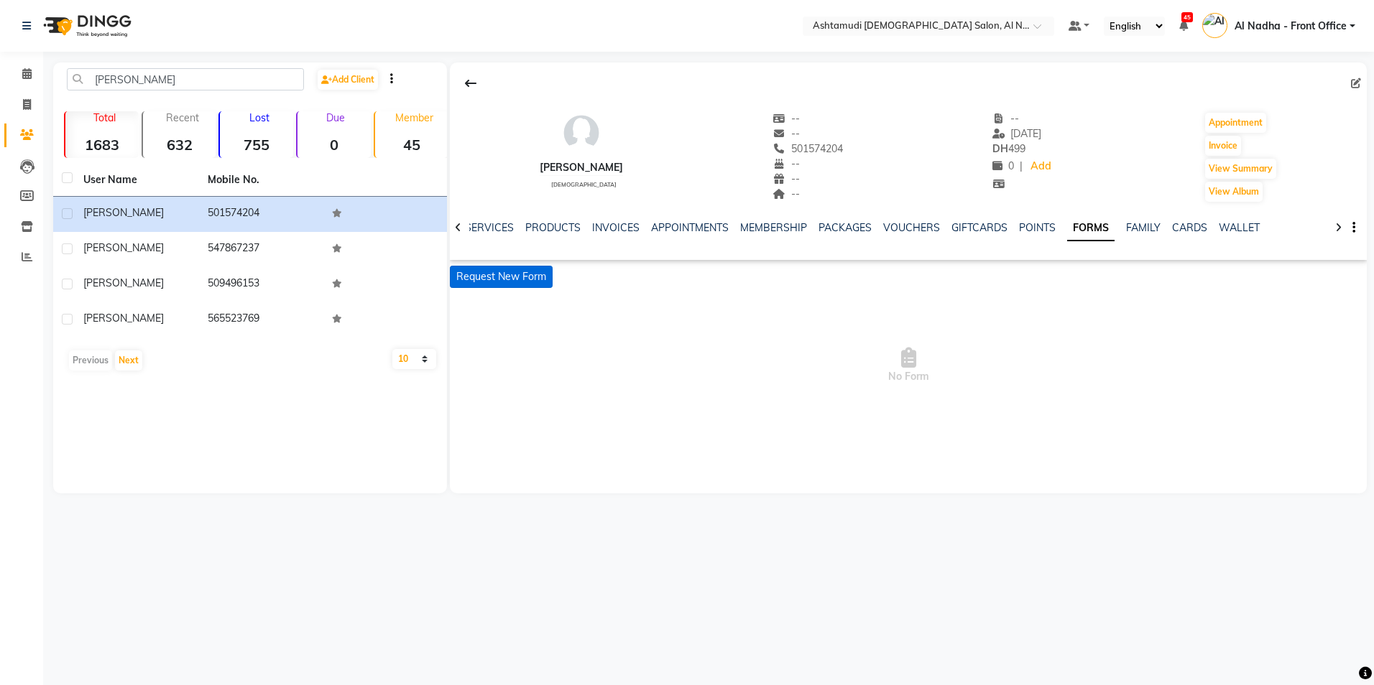
click at [496, 280] on button "Request New Form" at bounding box center [501, 277] width 103 height 22
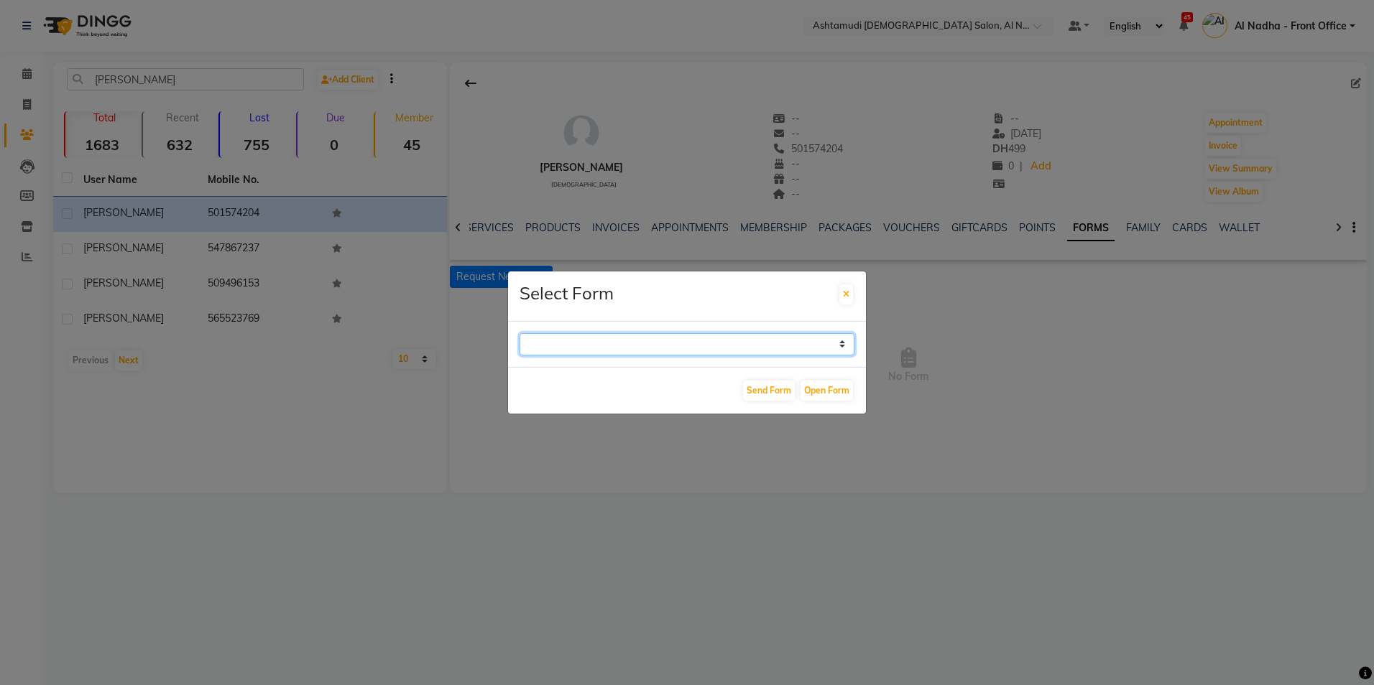
drag, startPoint x: 835, startPoint y: 345, endPoint x: 828, endPoint y: 353, distance: 10.8
click at [835, 345] on select "WAXING CLIENT CONSULTATION FORM FACIAL-CLIENT CONSULTATION FORM HAIR TREATMENT …" at bounding box center [686, 344] width 335 height 22
select select "265"
click at [519, 333] on select "WAXING CLIENT CONSULTATION FORM FACIAL-CLIENT CONSULTATION FORM HAIR TREATMENT …" at bounding box center [686, 344] width 335 height 22
click at [805, 386] on button "Open Form" at bounding box center [826, 391] width 52 height 20
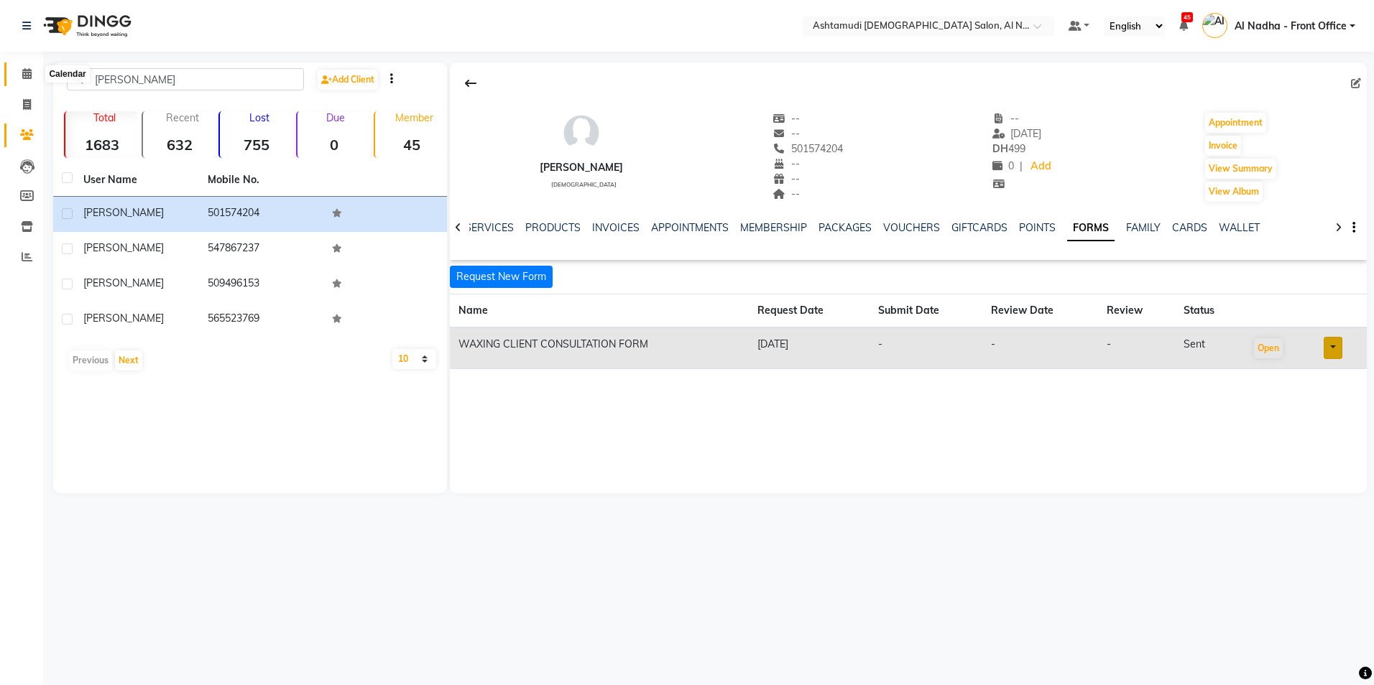
click at [22, 73] on icon at bounding box center [26, 73] width 9 height 11
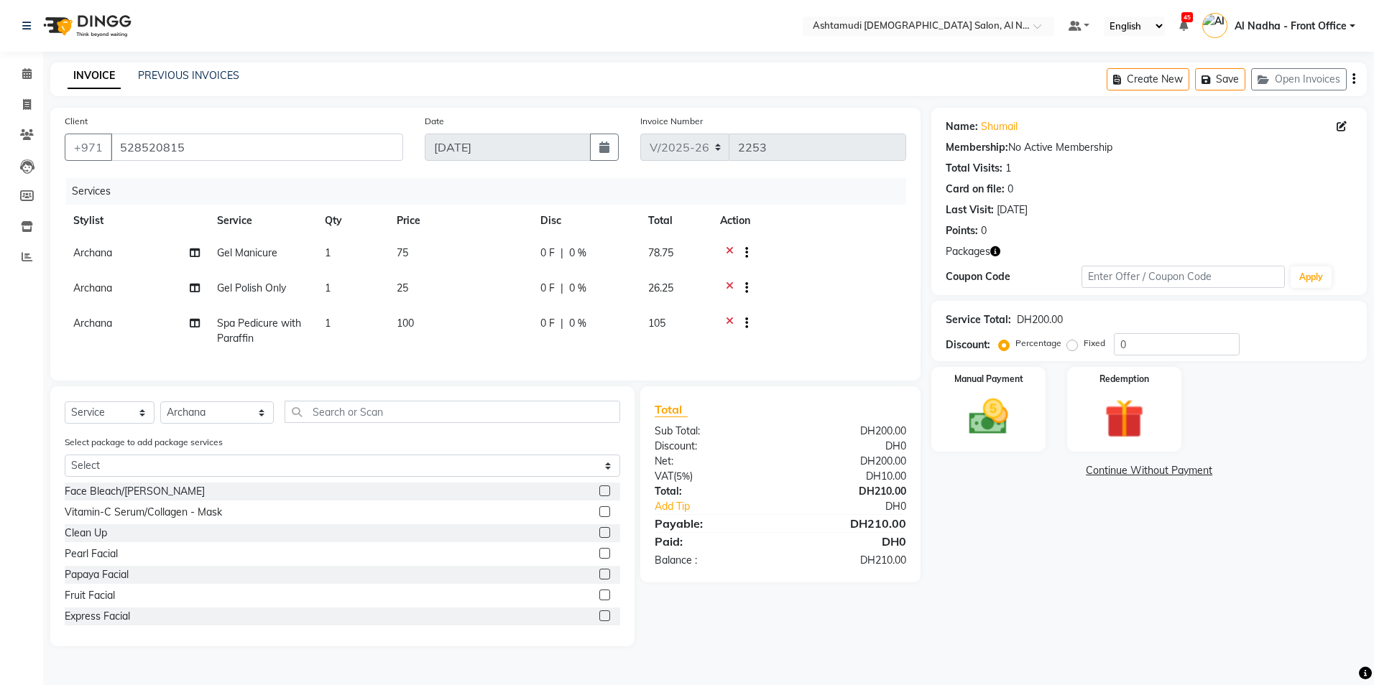
select select "7088"
select select "service"
select select "88905"
click at [238, 350] on td "Spa Pedicure with Paraffin" at bounding box center [262, 330] width 108 height 47
select select "88905"
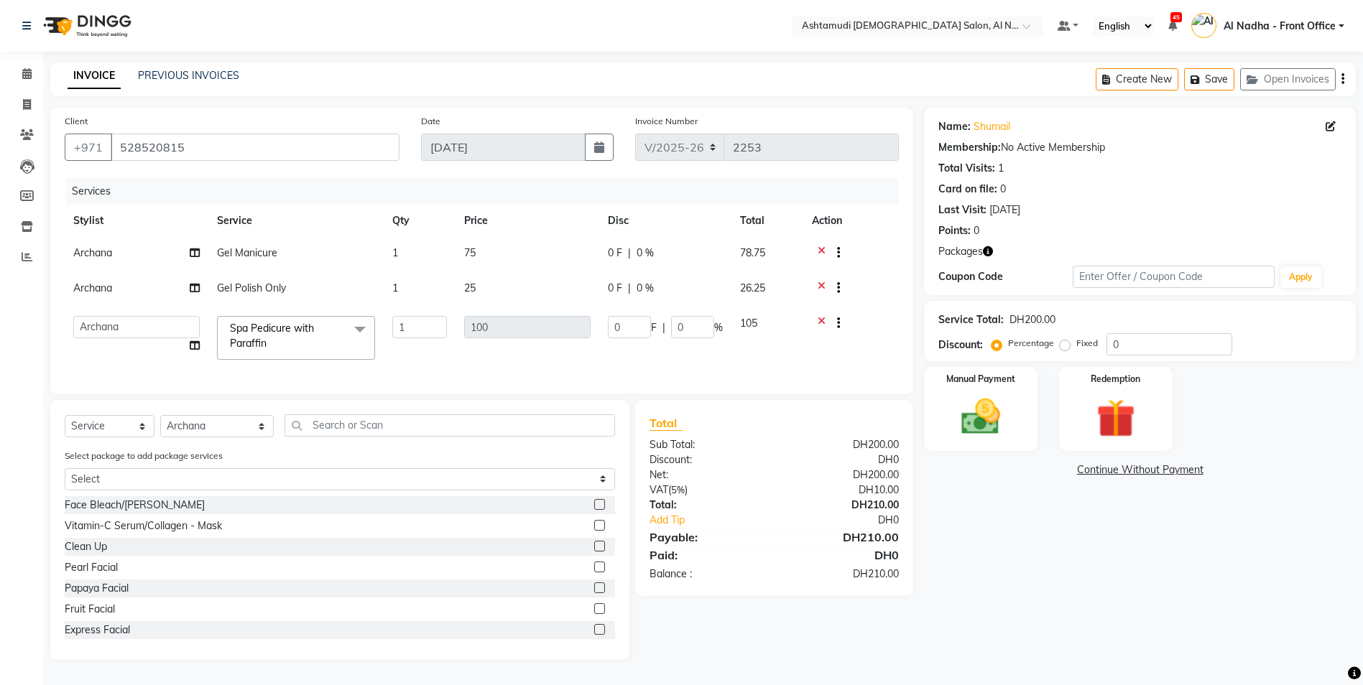
click at [820, 319] on icon at bounding box center [822, 325] width 8 height 18
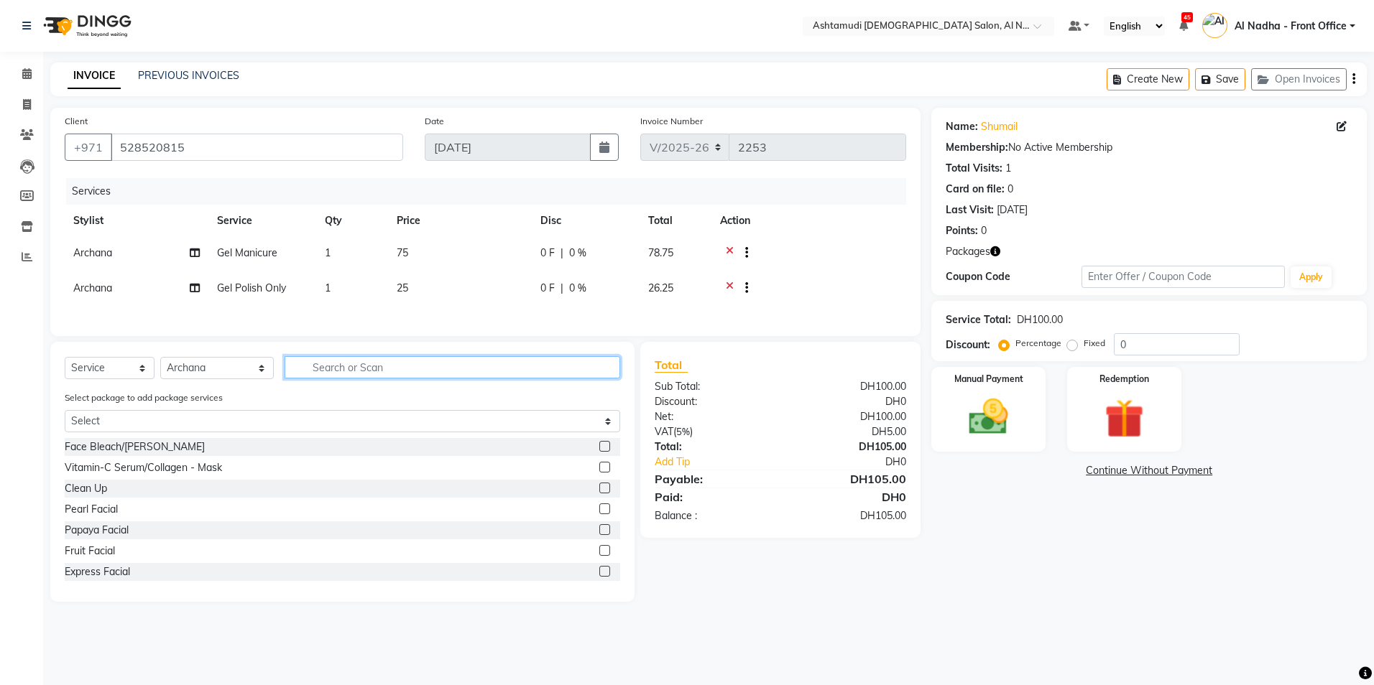
click at [306, 379] on input "text" at bounding box center [451, 367] width 335 height 22
click at [373, 379] on input "CURE" at bounding box center [441, 367] width 315 height 22
type input "C"
type input "SPA PED"
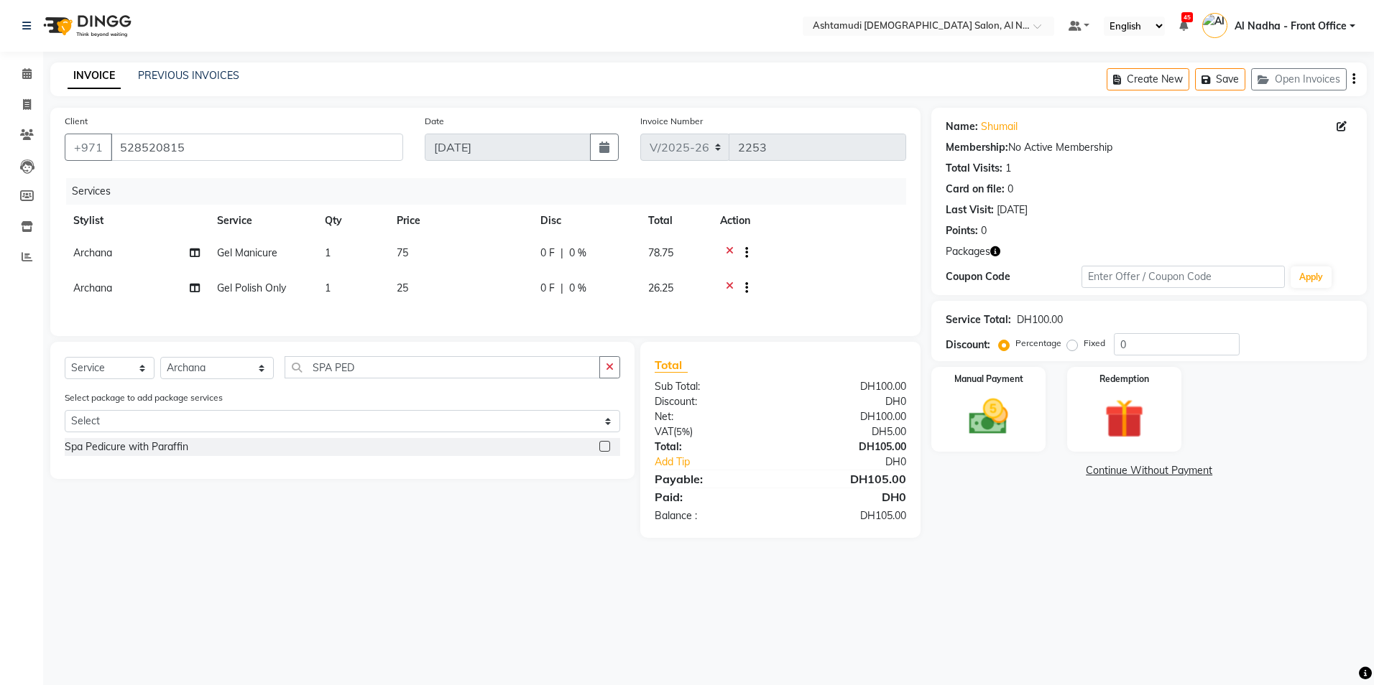
click at [606, 452] on label at bounding box center [604, 446] width 11 height 11
click at [606, 452] on input "checkbox" at bounding box center [603, 447] width 9 height 9
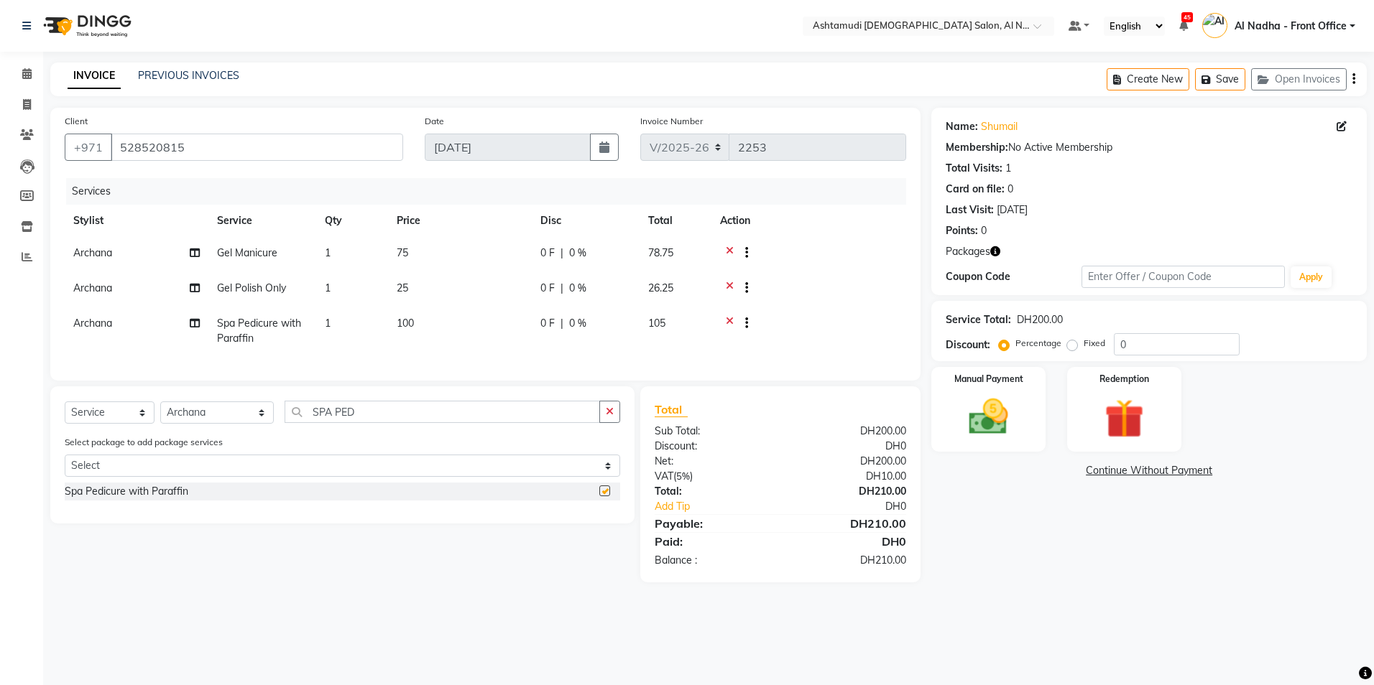
checkbox input "false"
click at [1138, 337] on input "0" at bounding box center [1176, 344] width 126 height 22
type input "025"
click at [1003, 422] on img at bounding box center [988, 417] width 67 height 47
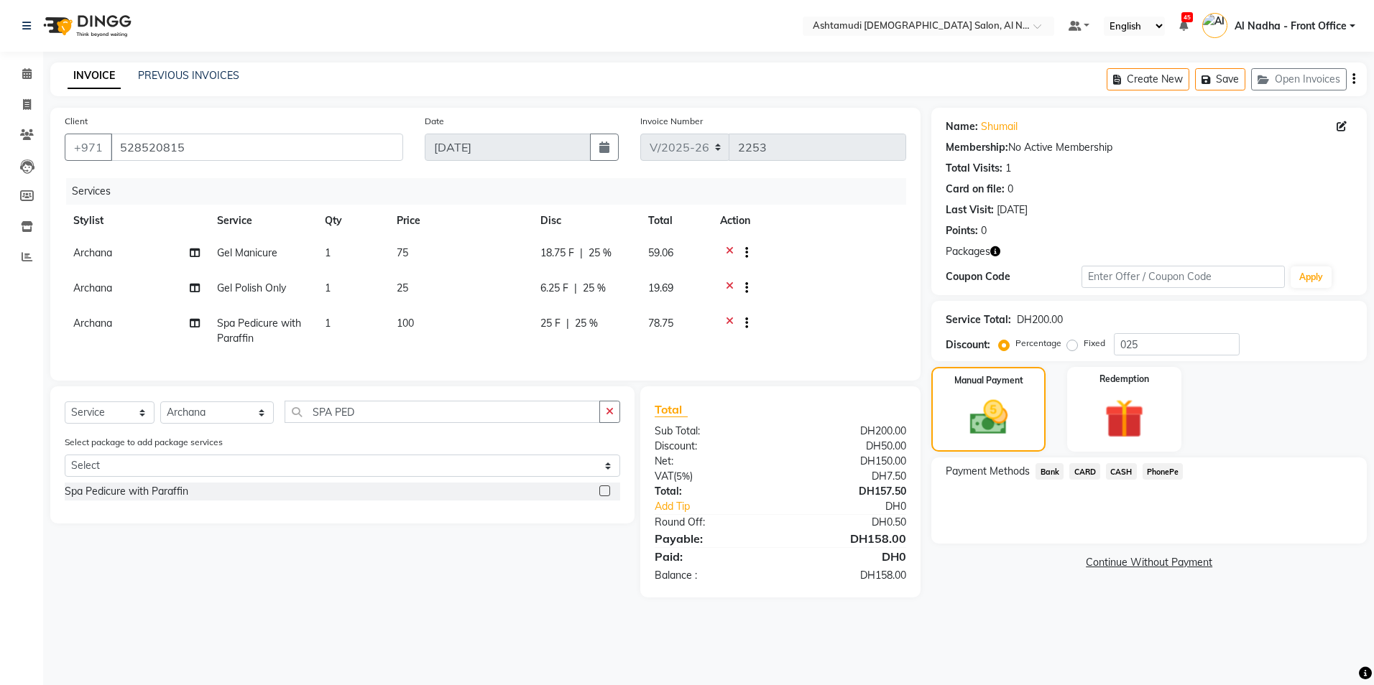
click at [1088, 474] on span "CARD" at bounding box center [1084, 471] width 31 height 17
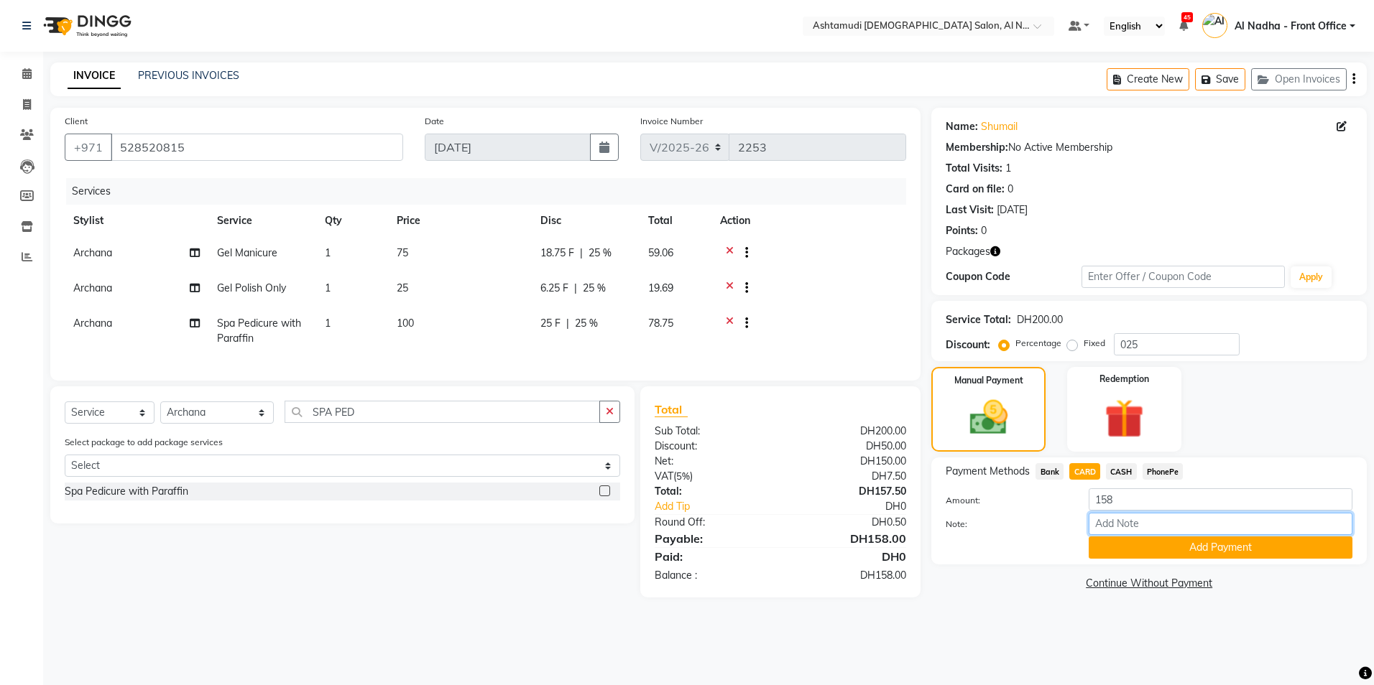
click at [1124, 522] on input "Note:" at bounding box center [1220, 524] width 264 height 22
type input "sreerenjini"
click at [1157, 555] on button "Add Payment" at bounding box center [1220, 548] width 264 height 22
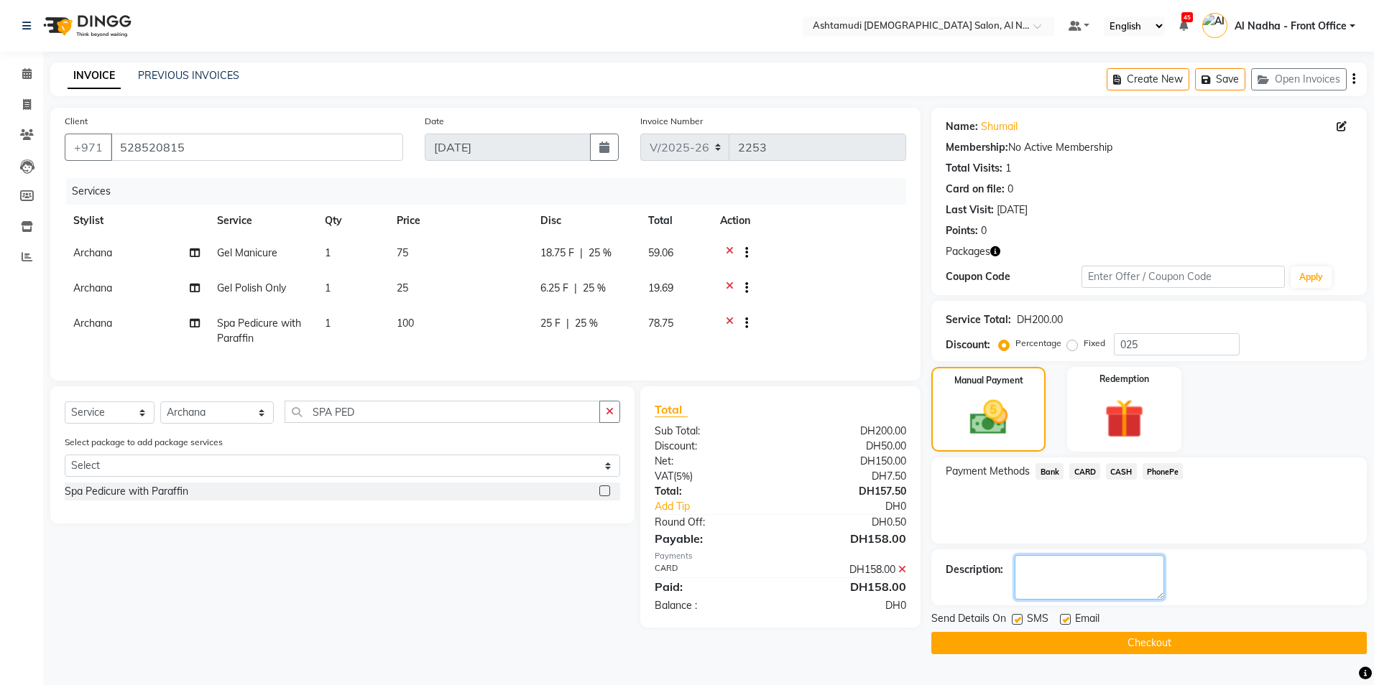
click at [1046, 564] on textarea at bounding box center [1088, 577] width 149 height 45
type textarea "7917"
click at [1007, 638] on button "Checkout" at bounding box center [1148, 643] width 435 height 22
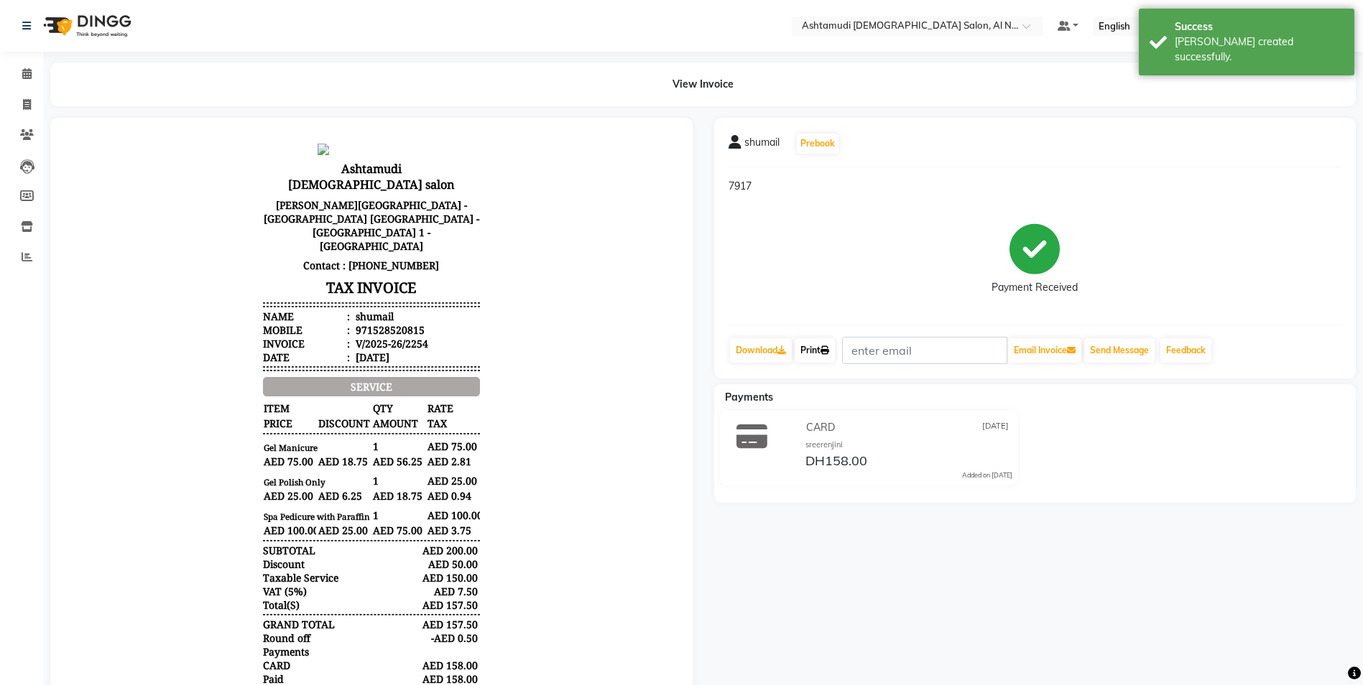
click at [821, 346] on link "Print" at bounding box center [815, 350] width 40 height 24
click at [24, 72] on icon at bounding box center [26, 73] width 9 height 11
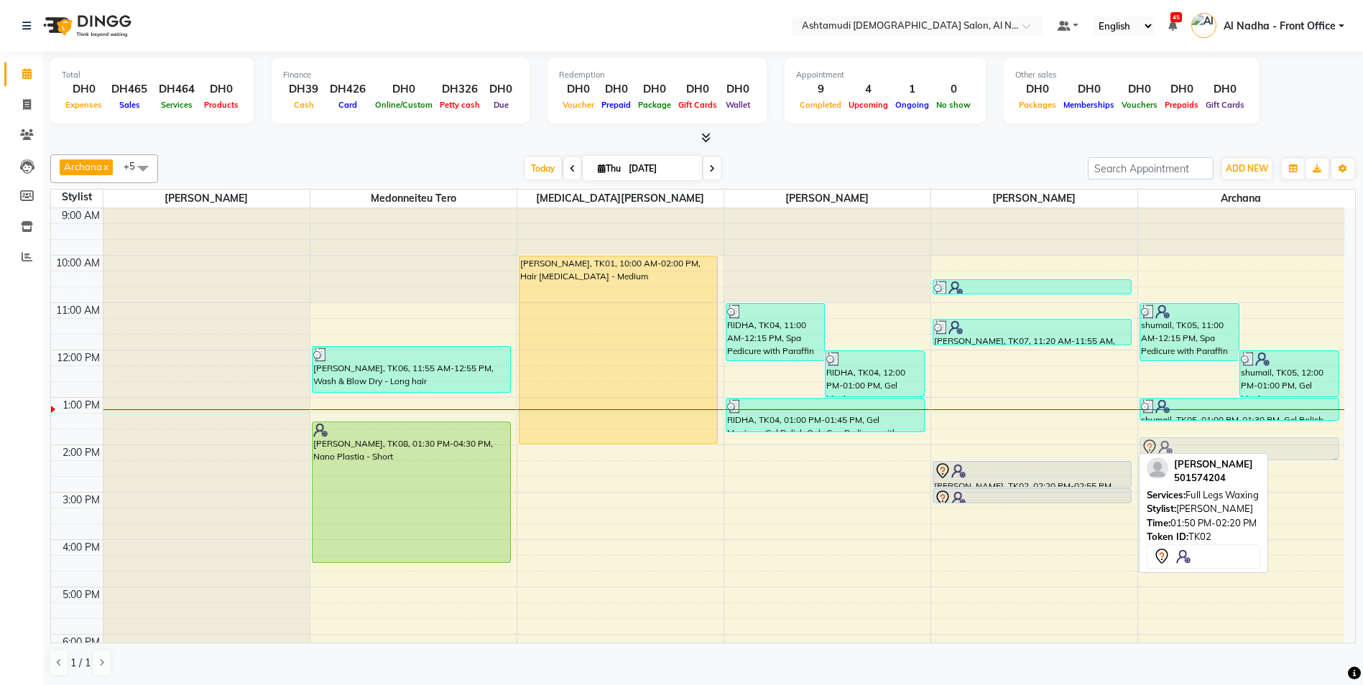
drag, startPoint x: 989, startPoint y: 443, endPoint x: 1199, endPoint y: 433, distance: 210.0
click at [1199, 433] on div "9:00 AM 10:00 AM 11:00 AM 12:00 PM 1:00 PM 2:00 PM 3:00 PM 4:00 PM 5:00 PM 6:00…" at bounding box center [697, 539] width 1293 height 663
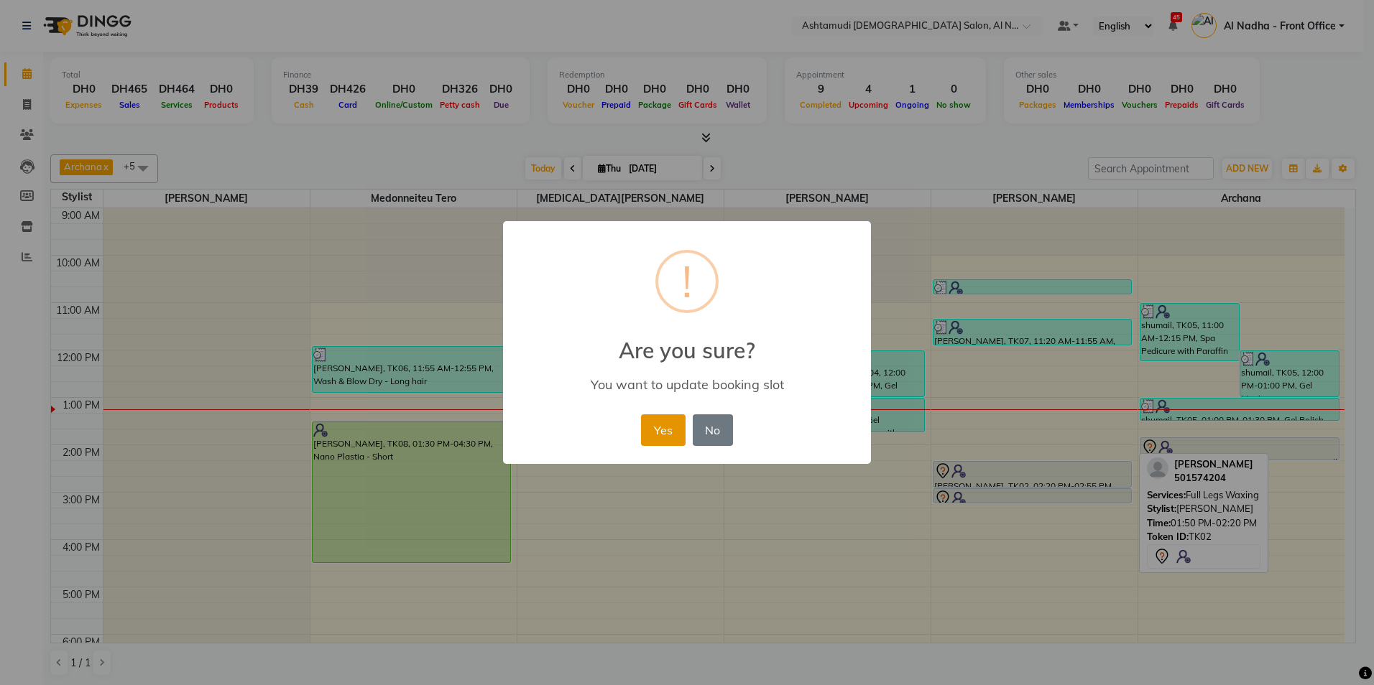
click at [673, 425] on button "Yes" at bounding box center [663, 431] width 44 height 32
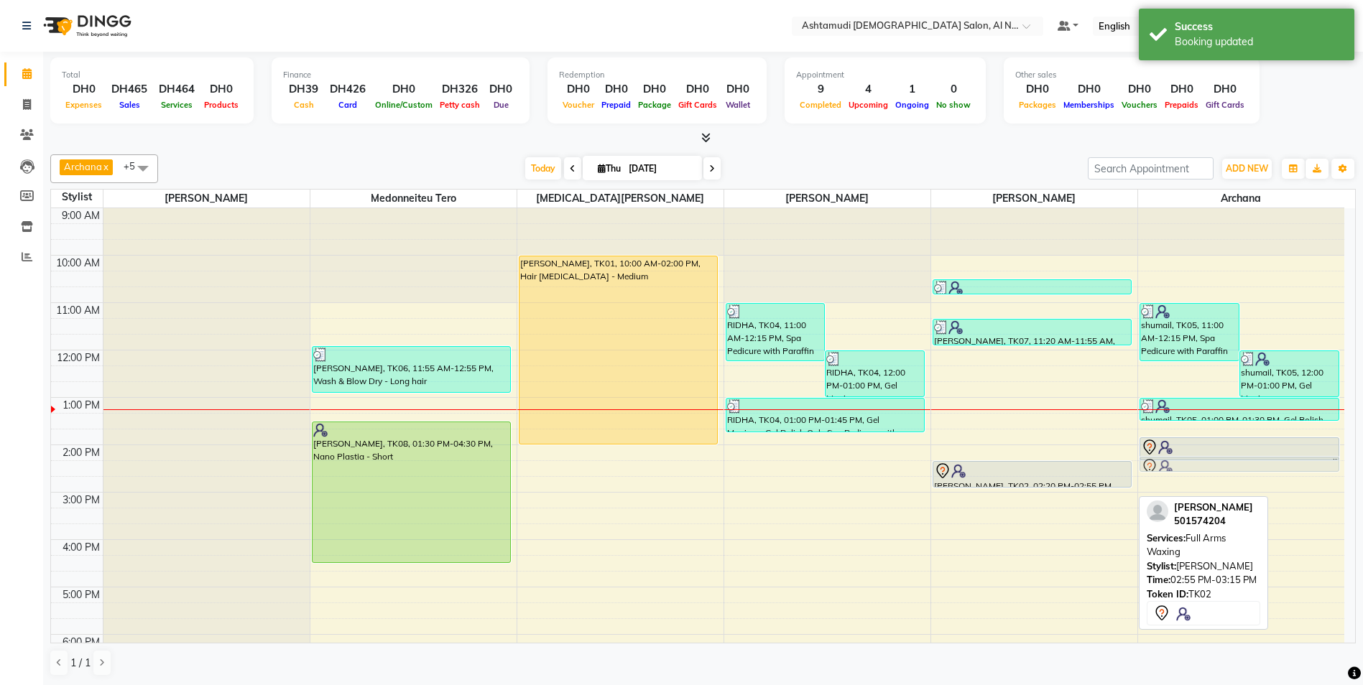
drag, startPoint x: 1045, startPoint y: 497, endPoint x: 1199, endPoint y: 466, distance: 156.9
click at [1199, 466] on tr "[PERSON_NAME], TK06, 11:55 AM-12:55 PM, Wash & Blow Dry - Long hair [PERSON_NAM…" at bounding box center [697, 539] width 1293 height 663
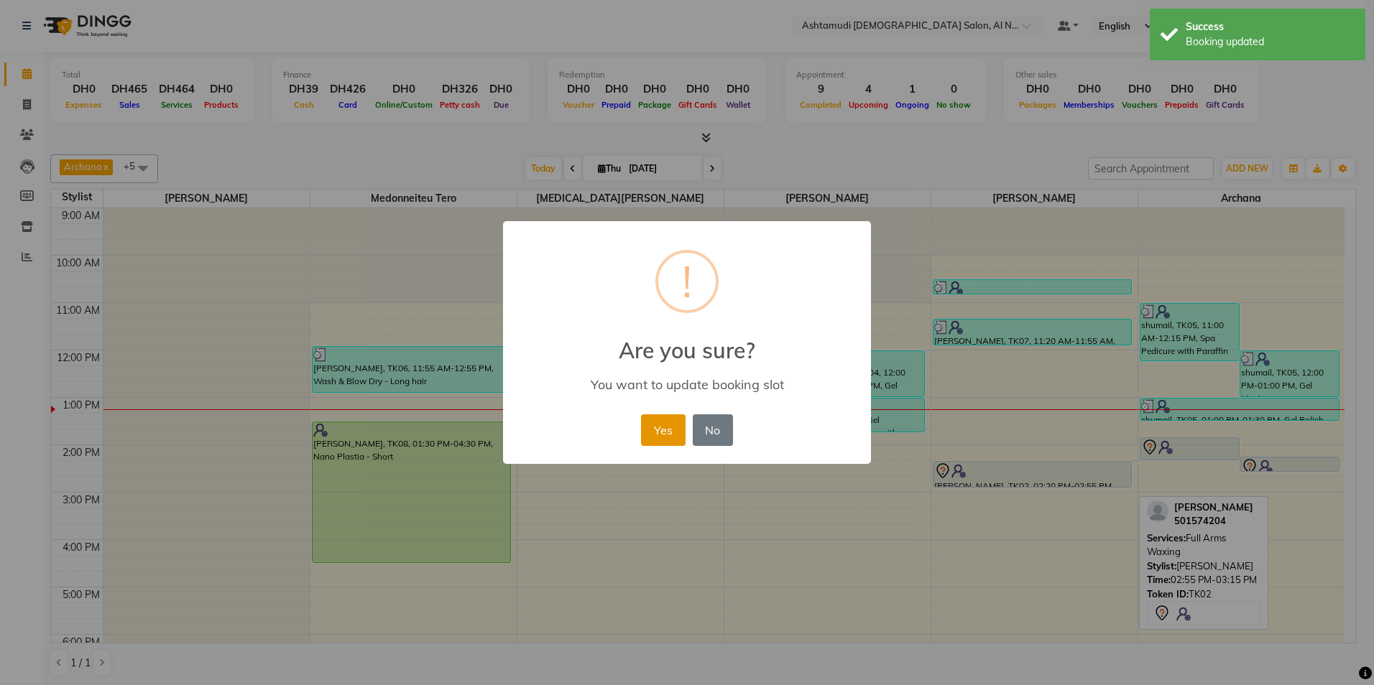
click at [649, 426] on button "Yes" at bounding box center [663, 431] width 44 height 32
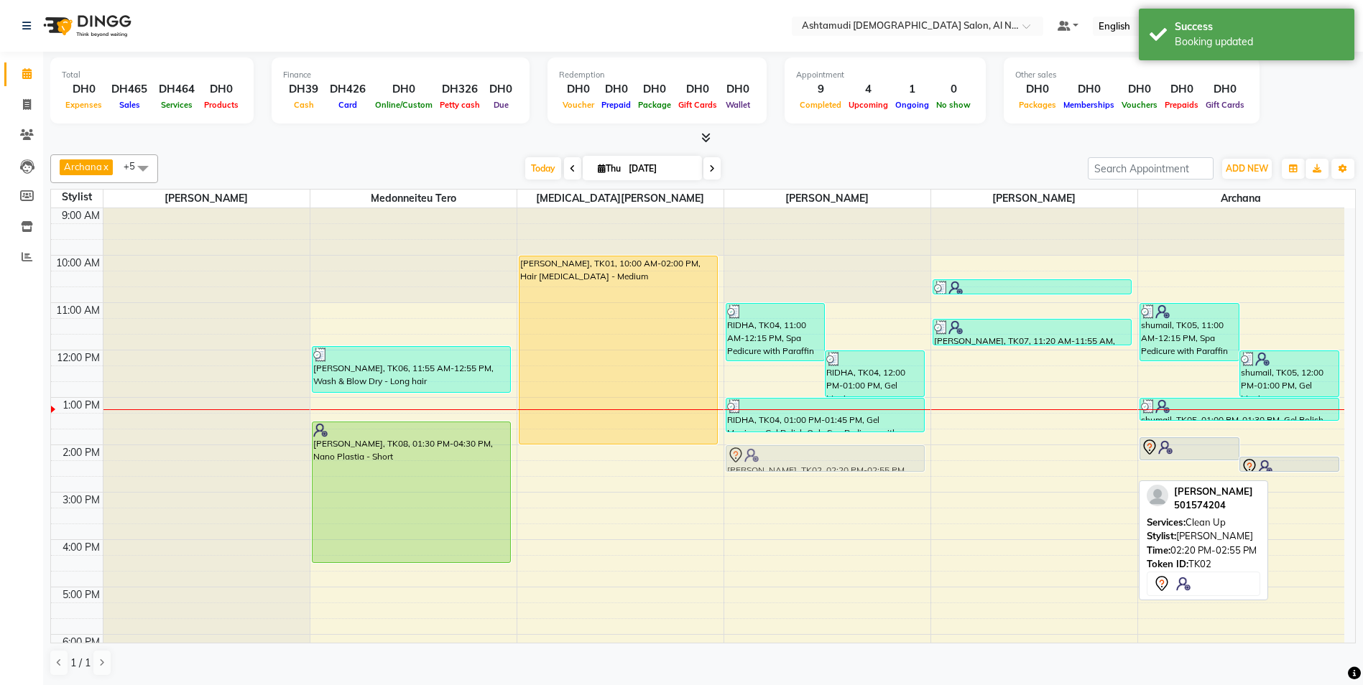
drag, startPoint x: 981, startPoint y: 470, endPoint x: 818, endPoint y: 453, distance: 164.6
click at [818, 453] on tr "[PERSON_NAME], TK06, 11:55 AM-12:55 PM, Wash & Blow Dry - Long hair [PERSON_NAM…" at bounding box center [697, 539] width 1293 height 663
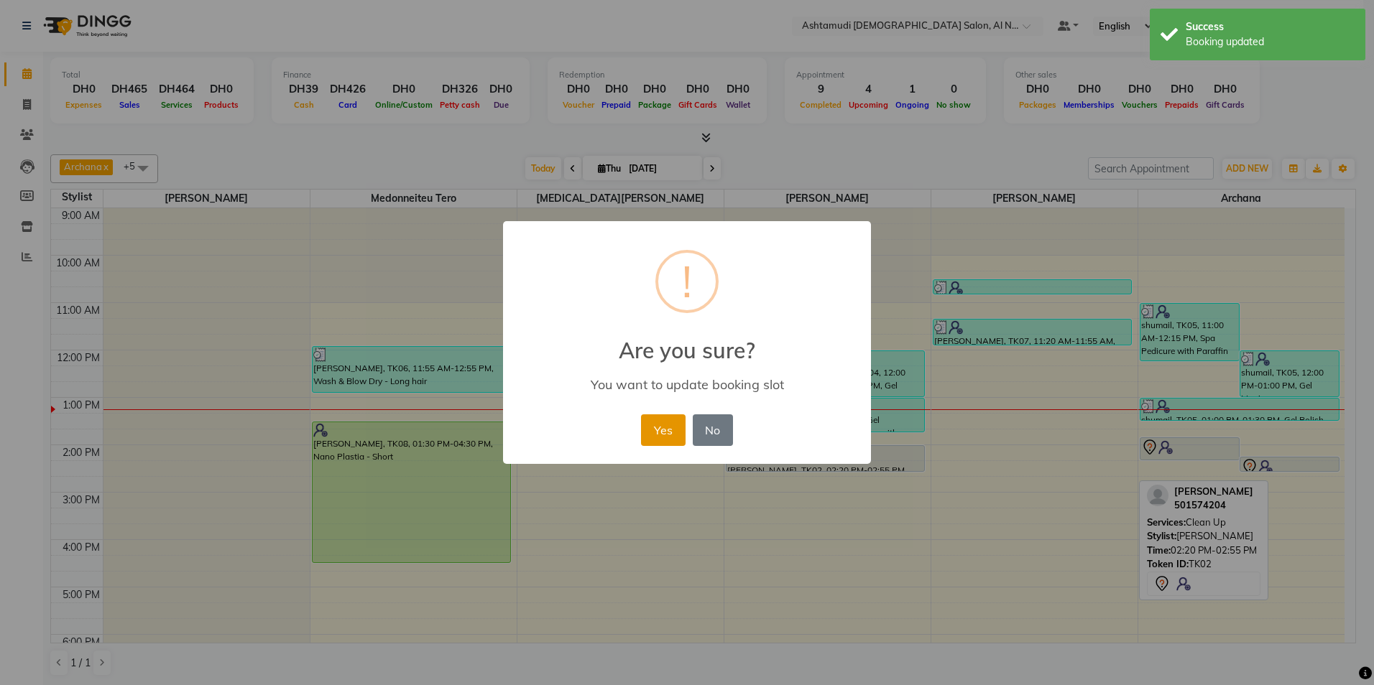
click at [659, 427] on button "Yes" at bounding box center [663, 431] width 44 height 32
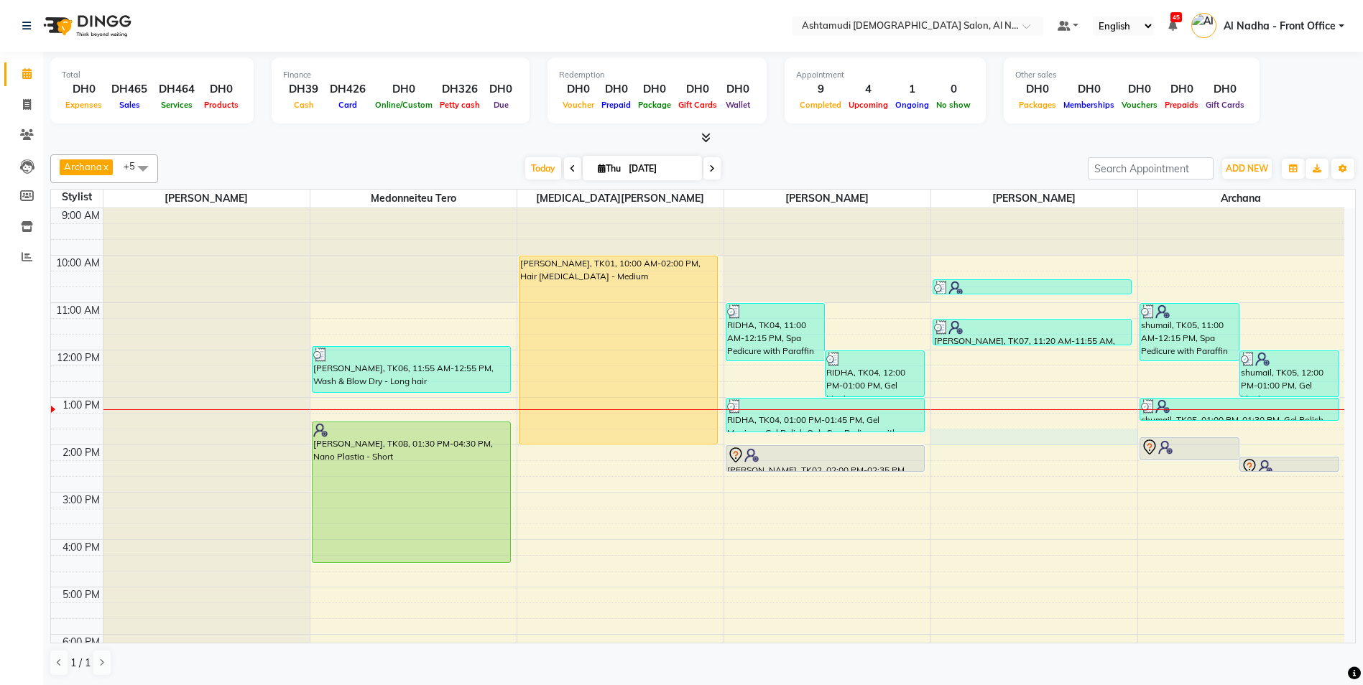
click at [965, 441] on div "9:00 AM 10:00 AM 11:00 AM 12:00 PM 1:00 PM 2:00 PM 3:00 PM 4:00 PM 5:00 PM 6:00…" at bounding box center [697, 539] width 1293 height 663
select select "71437"
select select "tentative"
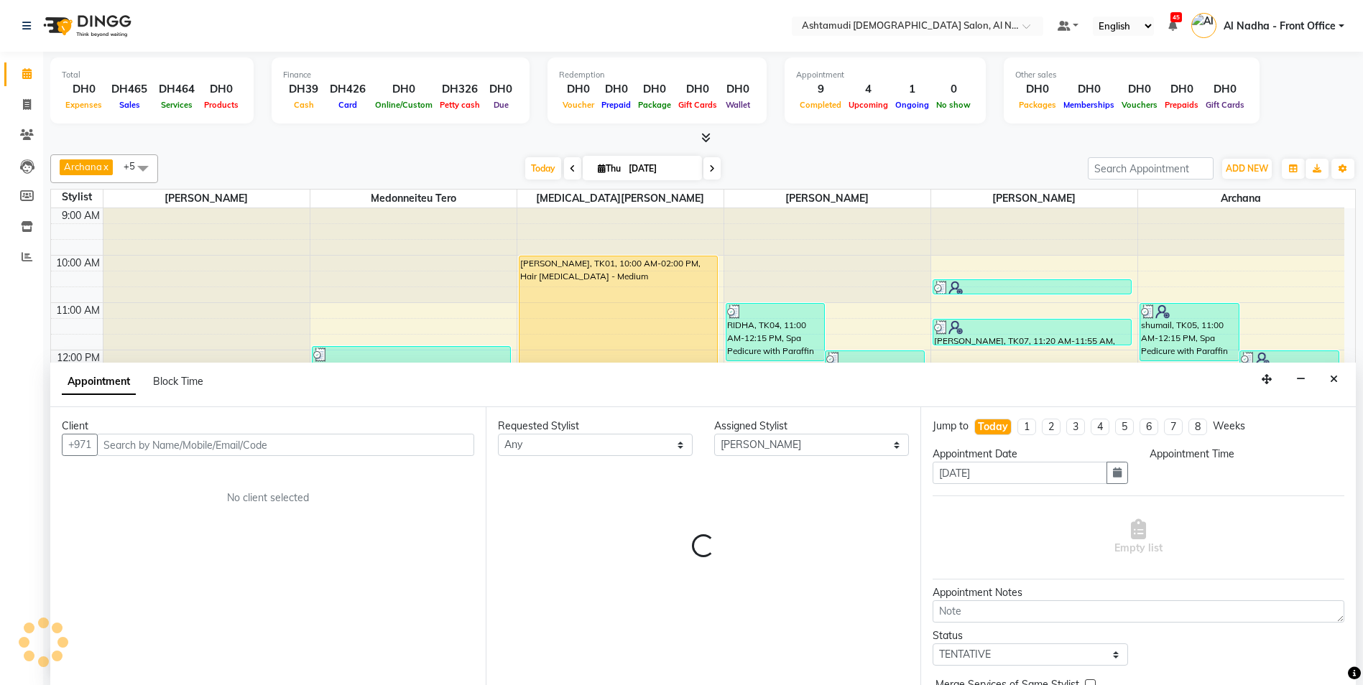
scroll to position [1, 0]
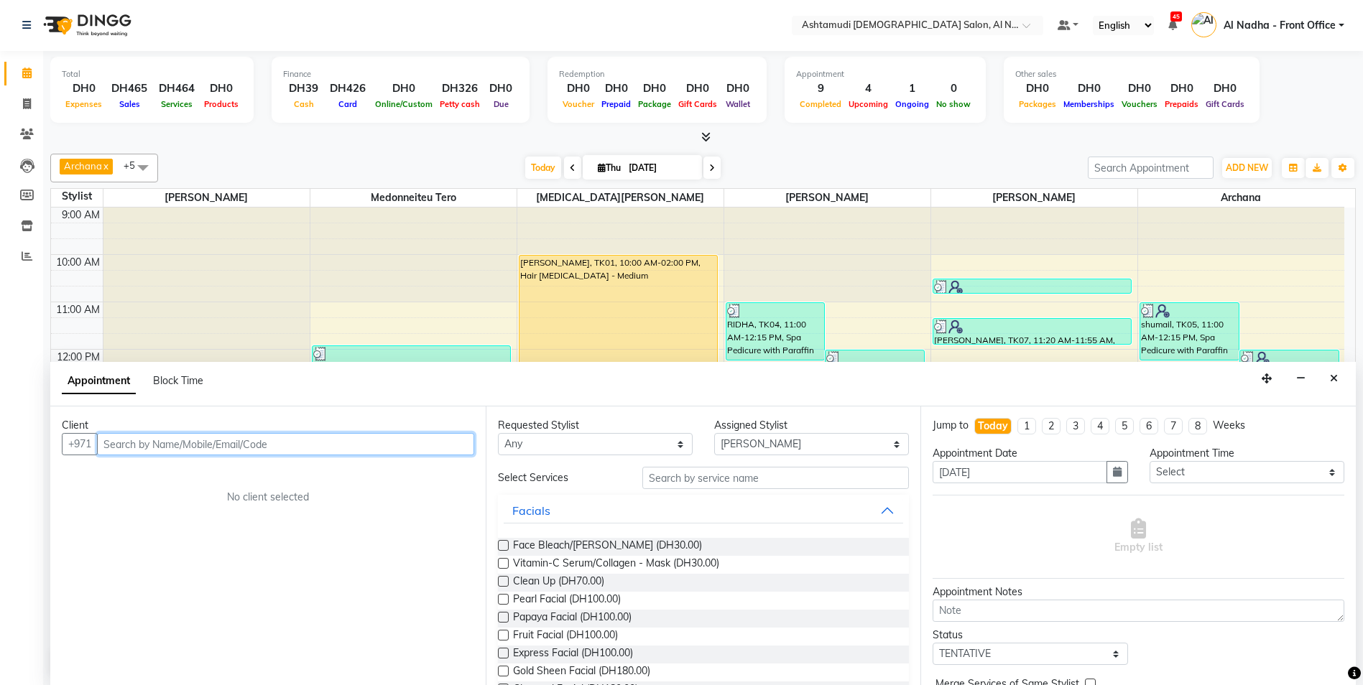
click at [226, 443] on input "text" at bounding box center [285, 444] width 377 height 22
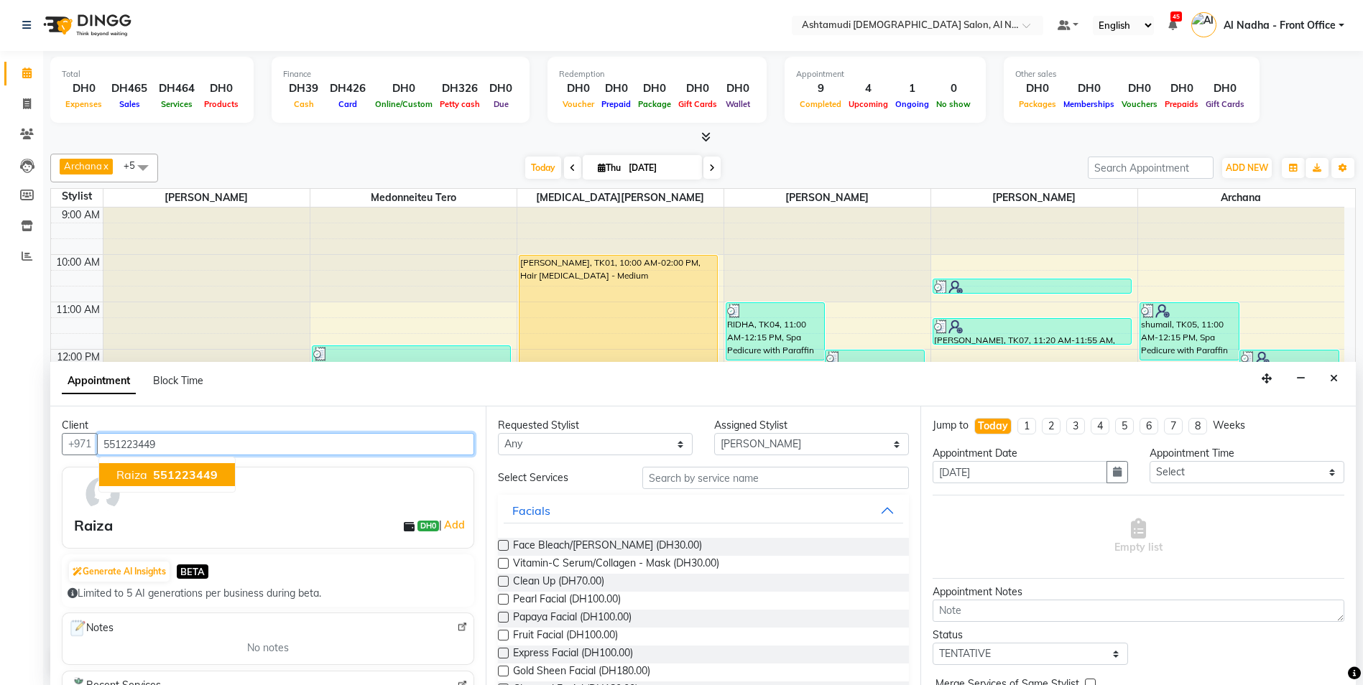
click at [188, 466] on button "Raiza 551223449" at bounding box center [167, 474] width 136 height 23
type input "551223449"
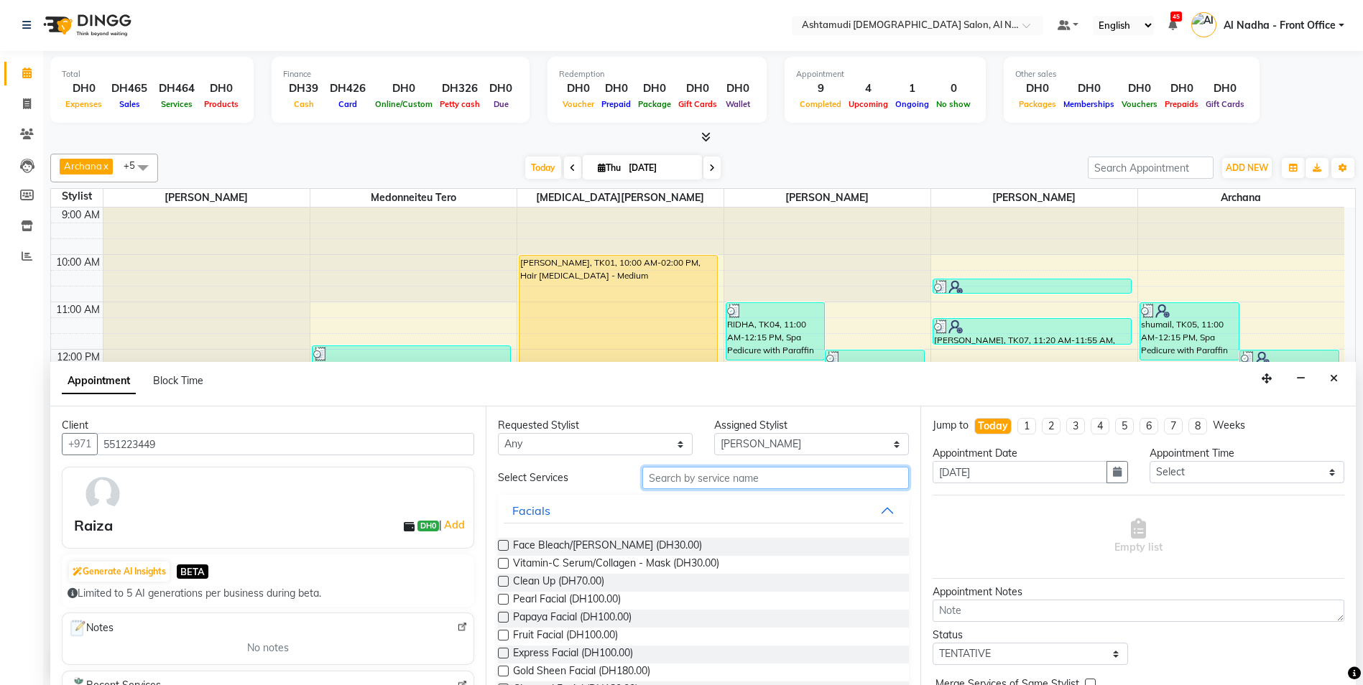
click at [686, 478] on input "text" at bounding box center [775, 478] width 267 height 22
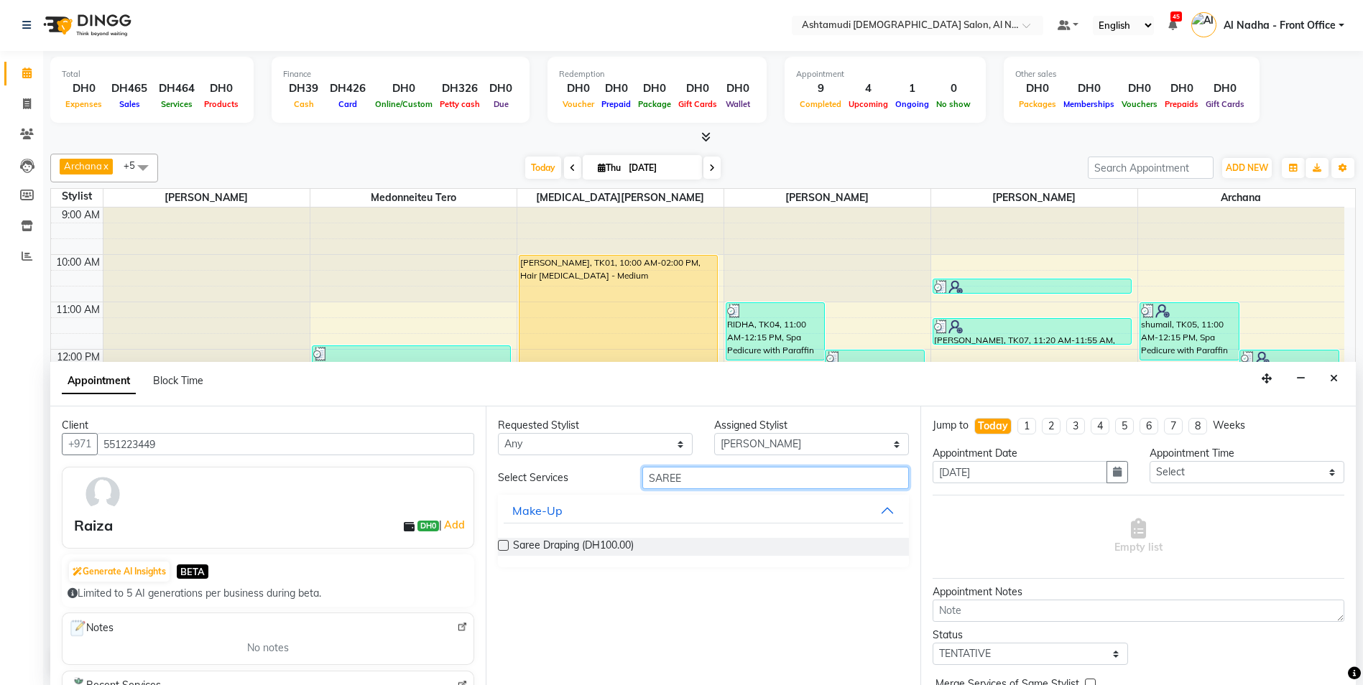
type input "SAREE"
click at [498, 544] on label at bounding box center [503, 545] width 11 height 11
click at [498, 544] on input "checkbox" at bounding box center [502, 546] width 9 height 9
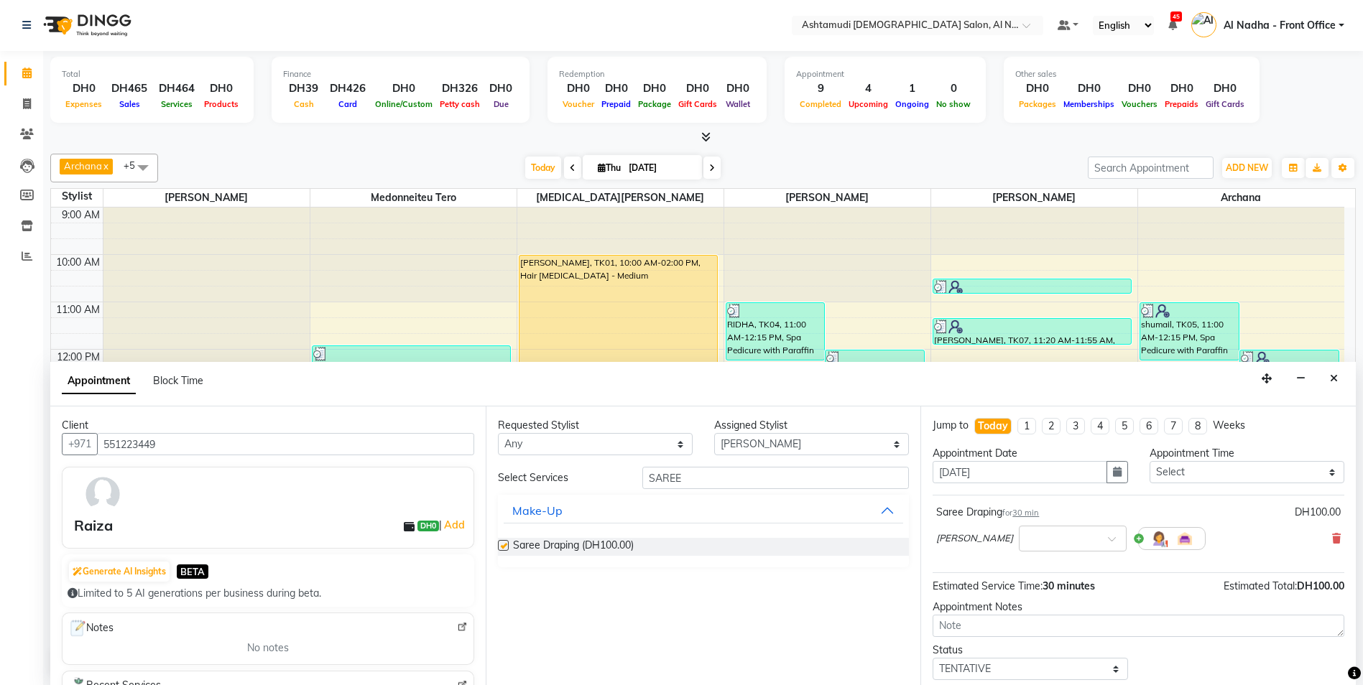
checkbox input "false"
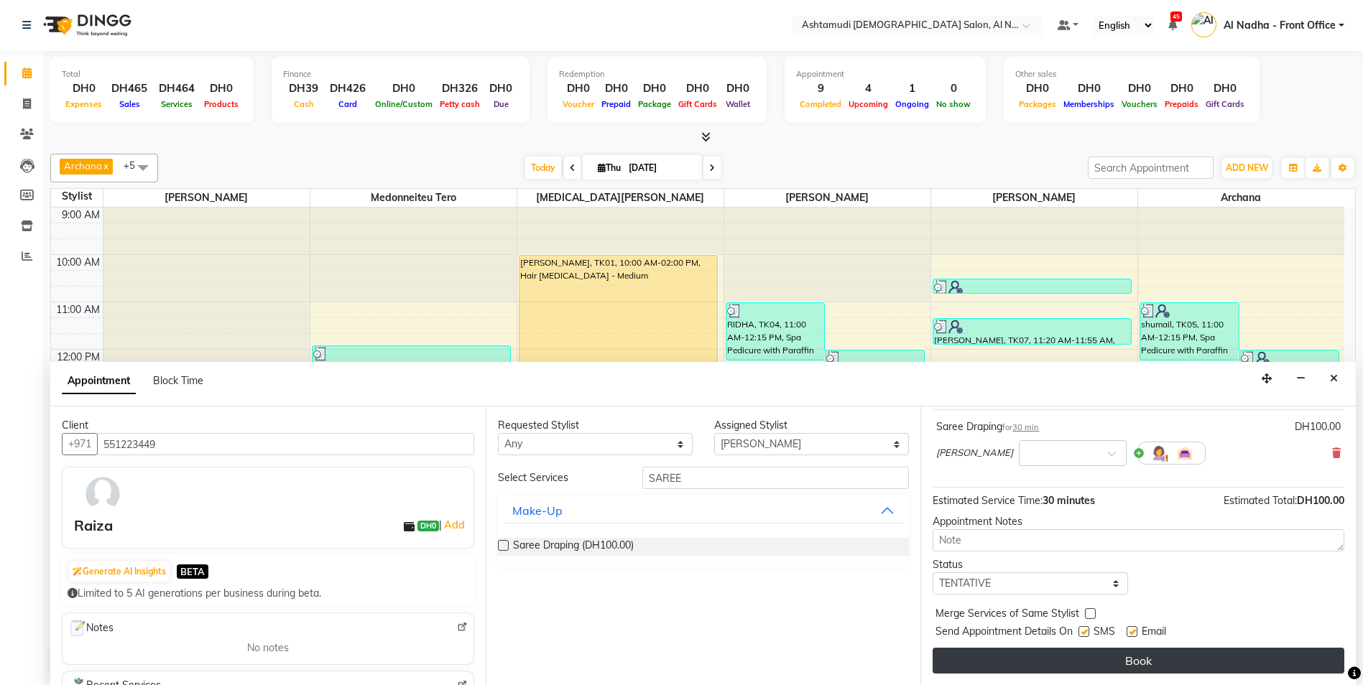
click at [1053, 654] on button "Book" at bounding box center [1138, 661] width 412 height 26
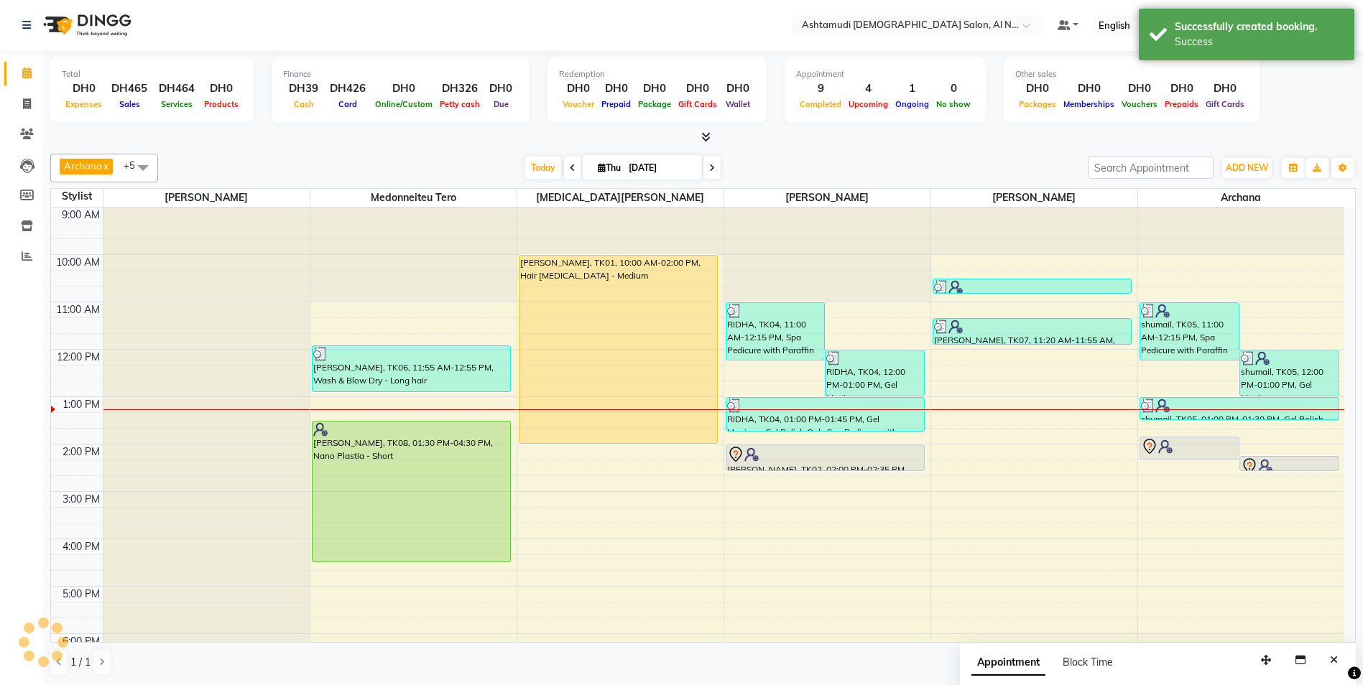
scroll to position [0, 0]
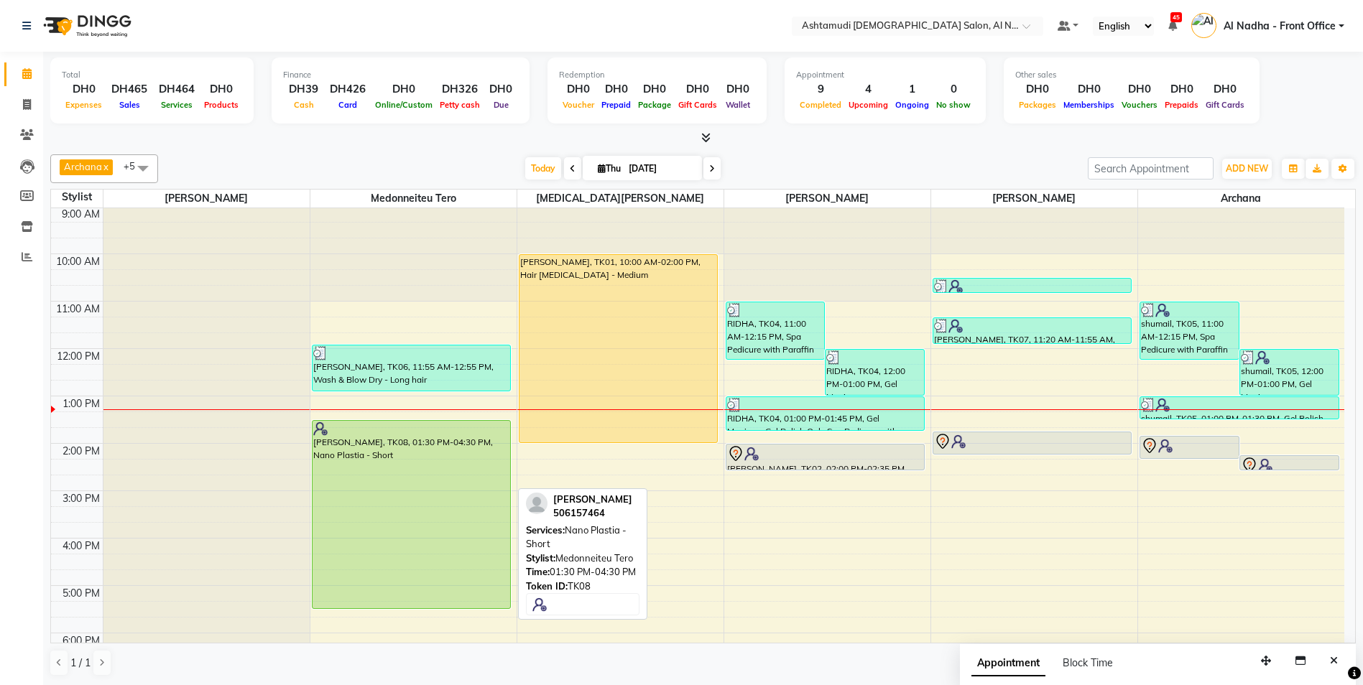
drag, startPoint x: 397, startPoint y: 560, endPoint x: 406, endPoint y: 612, distance: 52.6
click at [406, 612] on div "9:00 AM 10:00 AM 11:00 AM 12:00 PM 1:00 PM 2:00 PM 3:00 PM 4:00 PM 5:00 PM 6:00…" at bounding box center [697, 538] width 1293 height 663
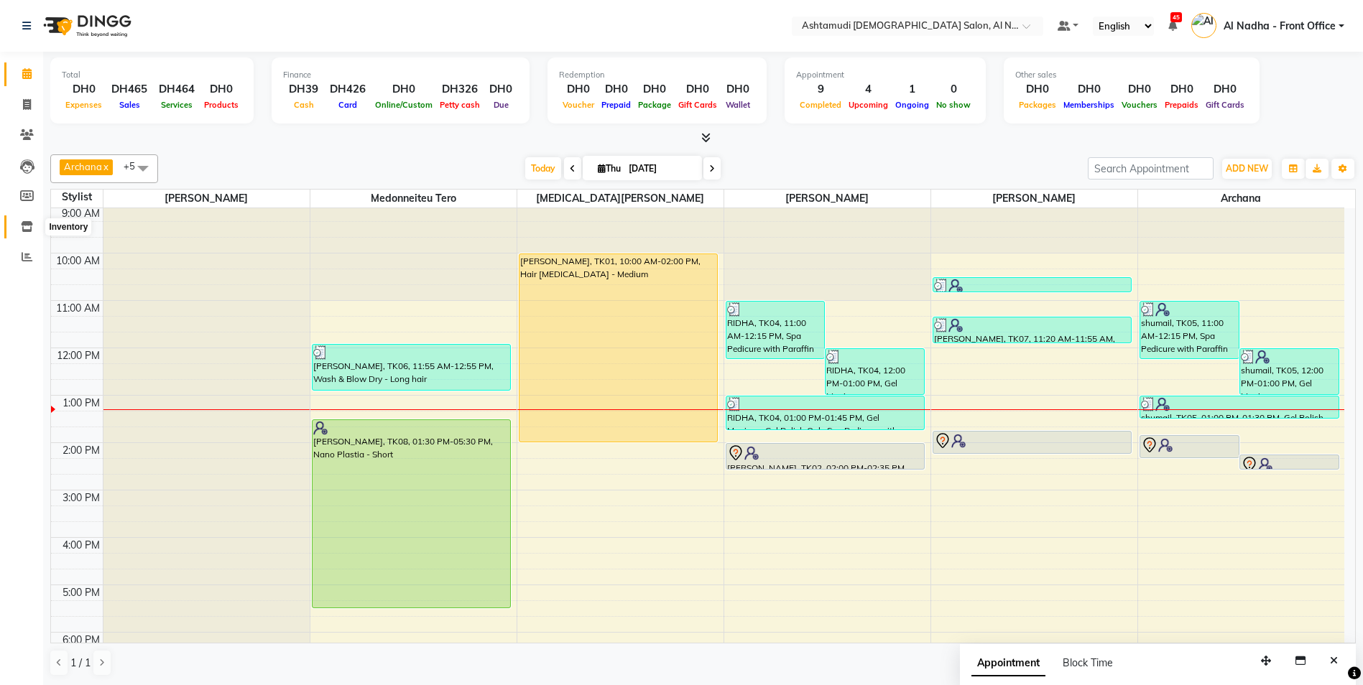
drag, startPoint x: 33, startPoint y: 229, endPoint x: 42, endPoint y: 226, distance: 9.3
click at [33, 228] on span at bounding box center [26, 227] width 25 height 17
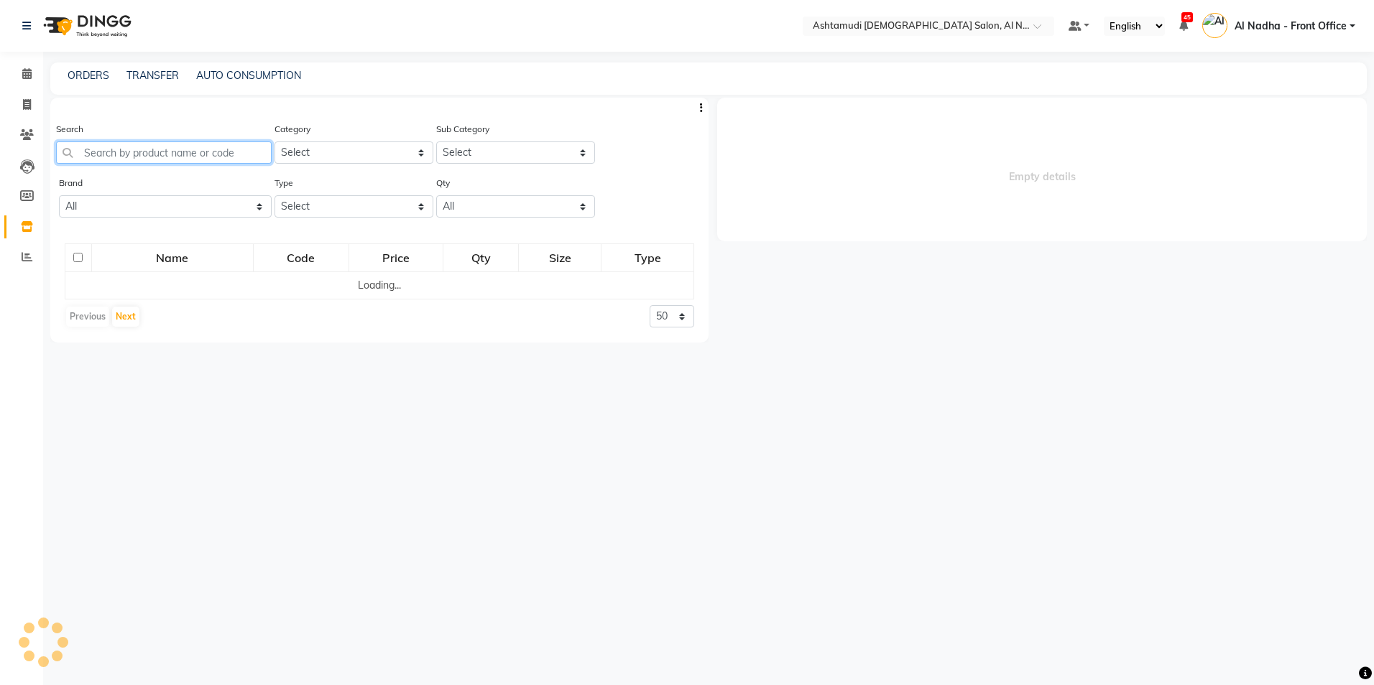
click at [177, 155] on input "text" at bounding box center [164, 153] width 216 height 22
select select
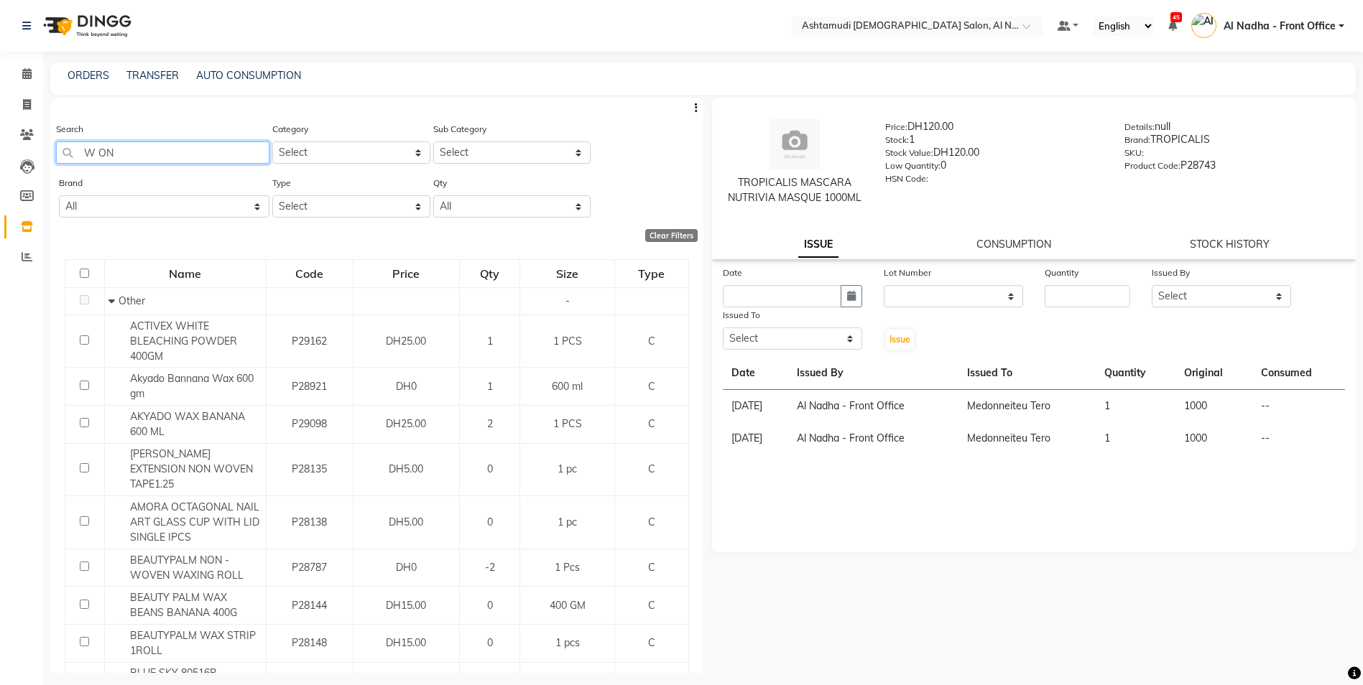
type input "W ONE"
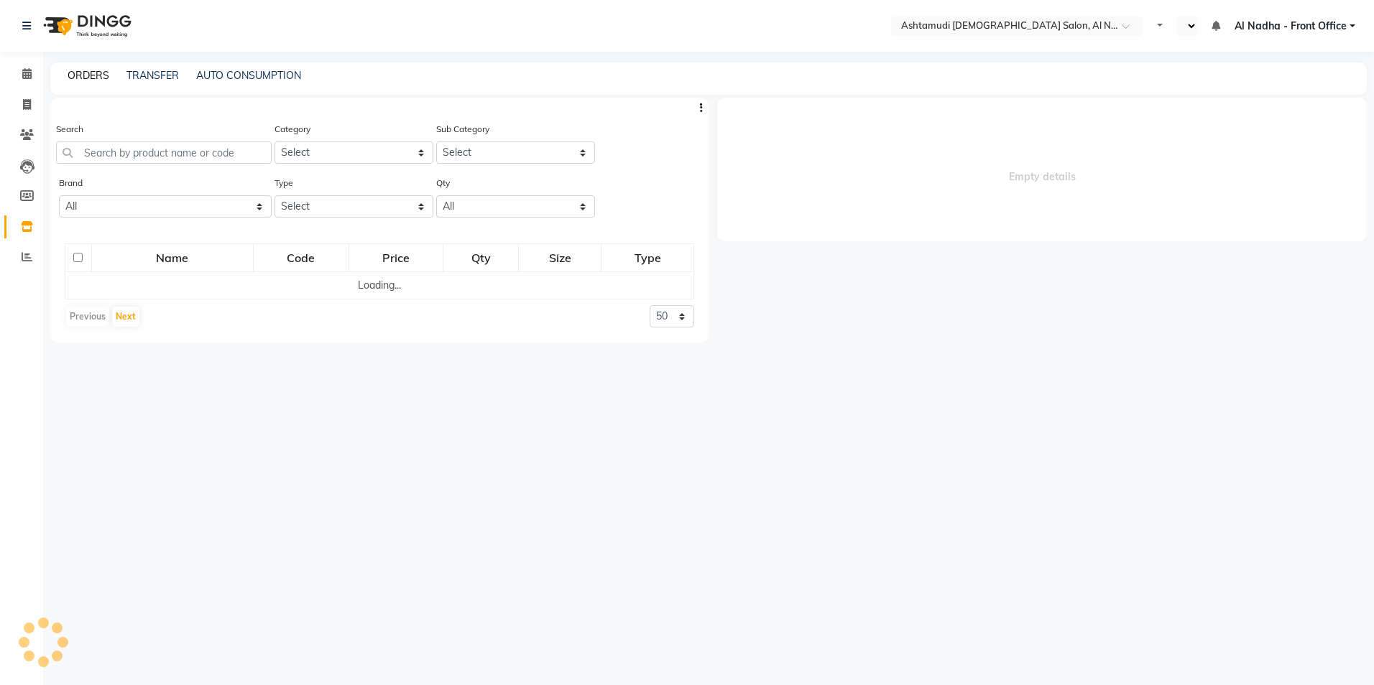
select select "en"
select select
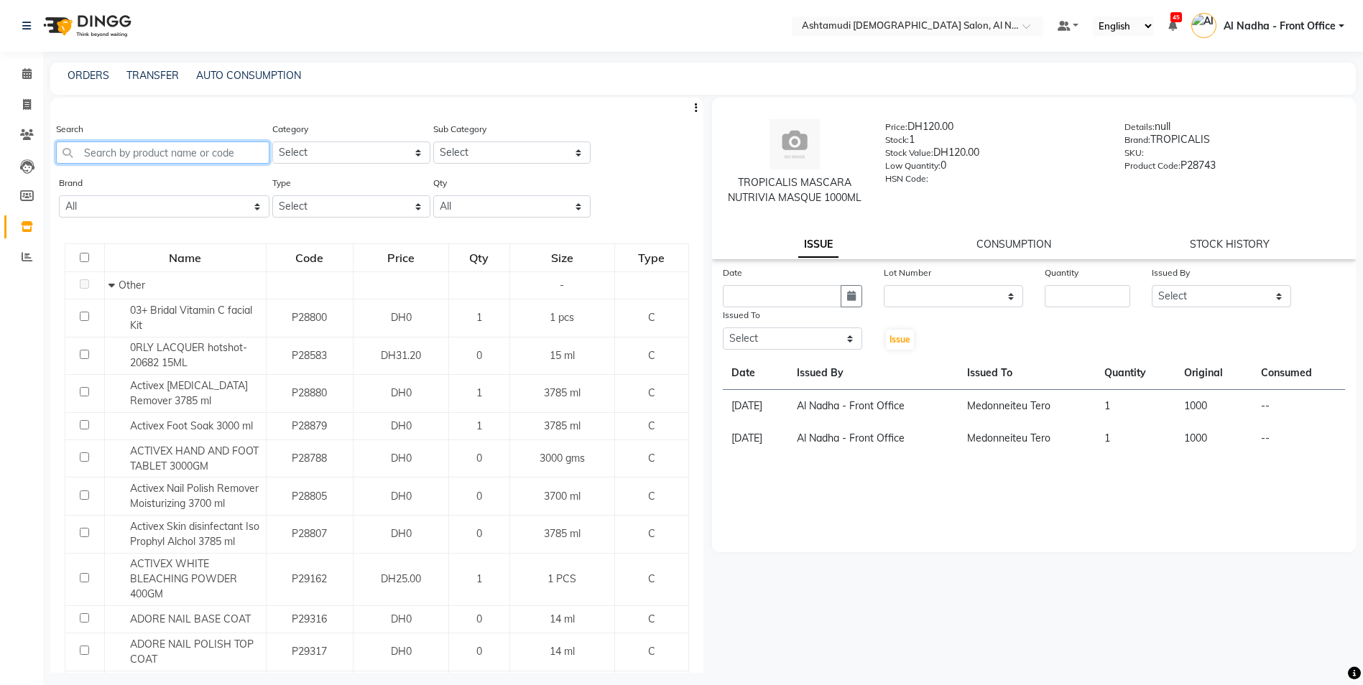
click at [110, 149] on input "text" at bounding box center [162, 153] width 213 height 22
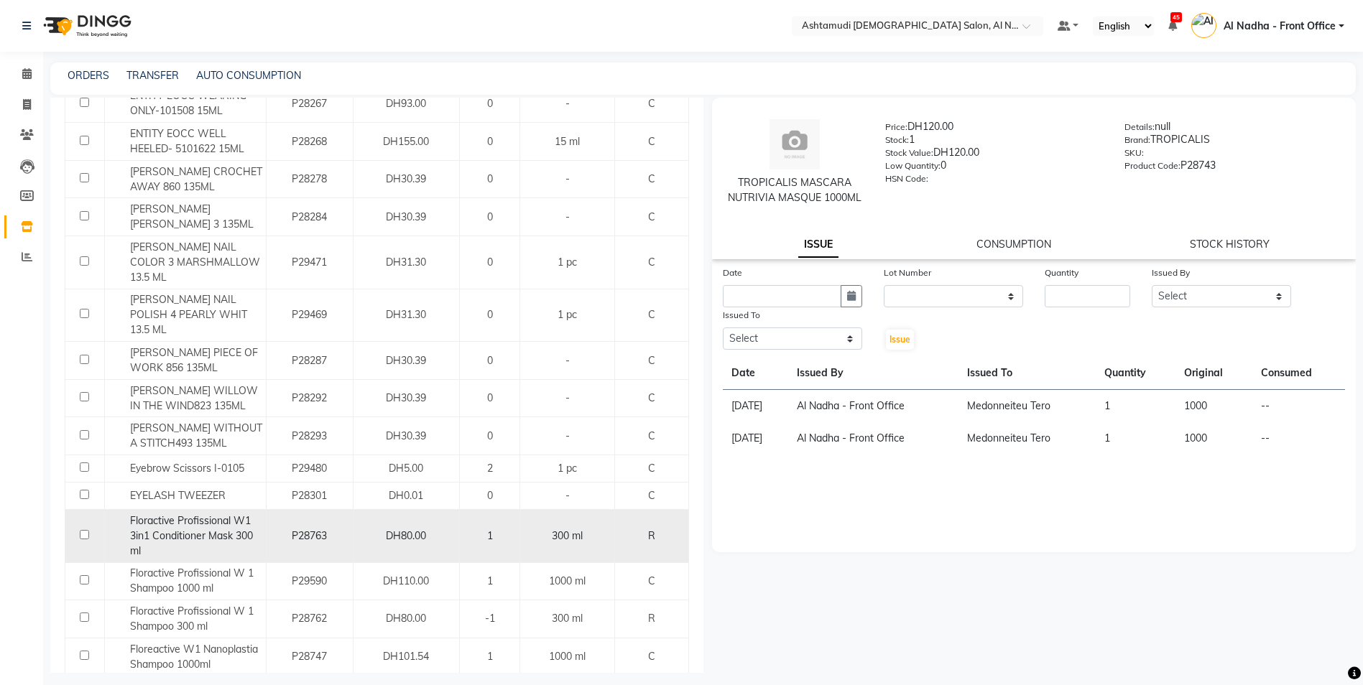
scroll to position [1570, 0]
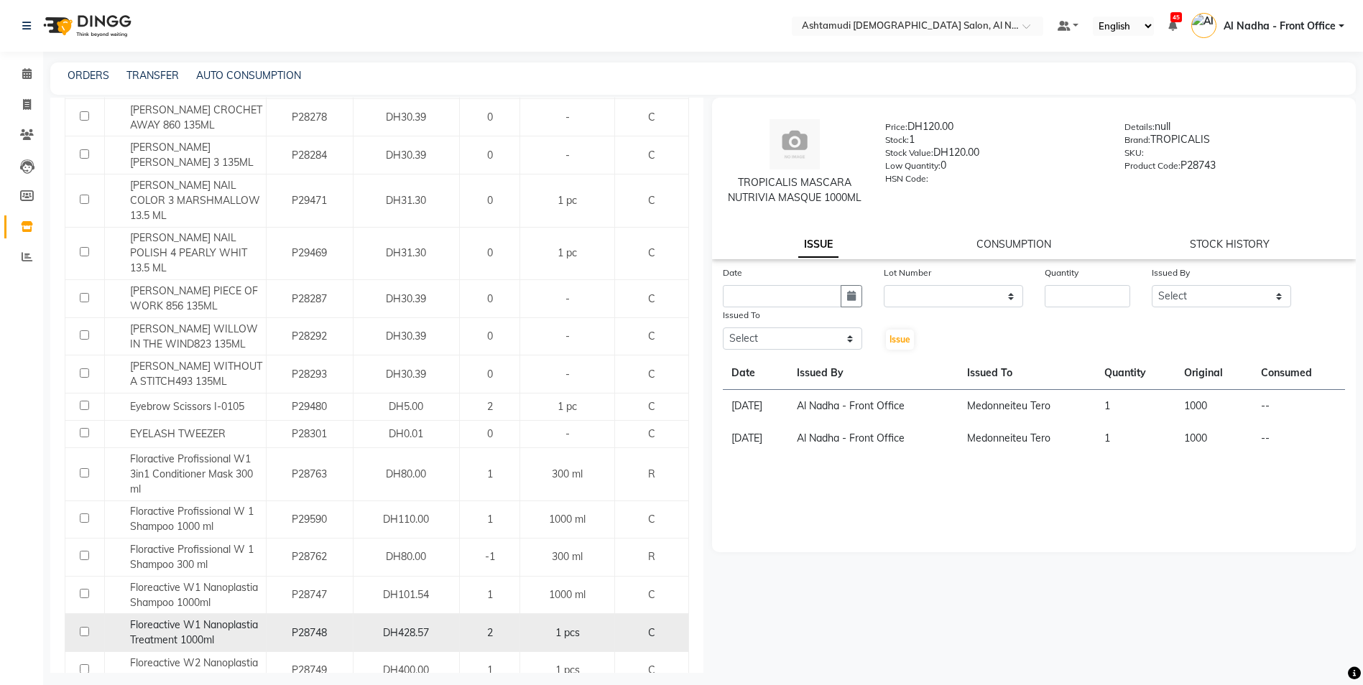
type input "W"
click at [85, 627] on input "checkbox" at bounding box center [84, 631] width 9 height 9
checkbox input "true"
select select
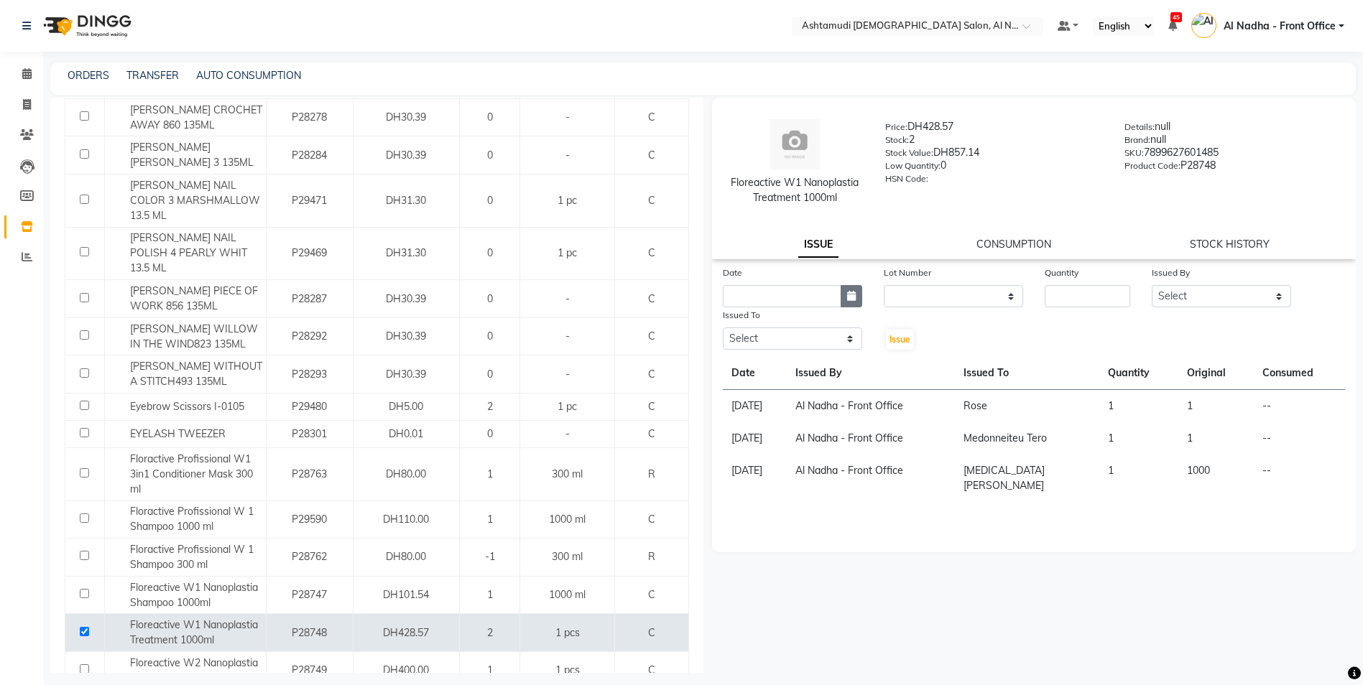
click at [851, 295] on icon "button" at bounding box center [851, 296] width 9 height 10
select select "9"
select select "2025"
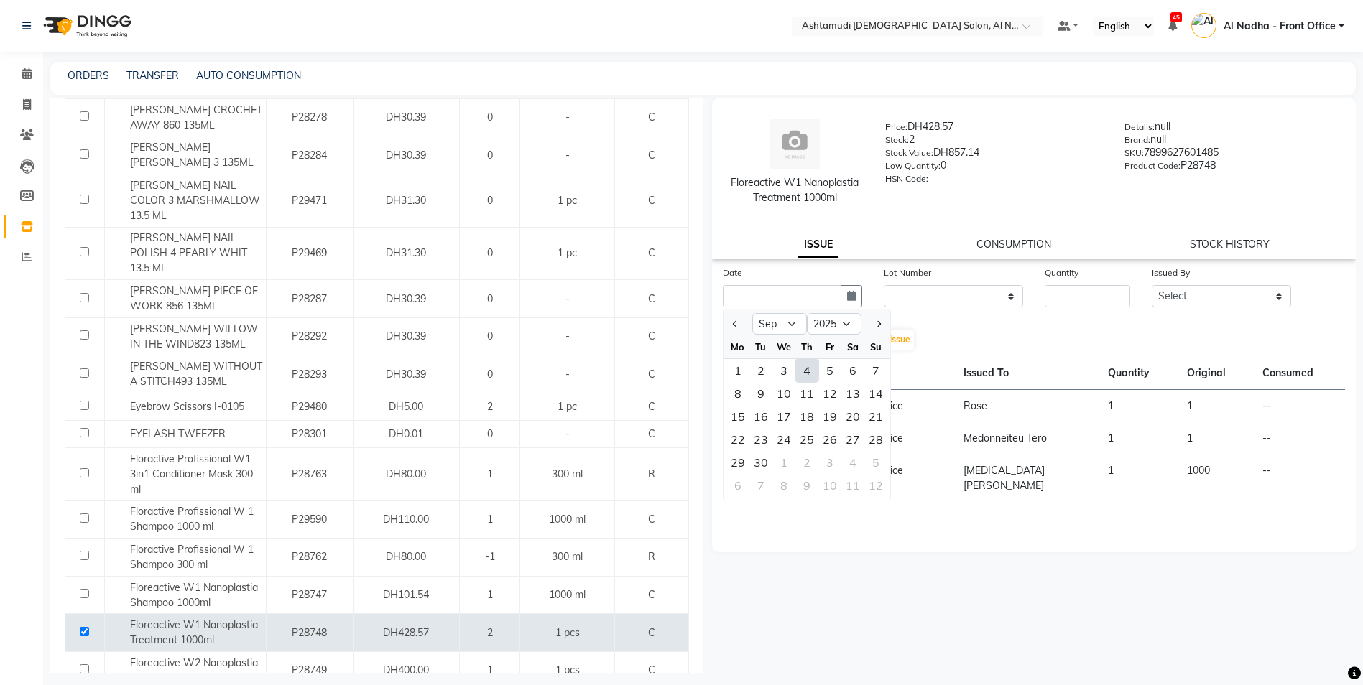
click at [810, 374] on div "4" at bounding box center [806, 370] width 23 height 23
type input "[DATE]"
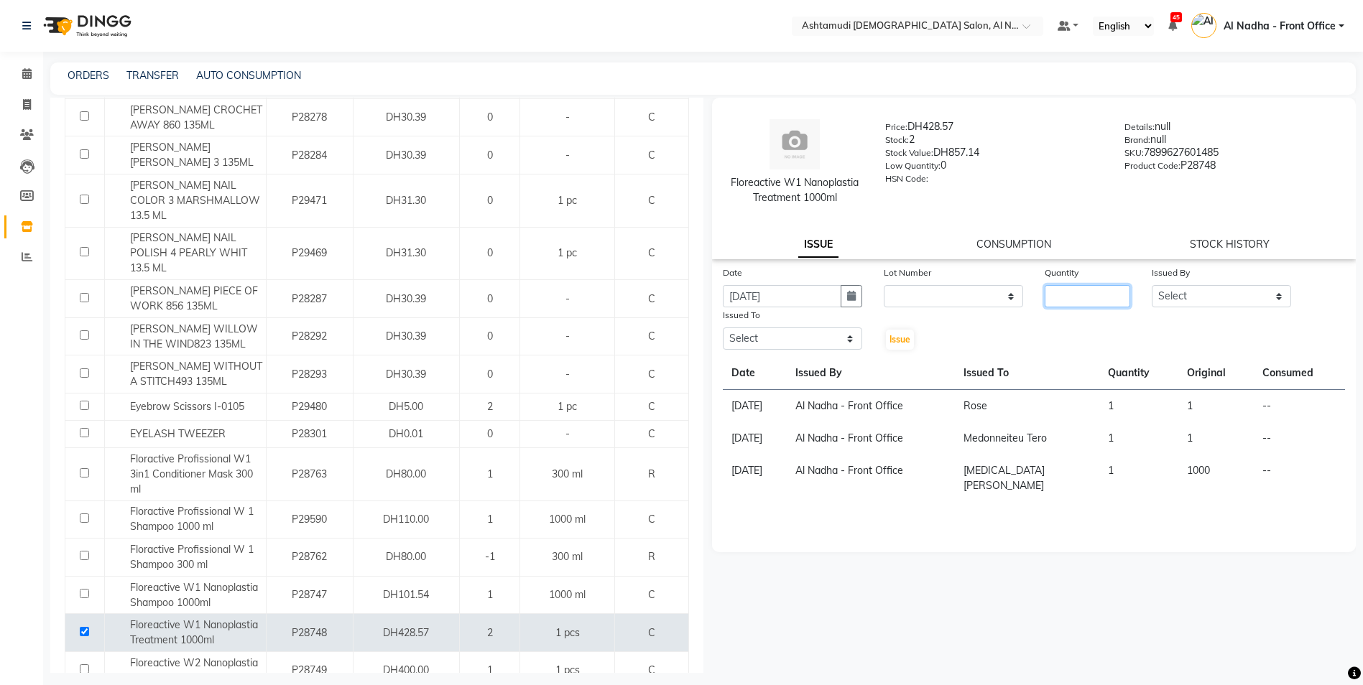
click at [1081, 300] on input "number" at bounding box center [1087, 296] width 85 height 22
type input "1"
drag, startPoint x: 1157, startPoint y: 293, endPoint x: 1161, endPoint y: 310, distance: 17.1
click at [1157, 293] on select "Select Al Nadha - Front Office Archana Medonneiteu Tero [PERSON_NAME] [PERSON_N…" at bounding box center [1221, 296] width 139 height 22
select select "59177"
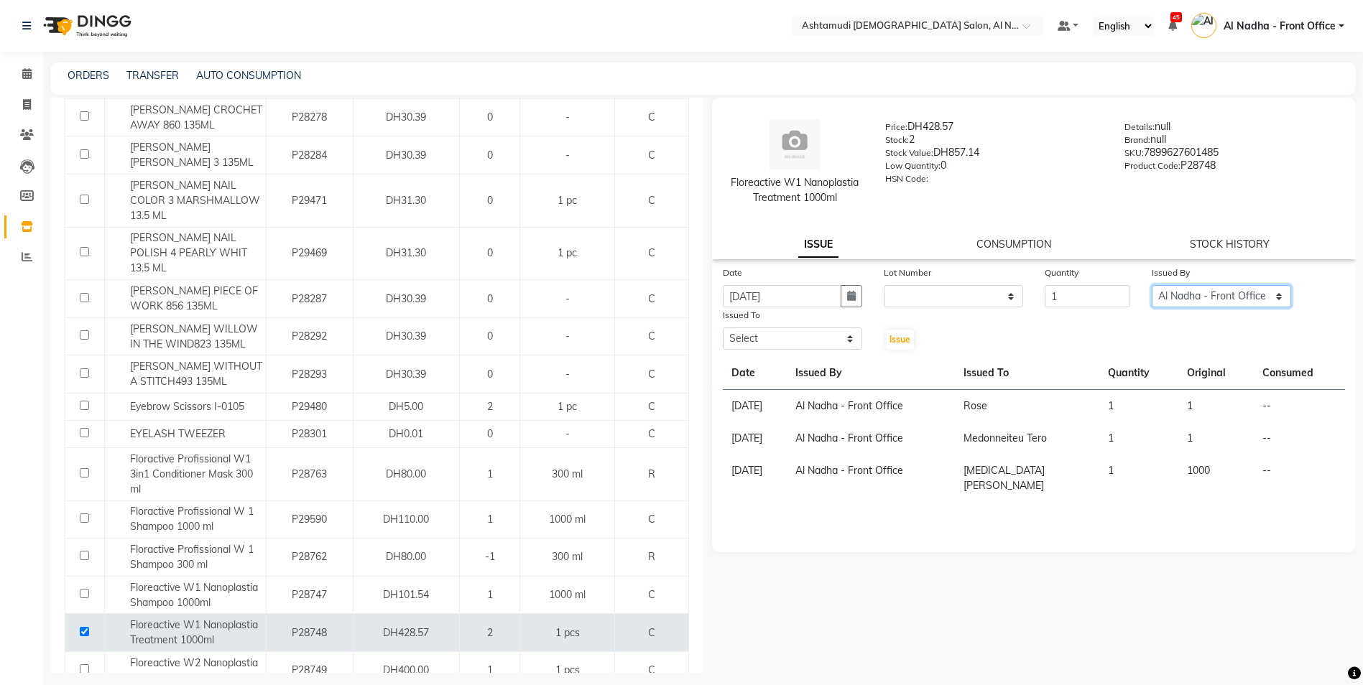
click at [1152, 285] on select "Select Al Nadha - Front Office Archana Medonneiteu Tero [PERSON_NAME] [PERSON_N…" at bounding box center [1221, 296] width 139 height 22
click at [805, 343] on select "Select Al Nadha - Front Office Archana Medonneiteu Tero [PERSON_NAME] [PERSON_N…" at bounding box center [792, 339] width 139 height 22
select select "59179"
click at [723, 328] on select "Select Al Nadha - Front Office Archana Medonneiteu Tero [PERSON_NAME] [PERSON_N…" at bounding box center [792, 339] width 139 height 22
click at [899, 339] on span "Issue" at bounding box center [899, 339] width 21 height 11
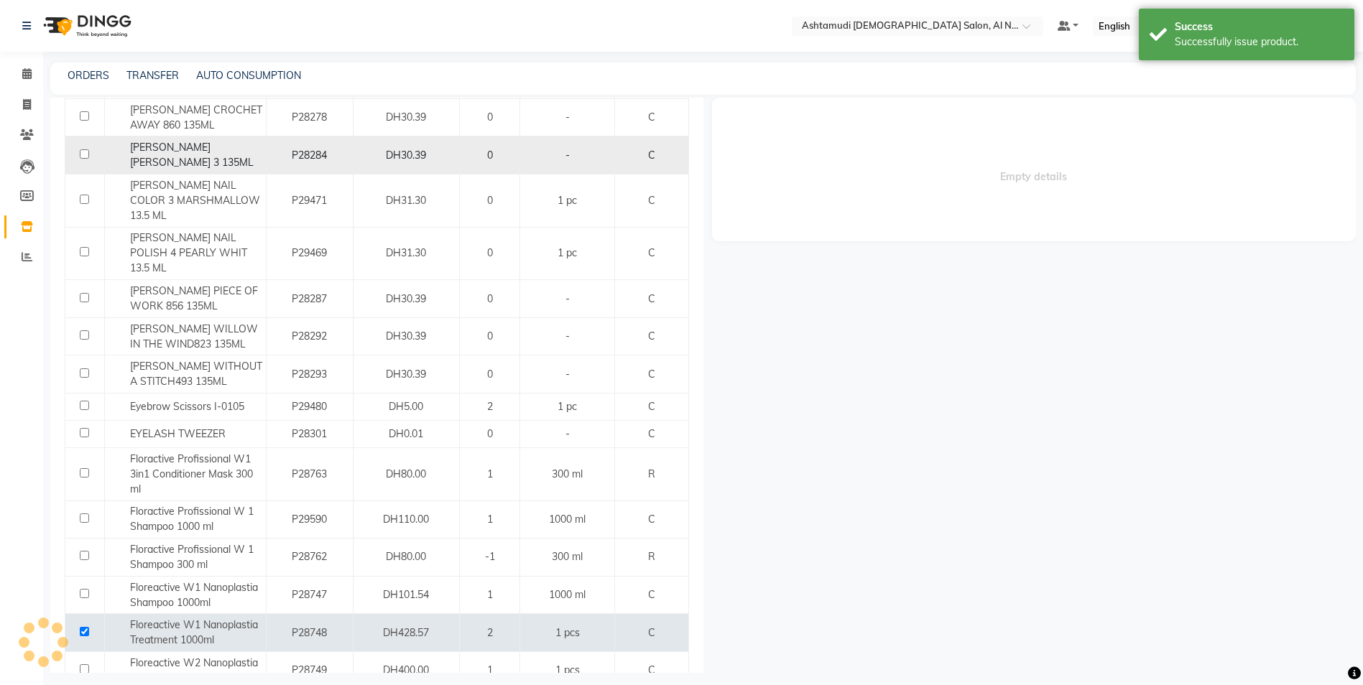
select select
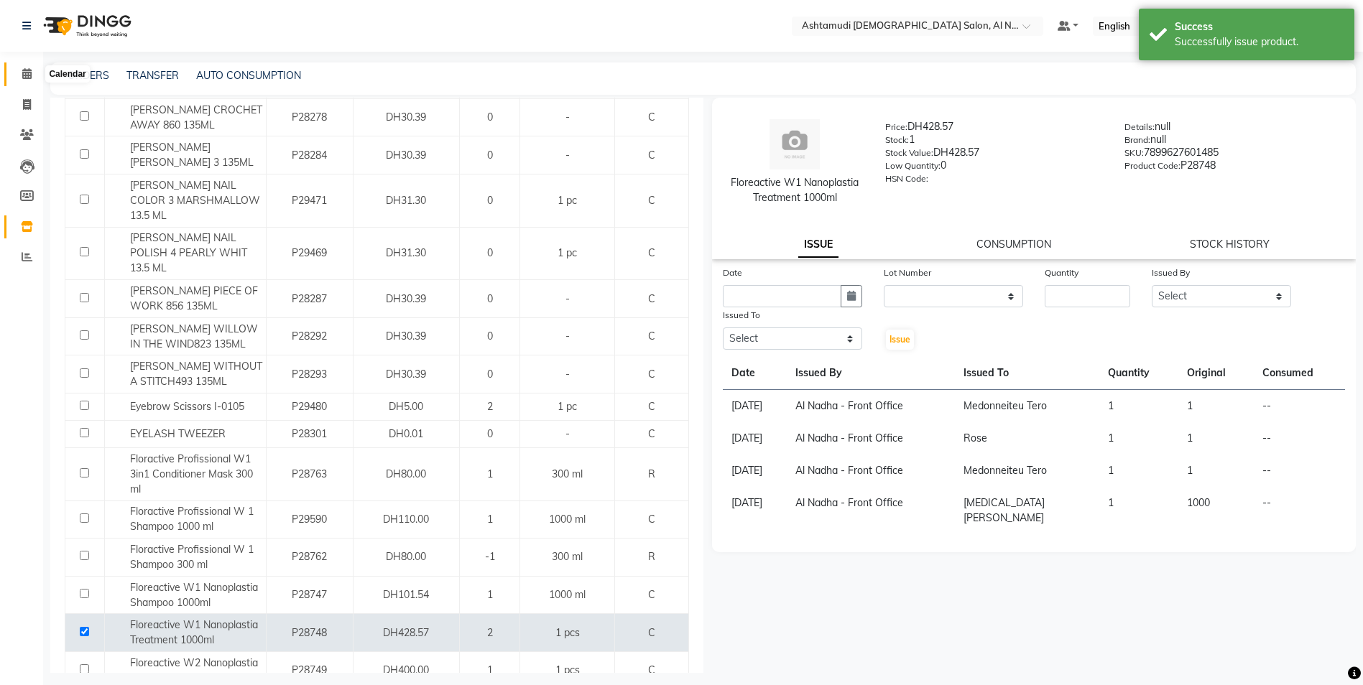
click at [26, 71] on icon at bounding box center [26, 73] width 9 height 11
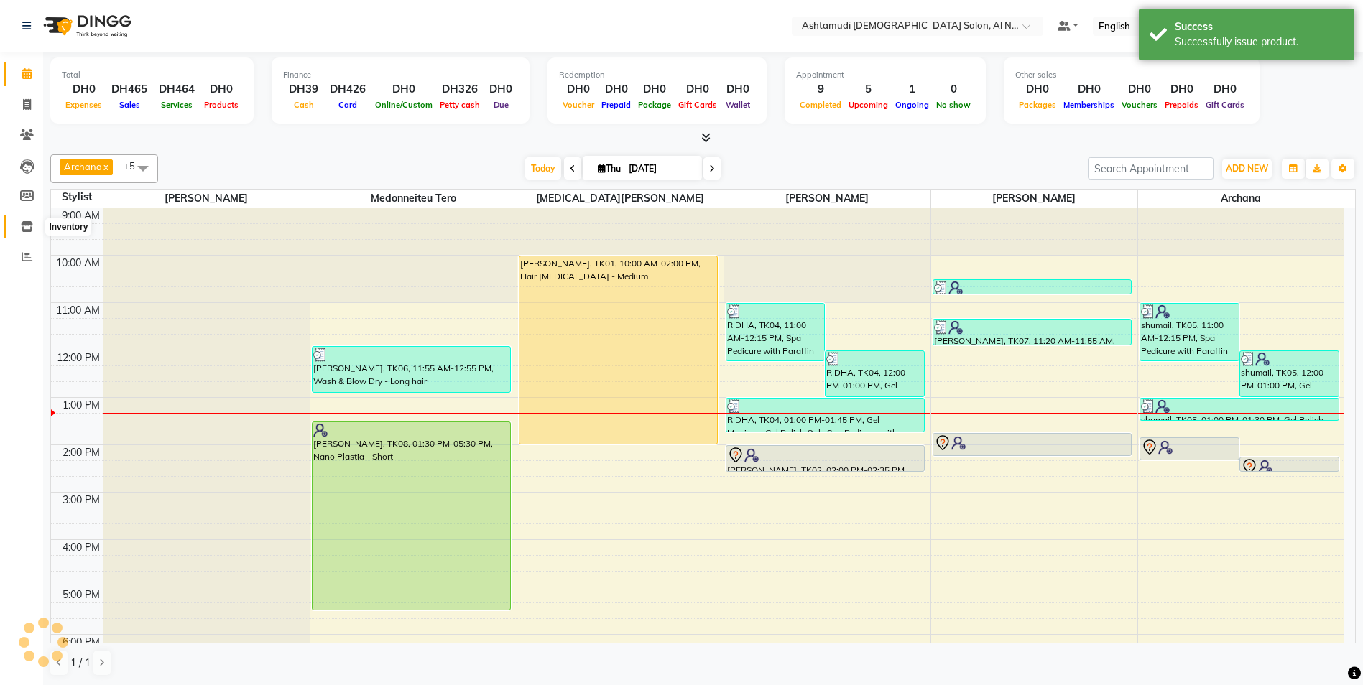
click at [29, 223] on icon at bounding box center [27, 226] width 12 height 11
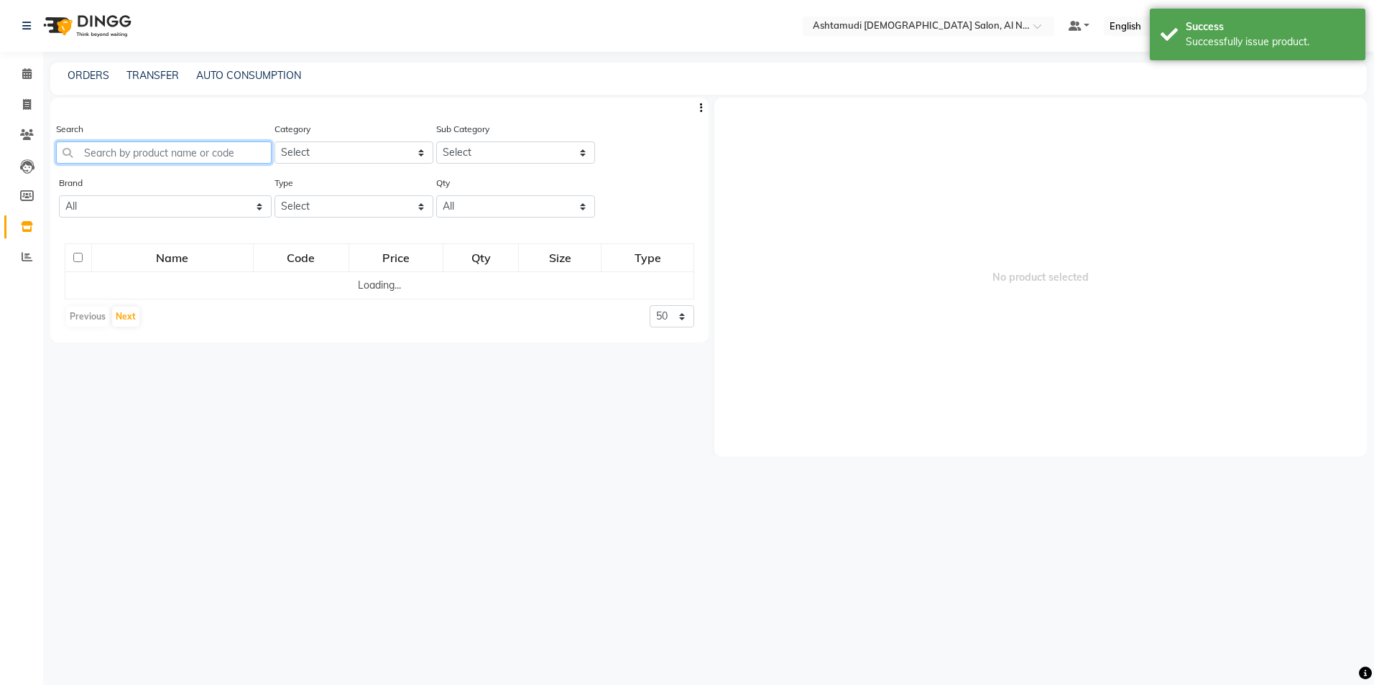
click at [113, 156] on input "text" at bounding box center [164, 153] width 216 height 22
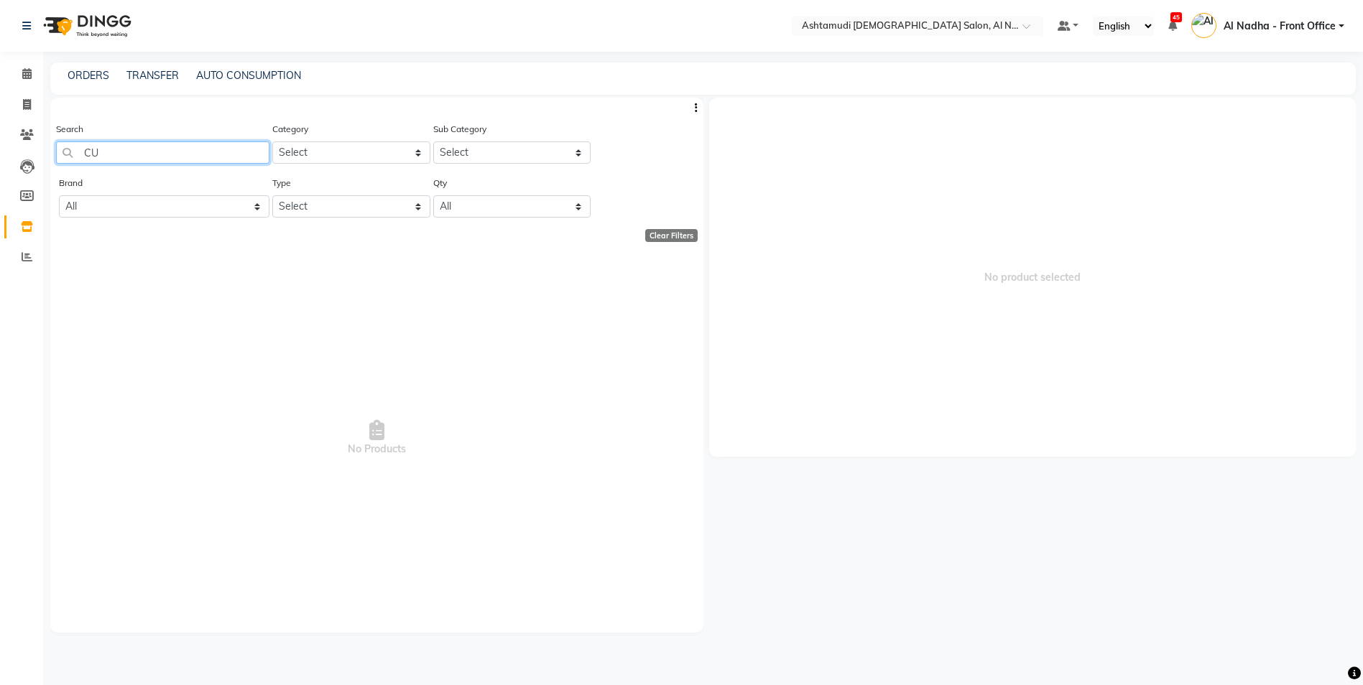
type input "C"
click at [91, 149] on input "[CREDIT_CARD_NUMBER]" at bounding box center [162, 153] width 213 height 22
type input "6 291100958726"
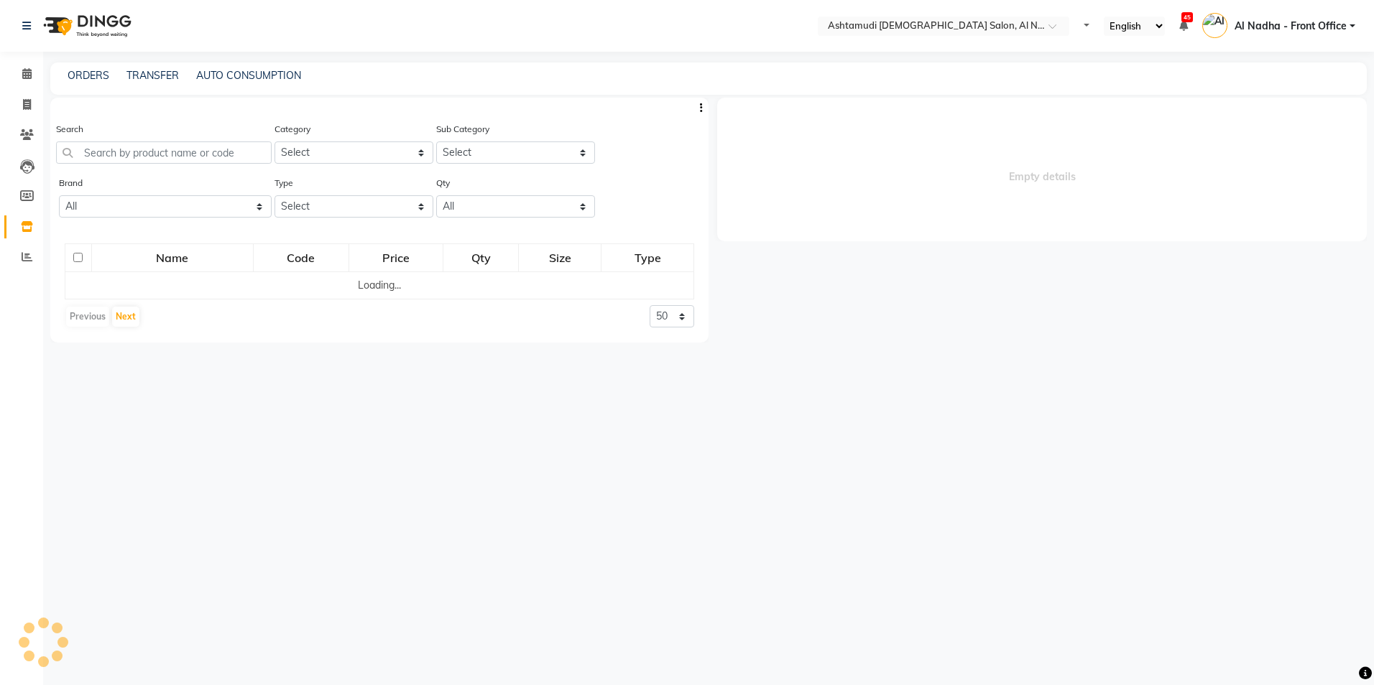
select select
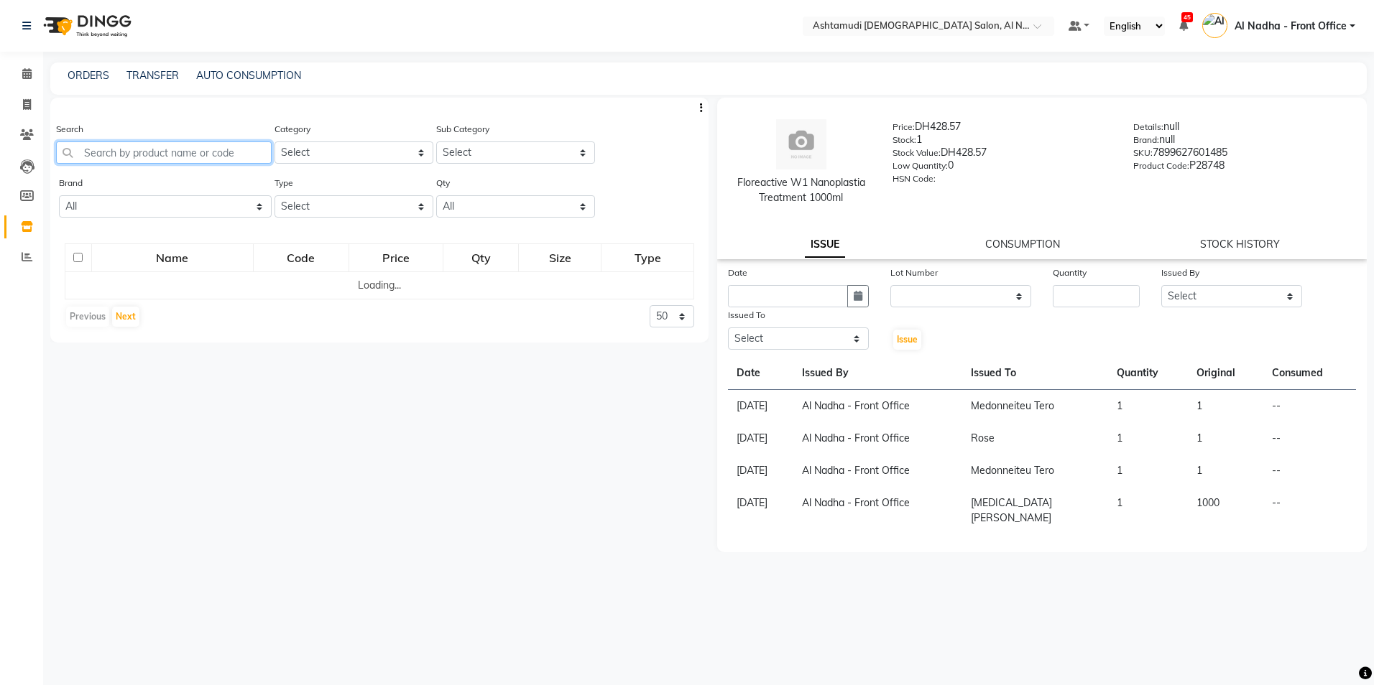
click at [110, 152] on input "text" at bounding box center [164, 153] width 216 height 22
click at [144, 155] on input "CUTICLE REOVER" at bounding box center [162, 153] width 213 height 22
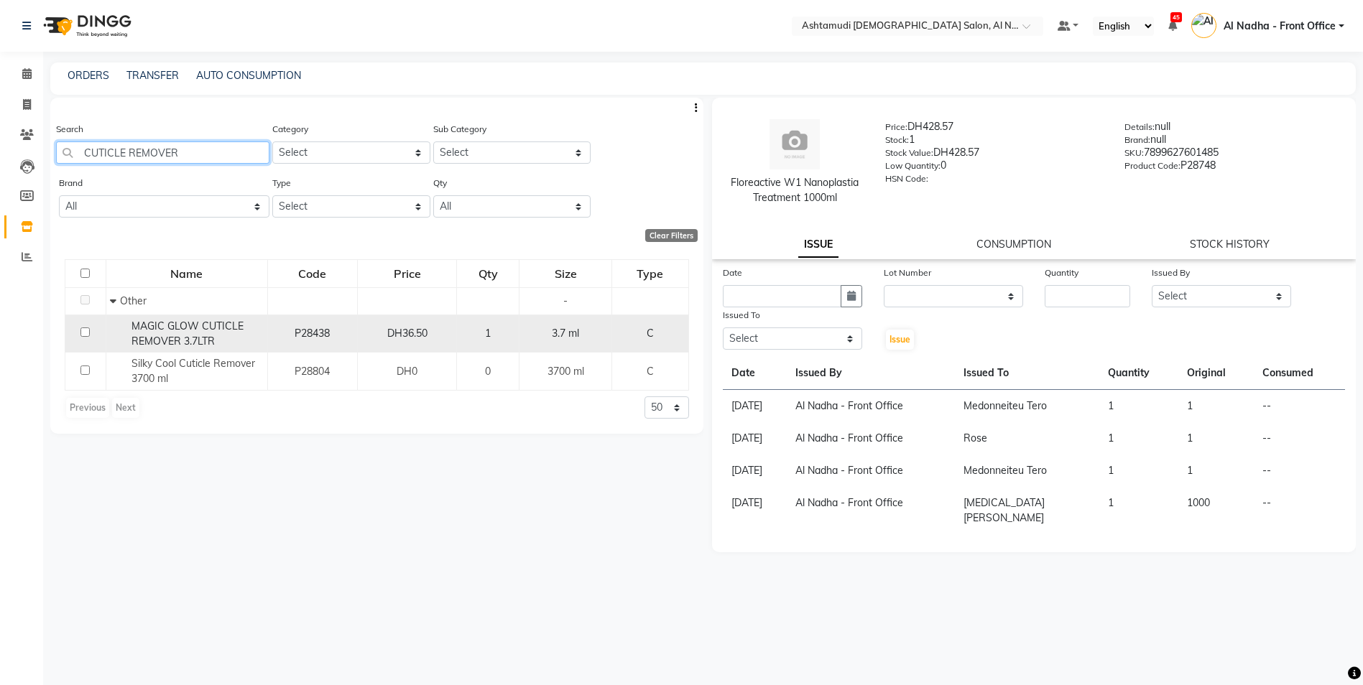
type input "CUTICLE REMOVER"
click at [87, 329] on input "checkbox" at bounding box center [84, 332] width 9 height 9
checkbox input "true"
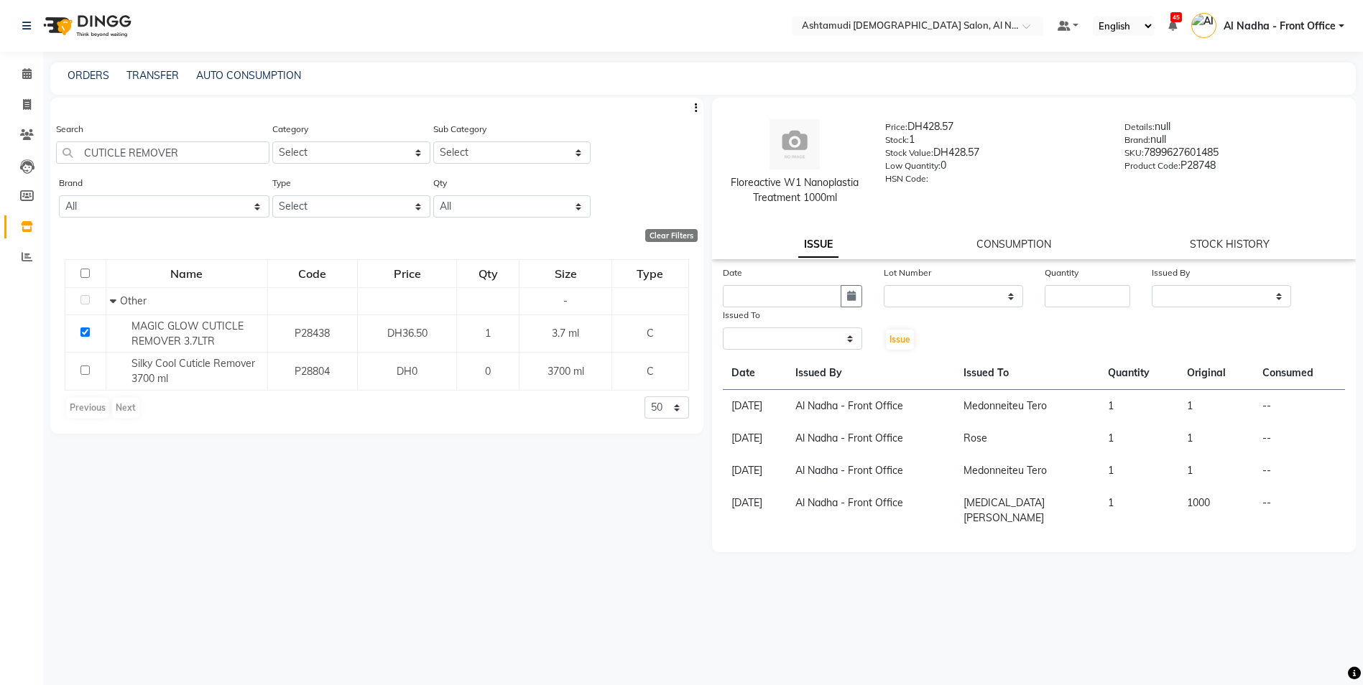
select select
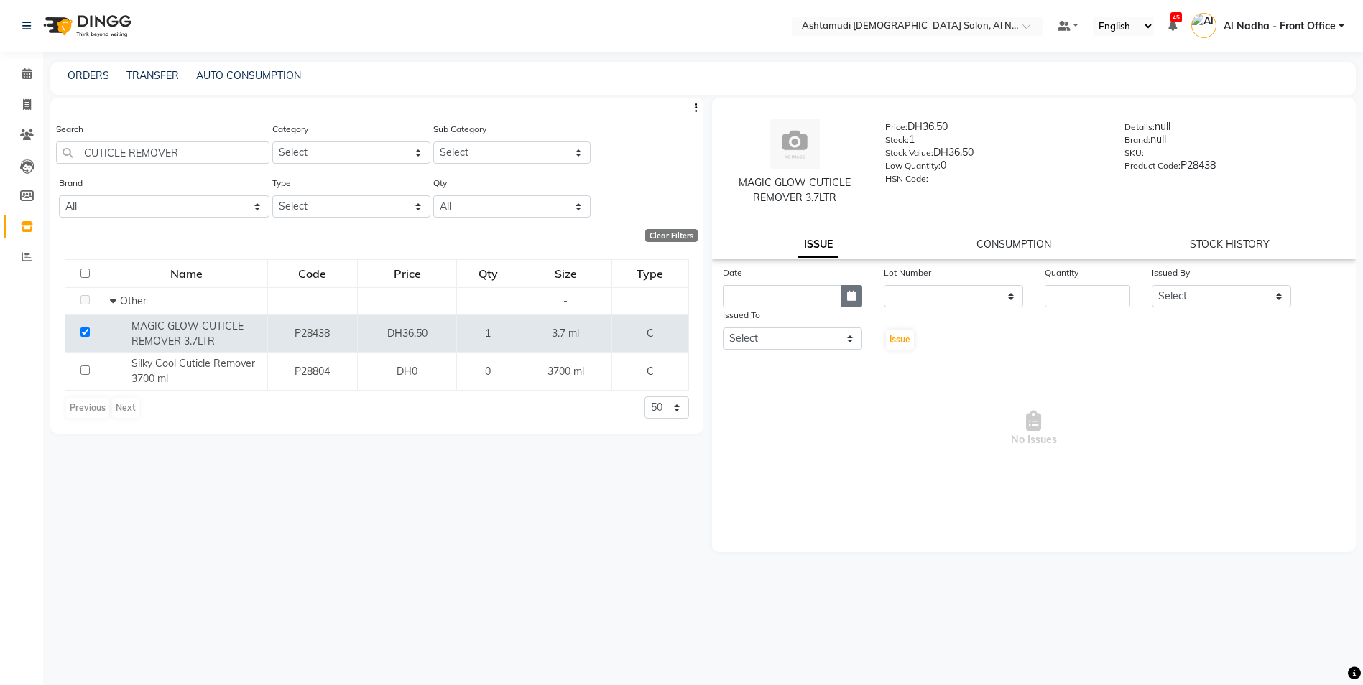
click at [845, 291] on button "button" at bounding box center [852, 296] width 22 height 22
select select "9"
select select "2025"
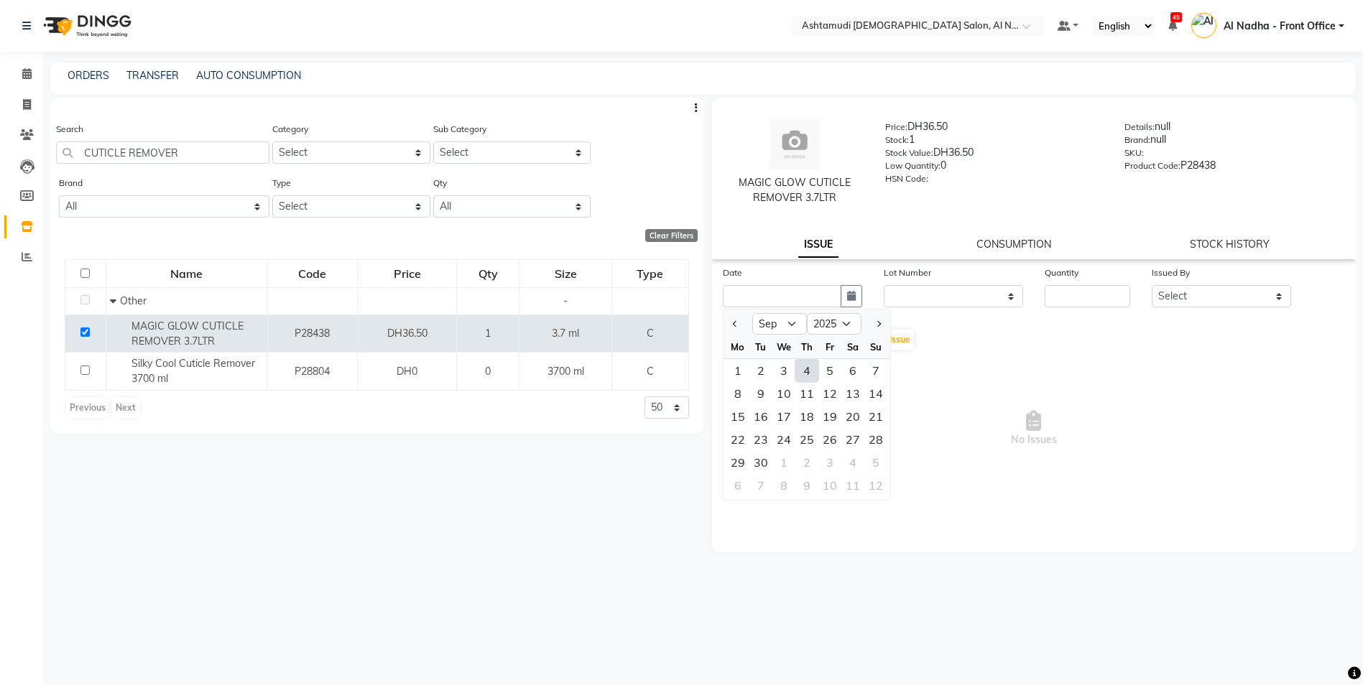
click at [806, 369] on div "4" at bounding box center [806, 370] width 23 height 23
type input "[DATE]"
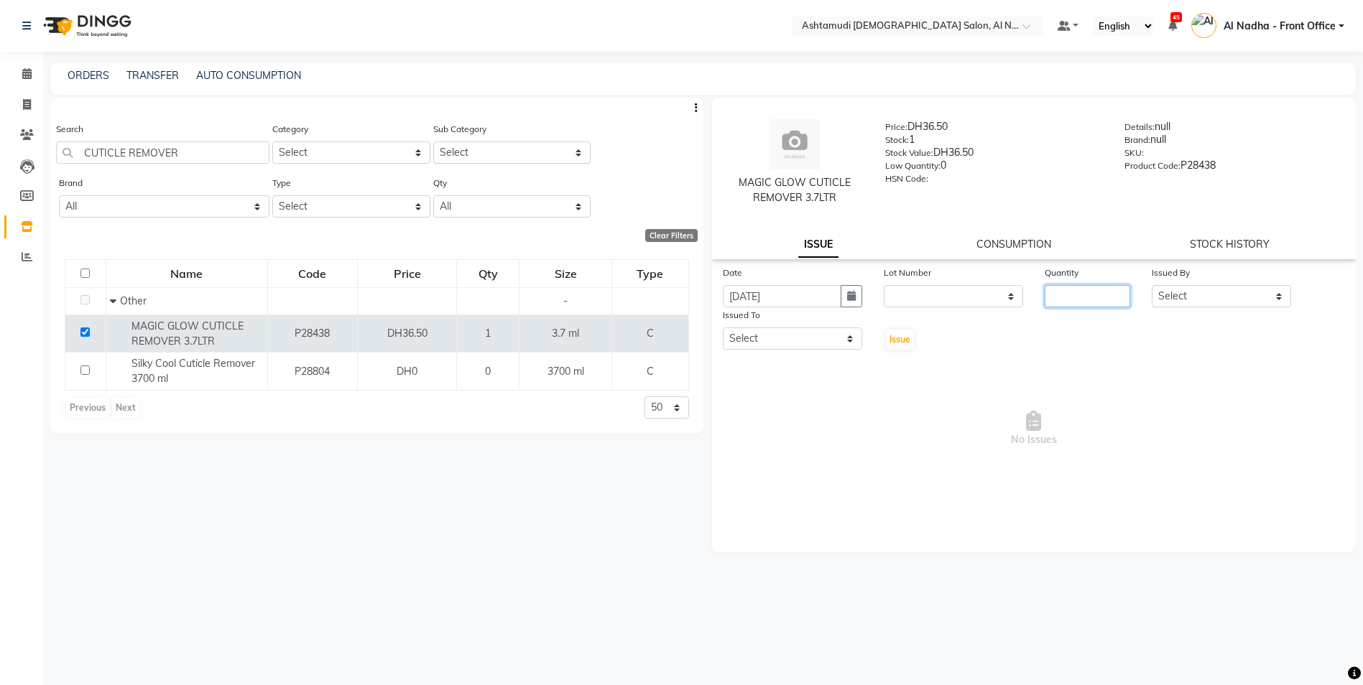
click at [1083, 301] on input "number" at bounding box center [1087, 296] width 85 height 22
type input "1"
drag, startPoint x: 1210, startPoint y: 296, endPoint x: 1214, endPoint y: 305, distance: 10.0
click at [1211, 296] on select "Select Al Nadha - Front Office Archana Medonneiteu Tero [PERSON_NAME] [PERSON_N…" at bounding box center [1221, 296] width 139 height 22
select select "59177"
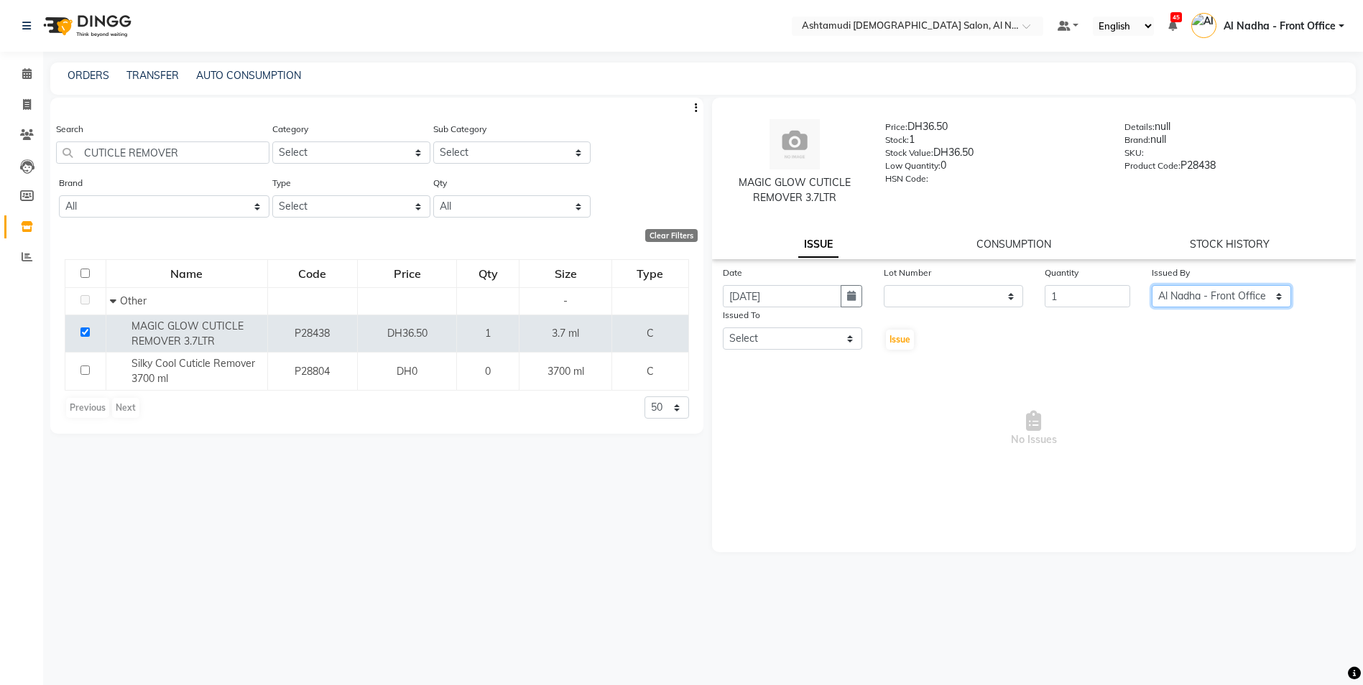
click at [1152, 285] on select "Select Al Nadha - Front Office Archana Medonneiteu Tero [PERSON_NAME] [PERSON_N…" at bounding box center [1221, 296] width 139 height 22
drag, startPoint x: 772, startPoint y: 332, endPoint x: 777, endPoint y: 338, distance: 8.2
click at [772, 332] on select "Select Al Nadha - Front Office Archana Medonneiteu Tero [PERSON_NAME] [PERSON_N…" at bounding box center [792, 339] width 139 height 22
select select "60077"
click at [723, 328] on select "Select Al Nadha - Front Office Archana Medonneiteu Tero [PERSON_NAME] [PERSON_N…" at bounding box center [792, 339] width 139 height 22
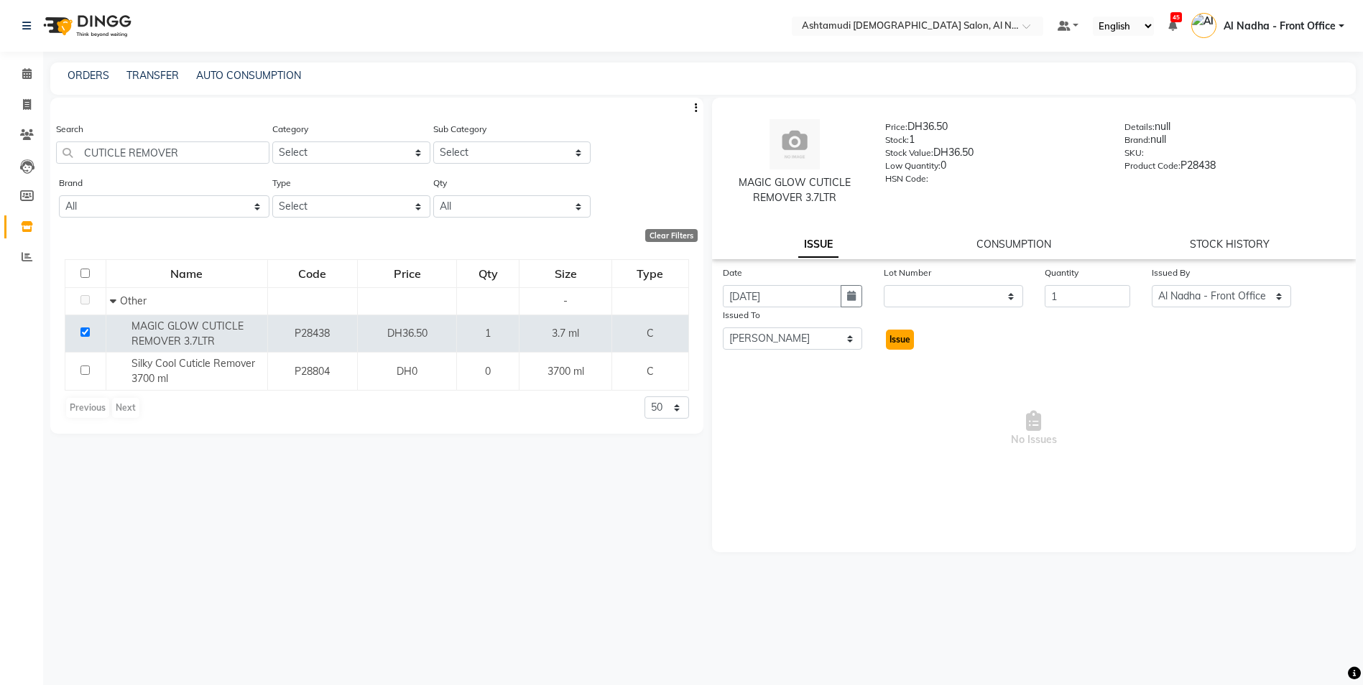
click at [912, 335] on button "Issue" at bounding box center [900, 340] width 28 height 20
select select
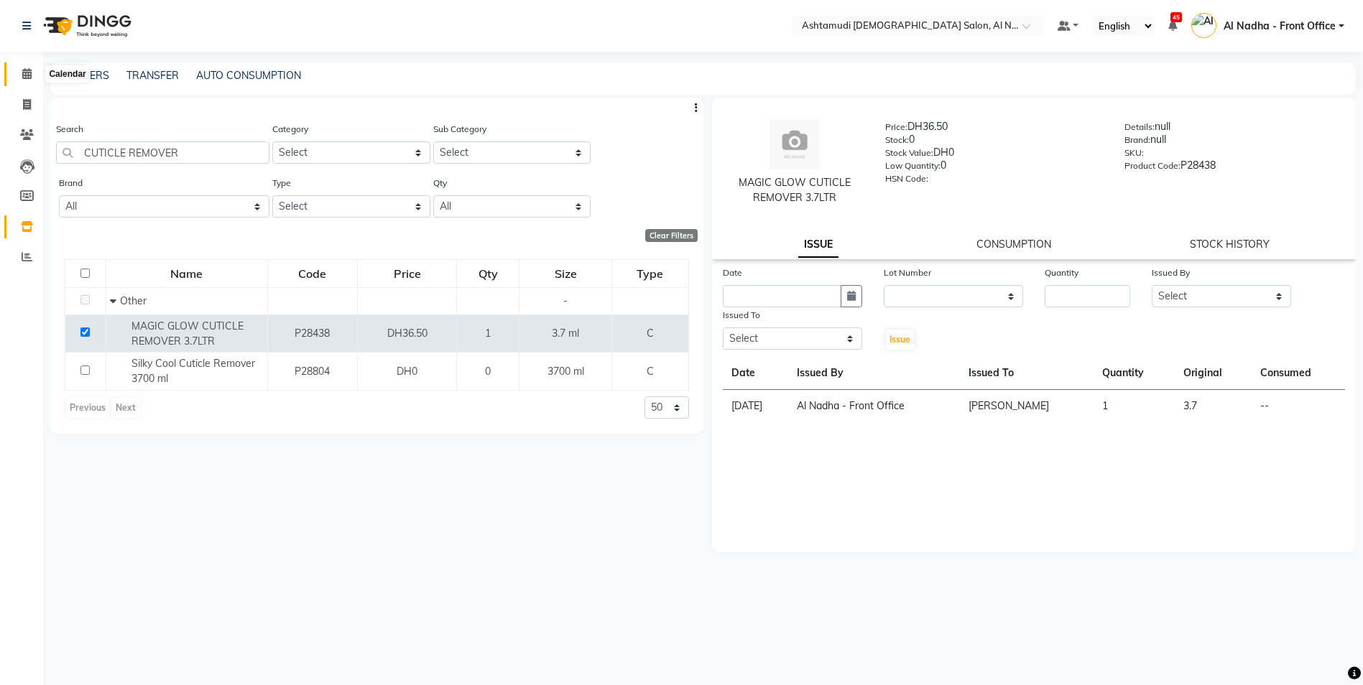
click at [23, 75] on icon at bounding box center [26, 73] width 9 height 11
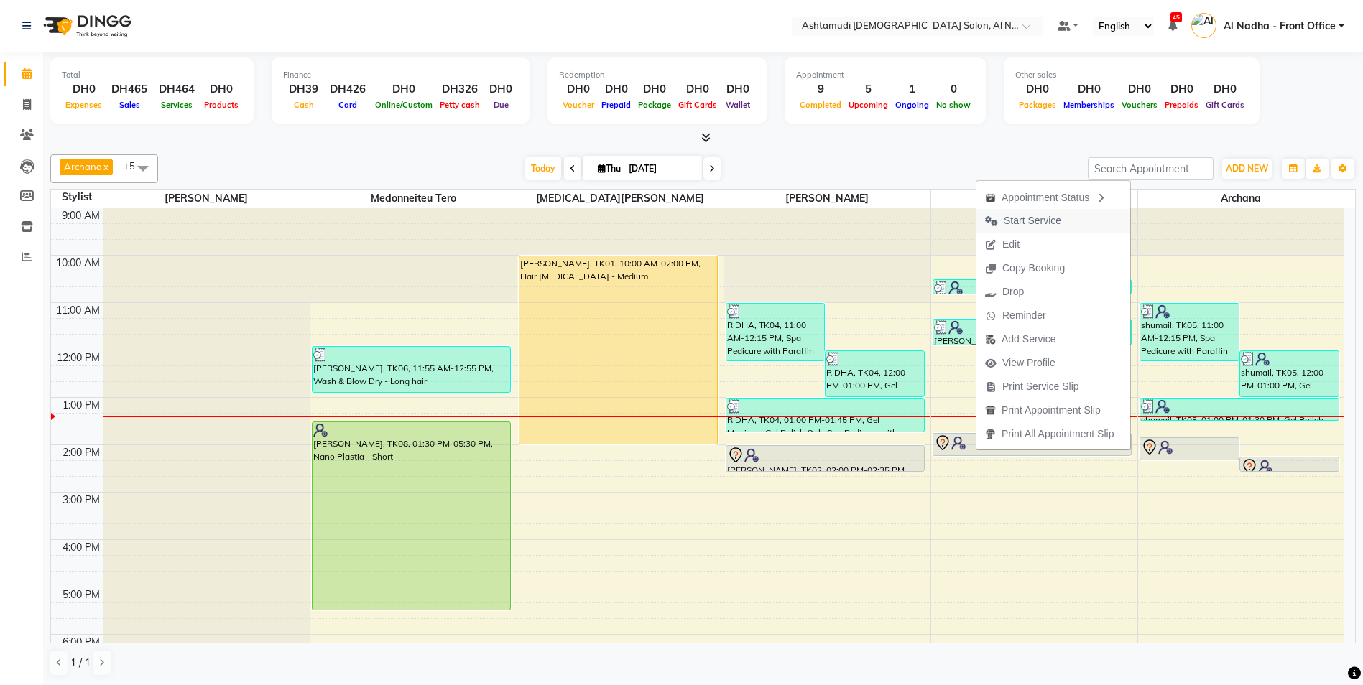
click at [1030, 219] on span "Start Service" at bounding box center [1032, 220] width 57 height 15
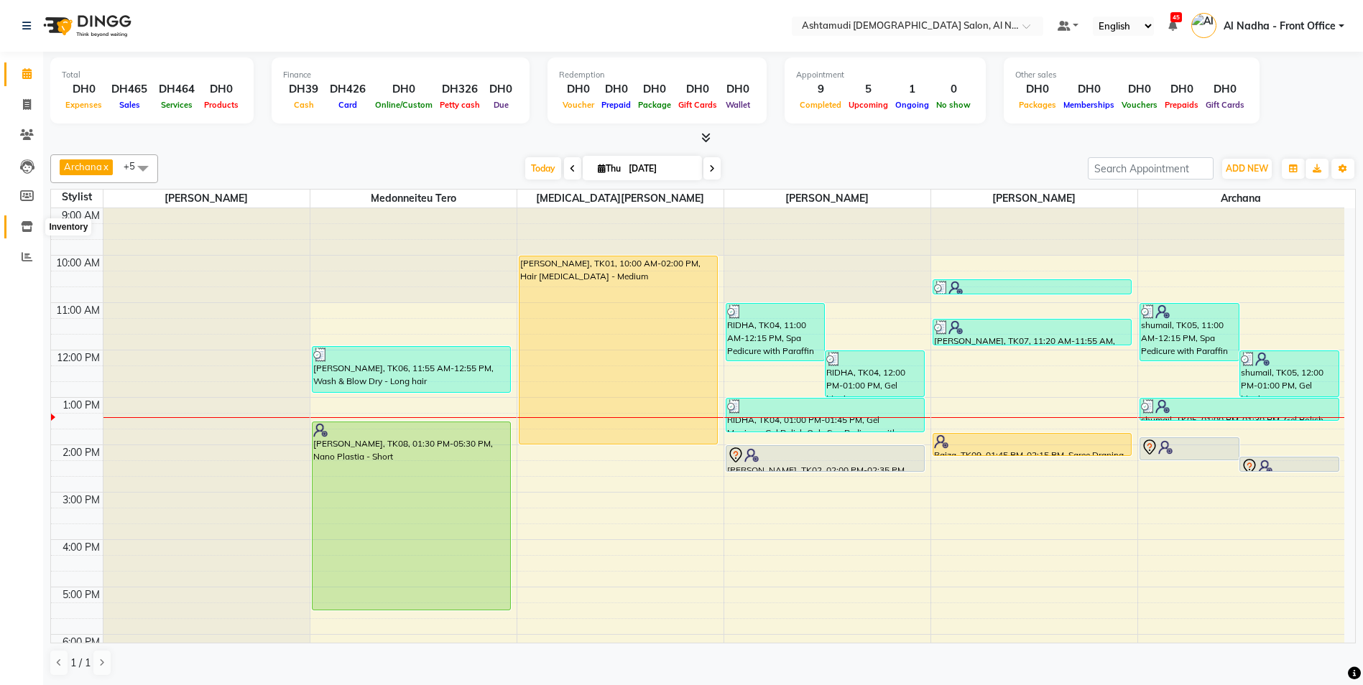
click at [30, 230] on icon at bounding box center [27, 226] width 12 height 11
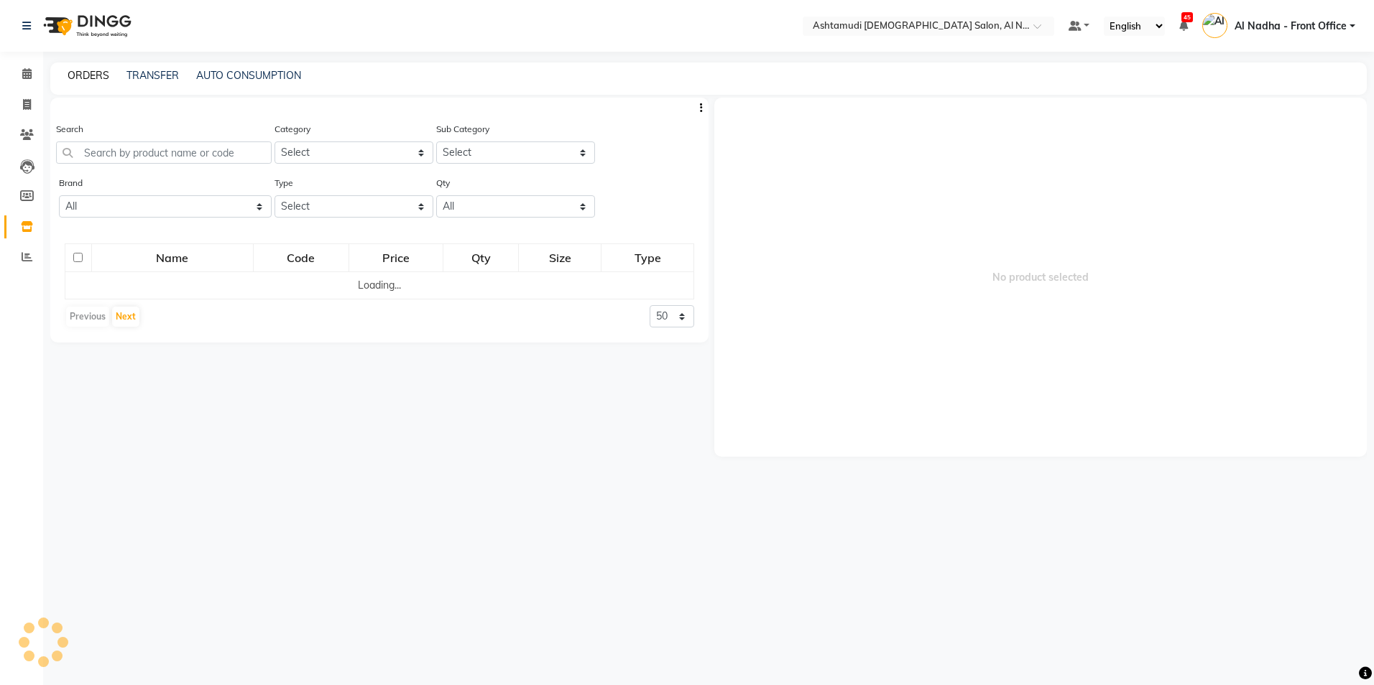
click at [97, 80] on link "ORDERS" at bounding box center [89, 75] width 42 height 13
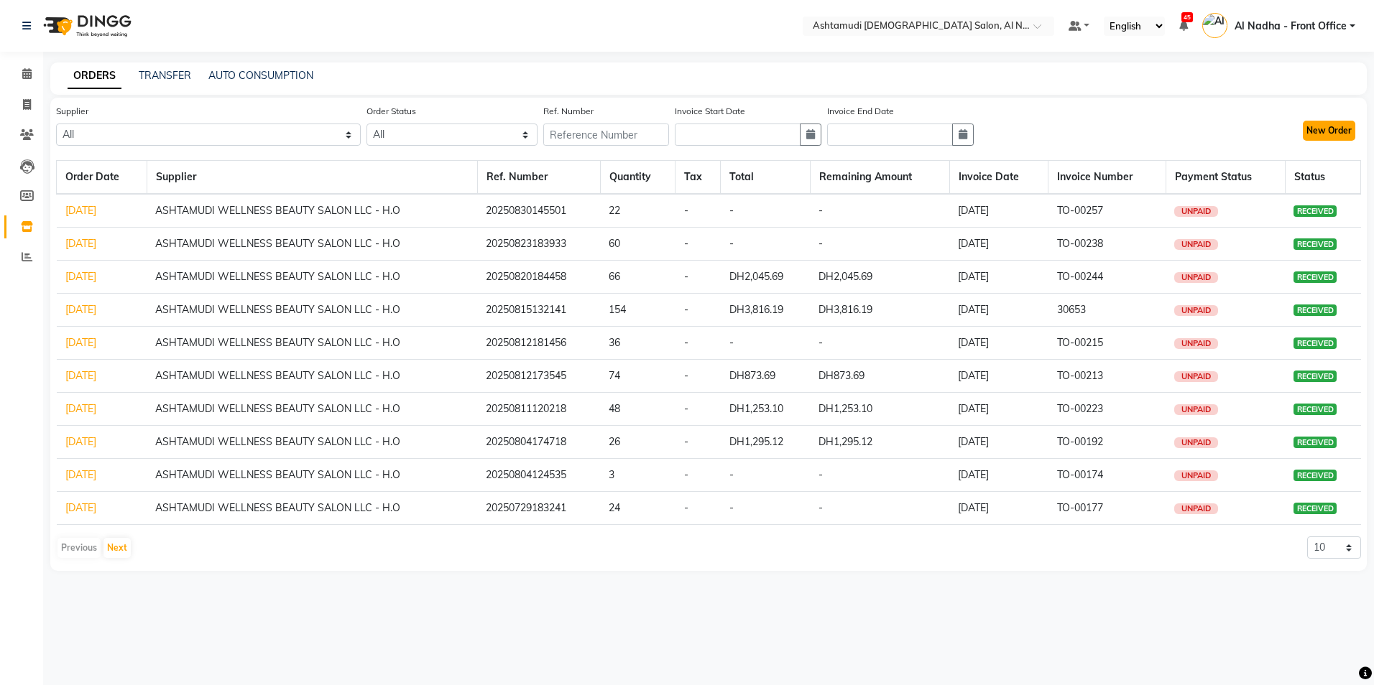
click at [1312, 131] on button "New Order" at bounding box center [1328, 131] width 52 height 20
select select "true"
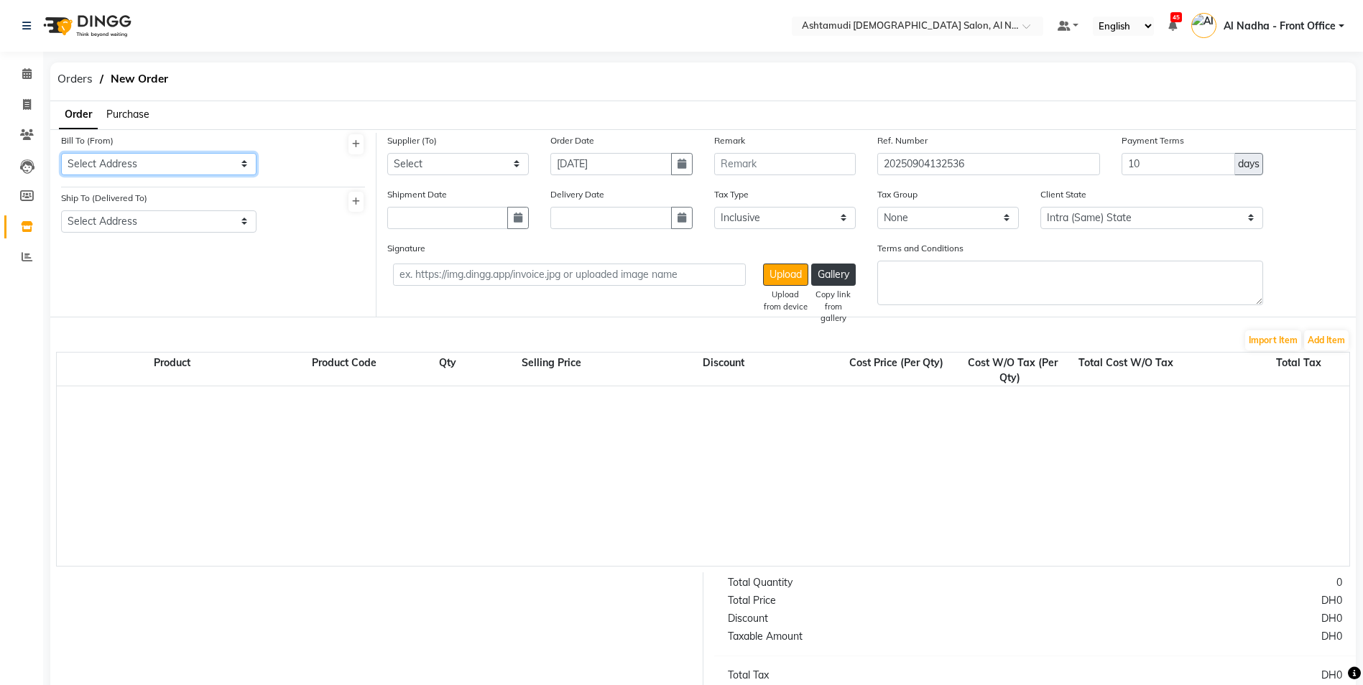
click at [239, 161] on select "Select Address Ashtamudi Ladies Salon - AL NAHDA" at bounding box center [158, 164] width 195 height 22
select select "1532"
click at [61, 153] on select "Select Address Ashtamudi Ladies Salon - AL NAHDA" at bounding box center [158, 164] width 195 height 22
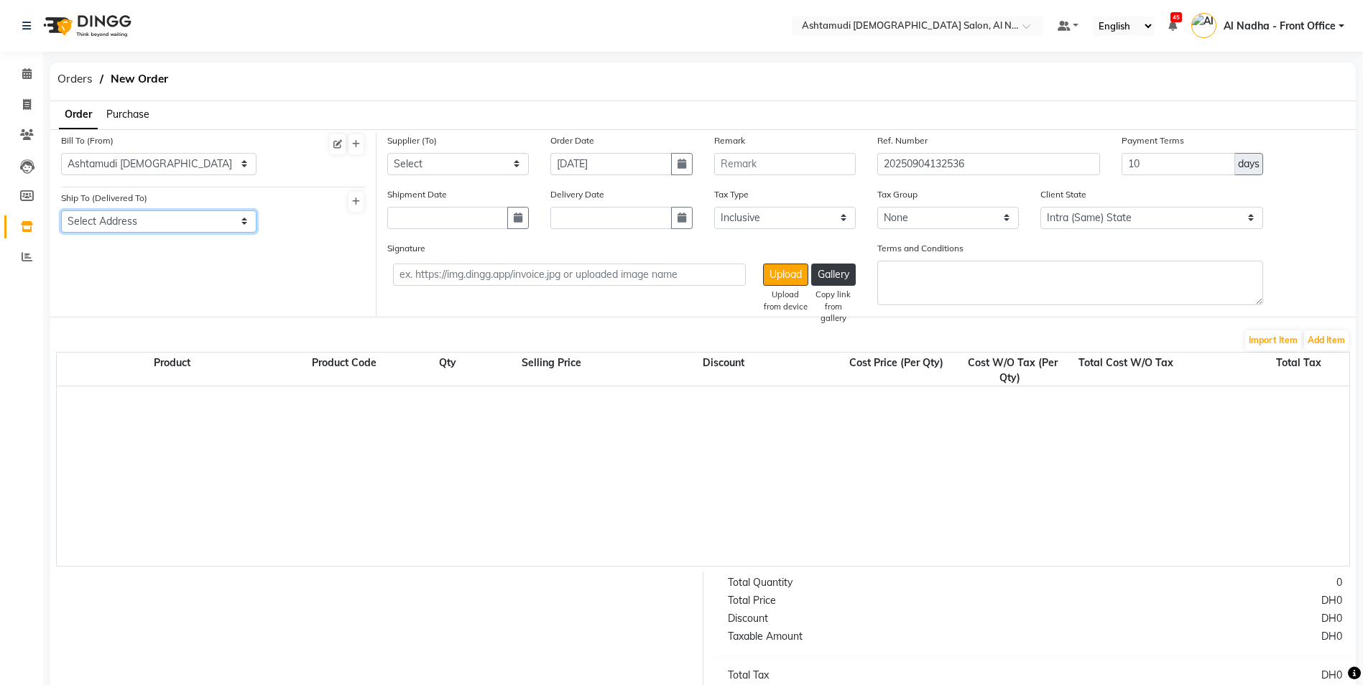
click at [219, 221] on select "Select Address Ashtamudi Ladies Salon - AL NAHDA" at bounding box center [158, 221] width 195 height 22
select select "1533"
click at [61, 210] on select "Select Address Ashtamudi Ladies Salon - AL NAHDA" at bounding box center [158, 221] width 195 height 22
click at [515, 167] on select "Select ASHTAMUDI WELLNESS BEAUTY SALON LLC - H.O" at bounding box center [458, 164] width 142 height 22
select select "5108"
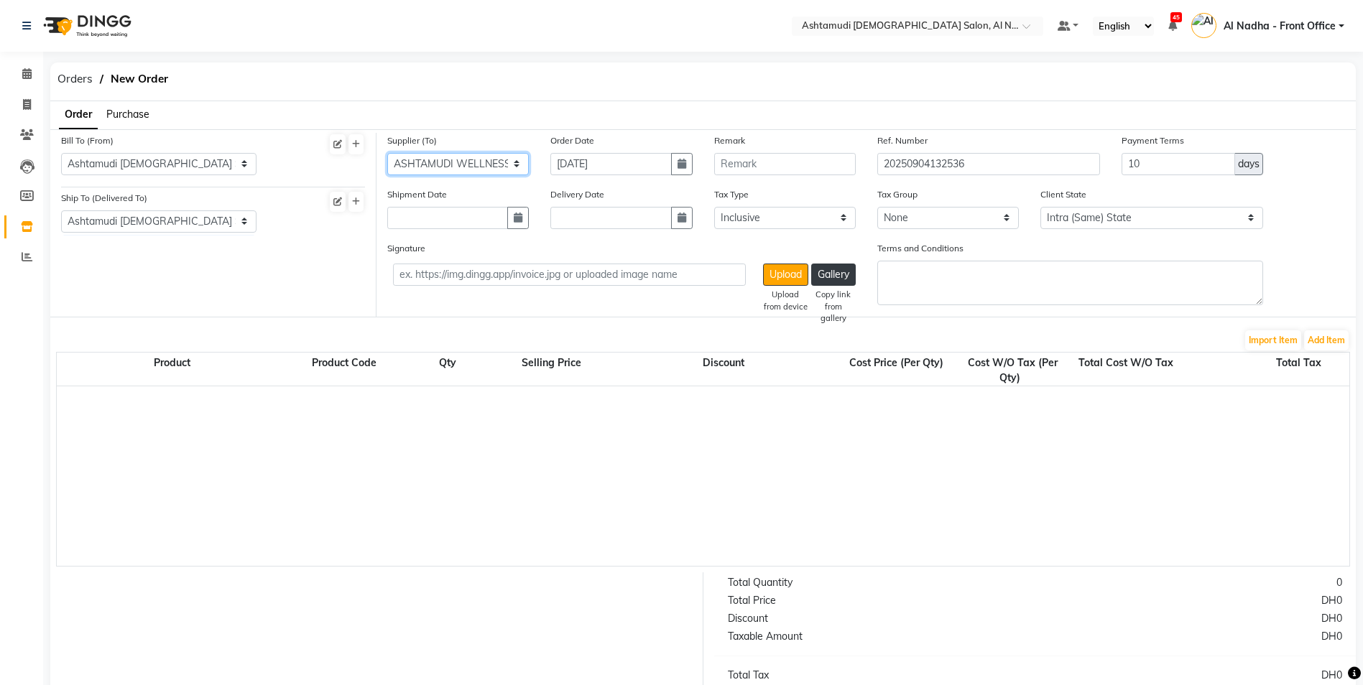
click at [387, 153] on select "Select ASHTAMUDI WELLNESS BEAUTY SALON LLC - H.O" at bounding box center [458, 164] width 142 height 22
click at [518, 218] on icon "button" at bounding box center [518, 218] width 9 height 10
select select "9"
select select "2025"
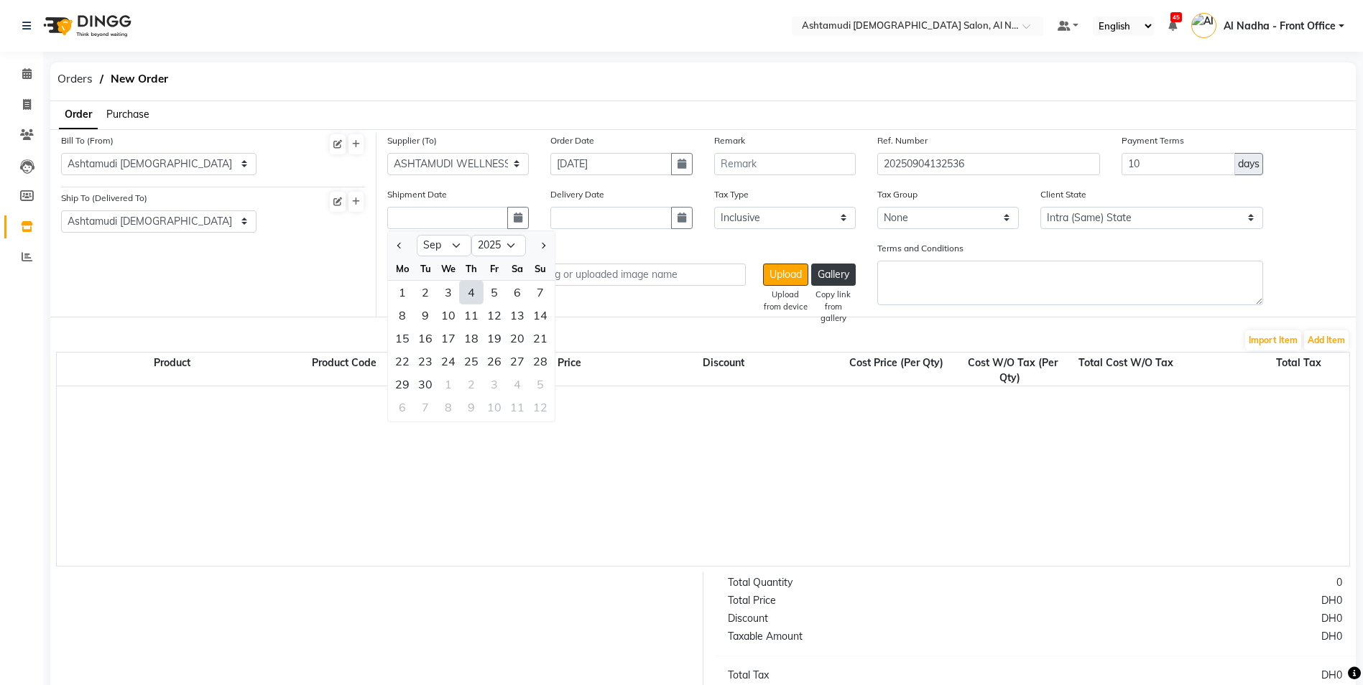
click at [471, 288] on div "4" at bounding box center [471, 292] width 23 height 23
type input "[DATE]"
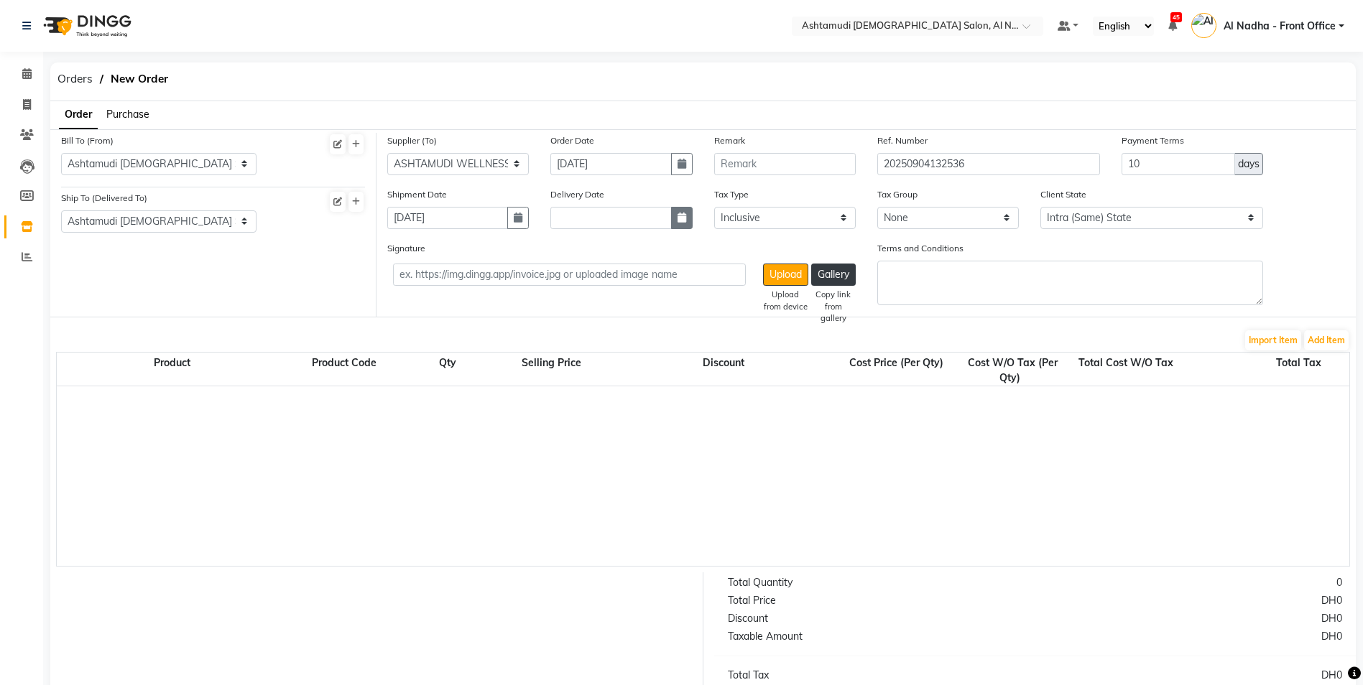
click at [673, 220] on button "button" at bounding box center [682, 218] width 22 height 22
select select "9"
select select "2025"
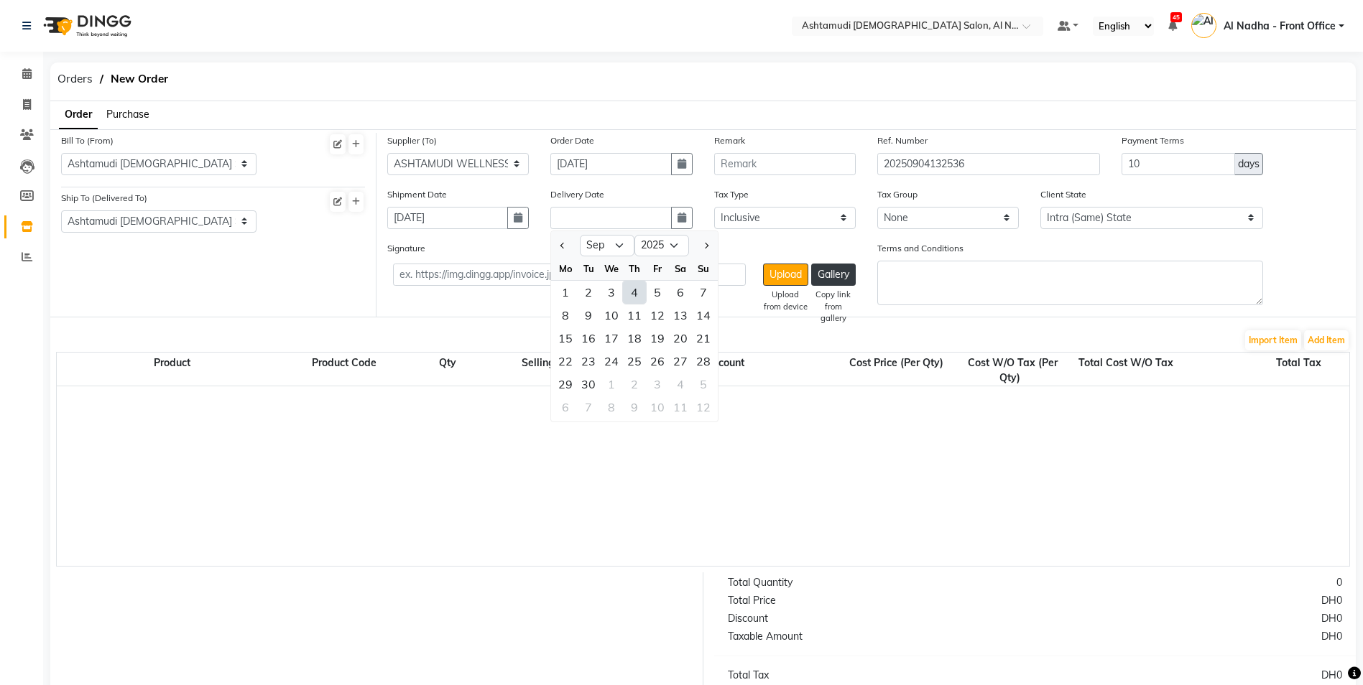
click at [636, 294] on div "4" at bounding box center [634, 292] width 23 height 23
type input "[DATE]"
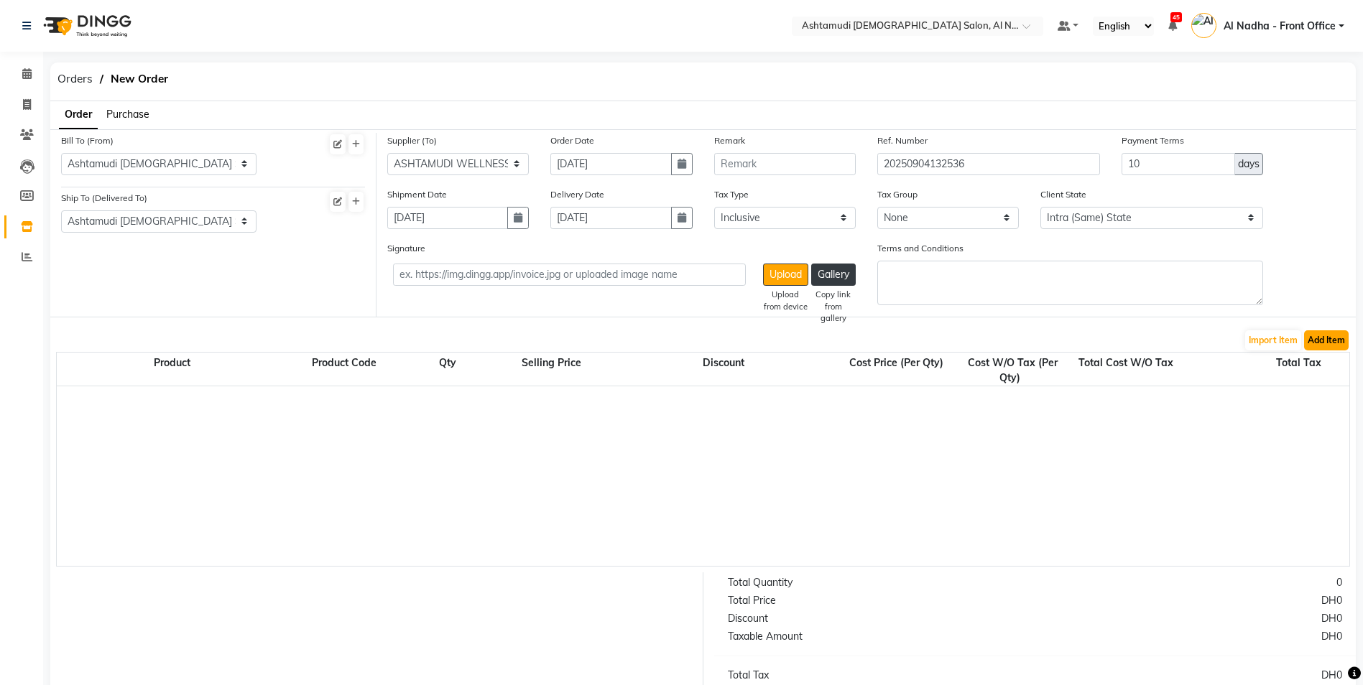
click at [1320, 341] on button "Add Item" at bounding box center [1326, 340] width 45 height 20
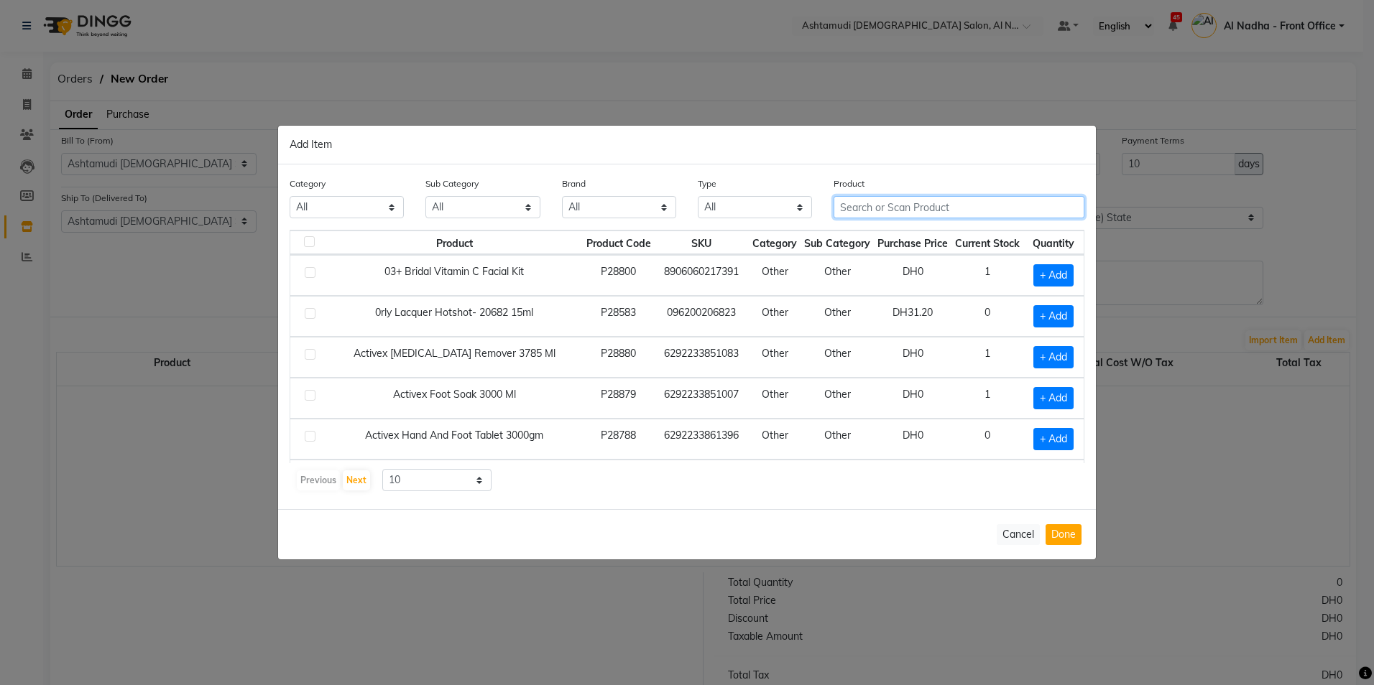
click at [890, 207] on input "text" at bounding box center [958, 207] width 251 height 22
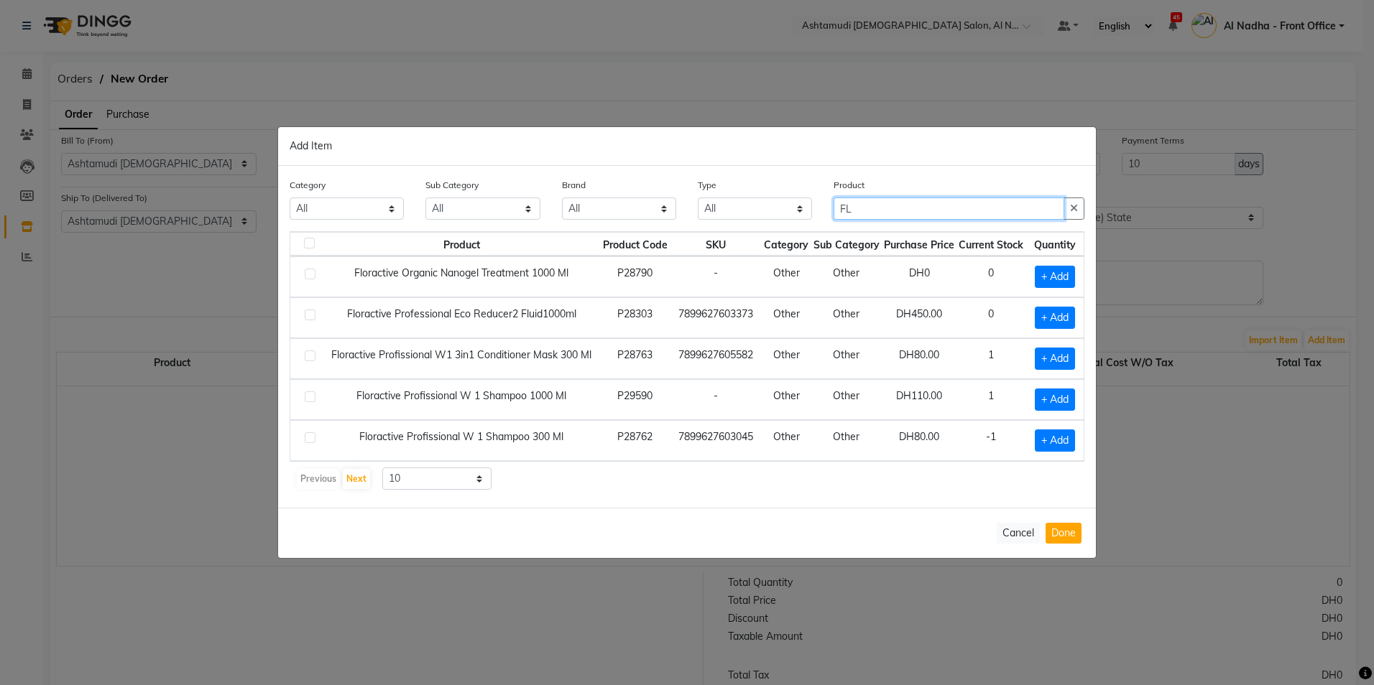
type input "F"
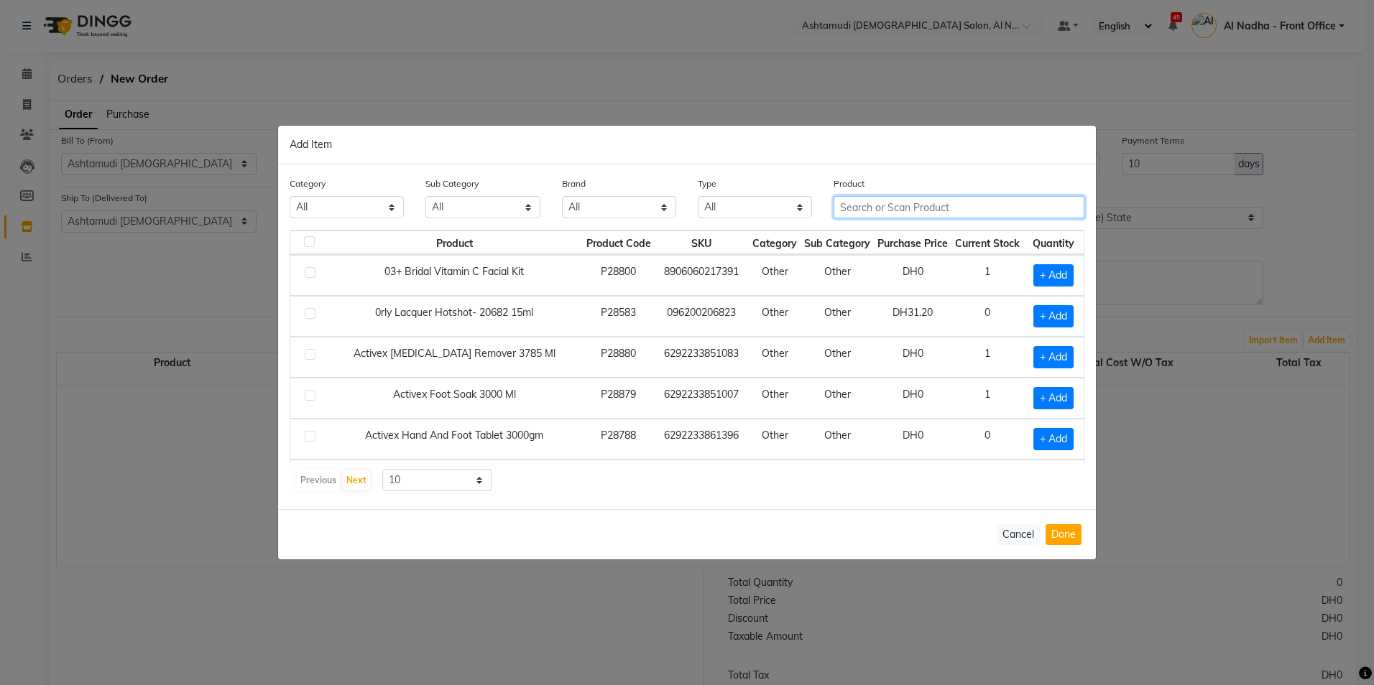
click at [859, 206] on input "text" at bounding box center [958, 207] width 251 height 22
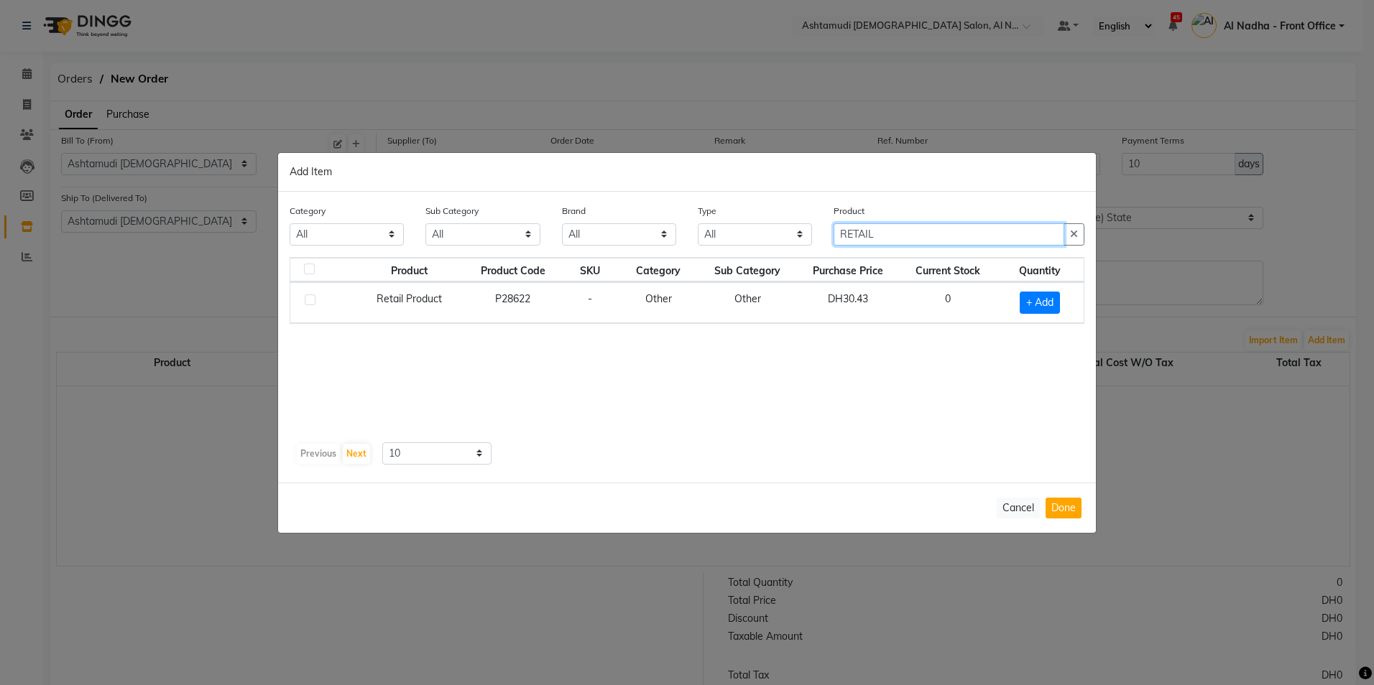
type input "RETAIL"
click at [312, 302] on label at bounding box center [310, 300] width 11 height 11
click at [312, 302] on input "checkbox" at bounding box center [309, 300] width 9 height 9
checkbox input "true"
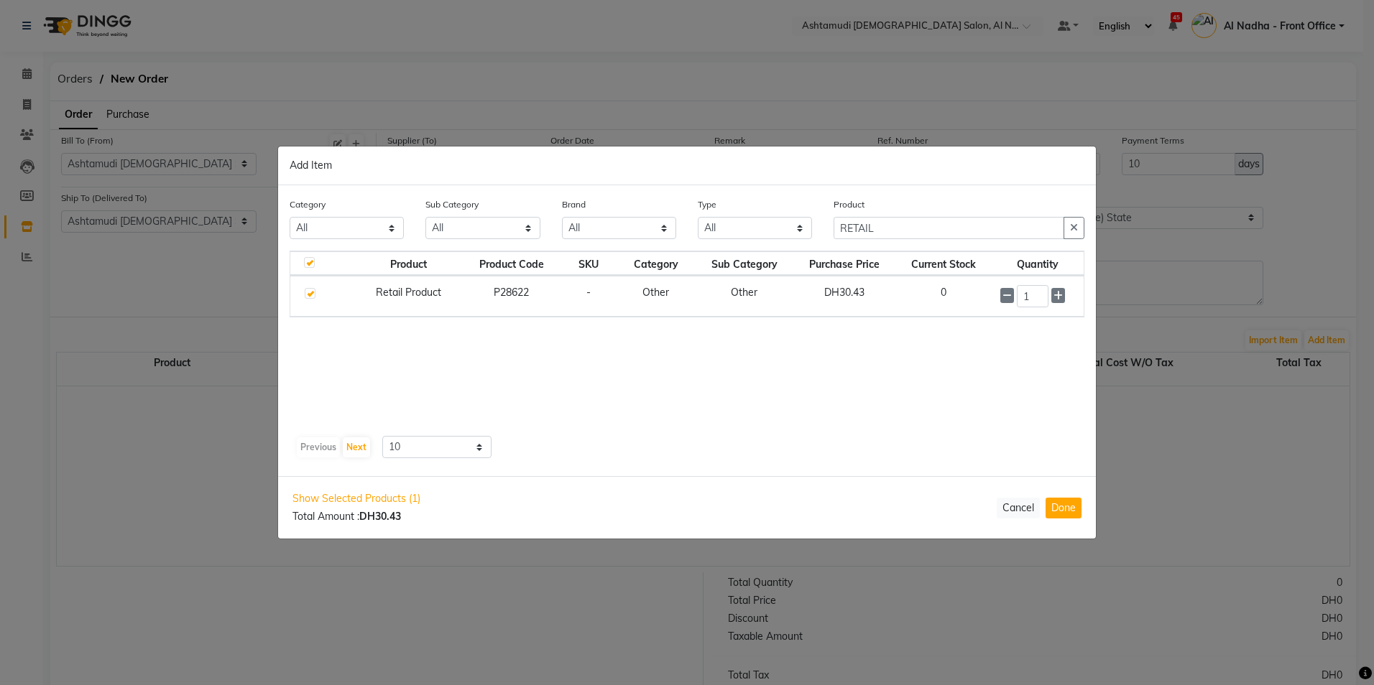
click at [309, 289] on label at bounding box center [310, 293] width 11 height 11
click at [309, 290] on input "checkbox" at bounding box center [309, 294] width 9 height 9
checkbox input "false"
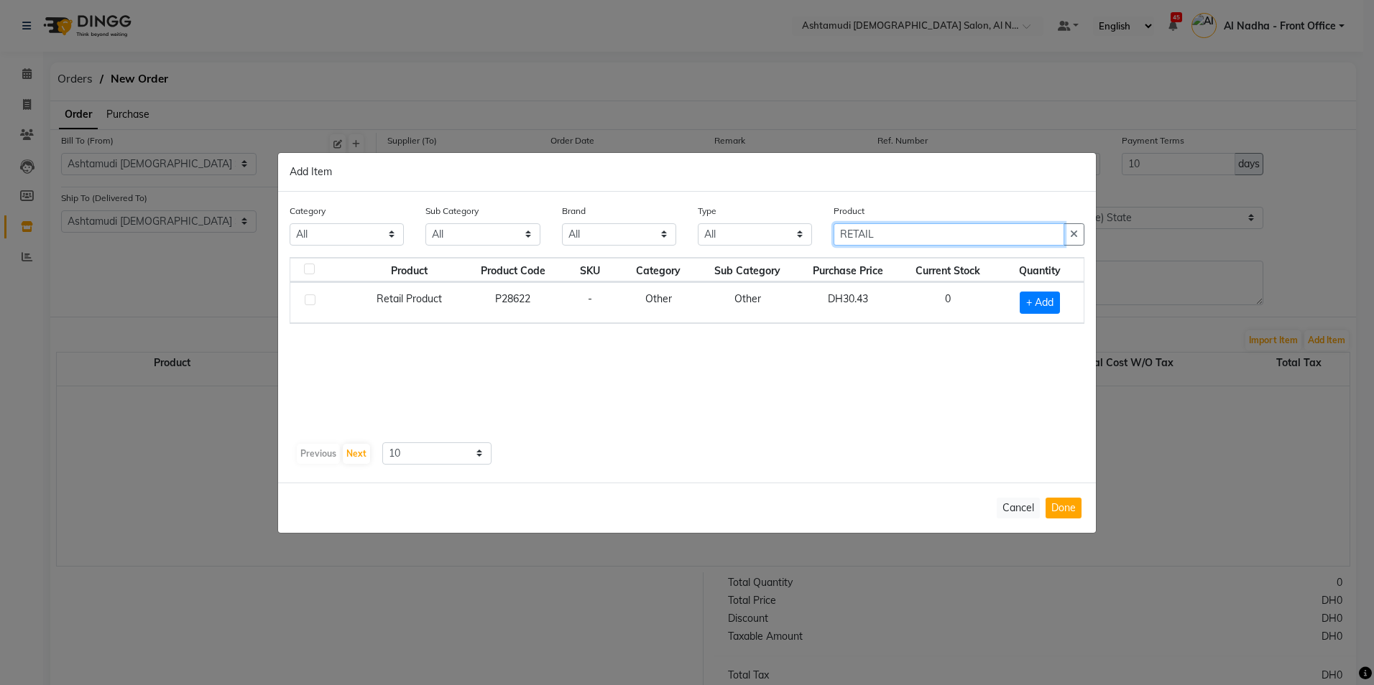
click at [909, 231] on input "RETAIL" at bounding box center [948, 234] width 231 height 22
type input "R"
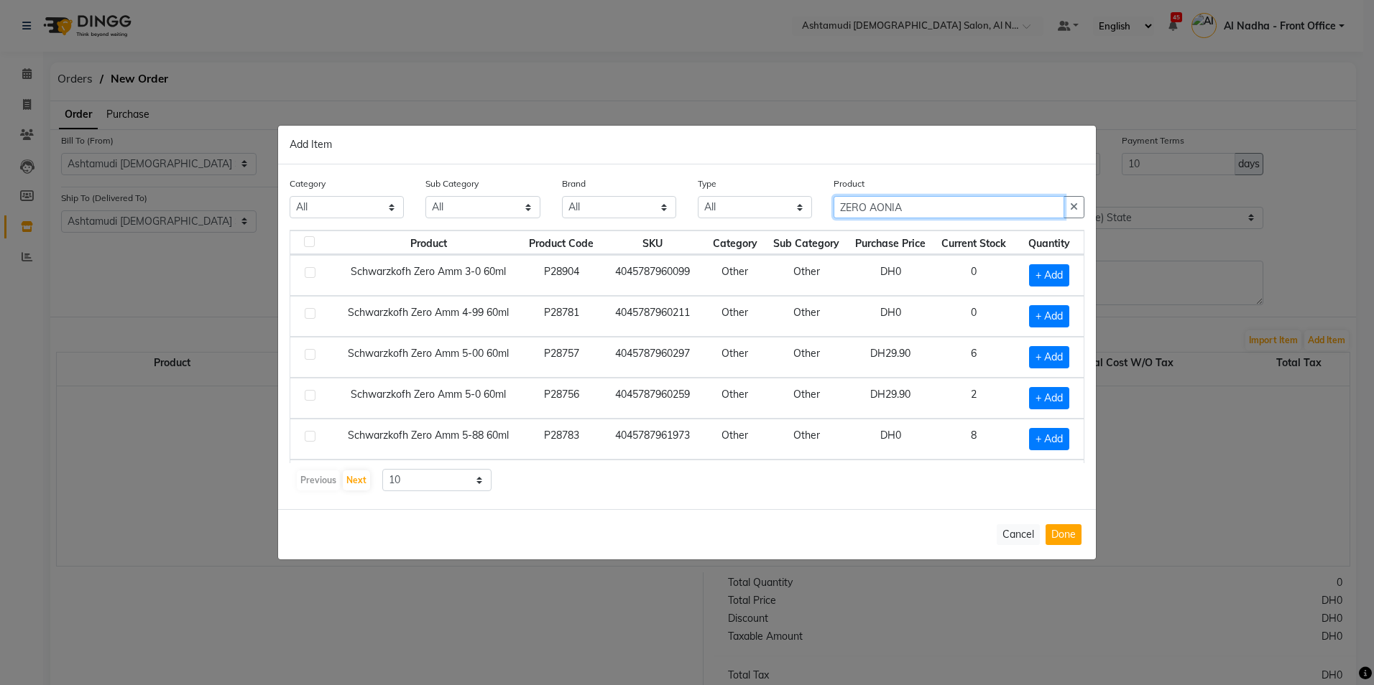
click at [878, 203] on input "ZERO AONIA" at bounding box center [948, 207] width 231 height 22
type input "ZERO AMMONIA"
click at [310, 271] on label at bounding box center [310, 272] width 11 height 11
click at [310, 271] on input "checkbox" at bounding box center [309, 273] width 9 height 9
checkbox input "true"
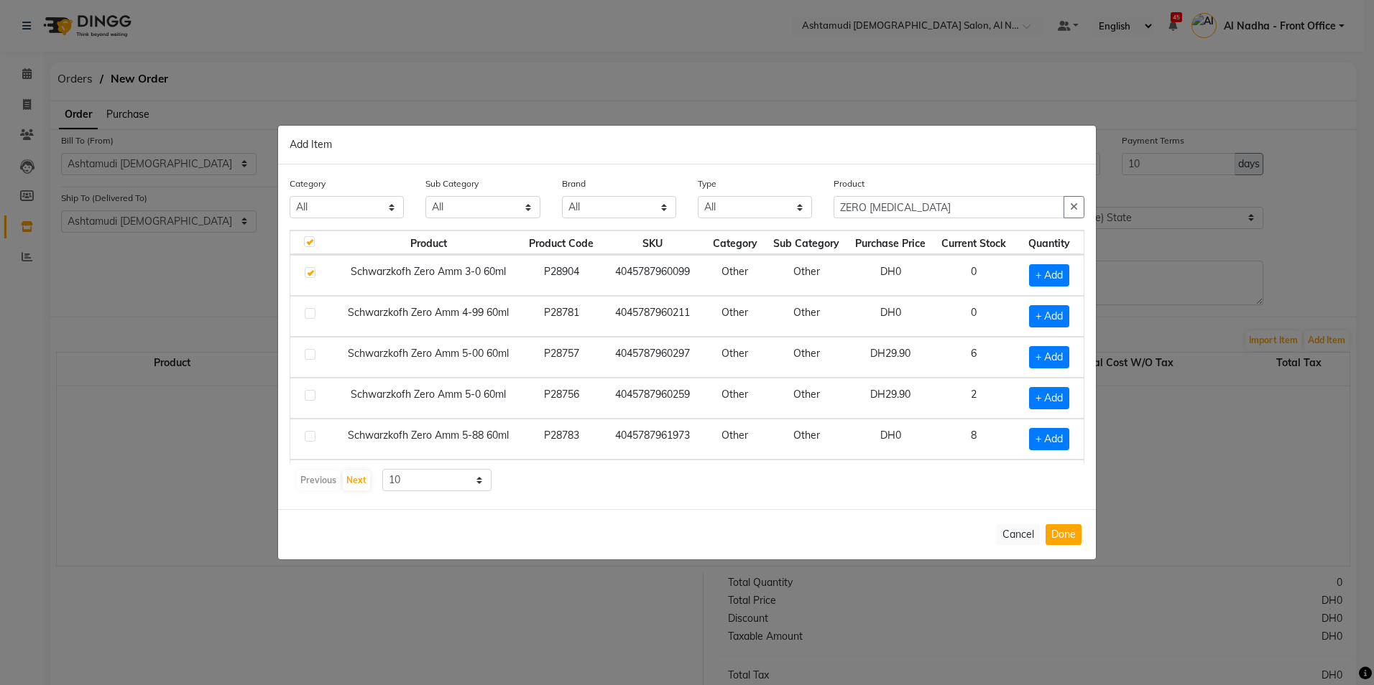
checkbox input "true"
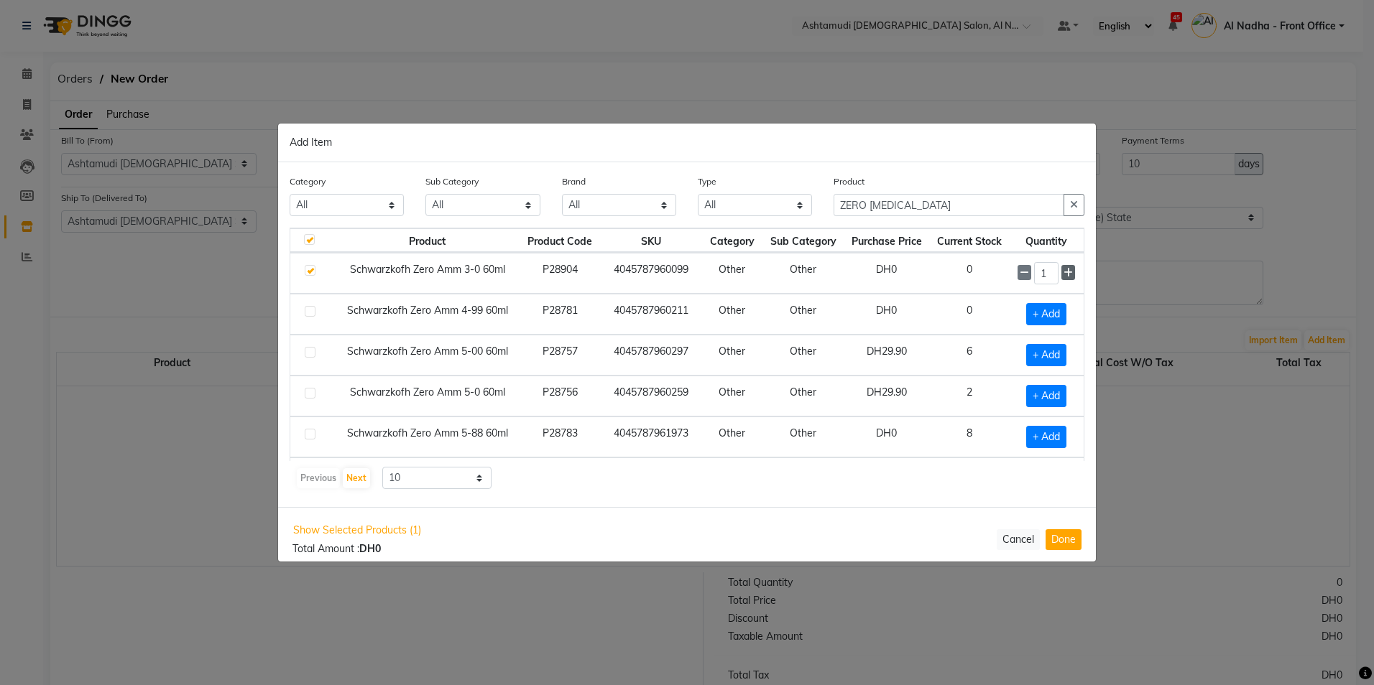
click at [1063, 273] on icon at bounding box center [1067, 273] width 9 height 10
type input "5"
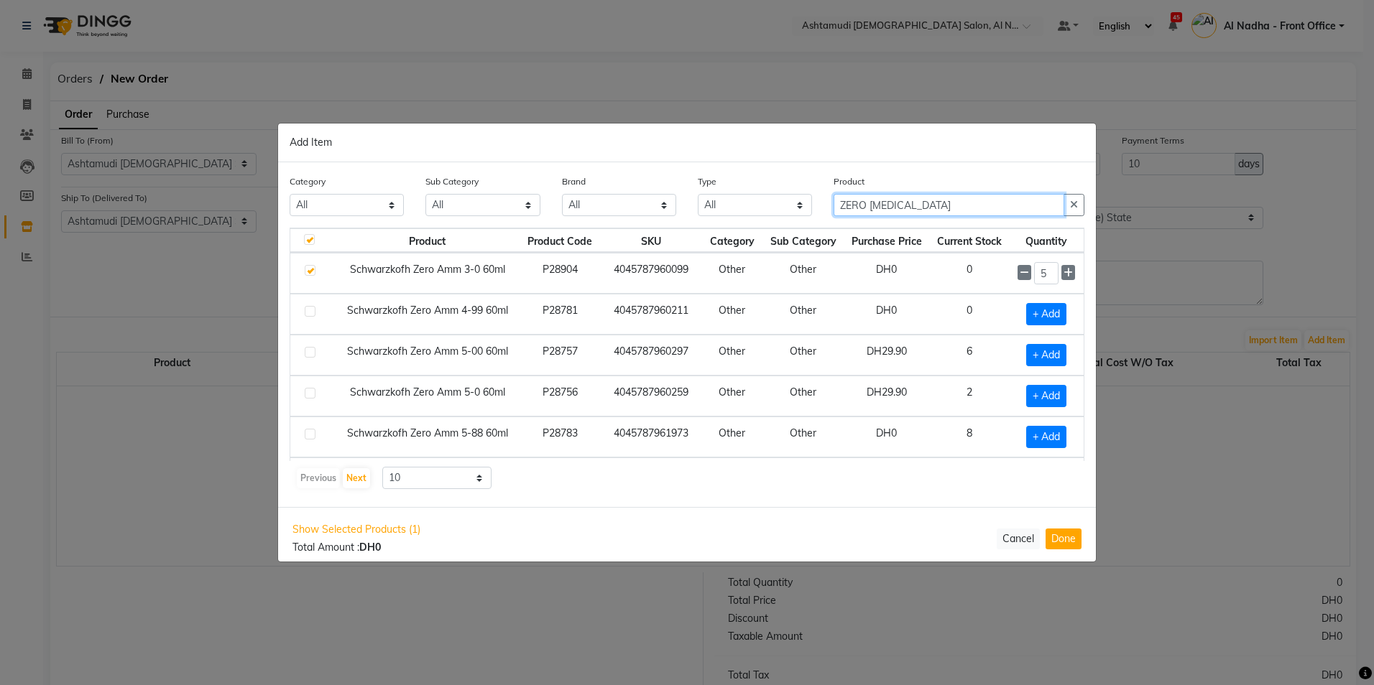
click at [937, 205] on input "ZERO AMMONIA" at bounding box center [948, 205] width 231 height 22
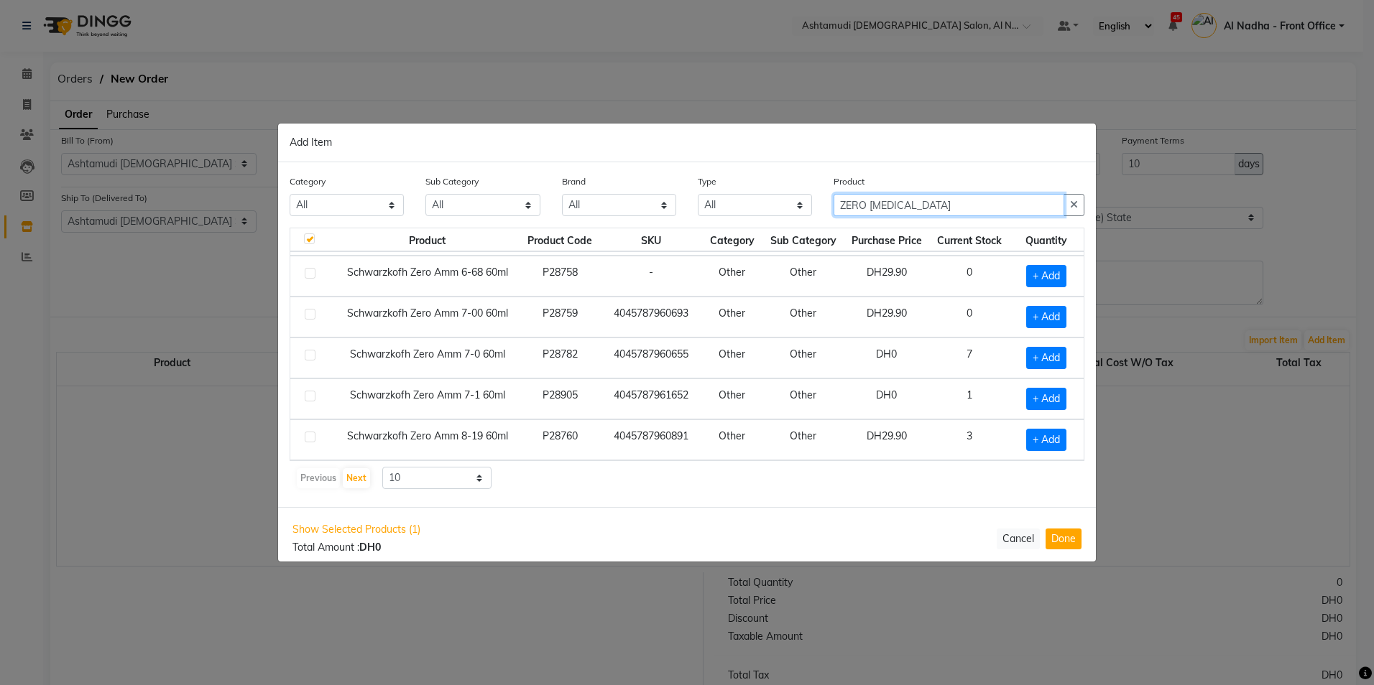
scroll to position [58, 0]
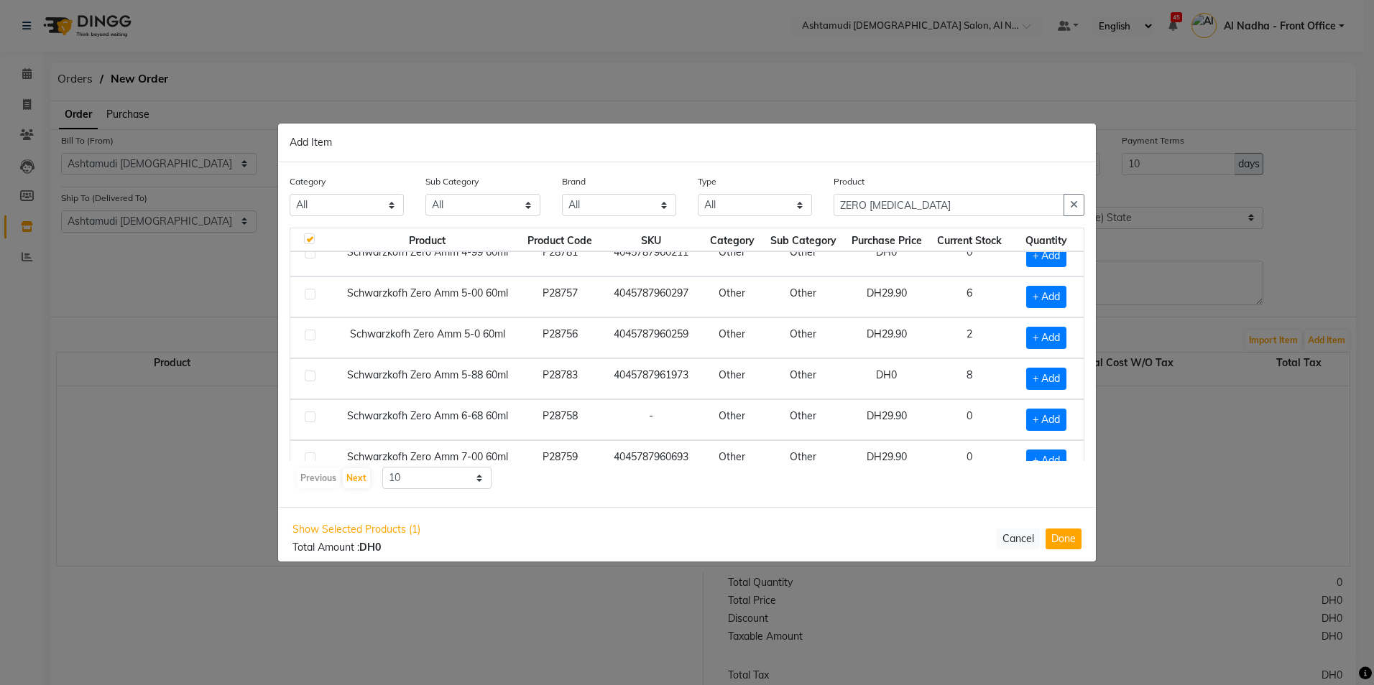
click at [310, 333] on label at bounding box center [310, 335] width 11 height 11
click at [310, 333] on input "checkbox" at bounding box center [309, 335] width 9 height 9
checkbox input "true"
click at [1063, 338] on icon at bounding box center [1067, 338] width 9 height 10
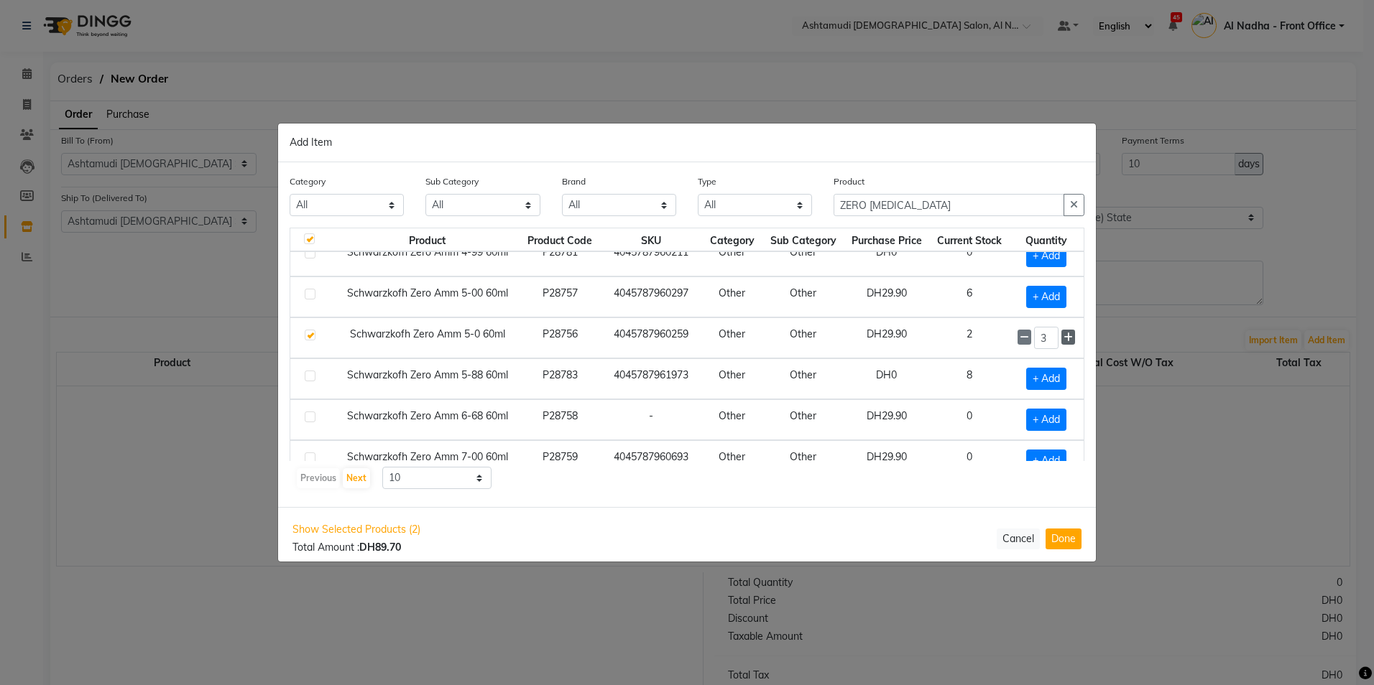
click at [1063, 338] on icon at bounding box center [1067, 338] width 9 height 10
type input "5"
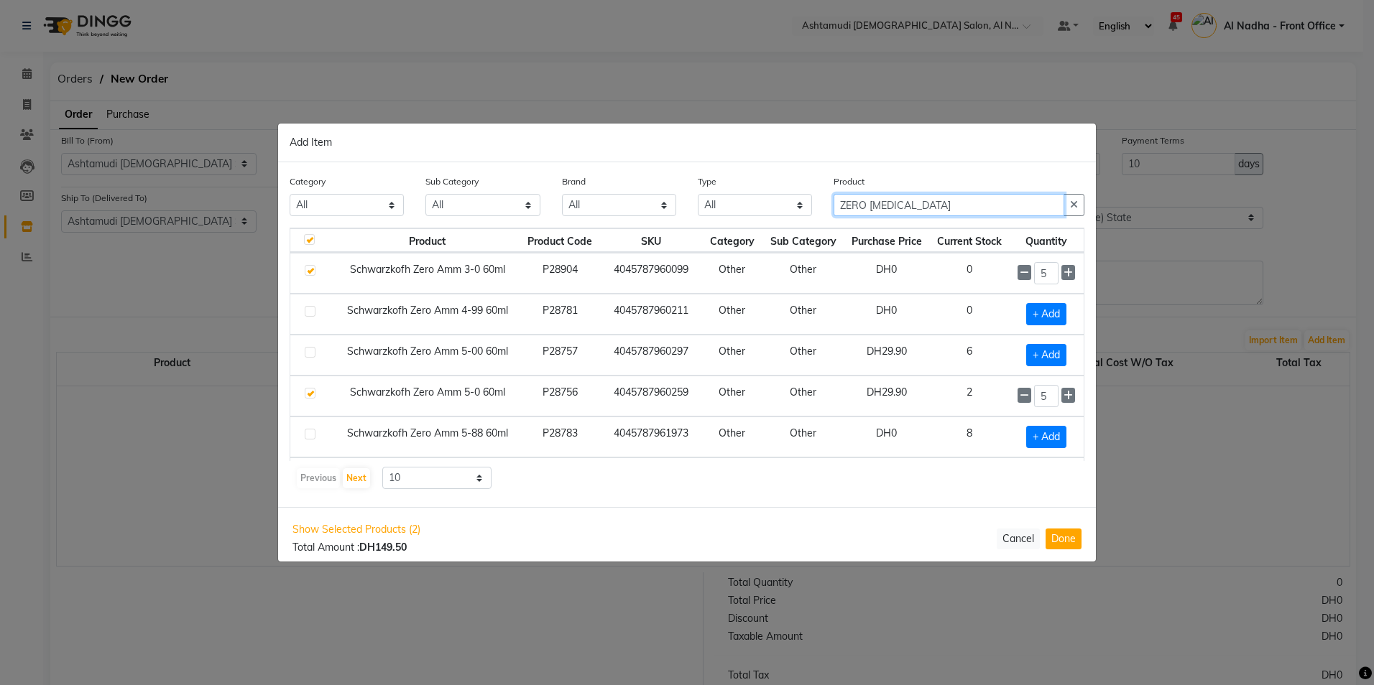
click at [945, 205] on input "ZERO AMMONIA" at bounding box center [948, 205] width 231 height 22
type input "Z"
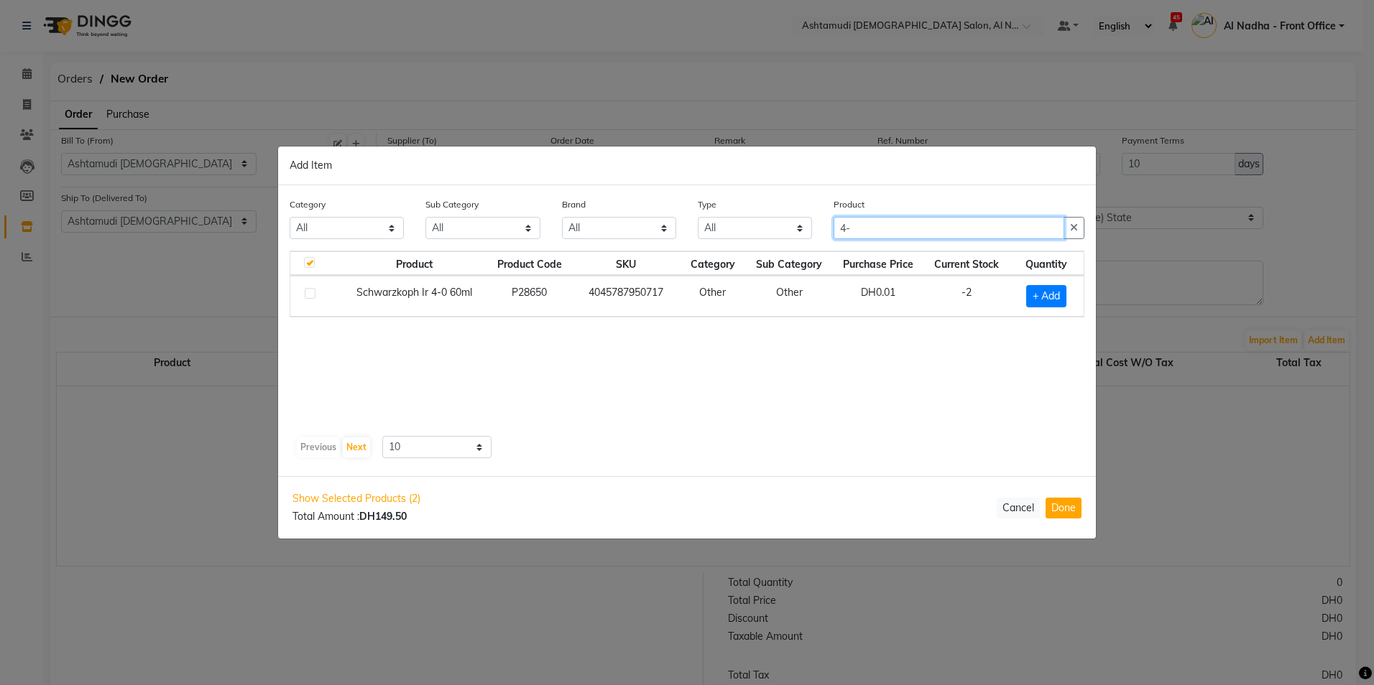
type input "4"
type input "8"
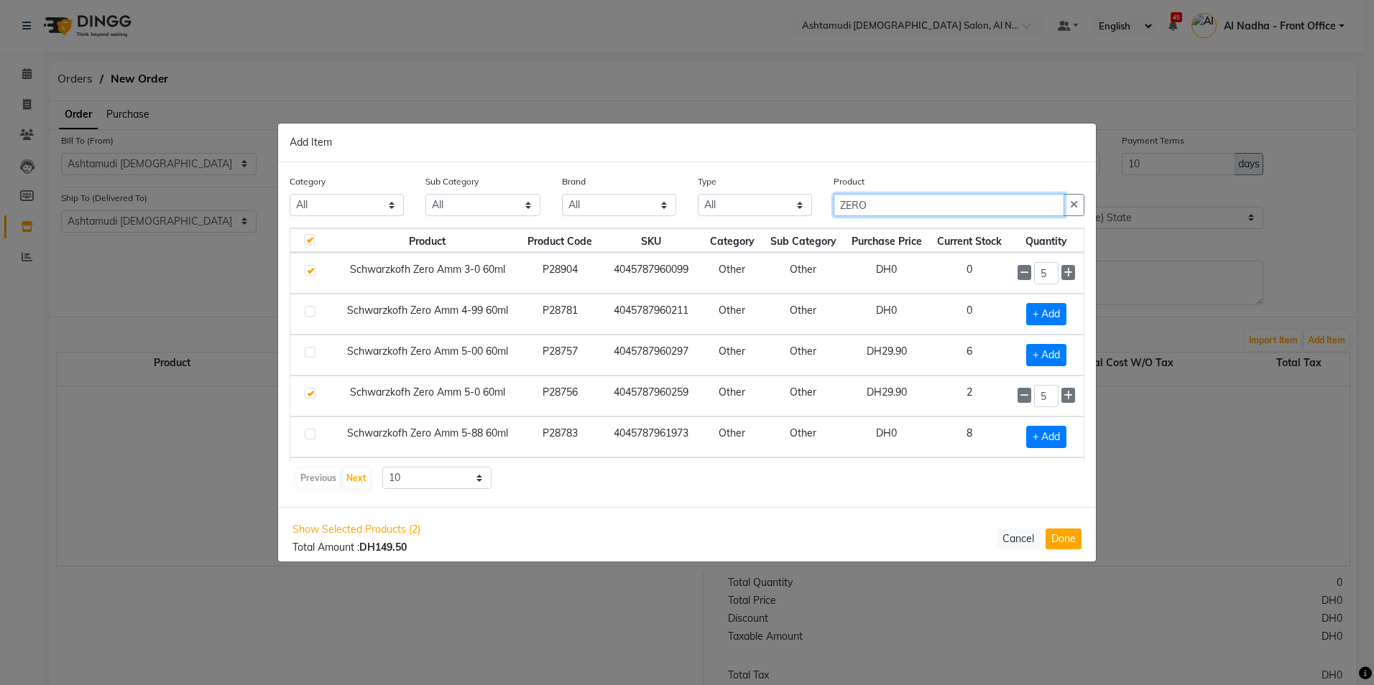
scroll to position [144, 0]
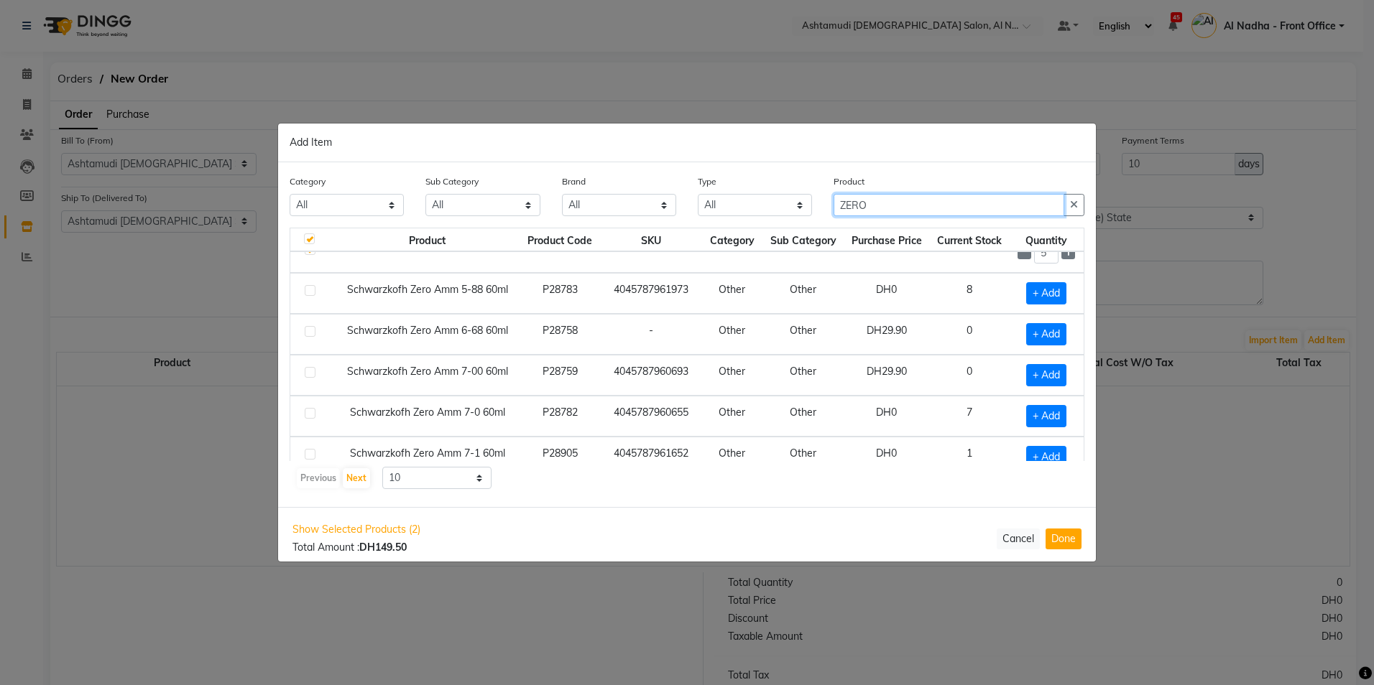
type input "ZERO"
click at [314, 372] on label at bounding box center [310, 372] width 11 height 11
click at [314, 372] on input "checkbox" at bounding box center [309, 373] width 9 height 9
checkbox input "true"
checkbox input "false"
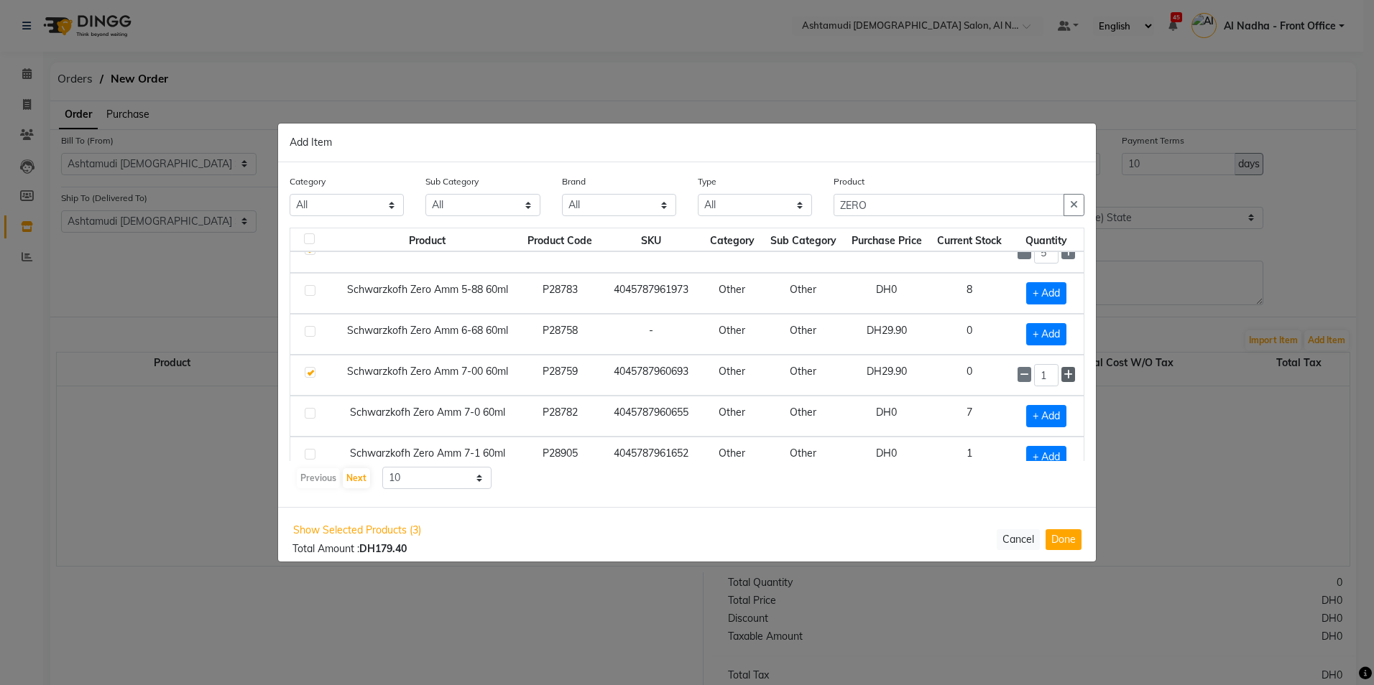
click at [1062, 376] on span at bounding box center [1068, 374] width 14 height 15
type input "5"
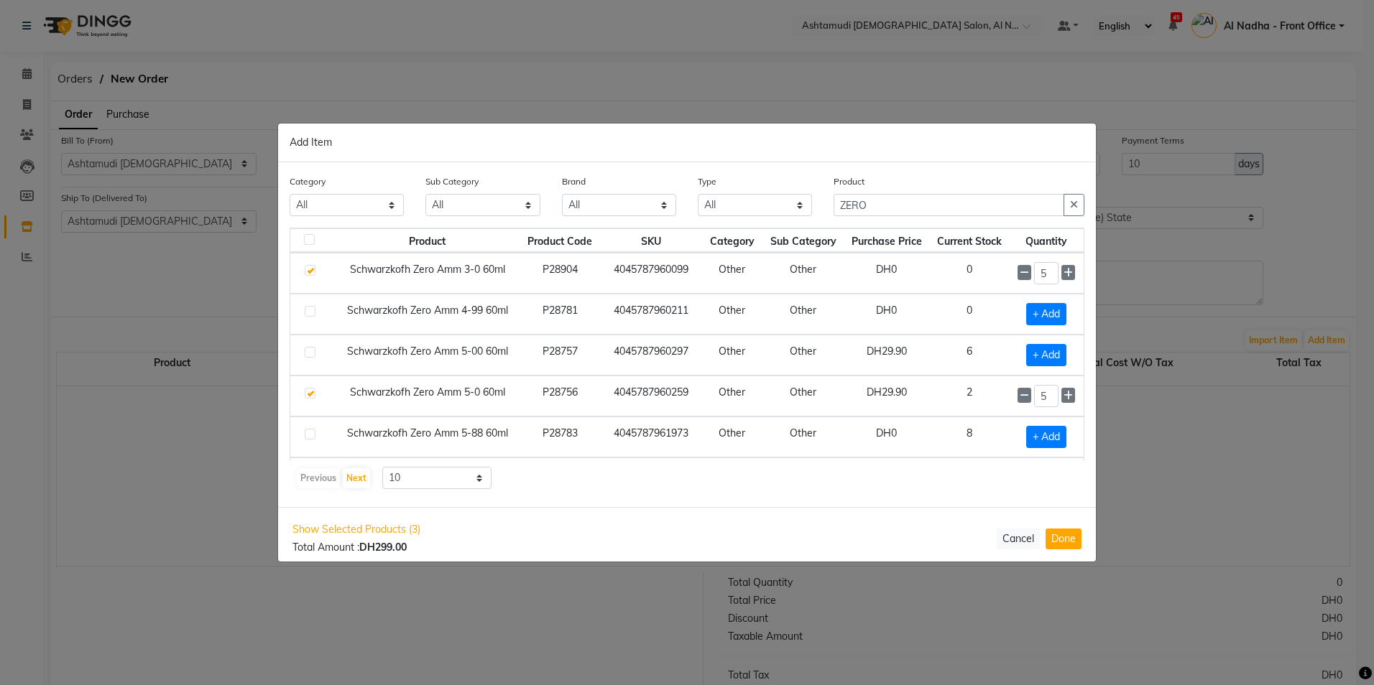
scroll to position [202, 0]
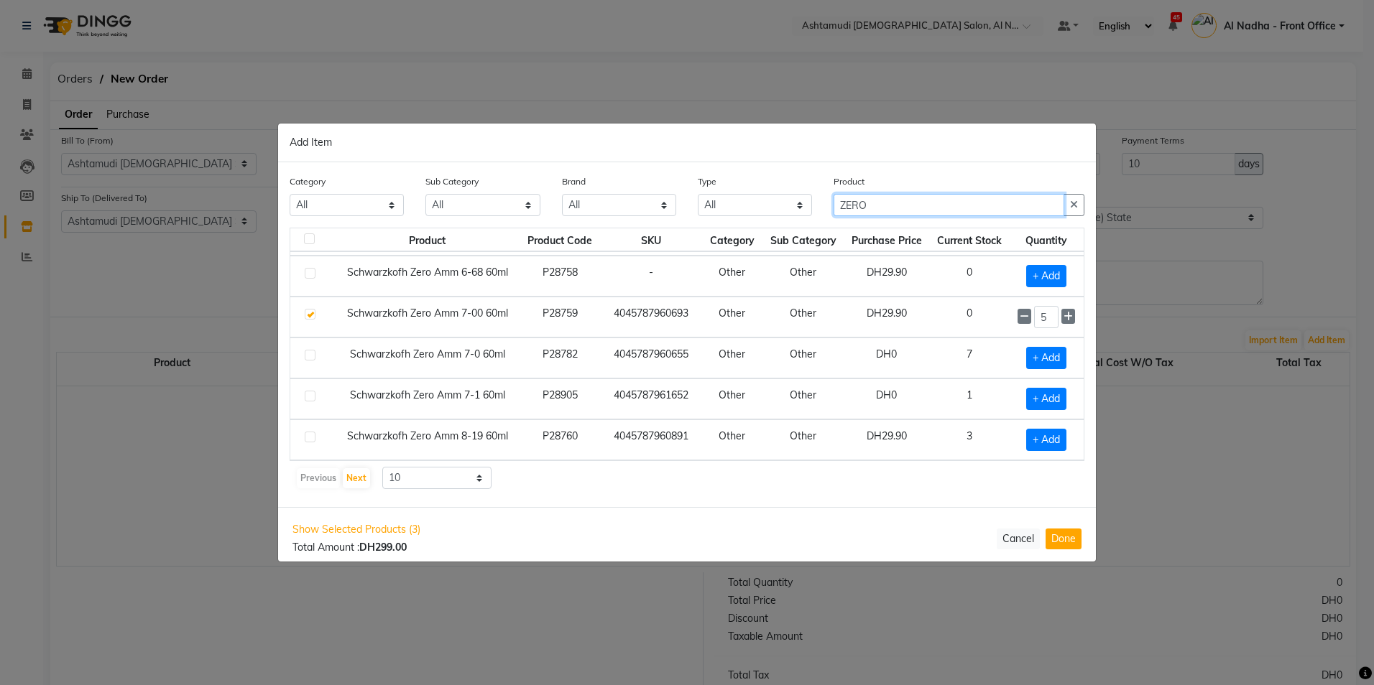
click at [886, 201] on input "ZERO" at bounding box center [948, 205] width 231 height 22
type input "Z"
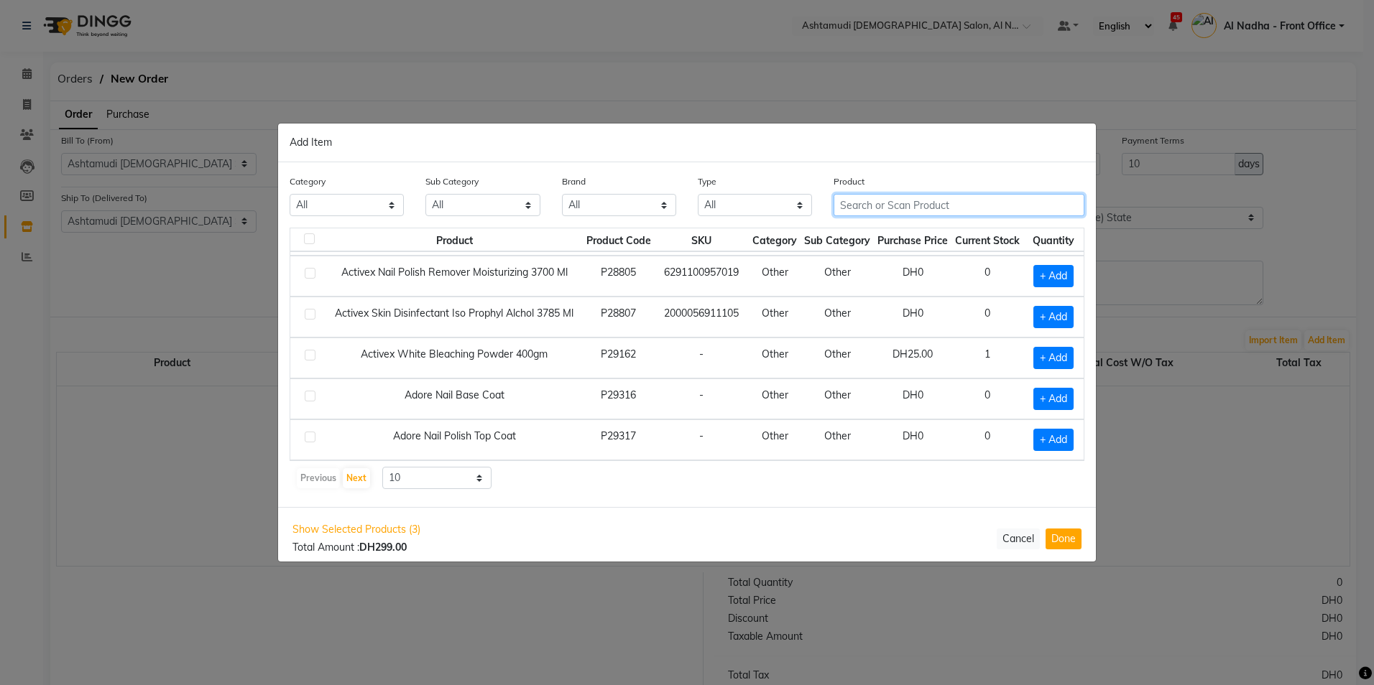
type input "A"
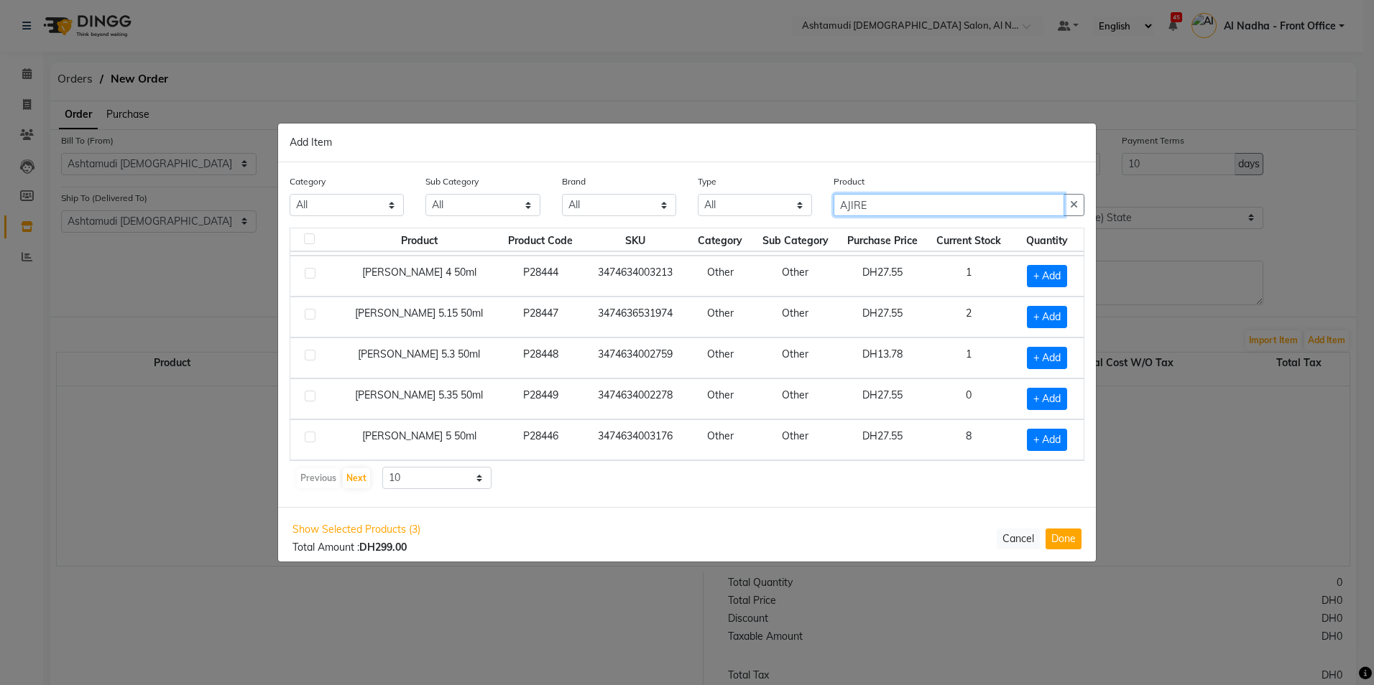
click at [840, 202] on input "AJIRE" at bounding box center [948, 205] width 231 height 22
type input "MAJIRE"
drag, startPoint x: 307, startPoint y: 269, endPoint x: 480, endPoint y: 269, distance: 172.4
click at [307, 269] on label at bounding box center [310, 273] width 11 height 11
click at [307, 269] on input "checkbox" at bounding box center [309, 273] width 9 height 9
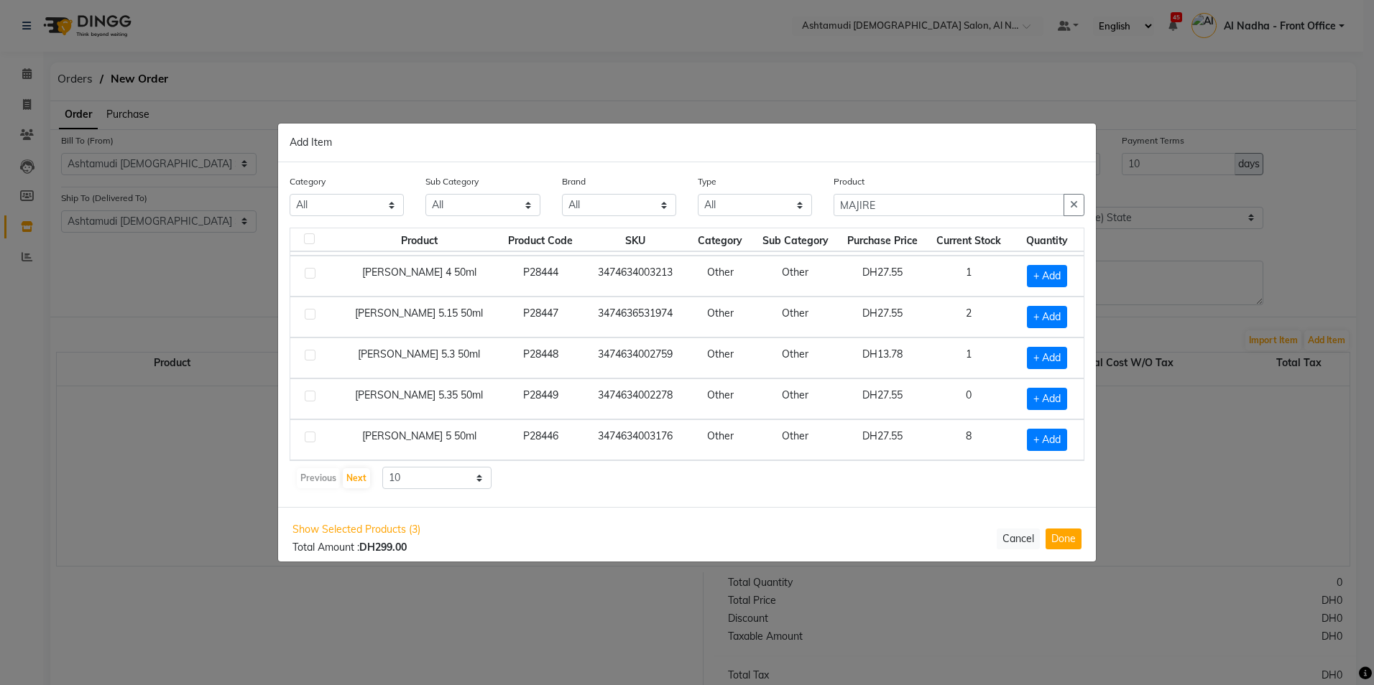
checkbox input "true"
click at [1061, 272] on icon at bounding box center [1065, 276] width 9 height 10
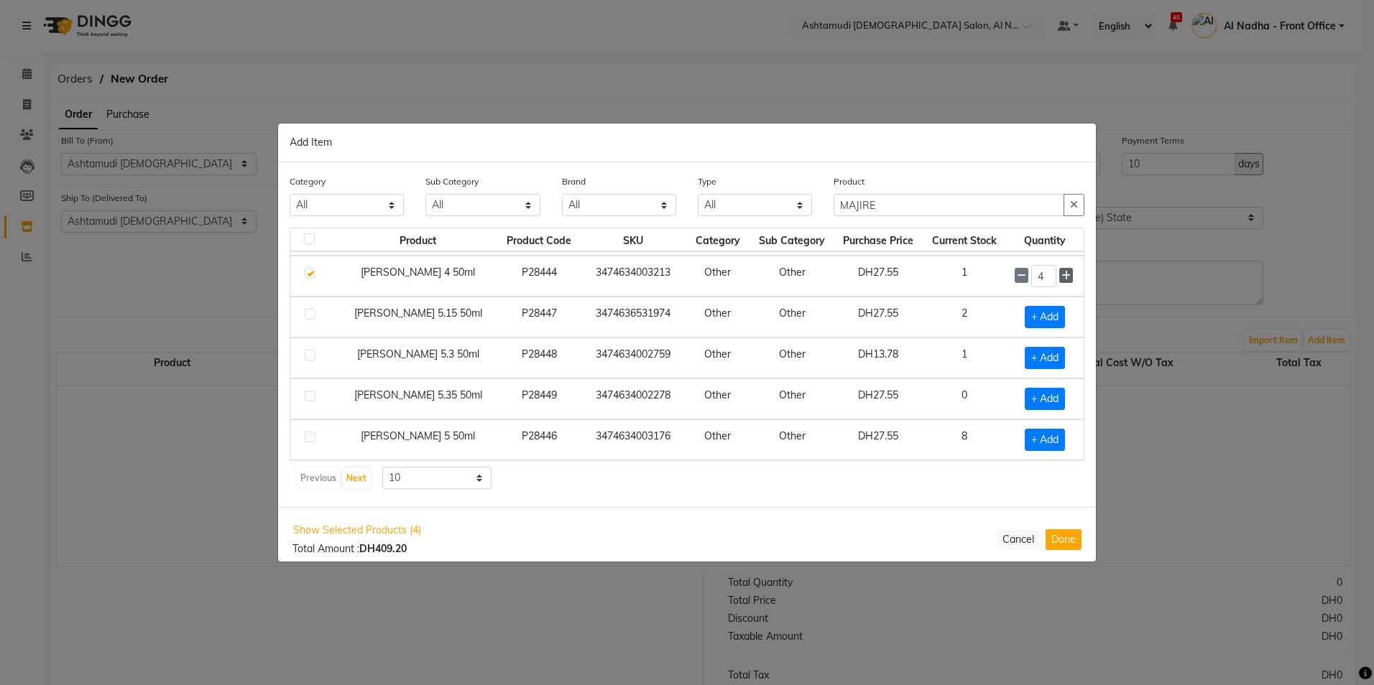
type input "5"
click at [307, 438] on label at bounding box center [310, 437] width 11 height 11
click at [307, 438] on input "checkbox" at bounding box center [309, 437] width 9 height 9
checkbox input "true"
click at [1061, 440] on icon at bounding box center [1065, 440] width 9 height 10
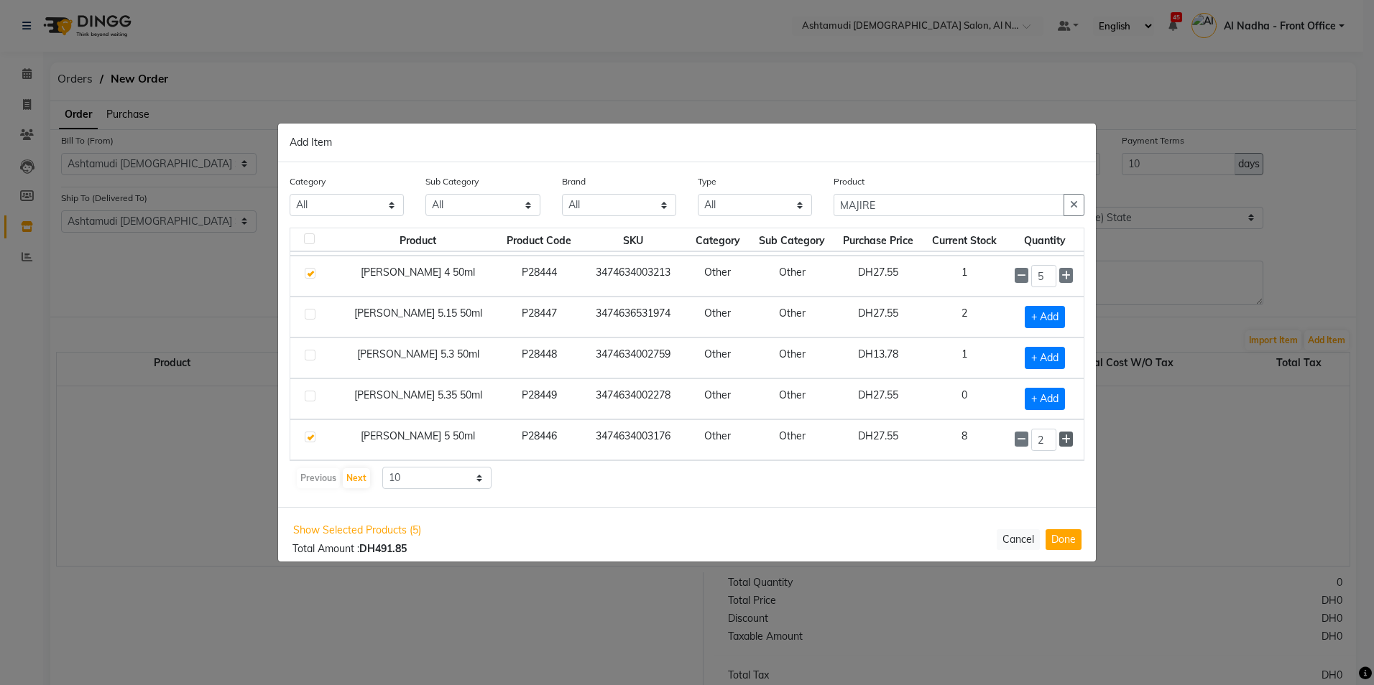
click at [1061, 440] on icon at bounding box center [1065, 440] width 9 height 10
type input "5"
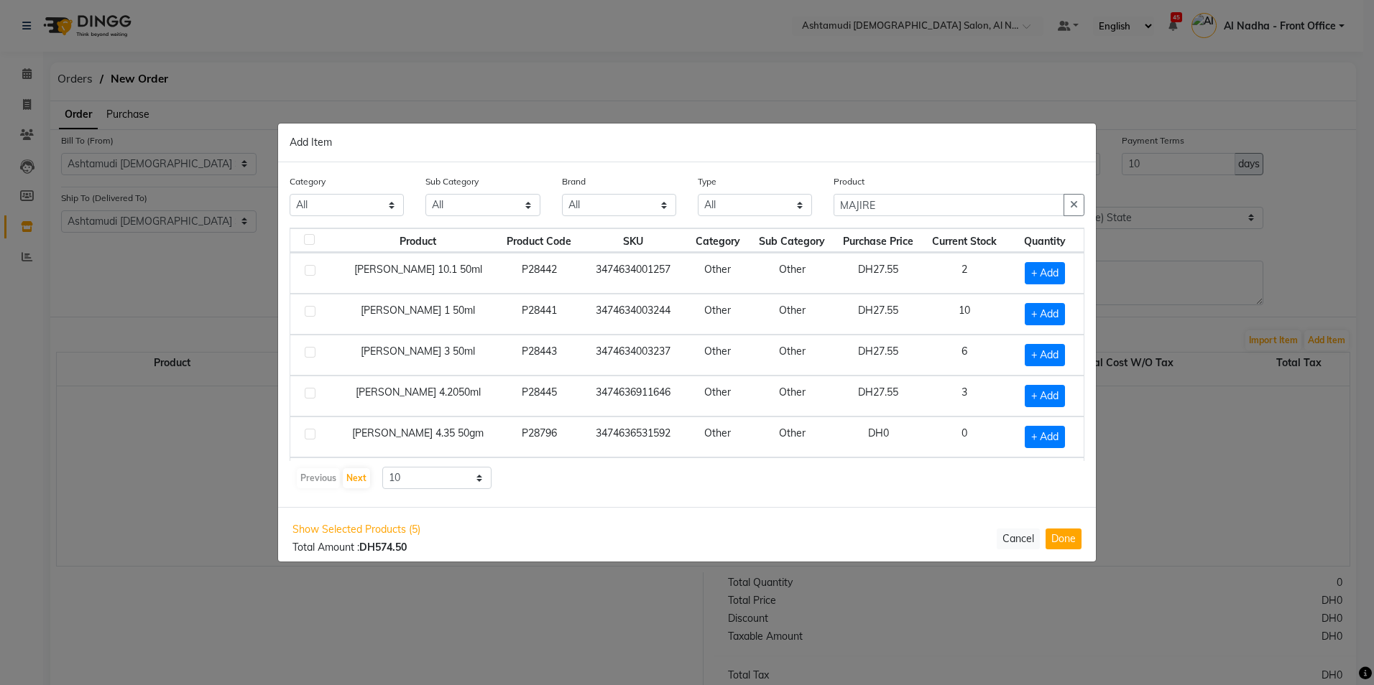
click at [310, 294] on td at bounding box center [314, 314] width 48 height 41
click at [311, 351] on label at bounding box center [310, 352] width 11 height 11
click at [311, 351] on input "checkbox" at bounding box center [309, 352] width 9 height 9
checkbox input "true"
click at [1062, 353] on div "1" at bounding box center [1044, 355] width 60 height 22
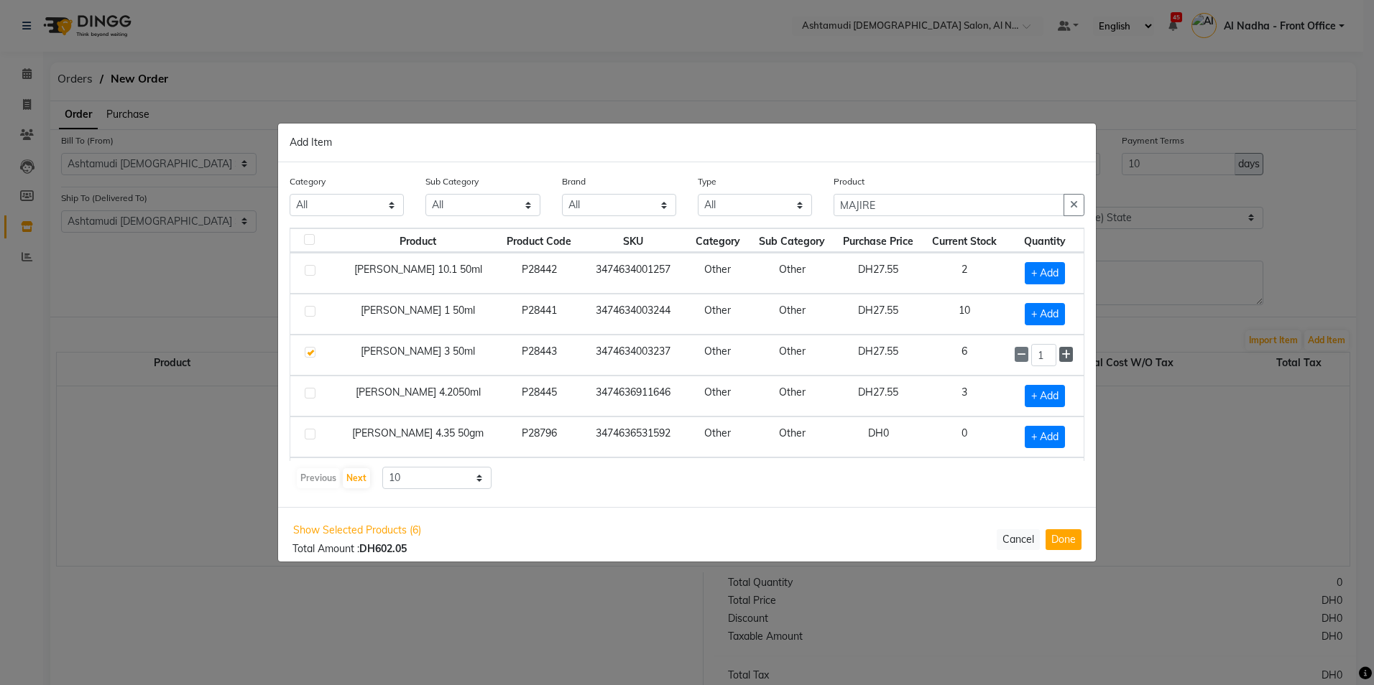
click at [1061, 352] on icon at bounding box center [1065, 355] width 9 height 10
type input "5"
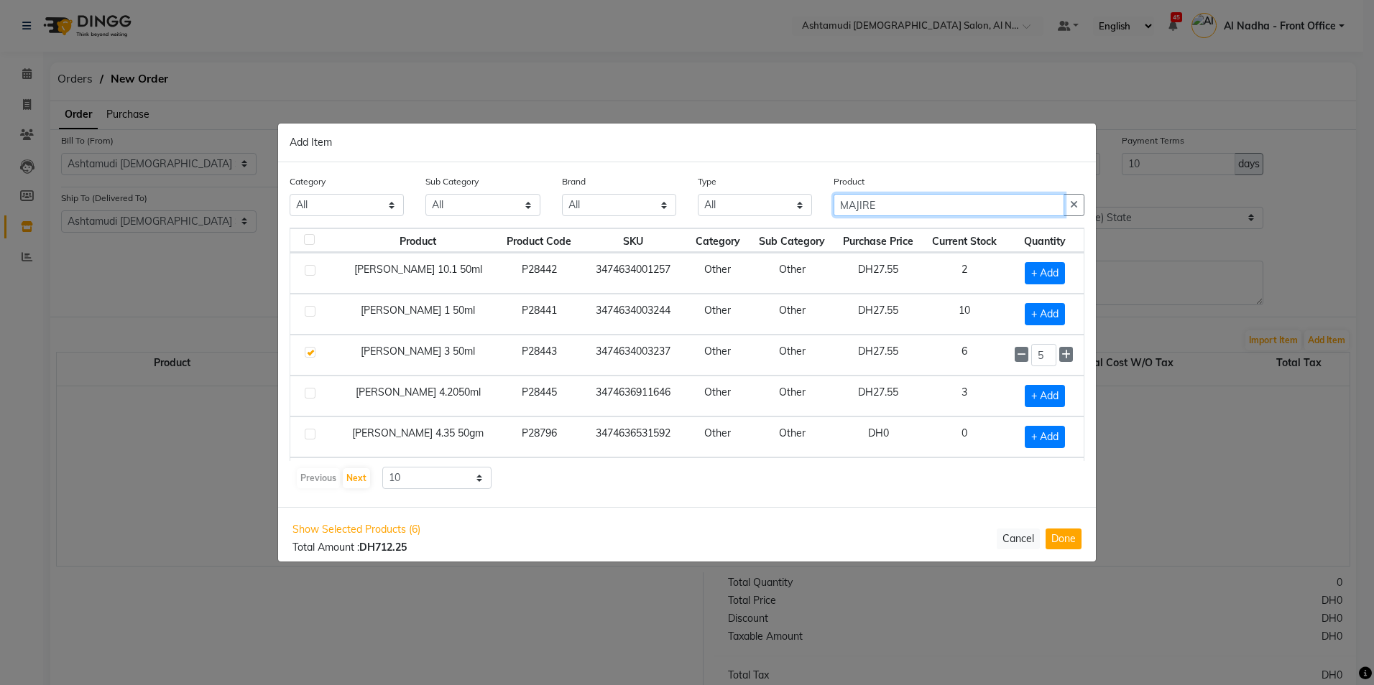
click at [894, 208] on input "MAJIRE" at bounding box center [948, 205] width 231 height 22
type input "M"
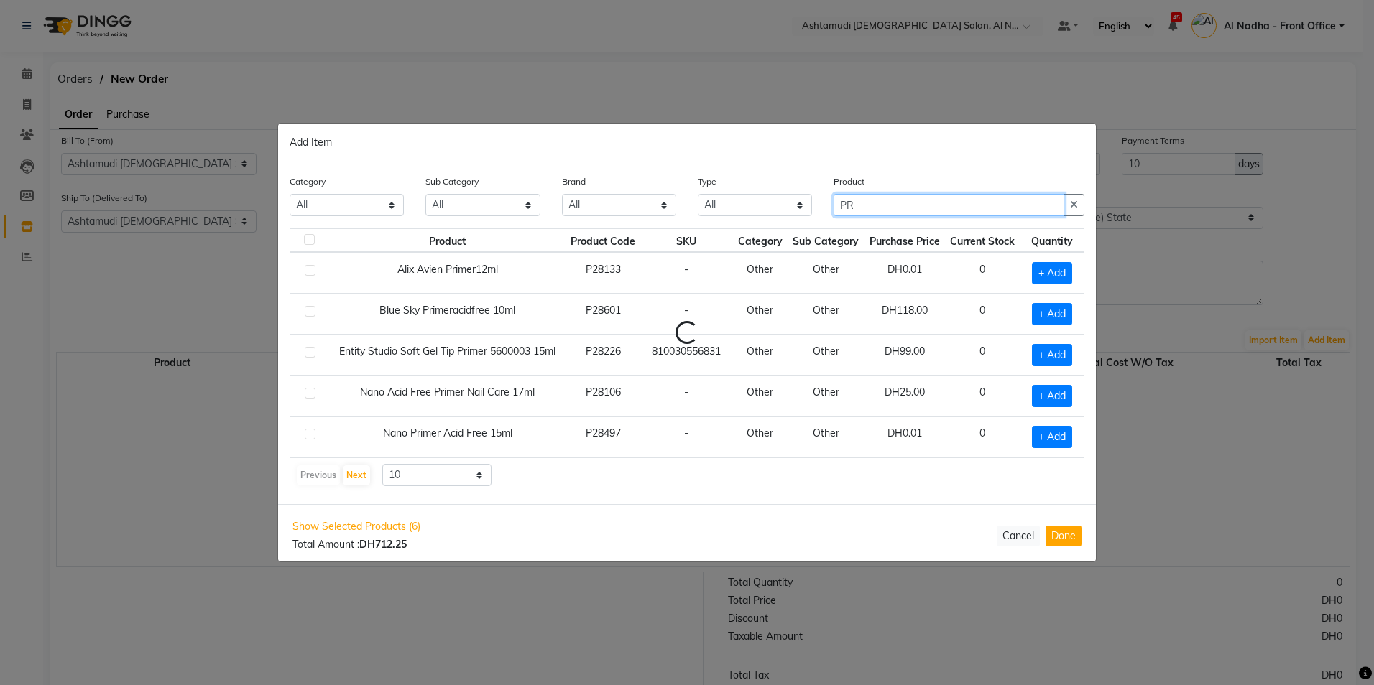
type input "P"
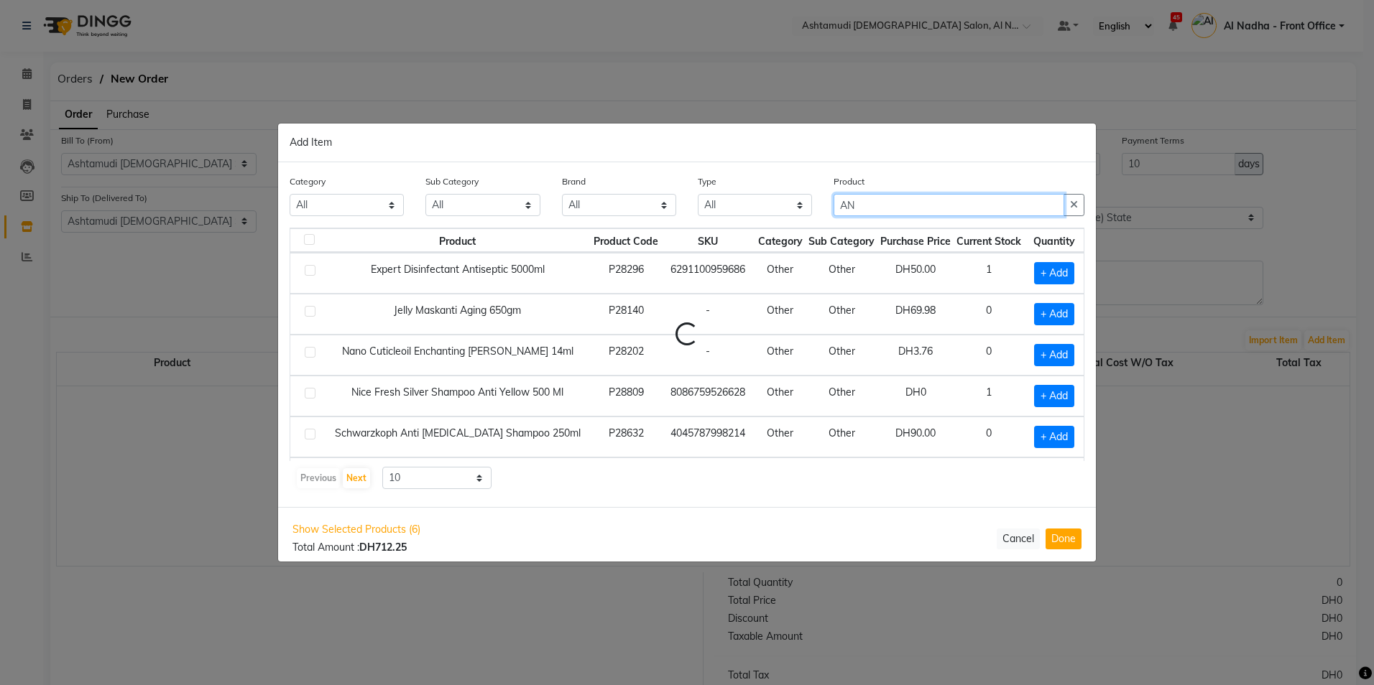
type input "A"
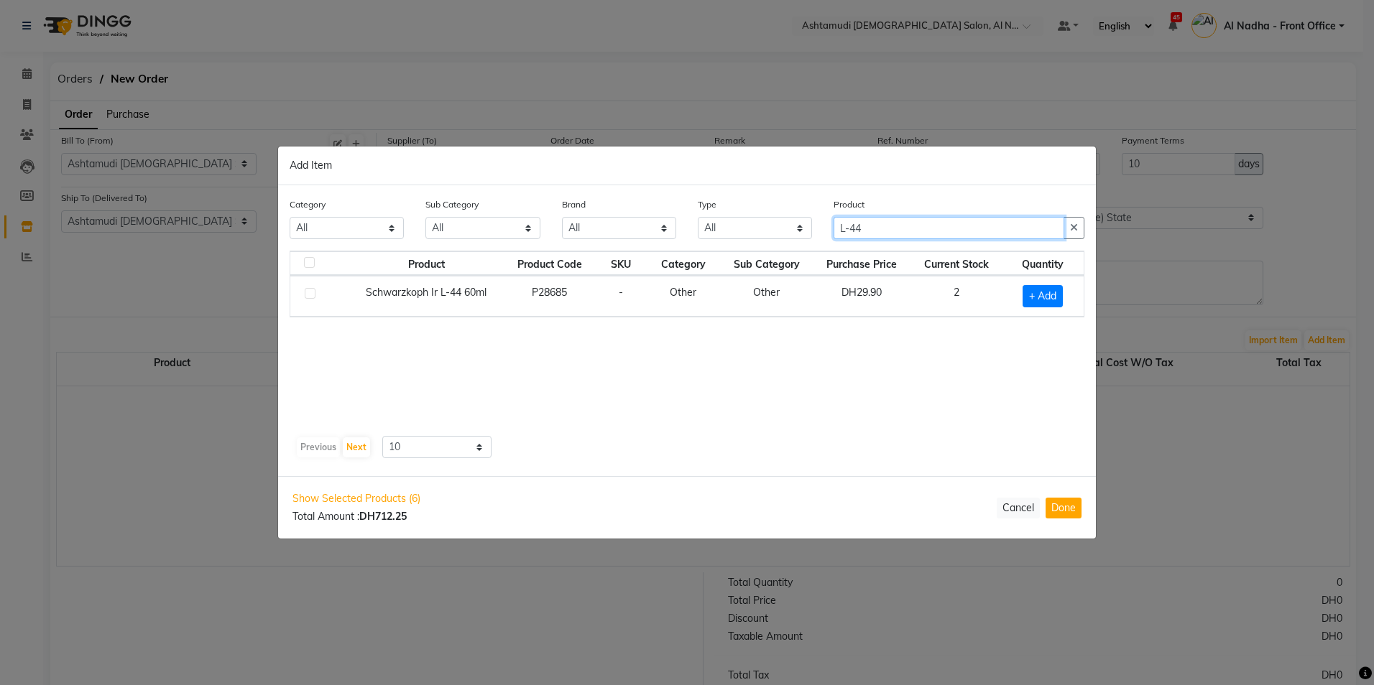
type input "L-44"
click at [313, 292] on label at bounding box center [310, 293] width 11 height 11
click at [313, 292] on input "checkbox" at bounding box center [309, 294] width 9 height 9
checkbox input "true"
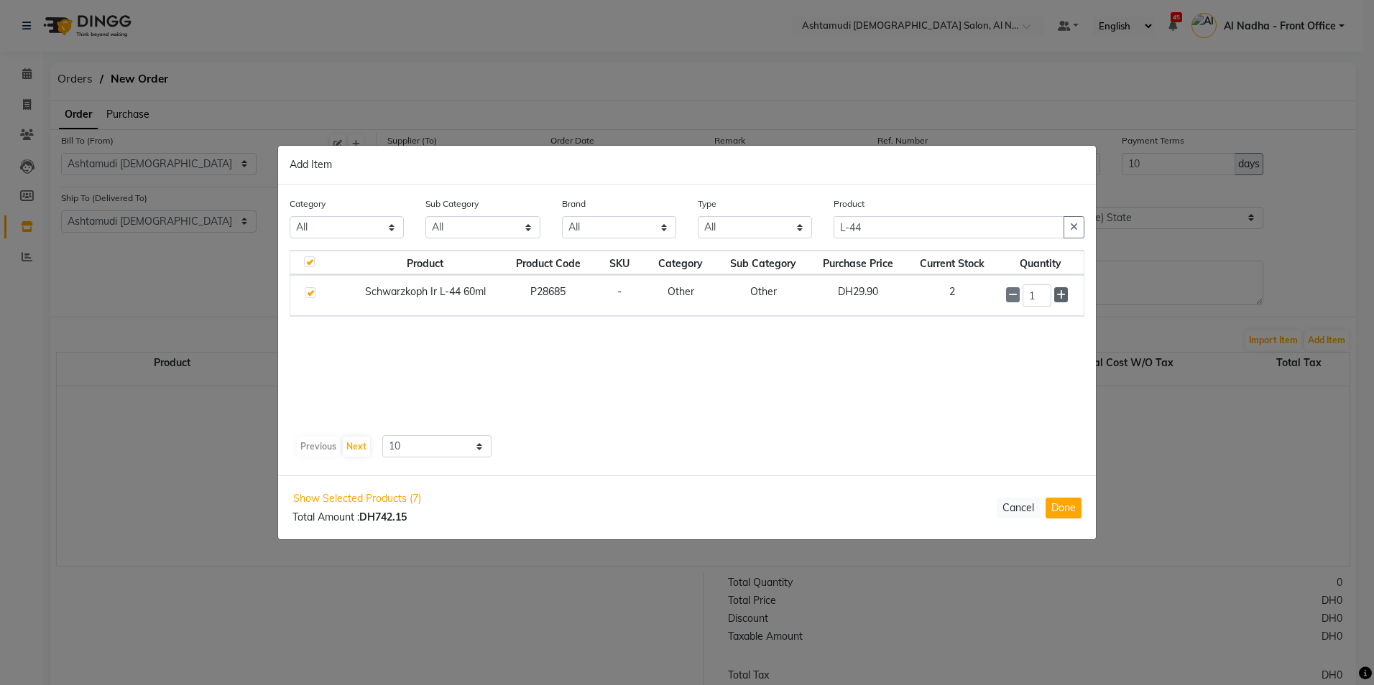
click at [1065, 292] on icon at bounding box center [1060, 295] width 9 height 10
click at [1062, 292] on icon at bounding box center [1060, 296] width 9 height 10
type input "5"
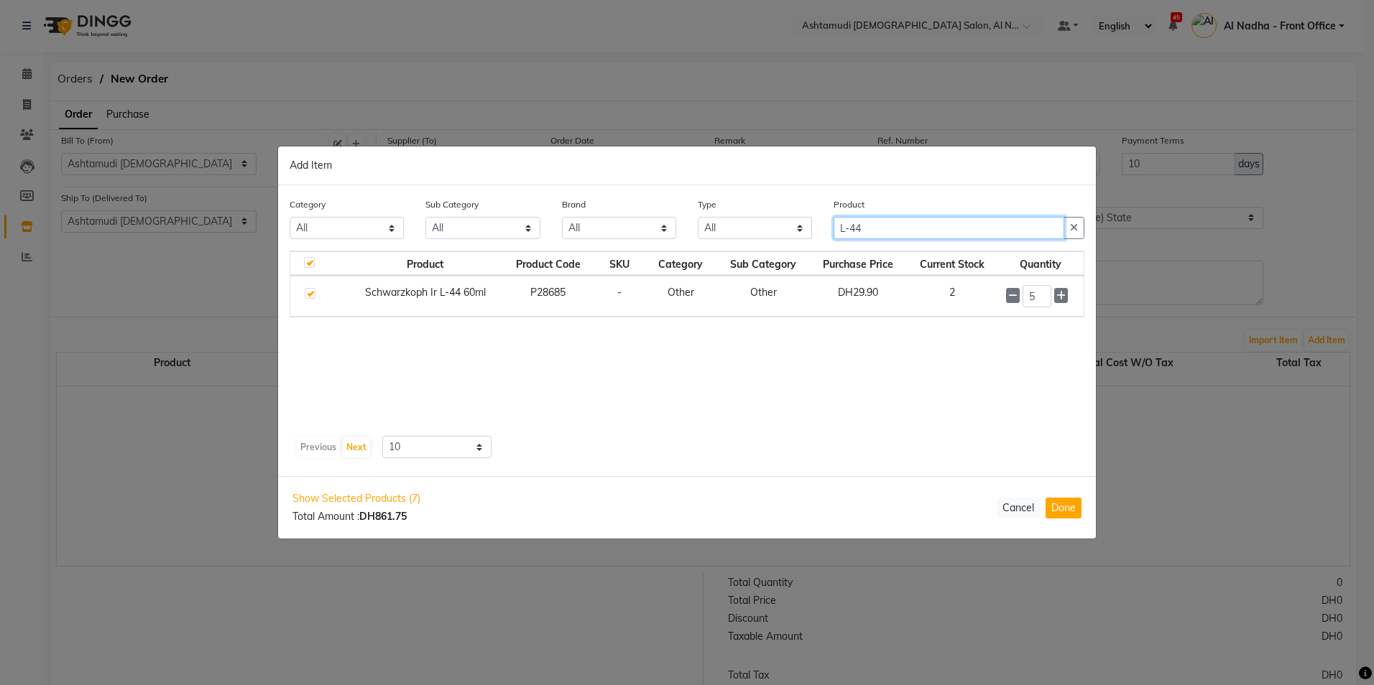
click at [894, 232] on input "L-44" at bounding box center [948, 228] width 231 height 22
type input "L-77"
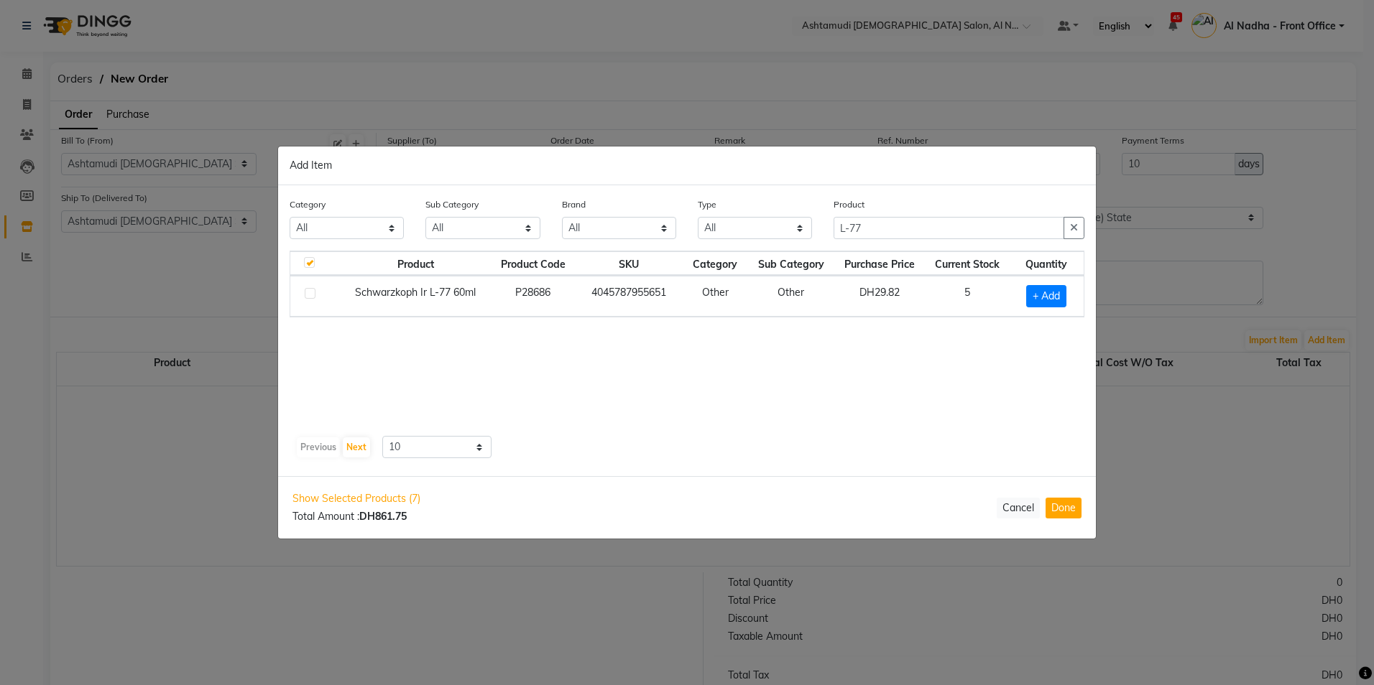
click at [307, 292] on label at bounding box center [310, 293] width 11 height 11
click at [307, 292] on input "checkbox" at bounding box center [309, 294] width 9 height 9
checkbox input "true"
click at [1065, 297] on icon at bounding box center [1064, 295] width 9 height 10
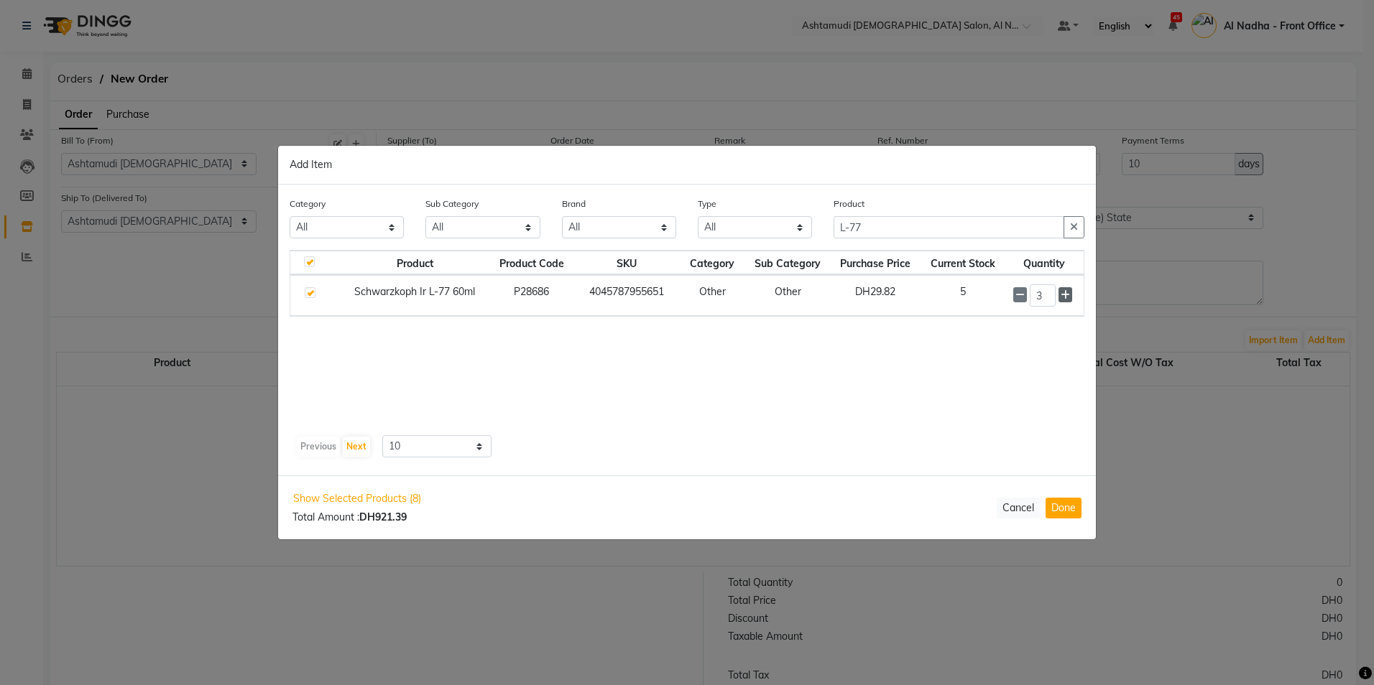
click at [1065, 297] on icon at bounding box center [1064, 295] width 9 height 10
type input "5"
click at [886, 224] on input "L-77" at bounding box center [948, 228] width 231 height 22
type input "L"
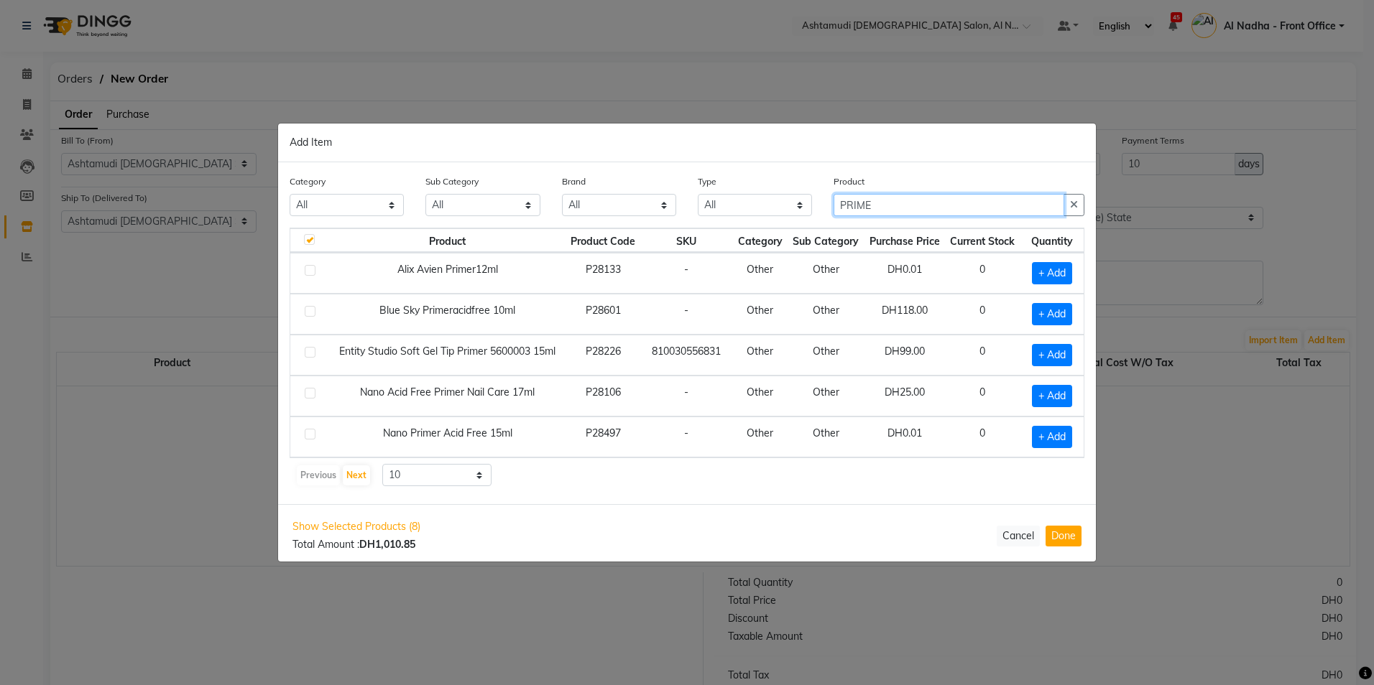
click at [893, 203] on input "PRIME" at bounding box center [948, 205] width 231 height 22
type input "P"
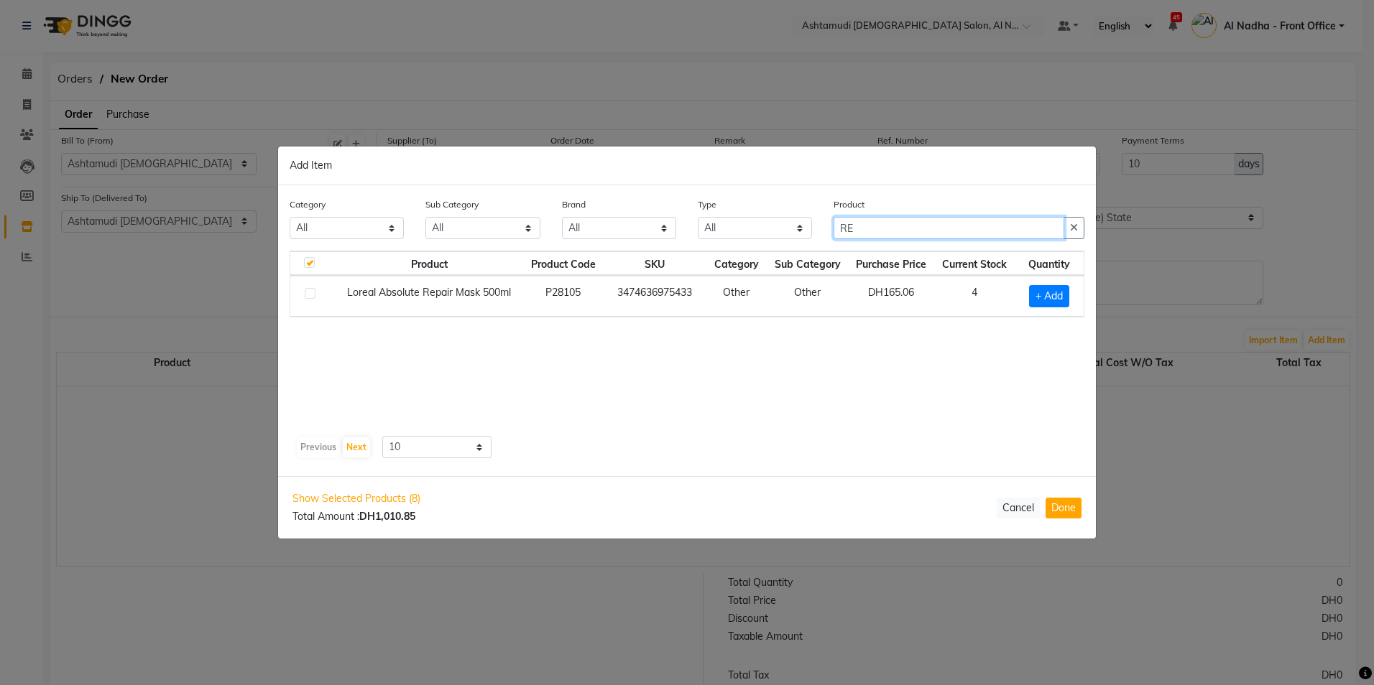
type input "R"
type input "B"
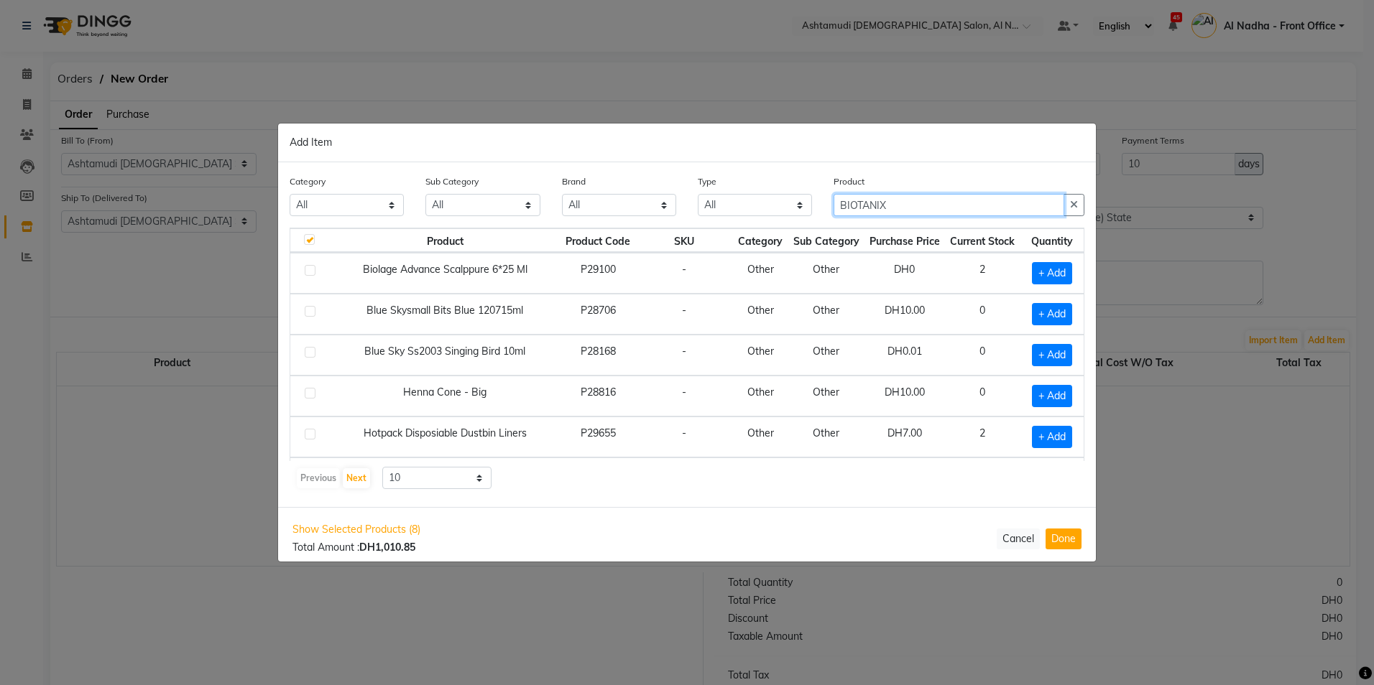
click at [860, 203] on input "BIOTANIX" at bounding box center [948, 205] width 231 height 22
click at [856, 208] on input "BIOTANIX" at bounding box center [948, 205] width 231 height 22
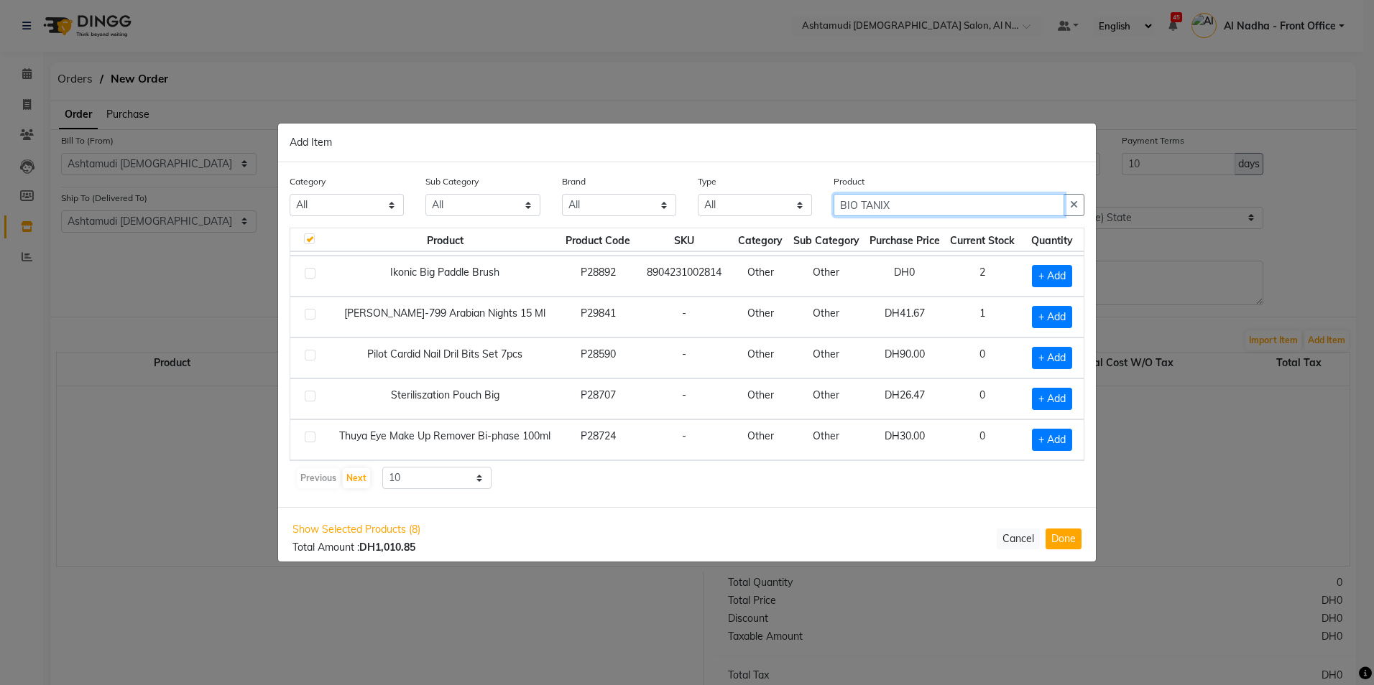
click at [926, 200] on input "BIO TANIX" at bounding box center [948, 205] width 231 height 22
type input "B"
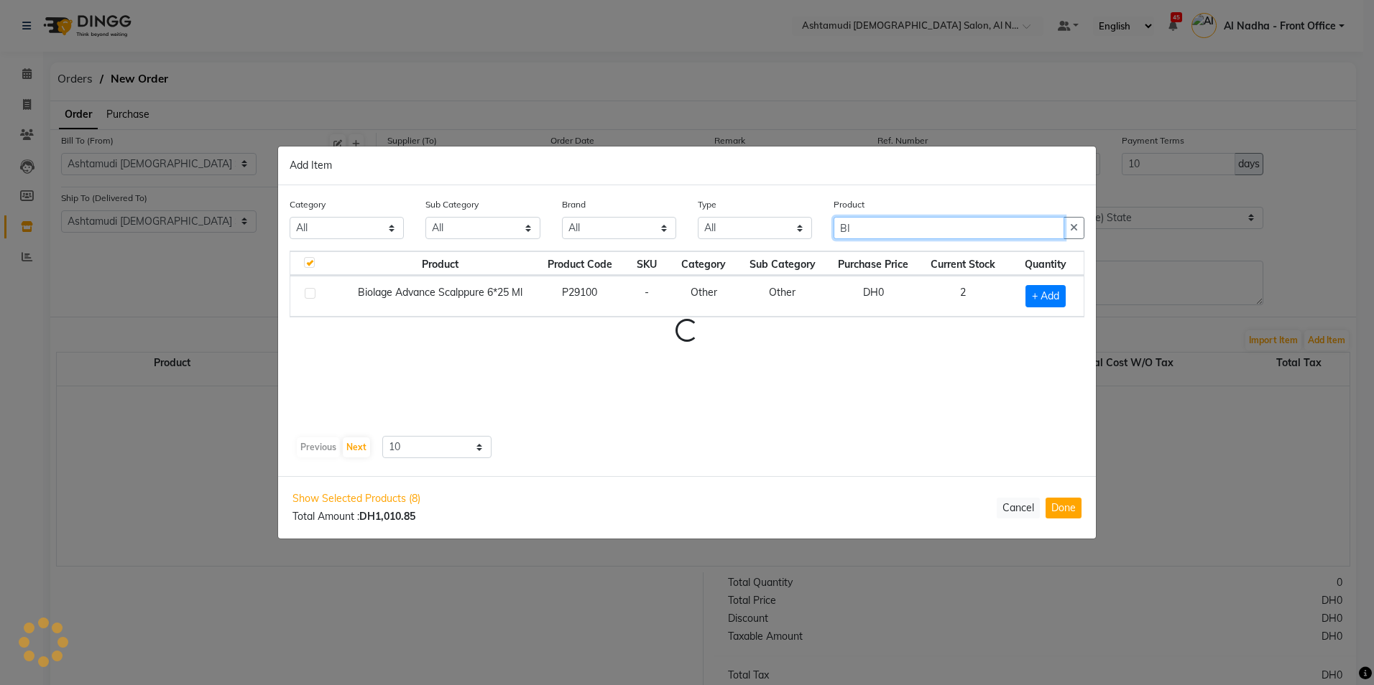
type input "B"
type input "NANO TOP"
click at [309, 290] on label at bounding box center [310, 293] width 11 height 11
click at [309, 290] on input "checkbox" at bounding box center [309, 294] width 9 height 9
checkbox input "true"
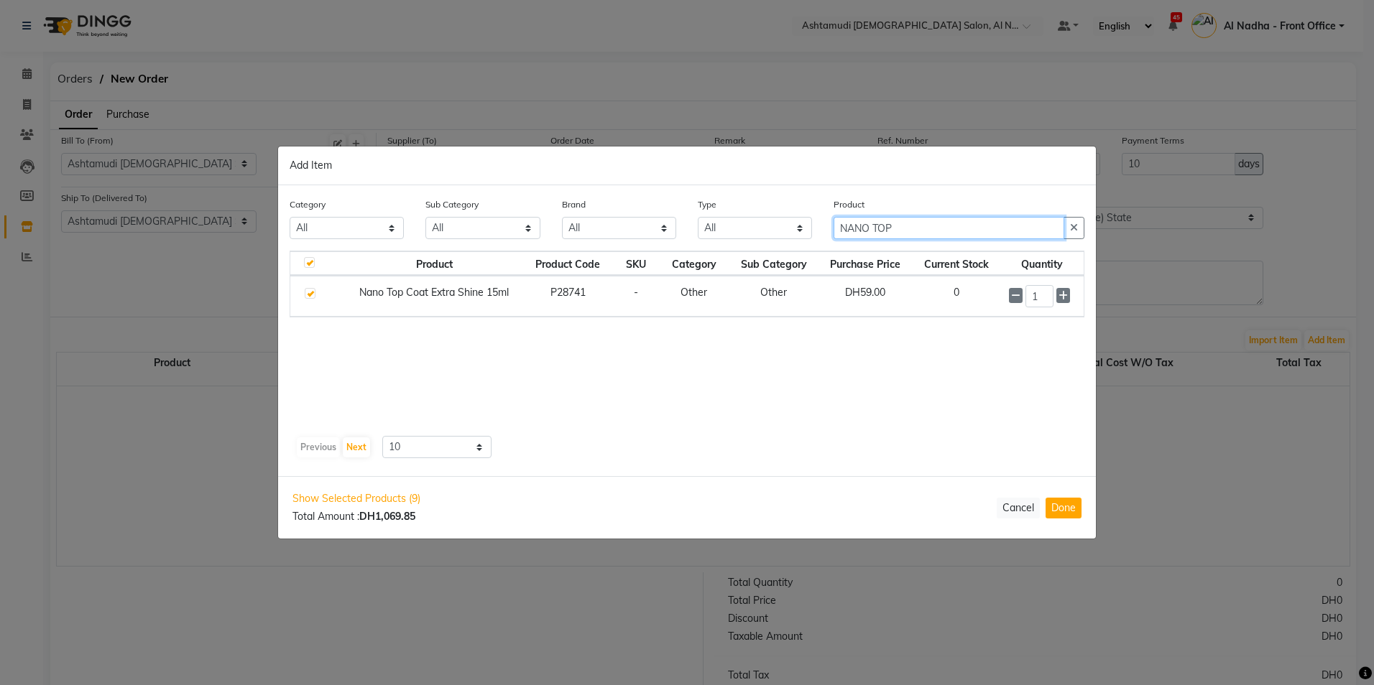
click at [937, 224] on input "NANO TOP" at bounding box center [948, 228] width 231 height 22
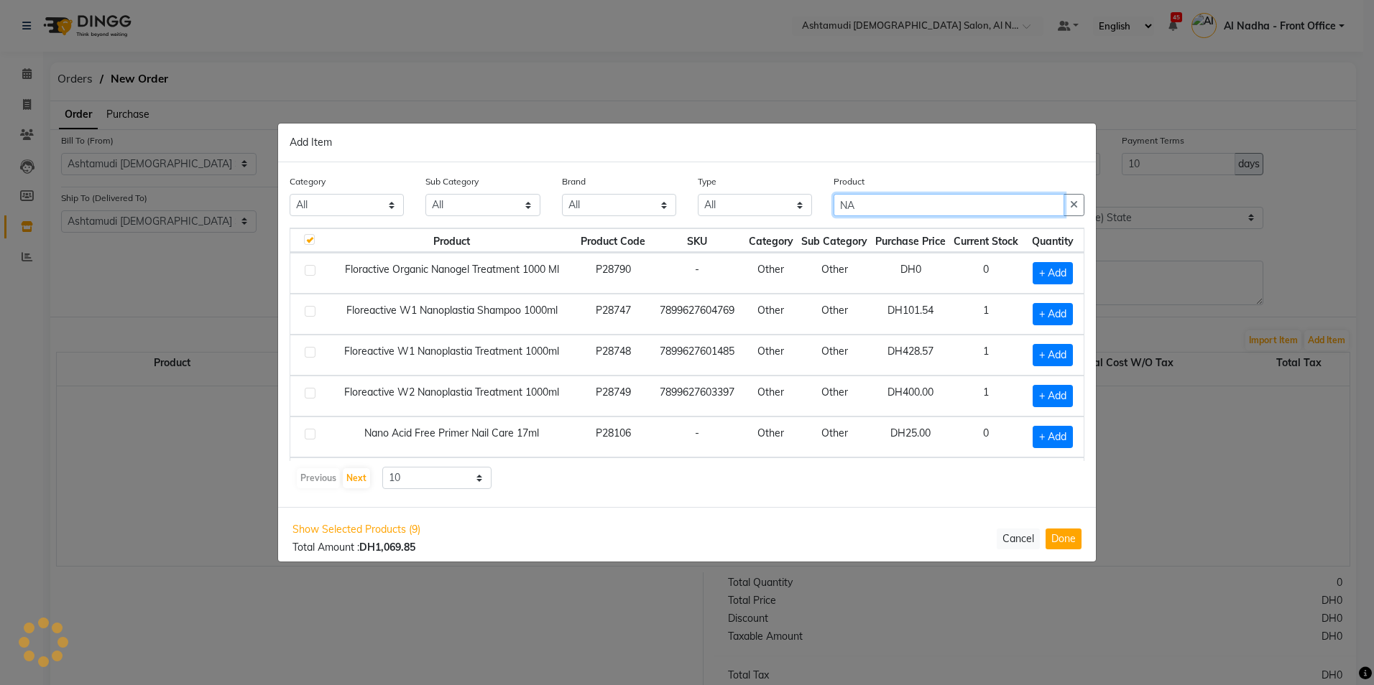
type input "N"
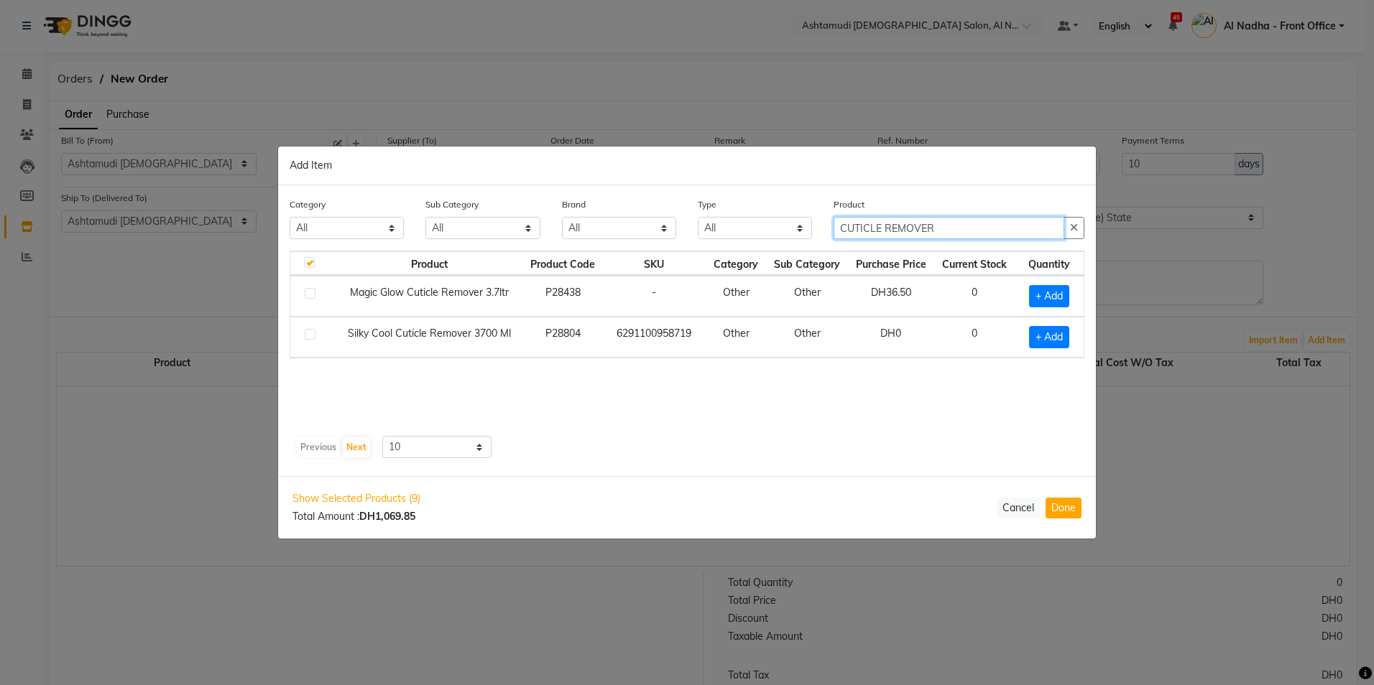
type input "CUTICLE REMOVER"
click at [312, 333] on label at bounding box center [310, 334] width 11 height 11
click at [312, 333] on input "checkbox" at bounding box center [309, 334] width 9 height 9
checkbox input "true"
checkbox input "false"
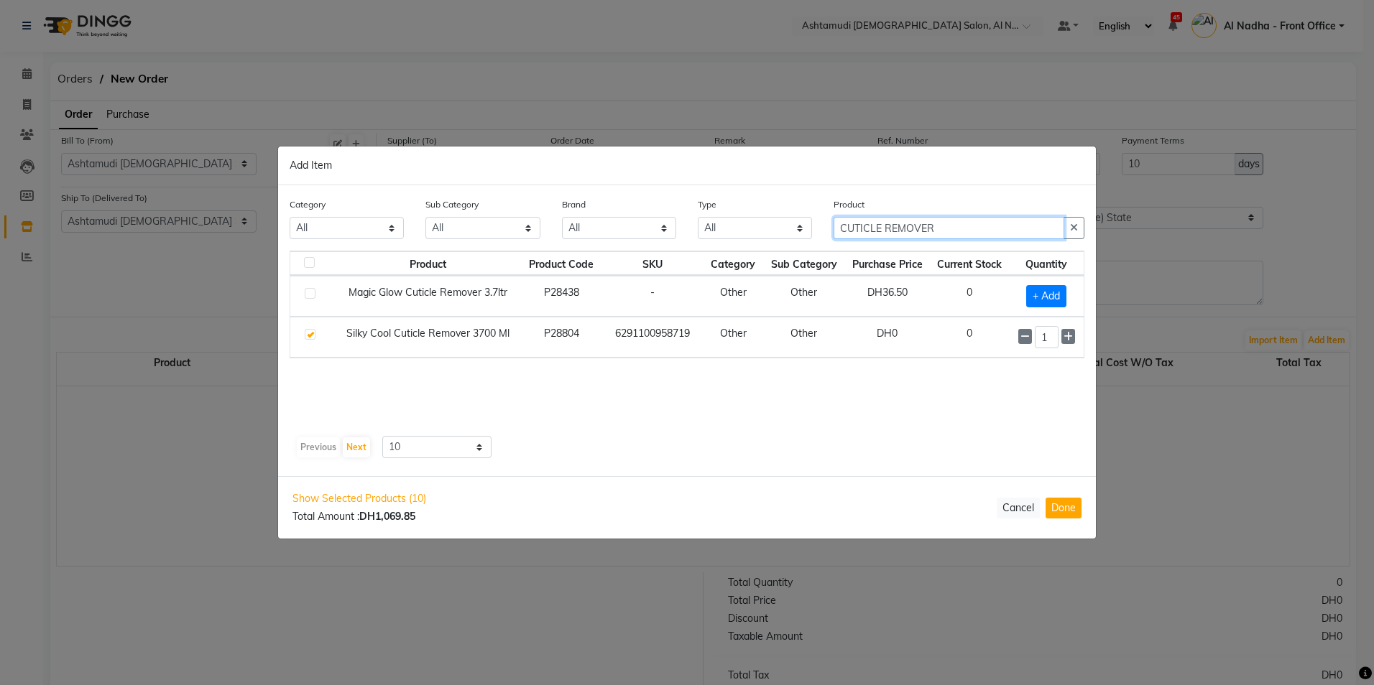
click at [946, 224] on input "CUTICLE REMOVER" at bounding box center [948, 228] width 231 height 22
type input "C"
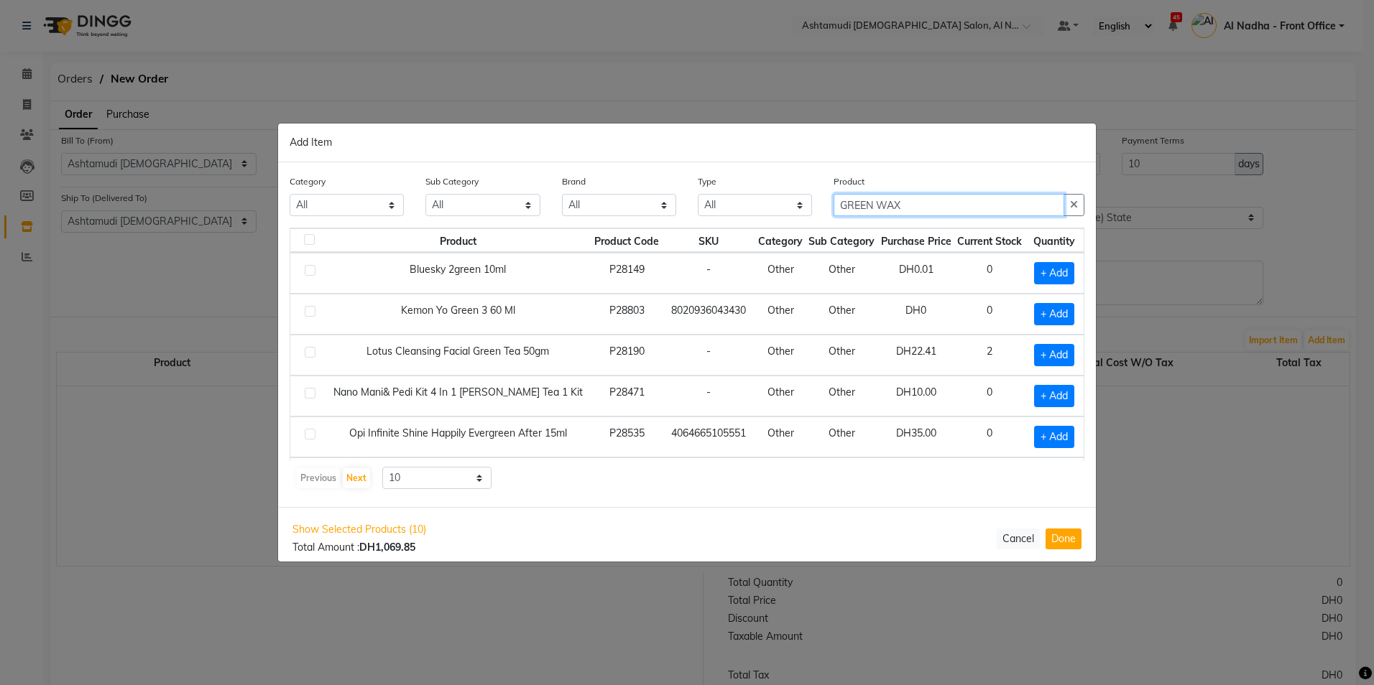
click at [879, 205] on input "GREEN WAX" at bounding box center [948, 205] width 231 height 22
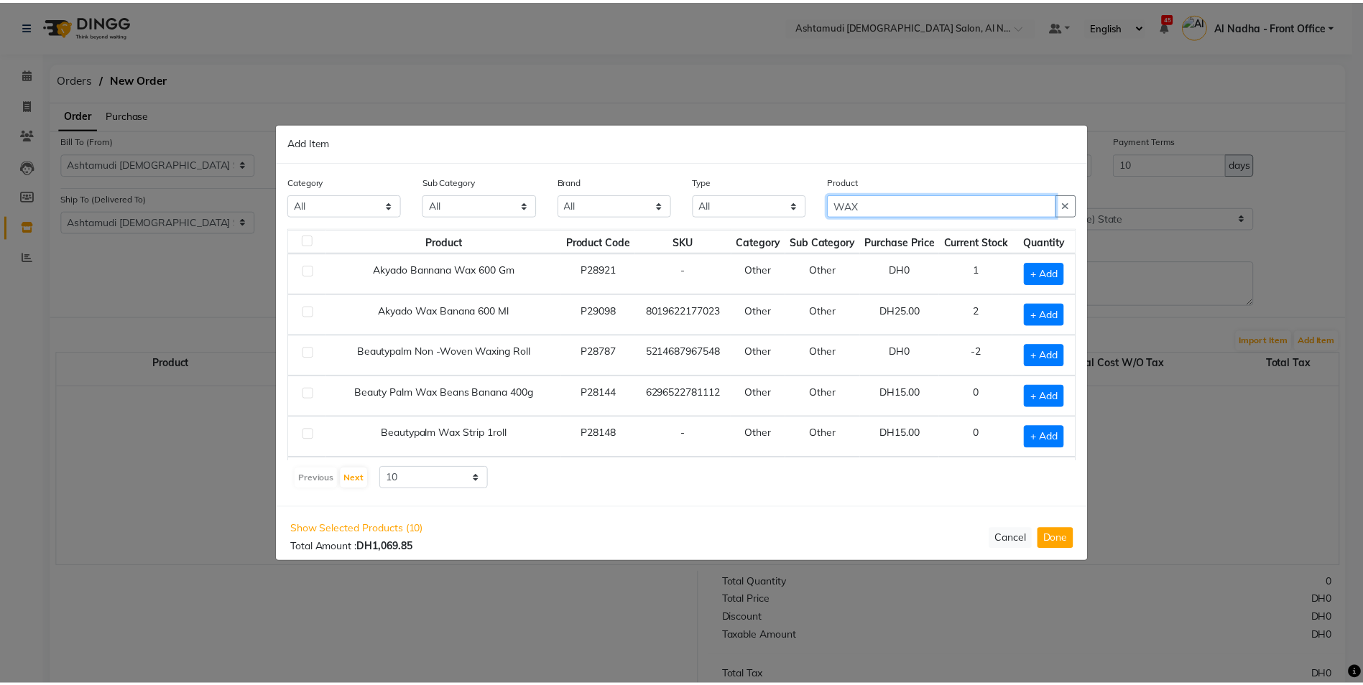
scroll to position [202, 0]
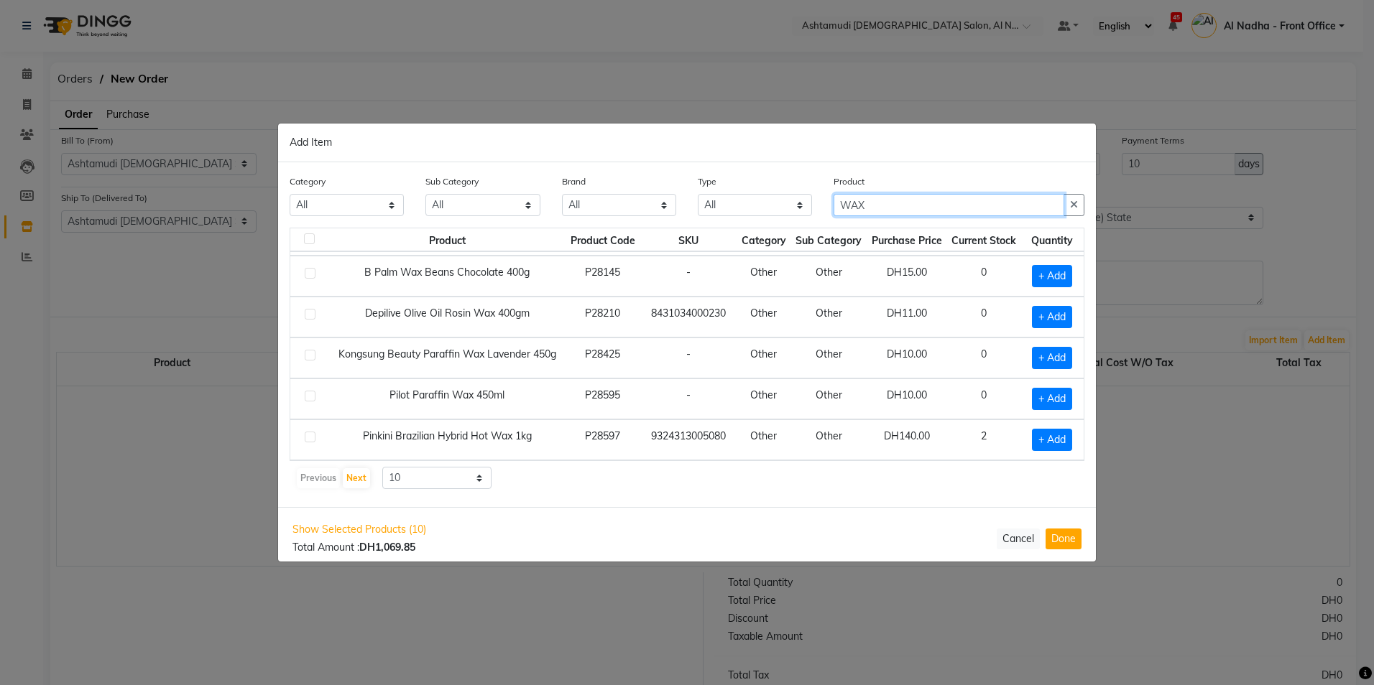
click at [950, 202] on input "WAX" at bounding box center [948, 205] width 231 height 22
type input "W"
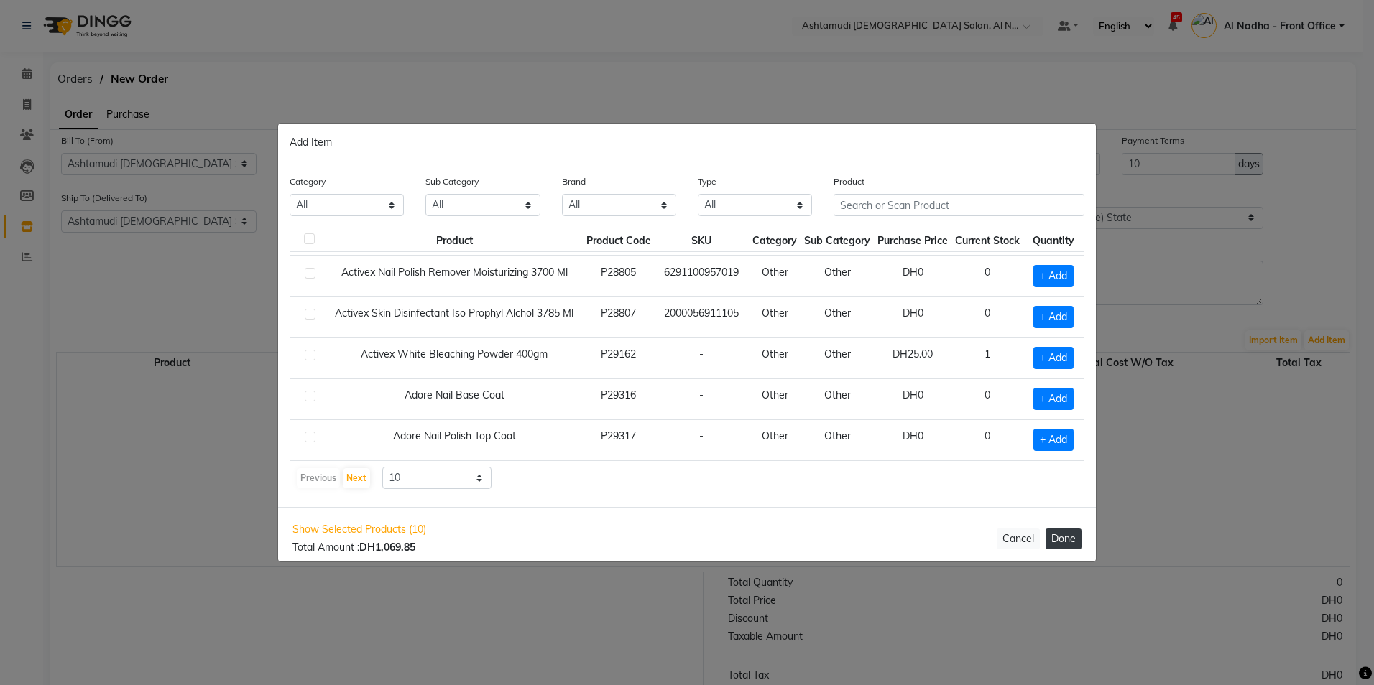
click at [1056, 537] on button "Done" at bounding box center [1063, 539] width 36 height 21
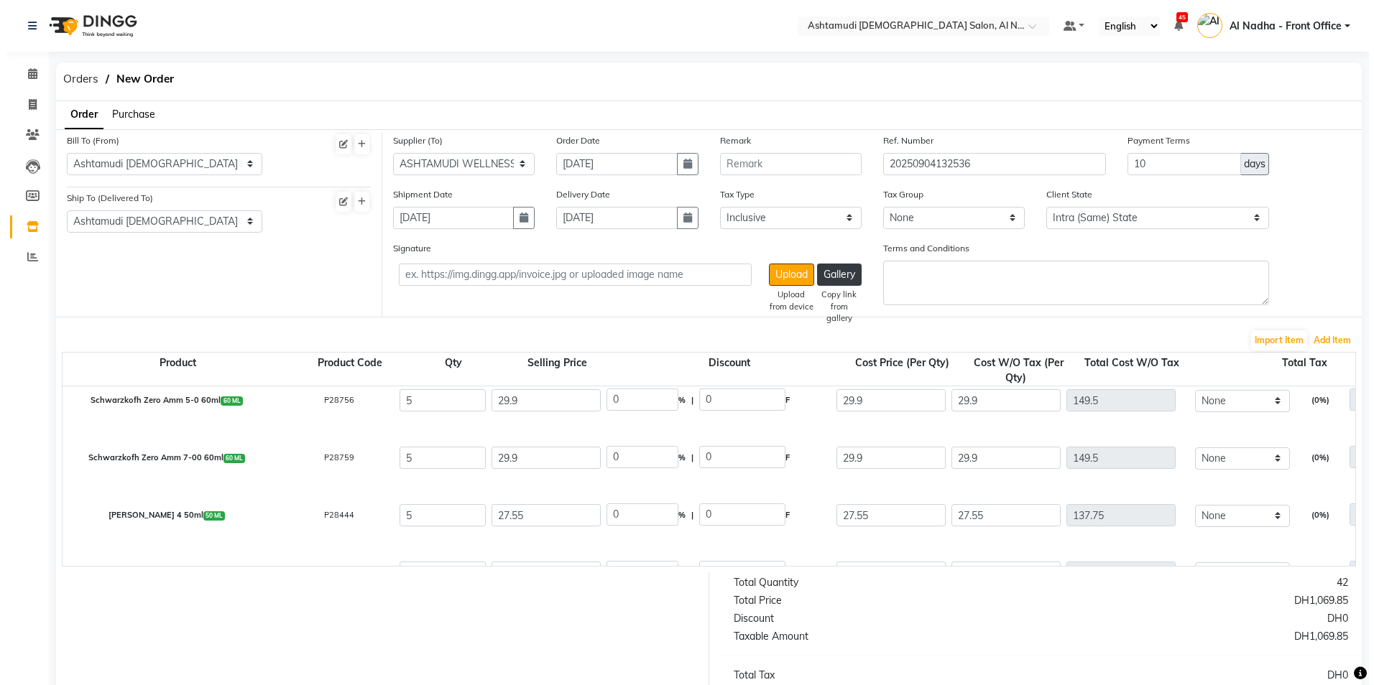
scroll to position [0, 0]
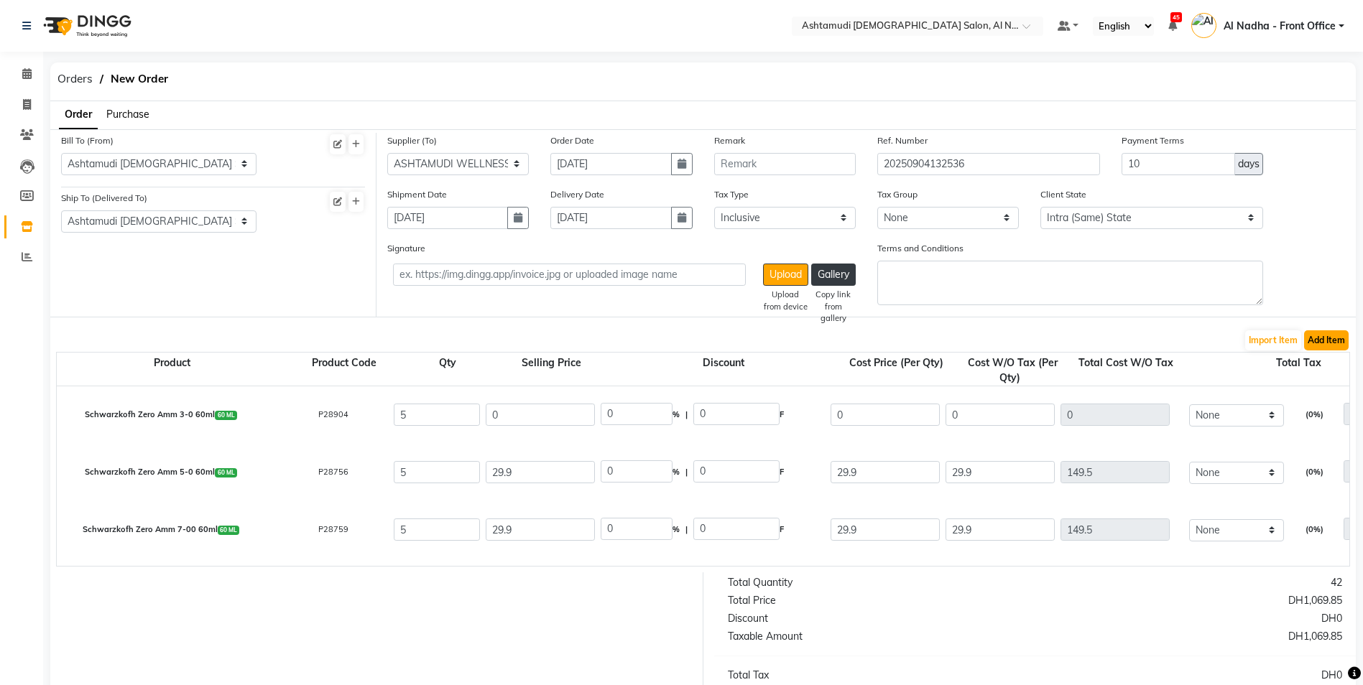
click at [1311, 337] on button "Add Item" at bounding box center [1326, 340] width 45 height 20
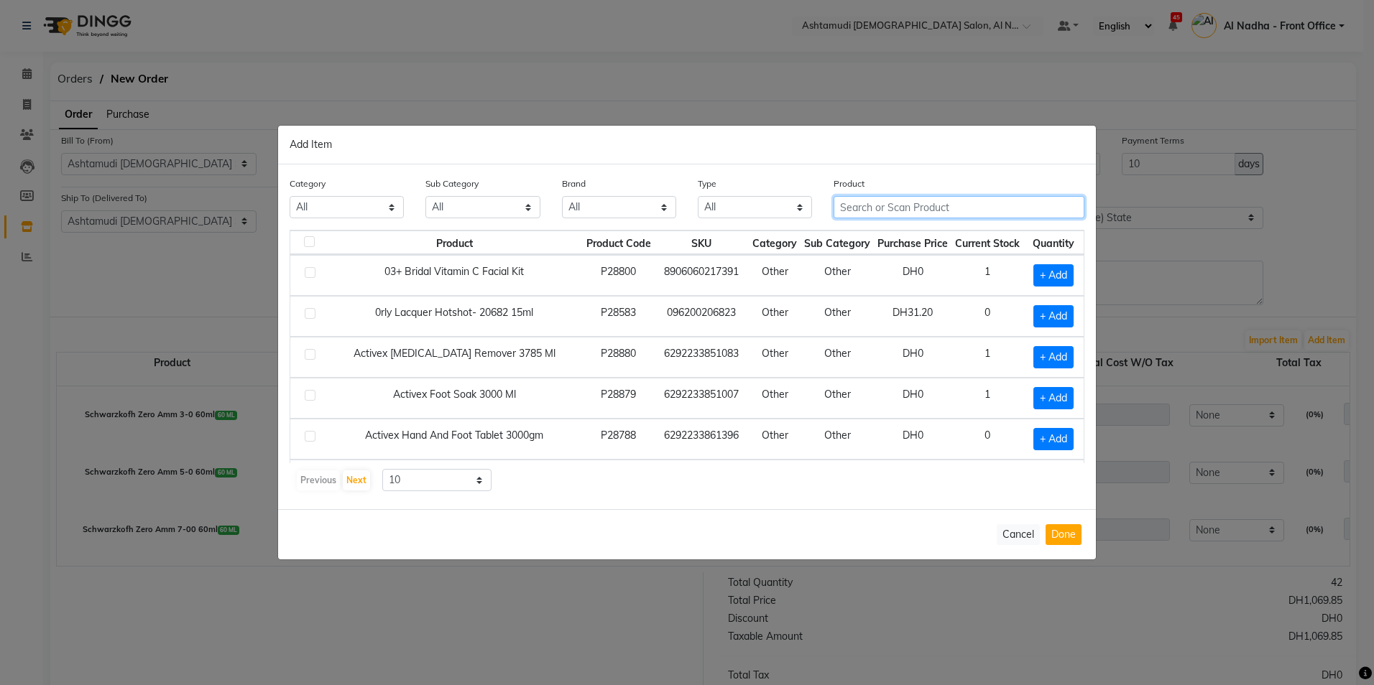
click at [875, 210] on input "text" at bounding box center [958, 207] width 251 height 22
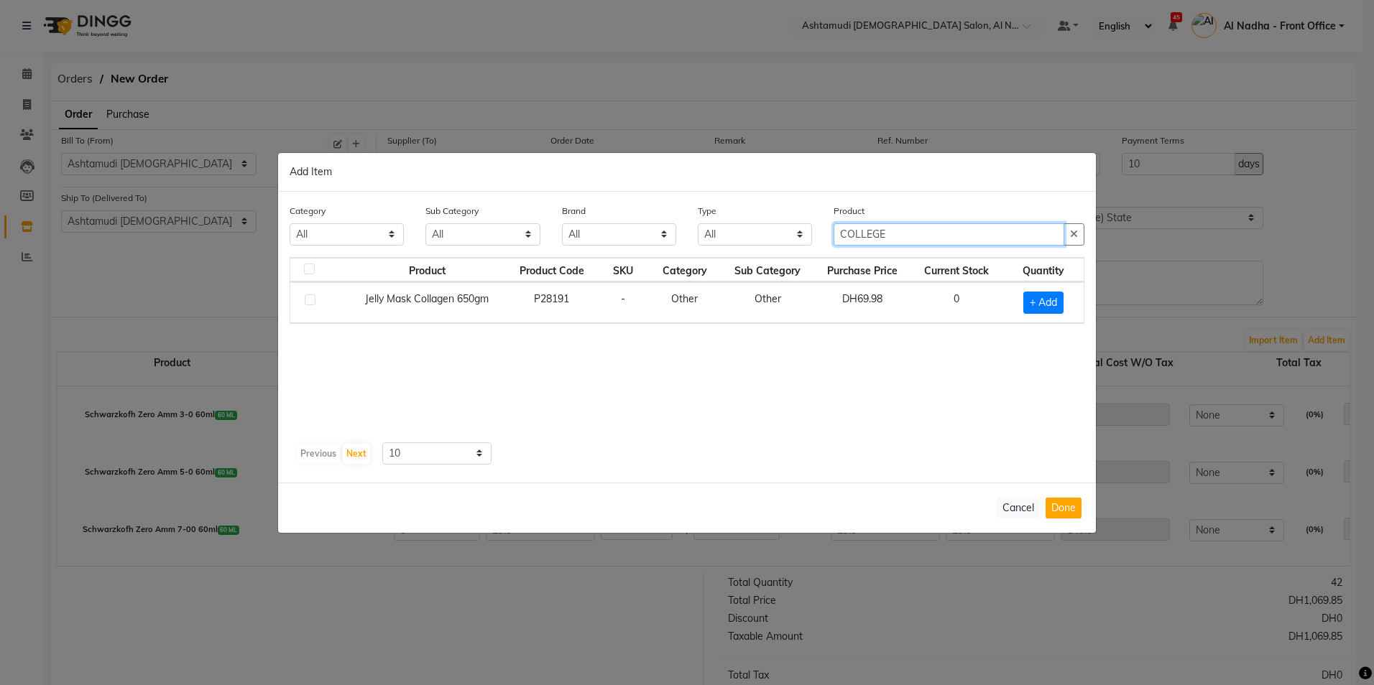
type input "COLLEGE"
click at [308, 300] on label at bounding box center [310, 300] width 11 height 11
click at [308, 300] on input "checkbox" at bounding box center [309, 300] width 9 height 9
checkbox input "true"
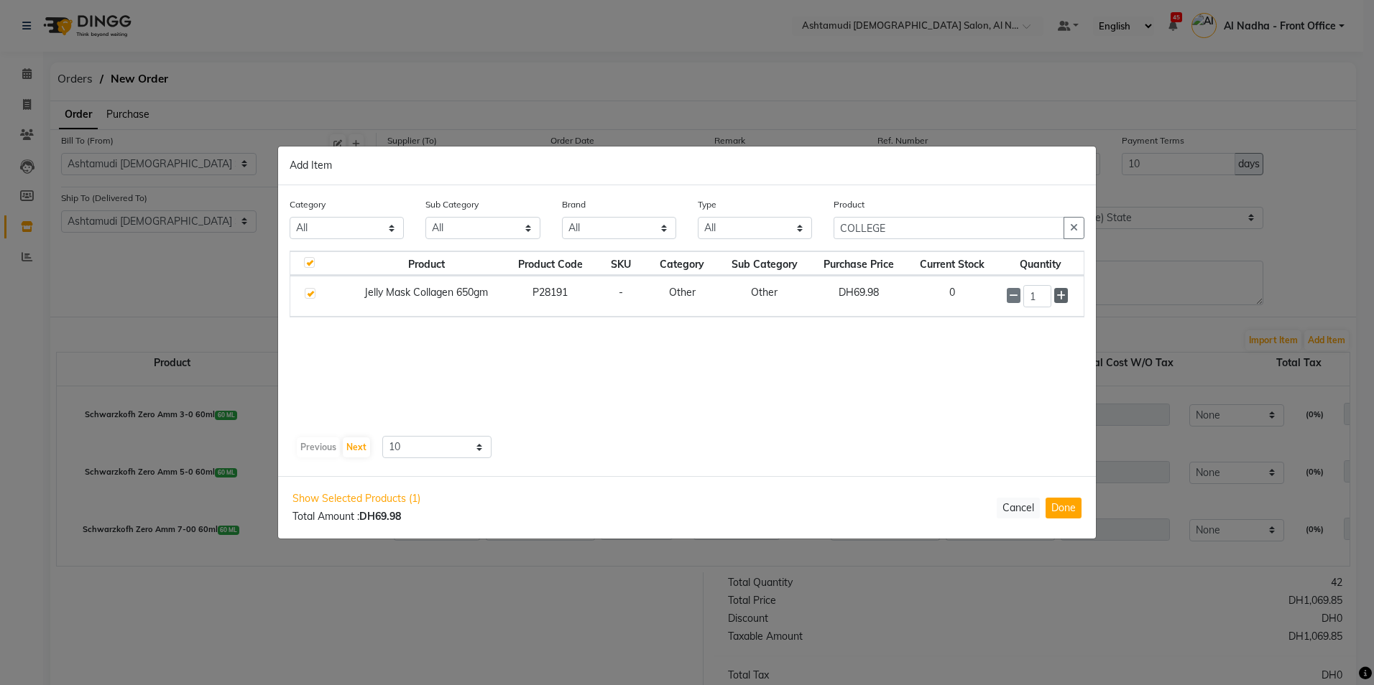
click at [1061, 293] on icon at bounding box center [1060, 296] width 9 height 10
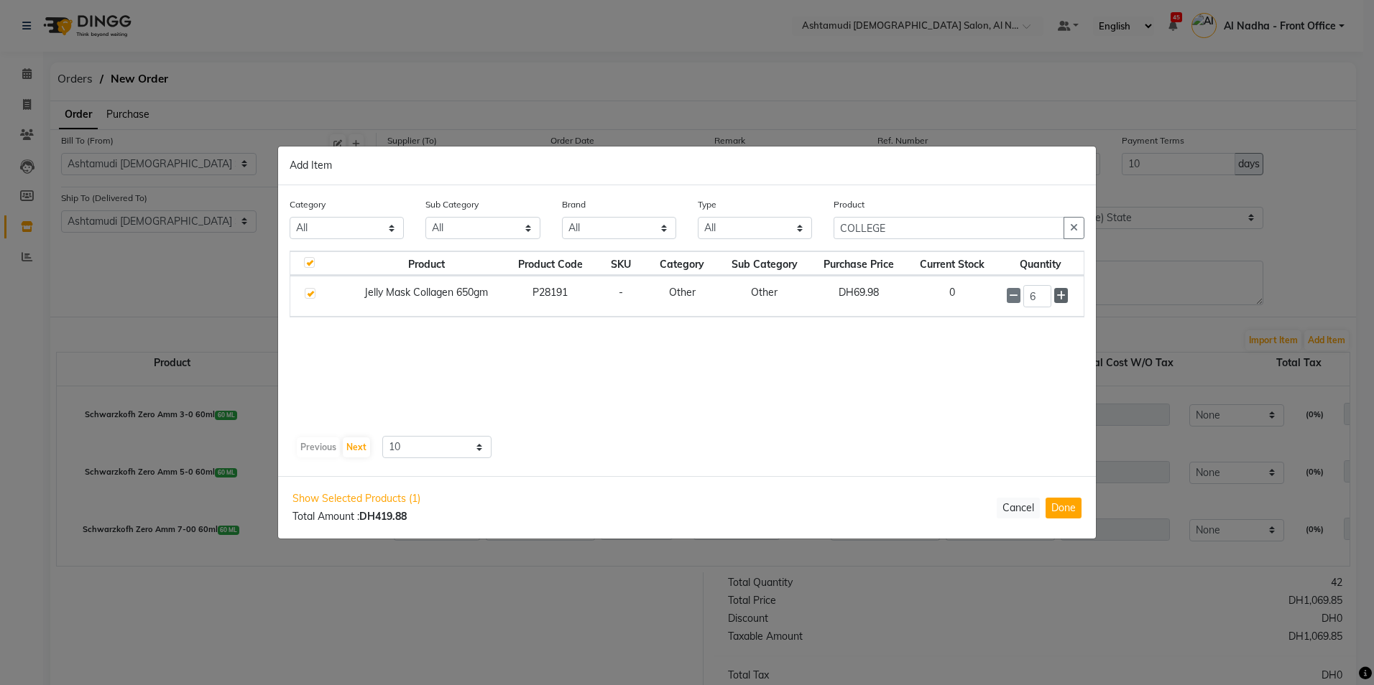
click at [1061, 293] on icon at bounding box center [1060, 296] width 9 height 10
type input "10"
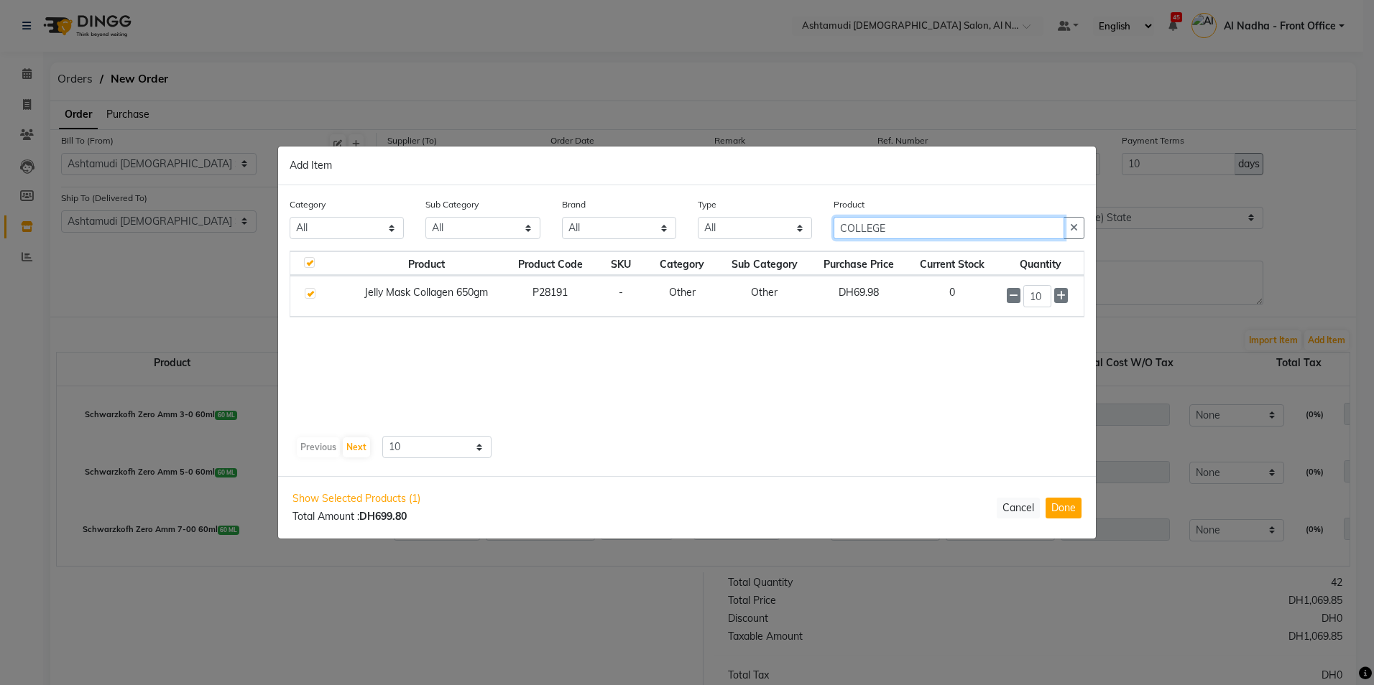
click at [909, 231] on input "COLLEGE" at bounding box center [948, 228] width 231 height 22
type input "C"
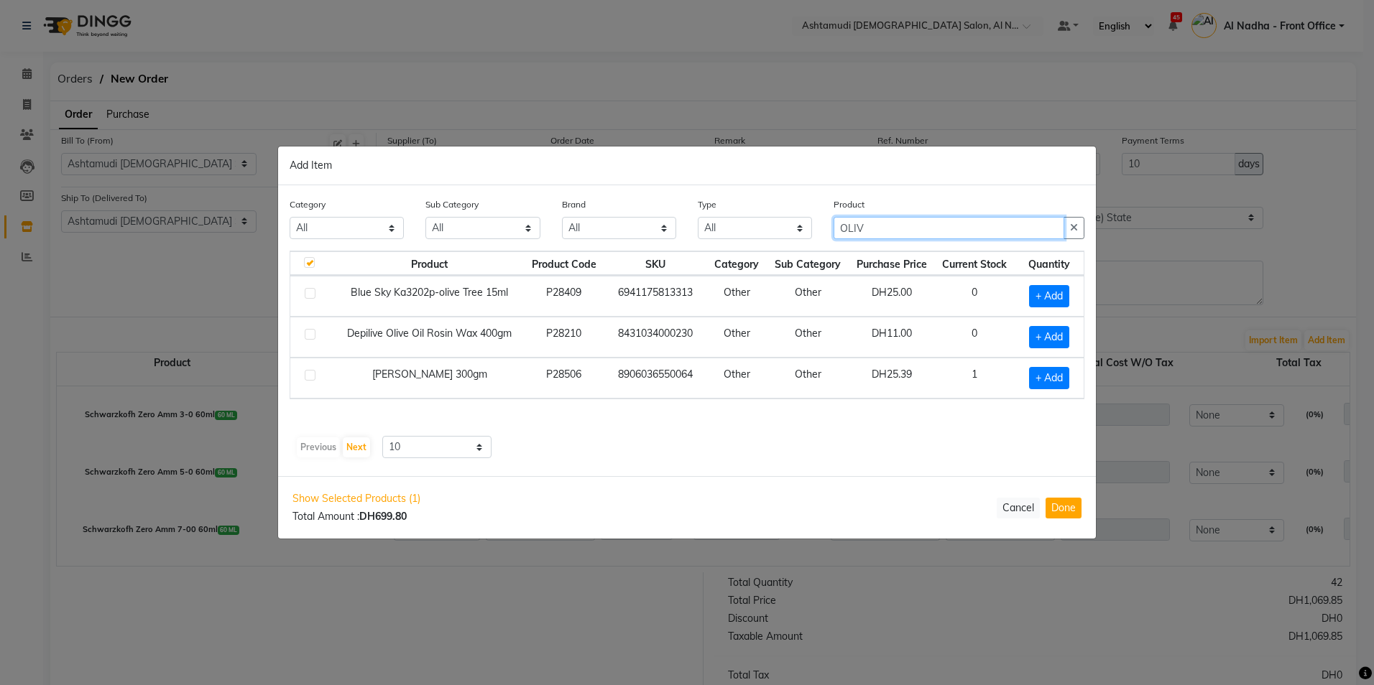
type input "OLIV"
click at [313, 333] on label at bounding box center [310, 334] width 11 height 11
click at [313, 333] on input "checkbox" at bounding box center [309, 334] width 9 height 9
checkbox input "true"
checkbox input "false"
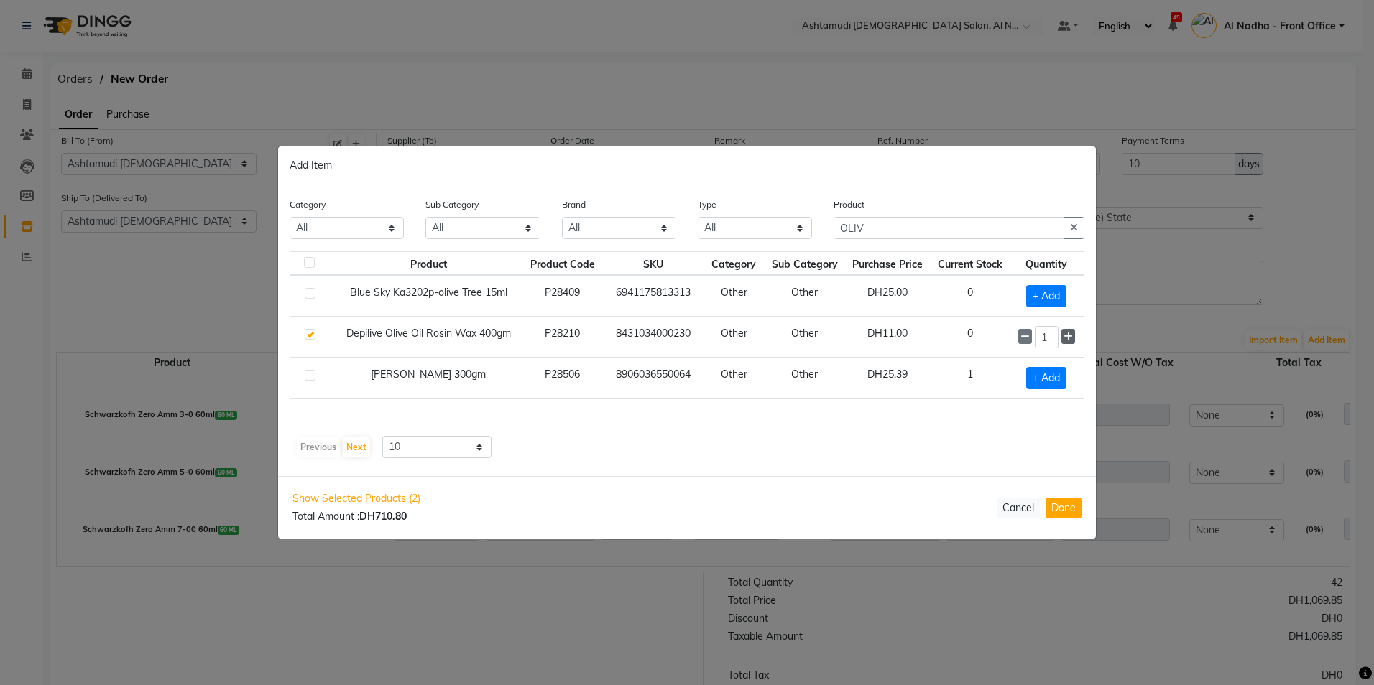
click at [1070, 334] on icon at bounding box center [1067, 337] width 9 height 10
click at [1069, 335] on icon at bounding box center [1067, 337] width 9 height 10
click at [1029, 335] on icon at bounding box center [1024, 337] width 9 height 10
type input "2"
click at [900, 226] on input "OLIV" at bounding box center [948, 228] width 231 height 22
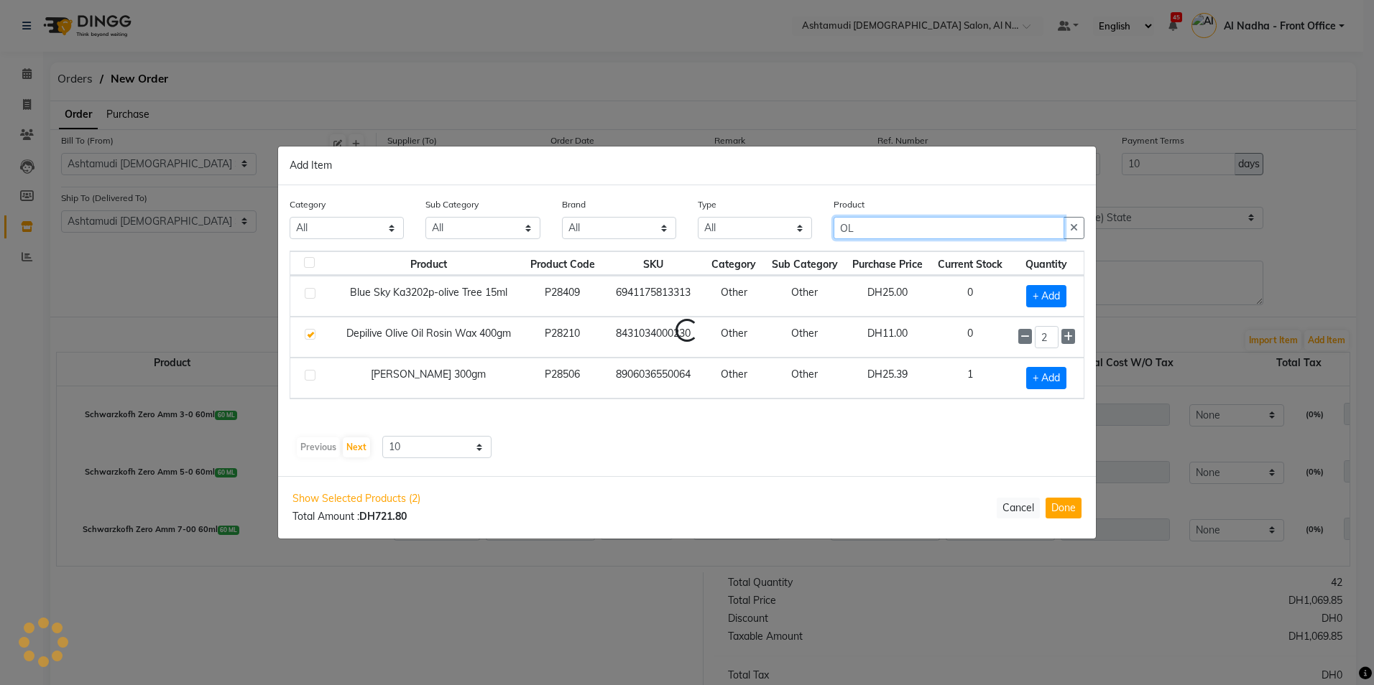
type input "O"
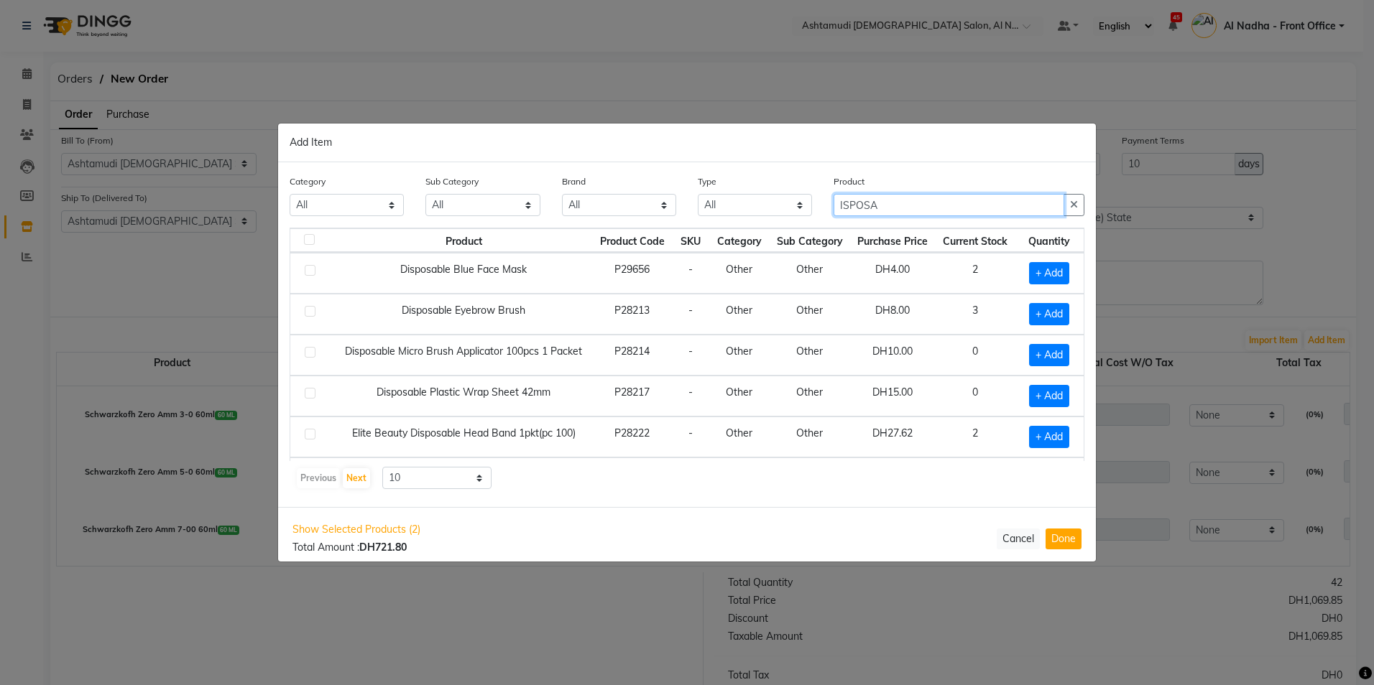
click at [835, 201] on input "ISPOSA" at bounding box center [948, 205] width 231 height 22
click at [904, 209] on input "DISPOSA" at bounding box center [948, 205] width 231 height 22
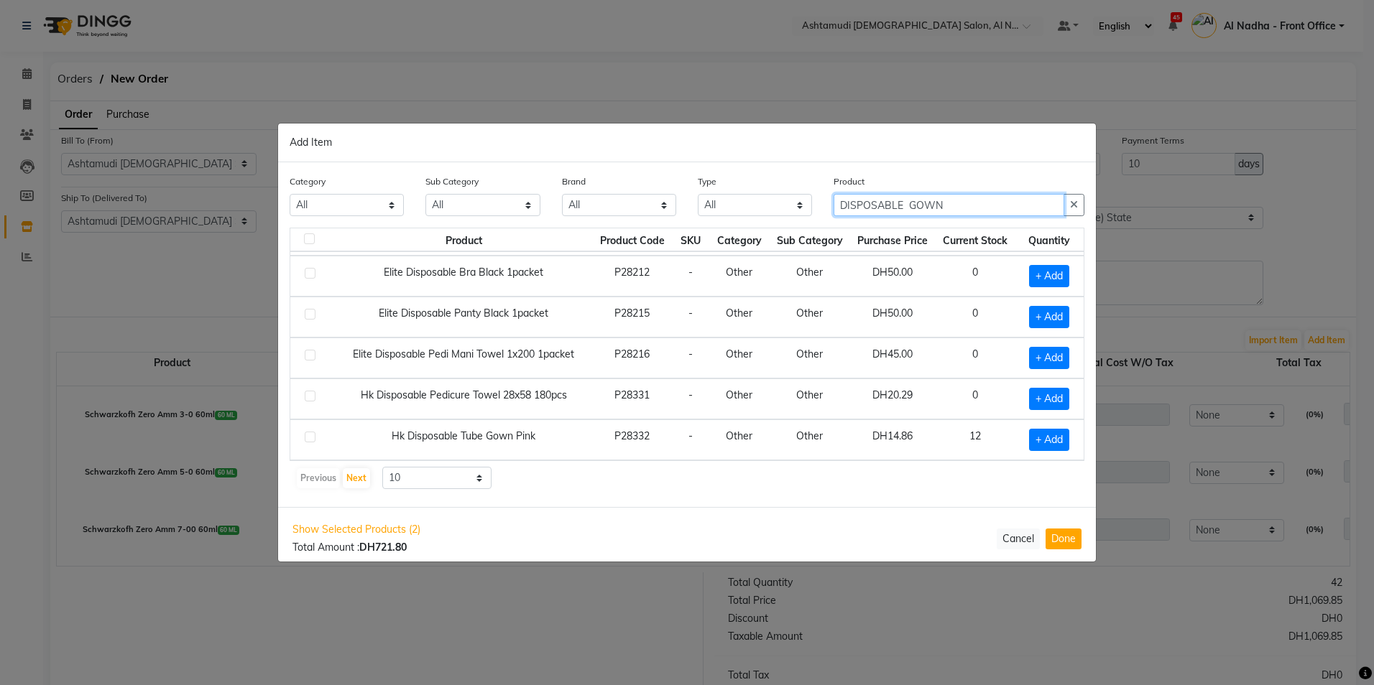
type input "DISPOSABLE GOWN"
click at [312, 436] on label at bounding box center [310, 437] width 11 height 11
click at [312, 436] on input "checkbox" at bounding box center [309, 437] width 9 height 9
checkbox input "true"
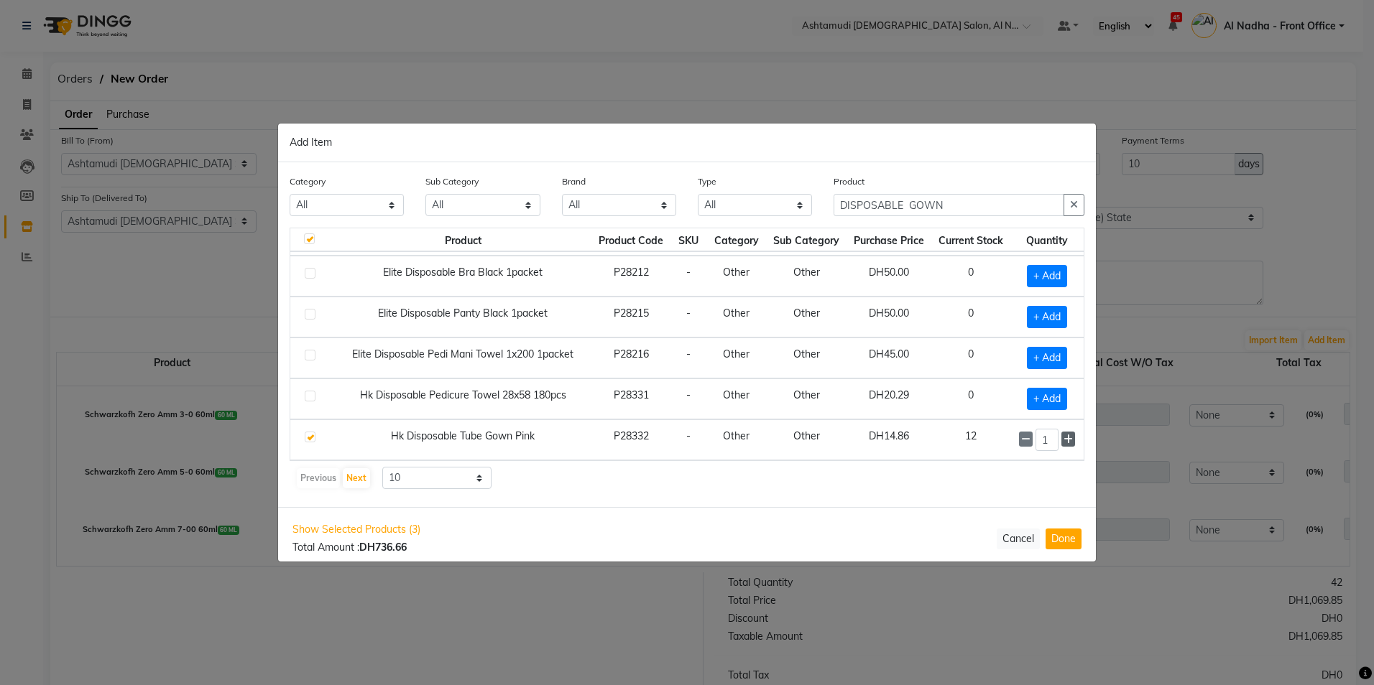
click at [1063, 439] on icon at bounding box center [1067, 440] width 9 height 10
type input "2"
click at [960, 206] on input "DISPOSABLE GOWN" at bounding box center [948, 205] width 231 height 22
type input "D"
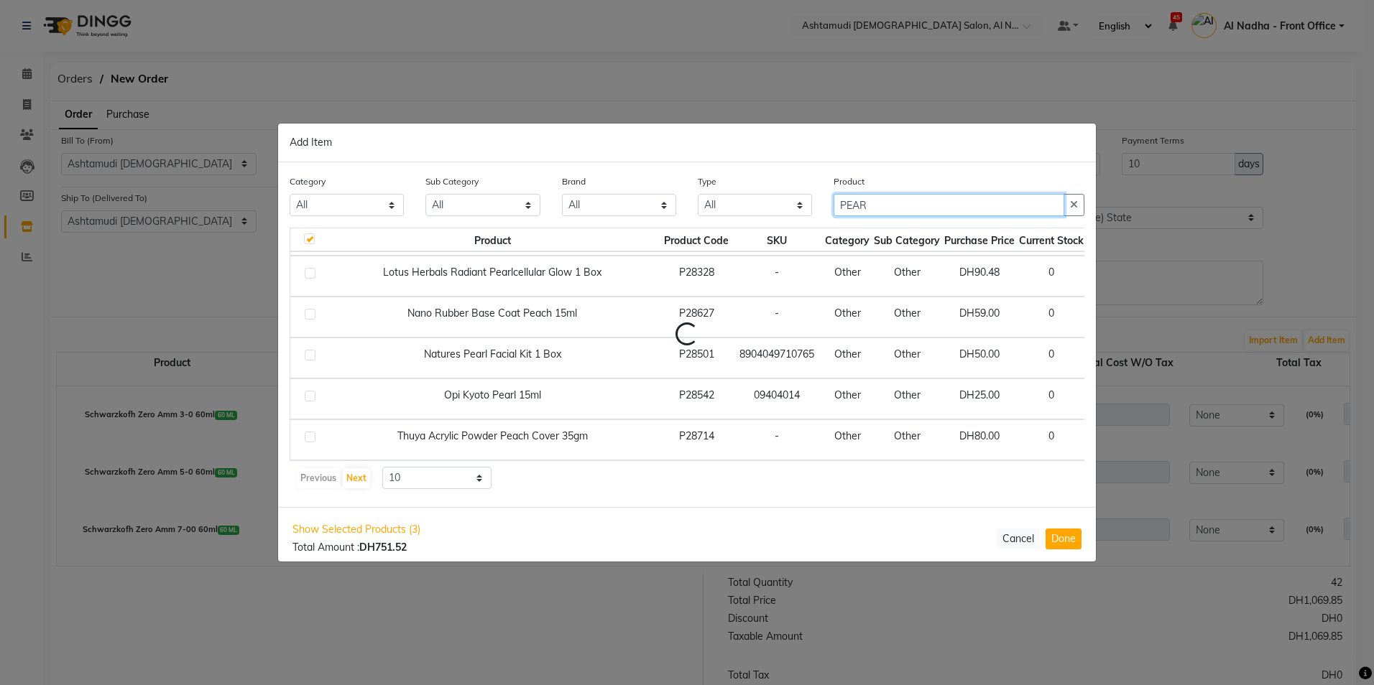
scroll to position [8, 0]
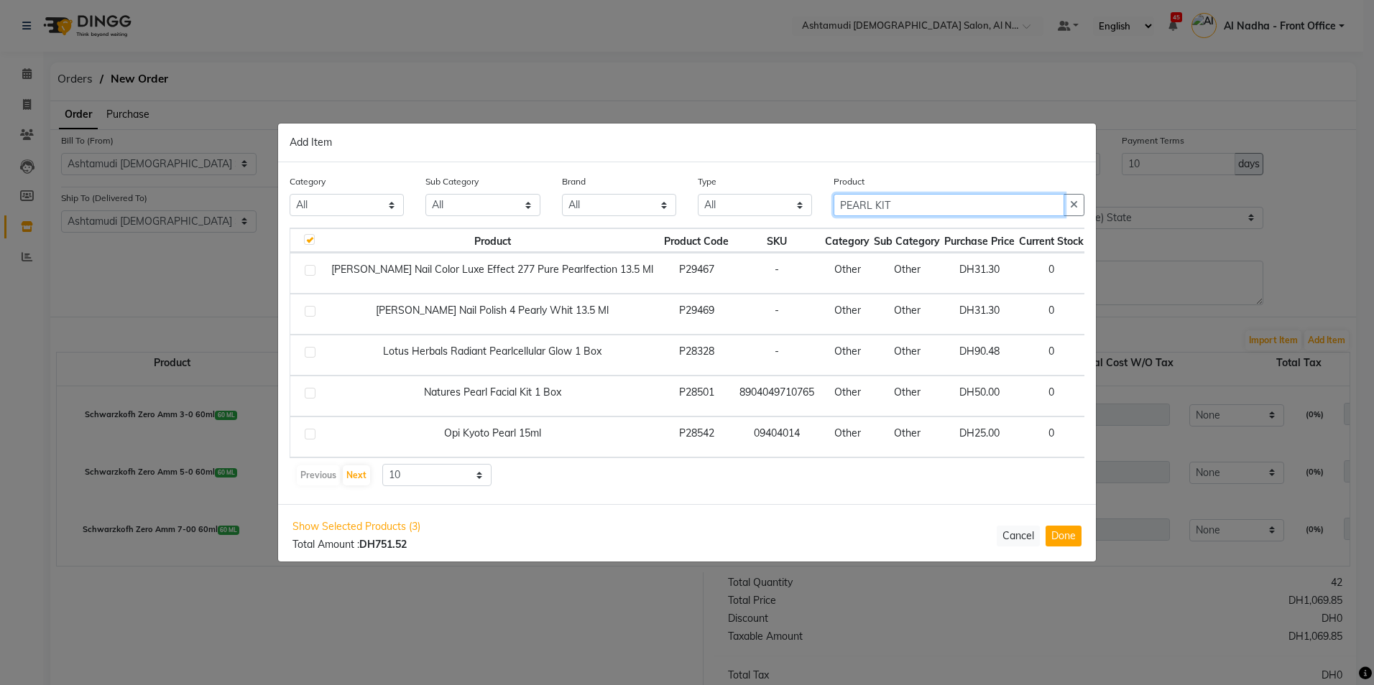
type input "PEARL KIT"
click at [313, 388] on label at bounding box center [310, 393] width 11 height 11
click at [313, 389] on input "checkbox" at bounding box center [309, 393] width 9 height 9
checkbox input "true"
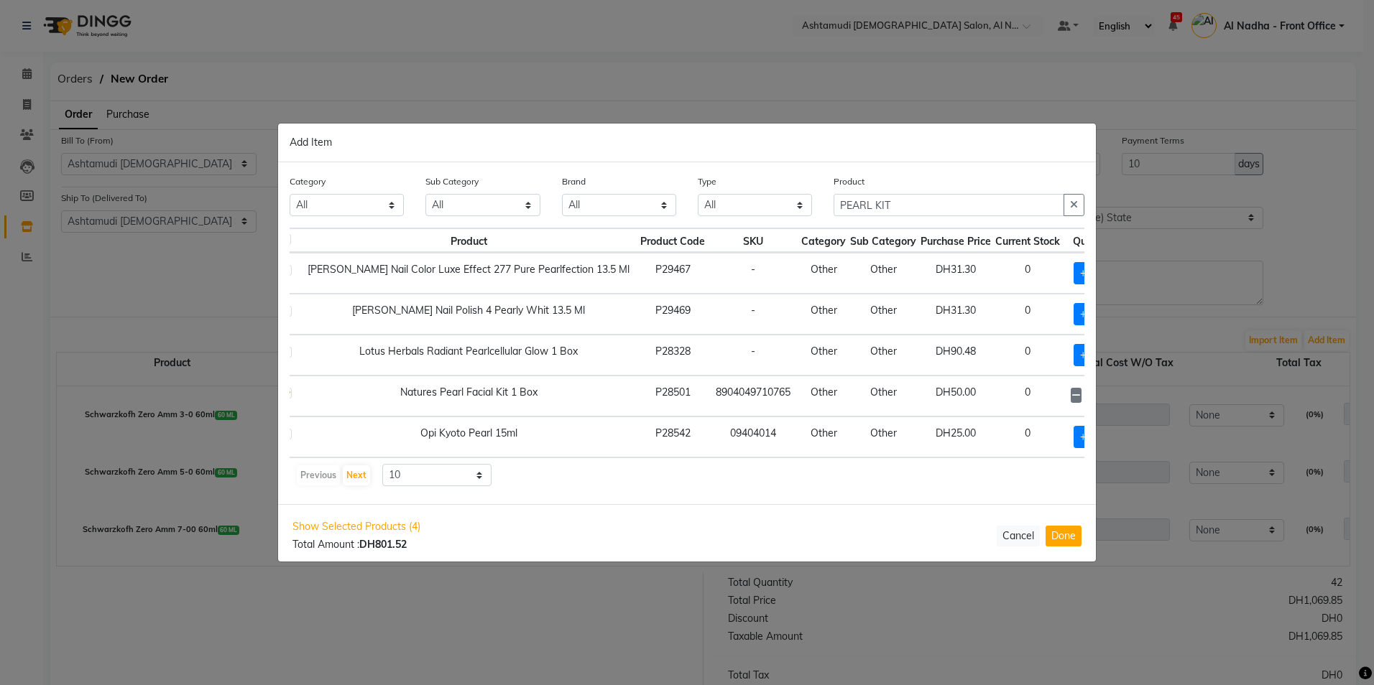
click at [1106, 391] on icon at bounding box center [1110, 396] width 9 height 10
type input "5"
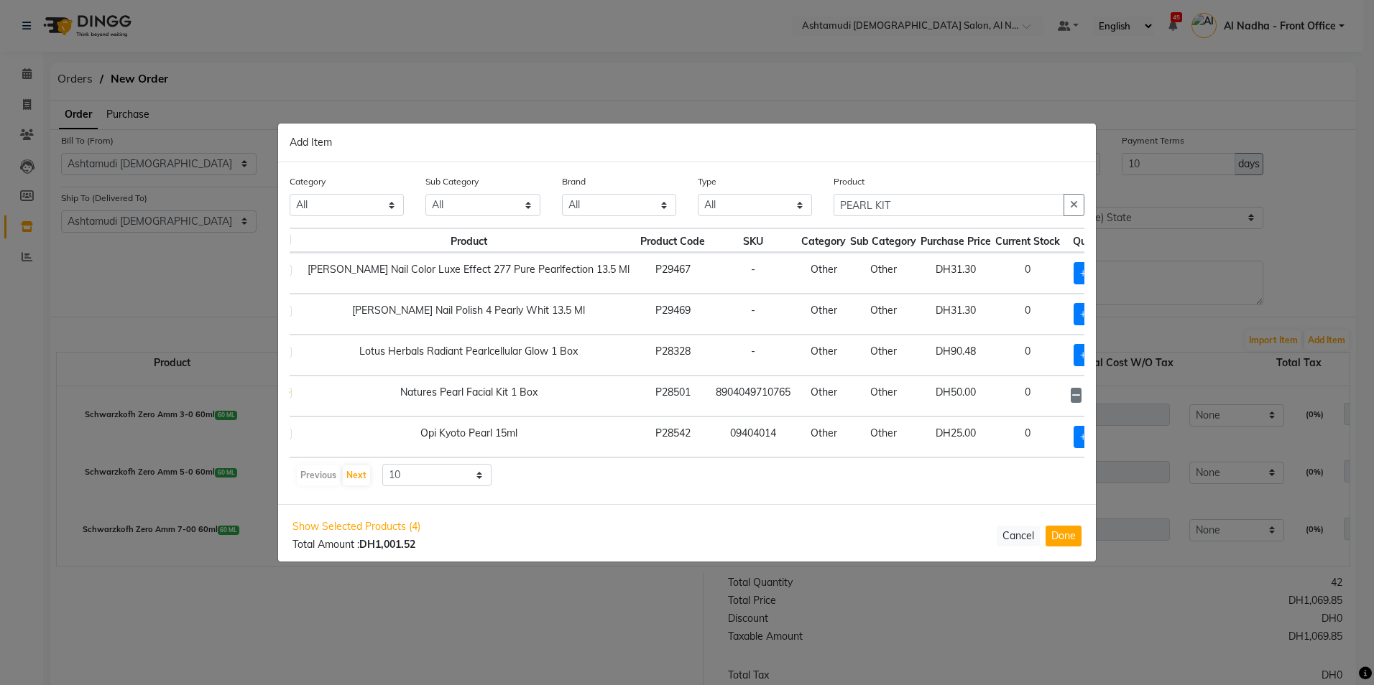
click at [967, 186] on div "Product PEARL KIT" at bounding box center [958, 195] width 251 height 42
click at [905, 211] on input "PEARL KIT" at bounding box center [948, 205] width 231 height 22
type input "P"
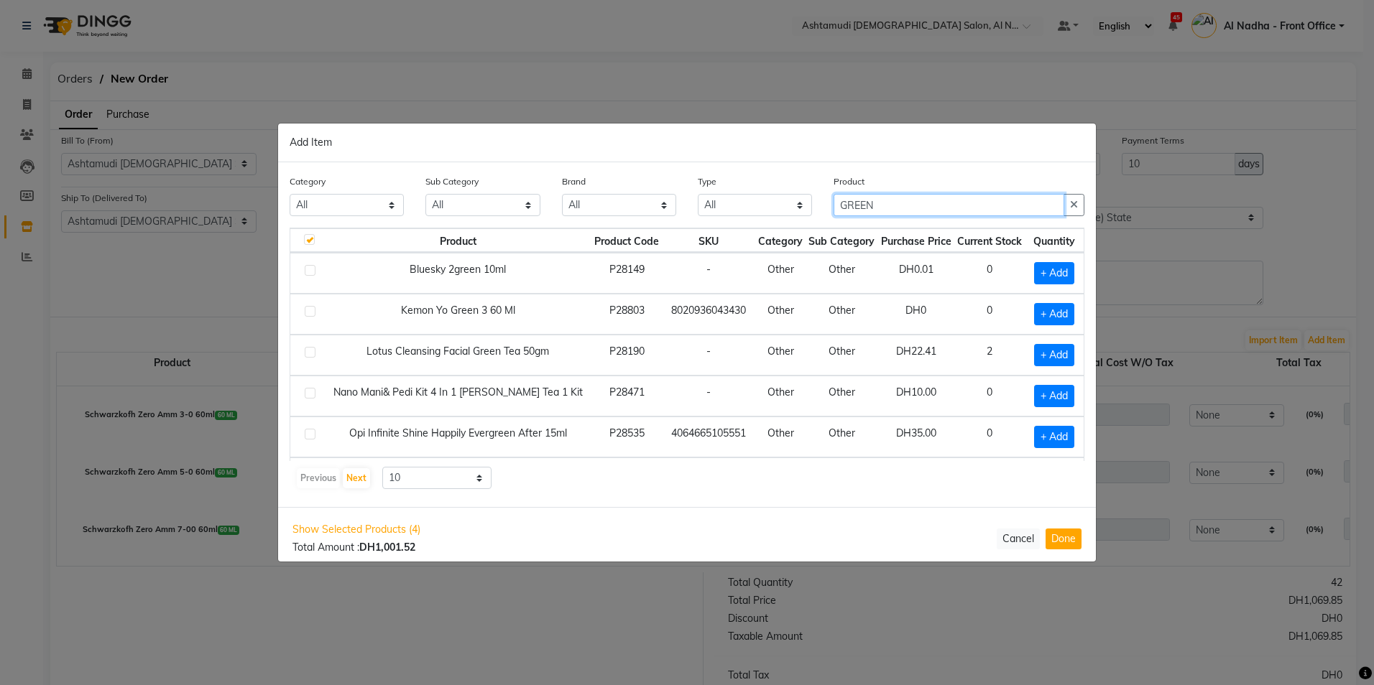
scroll to position [79, 0]
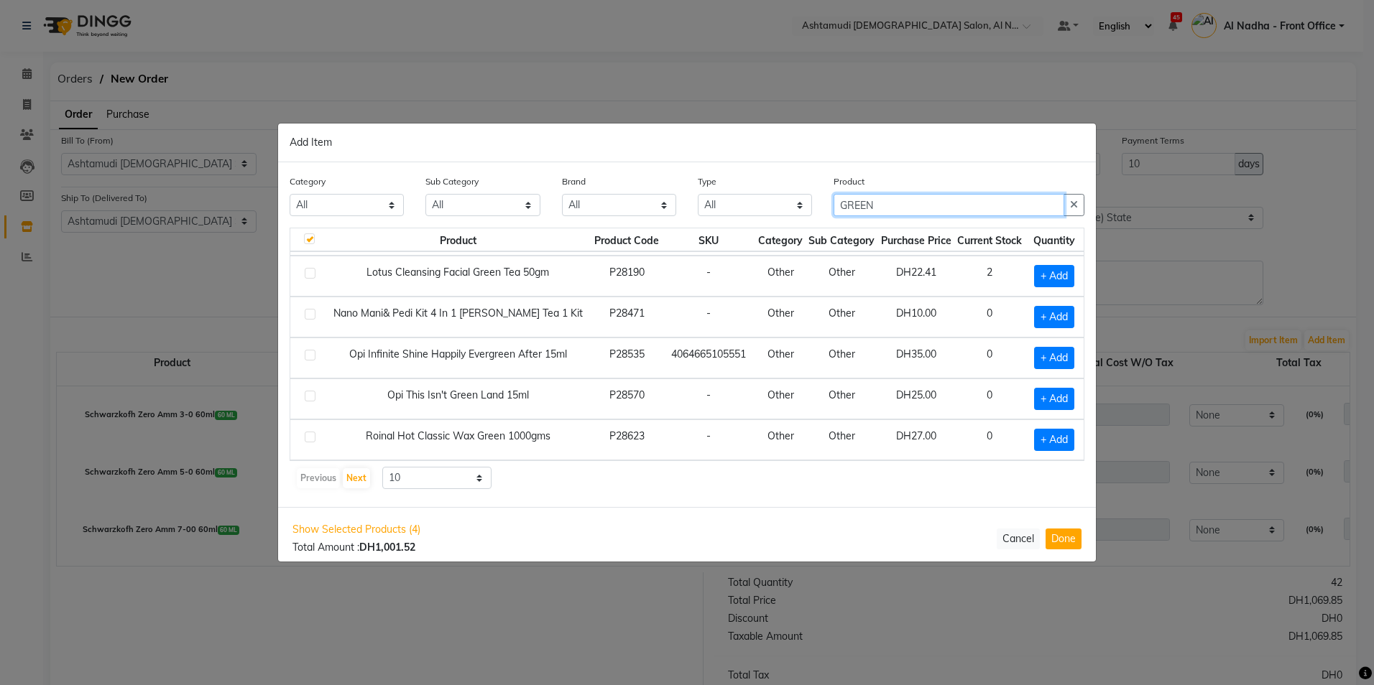
type input "GREEN"
click at [312, 437] on label at bounding box center [310, 437] width 11 height 11
click at [312, 437] on input "checkbox" at bounding box center [309, 437] width 9 height 9
checkbox input "true"
checkbox input "false"
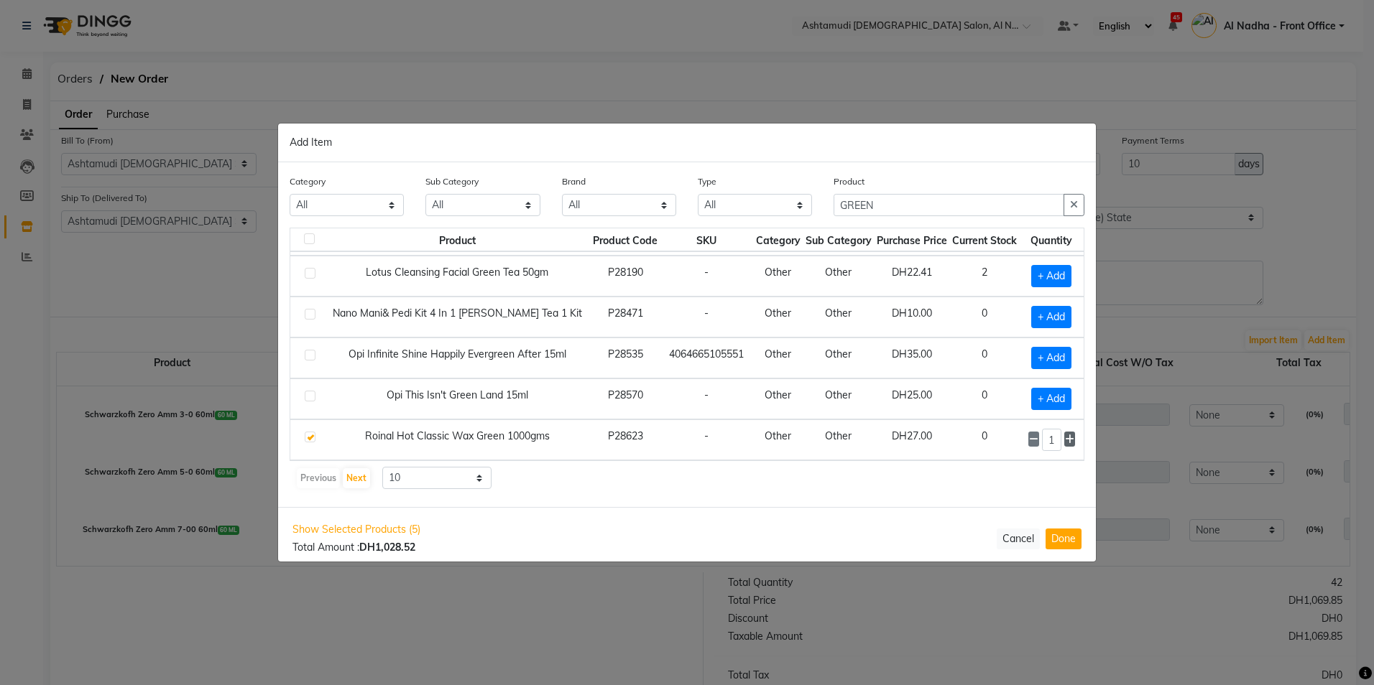
click at [1065, 439] on icon at bounding box center [1069, 440] width 9 height 10
type input "2"
click at [938, 204] on input "GREEN" at bounding box center [948, 205] width 231 height 22
type input "G"
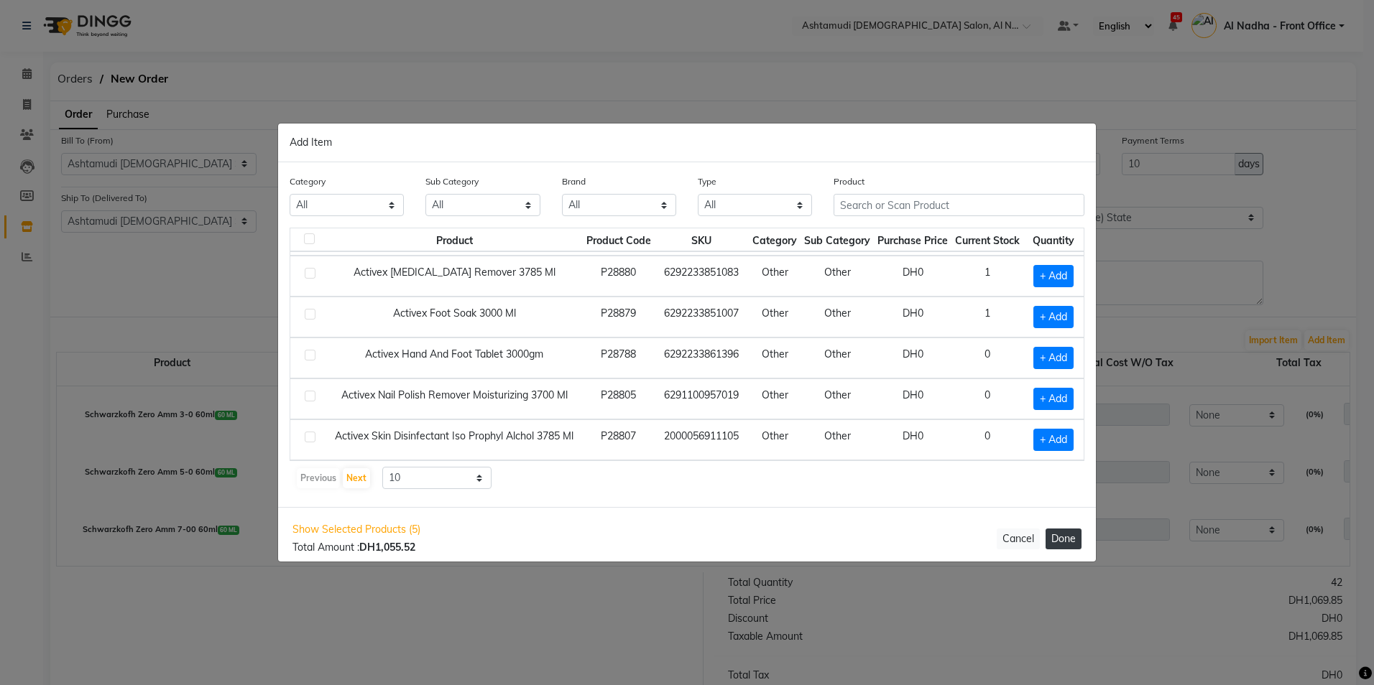
click at [1068, 537] on button "Done" at bounding box center [1063, 539] width 36 height 21
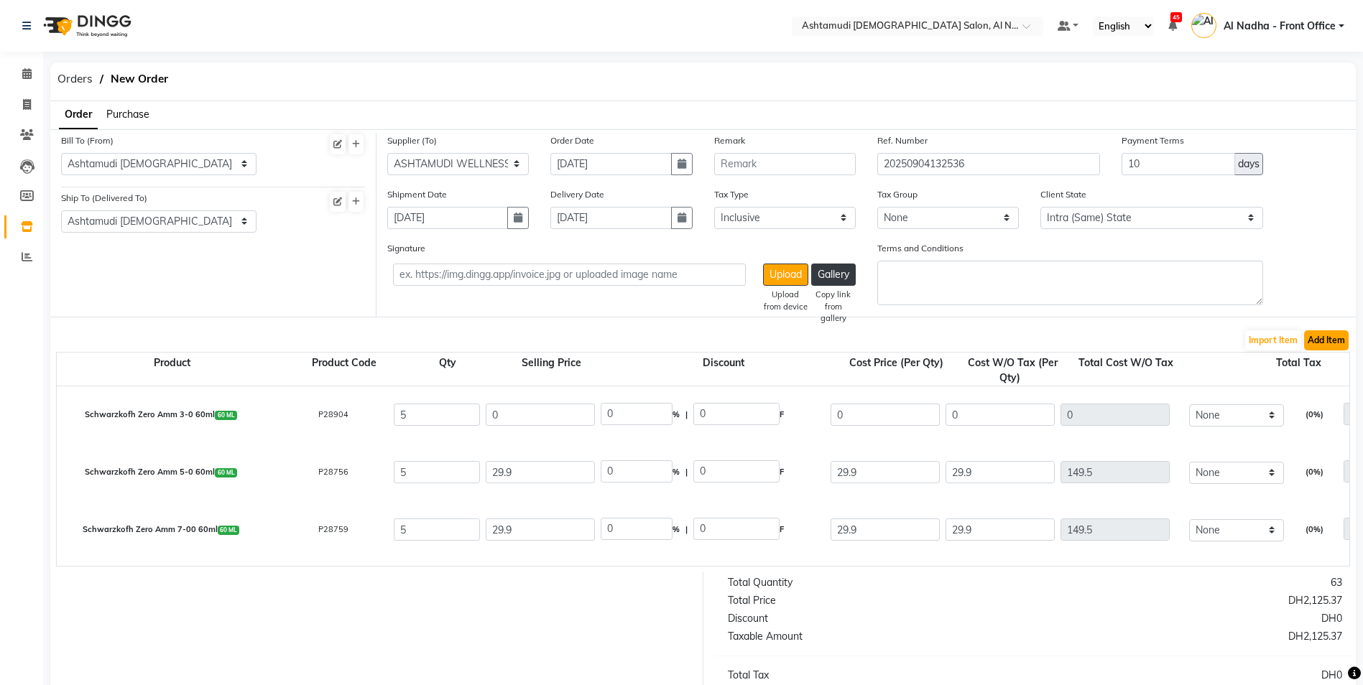
click at [1331, 338] on button "Add Item" at bounding box center [1326, 340] width 45 height 20
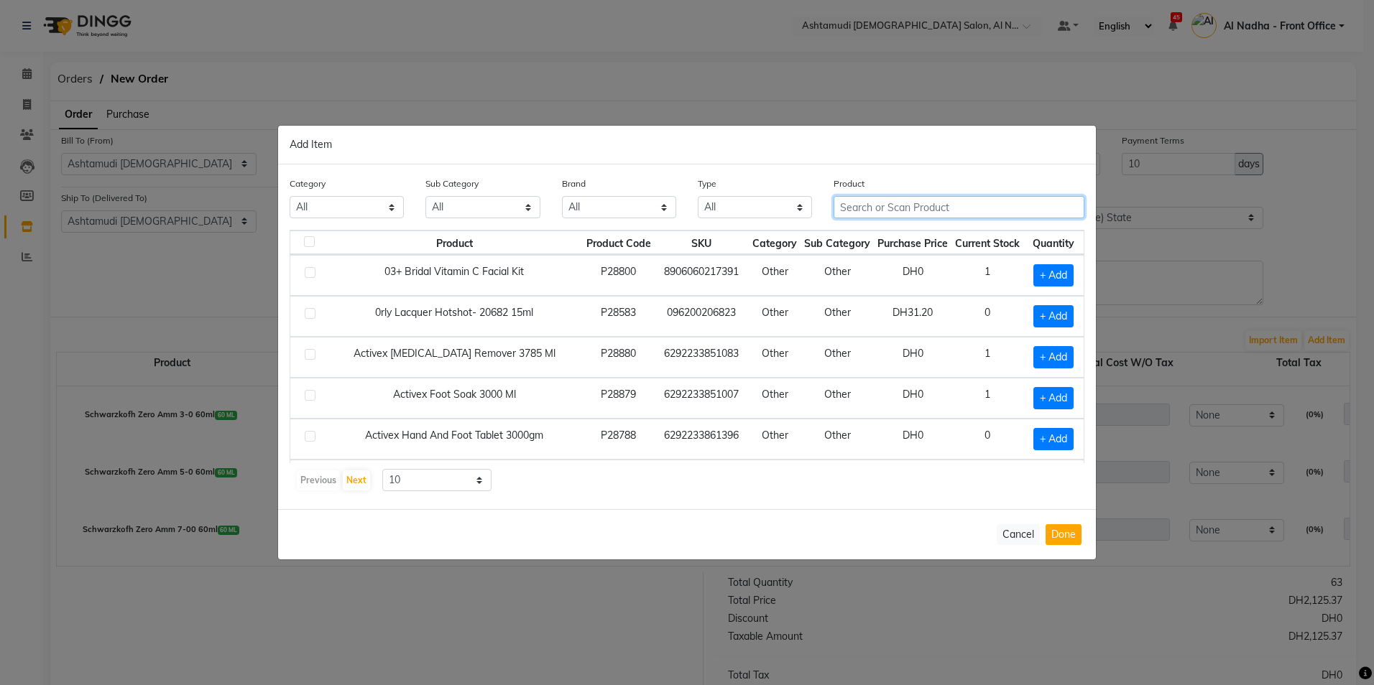
click at [872, 203] on input "text" at bounding box center [958, 207] width 251 height 22
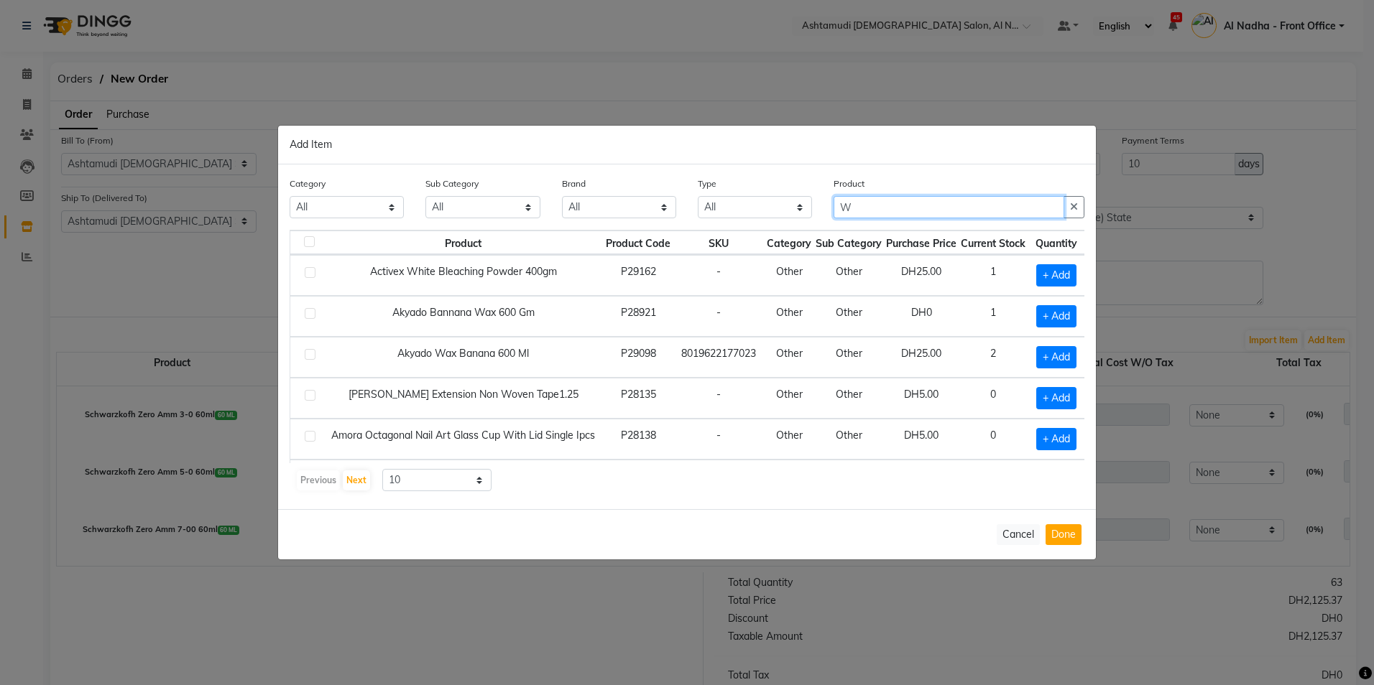
type input "W"
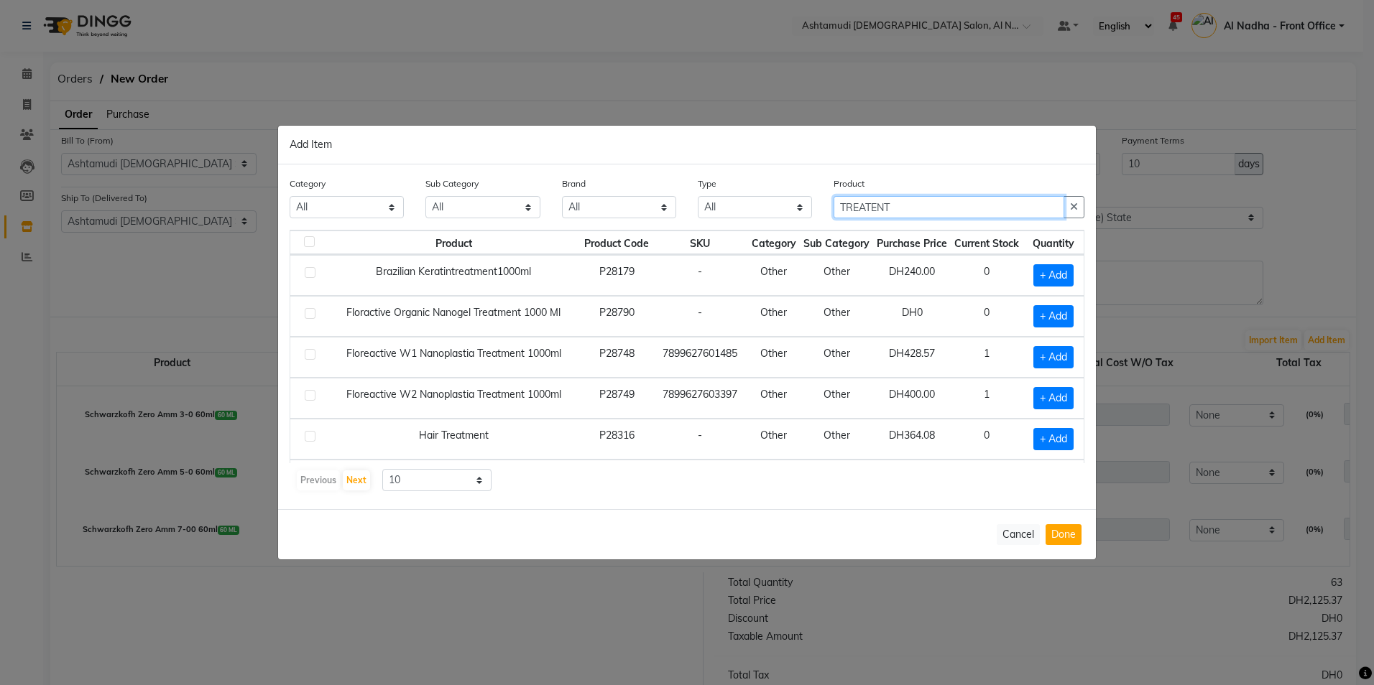
click at [874, 205] on input "TREATENT" at bounding box center [948, 207] width 231 height 22
type input "TREATMENT"
click at [311, 355] on label at bounding box center [310, 354] width 11 height 11
click at [311, 355] on input "checkbox" at bounding box center [309, 355] width 9 height 9
checkbox input "true"
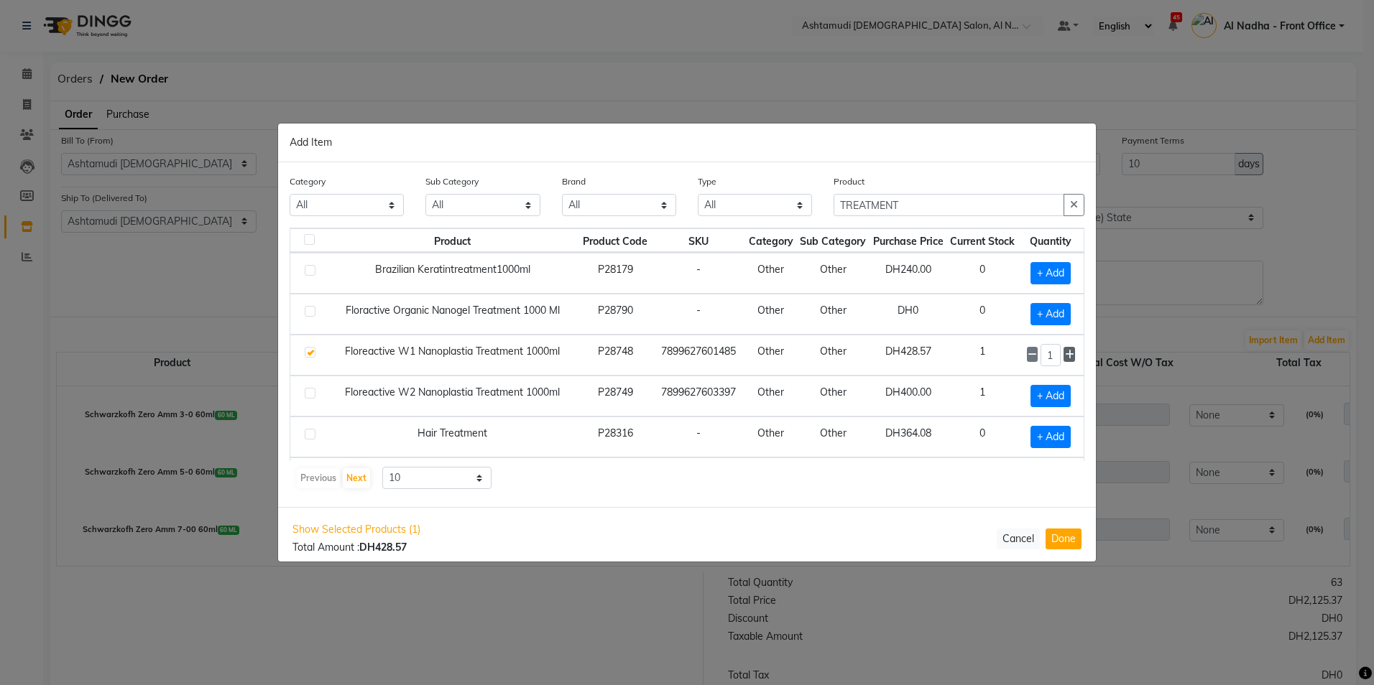
click at [1065, 350] on icon at bounding box center [1069, 355] width 9 height 10
type input "2"
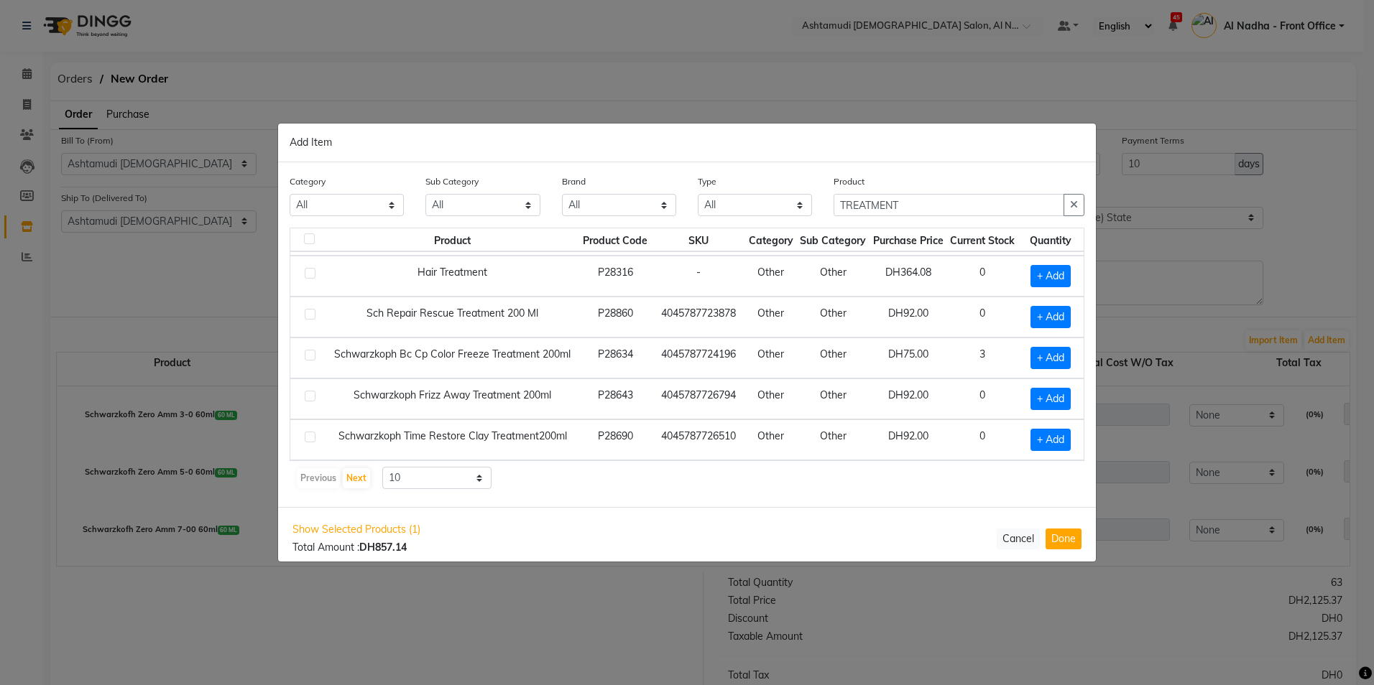
scroll to position [0, 0]
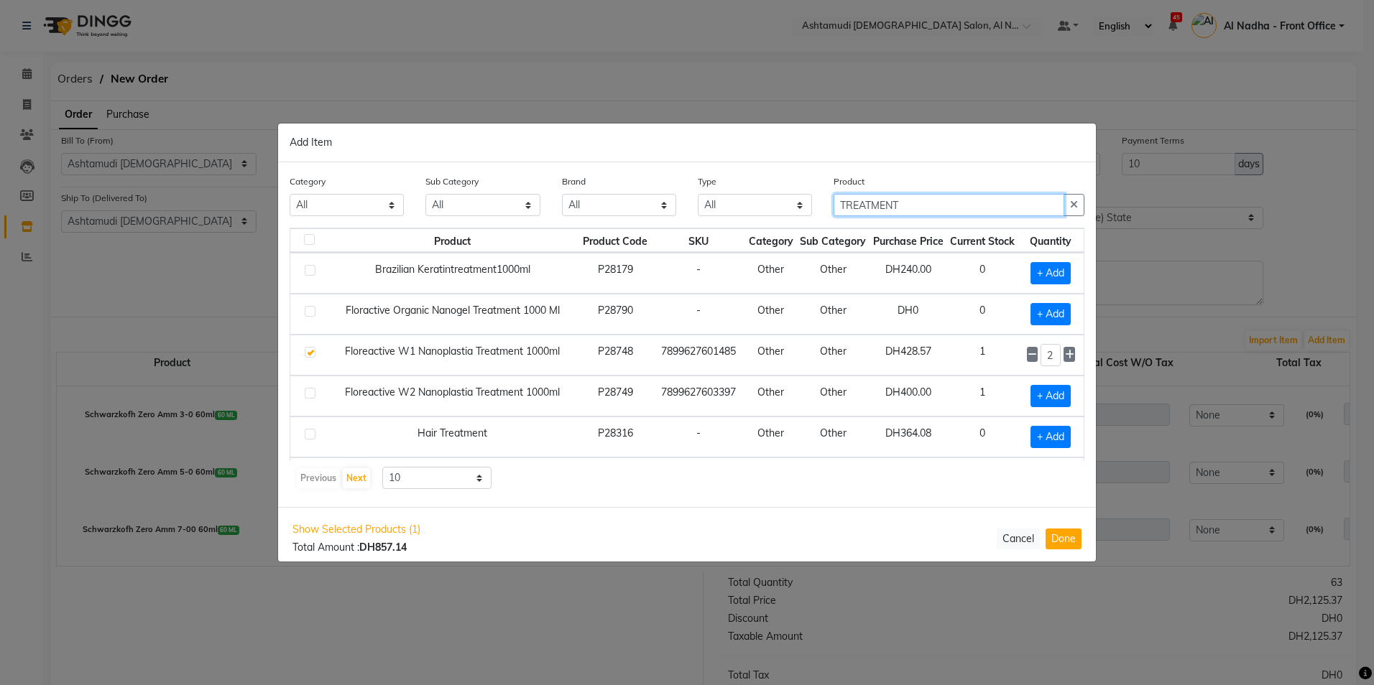
click at [908, 202] on input "TREATMENT" at bounding box center [948, 205] width 231 height 22
type input "T"
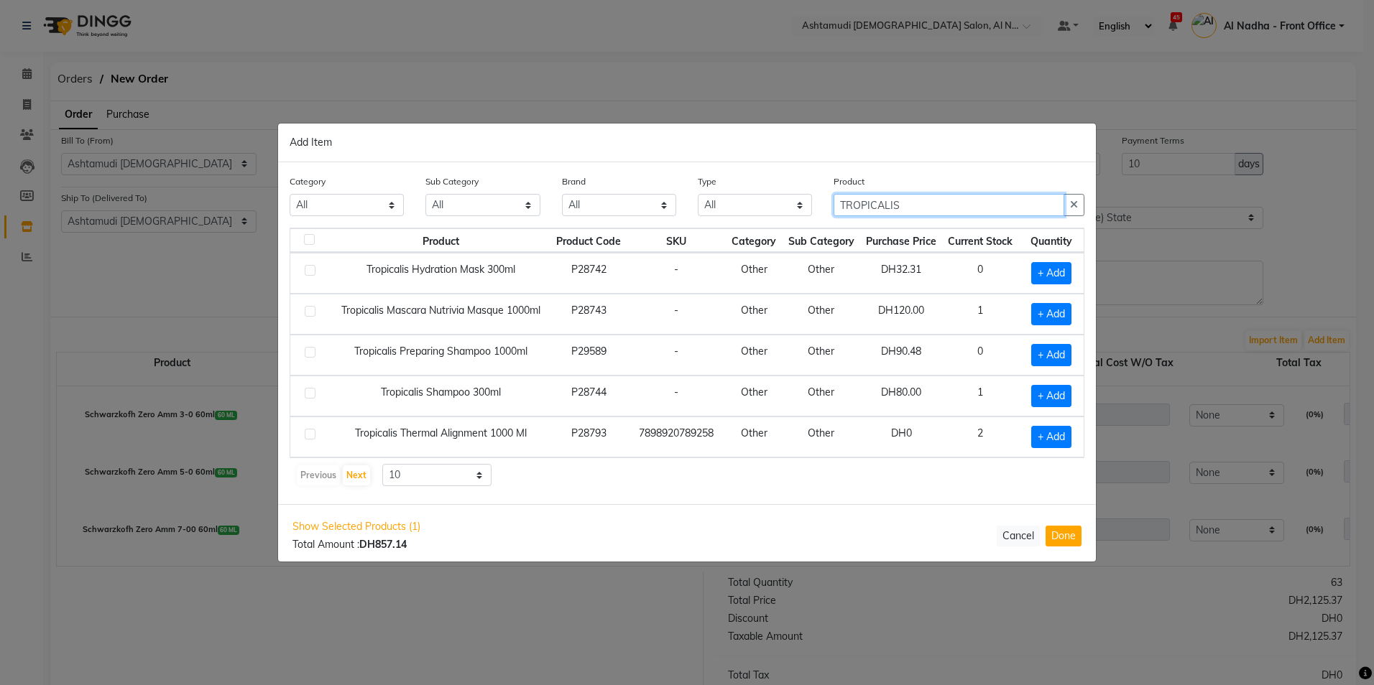
type input "TROPICALIS"
click at [310, 433] on label at bounding box center [310, 434] width 11 height 11
click at [310, 433] on input "checkbox" at bounding box center [309, 434] width 9 height 9
checkbox input "true"
click at [918, 208] on input "TROPICALIS" at bounding box center [948, 205] width 231 height 22
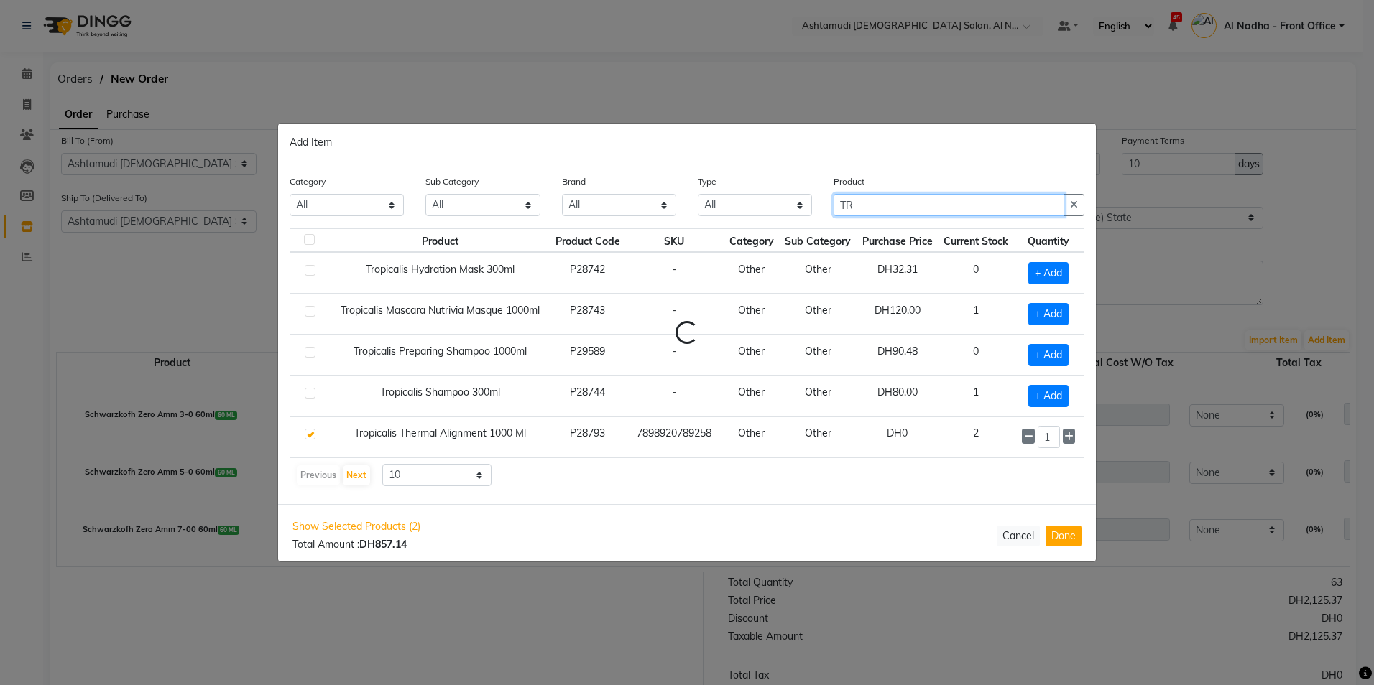
type input "T"
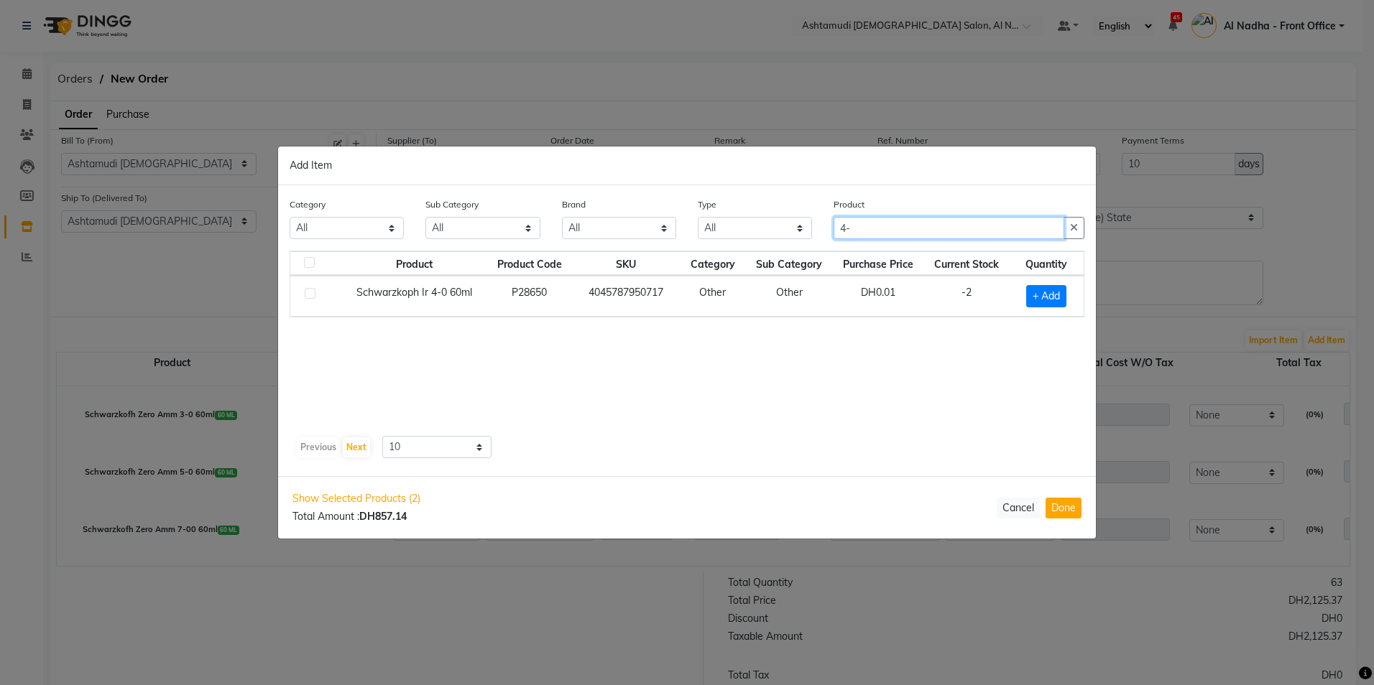
type input "4"
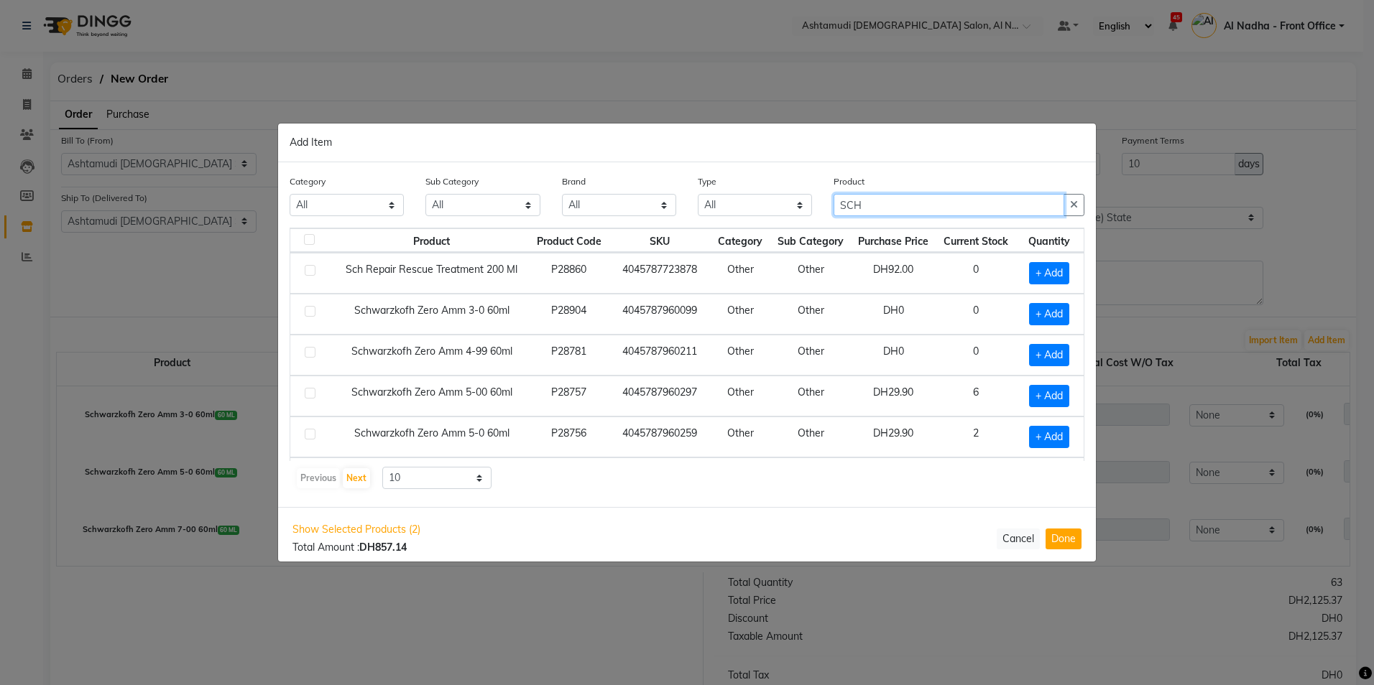
scroll to position [202, 0]
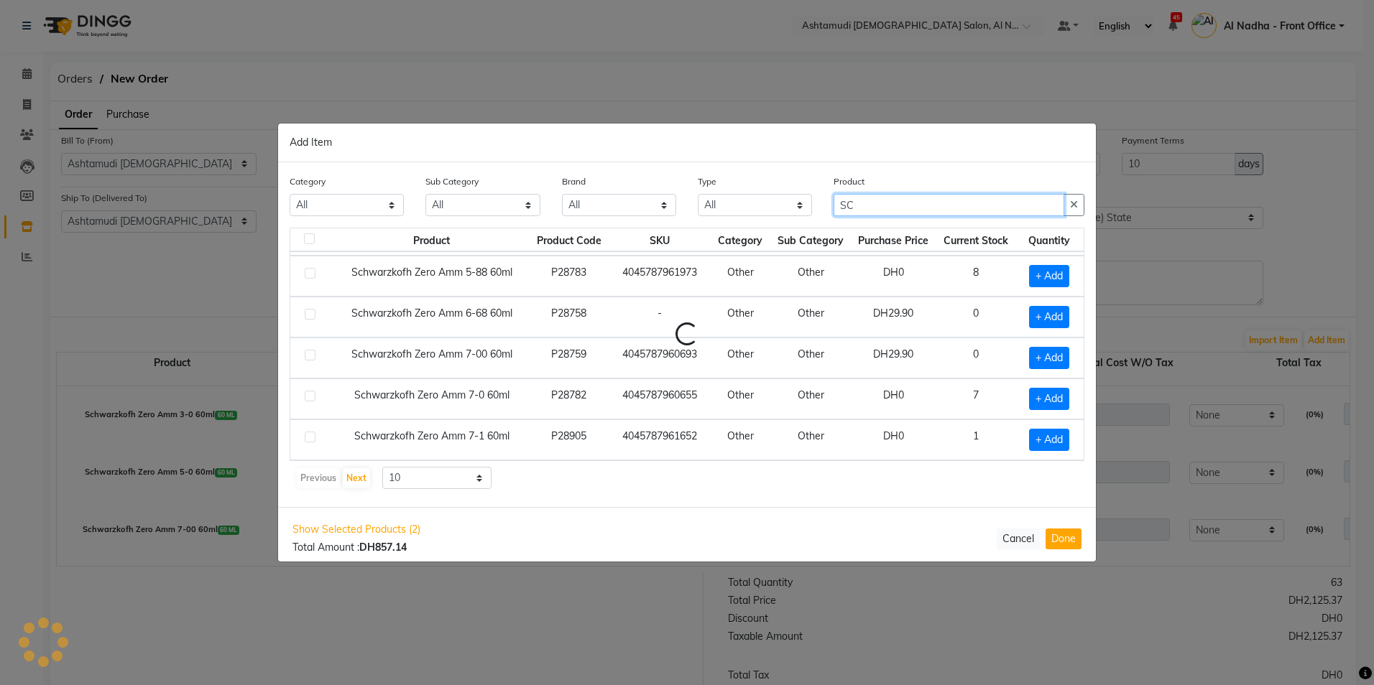
type input "S"
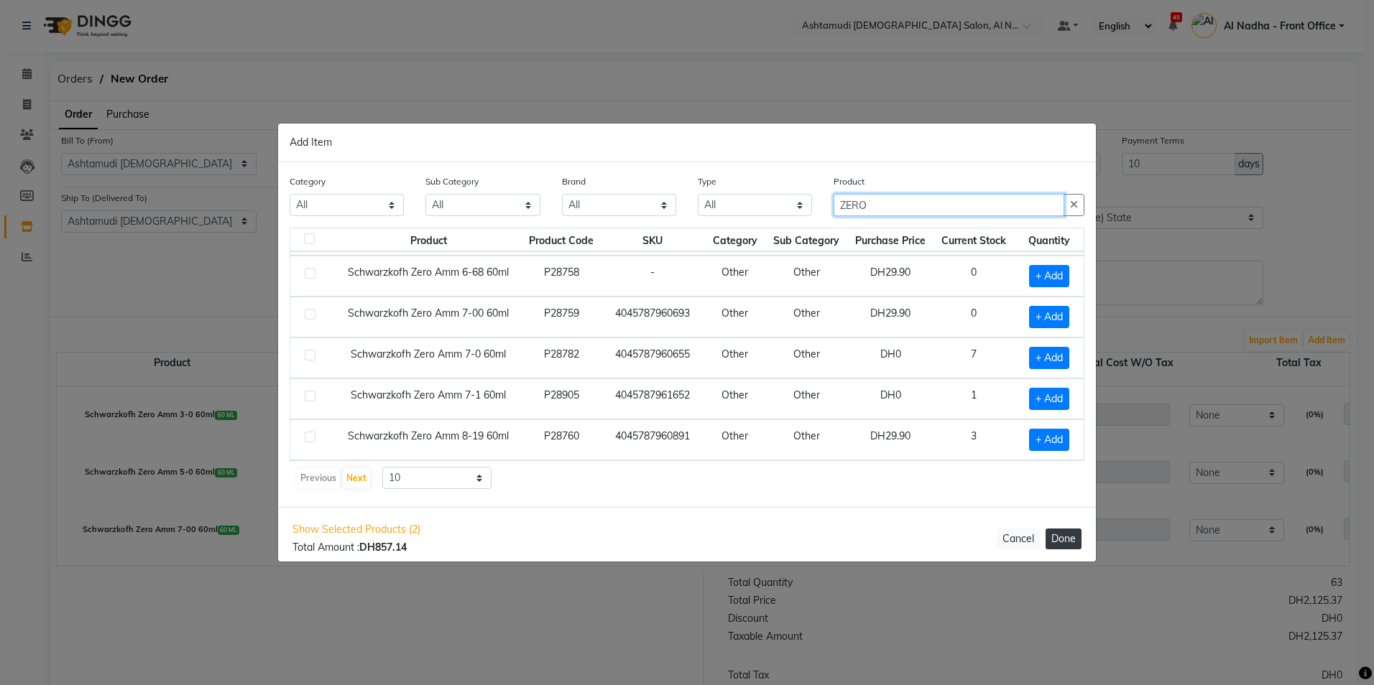
type input "ZERO"
click at [1053, 534] on button "Done" at bounding box center [1063, 539] width 36 height 21
